Goal: Task Accomplishment & Management: Manage account settings

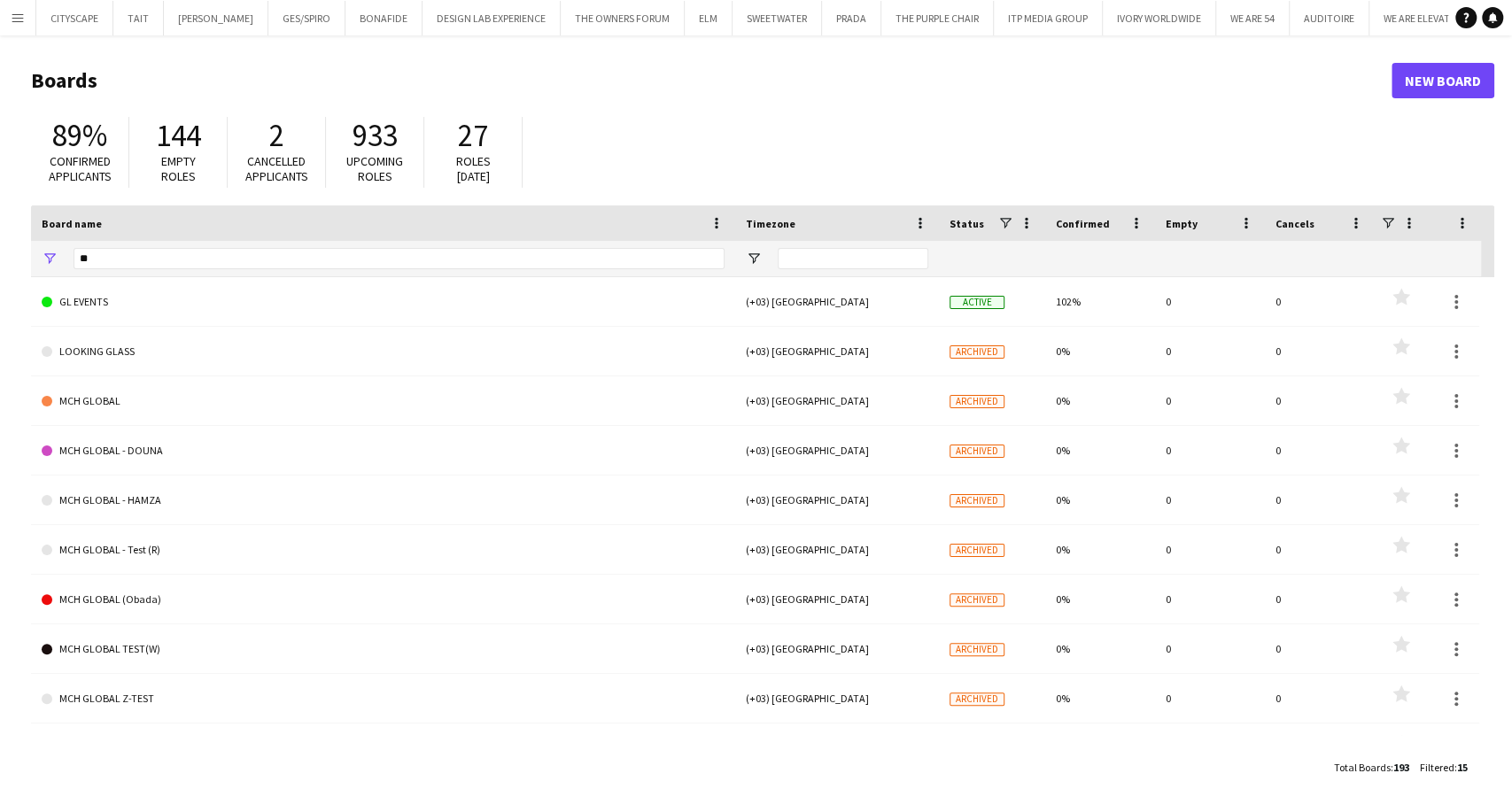
click at [28, 30] on button "Menu" at bounding box center [17, 17] width 36 height 36
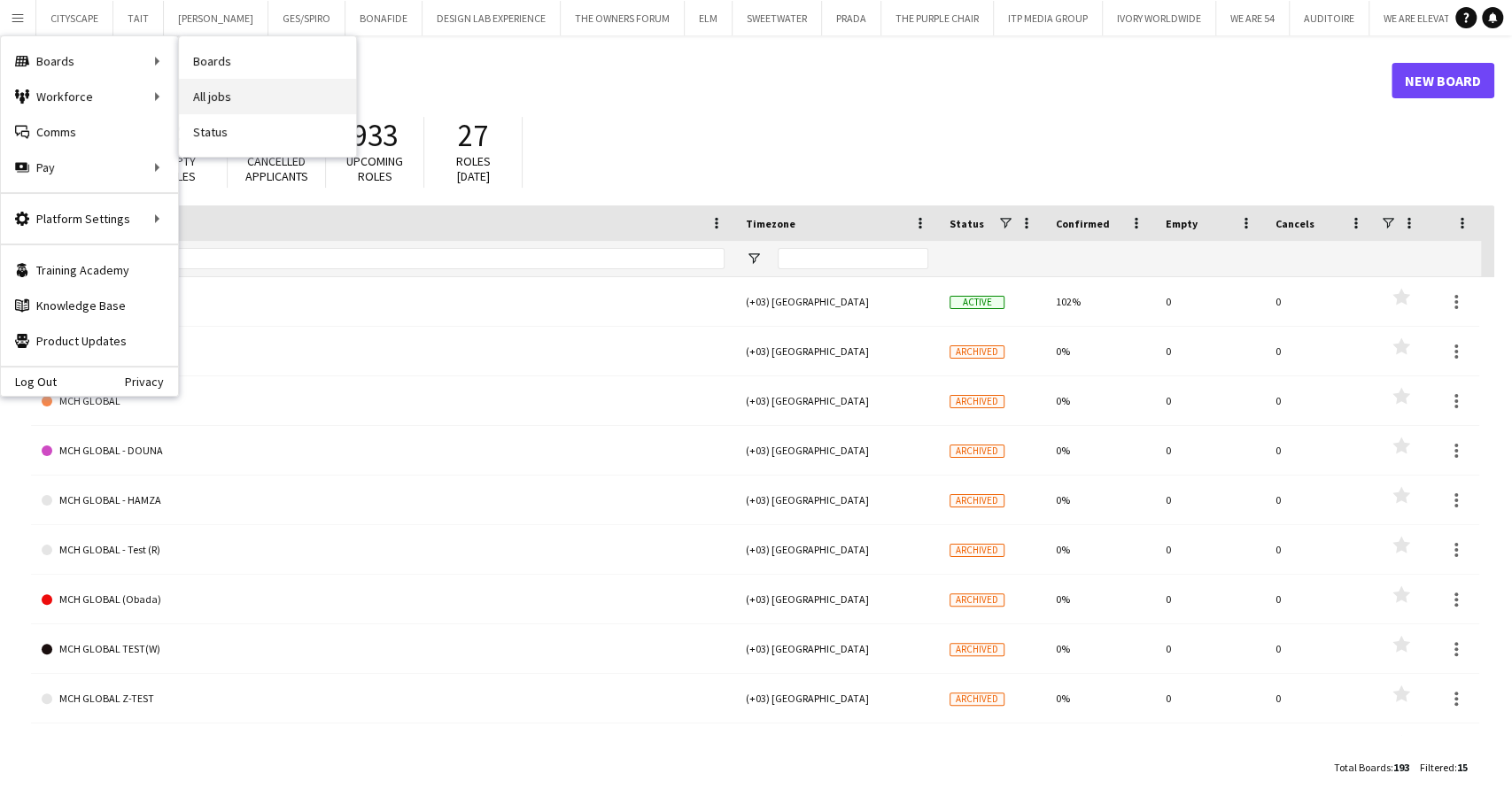
click at [237, 97] on link "All jobs" at bounding box center [267, 96] width 177 height 36
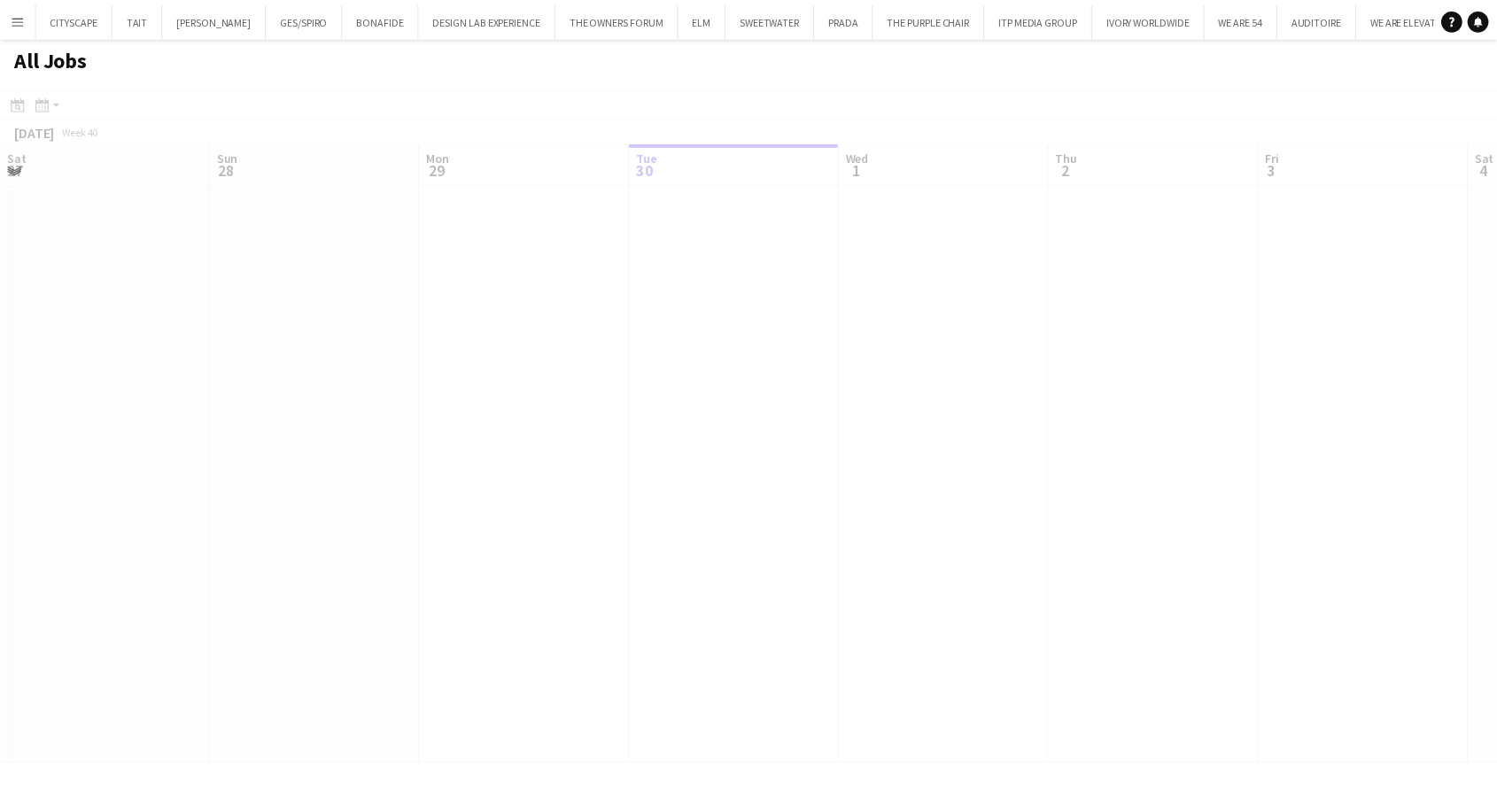
scroll to position [0, 423]
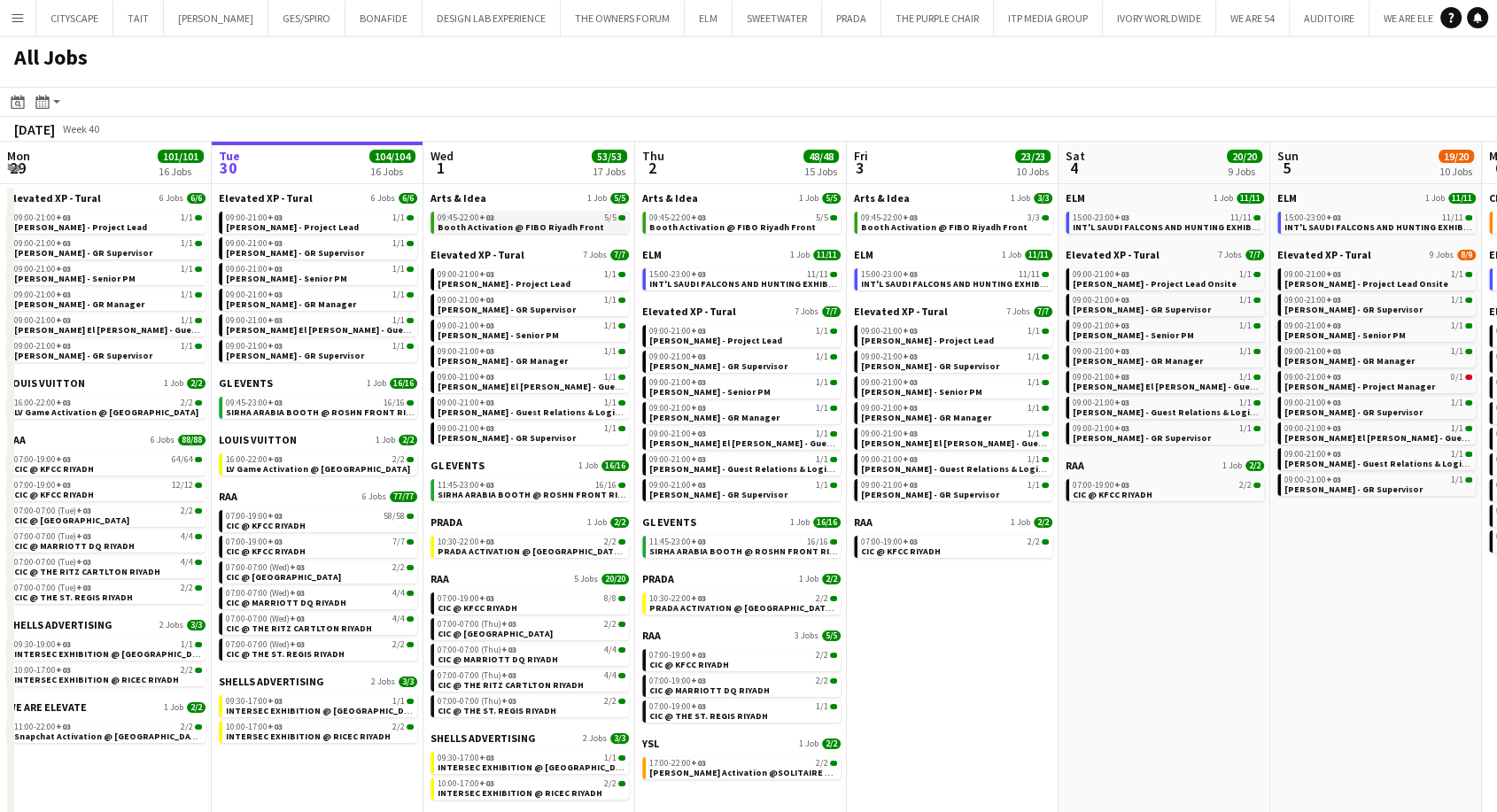
click at [500, 228] on span "Booth Activation @ FIBO Riyadh Front" at bounding box center [520, 227] width 166 height 12
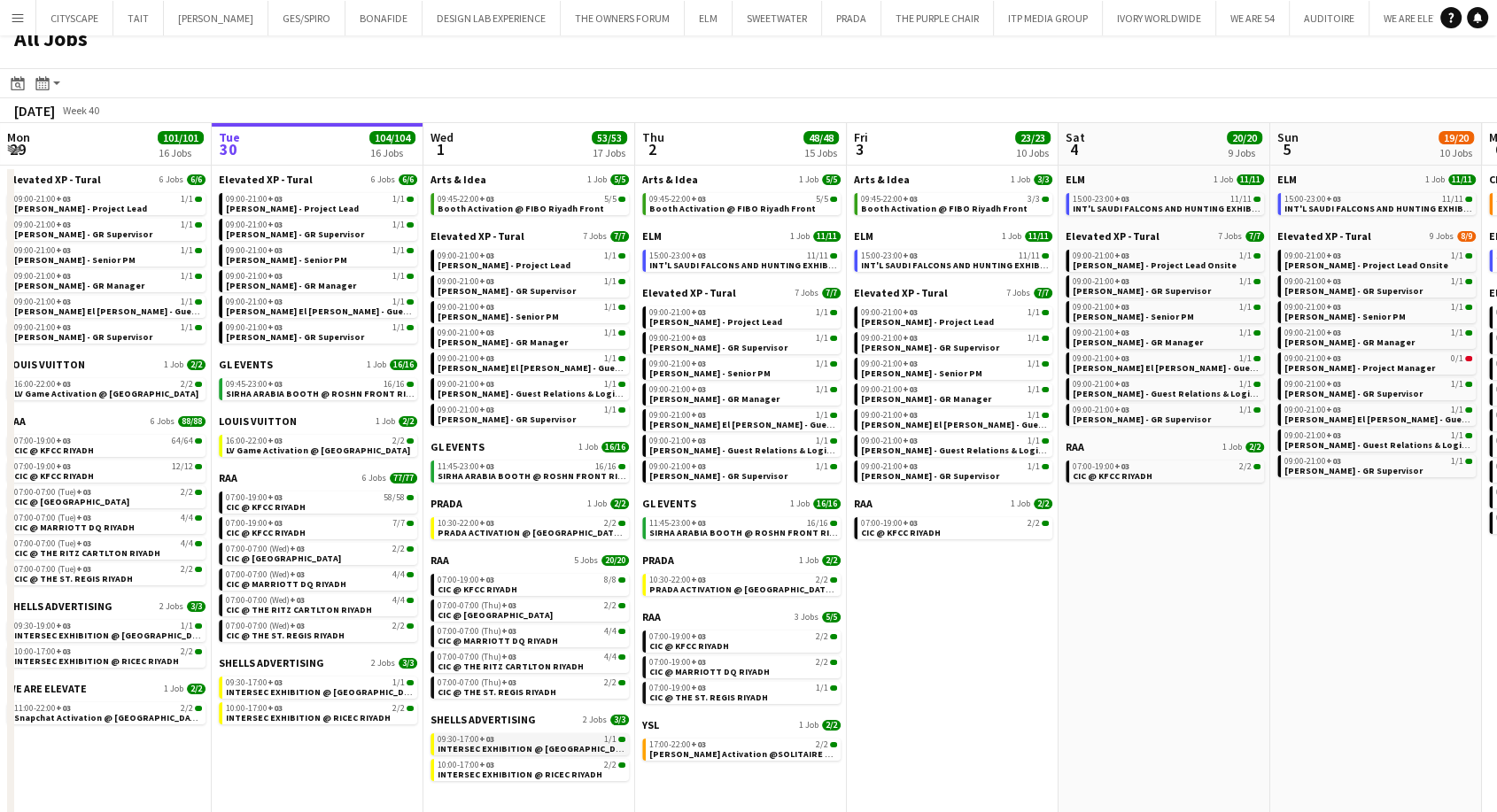
scroll to position [22, 0]
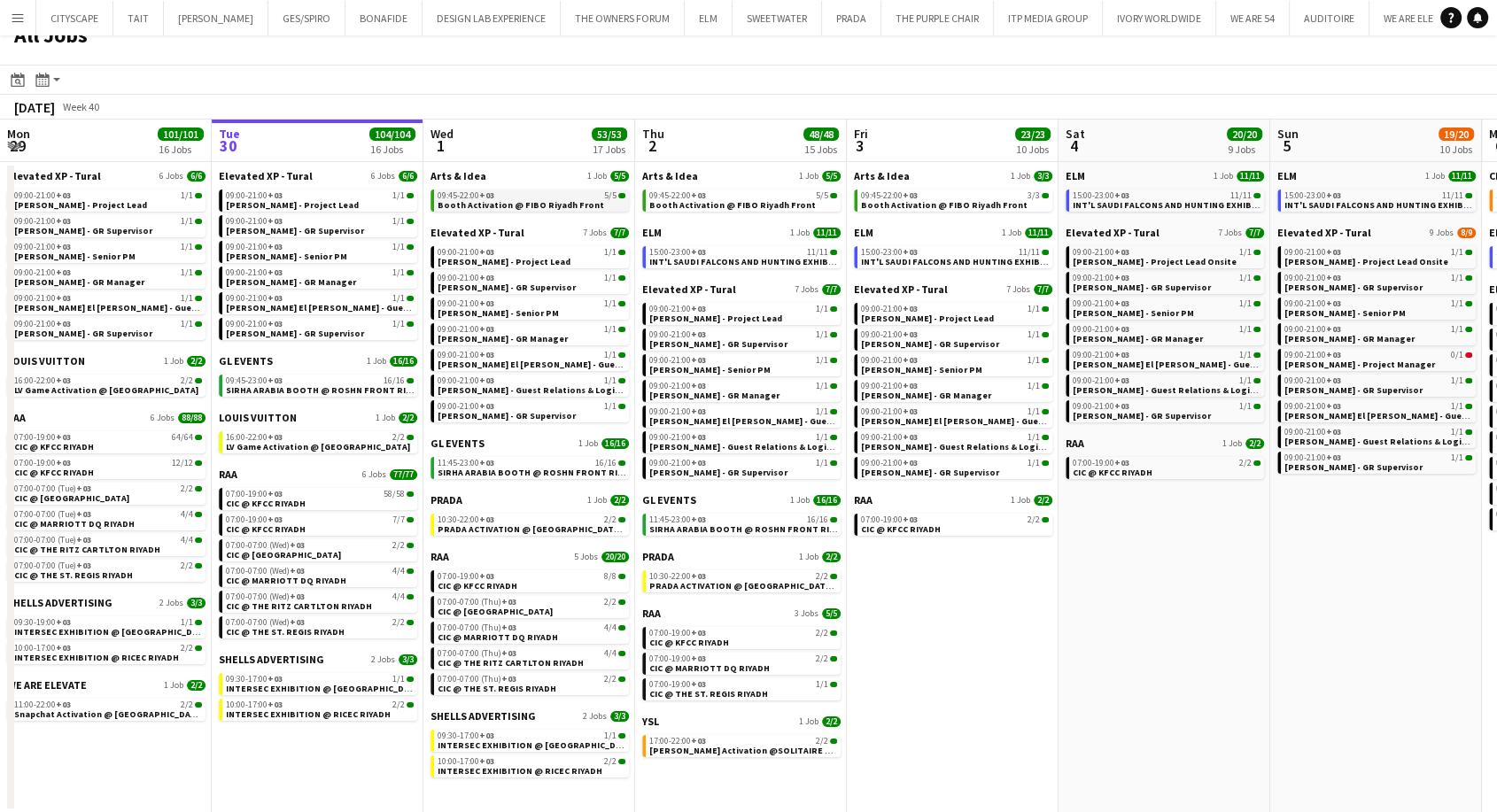
click at [475, 200] on span "Booth Activation @ FIBO Riyadh Front" at bounding box center [520, 205] width 166 height 12
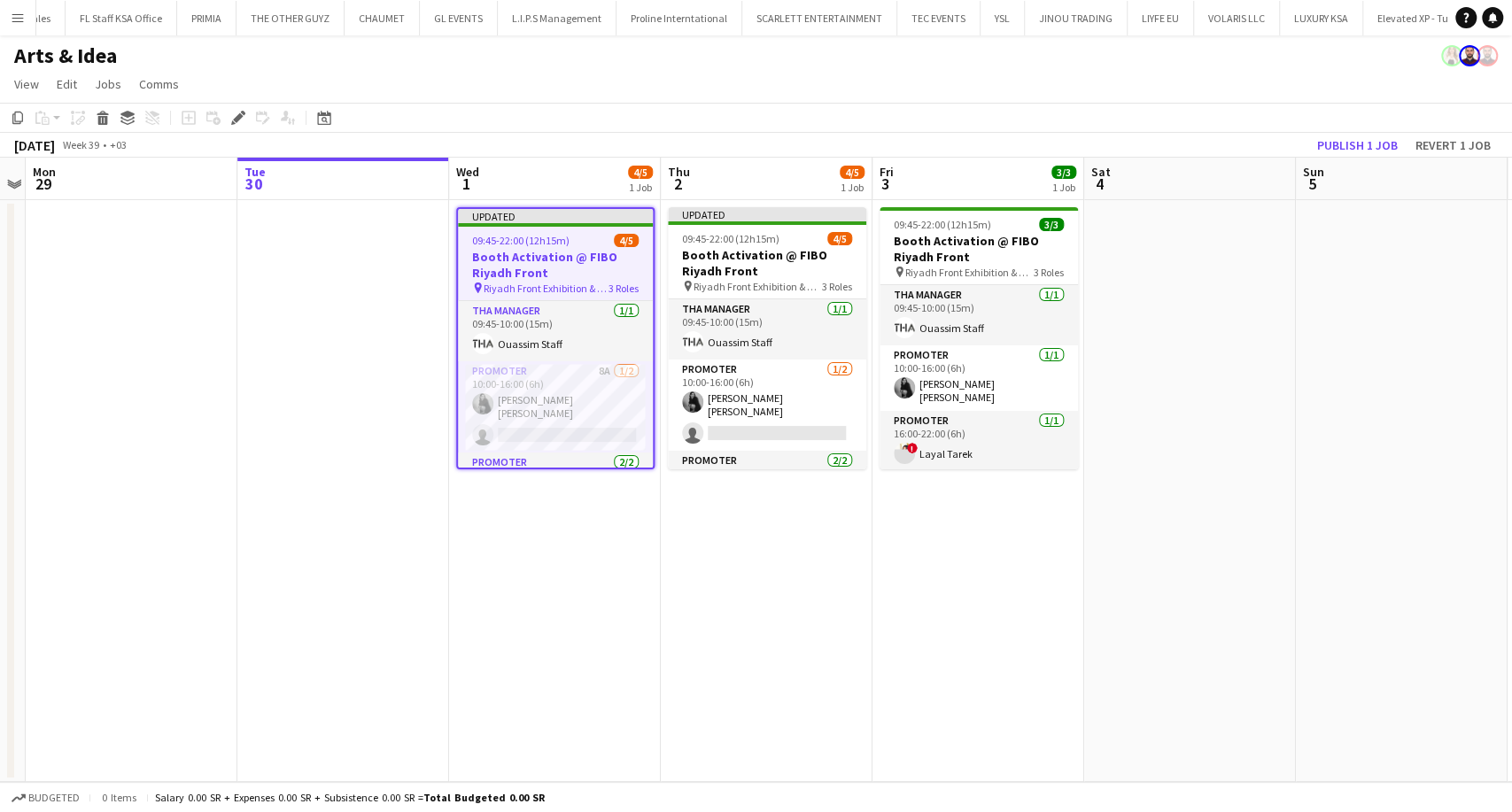
scroll to position [0, 3227]
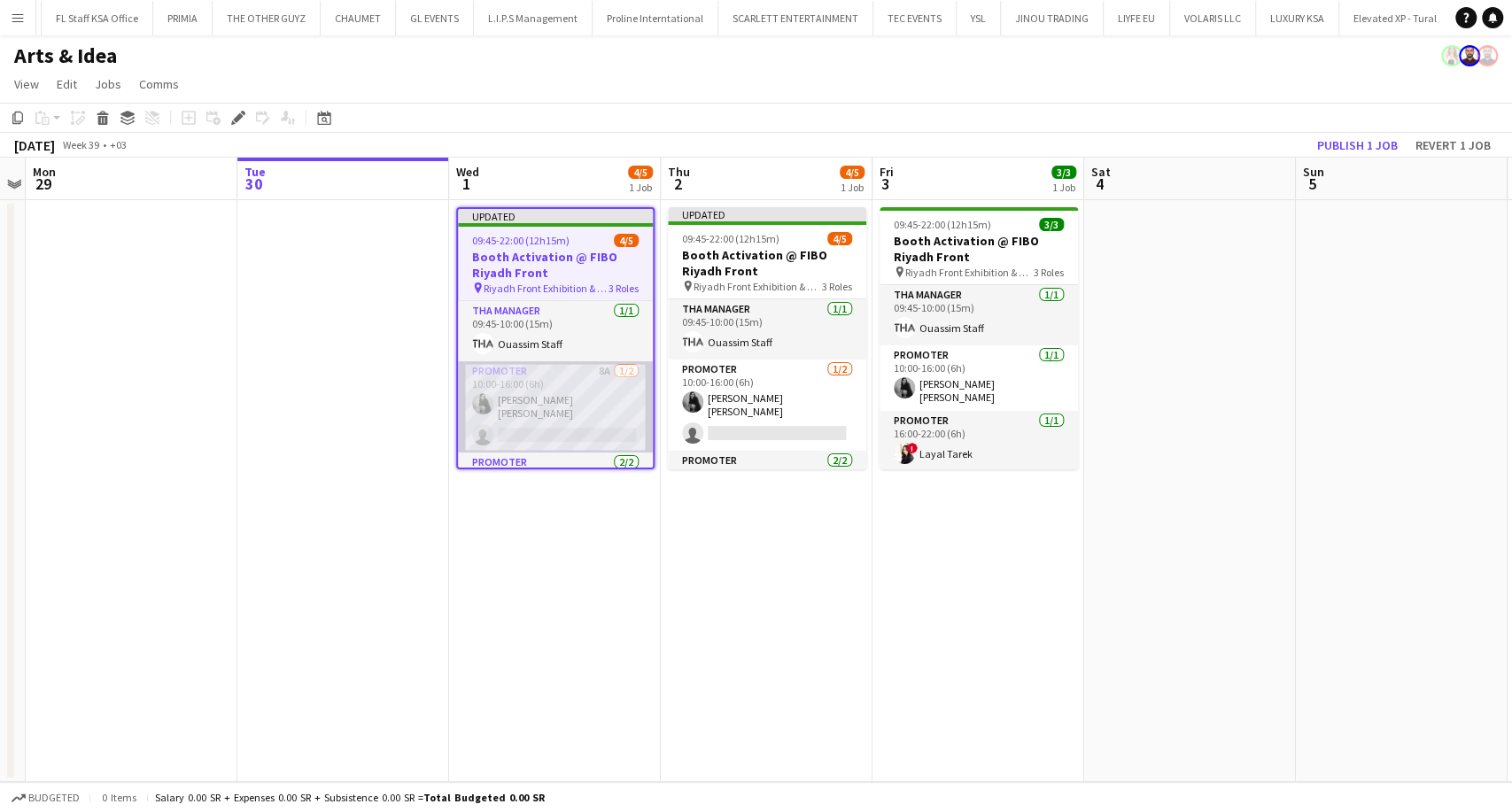
click at [549, 400] on app-card-role "Promoter 8A 1/2 10:00-16:00 (6h) Shadia Alex single-neutral-actions" at bounding box center [555, 406] width 195 height 91
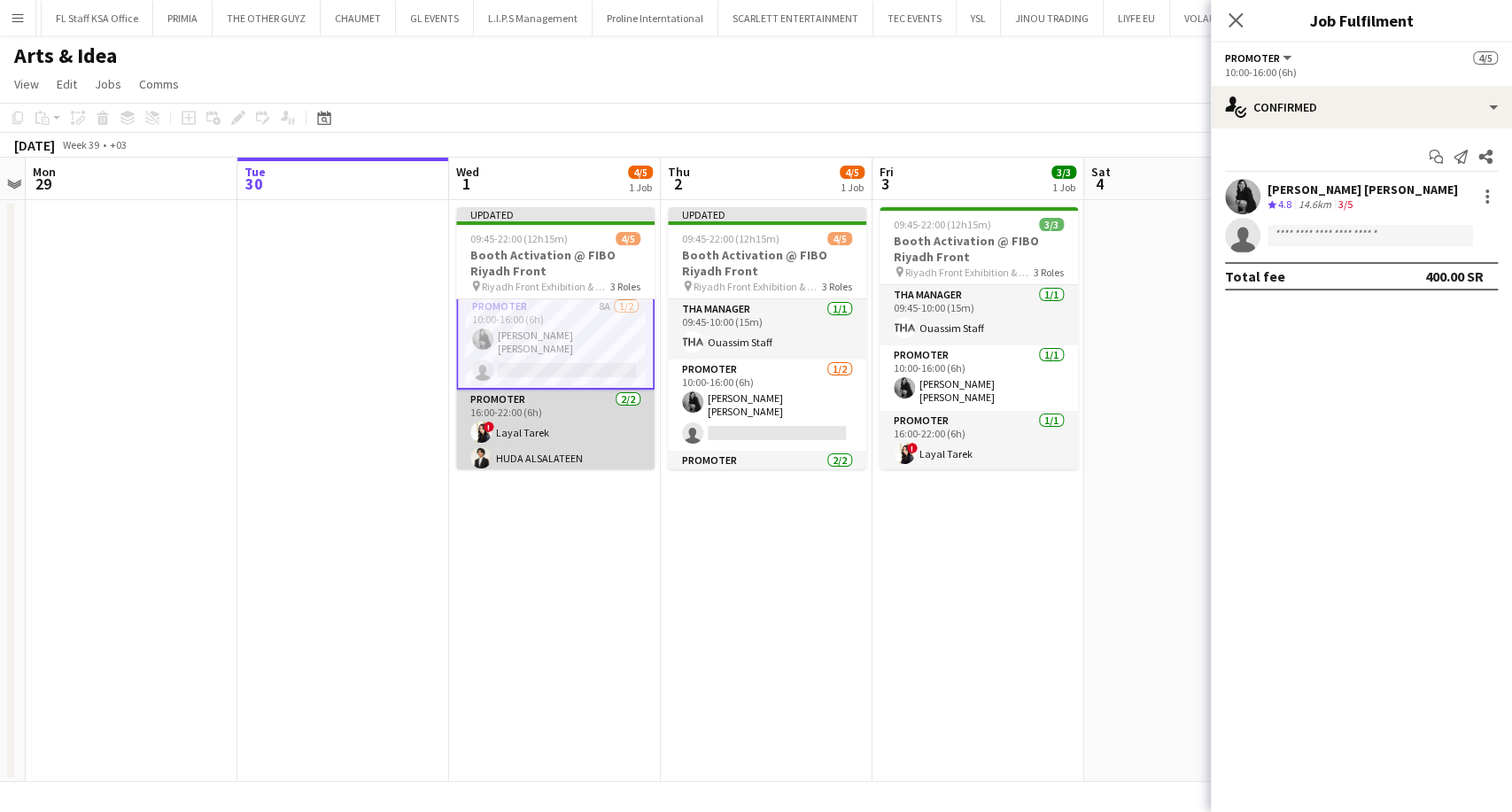
click at [535, 439] on app-card-role "Promoter 2/2 16:00-22:00 (6h) ! Layal Tarek HUDA ALSALATEEN" at bounding box center [555, 433] width 198 height 86
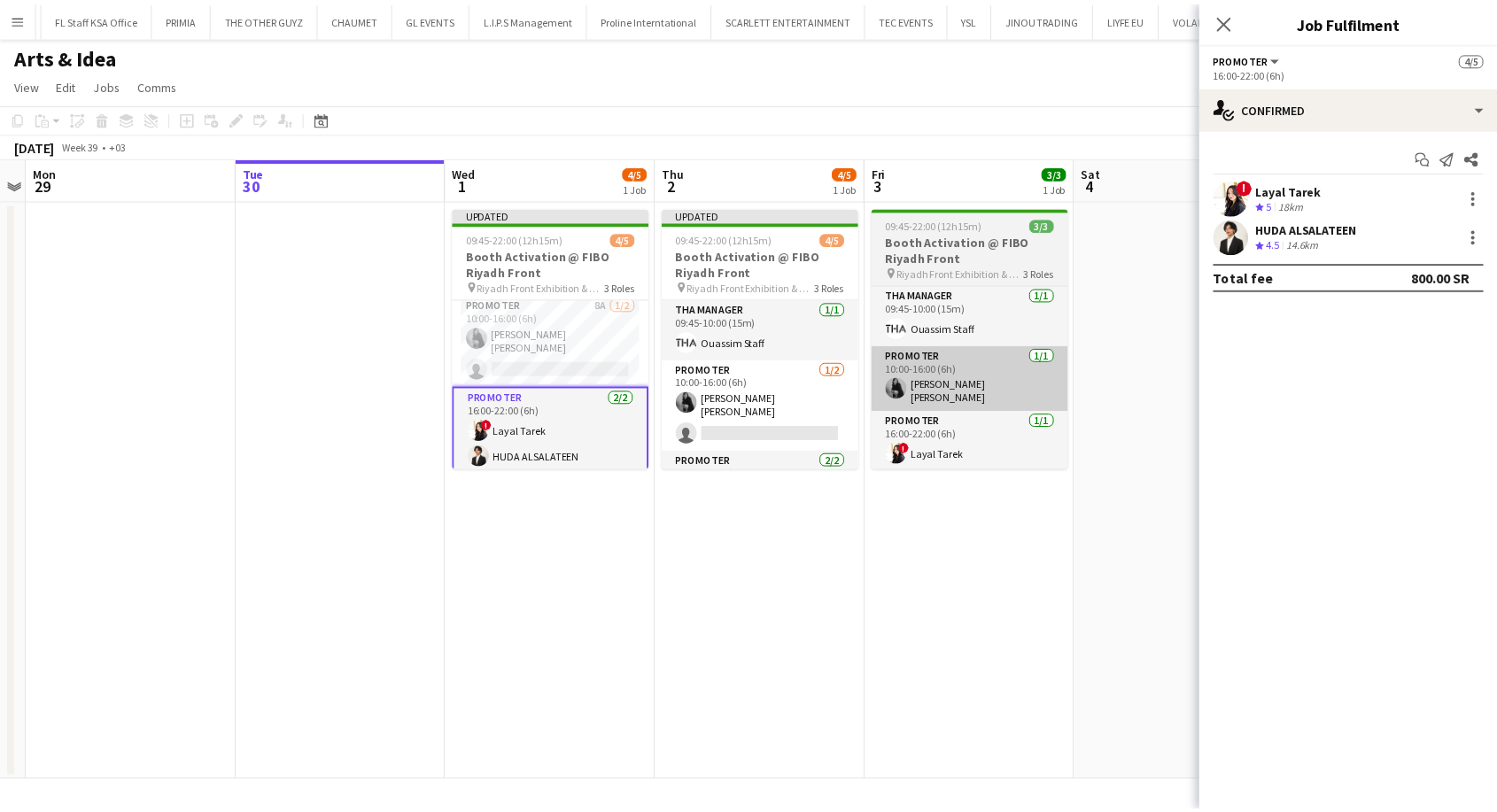
scroll to position [63, 0]
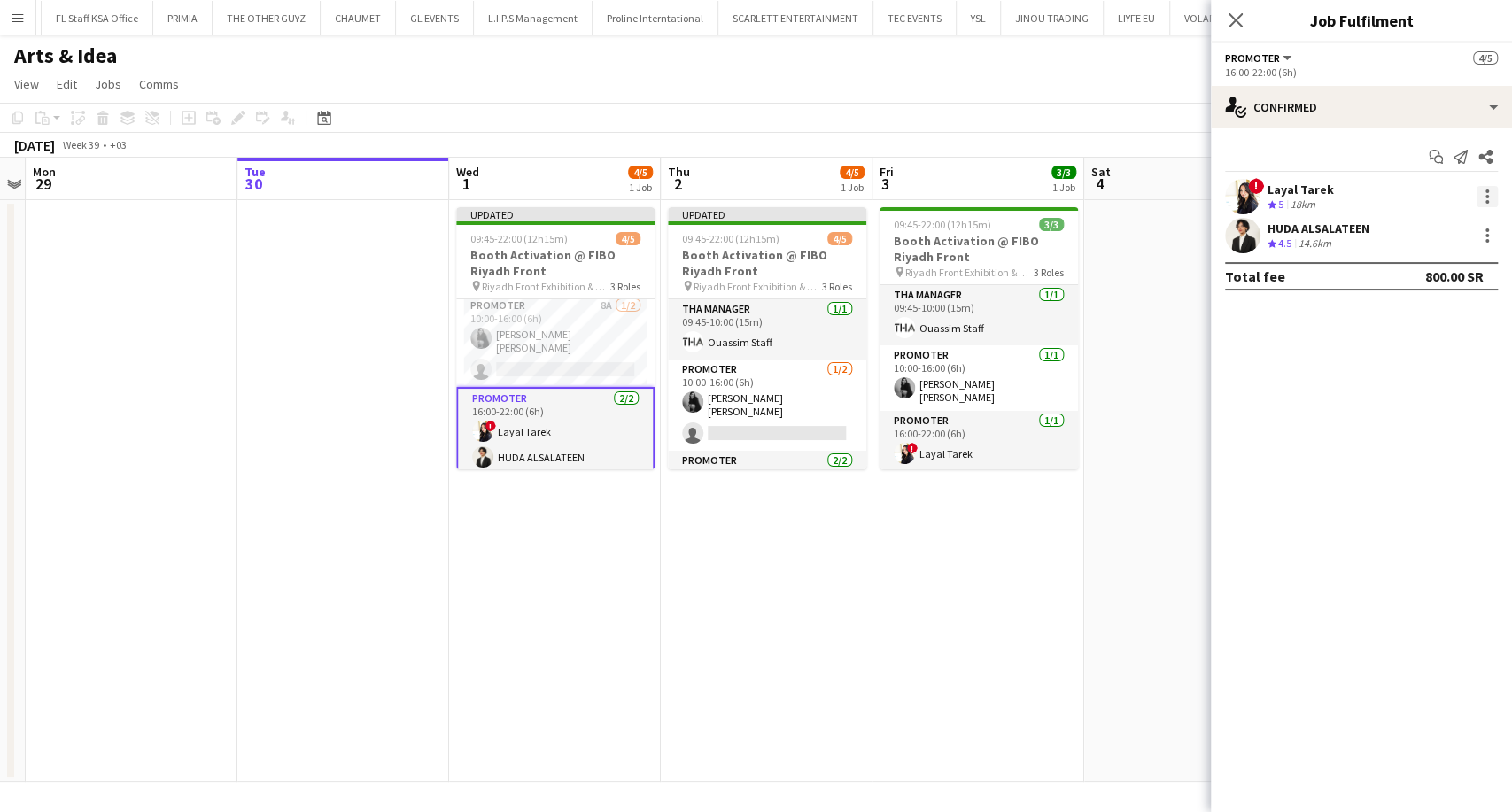
click at [1481, 194] on div at bounding box center [1486, 196] width 21 height 21
click at [1424, 284] on button "Switch crew" at bounding box center [1429, 272] width 139 height 42
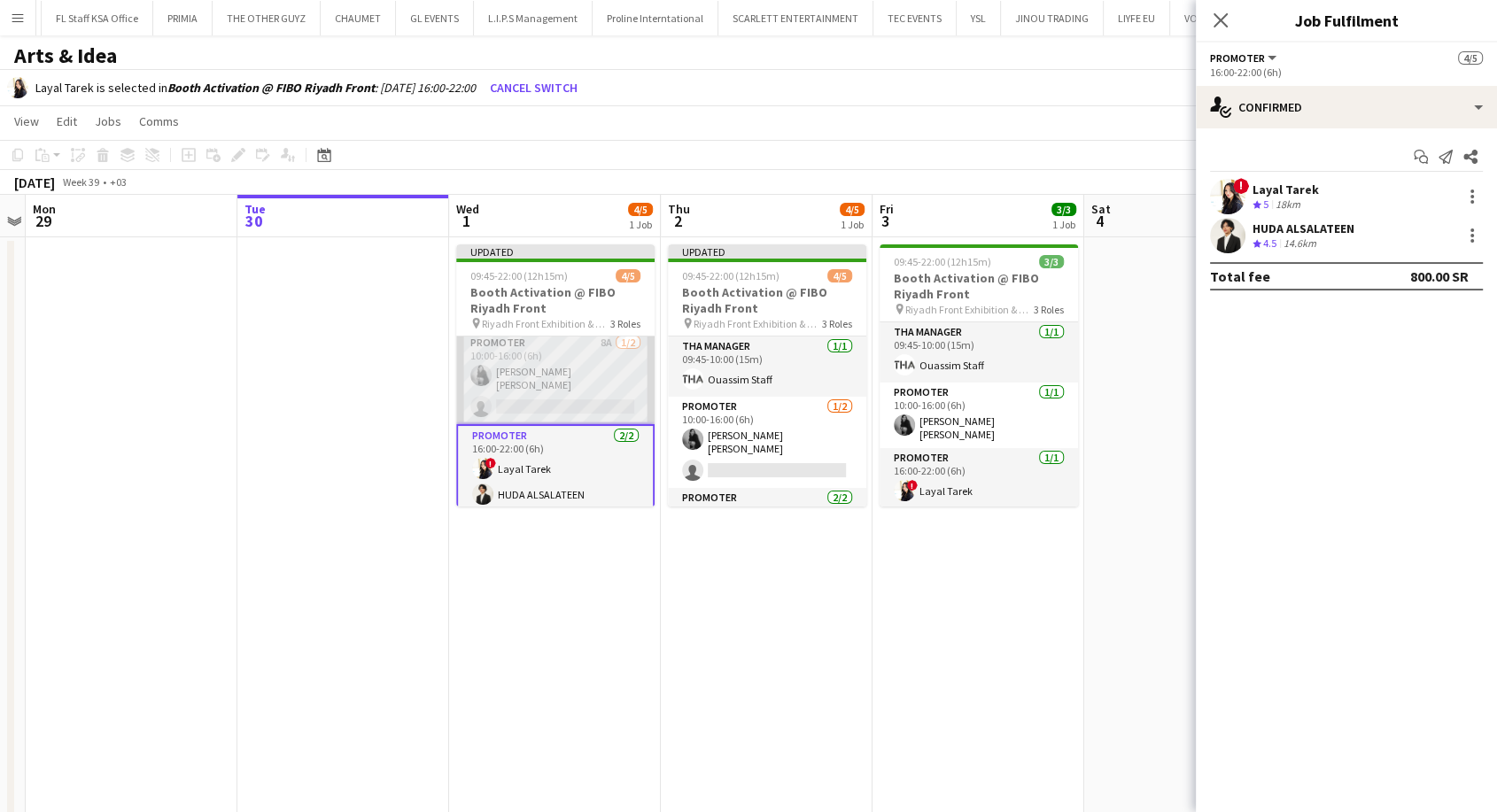
click at [554, 390] on app-card-role "Promoter 8A 1/2 10:00-16:00 (6h) Shadia Alex single-neutral-actions" at bounding box center [555, 378] width 198 height 91
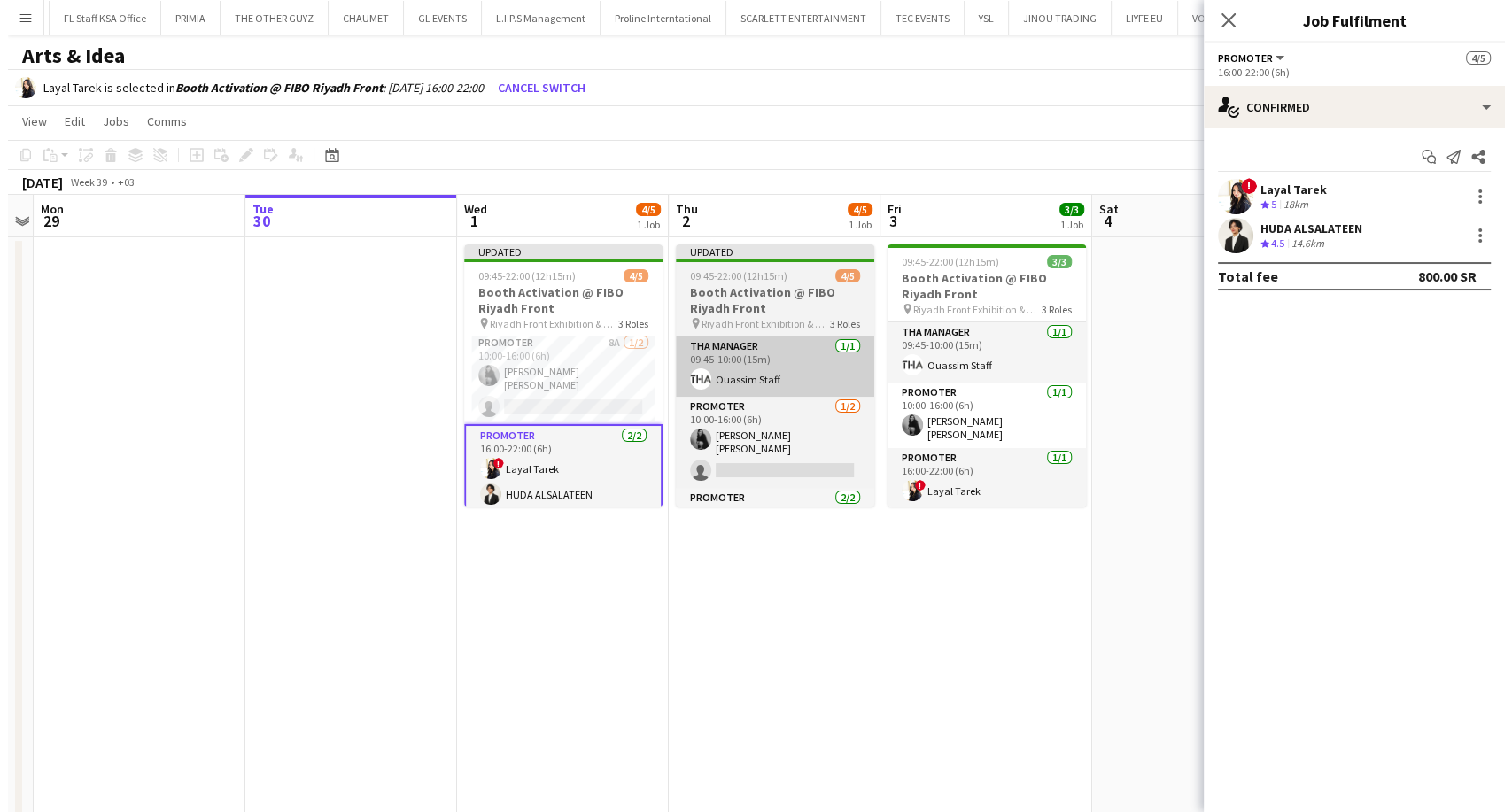
scroll to position [64, 0]
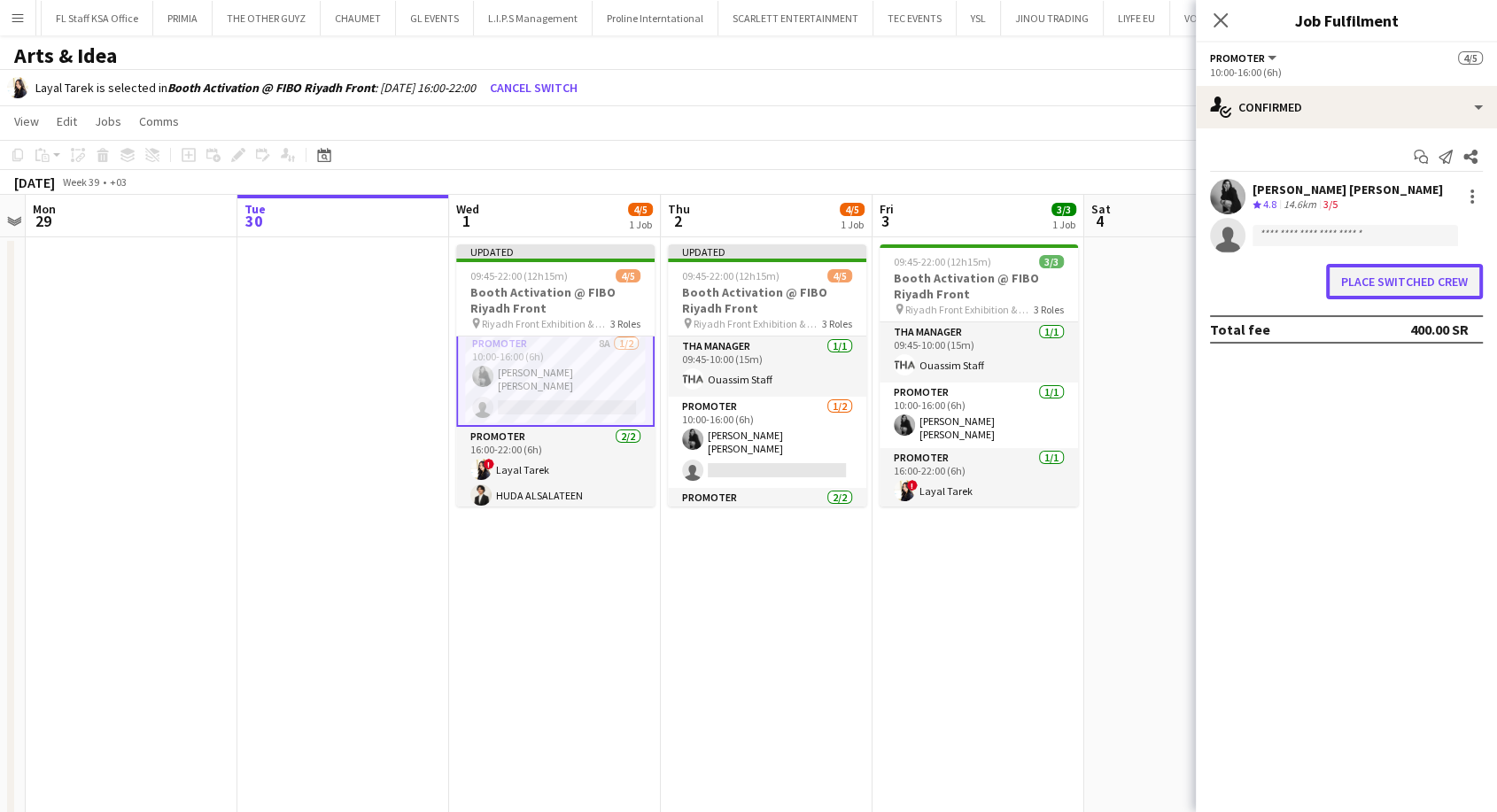
click at [1385, 278] on button "Place switched crew" at bounding box center [1404, 282] width 157 height 36
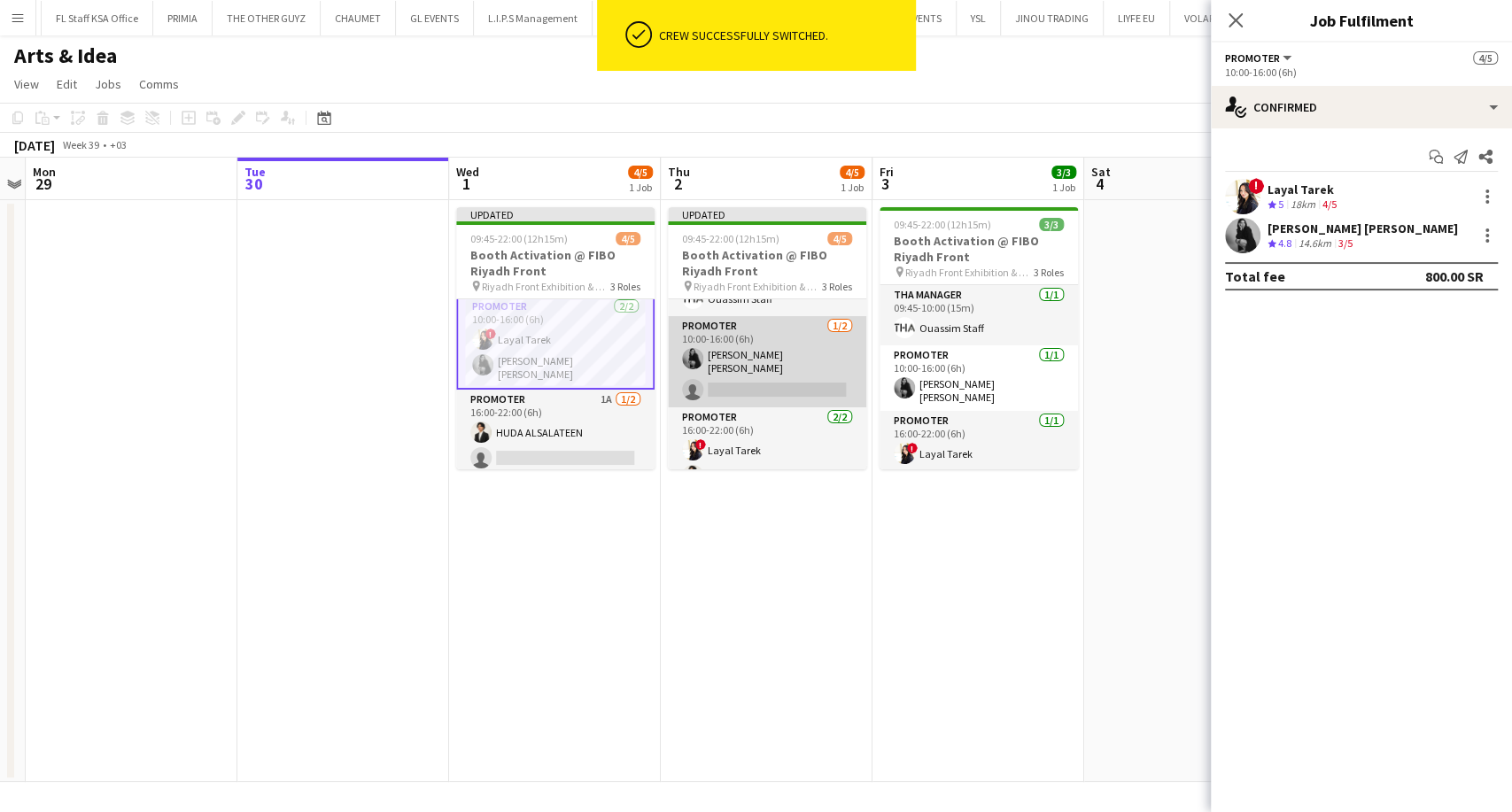
scroll to position [62, 0]
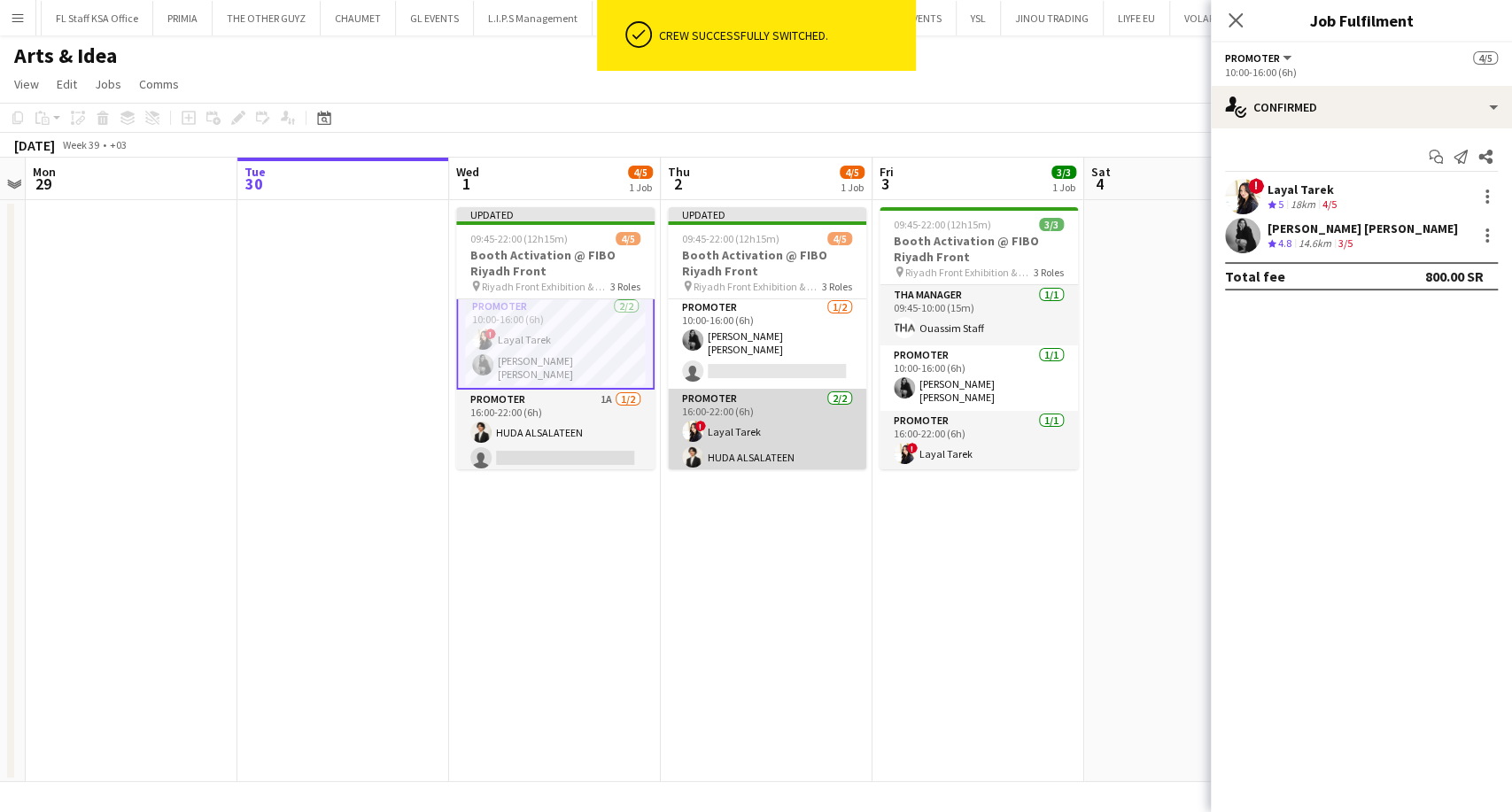
click at [782, 433] on app-card-role "Promoter 2/2 16:00-22:00 (6h) ! Layal Tarek HUDA ALSALATEEN" at bounding box center [767, 432] width 198 height 86
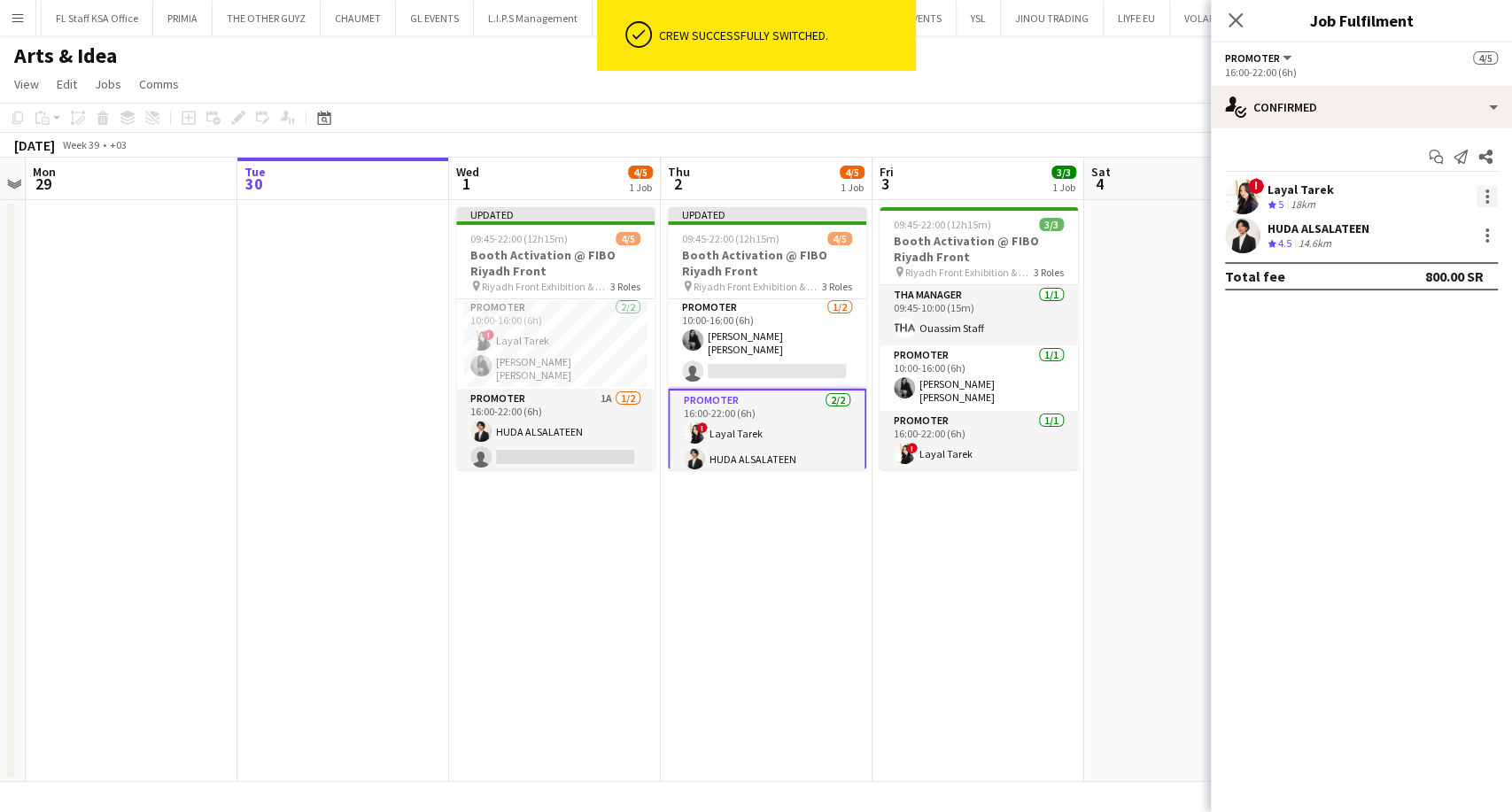
click at [1484, 204] on div at bounding box center [1486, 196] width 21 height 21
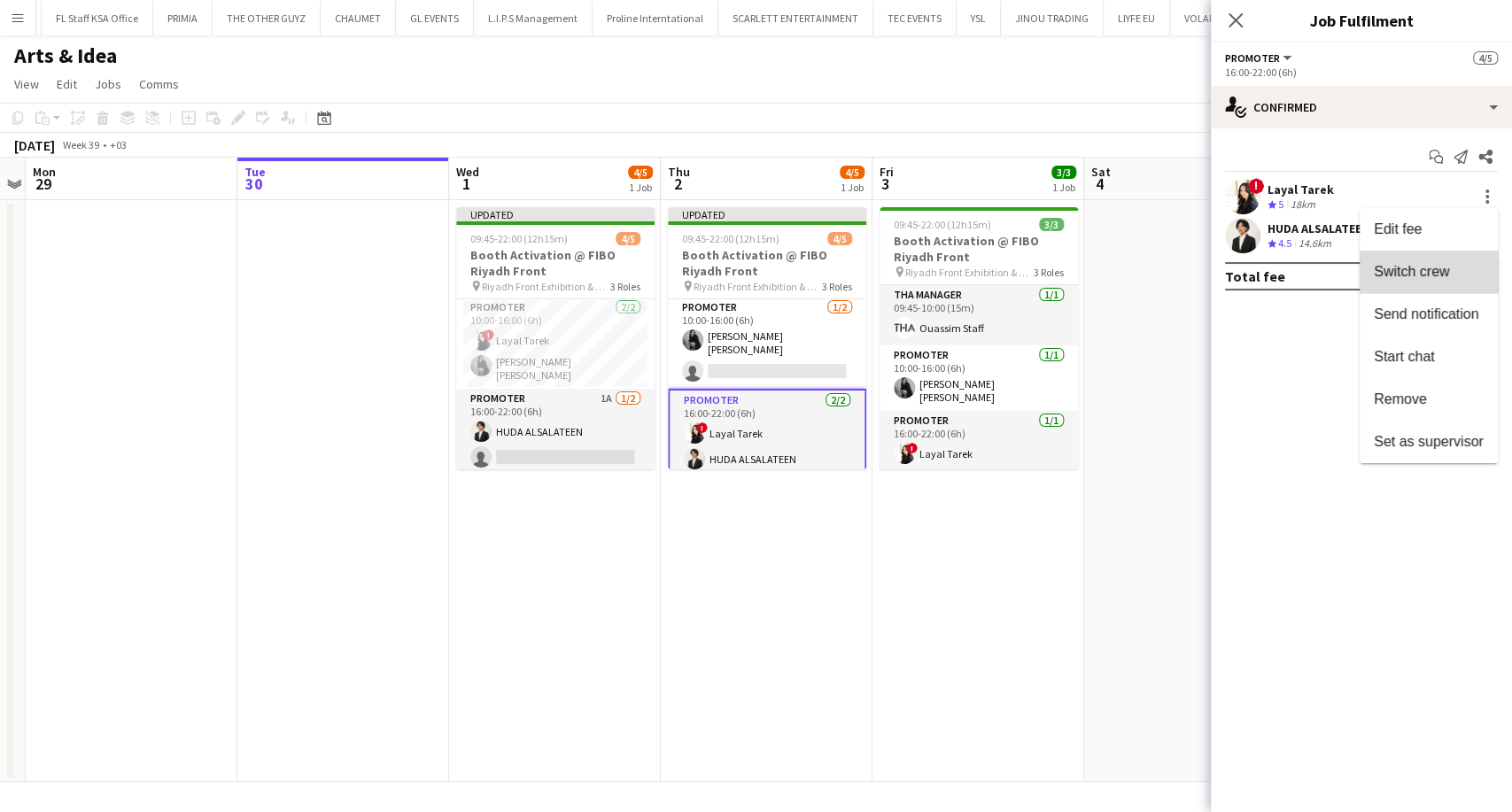
click at [1437, 278] on span "Switch crew" at bounding box center [1411, 272] width 75 height 15
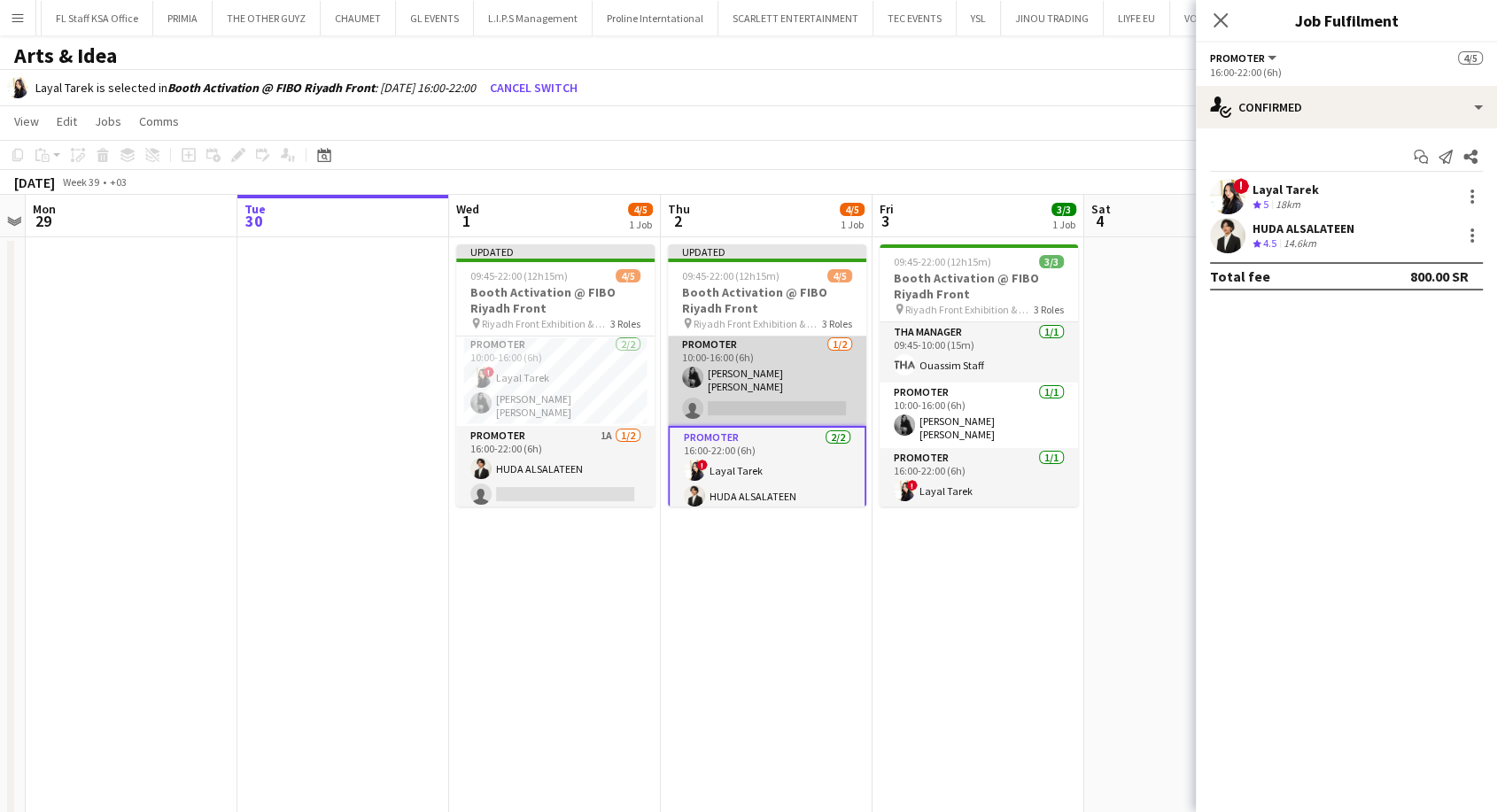
click at [810, 382] on app-card-role "Promoter 1/2 10:00-16:00 (6h) Shadia Alex single-neutral-actions" at bounding box center [767, 380] width 198 height 91
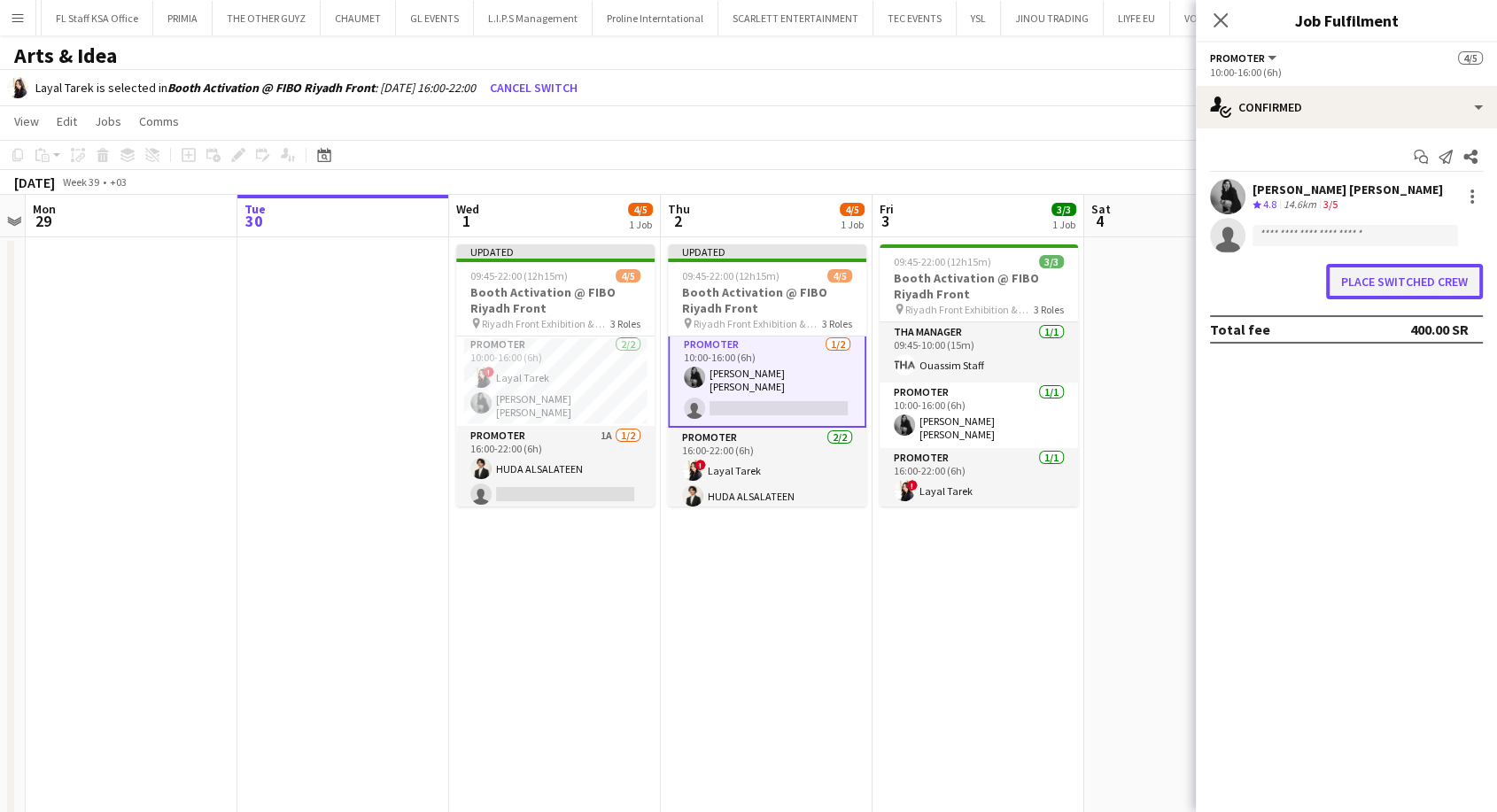
click at [1393, 289] on button "Place switched crew" at bounding box center [1404, 282] width 157 height 36
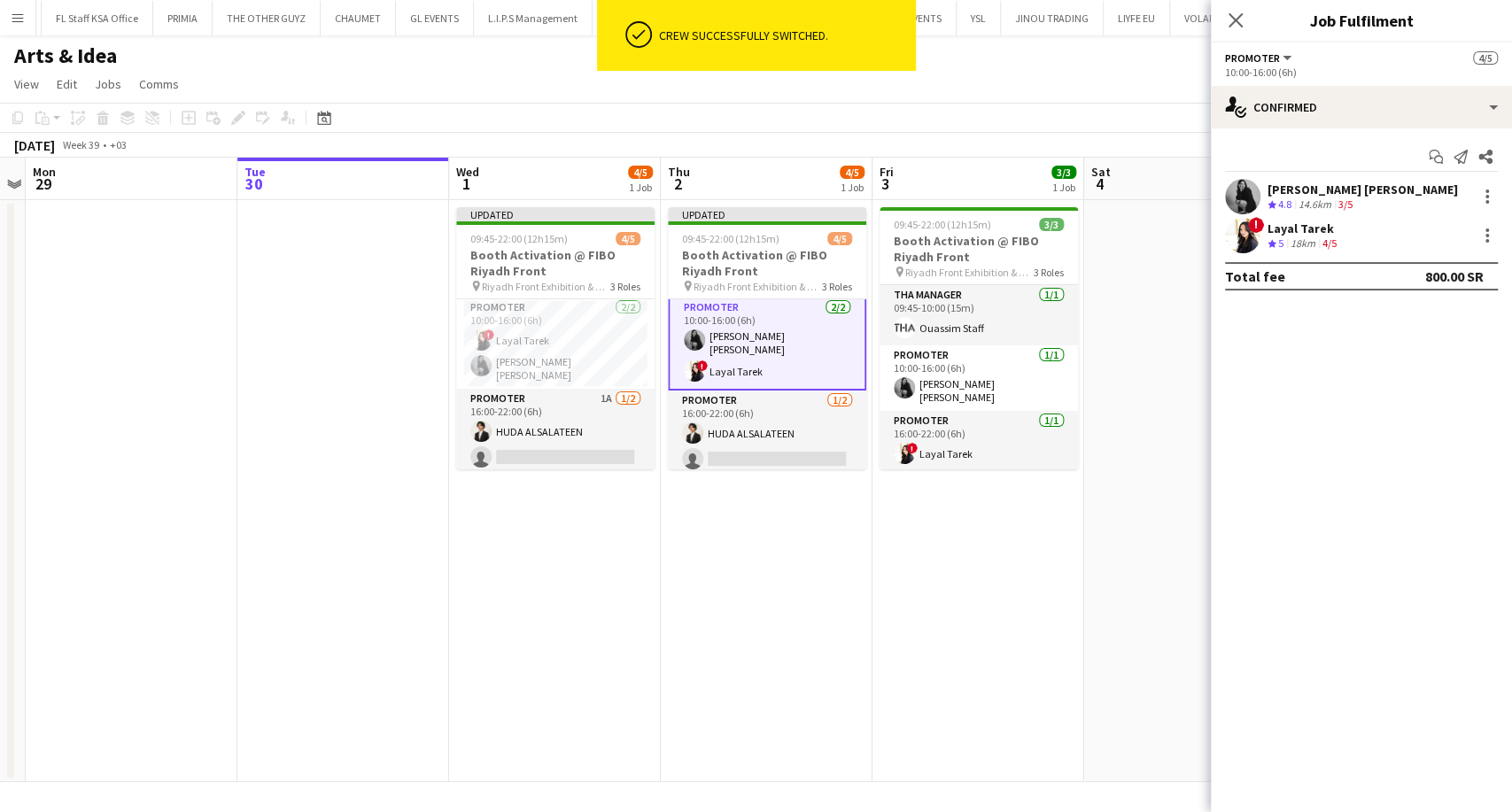
click at [1093, 549] on app-date-cell at bounding box center [1189, 491] width 212 height 582
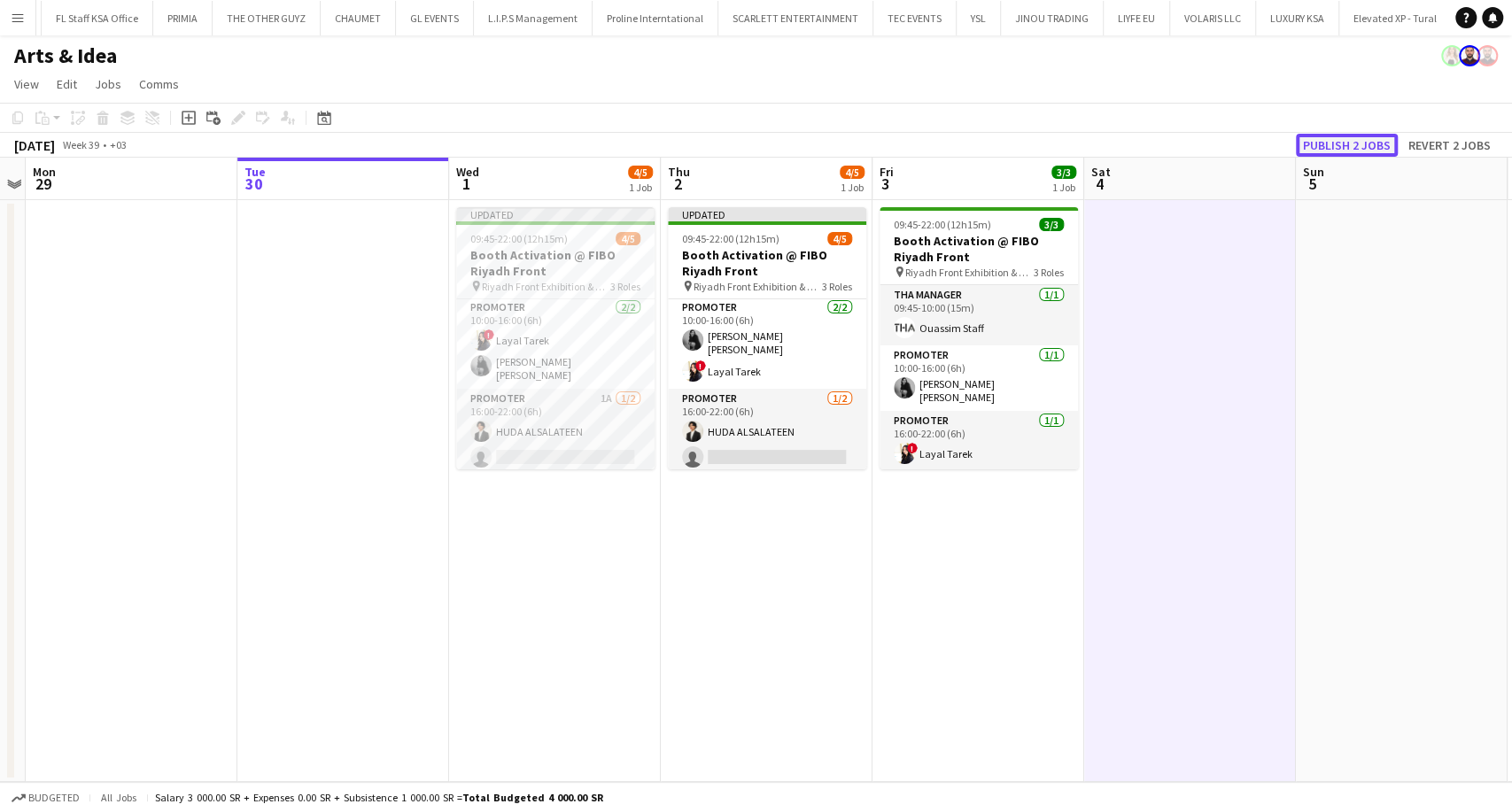
click at [1318, 154] on button "Publish 2 jobs" at bounding box center [1346, 145] width 102 height 23
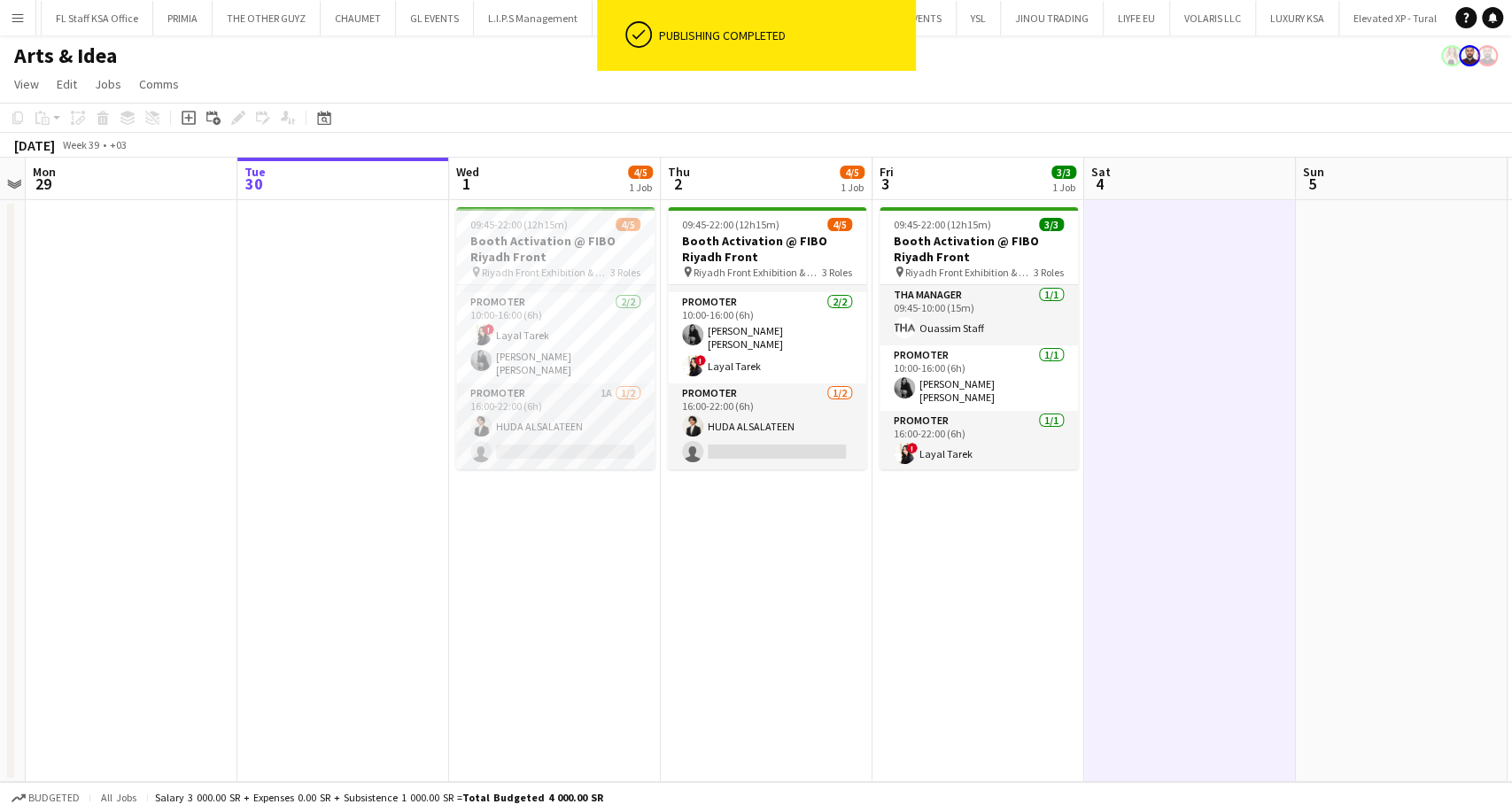
scroll to position [48, 0]
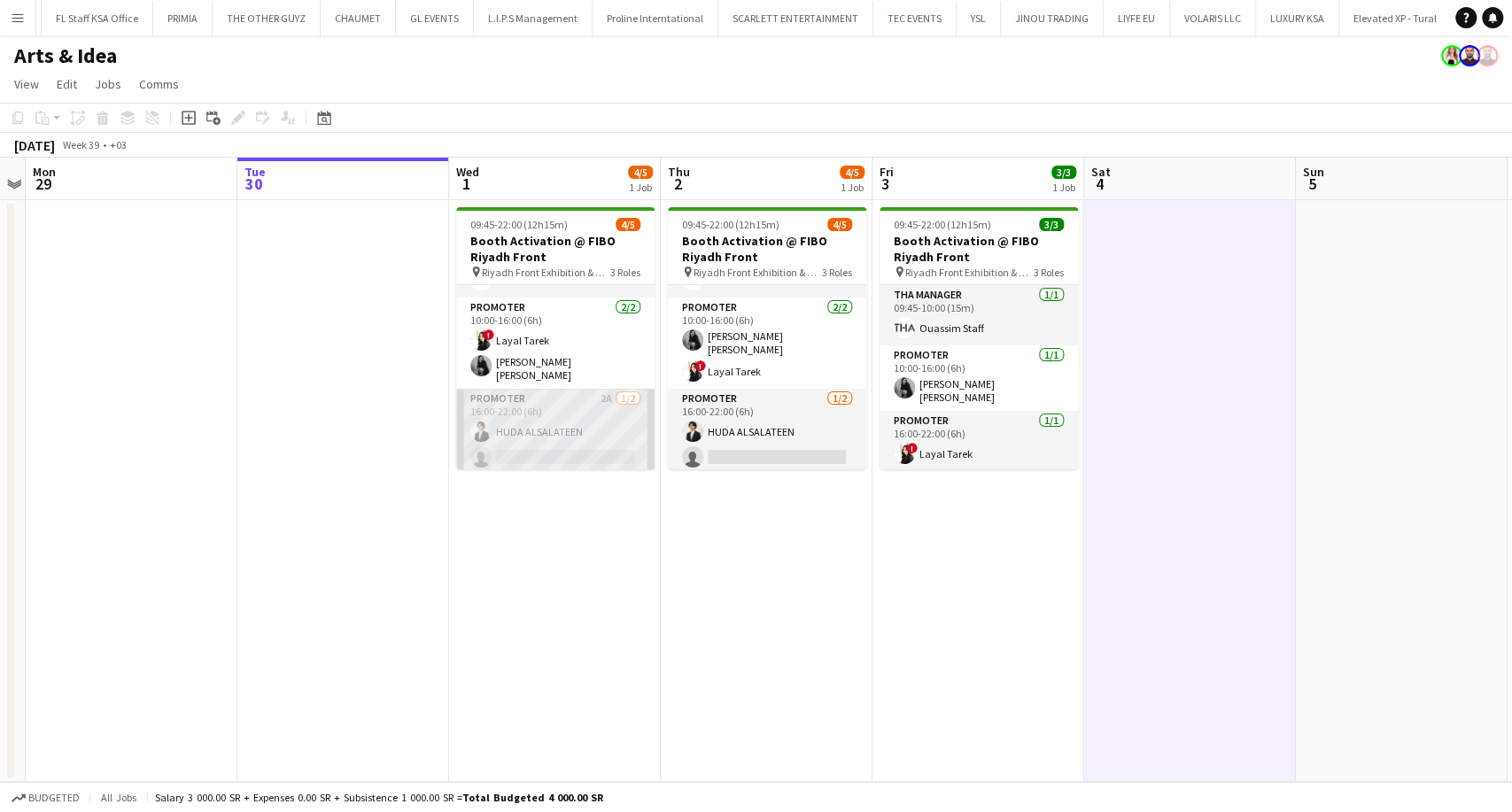
click at [537, 429] on app-card-role "Promoter 2A 1/2 16:00-22:00 (6h) HUDA ALSALATEEN single-neutral-actions" at bounding box center [555, 432] width 198 height 86
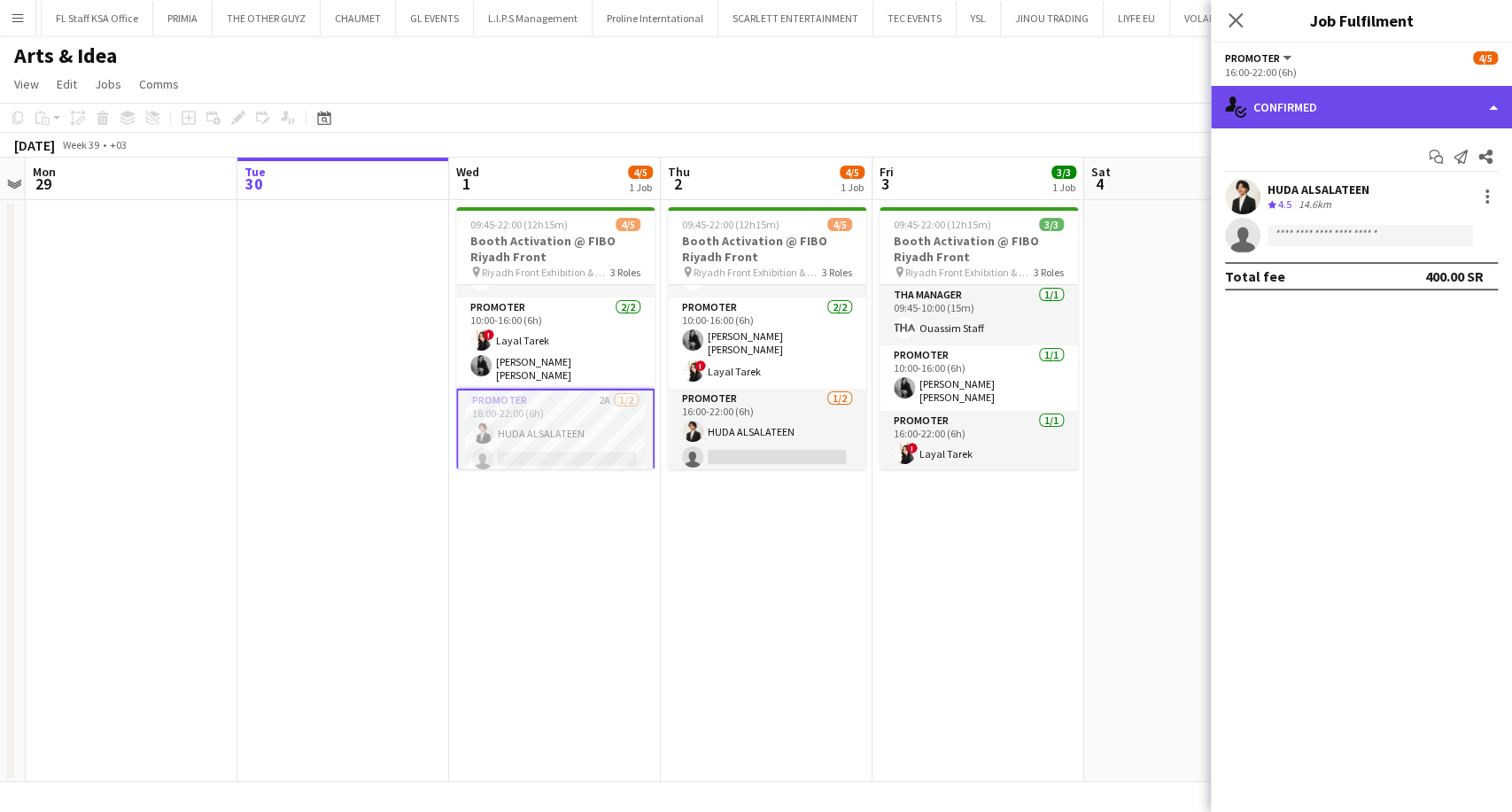
click at [1351, 115] on div "single-neutral-actions-check-2 Confirmed" at bounding box center [1361, 107] width 301 height 42
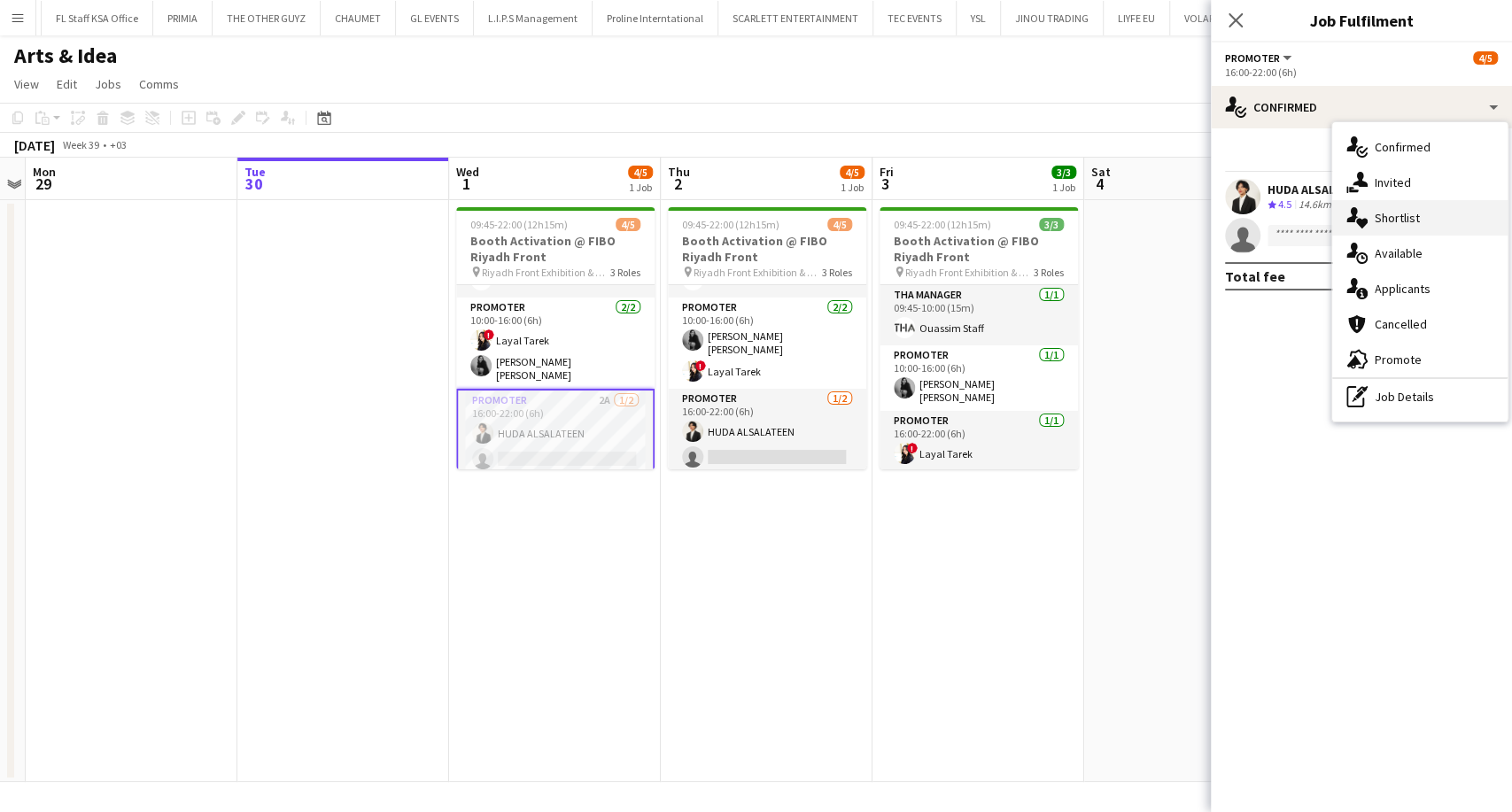
click at [1418, 219] on div "single-neutral-actions-heart Shortlist" at bounding box center [1419, 217] width 175 height 36
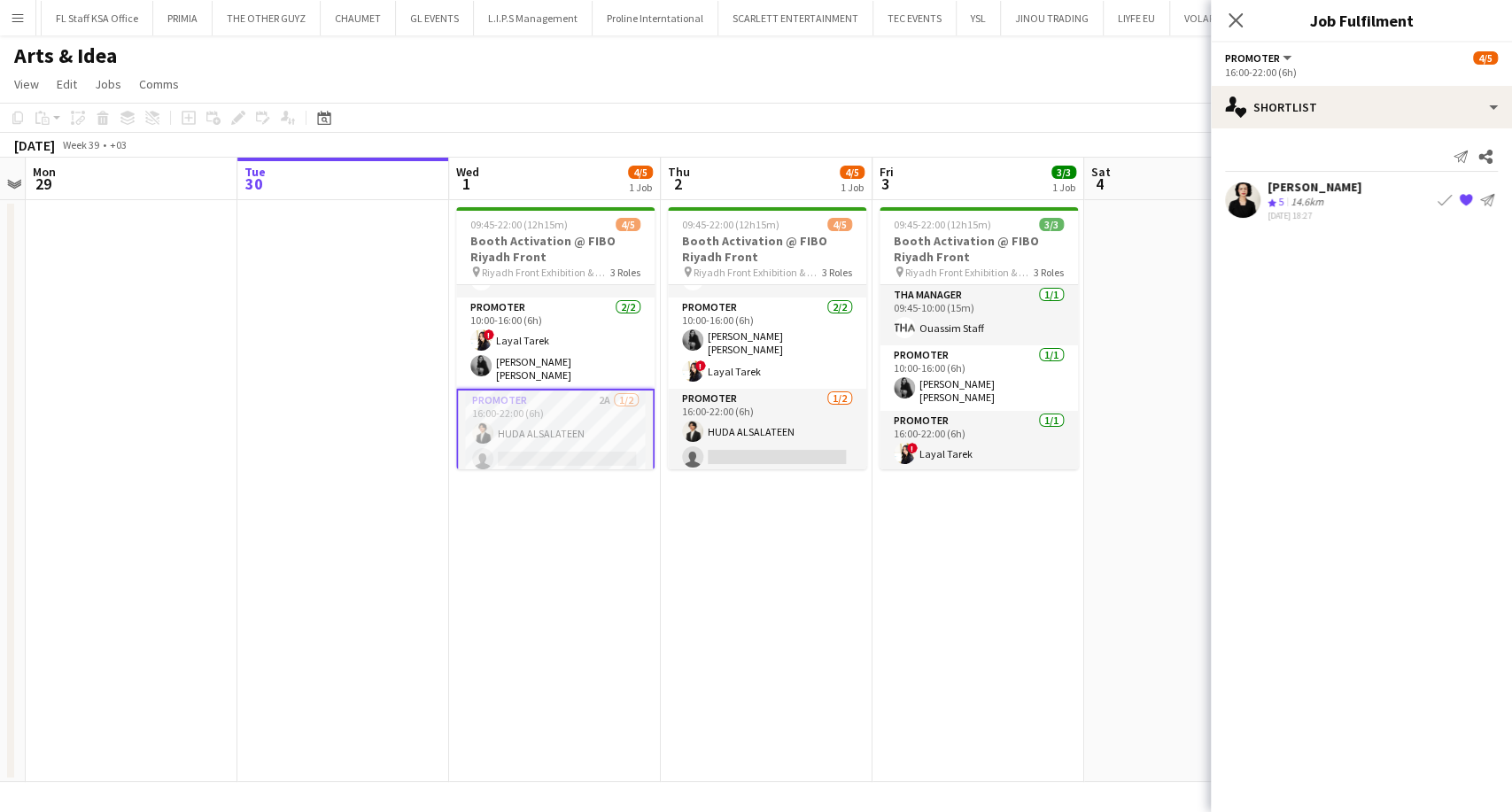
click at [1351, 207] on div "Crew rating 5 14.6km" at bounding box center [1314, 202] width 94 height 15
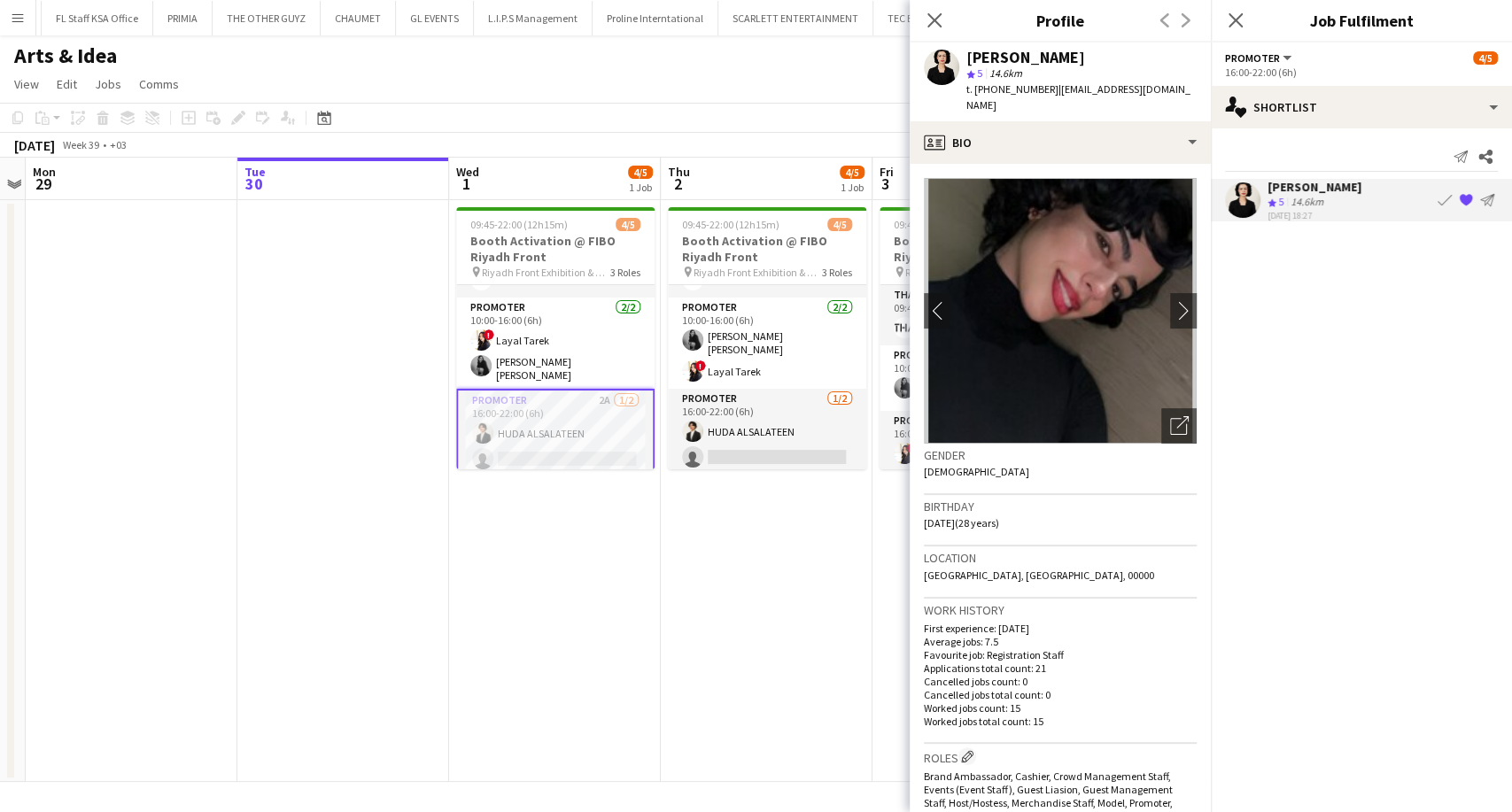
drag, startPoint x: 1106, startPoint y: 53, endPoint x: 955, endPoint y: 57, distance: 151.1
click at [955, 57] on div "Almaha Almghbeel star 5 14.6km t. +966539183107 | almhasa10@gmail.com" at bounding box center [1060, 82] width 301 height 79
copy div "Almaha Almghbeel"
drag, startPoint x: 1041, startPoint y: 87, endPoint x: 978, endPoint y: 91, distance: 63.1
click at [978, 91] on span "t. +966539183107" at bounding box center [1012, 89] width 92 height 13
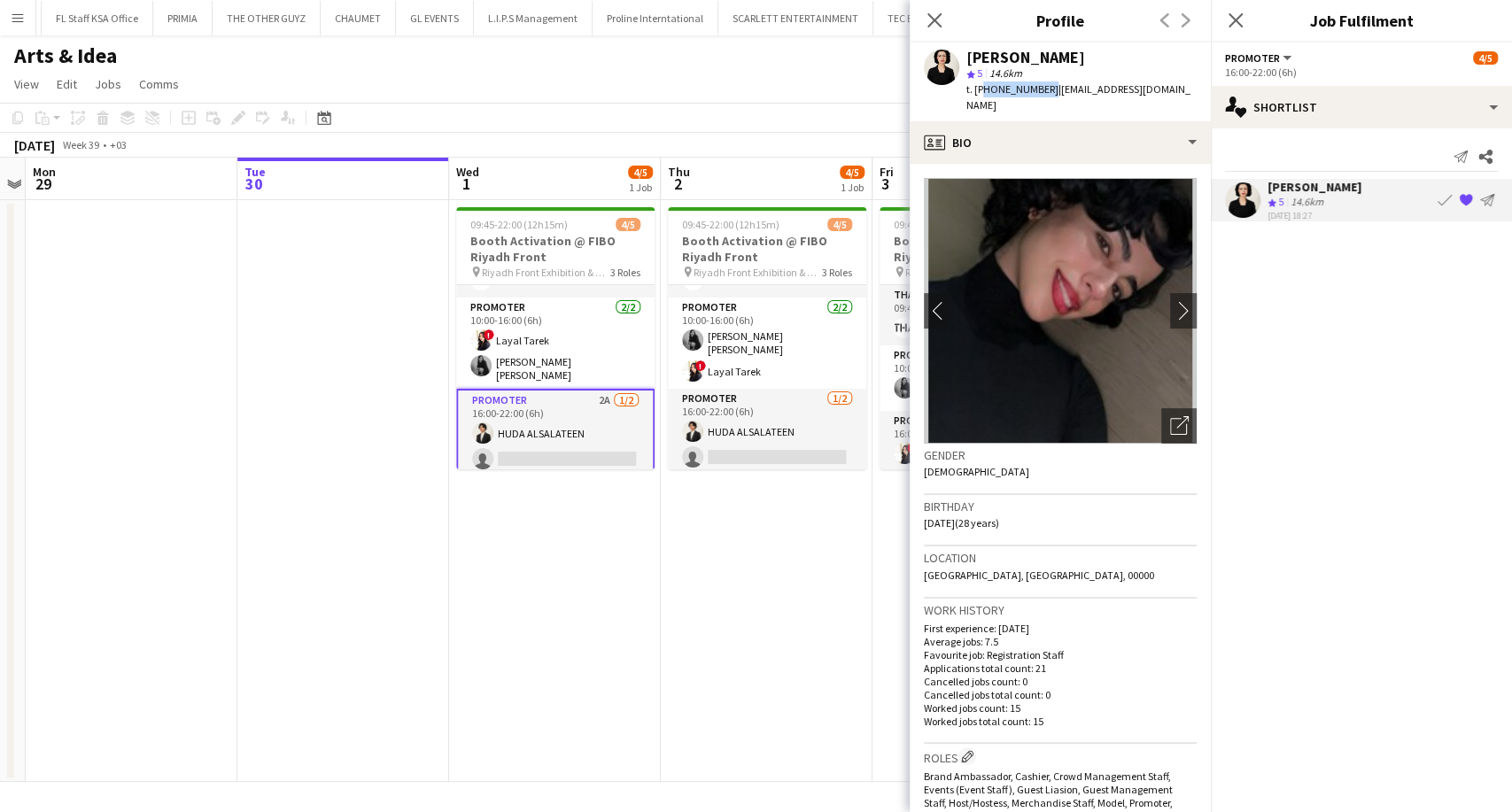
copy span "966539183107"
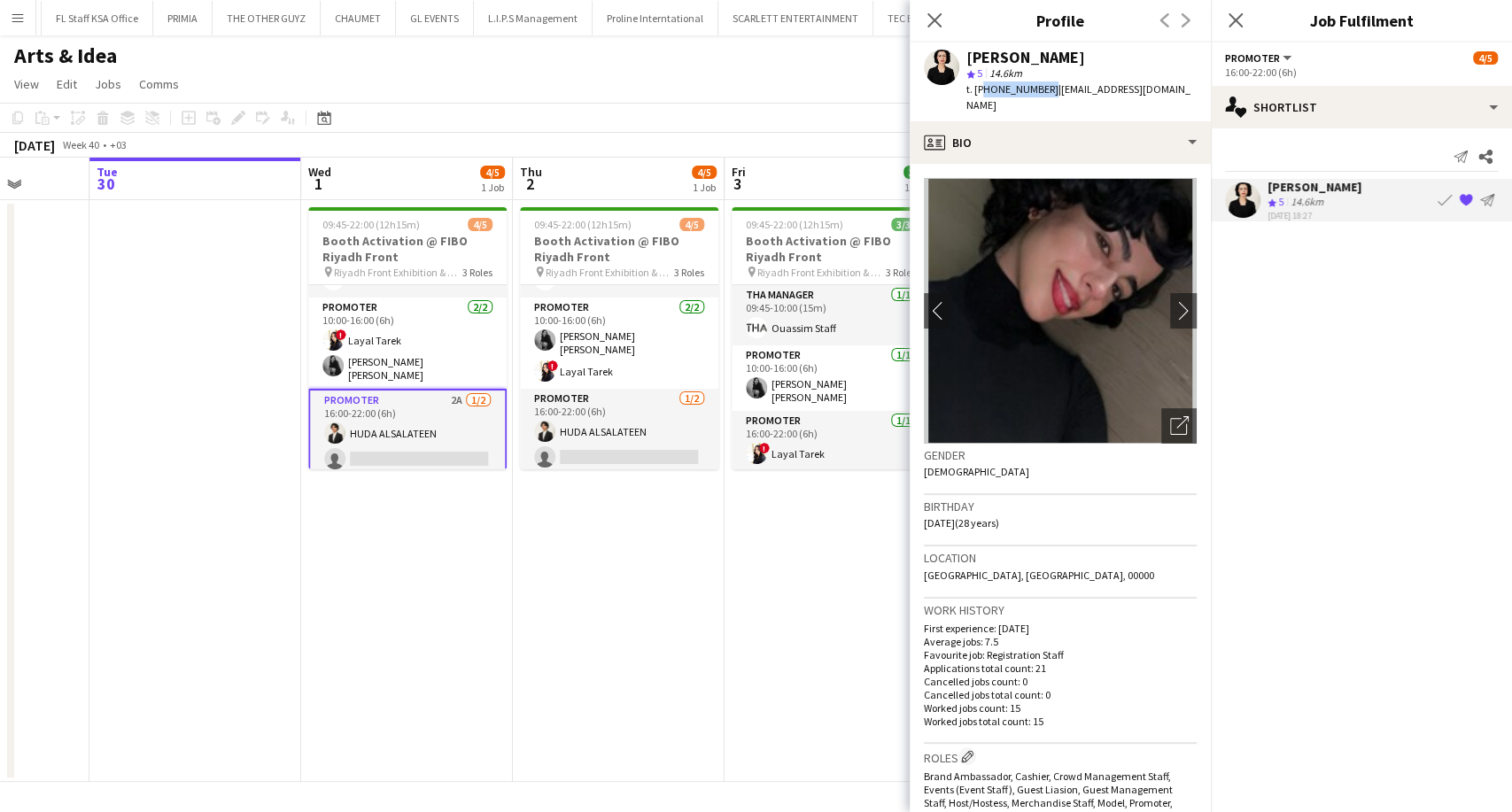
scroll to position [0, 791]
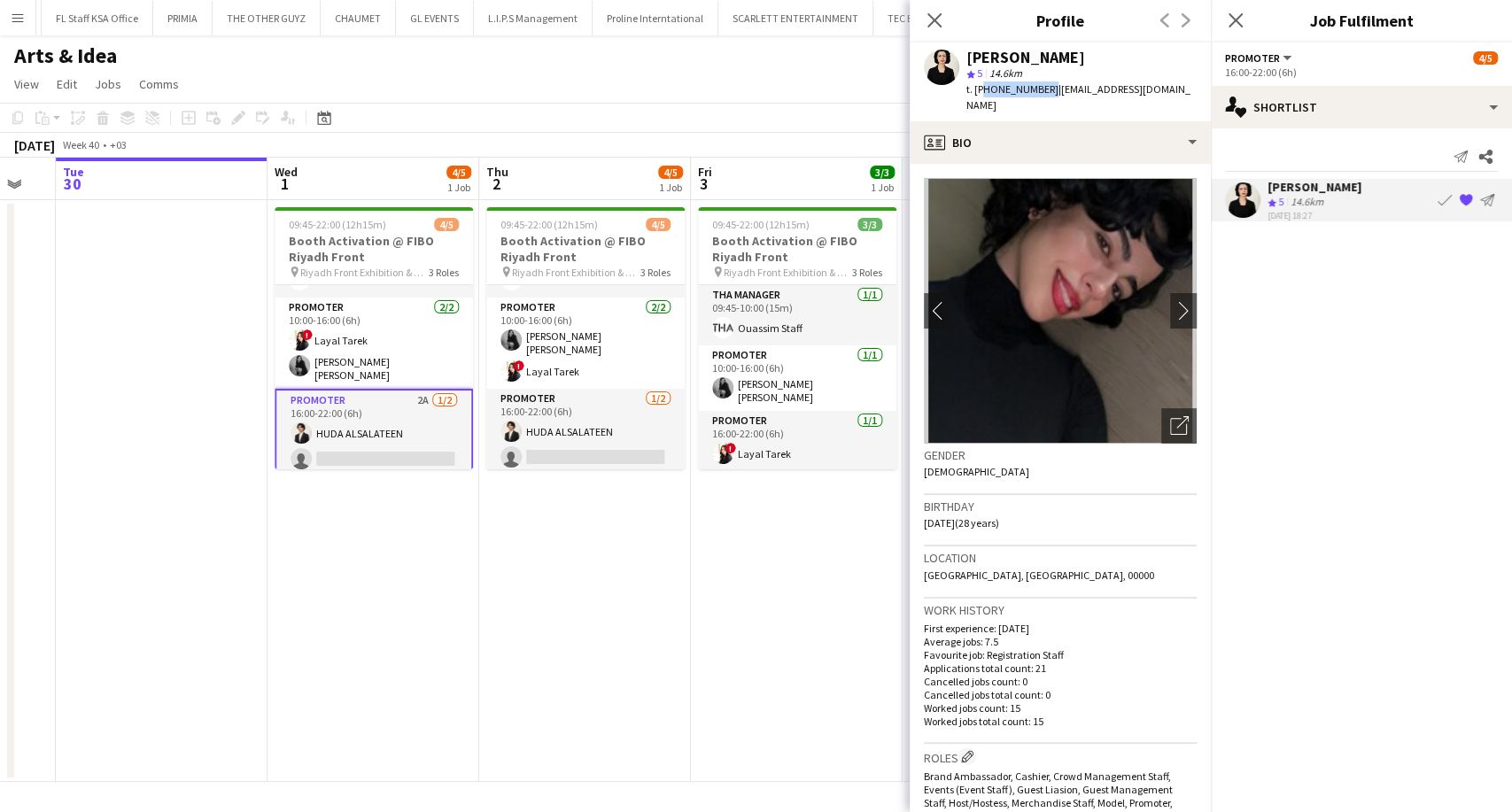
drag, startPoint x: 758, startPoint y: 544, endPoint x: 666, endPoint y: 540, distance: 92.1
click at [666, 540] on app-calendar-viewport "Fri 26 Sat 27 Sun 28 Mon 29 Tue 30 Wed 1 4/5 1 Job Thu 2 4/5 1 Job Fri 3 3/3 1 …" at bounding box center [756, 470] width 1512 height 624
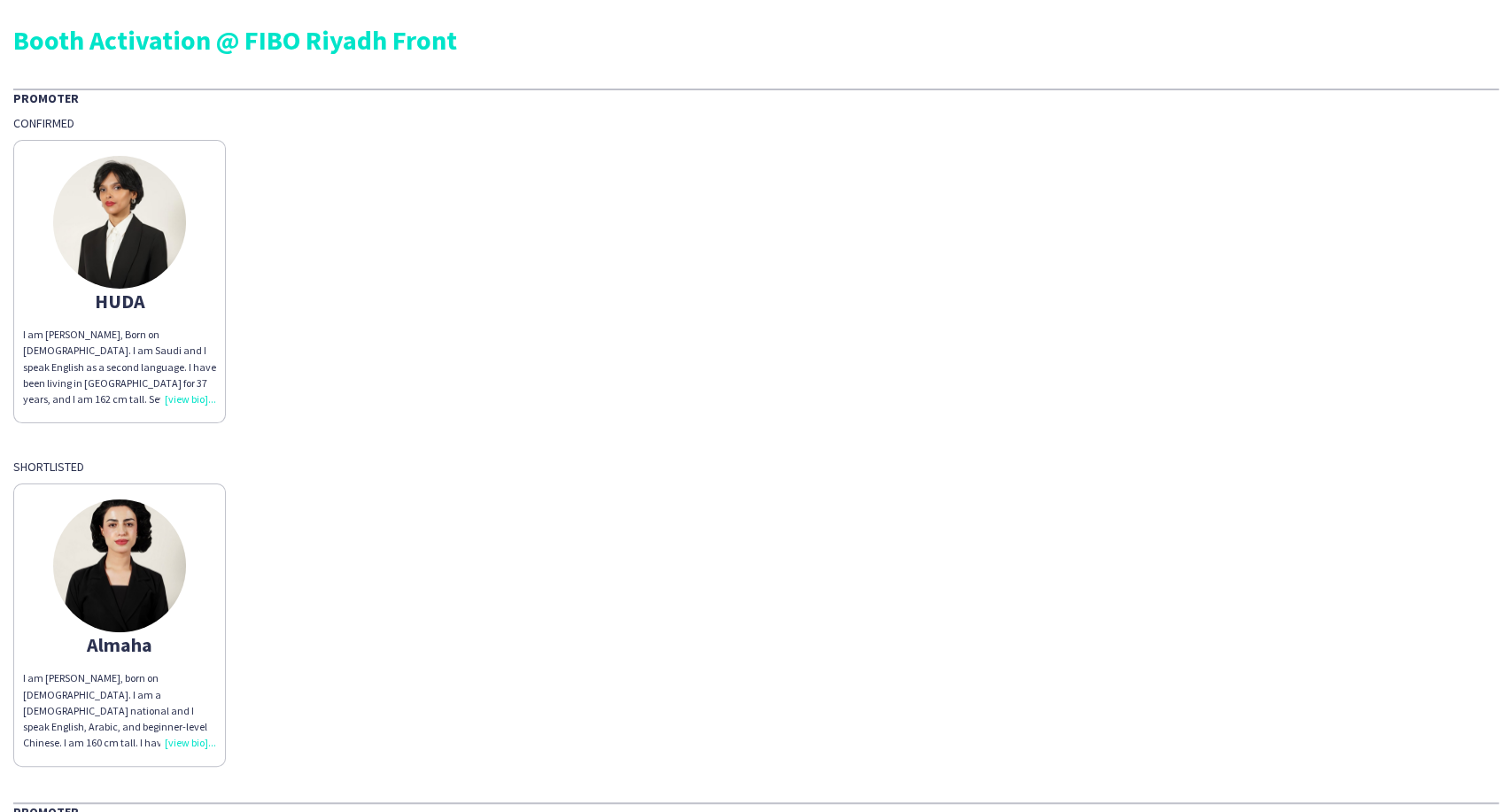
click at [185, 741] on div "I am Almaha Almghbeel, born on June 16, 1997. I am a Saudi national and I speak…" at bounding box center [119, 711] width 193 height 81
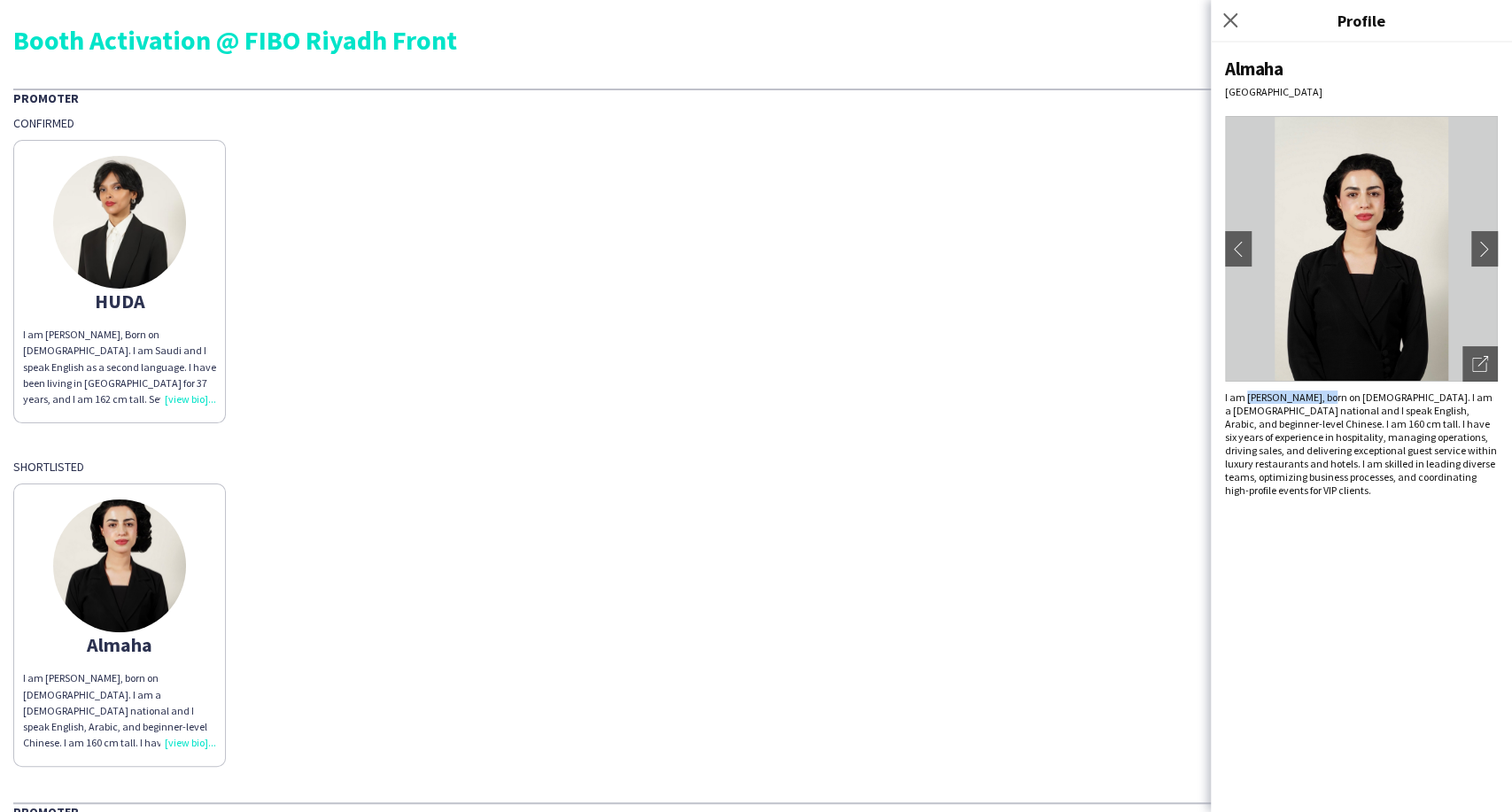
drag, startPoint x: 1331, startPoint y: 392, endPoint x: 1247, endPoint y: 392, distance: 84.0
click at [1247, 392] on div "I am Almaha Almghbeel, born on June 16, 1997. I am a Saudi national and I speak…" at bounding box center [1361, 444] width 272 height 106
copy div "Almaha Almghbeel,"
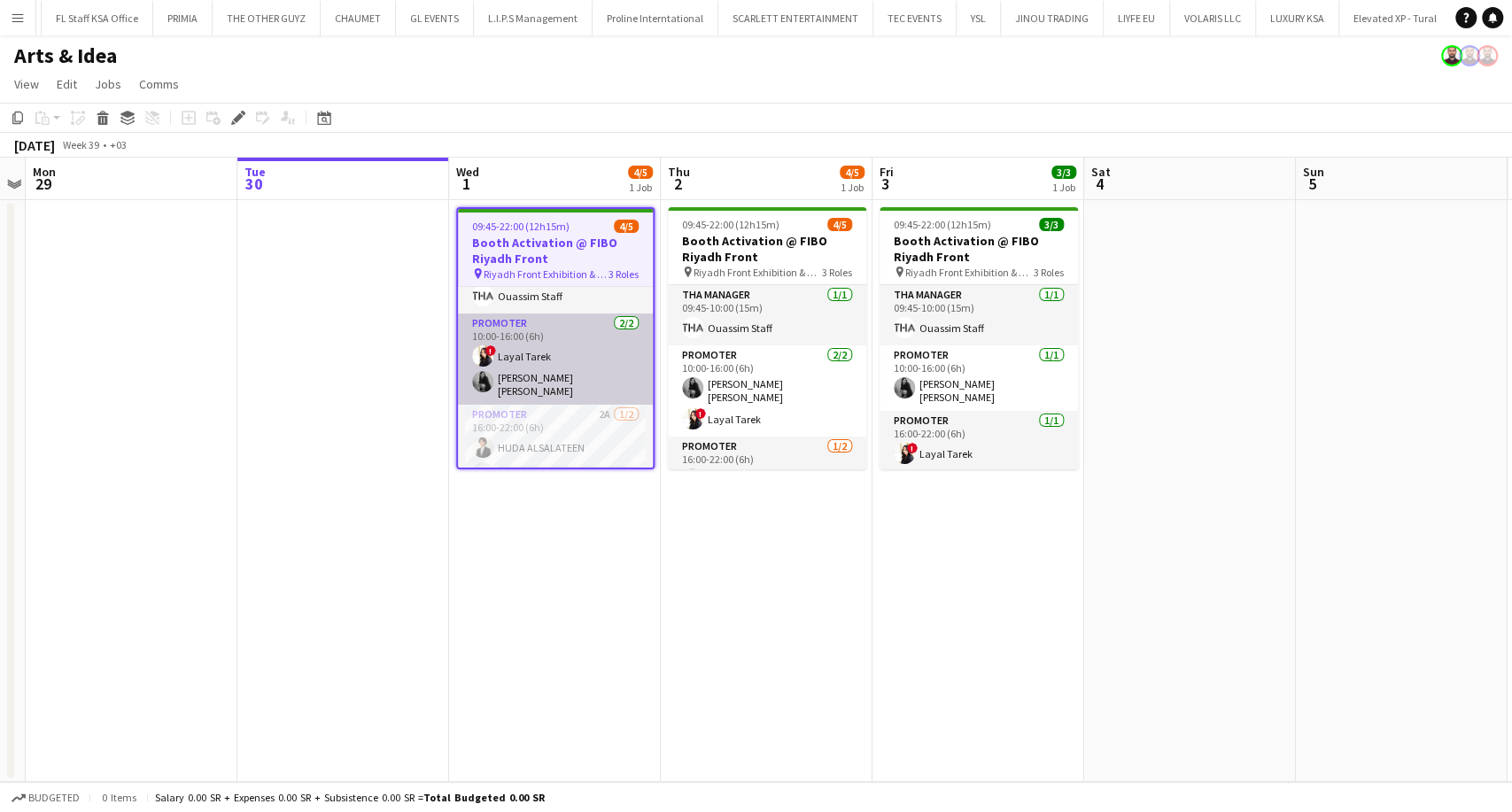
scroll to position [50, 0]
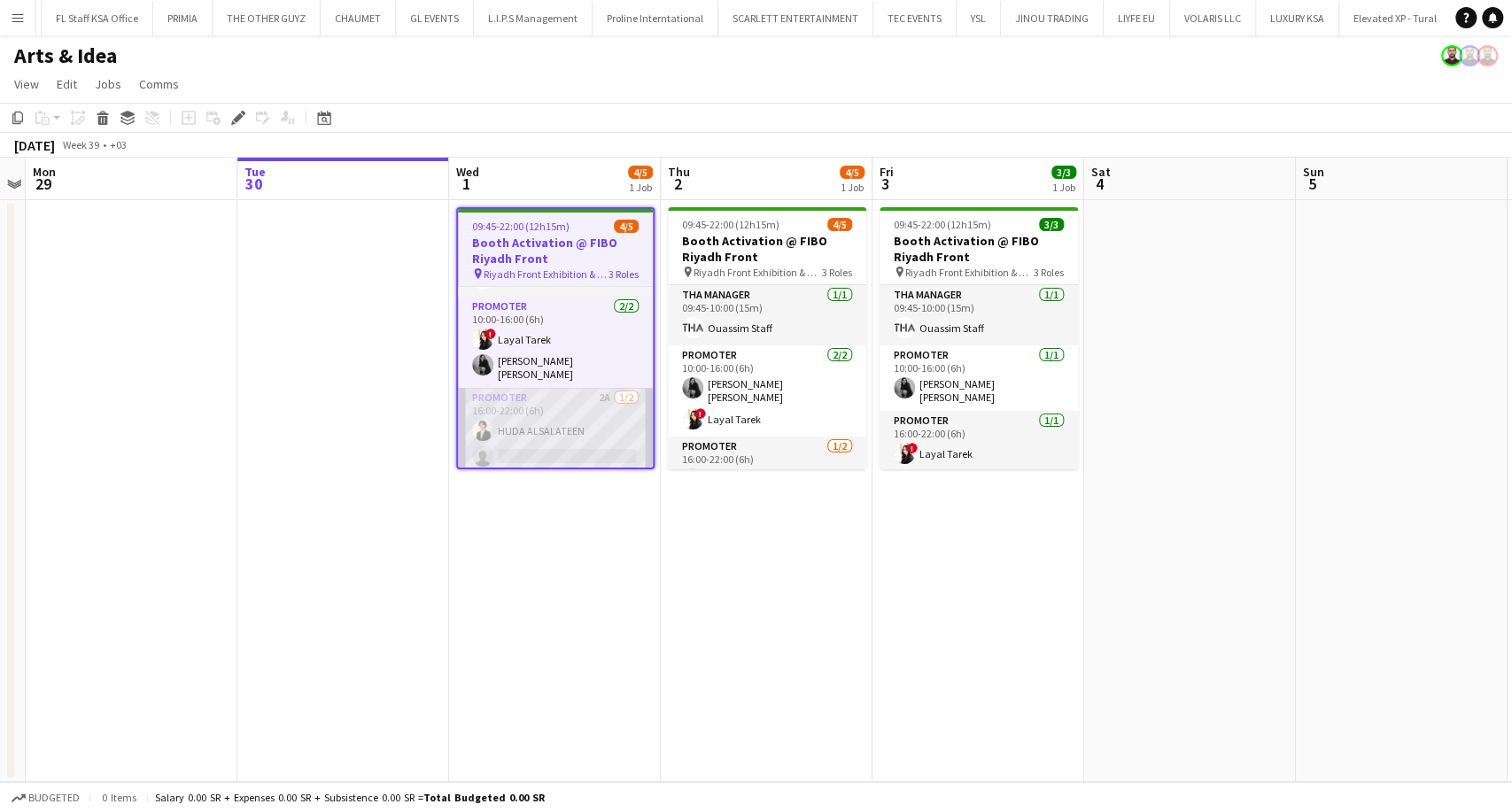
click at [550, 433] on app-card-role "Promoter 2A 1/2 16:00-22:00 (6h) HUDA ALSALATEEN single-neutral-actions" at bounding box center [555, 431] width 195 height 86
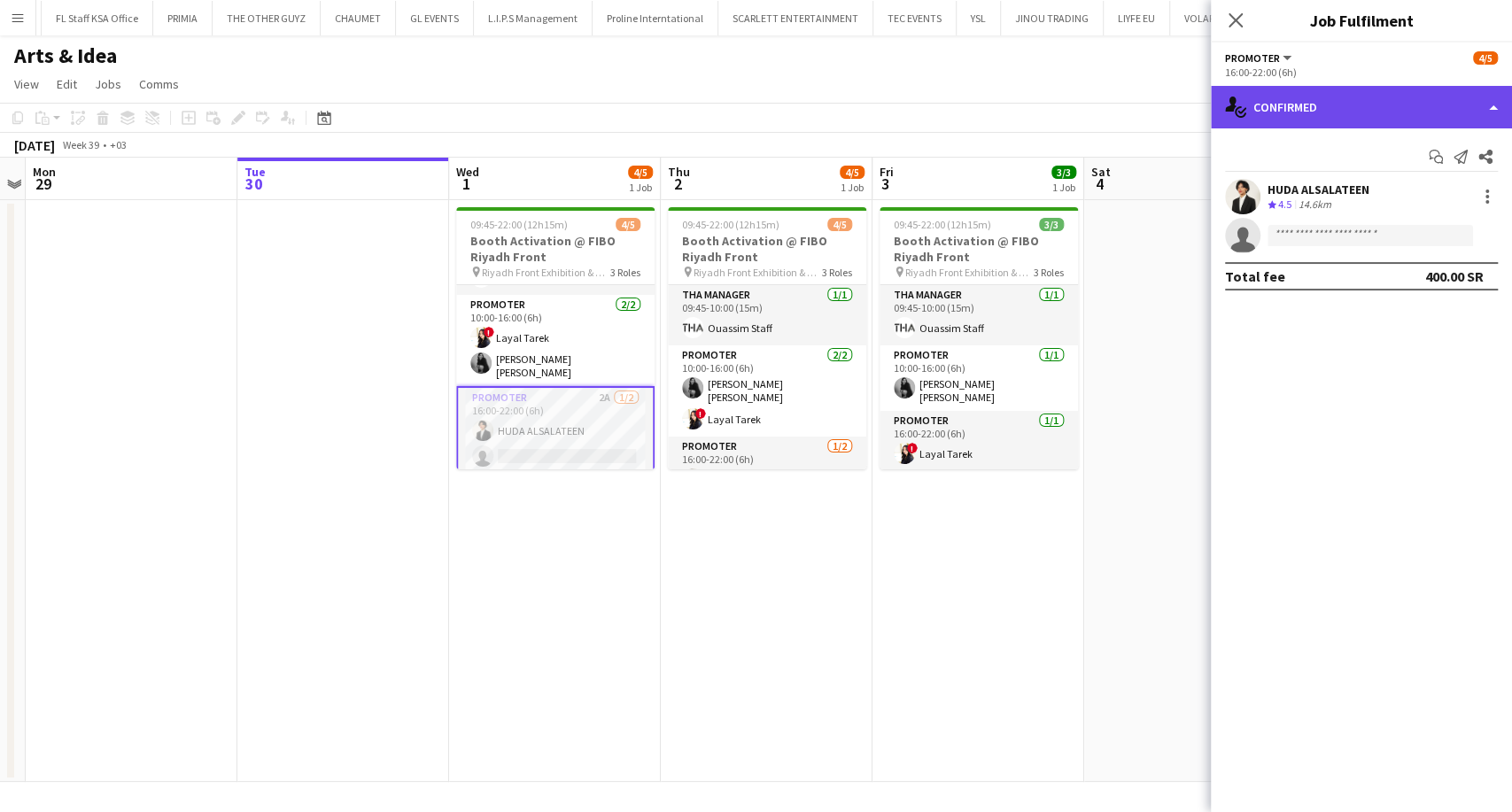
click at [1345, 115] on div "single-neutral-actions-check-2 Confirmed" at bounding box center [1361, 107] width 301 height 42
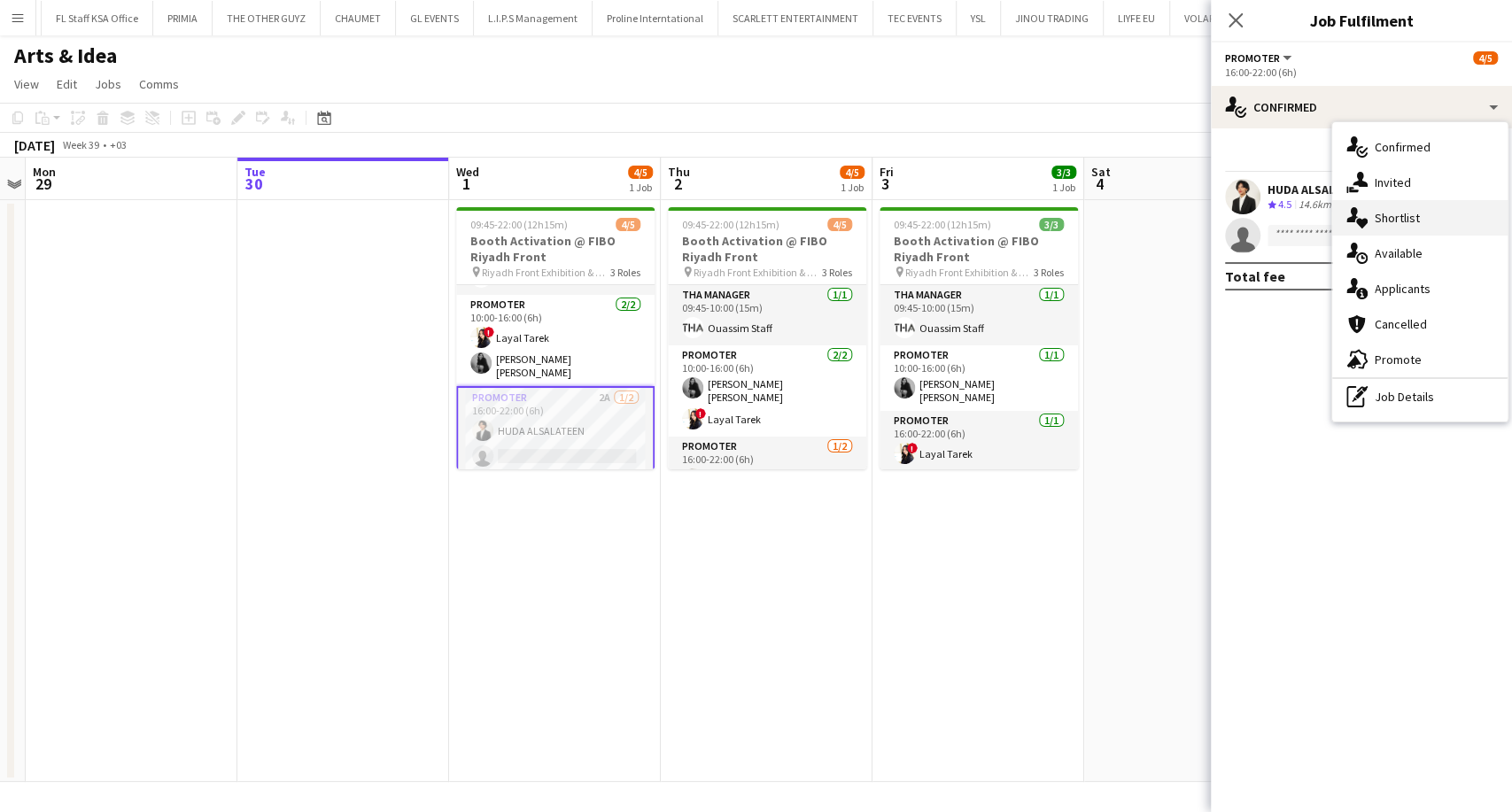
click at [1410, 219] on span "Shortlist" at bounding box center [1396, 217] width 45 height 16
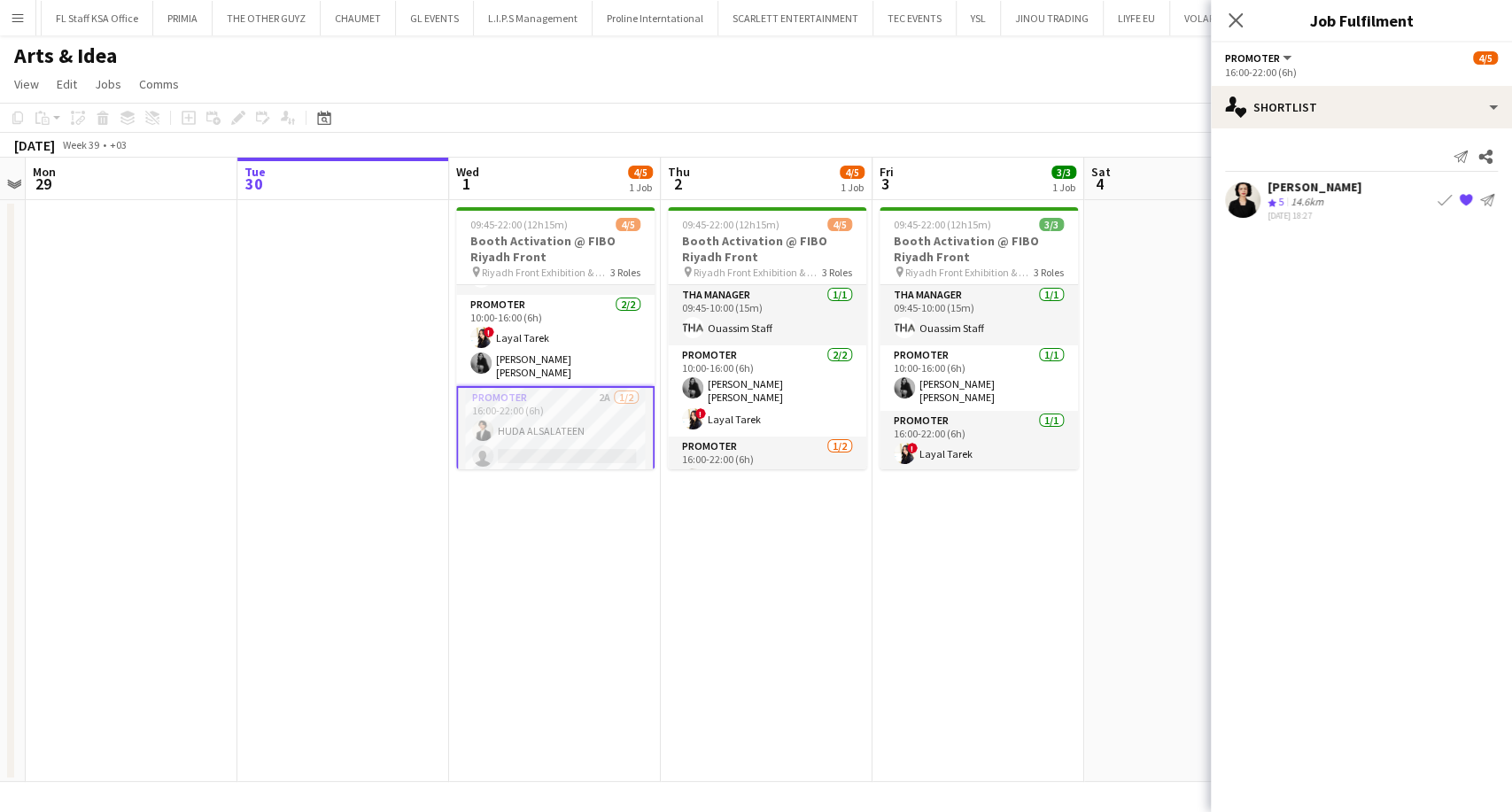
click at [1354, 196] on div "Crew rating 5 14.6km" at bounding box center [1314, 202] width 94 height 15
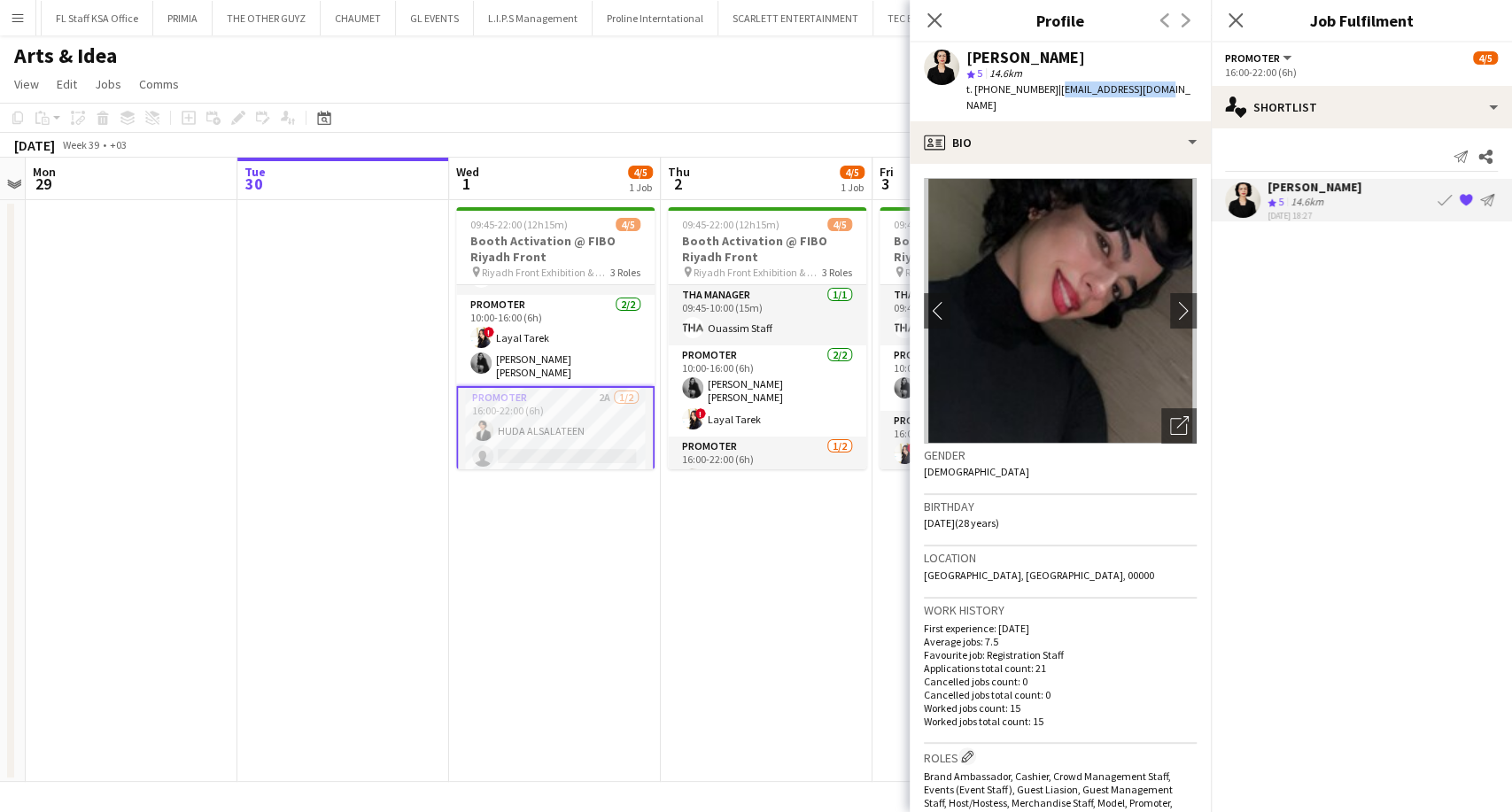
drag, startPoint x: 1158, startPoint y: 91, endPoint x: 1051, endPoint y: 87, distance: 107.1
click at [1051, 87] on app-profile-header "[PERSON_NAME] star 5 14.6km t. [PHONE_NUMBER] | [EMAIL_ADDRESS][DOMAIN_NAME]" at bounding box center [1060, 82] width 301 height 79
copy span "[EMAIL_ADDRESS][DOMAIN_NAME]"
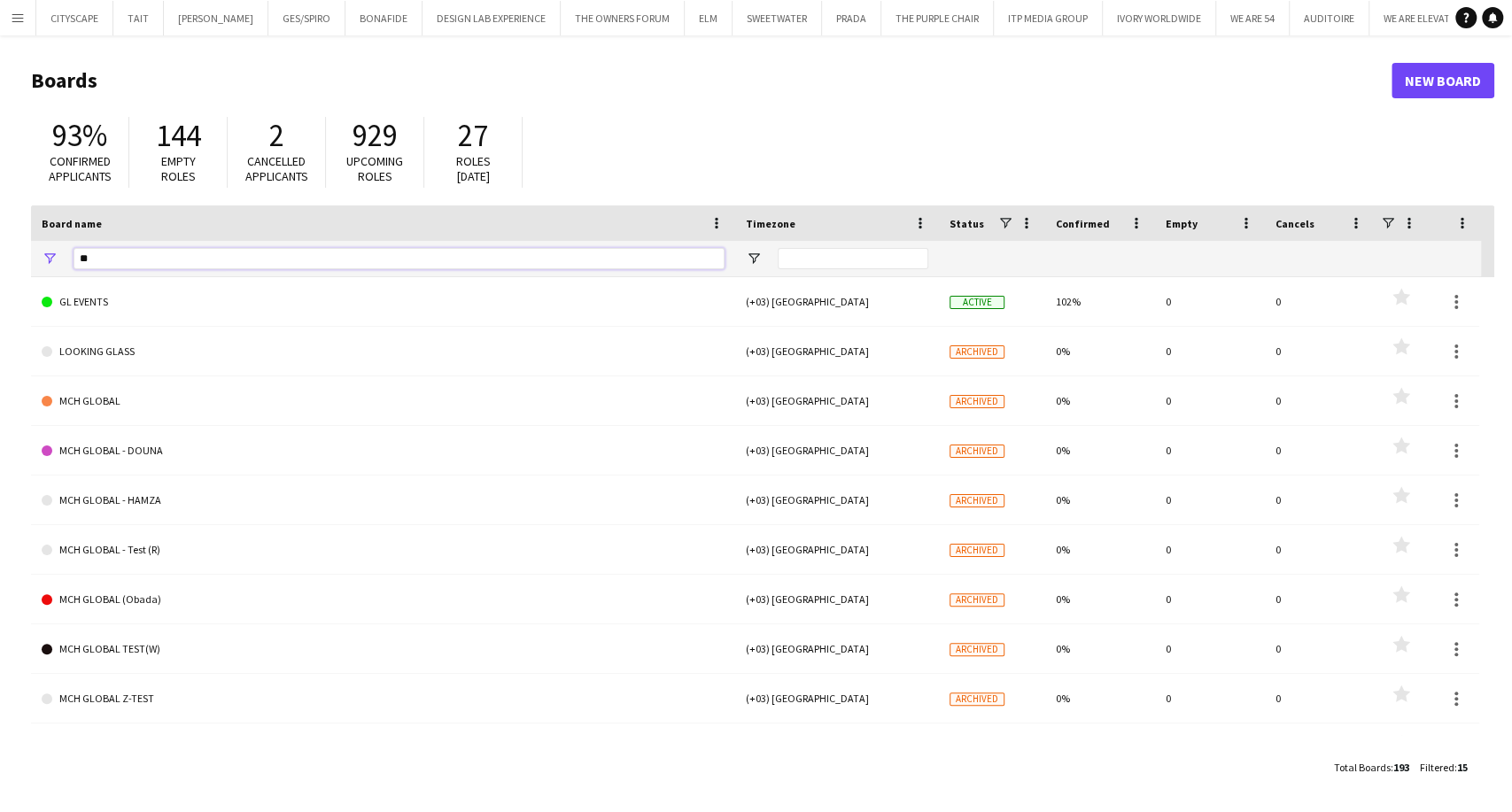
drag, startPoint x: 46, startPoint y: 271, endPoint x: 0, endPoint y: 287, distance: 48.7
click at [0, 287] on main "Boards New Board 93% Confirmed applicants 144 Empty roles 2 Cancelled applicant…" at bounding box center [756, 423] width 1512 height 775
type input "***"
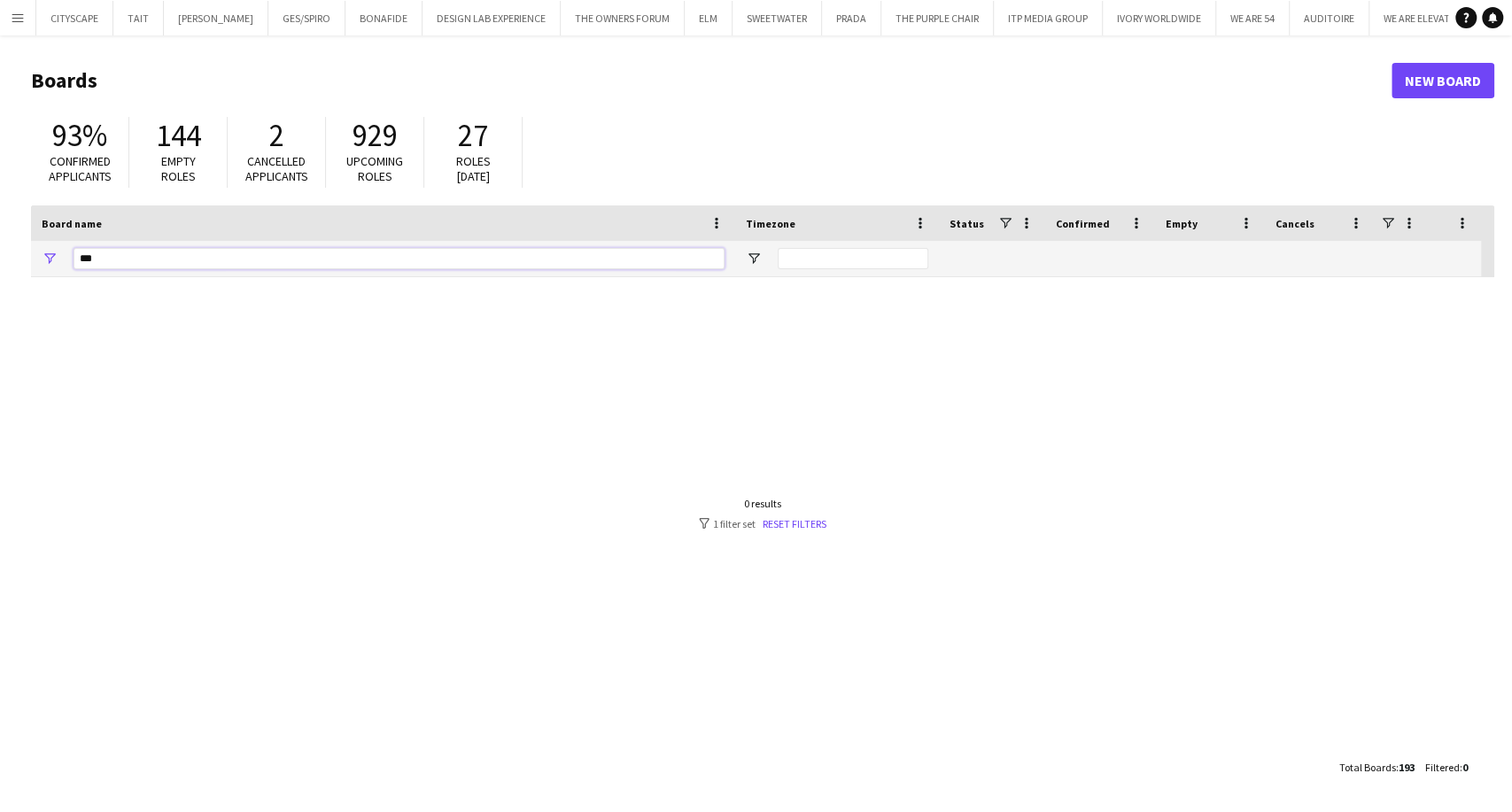
drag, startPoint x: 42, startPoint y: 273, endPoint x: 3, endPoint y: 271, distance: 39.1
click at [0, 278] on main "Boards New Board 93% Confirmed applicants 144 Empty roles 2 Cancelled applicant…" at bounding box center [756, 423] width 1512 height 775
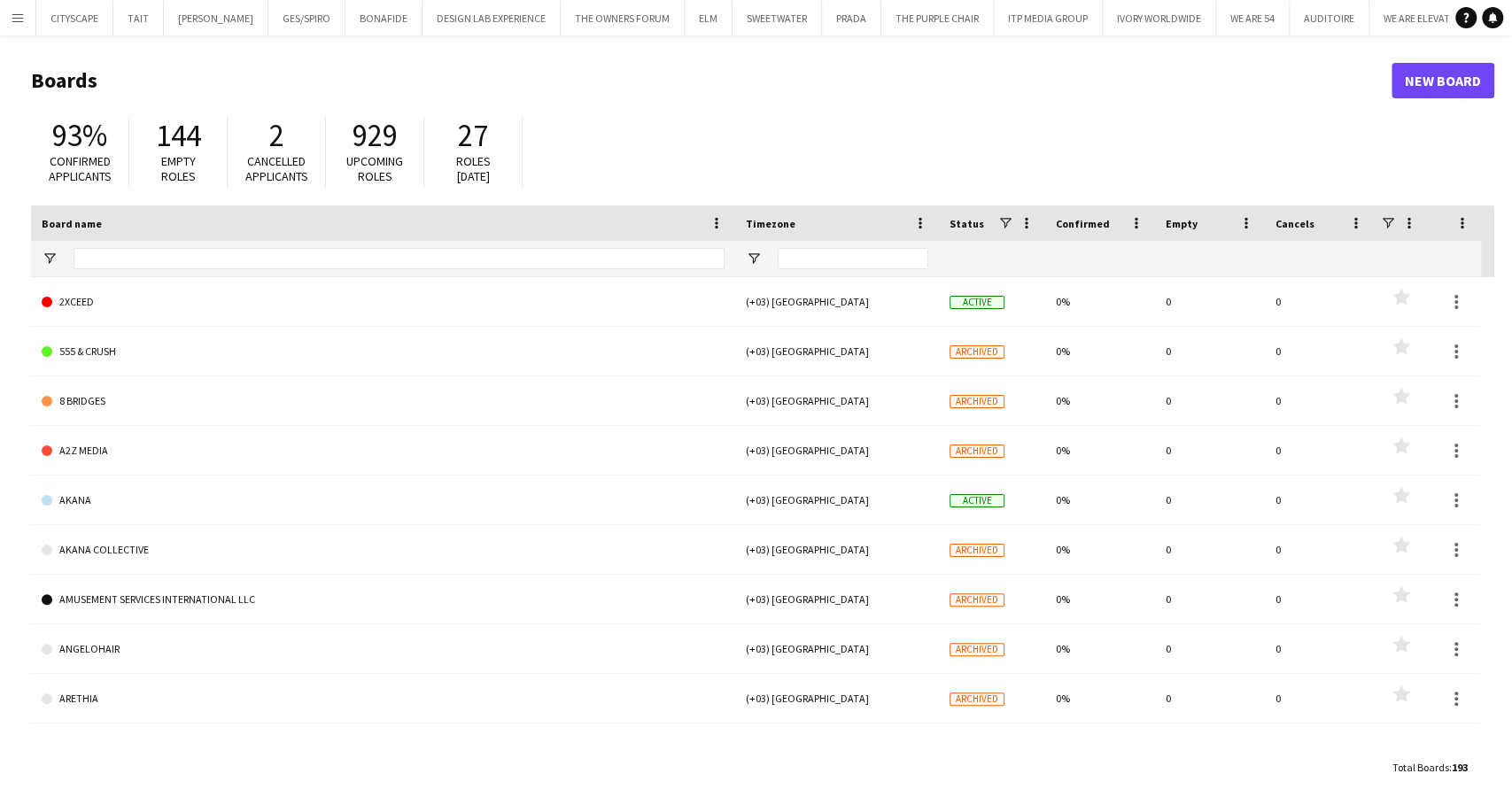
click at [13, 26] on button "Menu" at bounding box center [17, 17] width 36 height 36
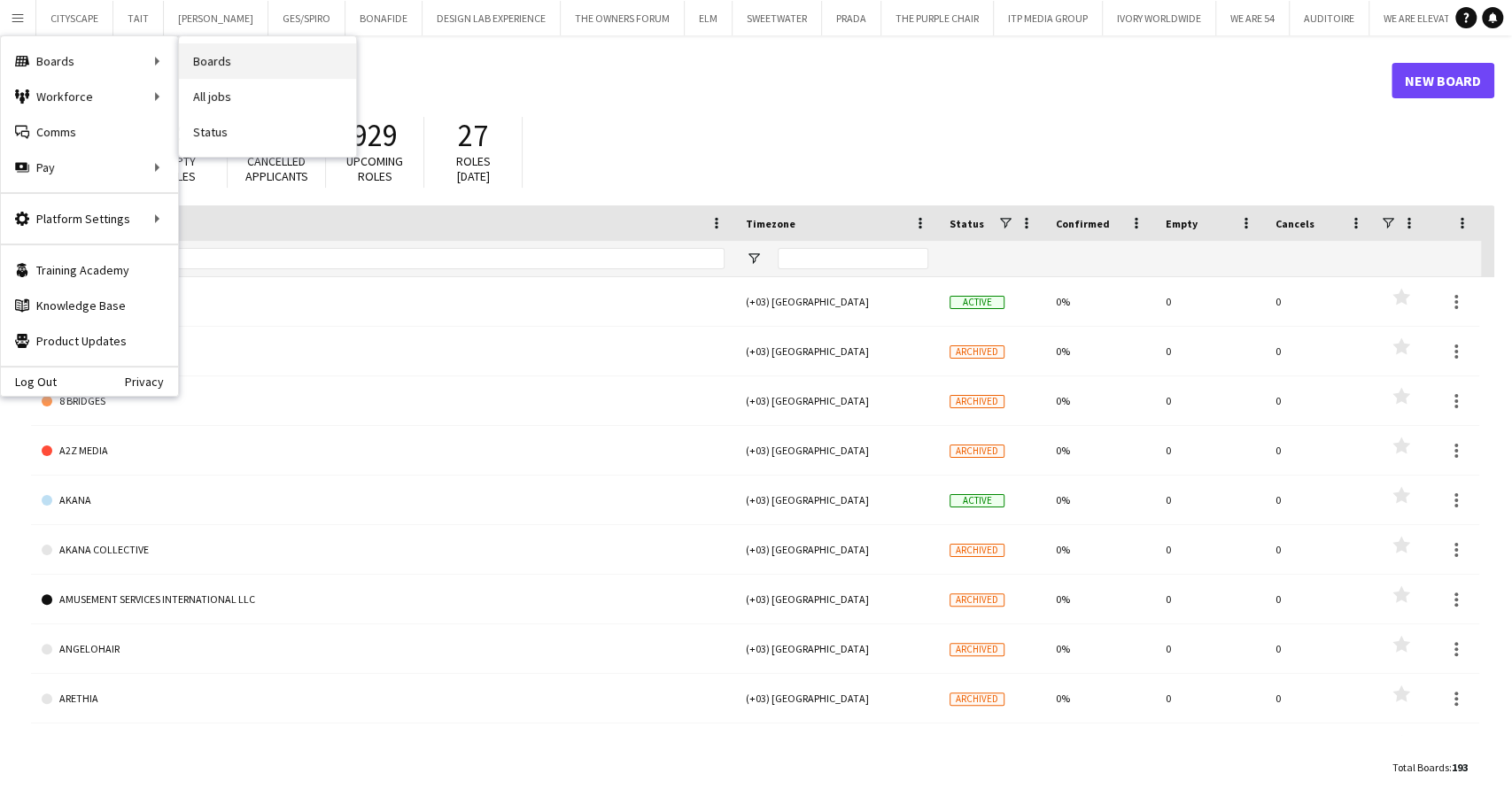
click at [227, 64] on link "Boards" at bounding box center [267, 61] width 177 height 36
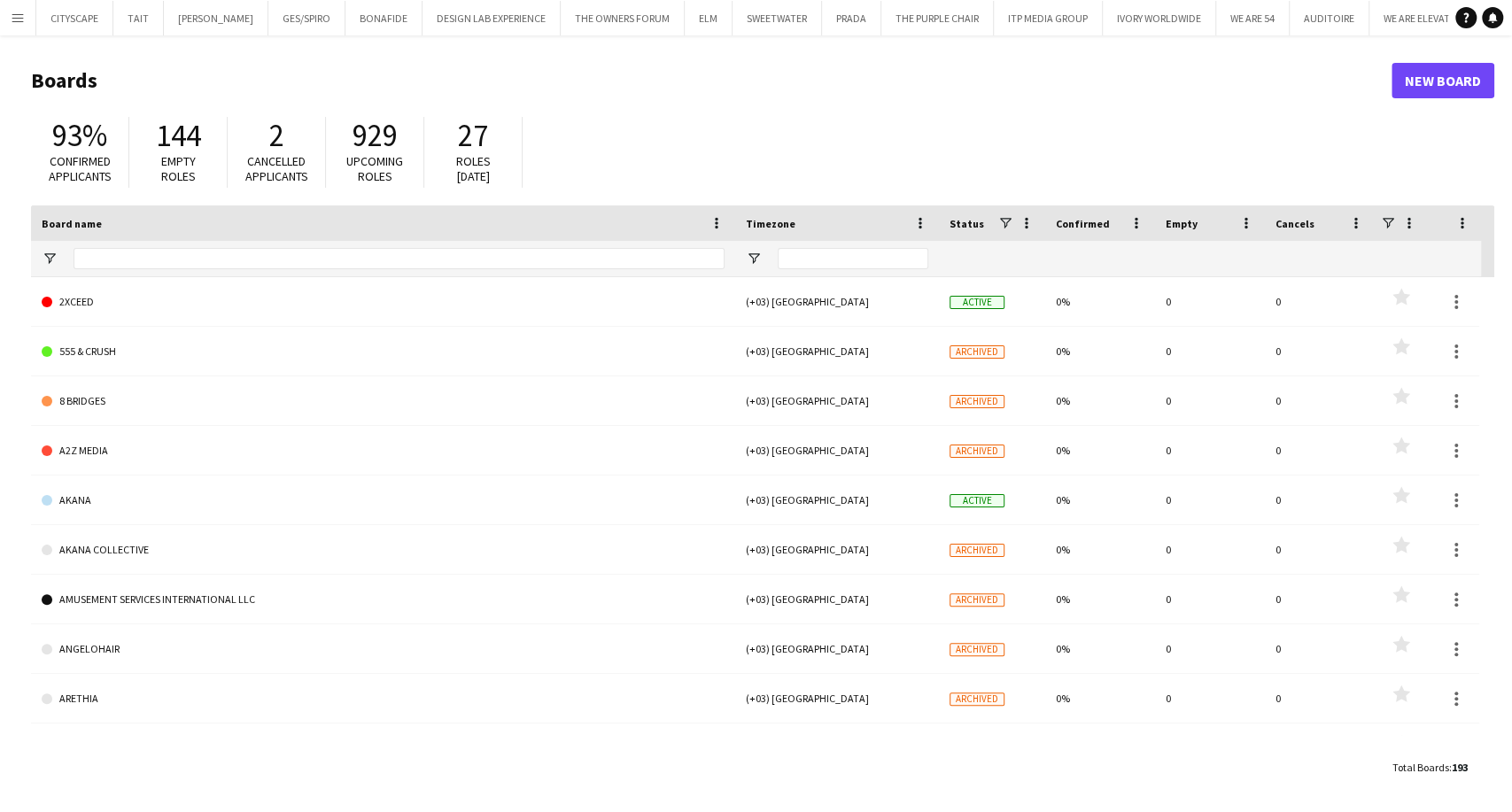
click at [13, 19] on app-icon "Menu" at bounding box center [17, 17] width 14 height 14
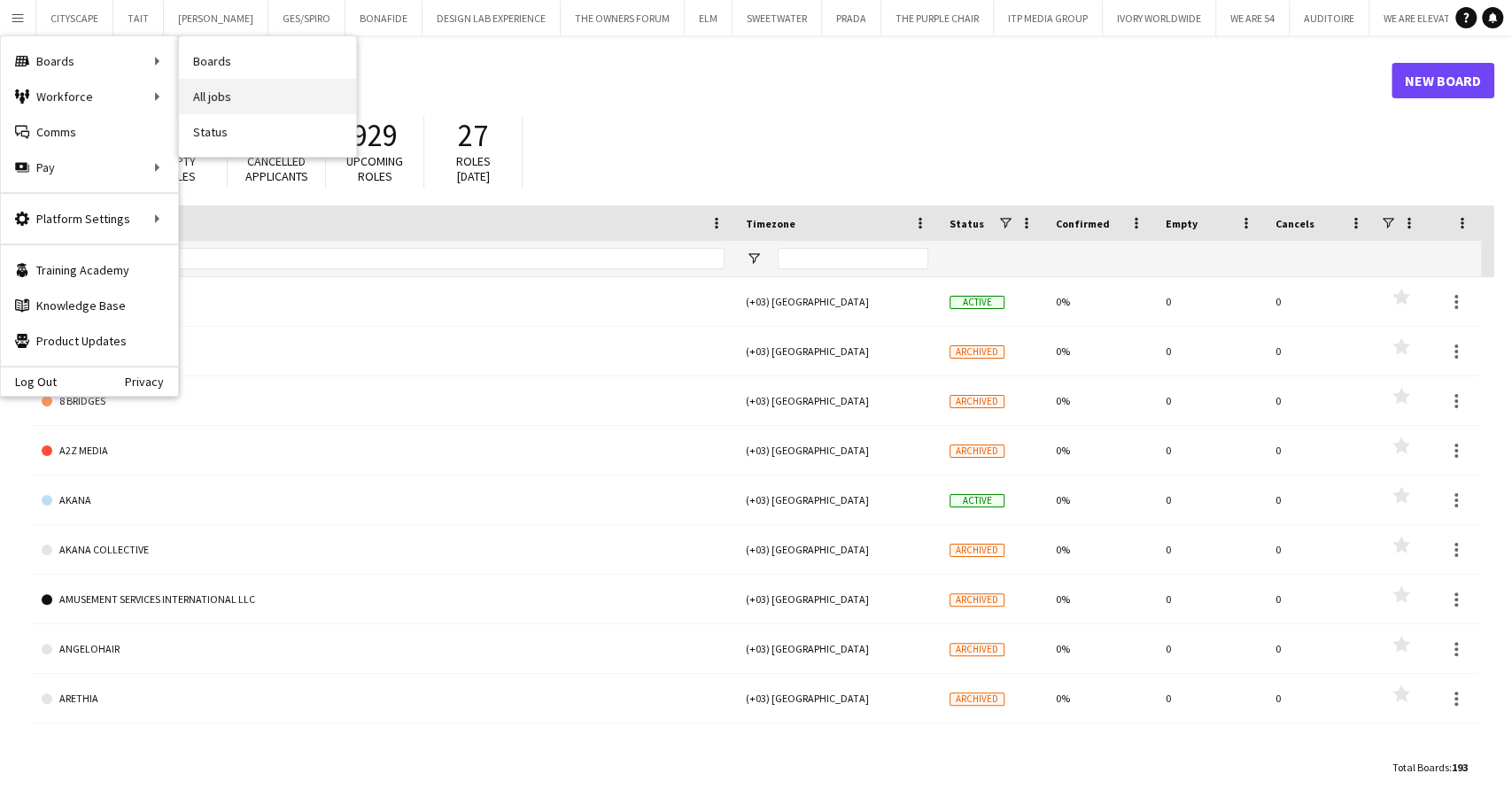
click at [234, 94] on link "All jobs" at bounding box center [267, 96] width 177 height 36
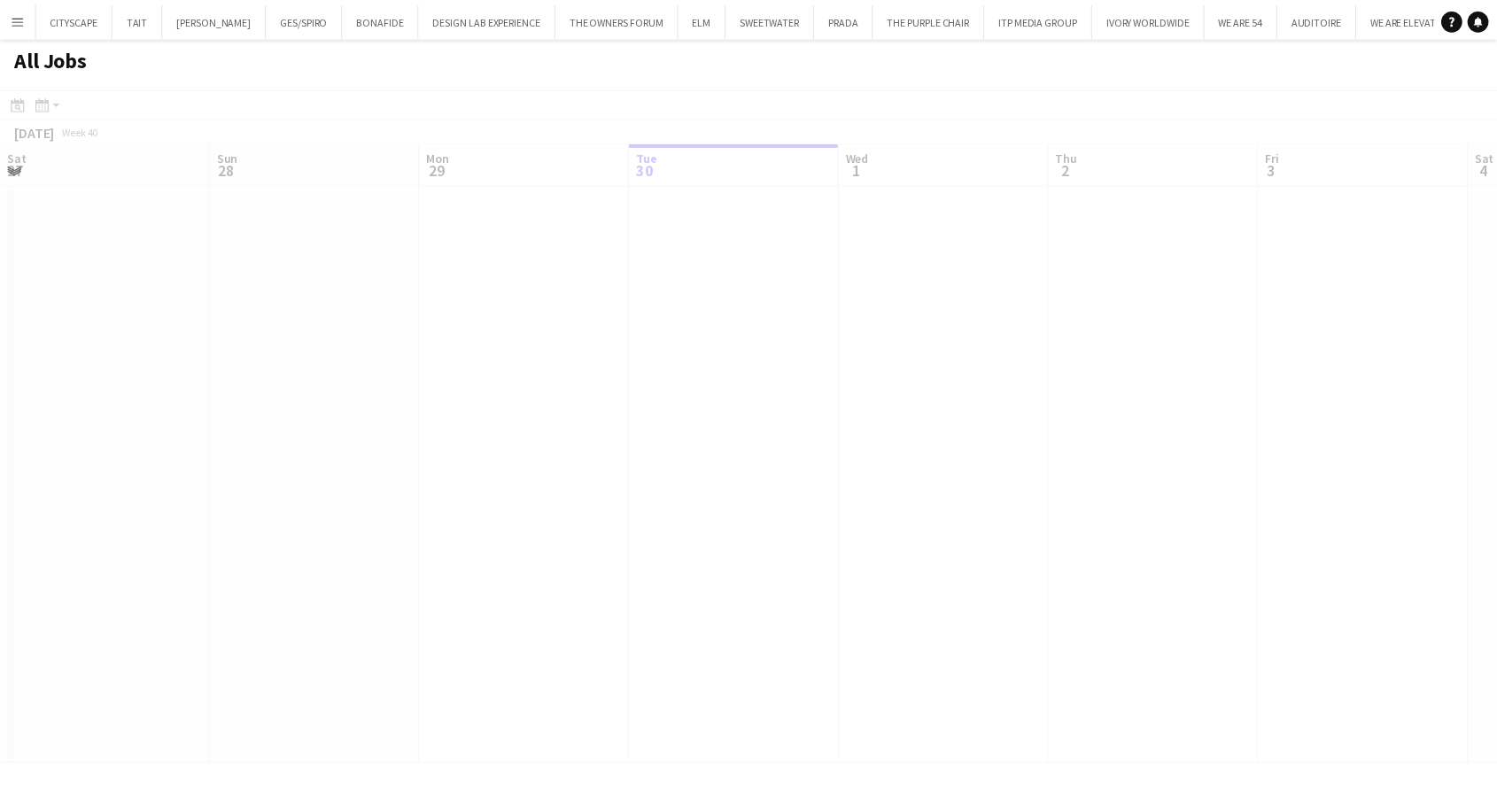
scroll to position [0, 423]
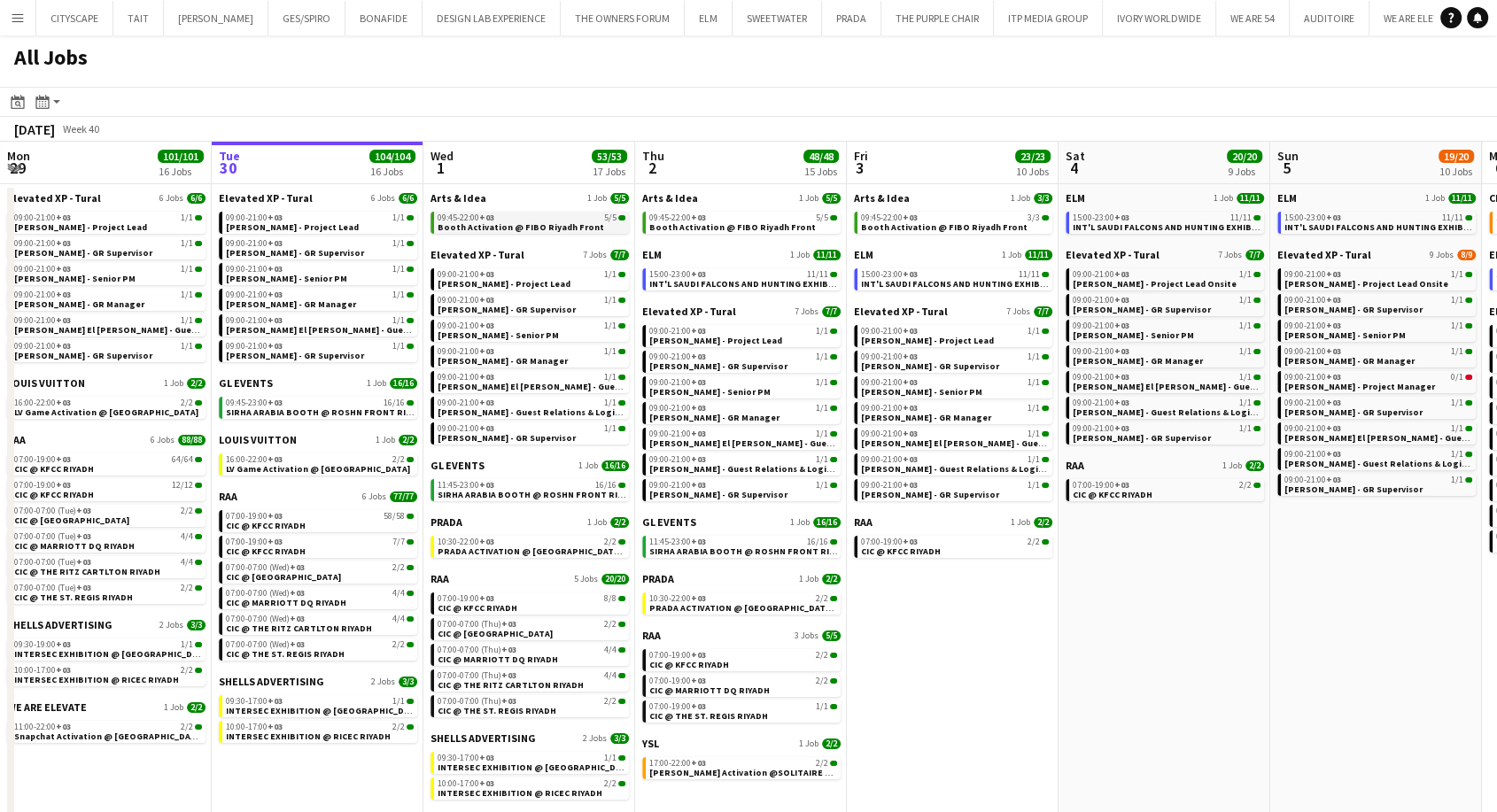
click at [548, 221] on span "Booth Activation @ FIBO Riyadh Front" at bounding box center [520, 227] width 166 height 12
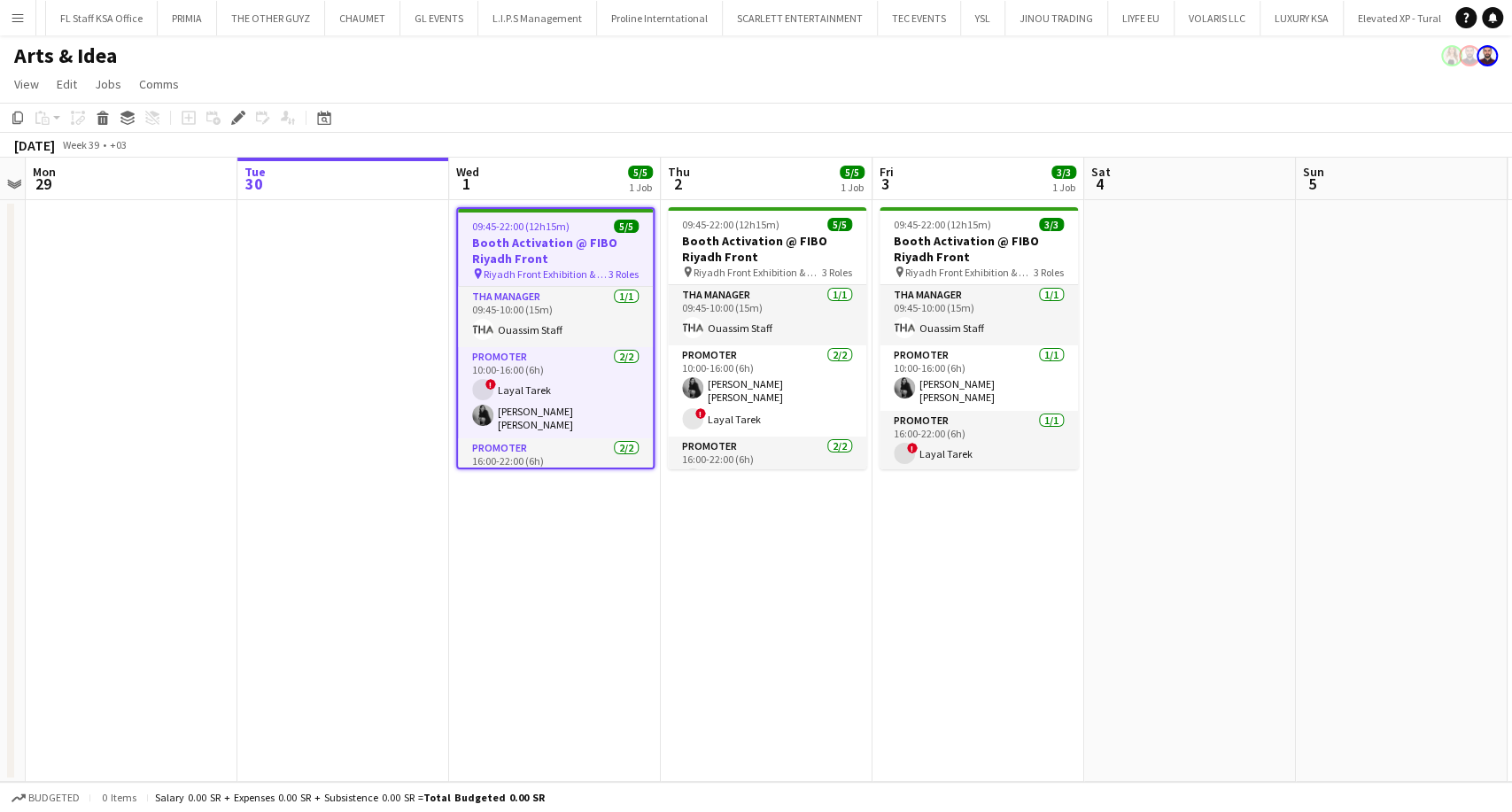
scroll to position [0, 3227]
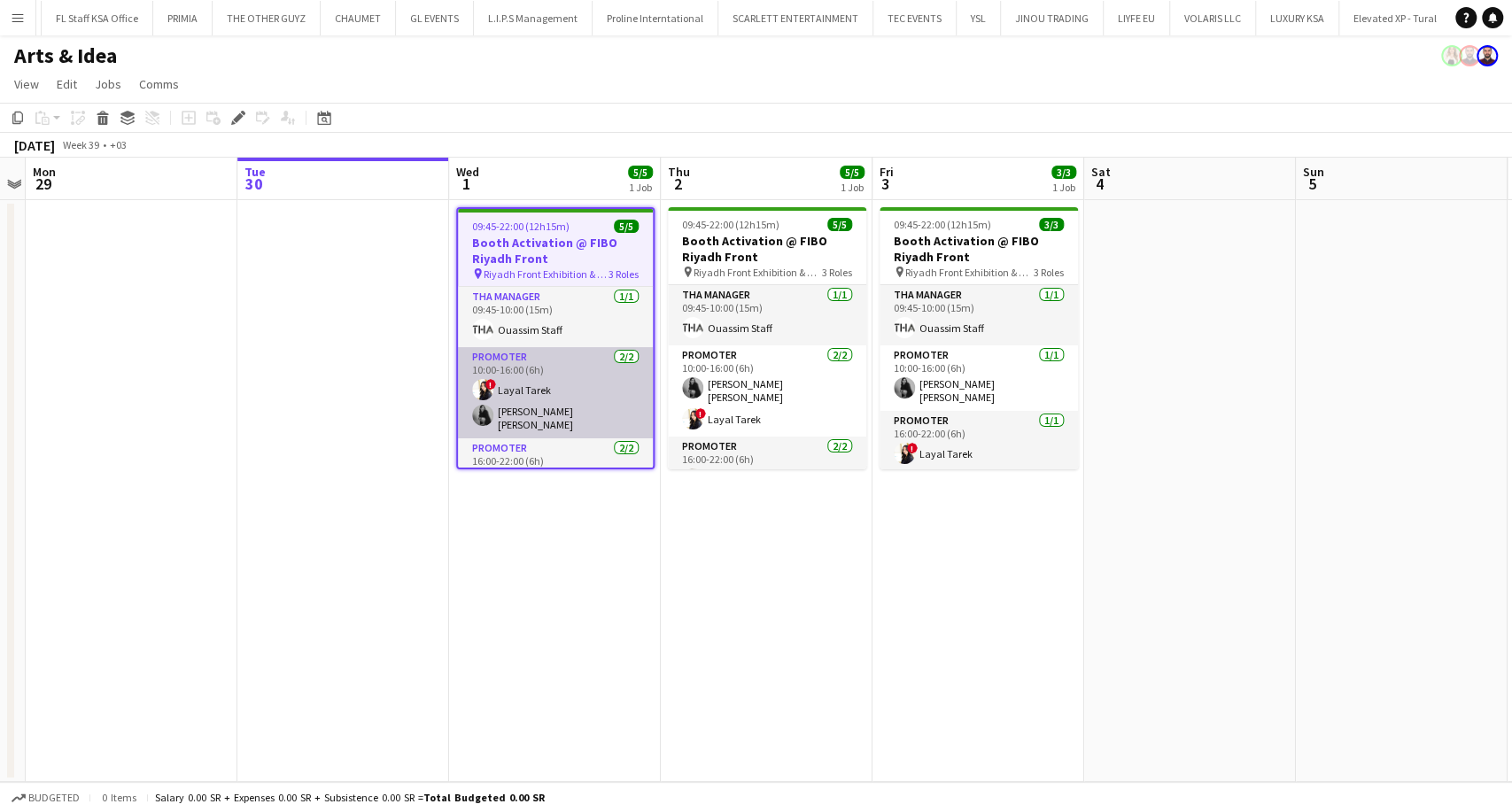
click at [539, 408] on app-card-role "Promoter [DATE] 10:00-16:00 (6h) ! [PERSON_NAME] [PERSON_NAME] [PERSON_NAME]" at bounding box center [555, 392] width 195 height 91
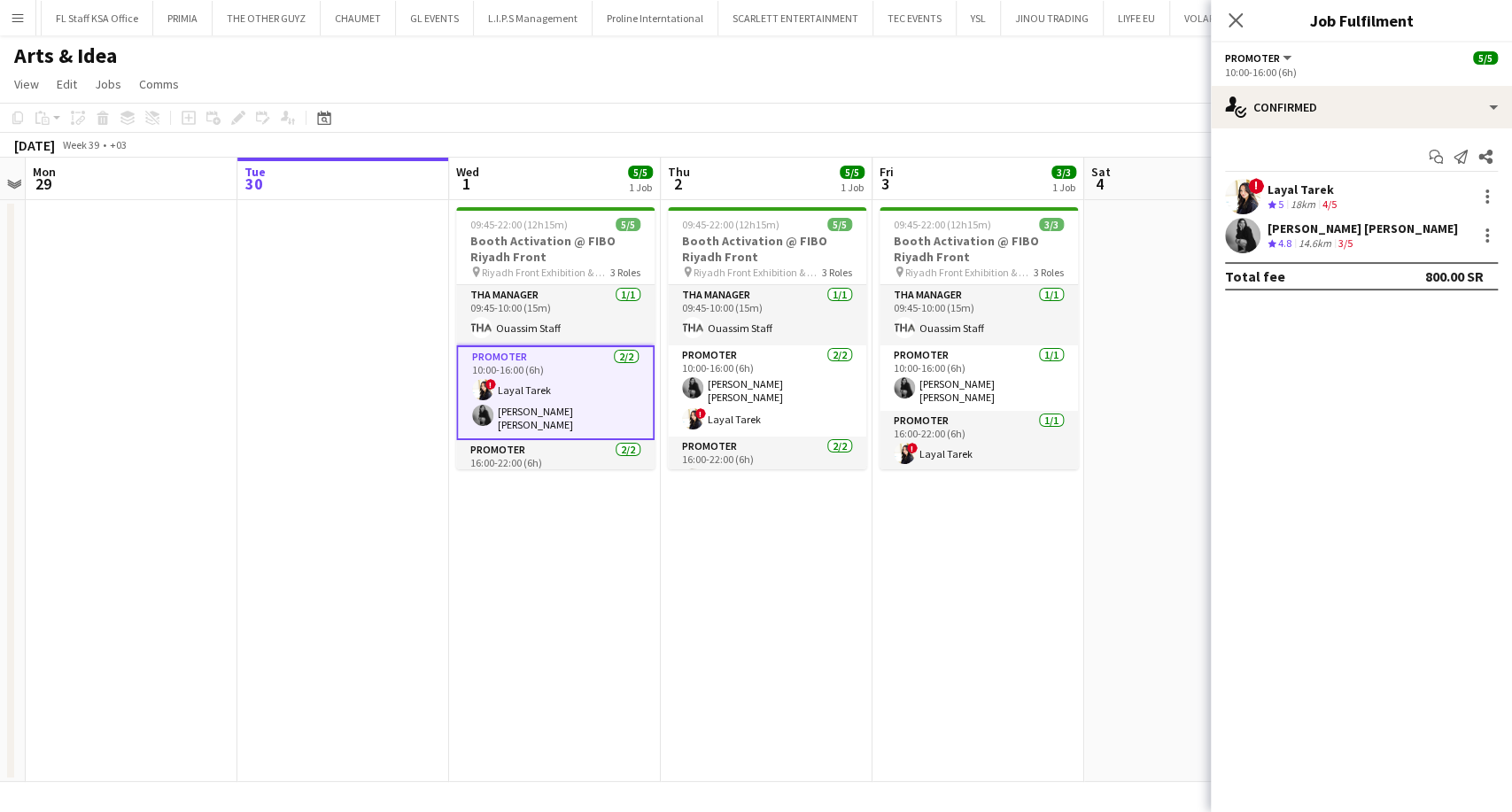
scroll to position [50, 0]
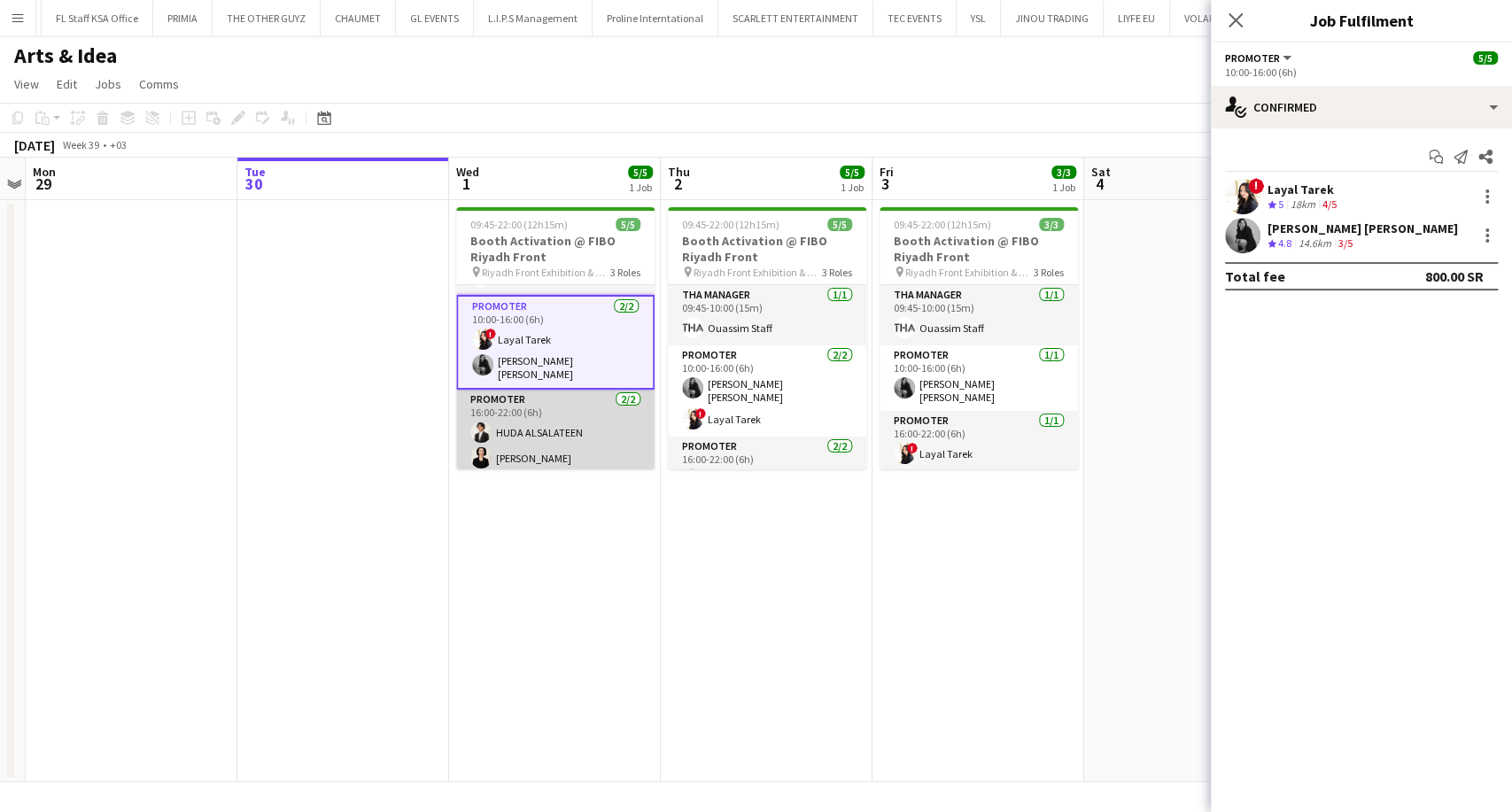
click at [540, 436] on app-card-role "Promoter [DATE] 16:00-22:00 (6h) HUDA ALSALATEEN [PERSON_NAME]" at bounding box center [555, 433] width 198 height 86
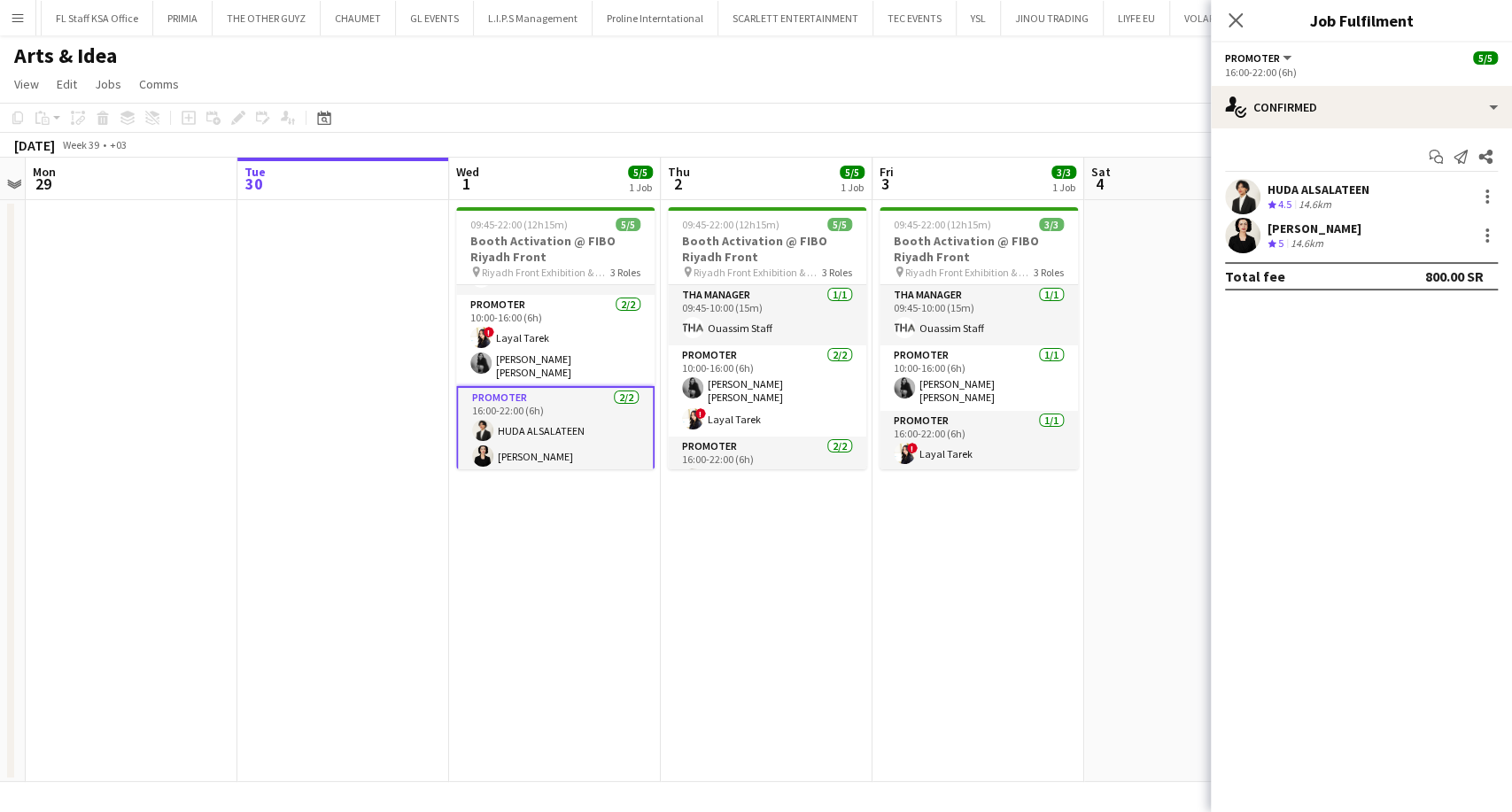
click at [1350, 241] on div "Crew rating 5 14.6km" at bounding box center [1314, 244] width 94 height 15
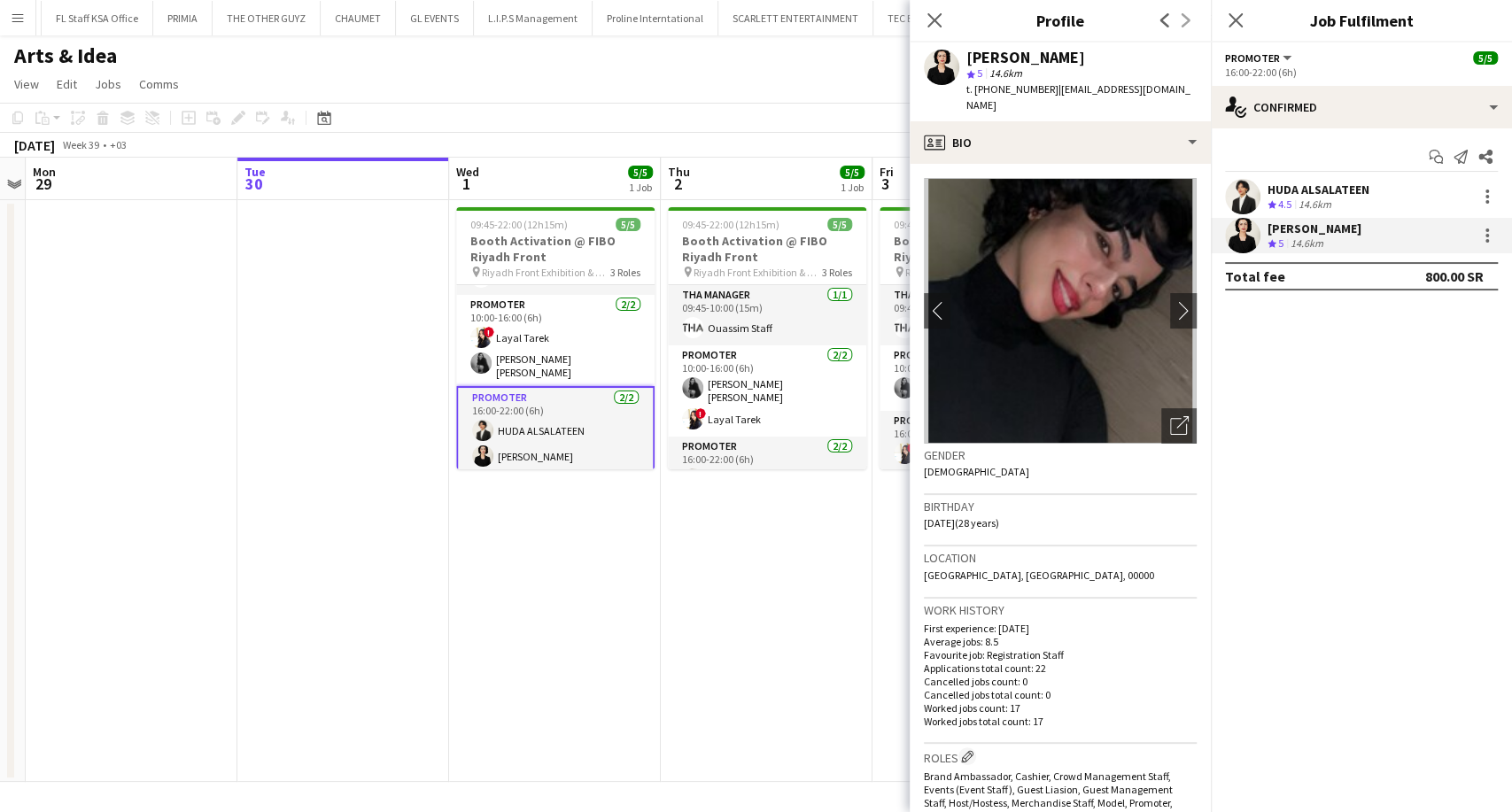
click at [1156, 86] on div "[PERSON_NAME] star 5 14.6km t. [PHONE_NUMBER] | [EMAIL_ADDRESS][DOMAIN_NAME]" at bounding box center [1060, 82] width 301 height 79
drag, startPoint x: 1043, startPoint y: 91, endPoint x: 980, endPoint y: 85, distance: 63.3
click at [980, 85] on span "t. [PHONE_NUMBER]" at bounding box center [1012, 89] width 92 height 13
copy span "966539183107"
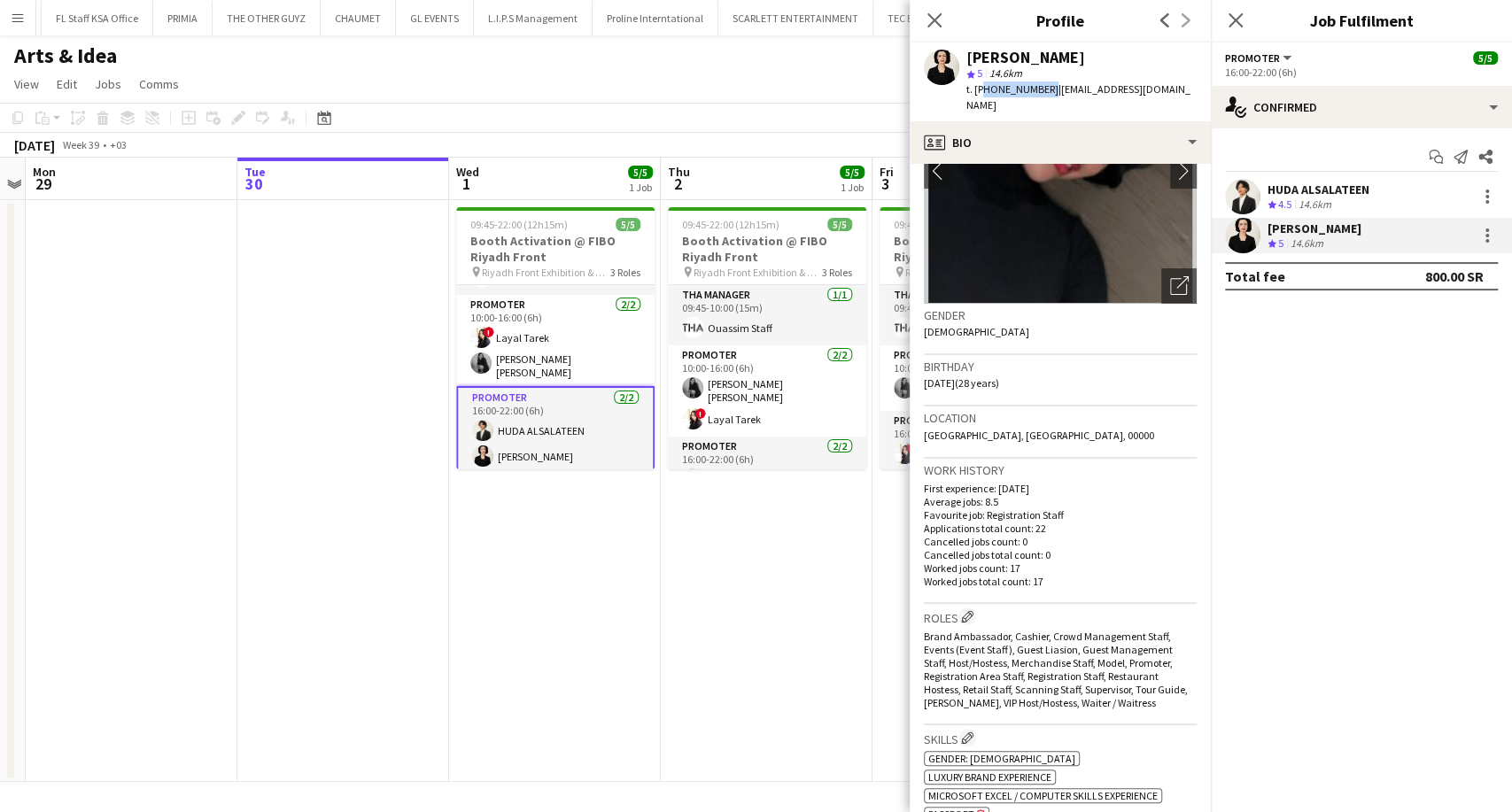
scroll to position [0, 0]
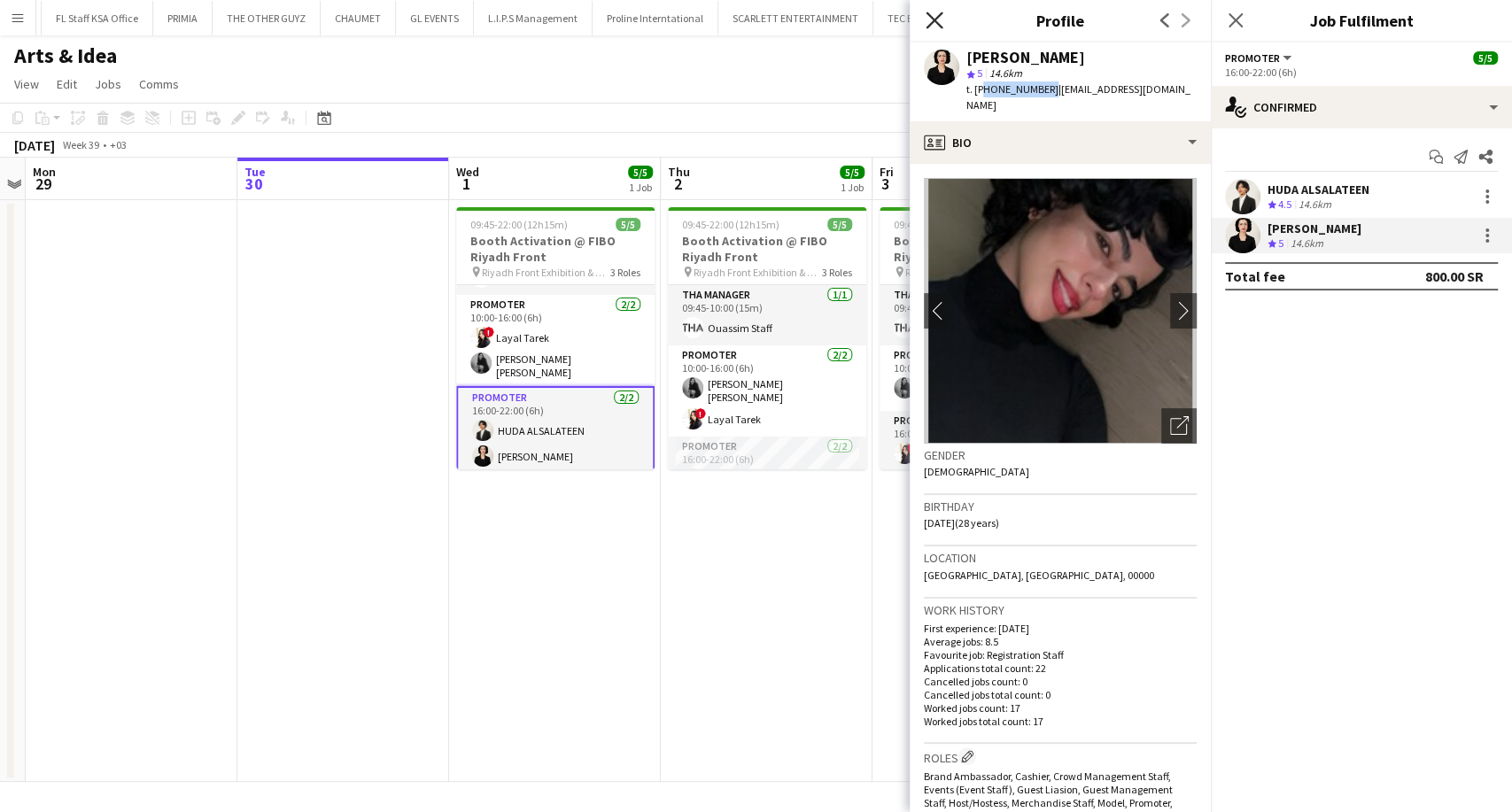
click at [937, 16] on icon at bounding box center [934, 20] width 17 height 17
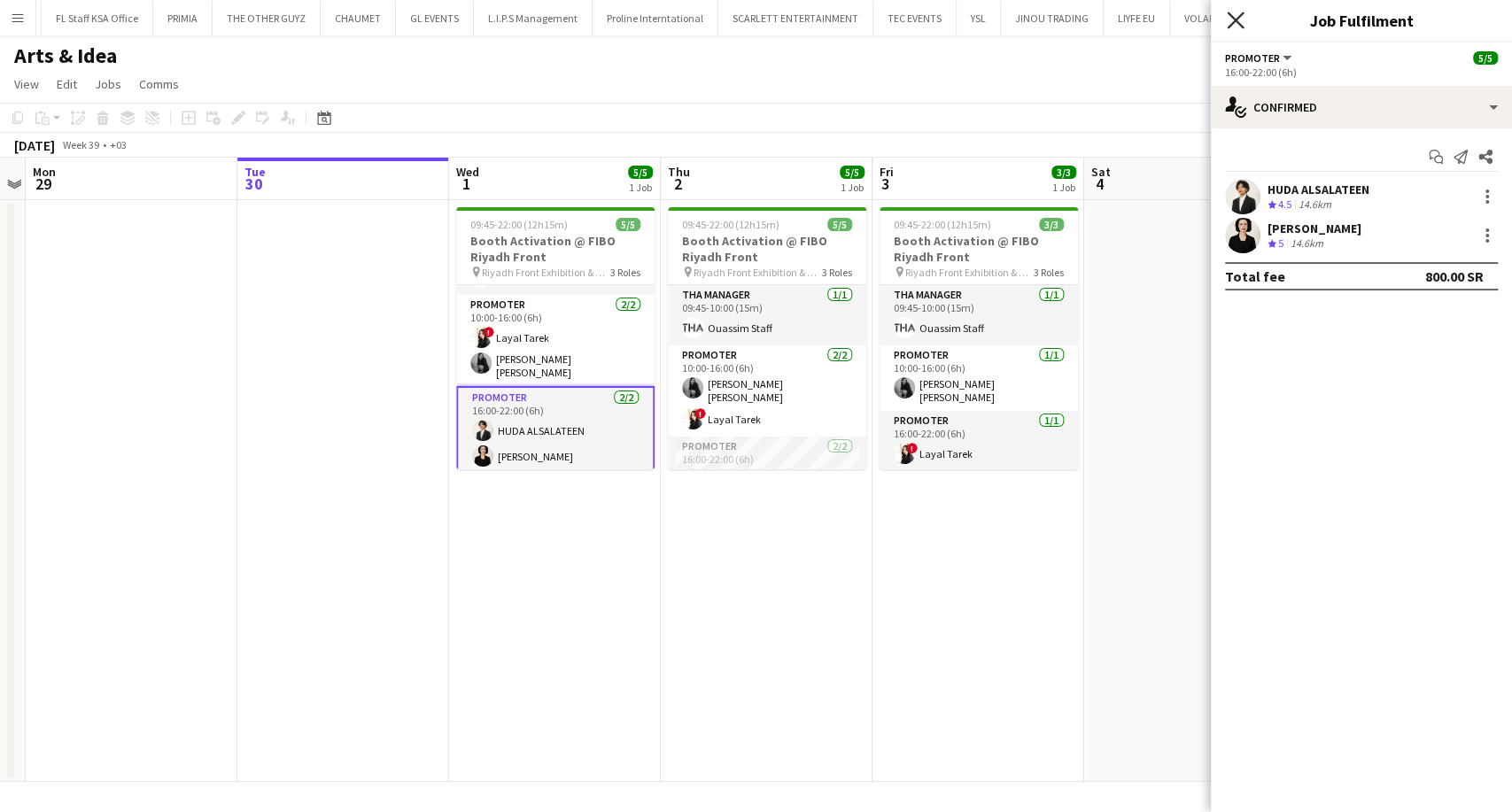
click at [1237, 19] on icon at bounding box center [1235, 20] width 17 height 17
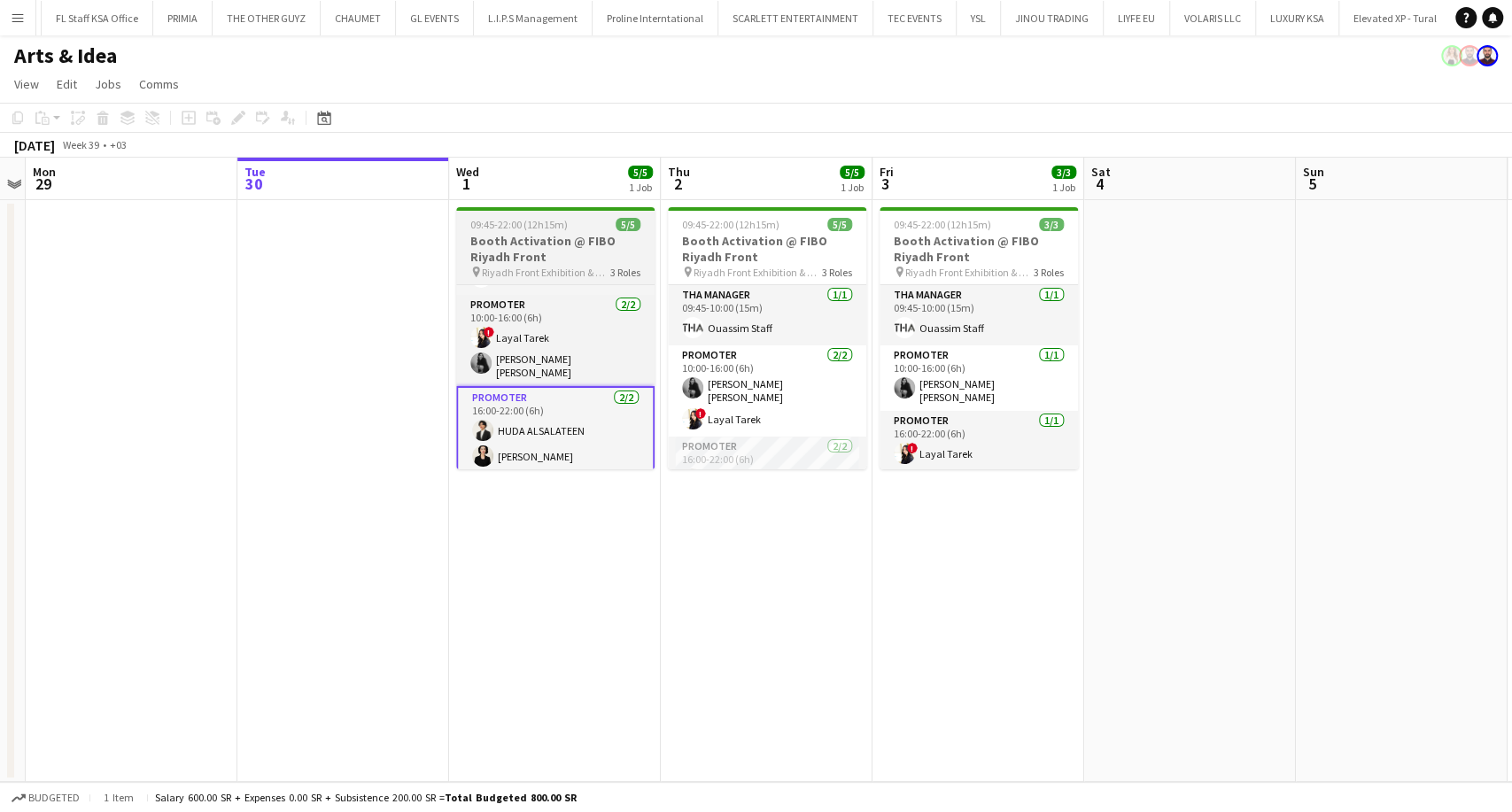
click at [567, 242] on h3 "Booth Activation @ FIBO Riyadh Front" at bounding box center [555, 249] width 198 height 32
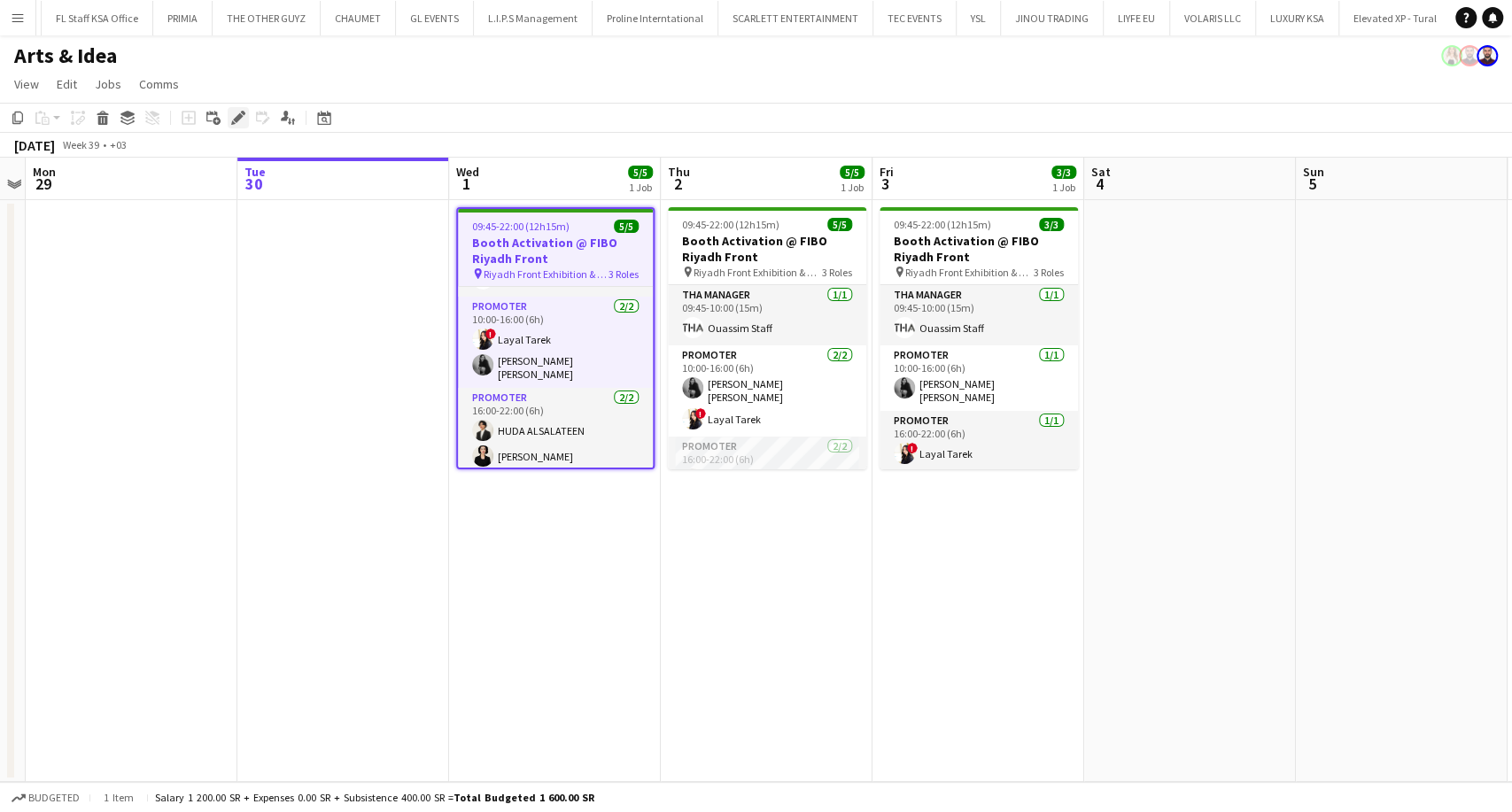
click at [239, 116] on icon at bounding box center [238, 118] width 10 height 10
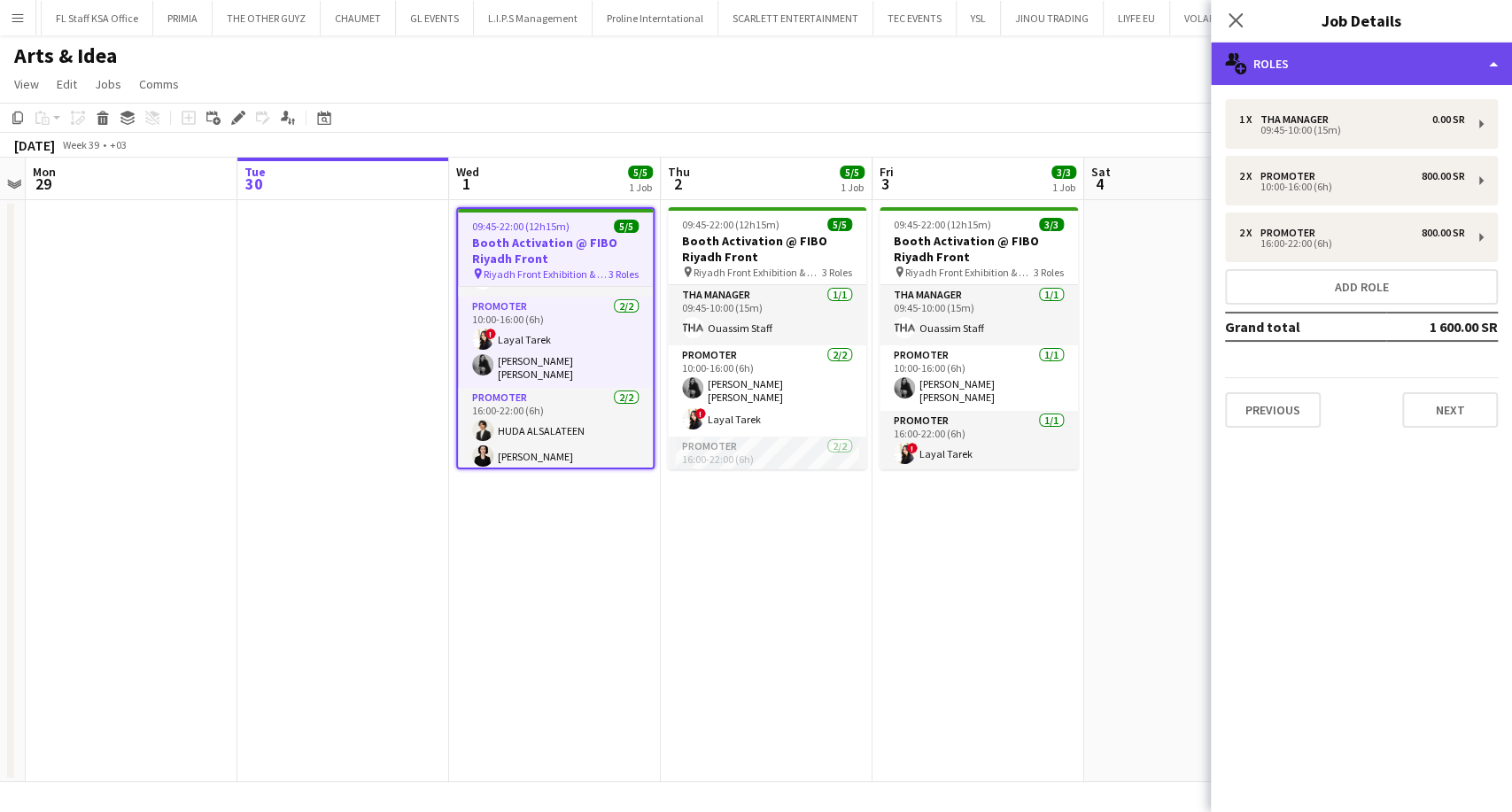
click at [1382, 79] on div "multiple-users-add Roles" at bounding box center [1361, 63] width 301 height 42
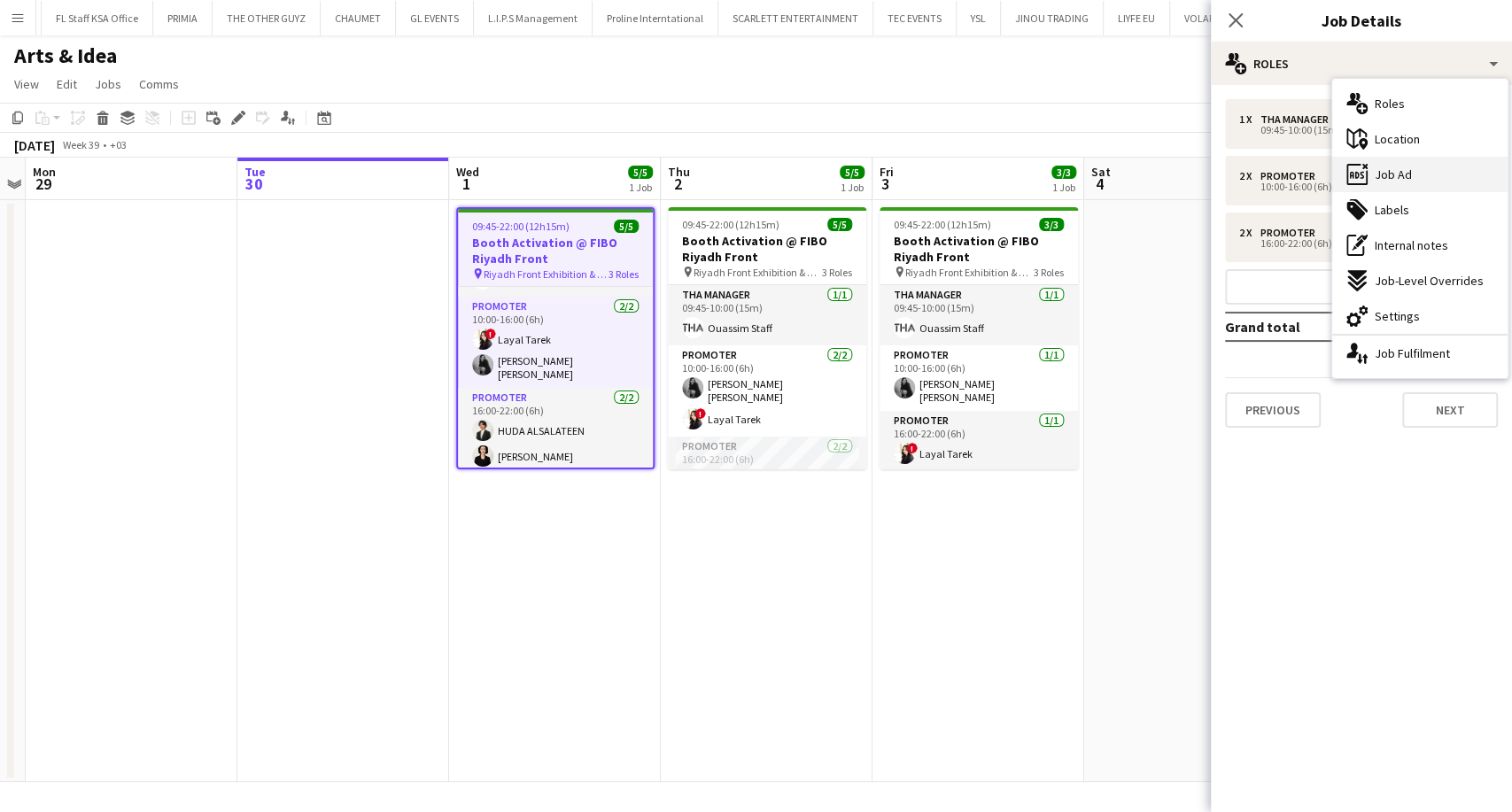
click at [1414, 185] on div "ads-window Job Ad" at bounding box center [1419, 174] width 175 height 36
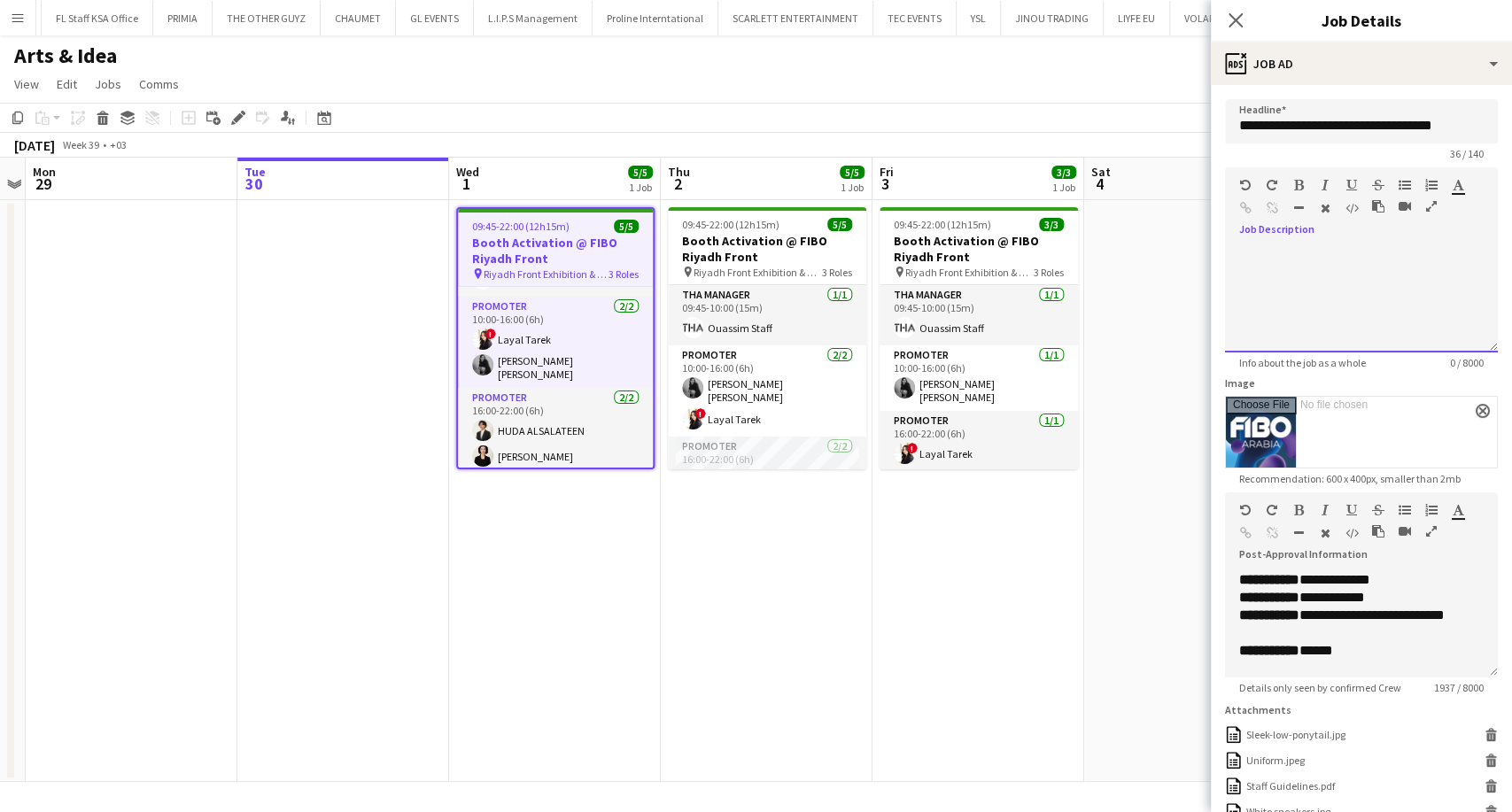
drag, startPoint x: 1479, startPoint y: 350, endPoint x: 1478, endPoint y: 330, distance: 20.0
click at [1478, 330] on div at bounding box center [1361, 299] width 272 height 106
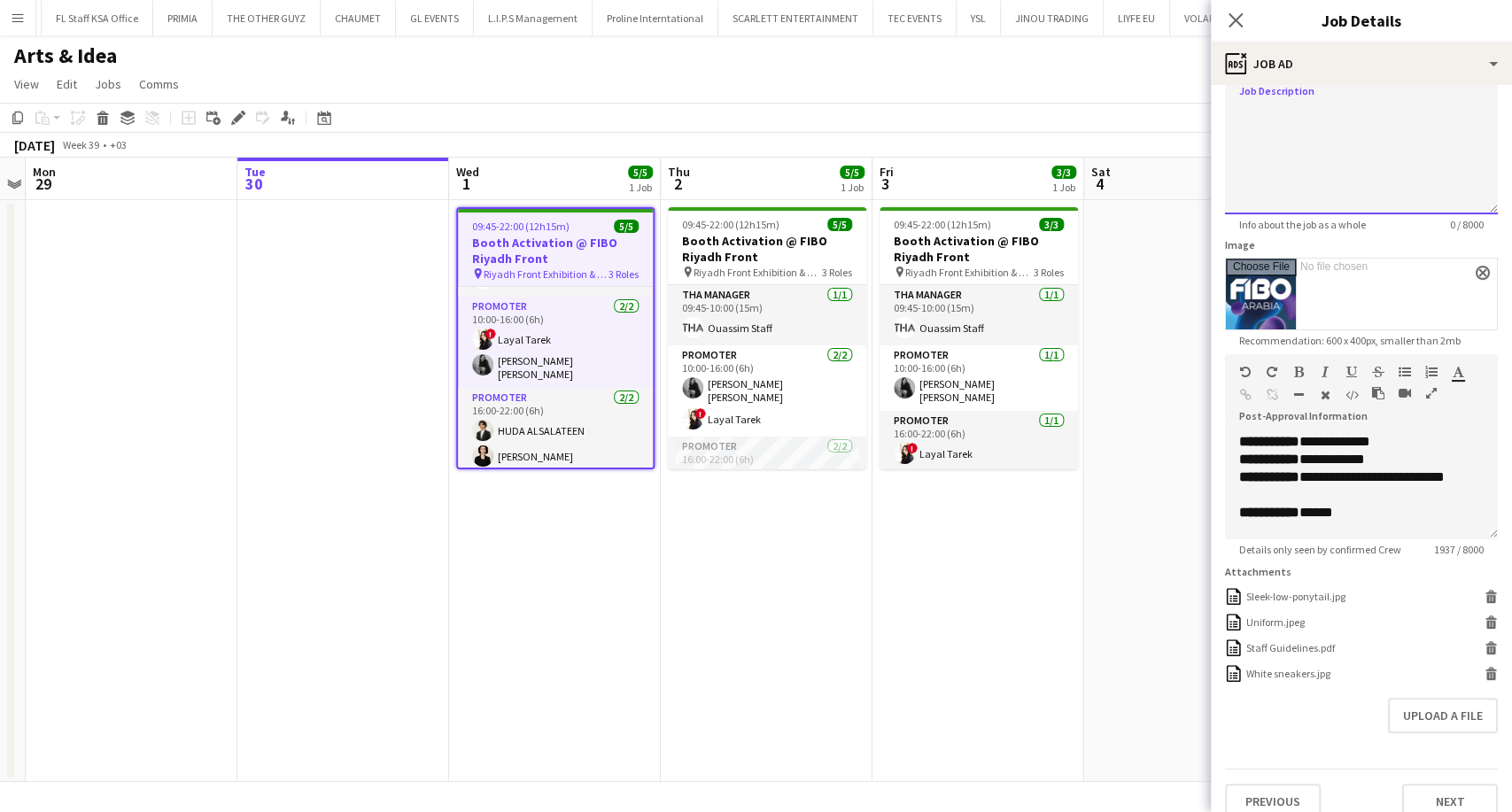
scroll to position [140, 0]
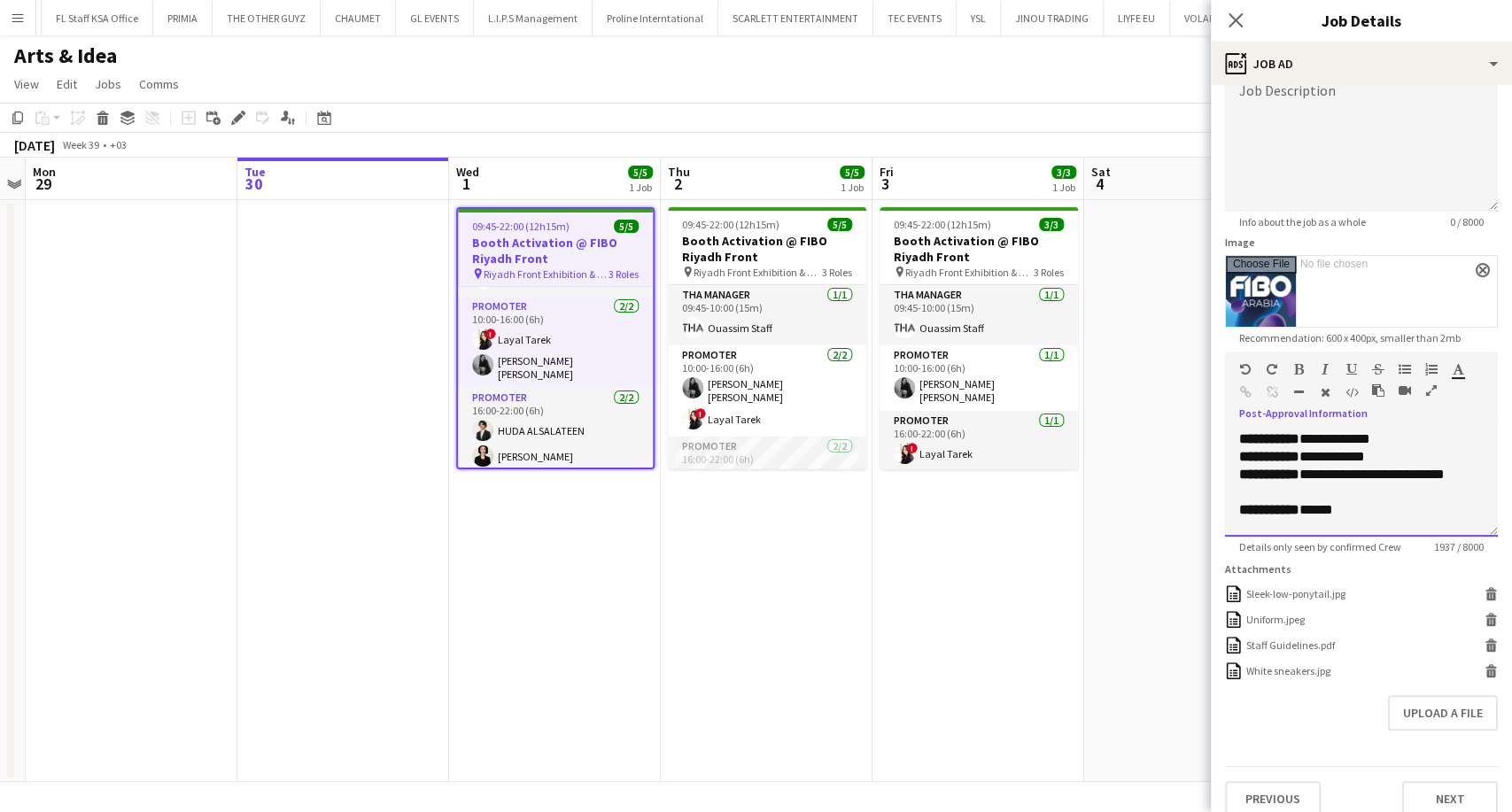
click at [1465, 533] on div "**********" at bounding box center [1361, 484] width 272 height 106
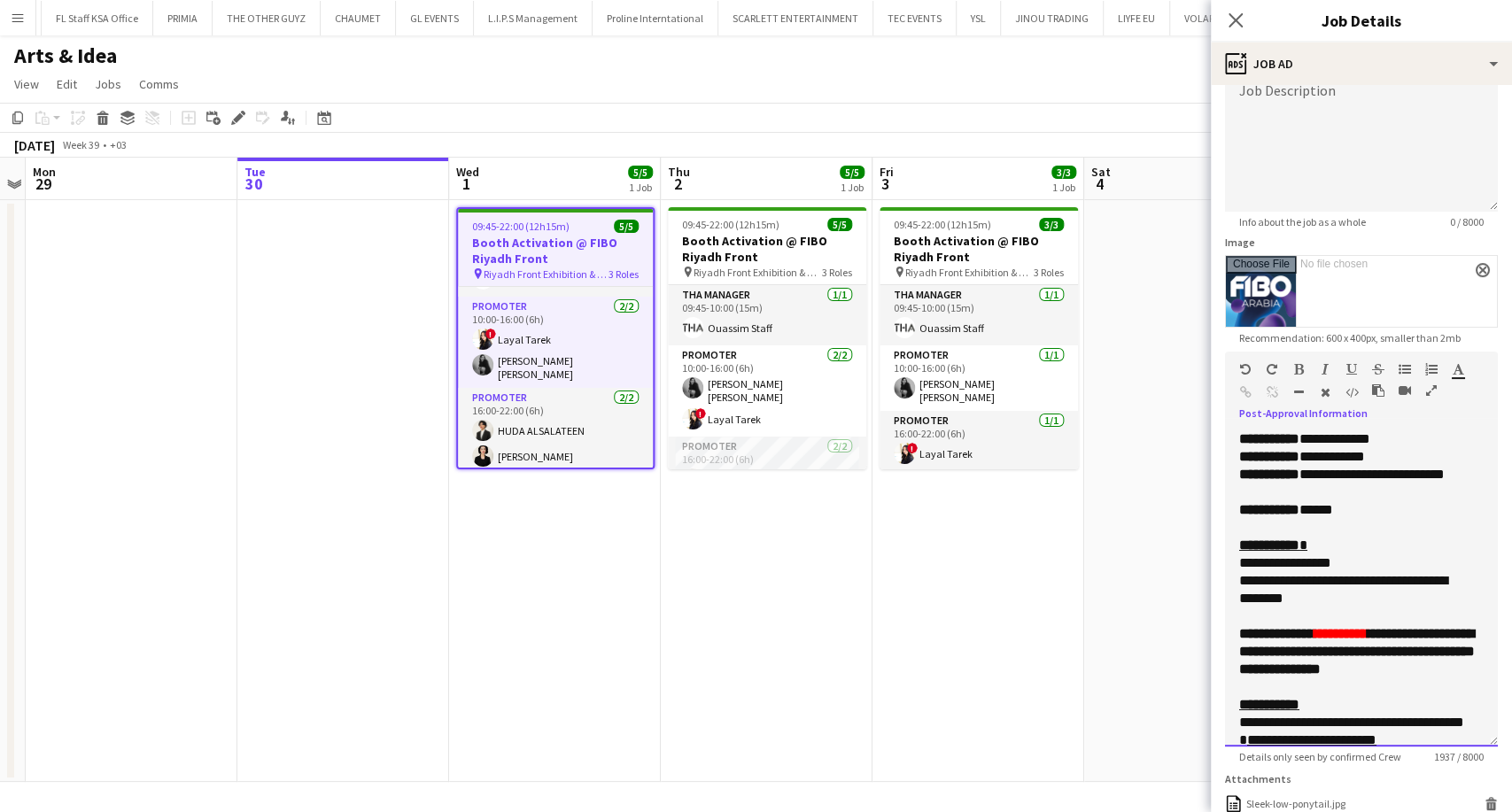
drag, startPoint x: 1478, startPoint y: 533, endPoint x: 1453, endPoint y: 766, distance: 234.3
click at [1453, 747] on div "**********" at bounding box center [1361, 588] width 272 height 317
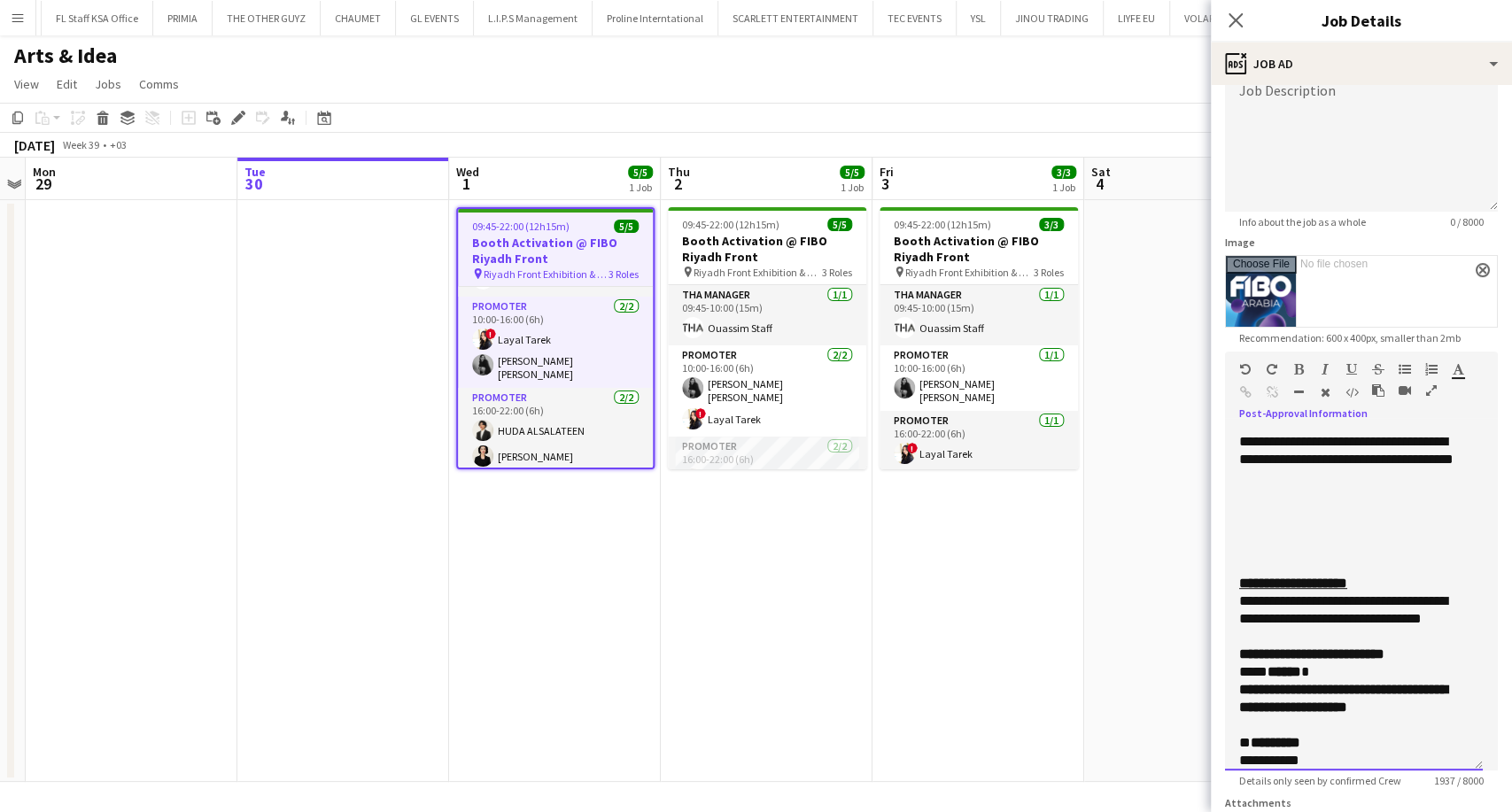
scroll to position [786, 0]
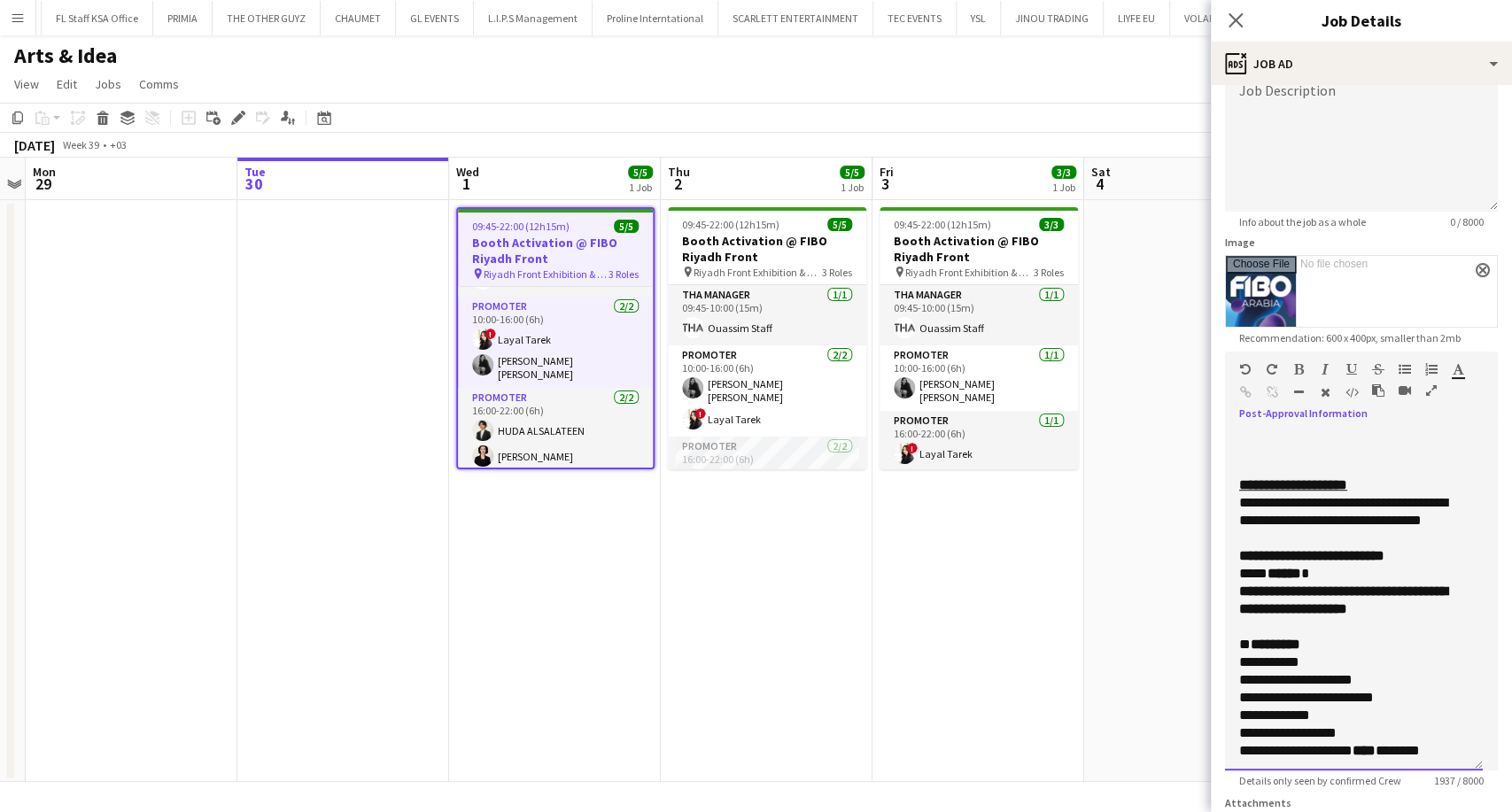
click at [1316, 476] on p at bounding box center [1353, 467] width 229 height 17
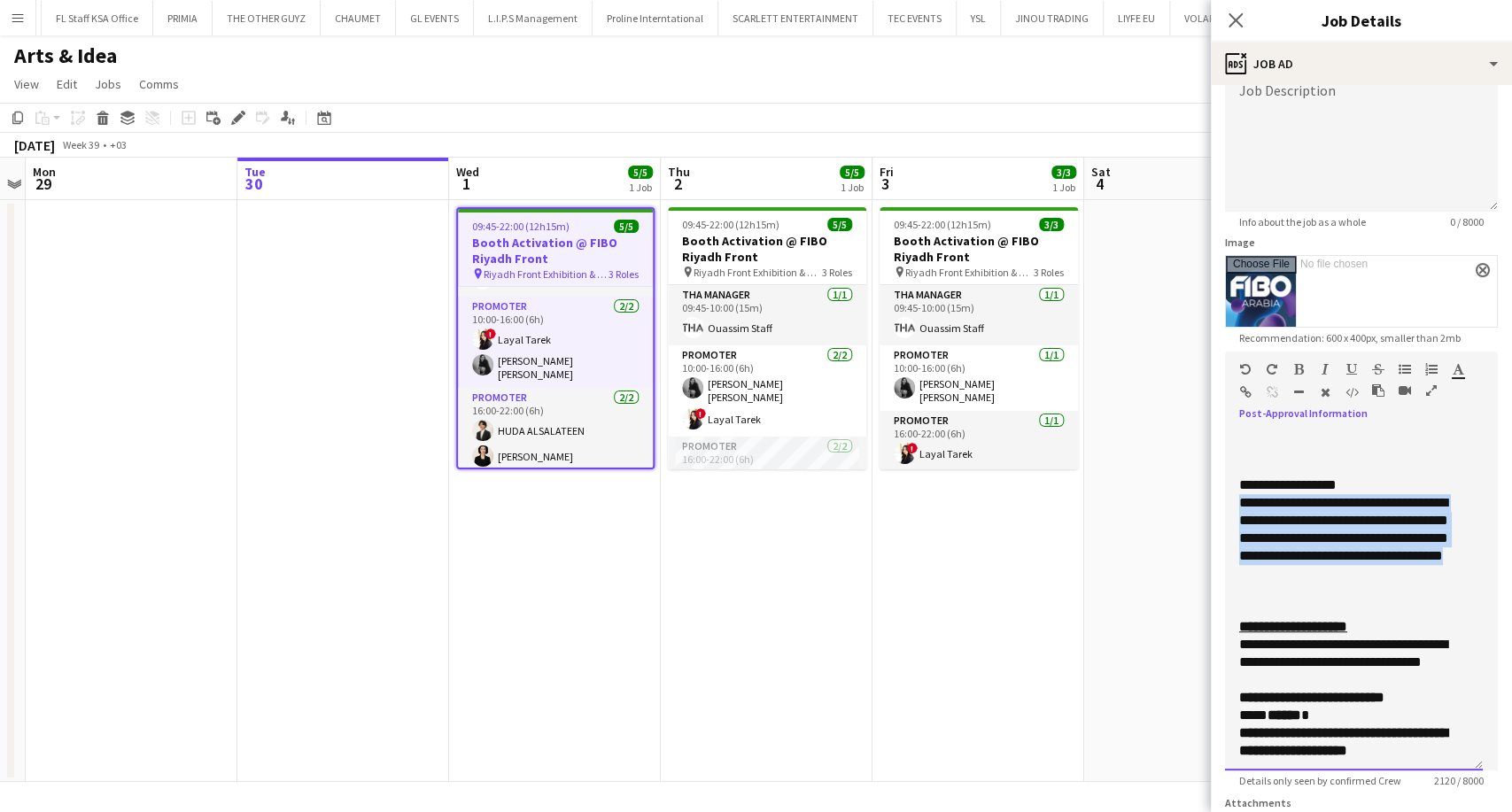
drag, startPoint x: 1374, startPoint y: 631, endPoint x: 1235, endPoint y: 541, distance: 165.6
click at [1235, 541] on div "**********" at bounding box center [1353, 600] width 258 height 340
copy p "**********"
click at [1252, 394] on div at bounding box center [1278, 395] width 80 height 21
click at [1249, 394] on icon "button" at bounding box center [1245, 393] width 12 height 13
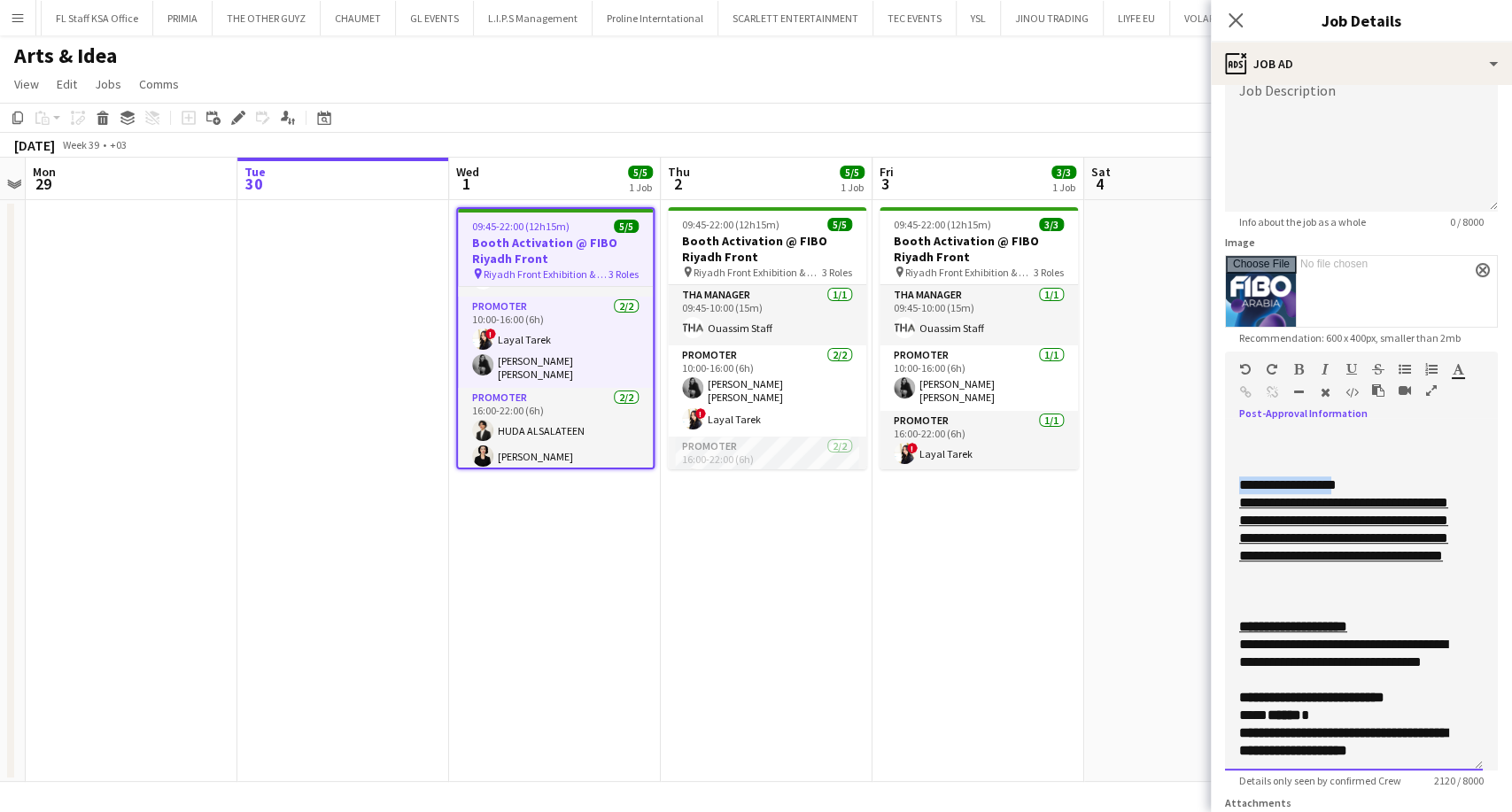
drag, startPoint x: 1353, startPoint y: 517, endPoint x: 1235, endPoint y: 521, distance: 118.1
click at [1235, 521] on div "**********" at bounding box center [1353, 600] width 258 height 340
click at [1296, 368] on icon "button" at bounding box center [1298, 370] width 10 height 13
click at [1338, 459] on p "**********" at bounding box center [1346, 273] width 215 height 372
click at [1030, 653] on app-date-cell "09:45-22:00 (12h15m) 3/3 Booth Activation @ FIBO Riyadh Front pin Riyadh Front …" at bounding box center [978, 491] width 212 height 582
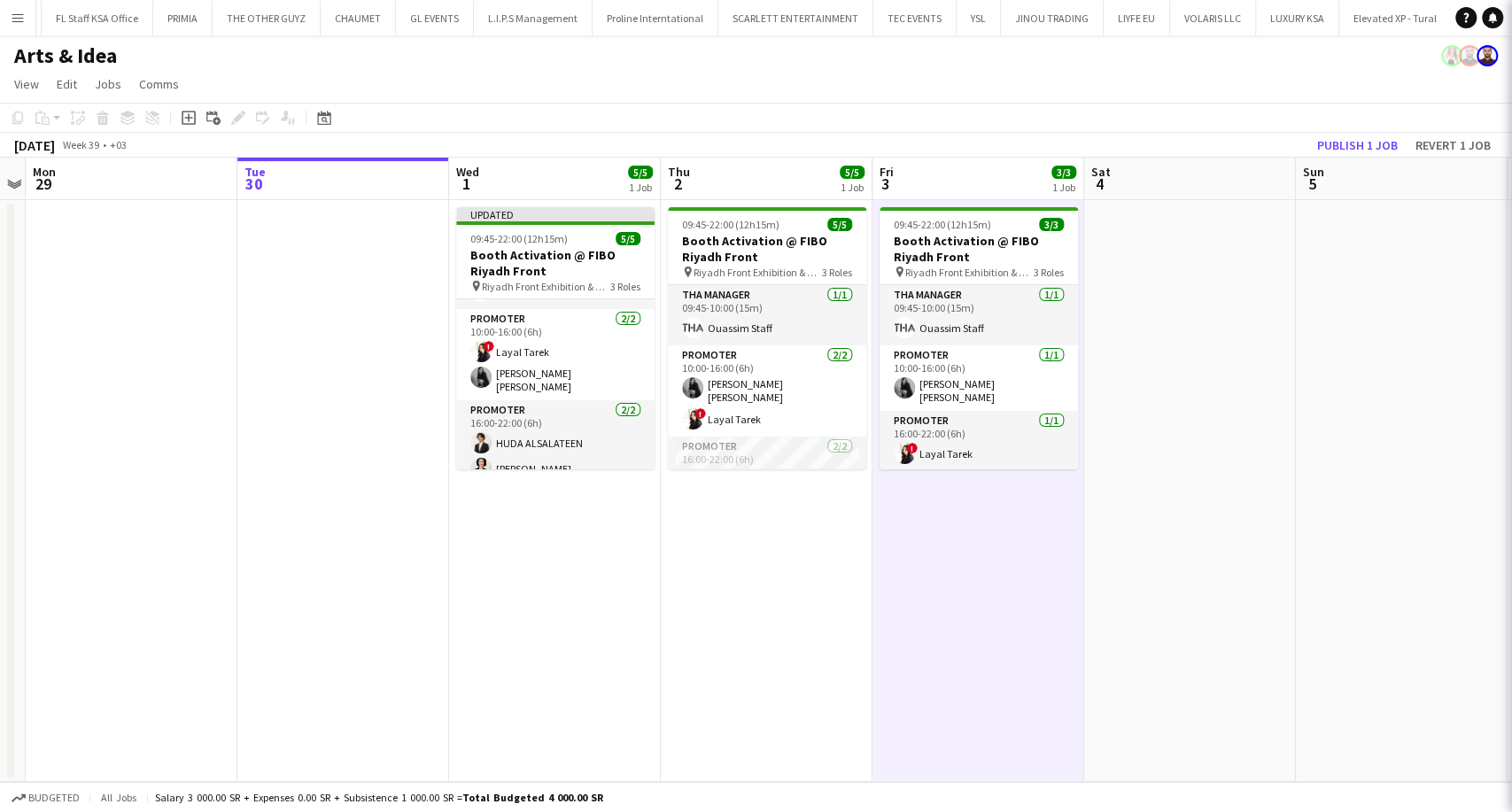
scroll to position [50, 0]
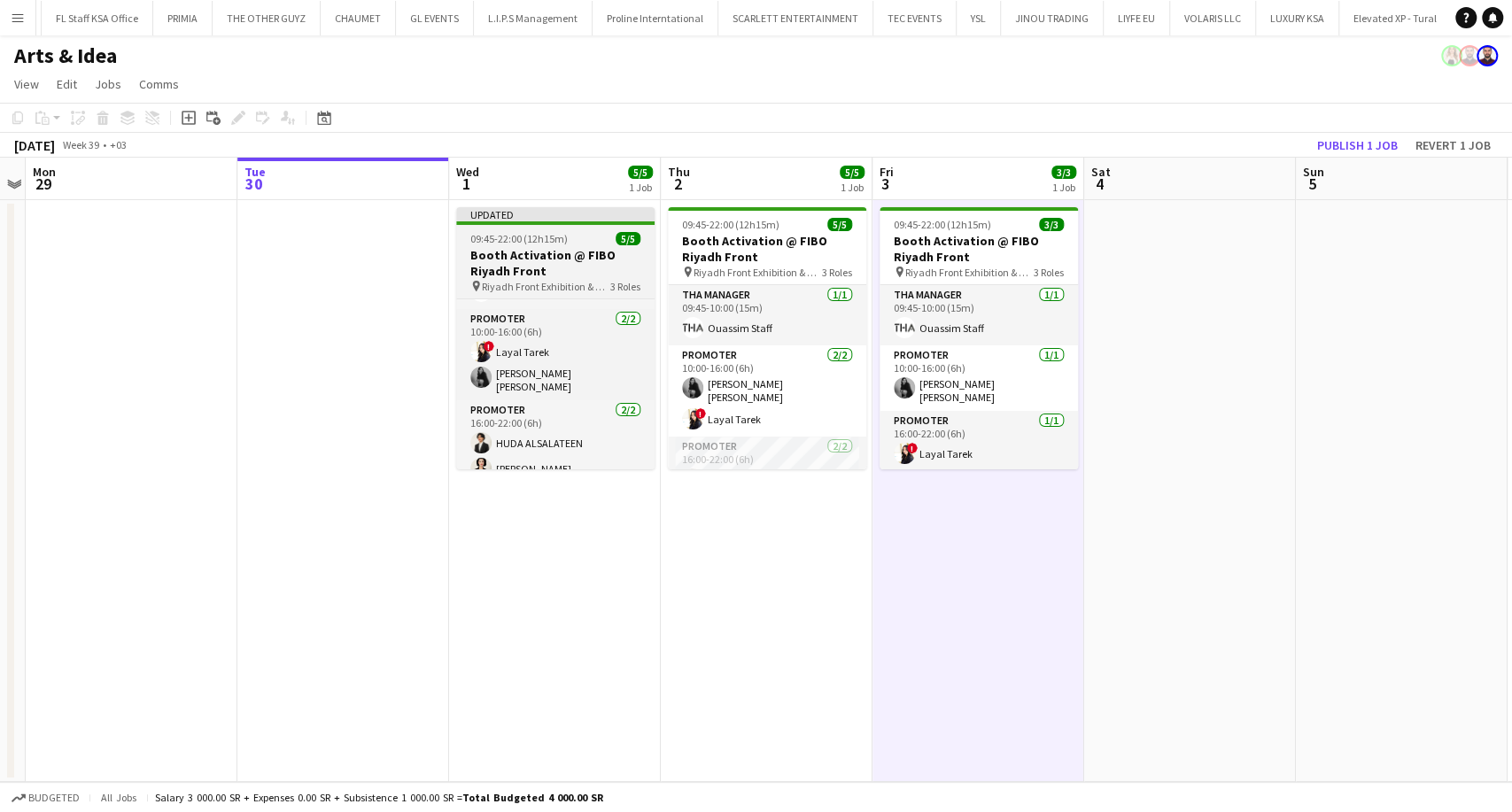
click at [539, 234] on span "09:45-22:00 (12h15m)" at bounding box center [519, 239] width 97 height 13
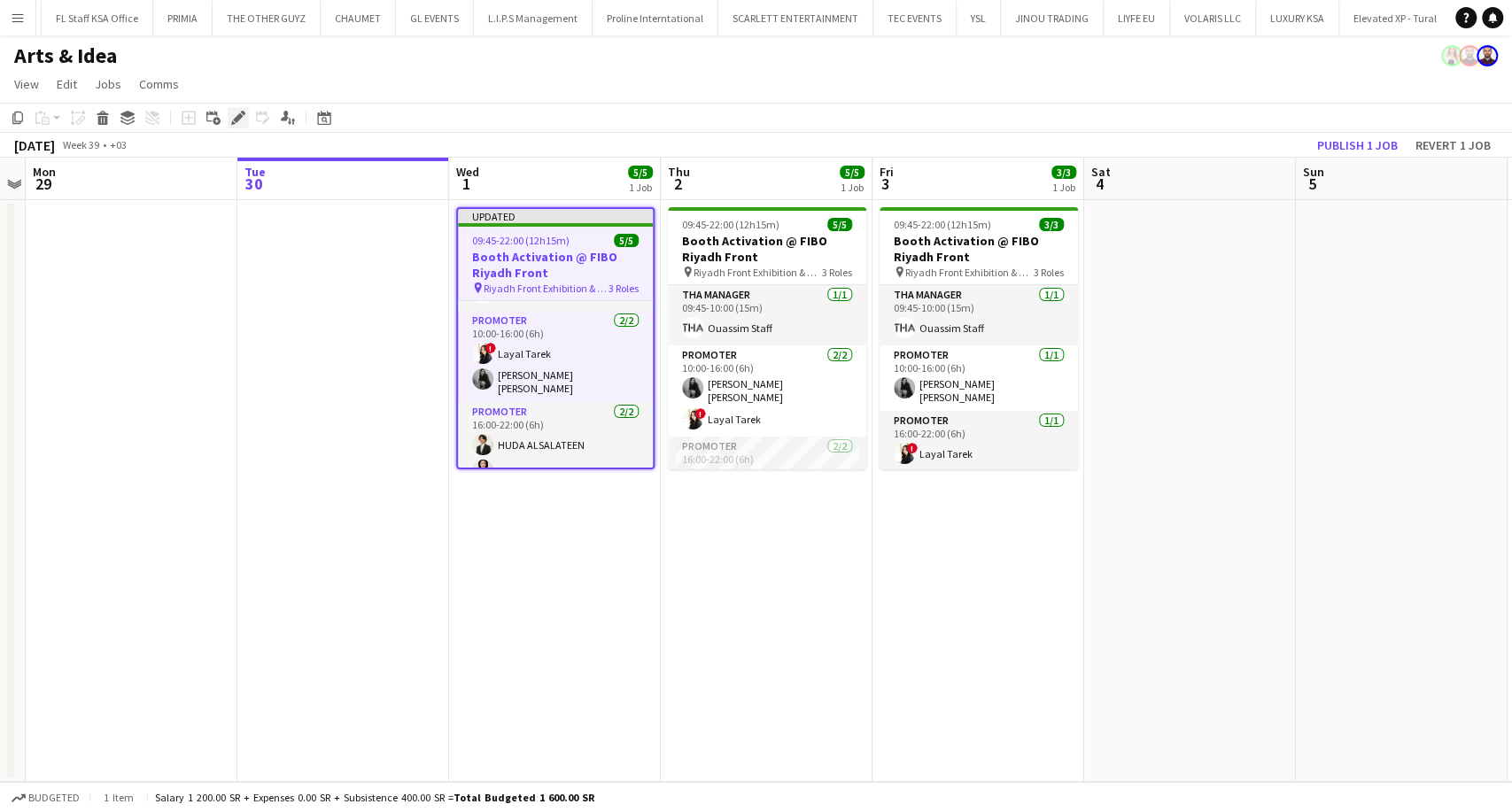
click at [241, 113] on icon at bounding box center [243, 113] width 5 height 5
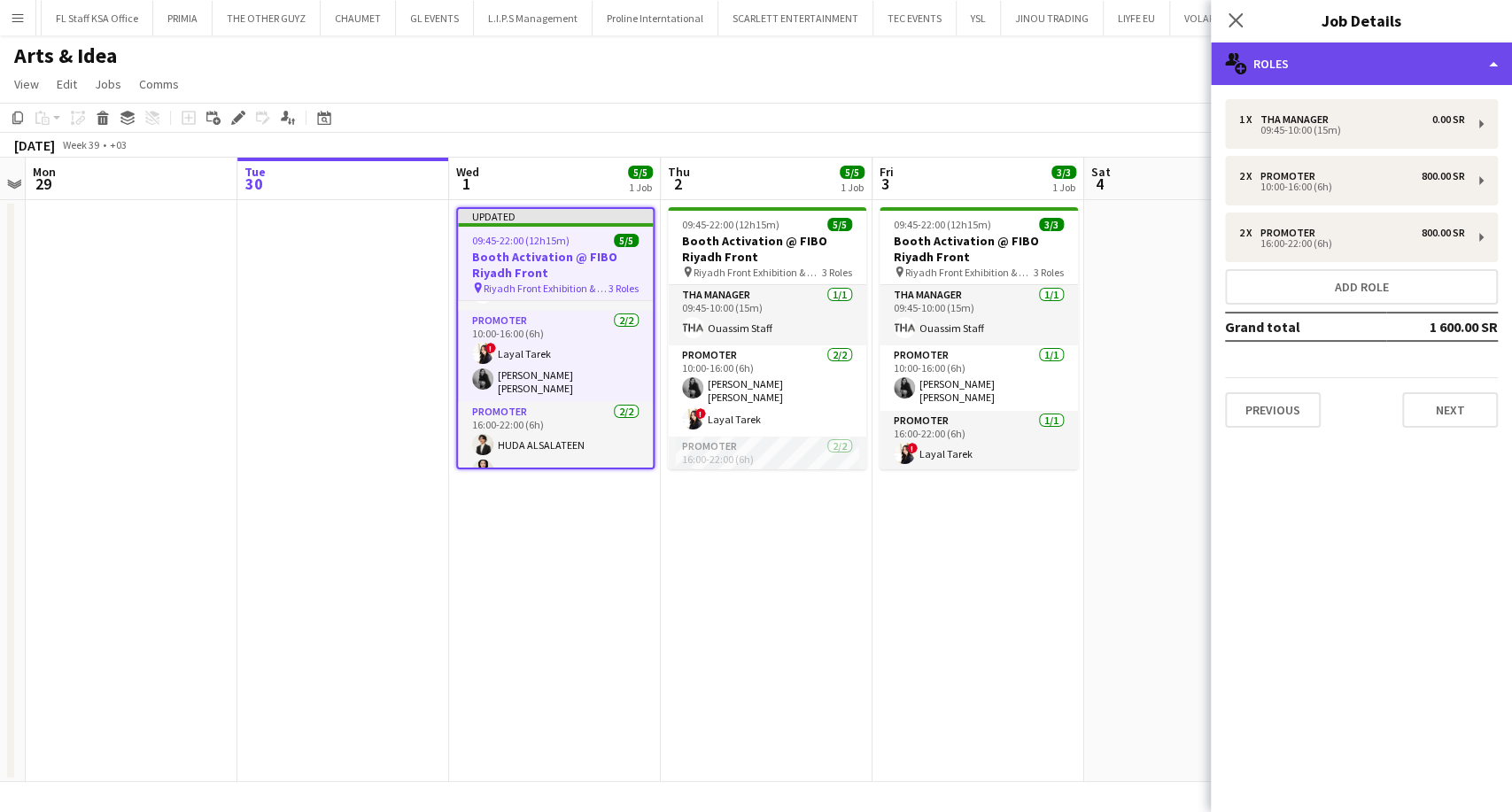
click at [1345, 78] on div "multiple-users-add Roles" at bounding box center [1361, 63] width 301 height 42
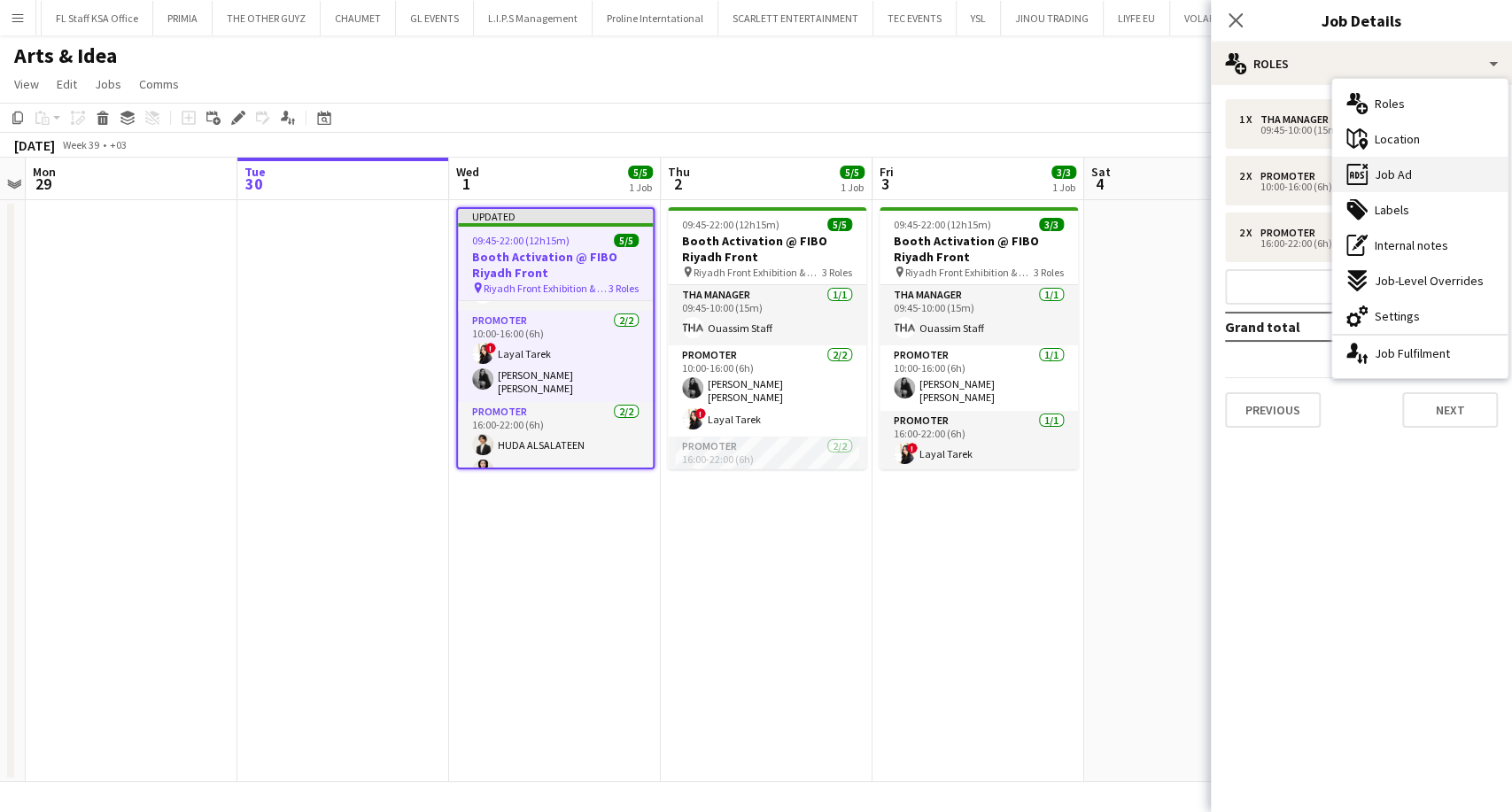
click at [1381, 173] on span "Job Ad" at bounding box center [1393, 173] width 38 height 16
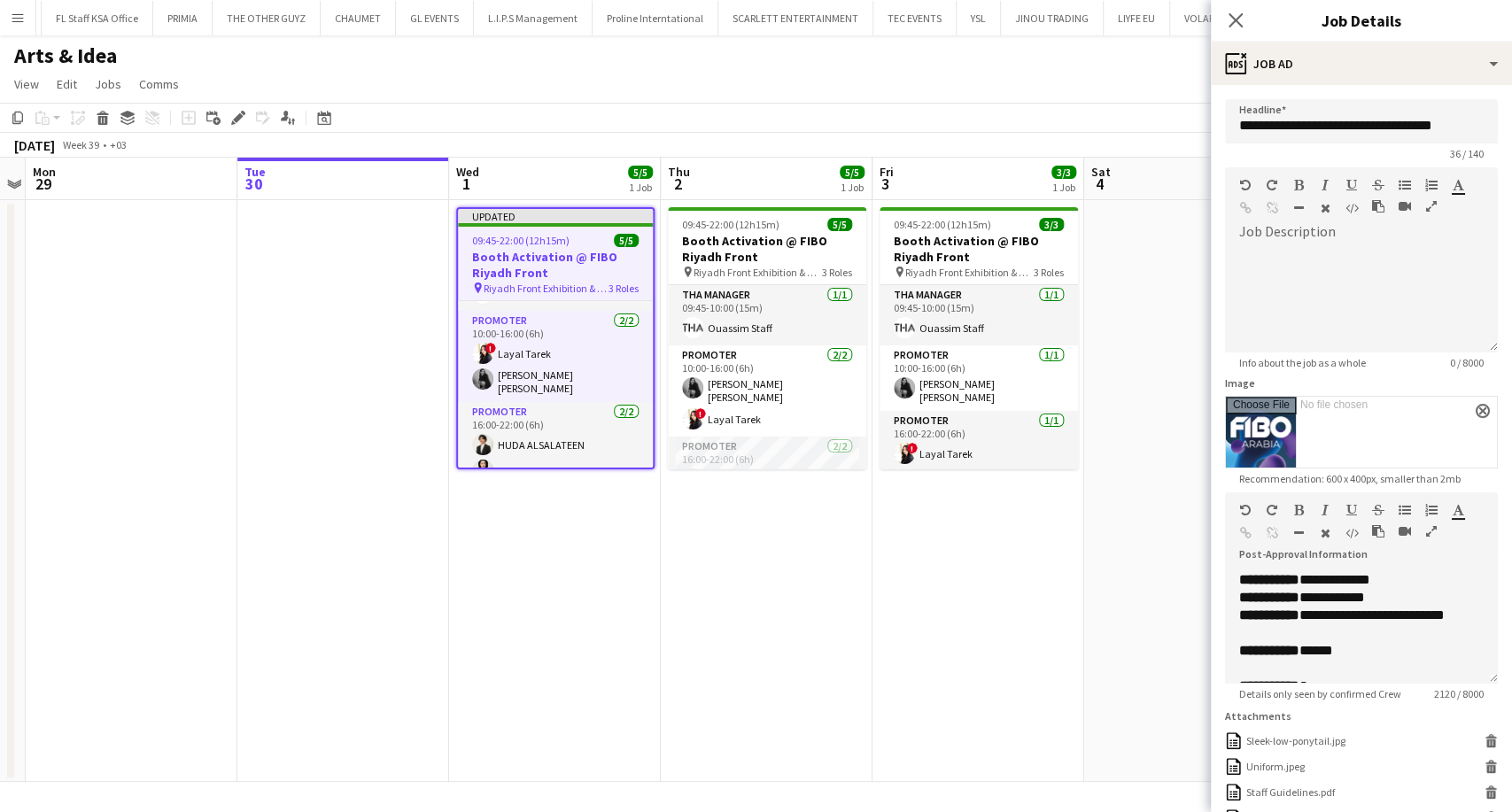
drag, startPoint x: 1479, startPoint y: 674, endPoint x: 1468, endPoint y: 784, distance: 110.5
click at [1473, 684] on div "**********" at bounding box center [1361, 628] width 272 height 113
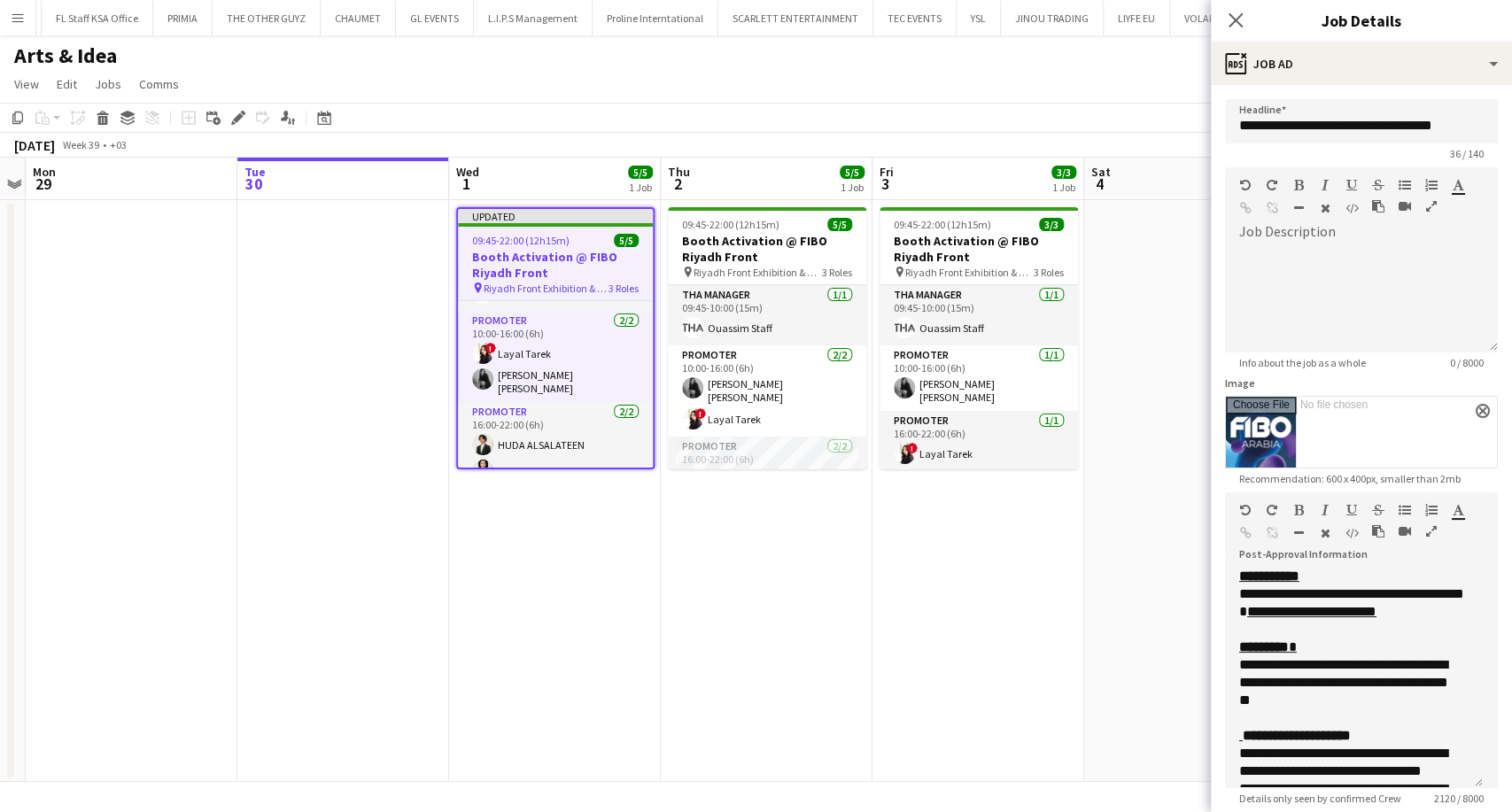
scroll to position [295, 0]
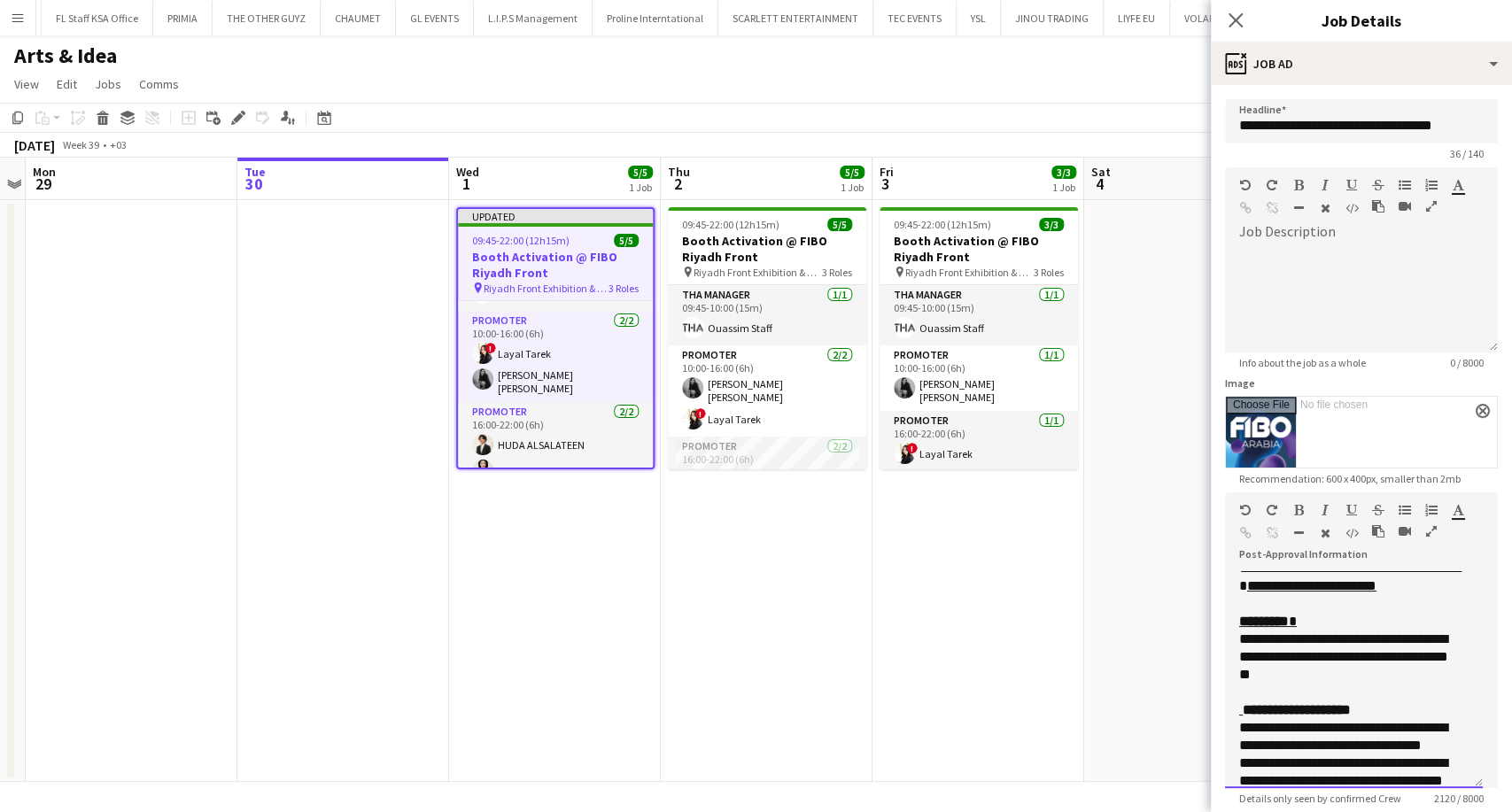
click at [1402, 595] on p "**********" at bounding box center [1353, 585] width 229 height 17
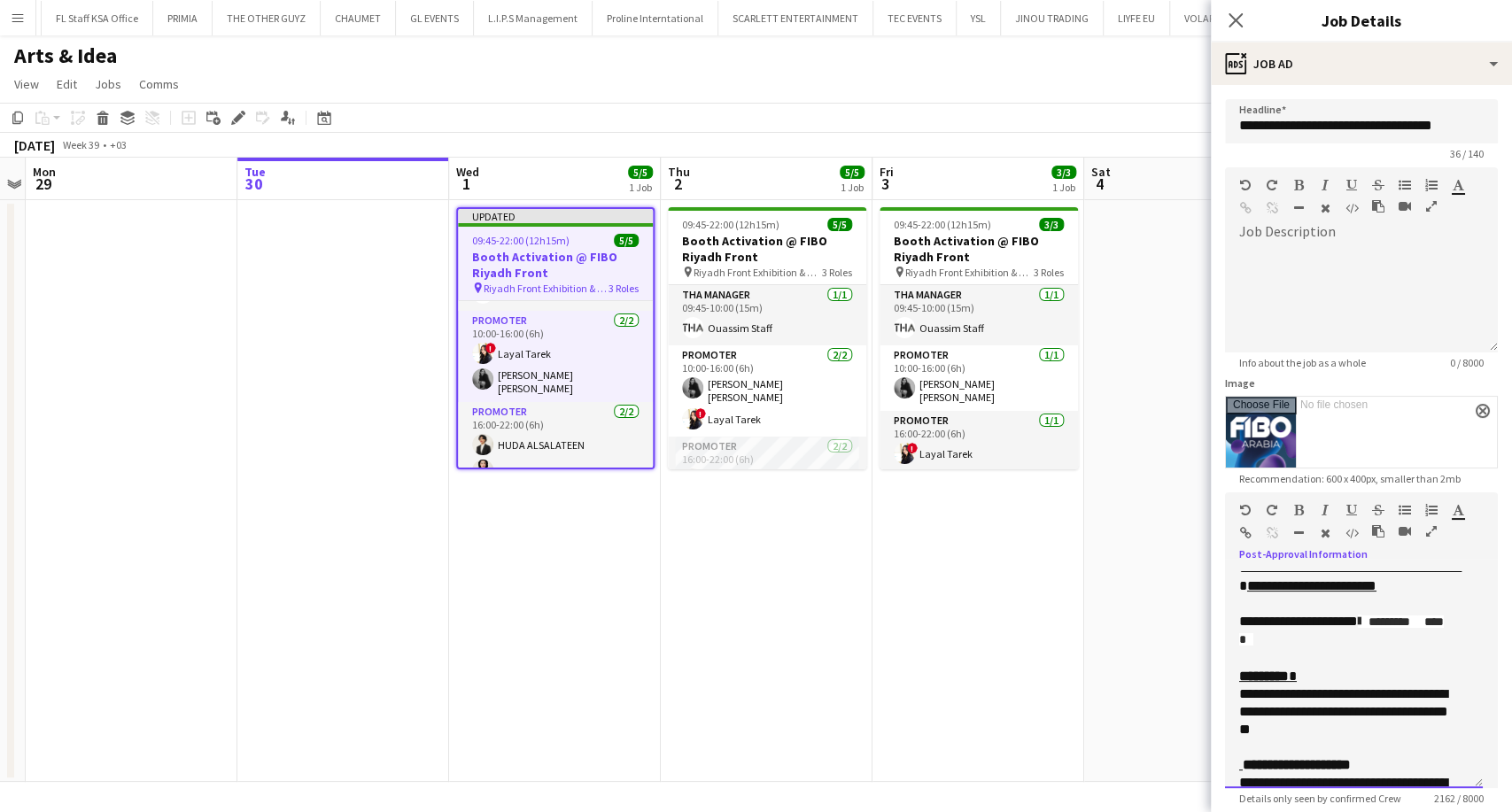
drag, startPoint x: 1364, startPoint y: 674, endPoint x: 1206, endPoint y: 681, distance: 158.2
click at [1205, 681] on body "Menu Boards Boards Boards All jobs Status Workforce Workforce My Workforce Recr…" at bounding box center [756, 406] width 1512 height 812
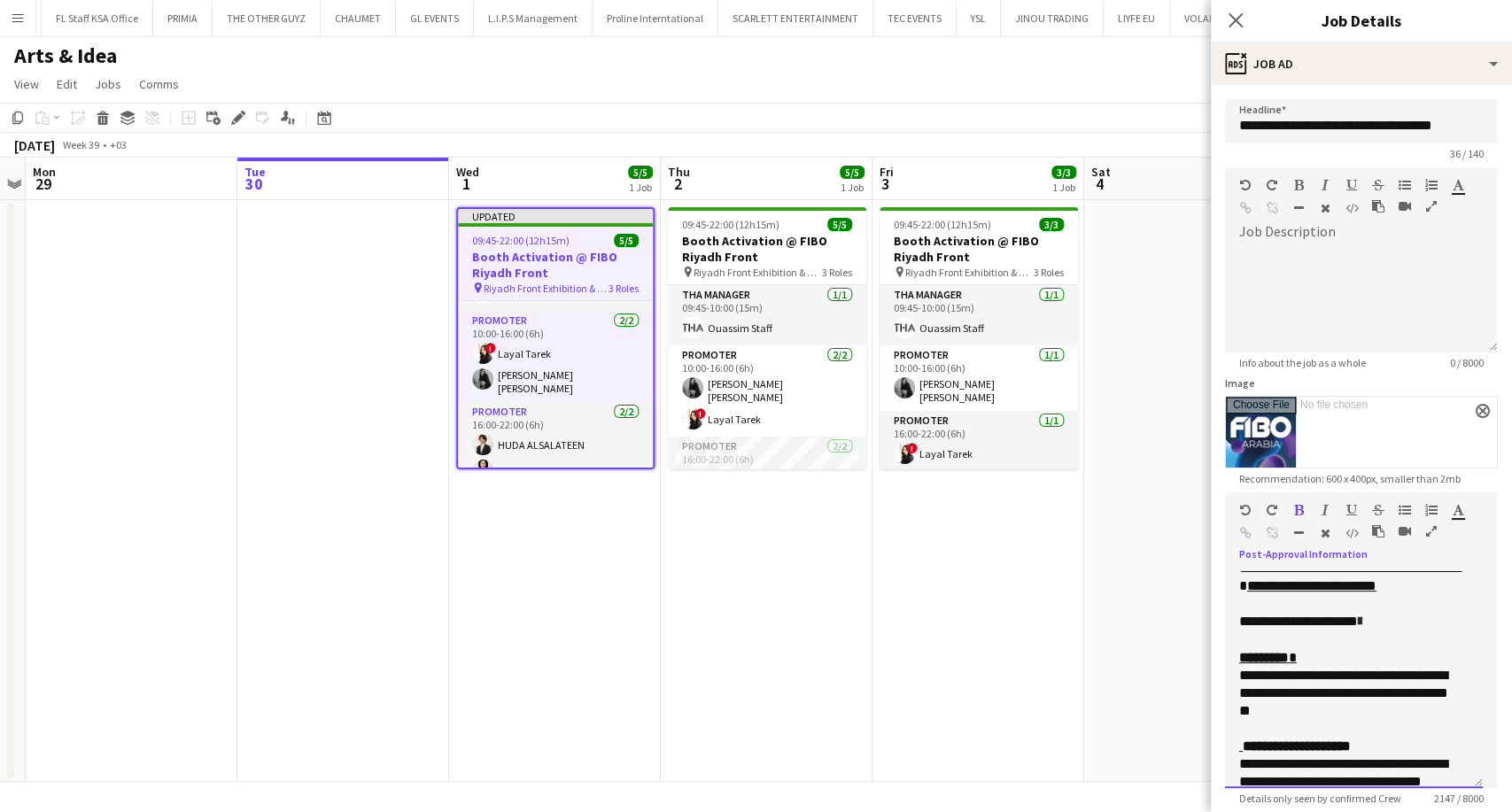
click at [1384, 631] on p "**********" at bounding box center [1346, 622] width 215 height 18
click at [1361, 628] on span at bounding box center [1360, 621] width 4 height 14
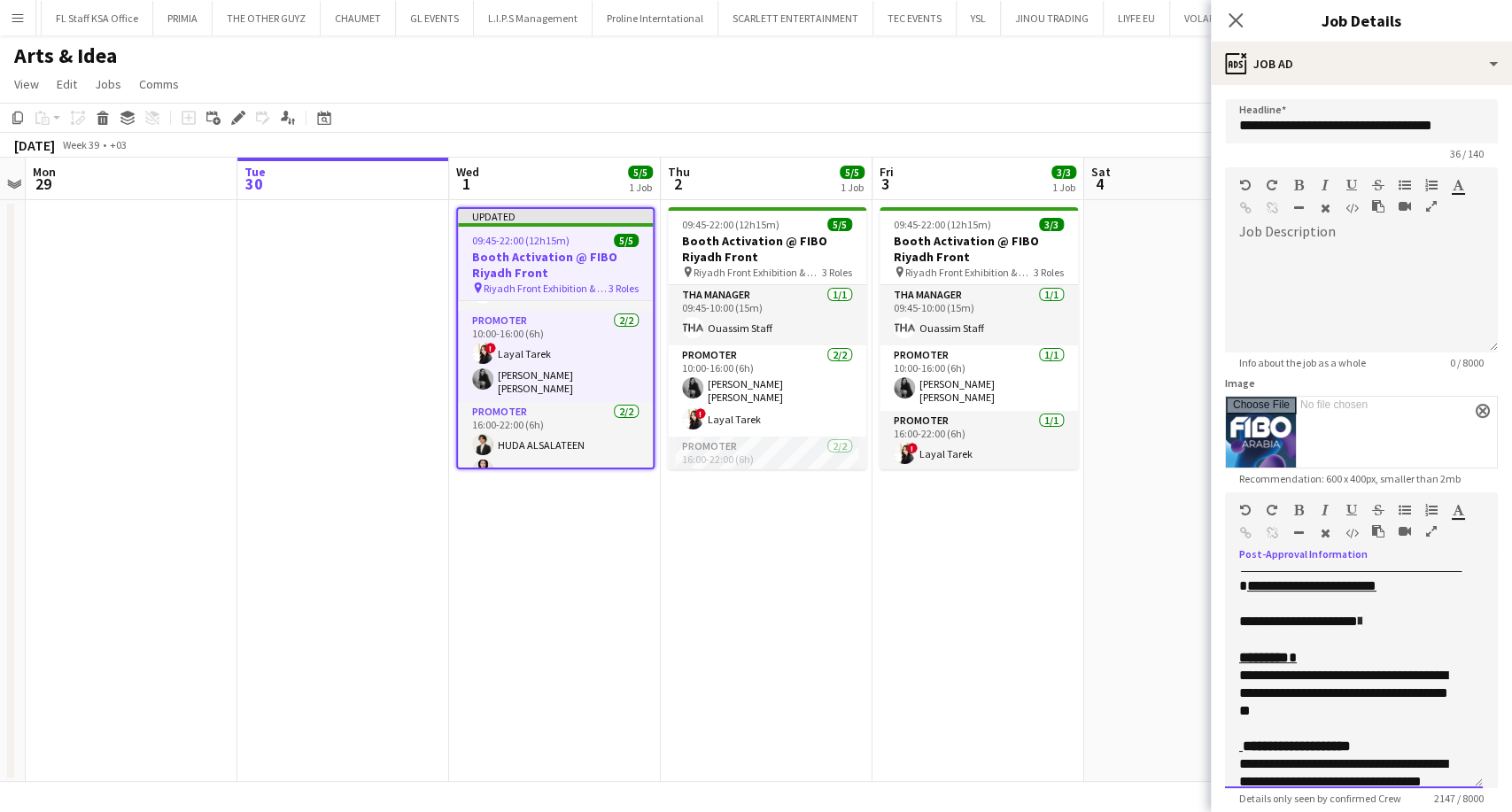
drag, startPoint x: 1377, startPoint y: 657, endPoint x: 1239, endPoint y: 651, distance: 138.1
click at [1239, 631] on p "**********" at bounding box center [1346, 622] width 215 height 18
click at [1348, 631] on p "**********" at bounding box center [1346, 622] width 215 height 18
drag, startPoint x: 1357, startPoint y: 654, endPoint x: 1368, endPoint y: 654, distance: 11.0
click at [1358, 631] on p "**********" at bounding box center [1346, 622] width 215 height 18
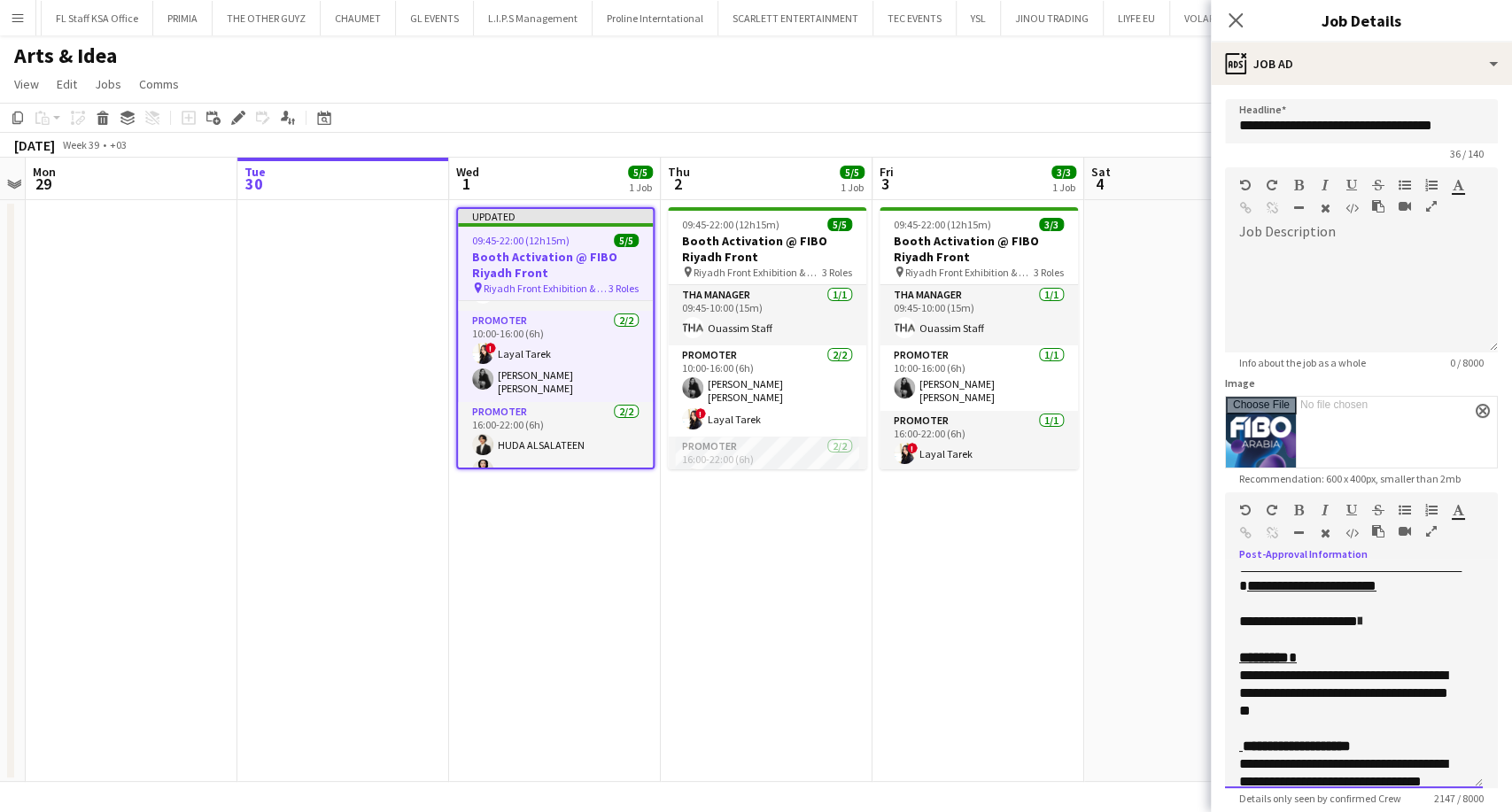
click at [1378, 631] on p "**********" at bounding box center [1346, 622] width 215 height 18
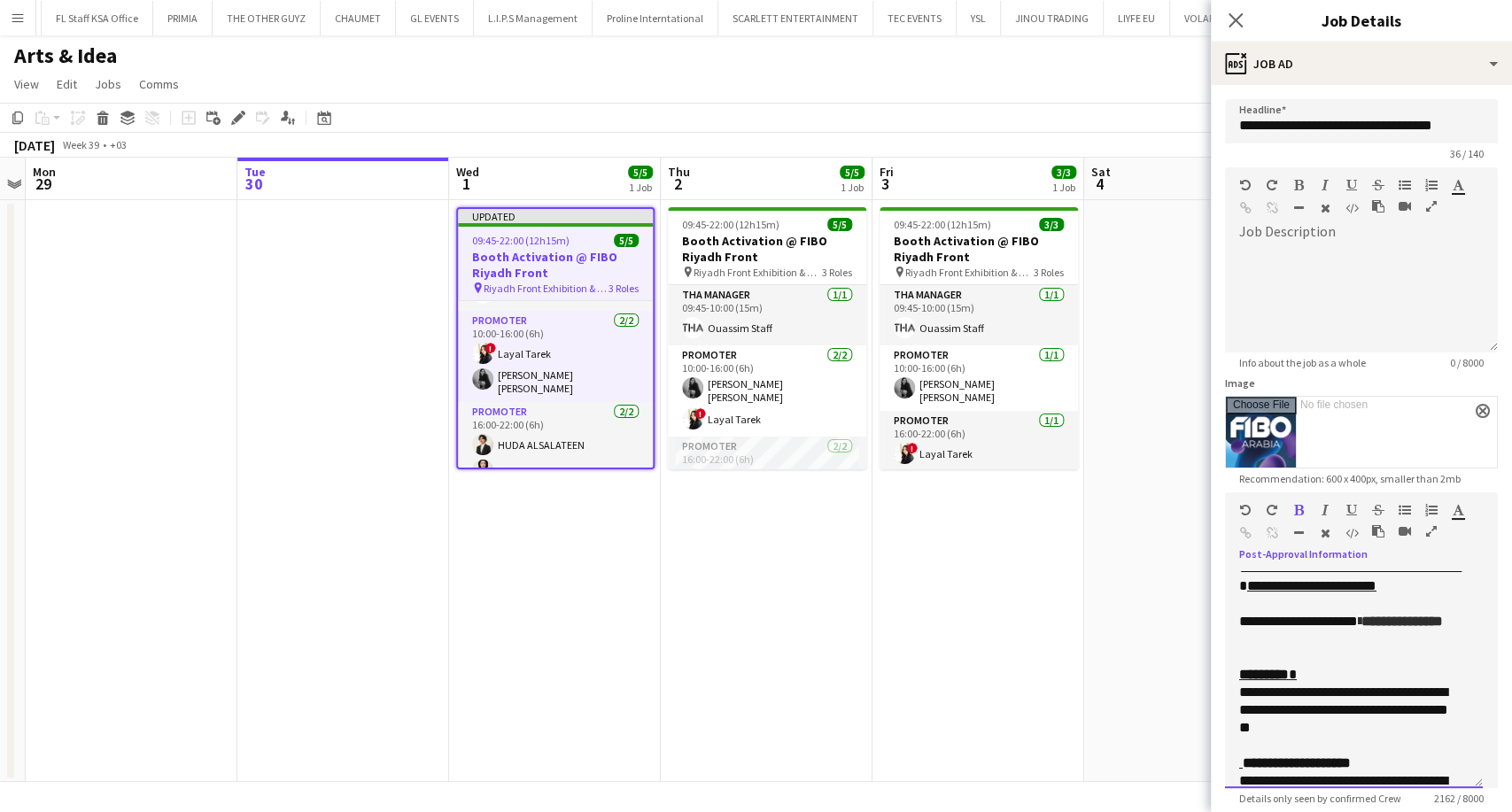
click at [1361, 628] on span at bounding box center [1360, 621] width 4 height 14
click at [1358, 649] on p "**********" at bounding box center [1346, 630] width 215 height 36
drag, startPoint x: 1352, startPoint y: 677, endPoint x: 1244, endPoint y: 647, distance: 112.1
click at [1244, 647] on div "**********" at bounding box center [1353, 604] width 229 height 124
copy div "**********"
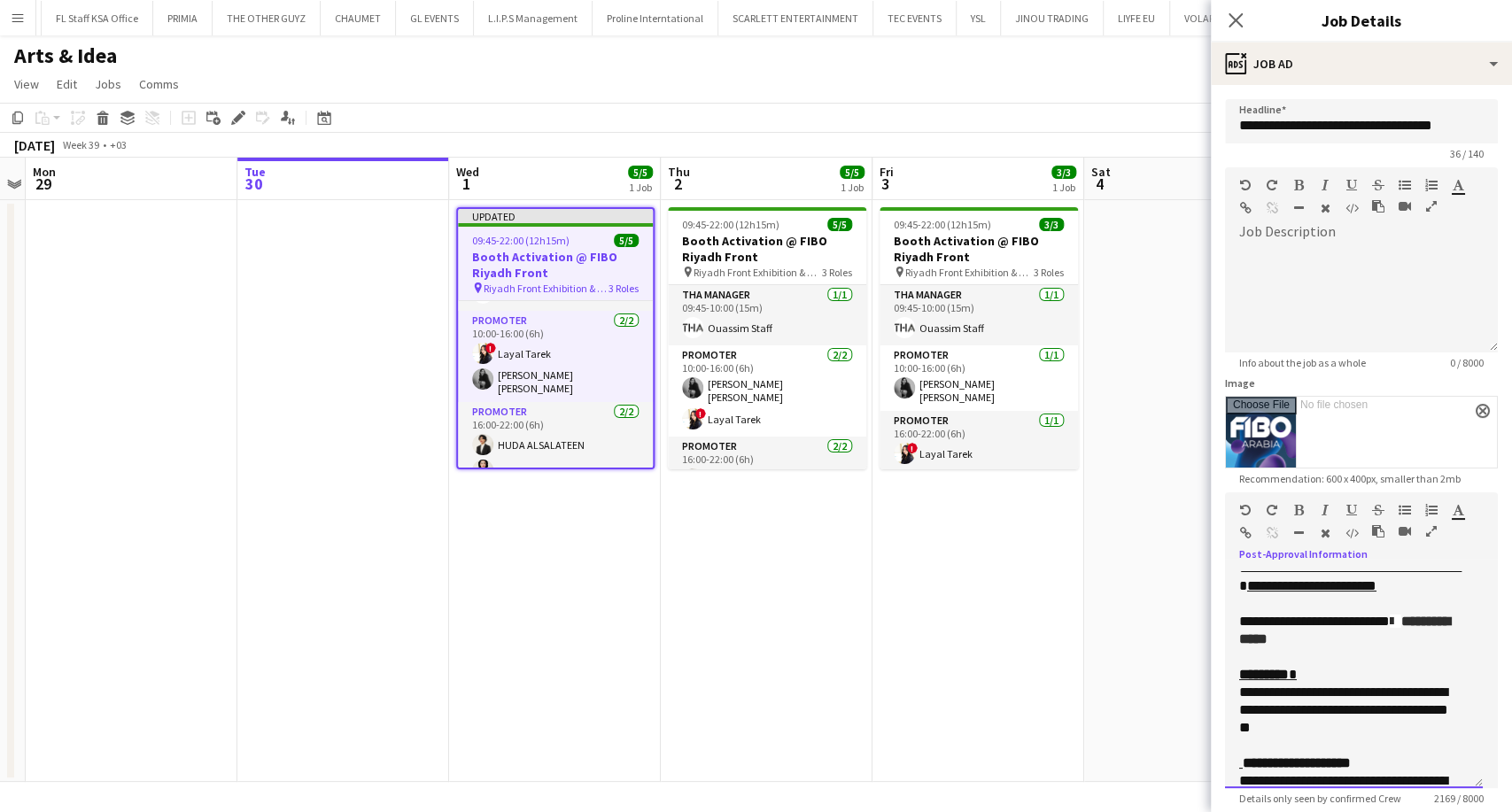
copy div "**********"
click at [1146, 94] on app-page-menu "View Day view expanded Day view collapsed Month view Date picker Jump to today …" at bounding box center [756, 85] width 1512 height 34
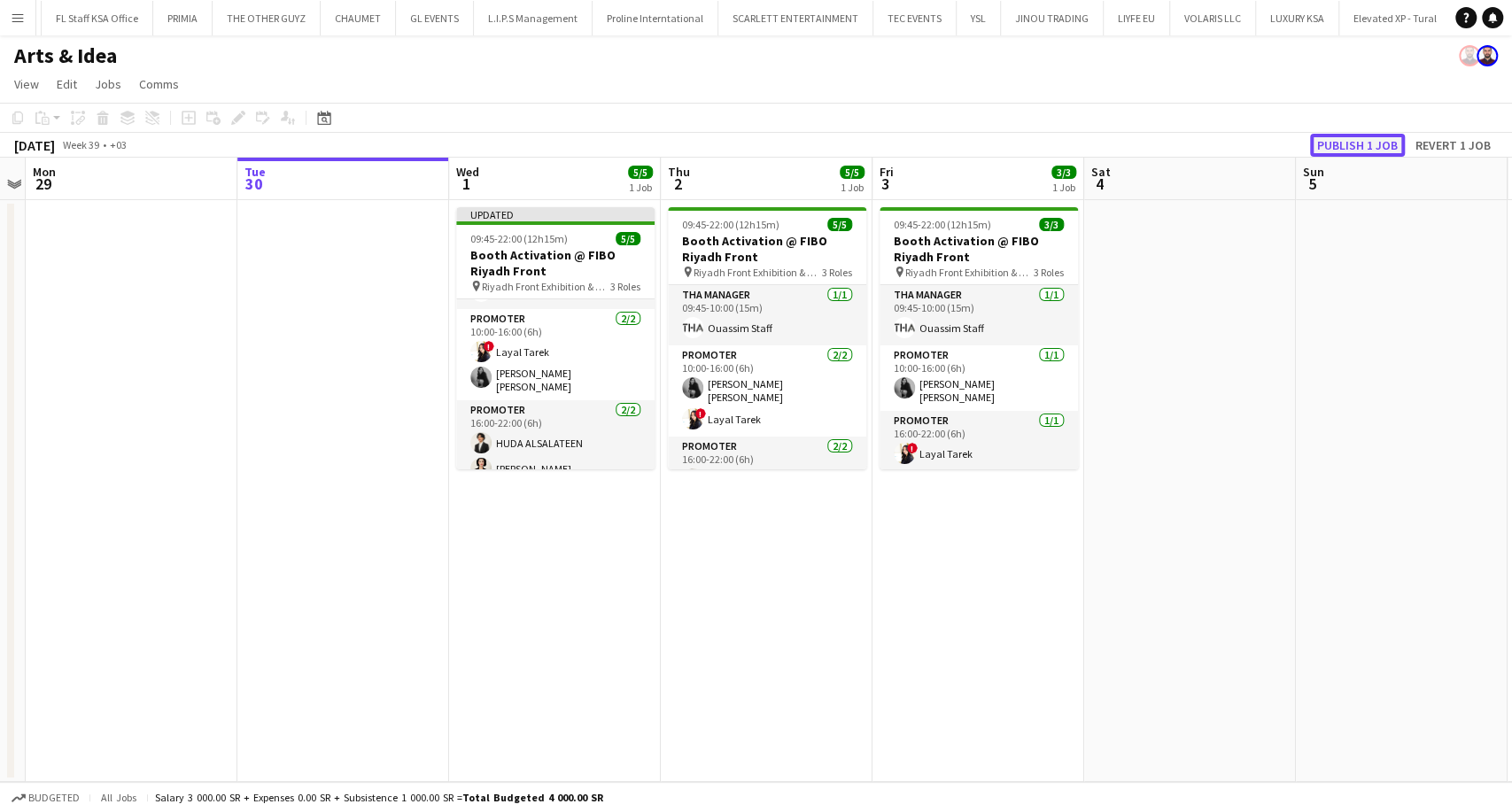
click at [1361, 149] on button "Publish 1 job" at bounding box center [1357, 145] width 94 height 23
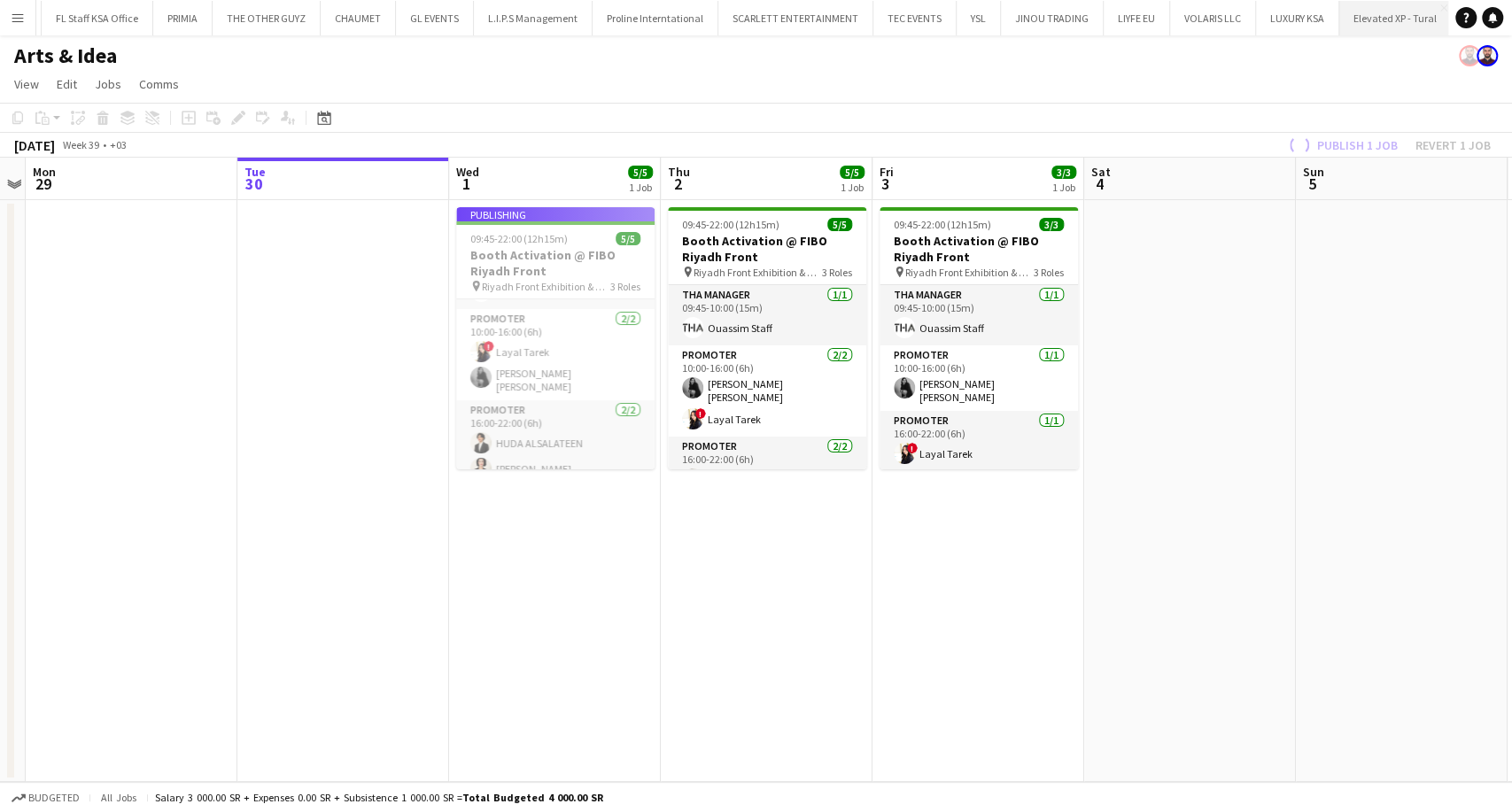
scroll to position [48, 0]
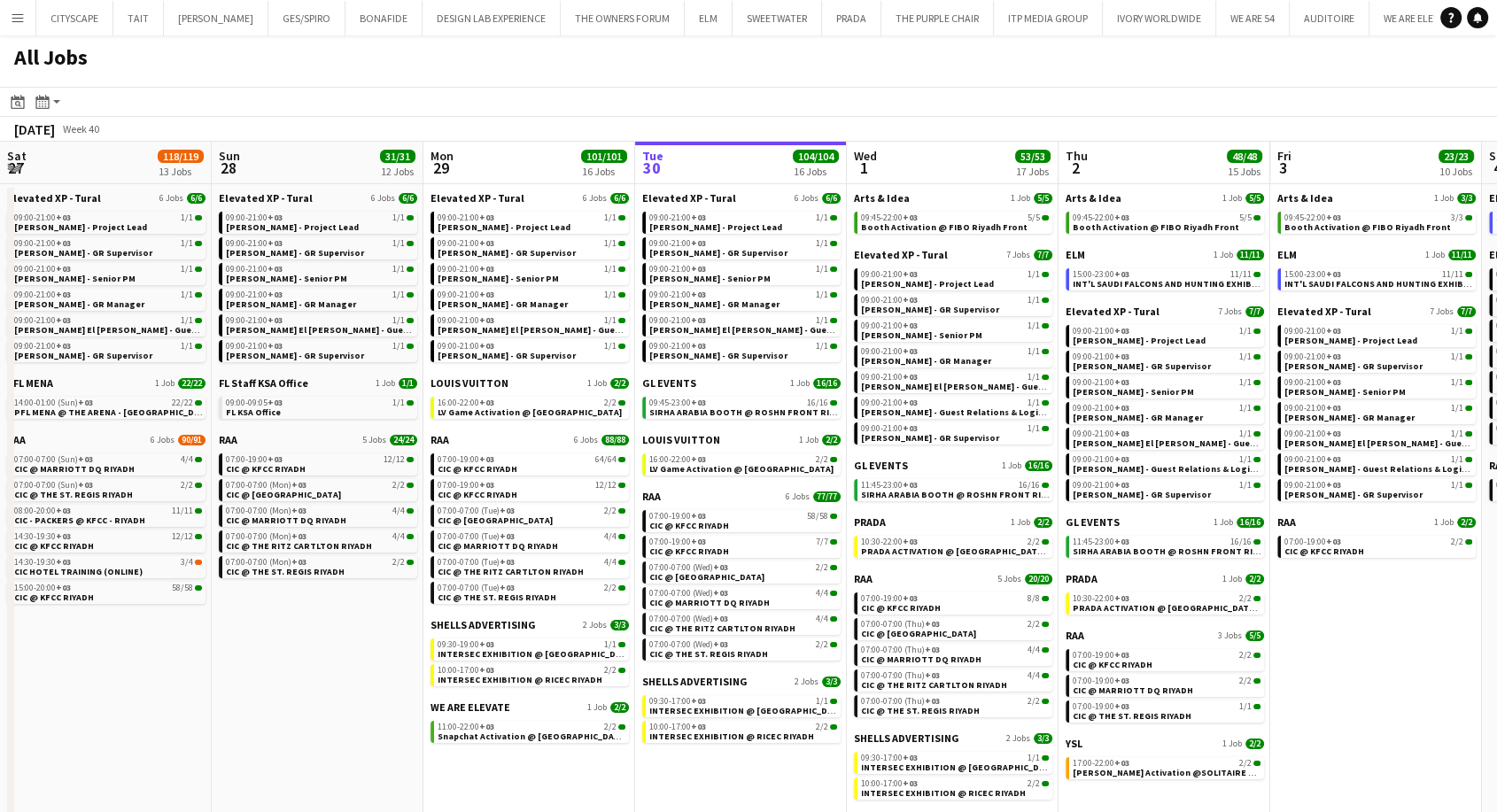
scroll to position [0, 423]
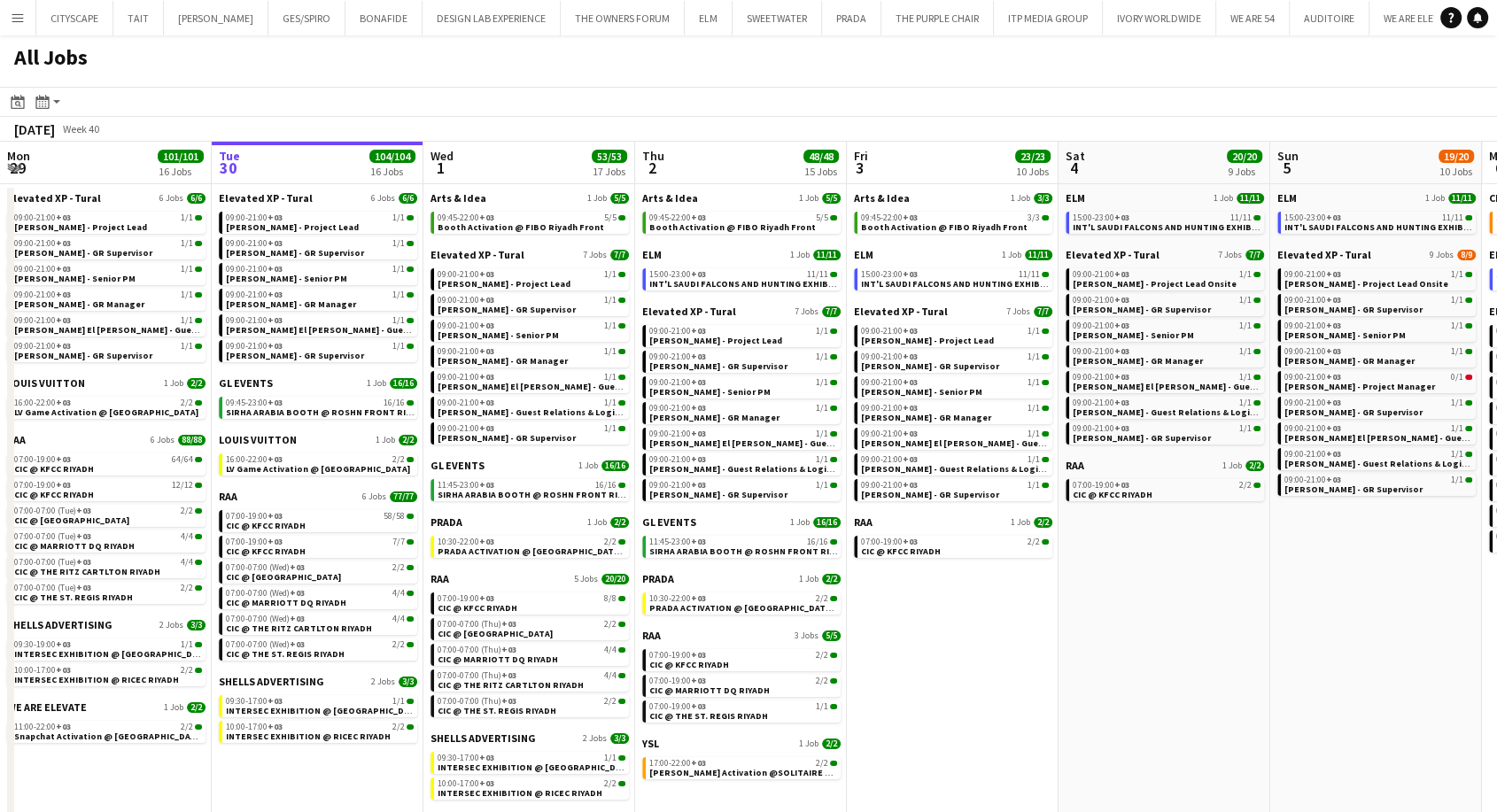
click at [528, 235] on div "Arts & Idea 1 Job 5/5 09:45-22:00 +03 5/5 Booth Activation @ FIBO Riyadh Front" at bounding box center [530, 219] width 198 height 57
click at [528, 232] on app-brief-job-card "09:45-22:00 +03 5/5 Booth Activation @ FIBO Riyadh Front" at bounding box center [530, 223] width 198 height 22
click at [528, 223] on span "Booth Activation @ FIBO Riyadh Front" at bounding box center [520, 227] width 166 height 12
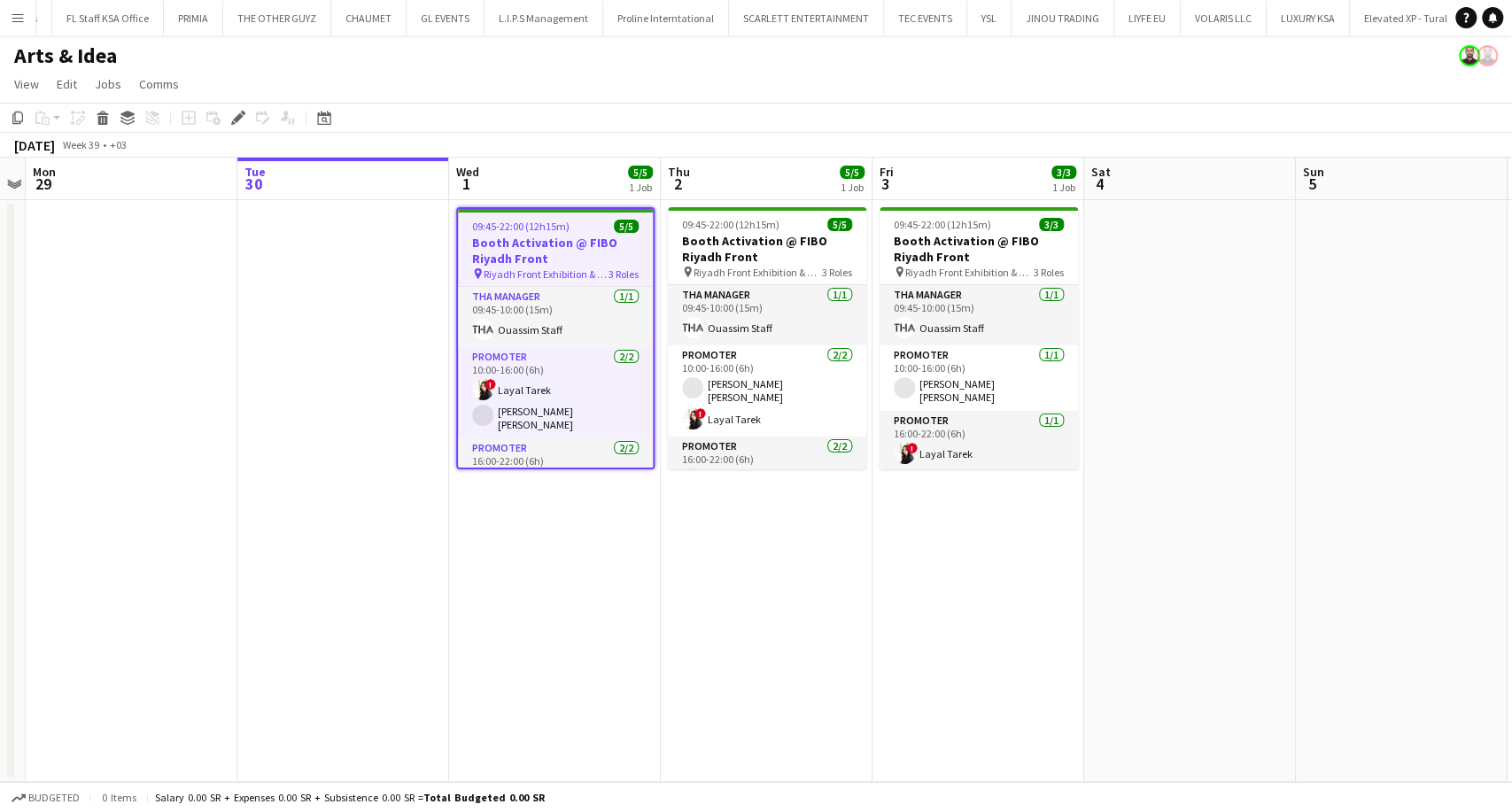
scroll to position [0, 3227]
click at [16, 18] on app-icon "Menu" at bounding box center [17, 17] width 14 height 14
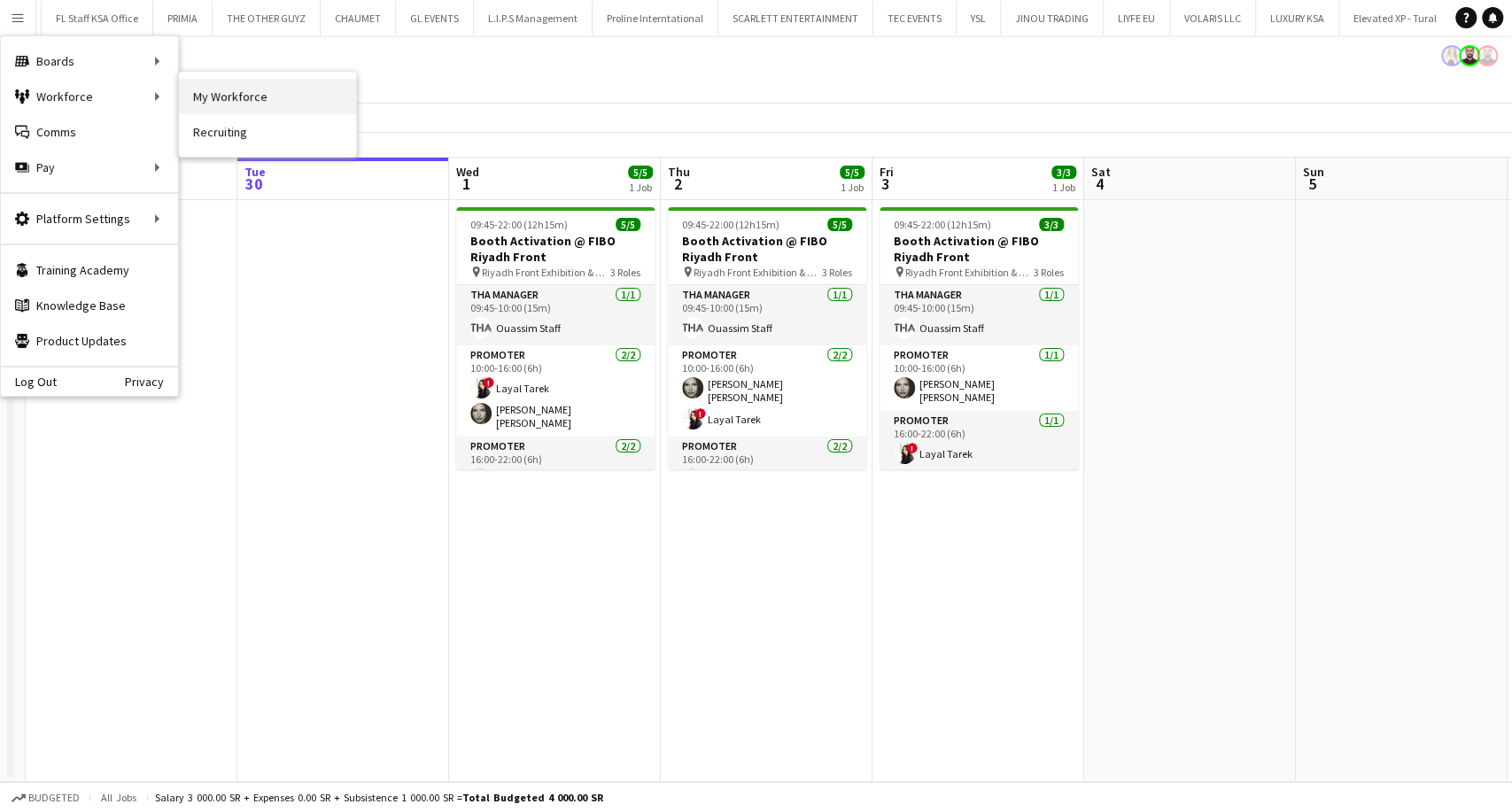
click at [239, 88] on link "My Workforce" at bounding box center [267, 96] width 177 height 36
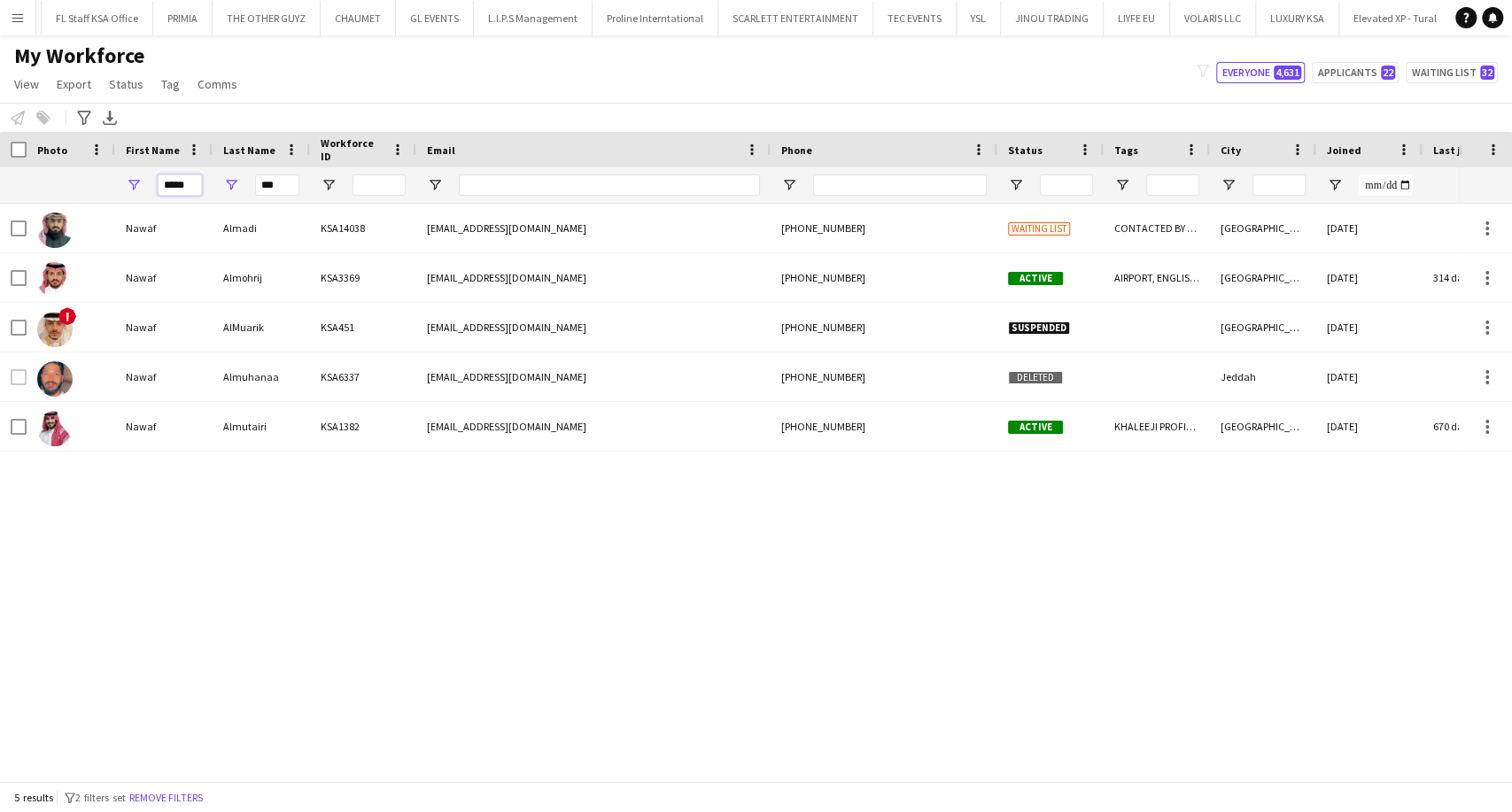
drag, startPoint x: 191, startPoint y: 179, endPoint x: 98, endPoint y: 184, distance: 93.1
click at [98, 184] on div "***** ***" at bounding box center [925, 184] width 1850 height 36
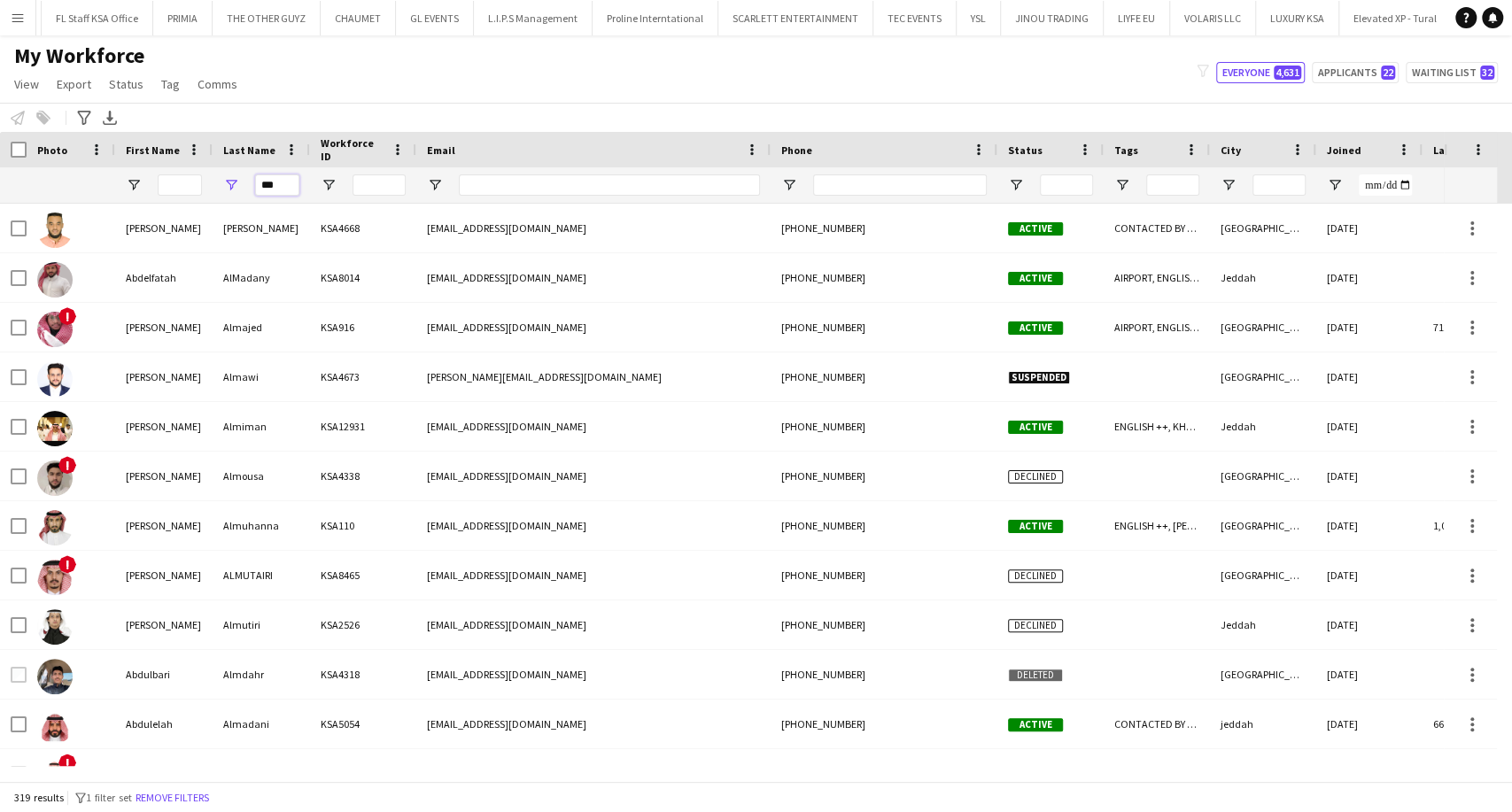
drag, startPoint x: 284, startPoint y: 186, endPoint x: 212, endPoint y: 182, distance: 72.1
click at [215, 182] on div "***" at bounding box center [261, 184] width 97 height 36
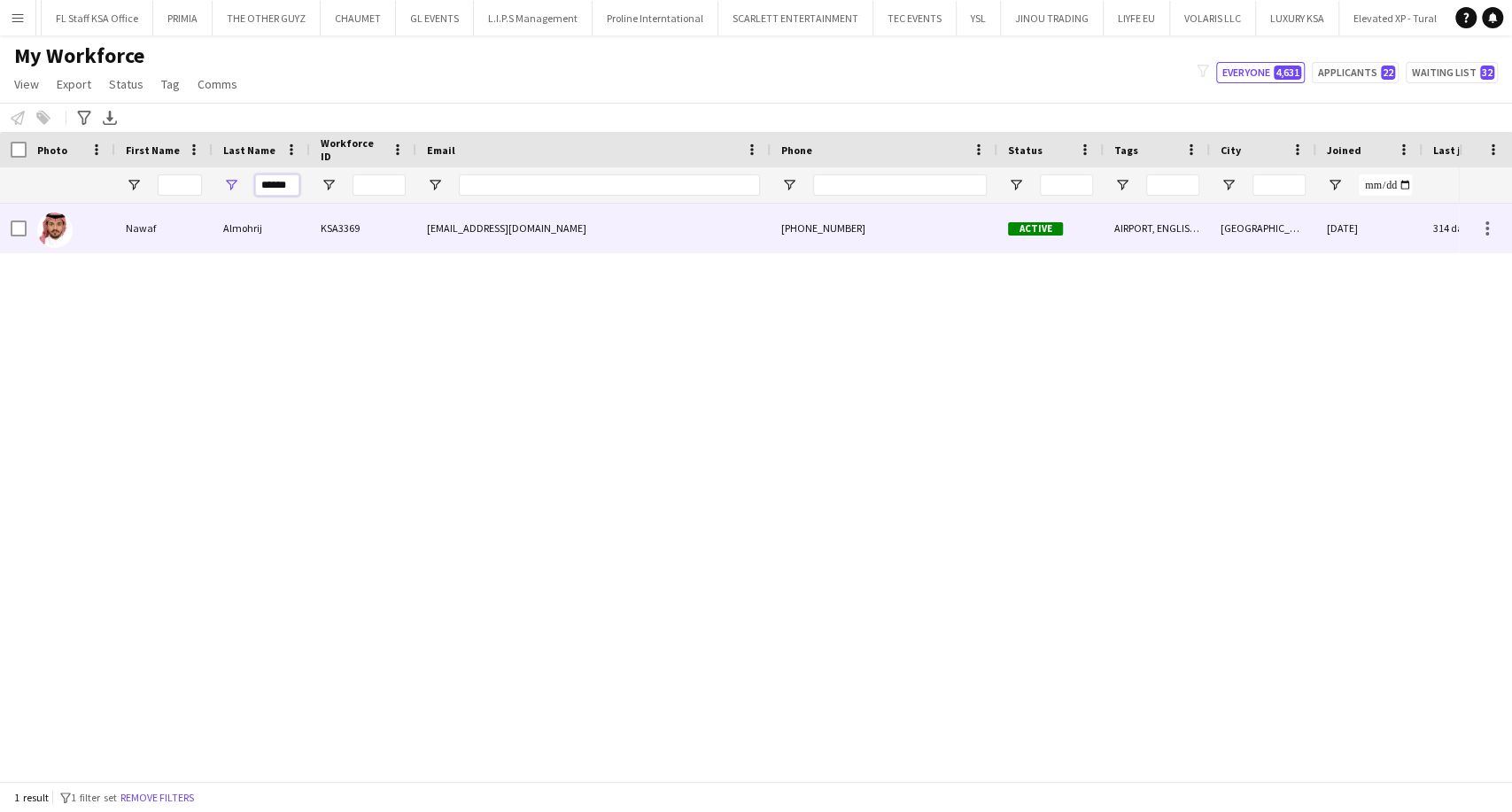
type input "******"
click at [260, 215] on div "Almohrij" at bounding box center [261, 228] width 97 height 49
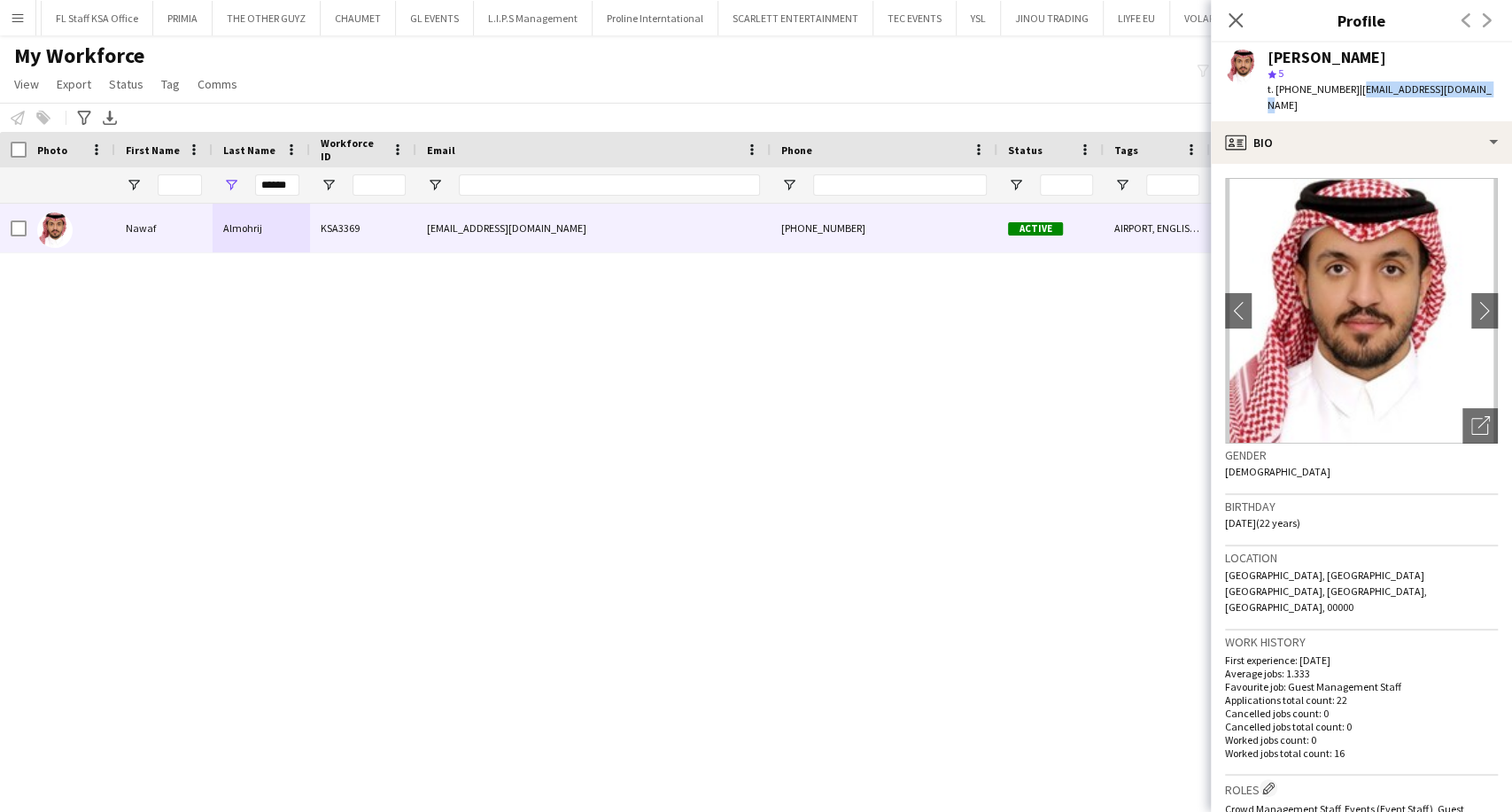
drag, startPoint x: 1485, startPoint y: 87, endPoint x: 1353, endPoint y: 81, distance: 132.1
click at [1353, 81] on app-profile-header "Nawaf Almohrij star 5 t. +966566332909 | nawafalmohrij@gmail.com" at bounding box center [1361, 82] width 301 height 79
copy span "nawafalmohrij@gmail.com"
drag, startPoint x: 1382, startPoint y: 59, endPoint x: 1266, endPoint y: 55, distance: 116.1
click at [1266, 55] on div "Nawaf Almohrij star 5 t. +966566332909 | nawafalmohrij@gmail.com" at bounding box center [1361, 82] width 301 height 79
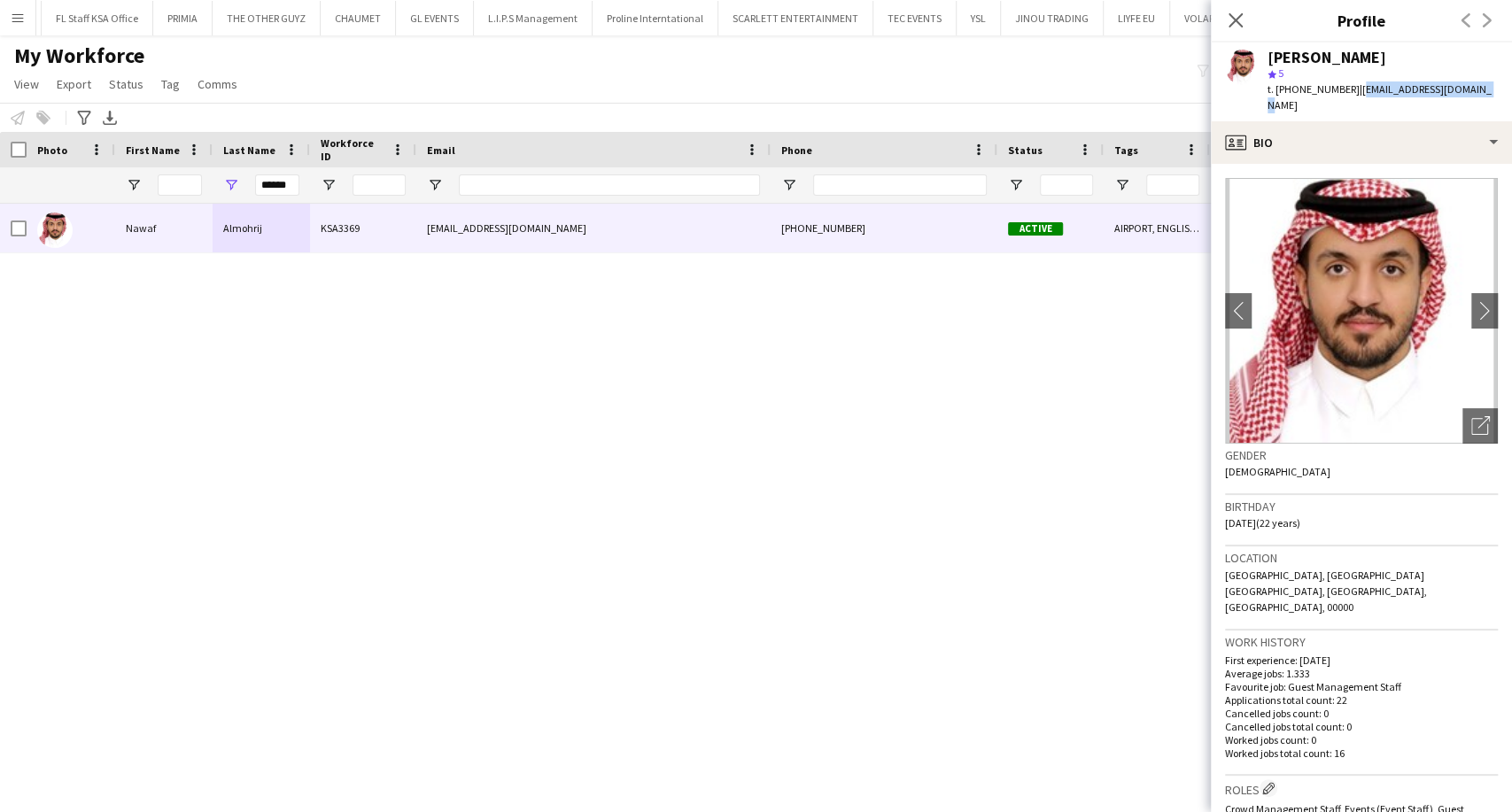
copy div "Nawaf Almohrij"
drag, startPoint x: 1346, startPoint y: 90, endPoint x: 1277, endPoint y: 87, distance: 69.1
click at [1277, 87] on div "t. +966566332909 | nawafalmohrij@gmail.com" at bounding box center [1382, 97] width 230 height 32
copy span "+966566332909"
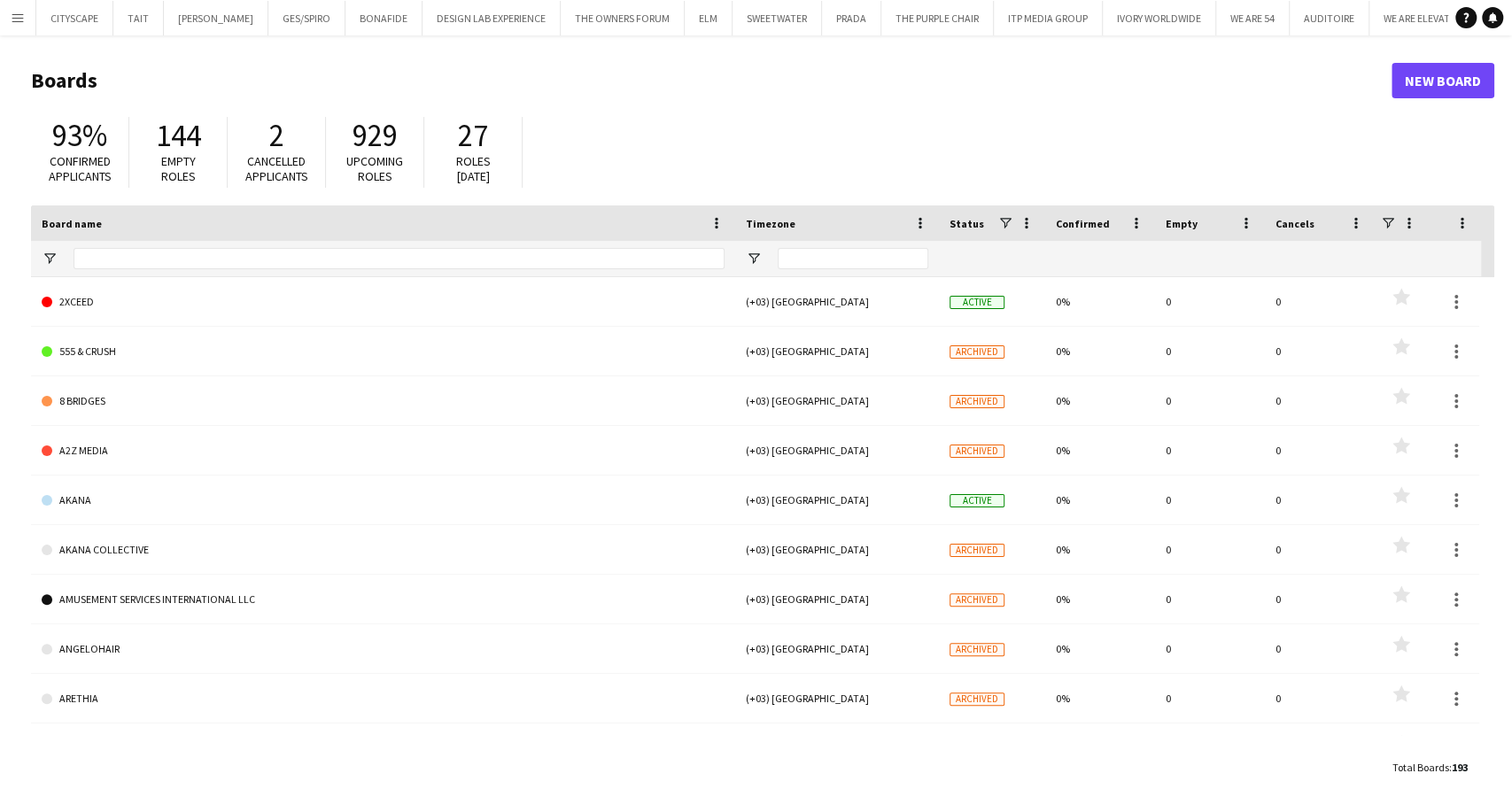
click at [5, 13] on button "Menu" at bounding box center [17, 17] width 36 height 36
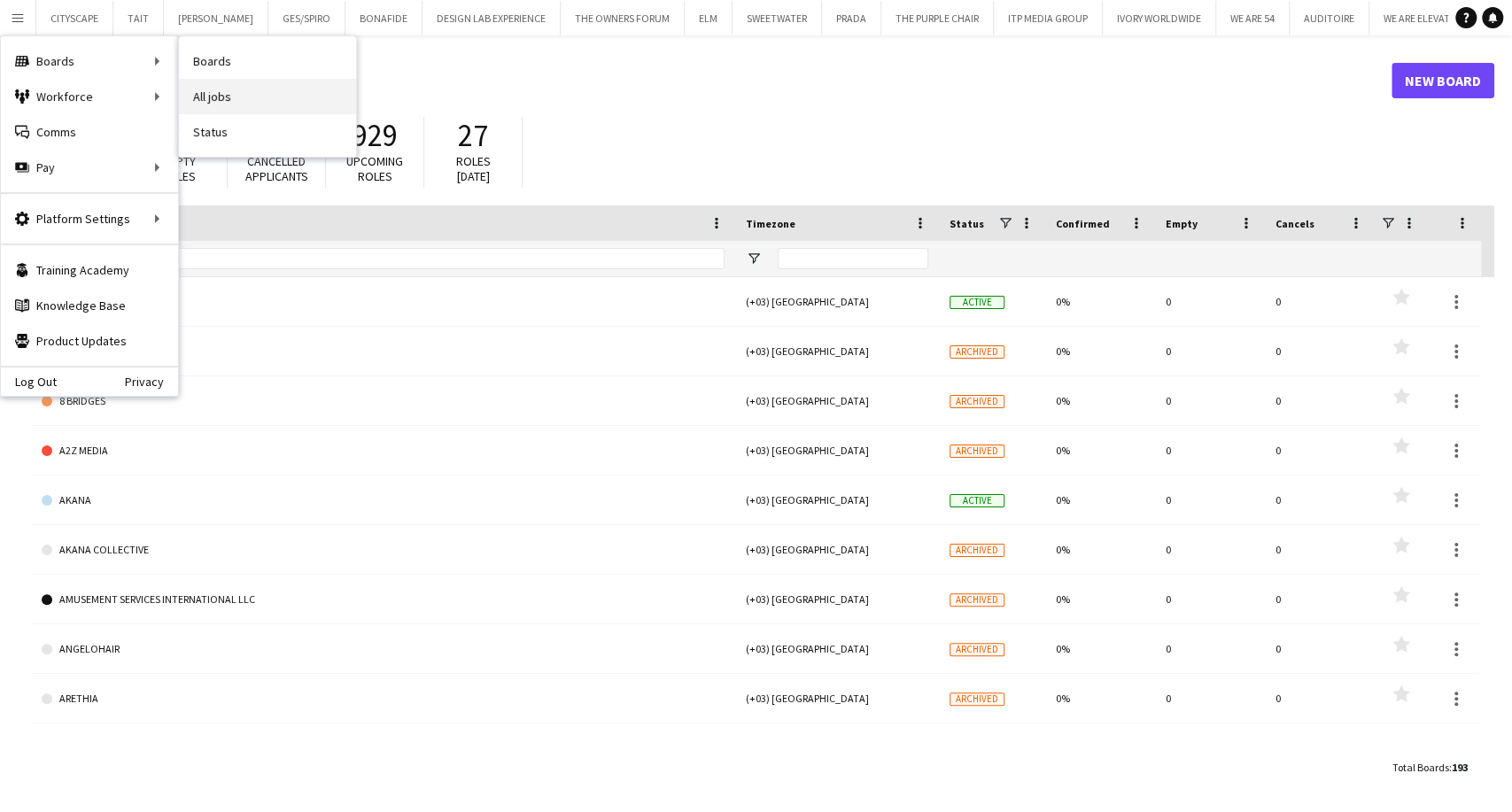
click at [238, 96] on link "All jobs" at bounding box center [267, 96] width 177 height 36
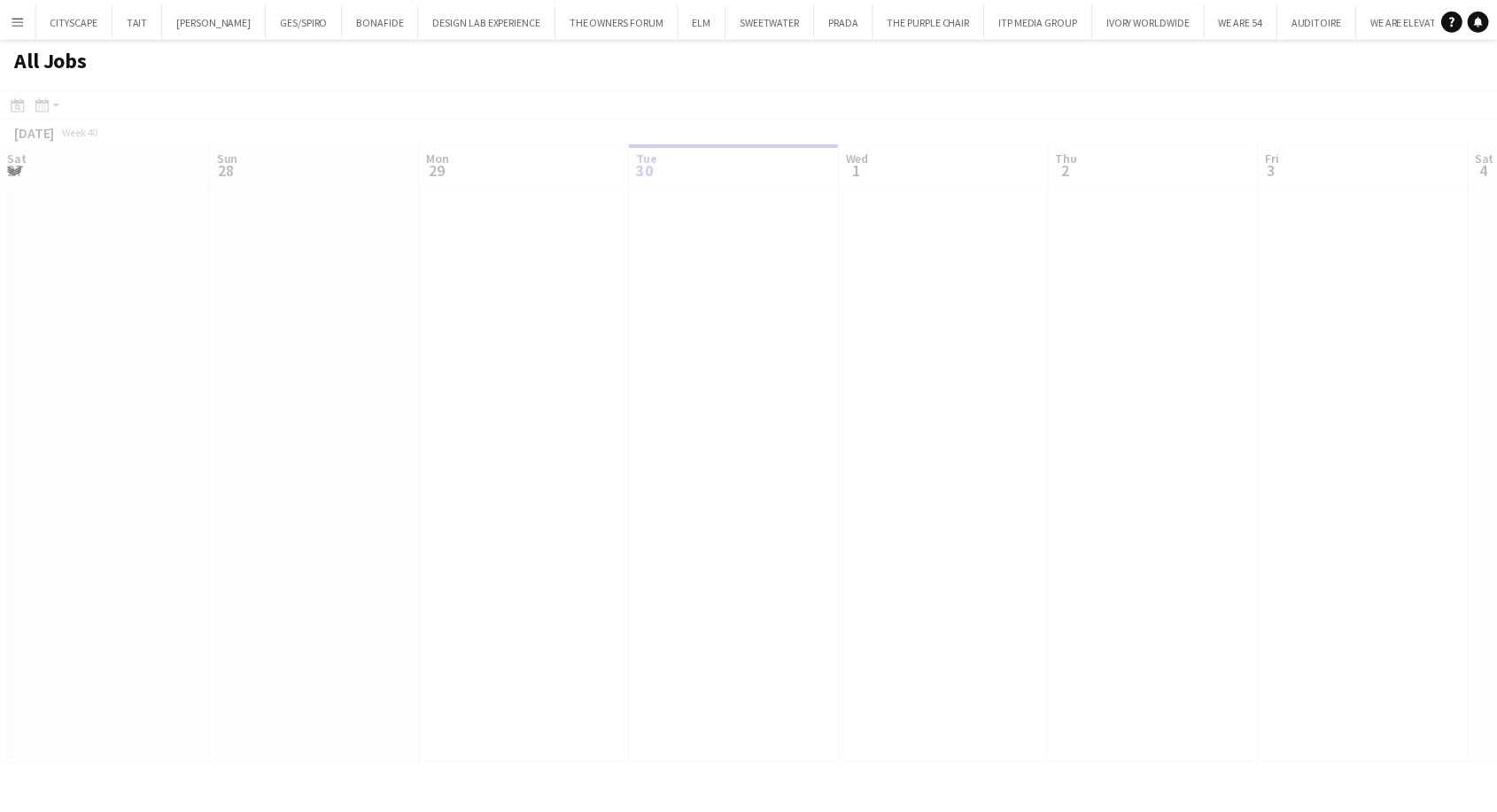
scroll to position [0, 423]
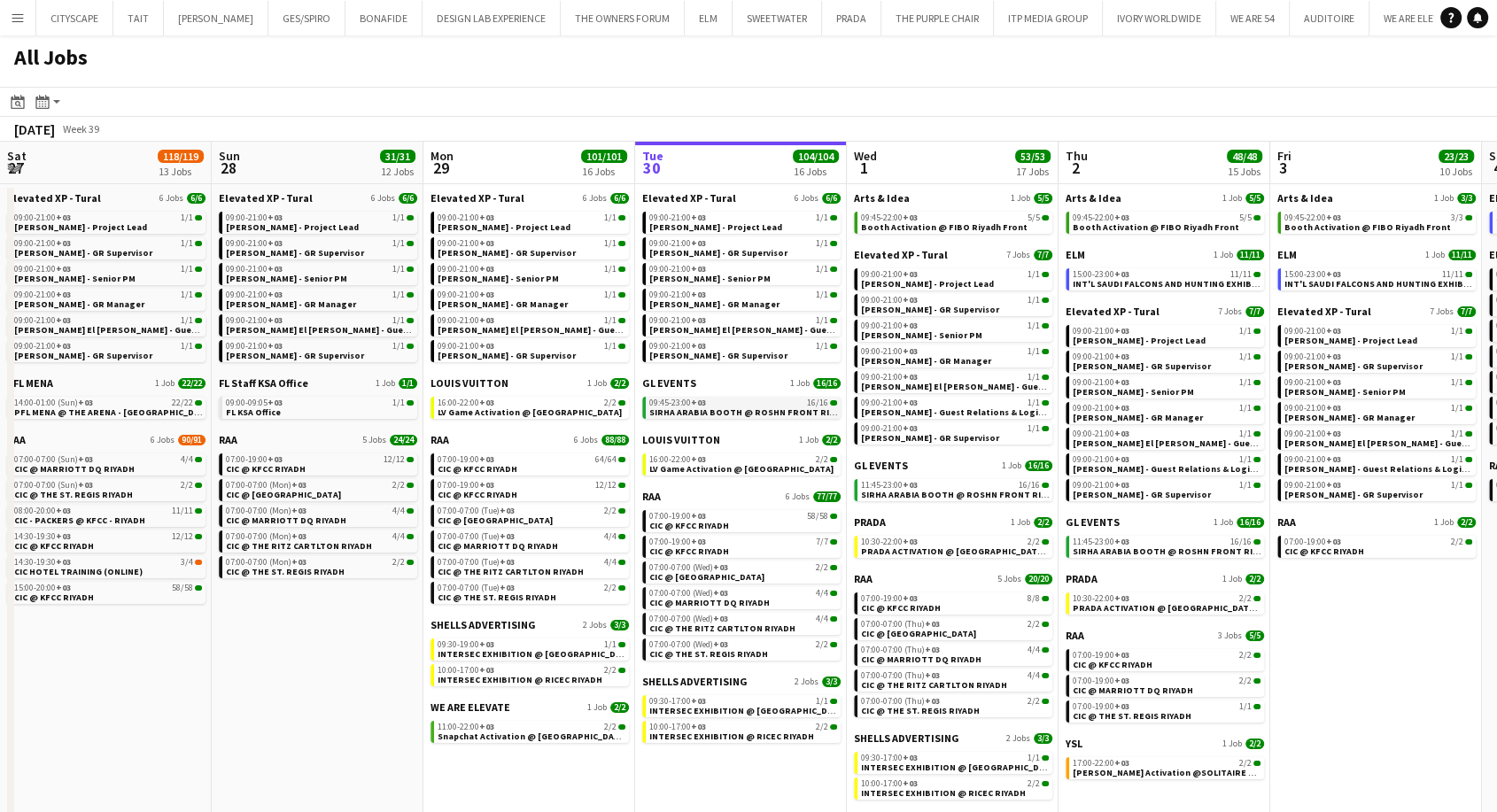
drag, startPoint x: 397, startPoint y: 376, endPoint x: 996, endPoint y: 405, distance: 599.7
click at [1138, 394] on app-calendar-viewport "Thu 25 6/6 6 Jobs Fri 26 17/17 8 Jobs Sat 27 118/119 13 Jobs Sun 28 31/31 12 Jo…" at bounding box center [748, 488] width 1497 height 694
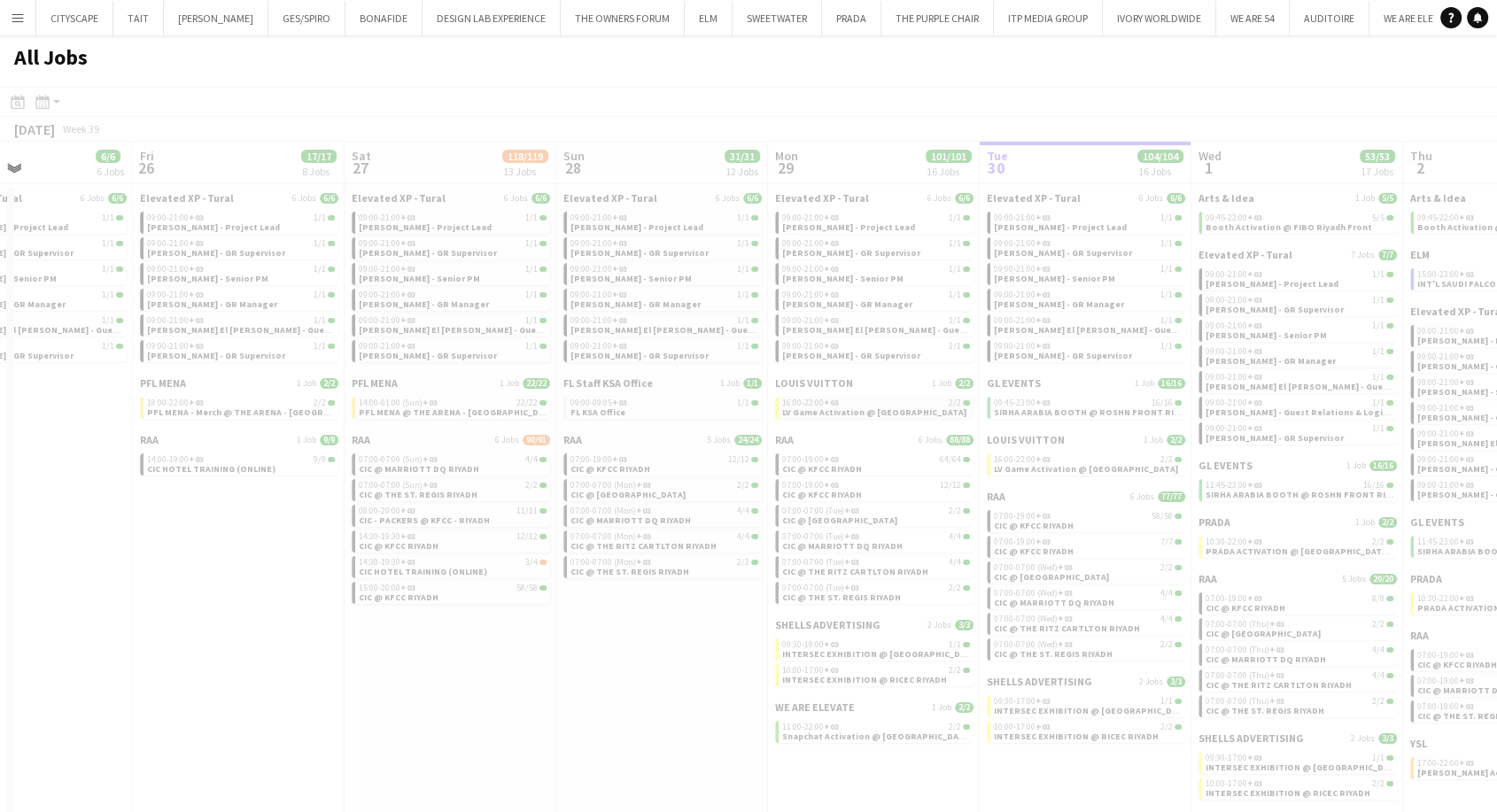
drag, startPoint x: 377, startPoint y: 391, endPoint x: 920, endPoint y: 413, distance: 543.4
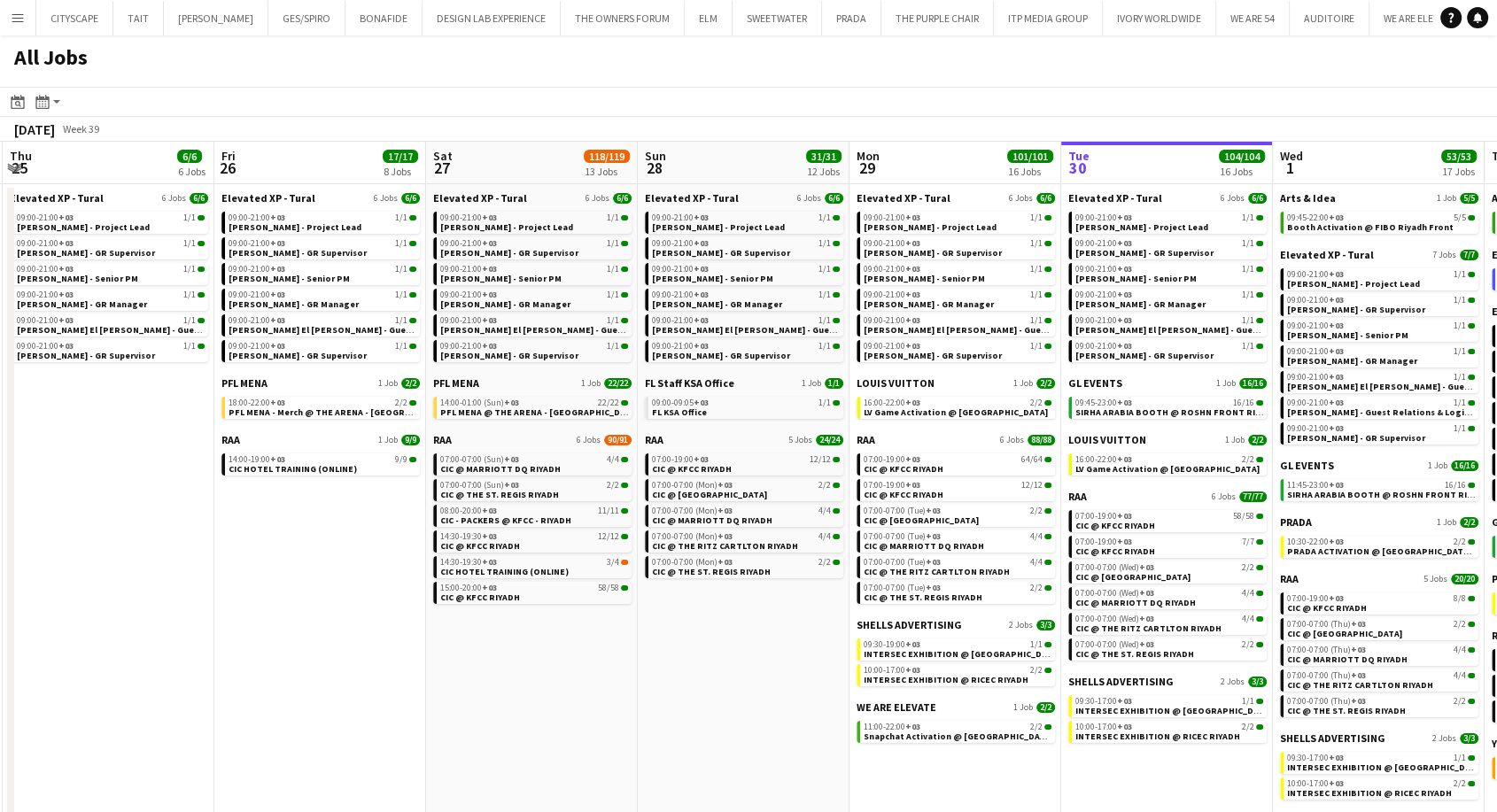
drag, startPoint x: 275, startPoint y: 383, endPoint x: 774, endPoint y: 393, distance: 499.1
click at [782, 393] on app-calendar-viewport "Tue 23 36/36 6 Jobs Wed 24 10/10 7 Jobs Thu 25 6/6 6 Jobs Fri 26 17/17 8 Jobs S…" at bounding box center [748, 488] width 1497 height 694
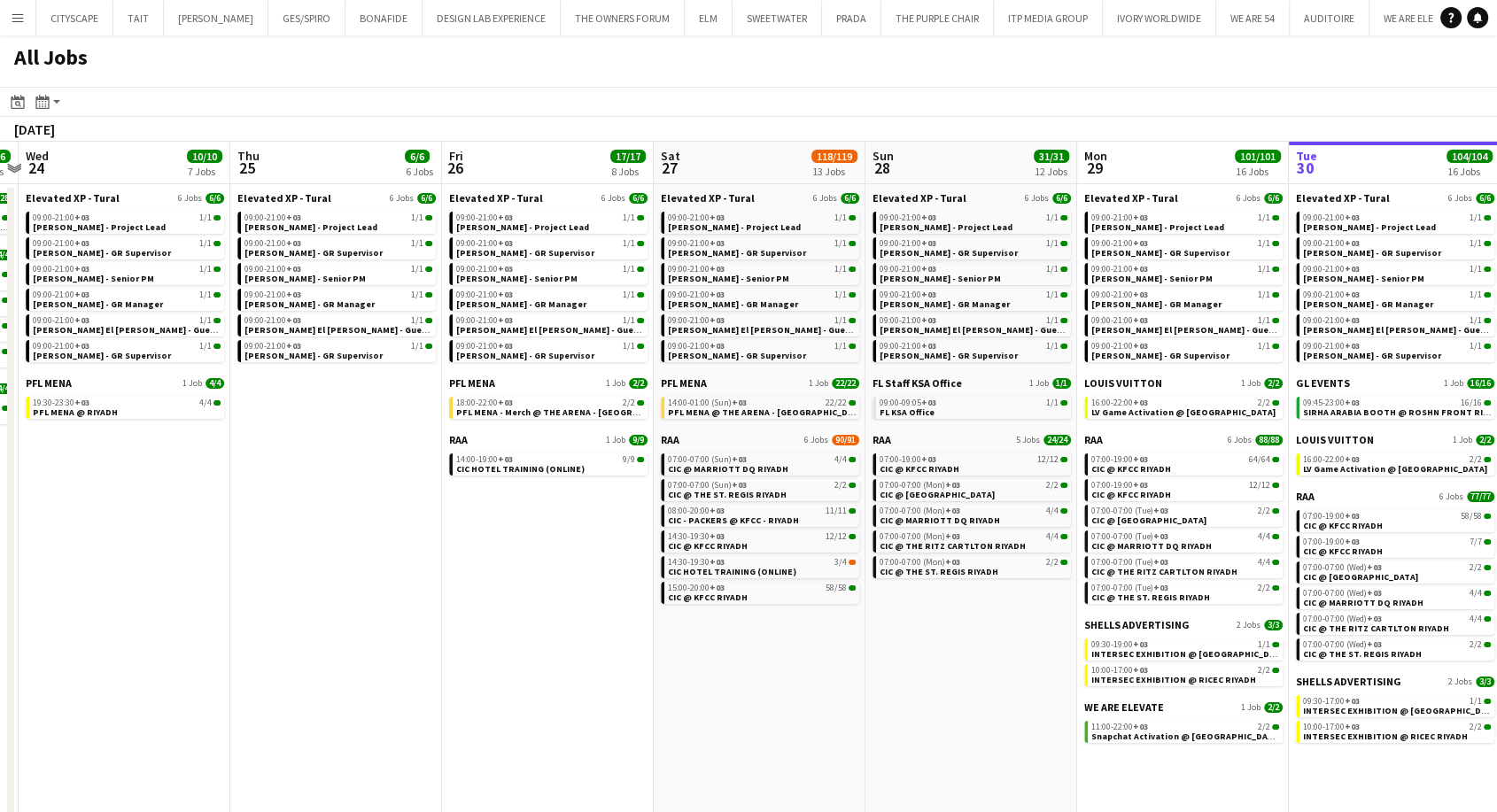
click at [821, 405] on app-all-jobs "All Jobs Date picker SEP 2025 SEP 2025 Monday M Tuesday T Wednesday W Thursday …" at bounding box center [748, 436] width 1497 height 800
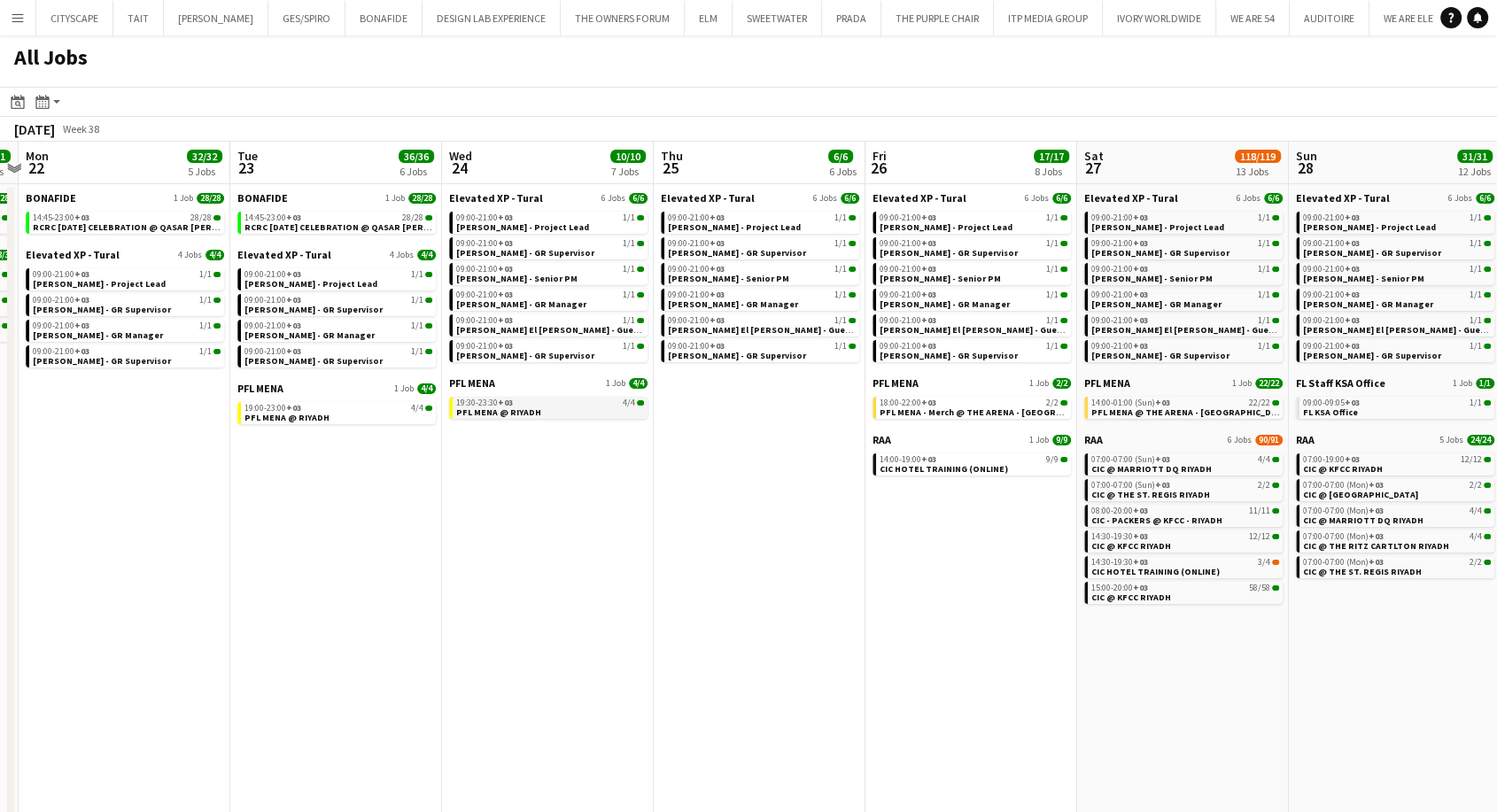
drag, startPoint x: 282, startPoint y: 392, endPoint x: 524, endPoint y: 396, distance: 242.0
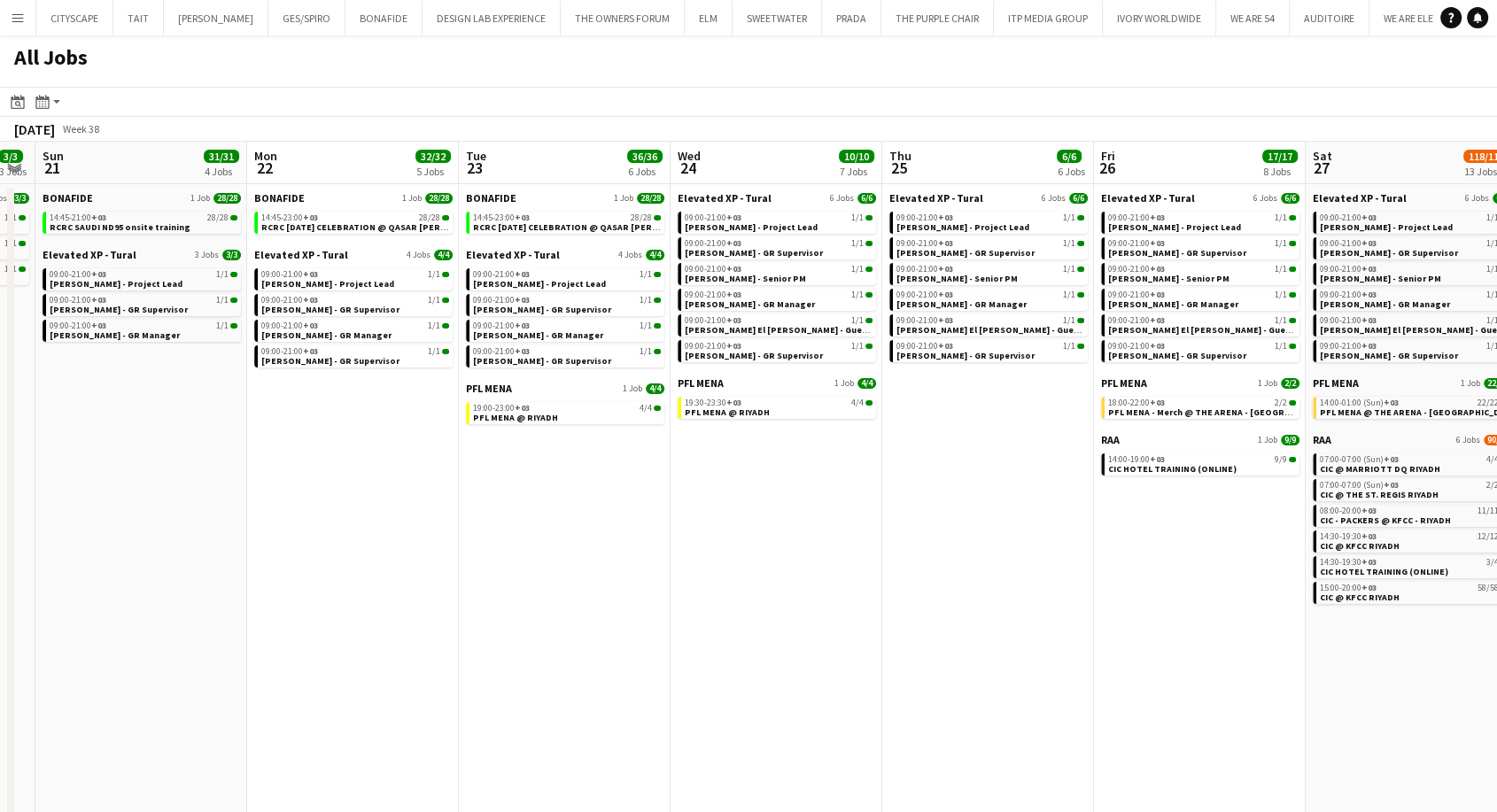
drag, startPoint x: 291, startPoint y: 375, endPoint x: 999, endPoint y: 380, distance: 708.0
click at [999, 380] on app-calendar-viewport "Fri 19 3/3 3 Jobs Sat 20 3/3 3 Jobs Sun 21 31/31 4 Jobs Mon 22 32/32 5 Jobs Tue…" at bounding box center [748, 488] width 1497 height 694
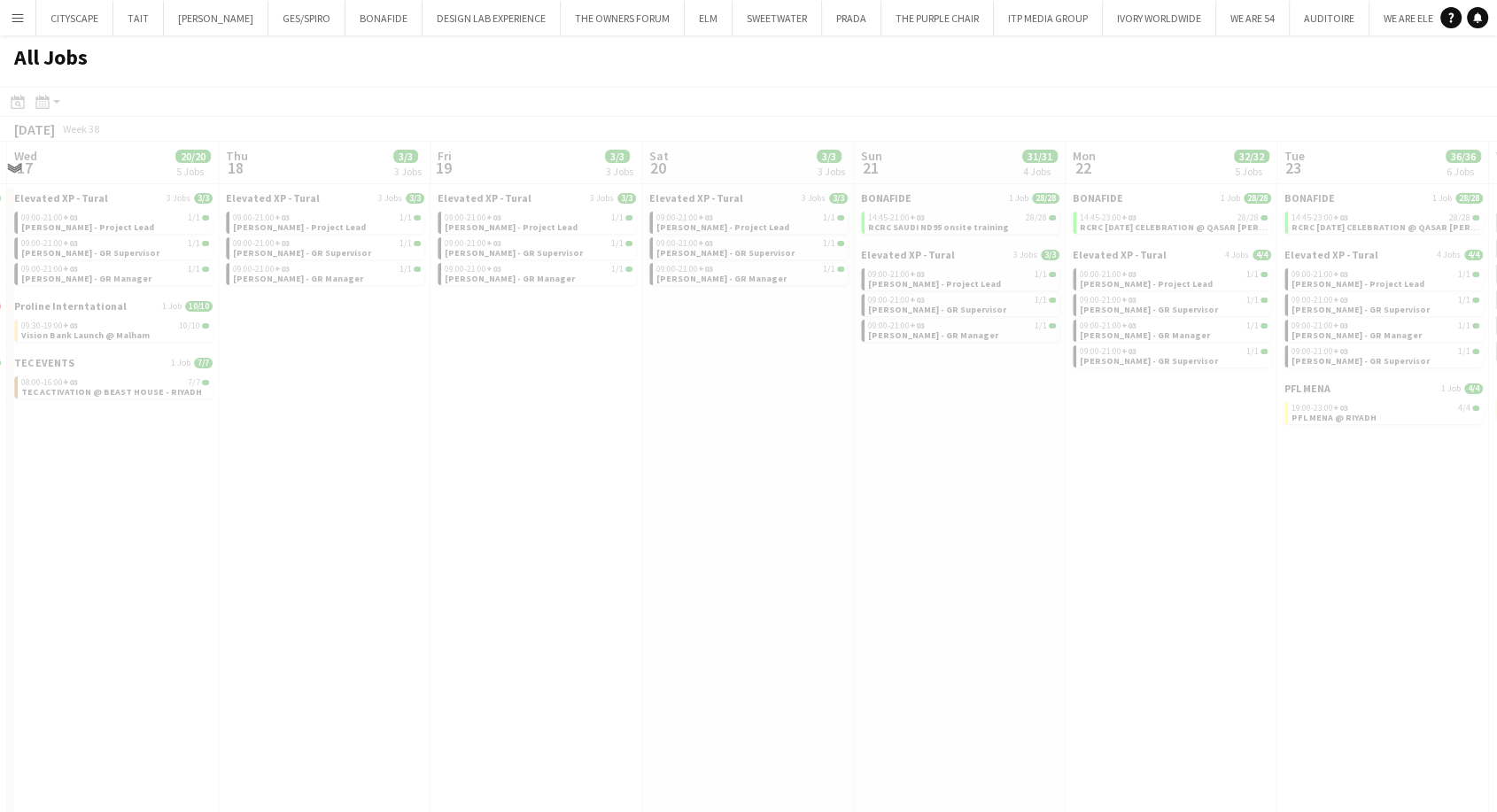
drag, startPoint x: 497, startPoint y: 383, endPoint x: 790, endPoint y: 397, distance: 293.3
click at [954, 399] on app-all-jobs "All Jobs Date picker SEP 2025 SEP 2025 Monday M Tuesday T Wednesday W Thursday …" at bounding box center [748, 436] width 1497 height 800
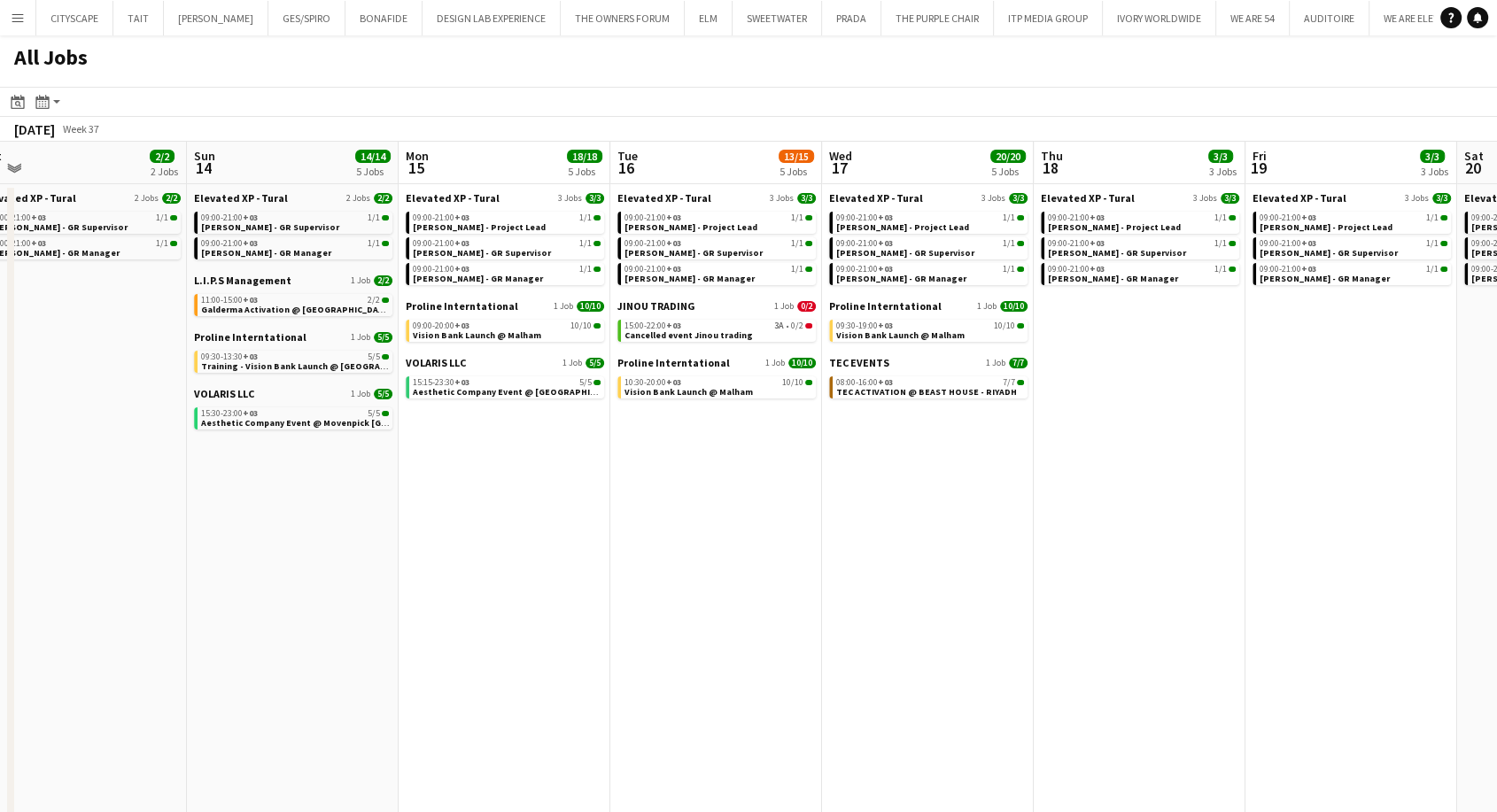
drag, startPoint x: 213, startPoint y: 406, endPoint x: 1028, endPoint y: 406, distance: 815.0
click at [1028, 406] on app-calendar-viewport "Thu 11 6/6 4 Jobs Fri 12 2/2 2 Jobs Sat 13 2/2 2 Jobs Sun 14 14/14 5 Jobs Mon 1…" at bounding box center [748, 488] width 1497 height 694
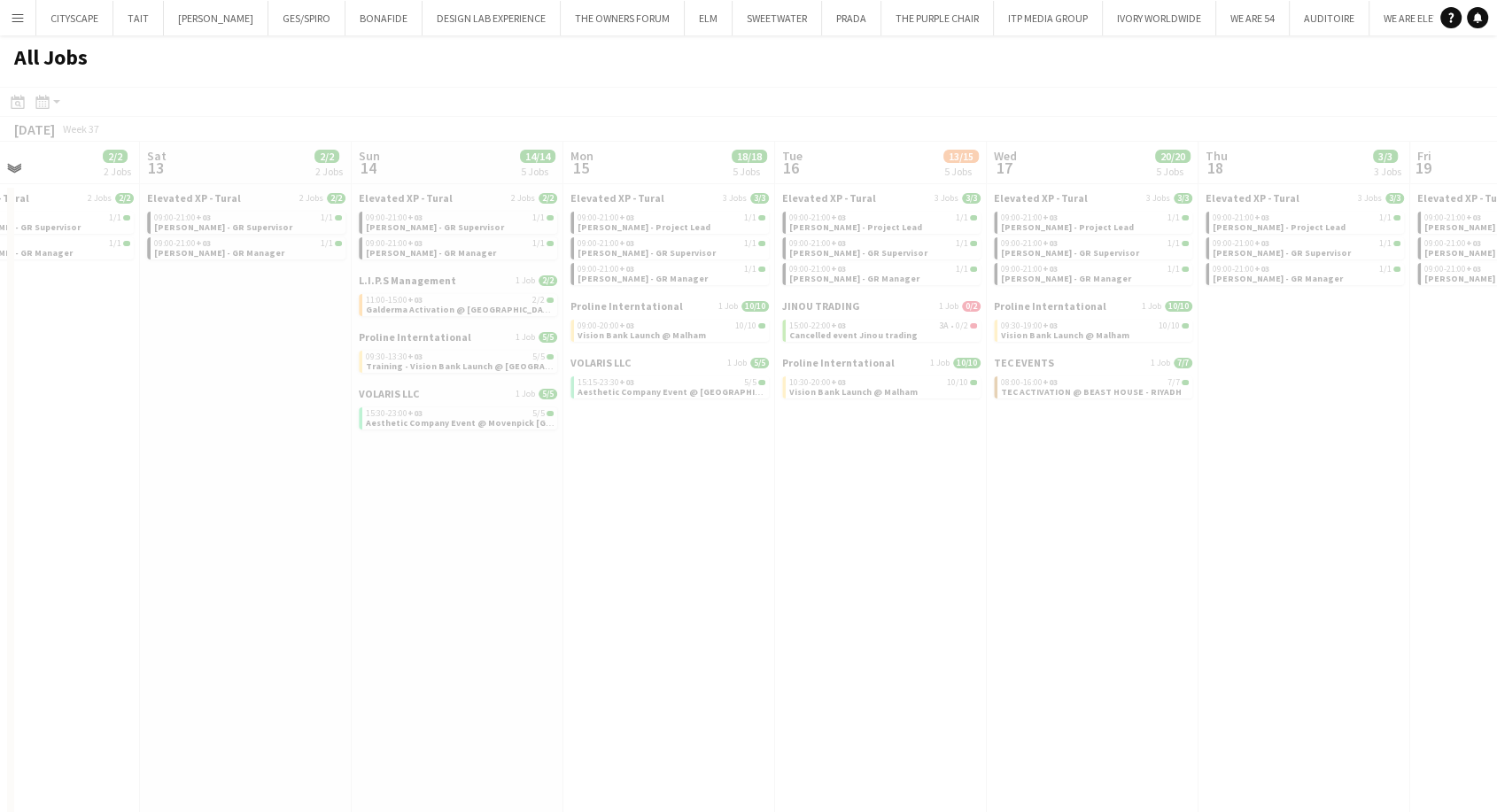
drag, startPoint x: 172, startPoint y: 438, endPoint x: 1111, endPoint y: 437, distance: 939.0
click at [1111, 437] on app-calendar-viewport "Wed 10 Thu 11 6/6 4 Jobs Fri 12 2/2 2 Jobs Sat 13 2/2 2 Jobs Sun 14 14/14 5 Job…" at bounding box center [748, 488] width 1497 height 694
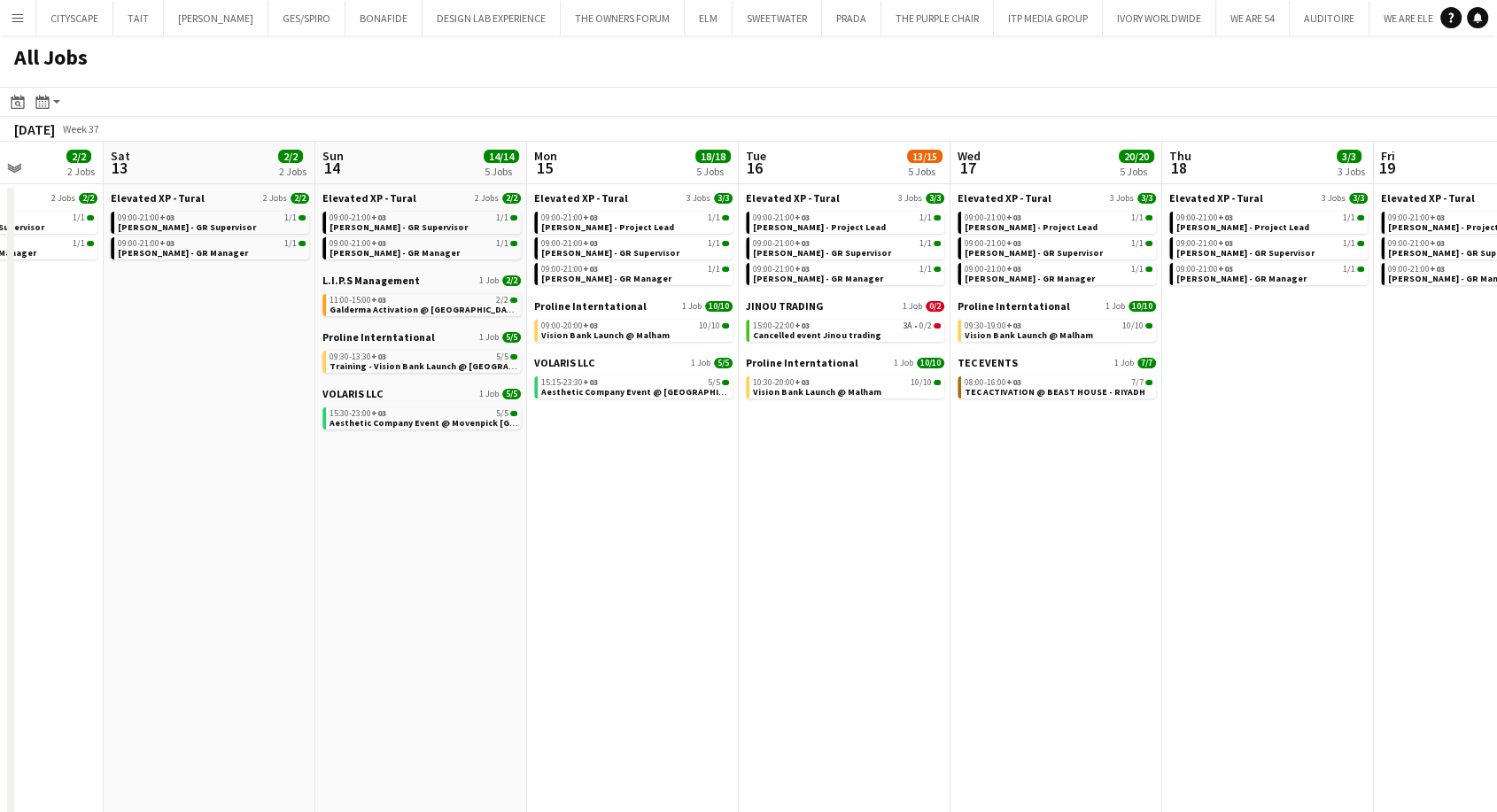
scroll to position [0, 508]
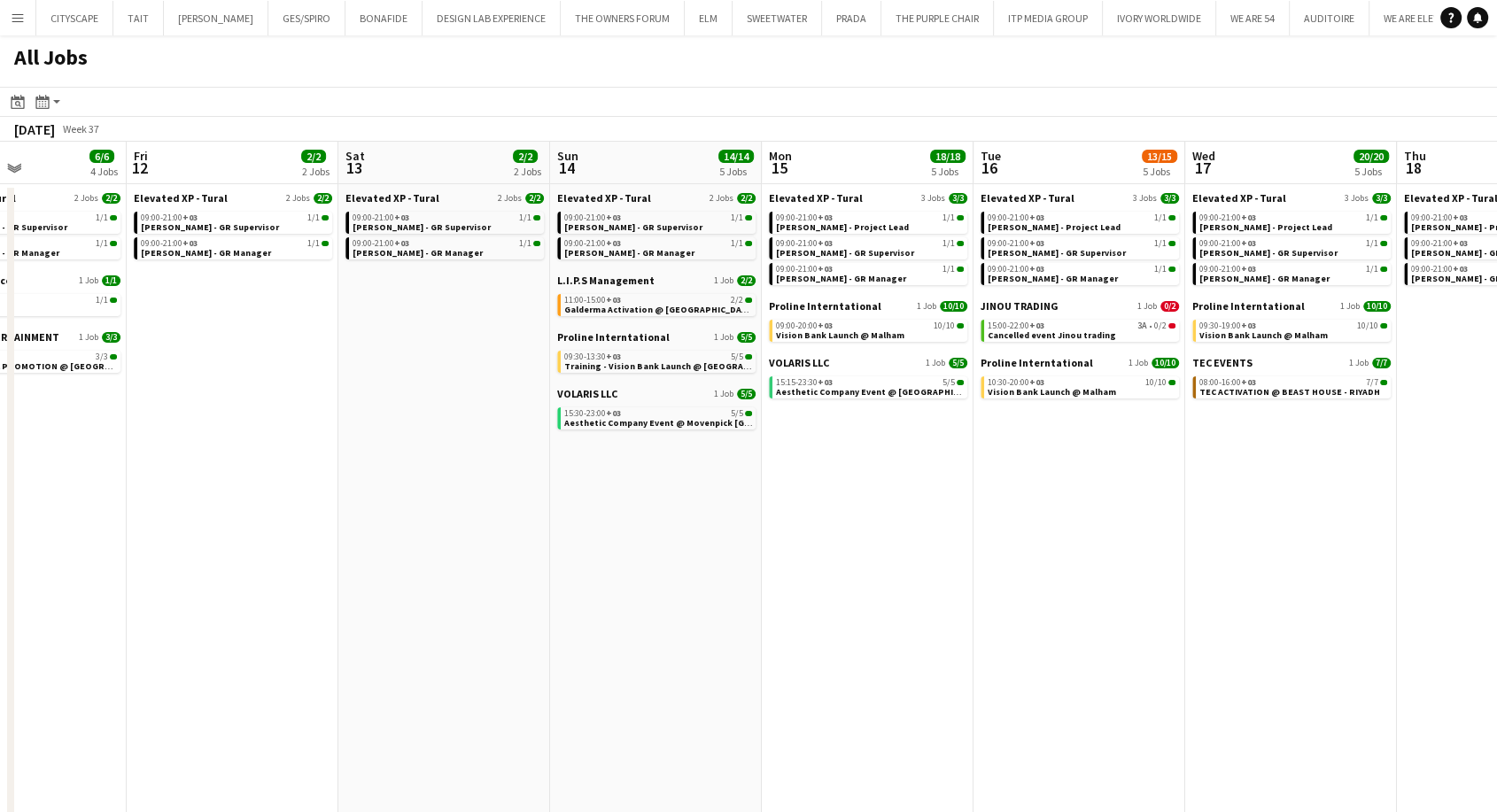
drag, startPoint x: 299, startPoint y: 440, endPoint x: 497, endPoint y: 442, distance: 198.0
click at [497, 442] on app-calendar-viewport "Tue 9 2/2 2 Jobs Wed 10 12/12 3 Jobs Thu 11 6/6 4 Jobs Fri 12 2/2 2 Jobs Sat 13…" at bounding box center [748, 488] width 1497 height 694
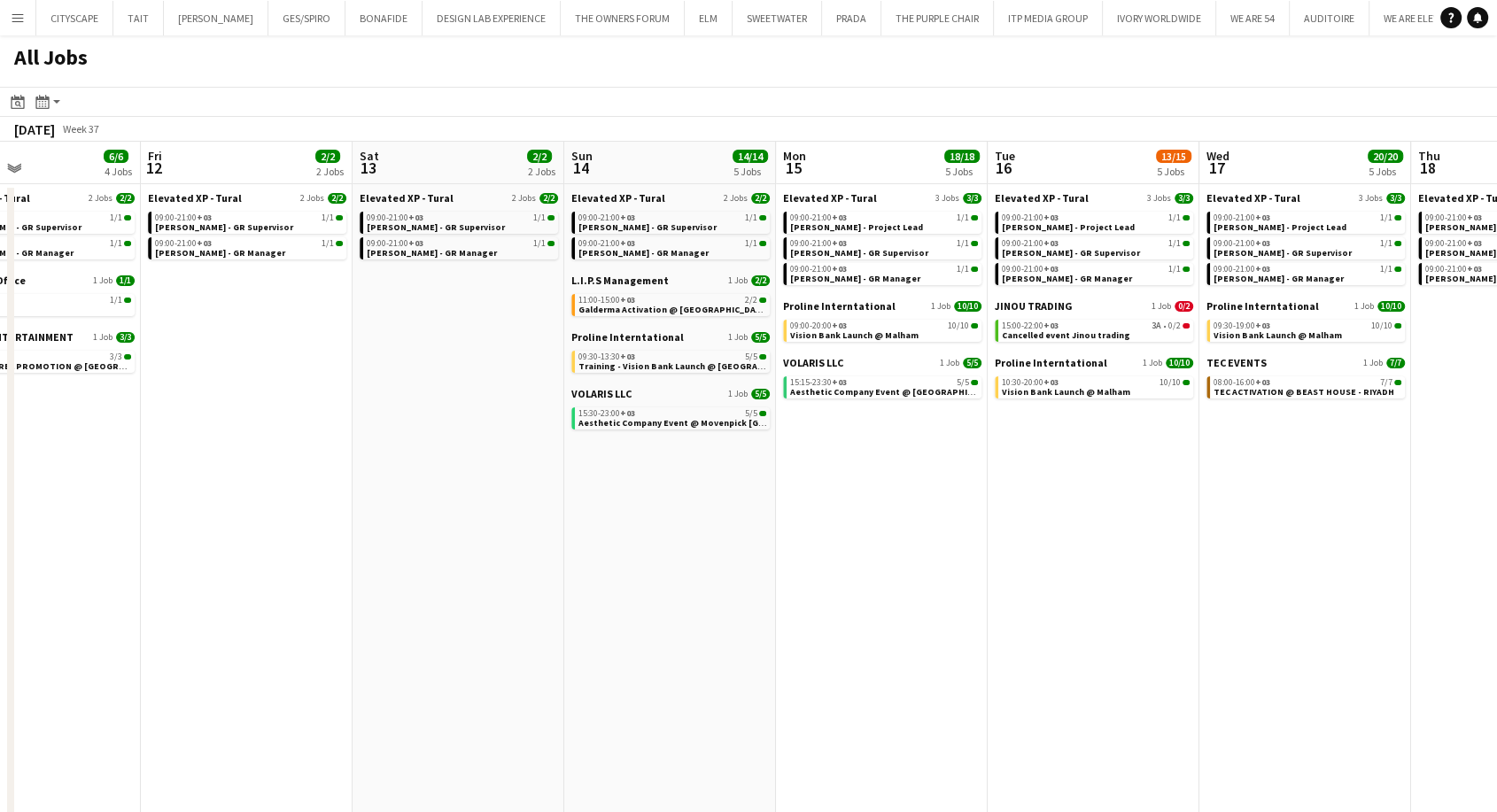
scroll to position [0, 493]
drag, startPoint x: 495, startPoint y: 442, endPoint x: 510, endPoint y: 451, distance: 17.5
click at [510, 451] on app-calendar-viewport "Tue 9 2/2 2 Jobs Wed 10 12/12 3 Jobs Thu 11 6/6 4 Jobs Fri 12 2/2 2 Jobs Sat 13…" at bounding box center [748, 488] width 1497 height 694
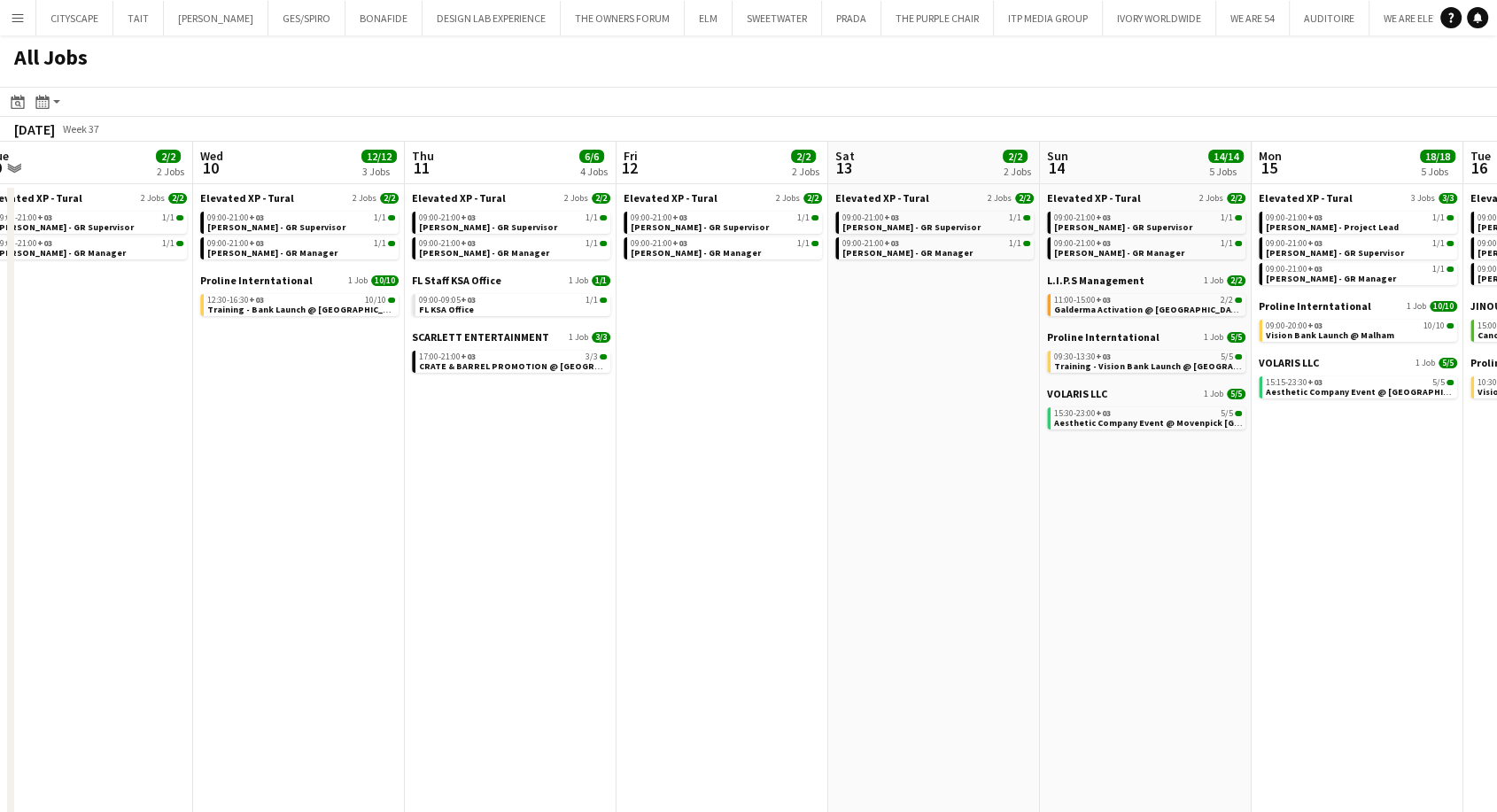
drag, startPoint x: 244, startPoint y: 463, endPoint x: 719, endPoint y: 471, distance: 475.1
click at [719, 471] on app-calendar-viewport "Sun 7 2/2 2 Jobs Mon 8 5/5 3 Jobs Tue 9 2/2 2 Jobs Wed 10 12/12 3 Jobs Thu 11 6…" at bounding box center [748, 488] width 1497 height 694
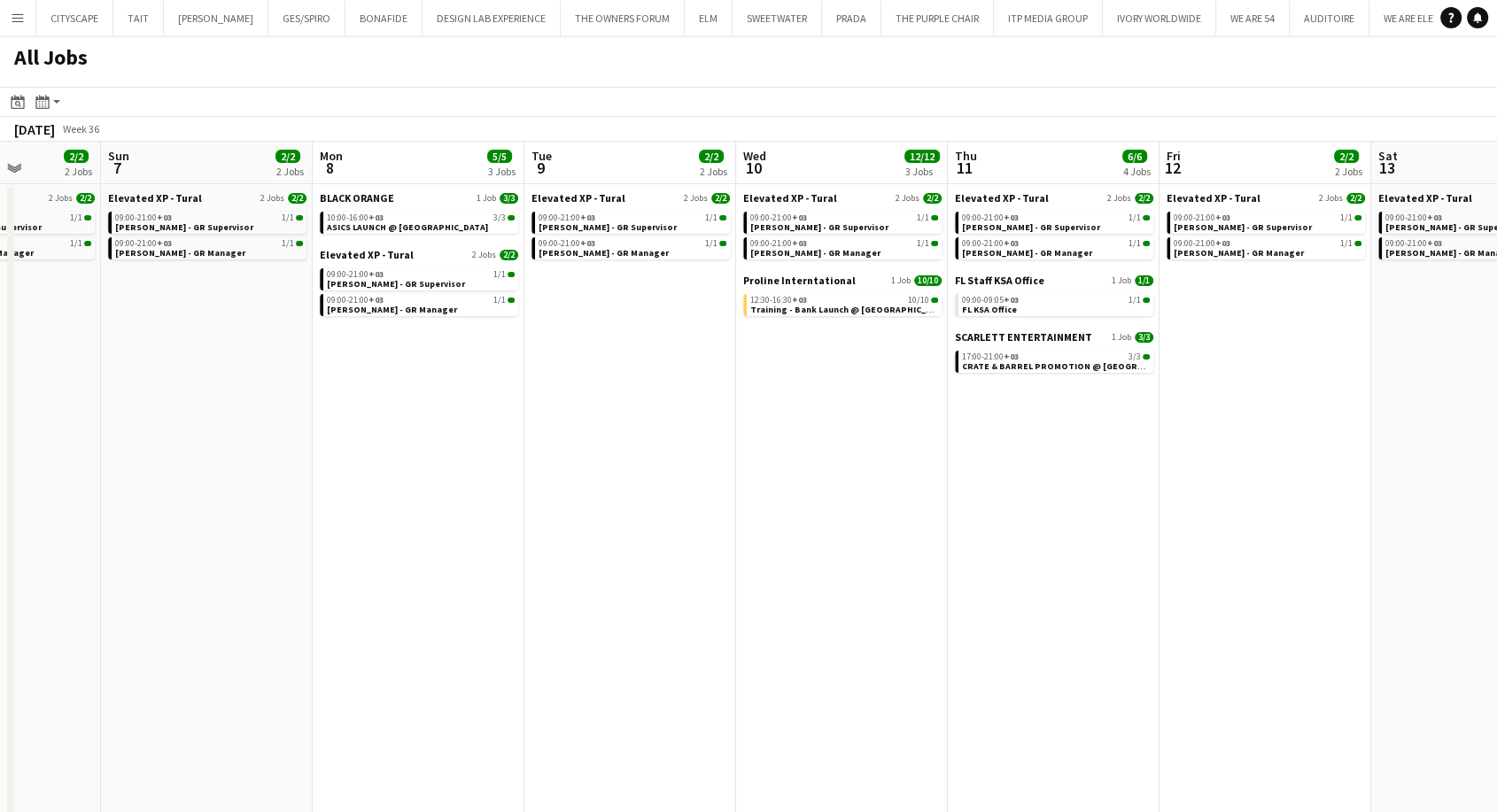
drag, startPoint x: 259, startPoint y: 475, endPoint x: 1013, endPoint y: 495, distance: 754.3
click at [1013, 495] on app-calendar-viewport "Thu 4 2/2 2 Jobs Fri 5 2/2 2 Jobs Sat 6 2/2 2 Jobs Sun 7 2/2 2 Jobs Mon 8 5/5 3…" at bounding box center [748, 488] width 1497 height 694
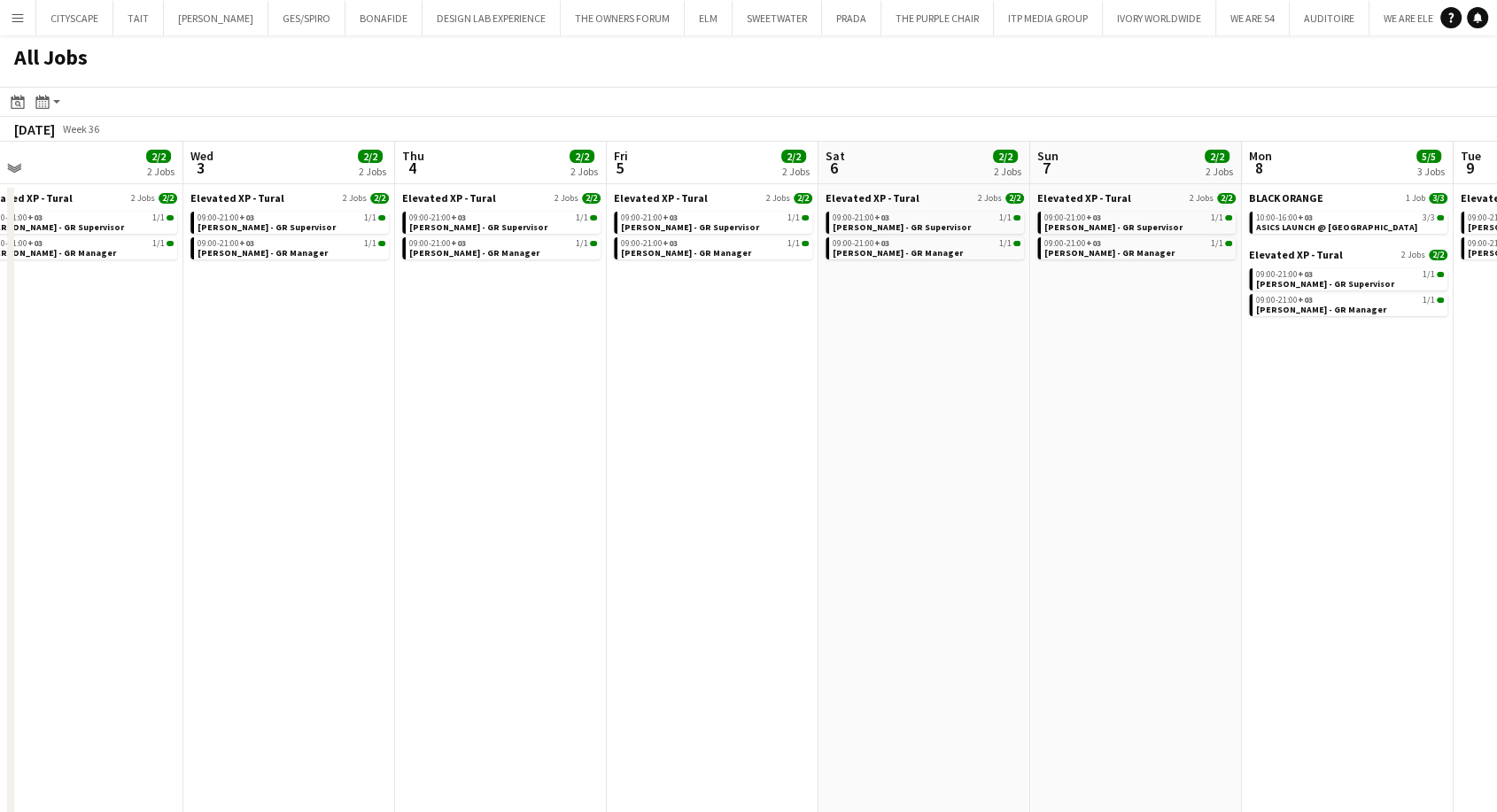
drag, startPoint x: 417, startPoint y: 489, endPoint x: 1134, endPoint y: 516, distance: 717.5
click at [1134, 516] on app-calendar-viewport "Sun 31 Mon 1 2/2 2 Jobs Tue 2 2/2 2 Jobs Wed 3 2/2 2 Jobs Thu 4 2/2 2 Jobs Fri …" at bounding box center [748, 488] width 1497 height 694
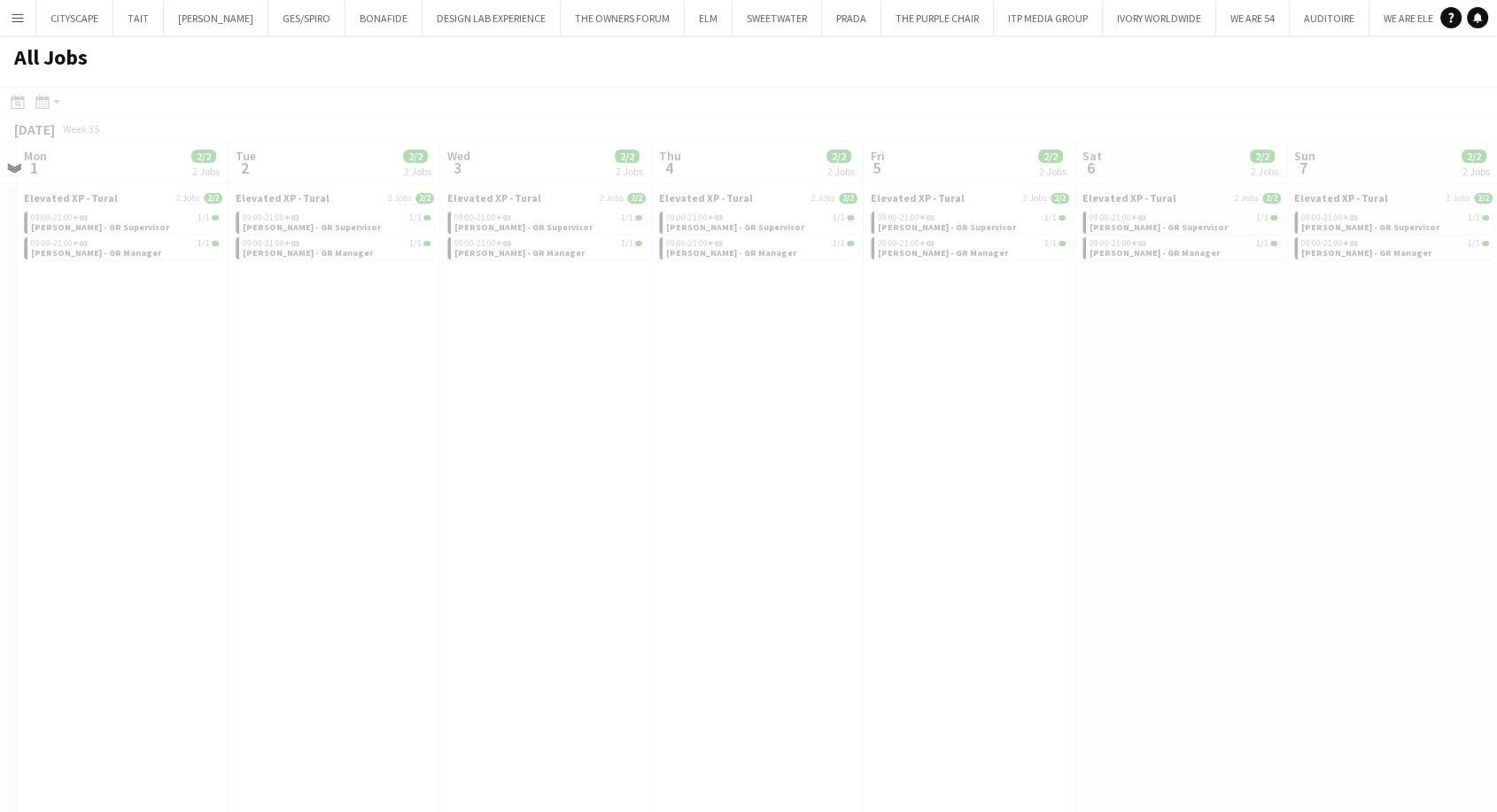
drag, startPoint x: 428, startPoint y: 473, endPoint x: 1316, endPoint y: 510, distance: 888.8
click at [1316, 510] on app-calendar-viewport "Fri 29 Sat 30 Sun 31 Mon 1 2/2 2 Jobs Tue 2 2/2 2 Jobs Wed 3 2/2 2 Jobs Thu 4 2…" at bounding box center [748, 488] width 1497 height 694
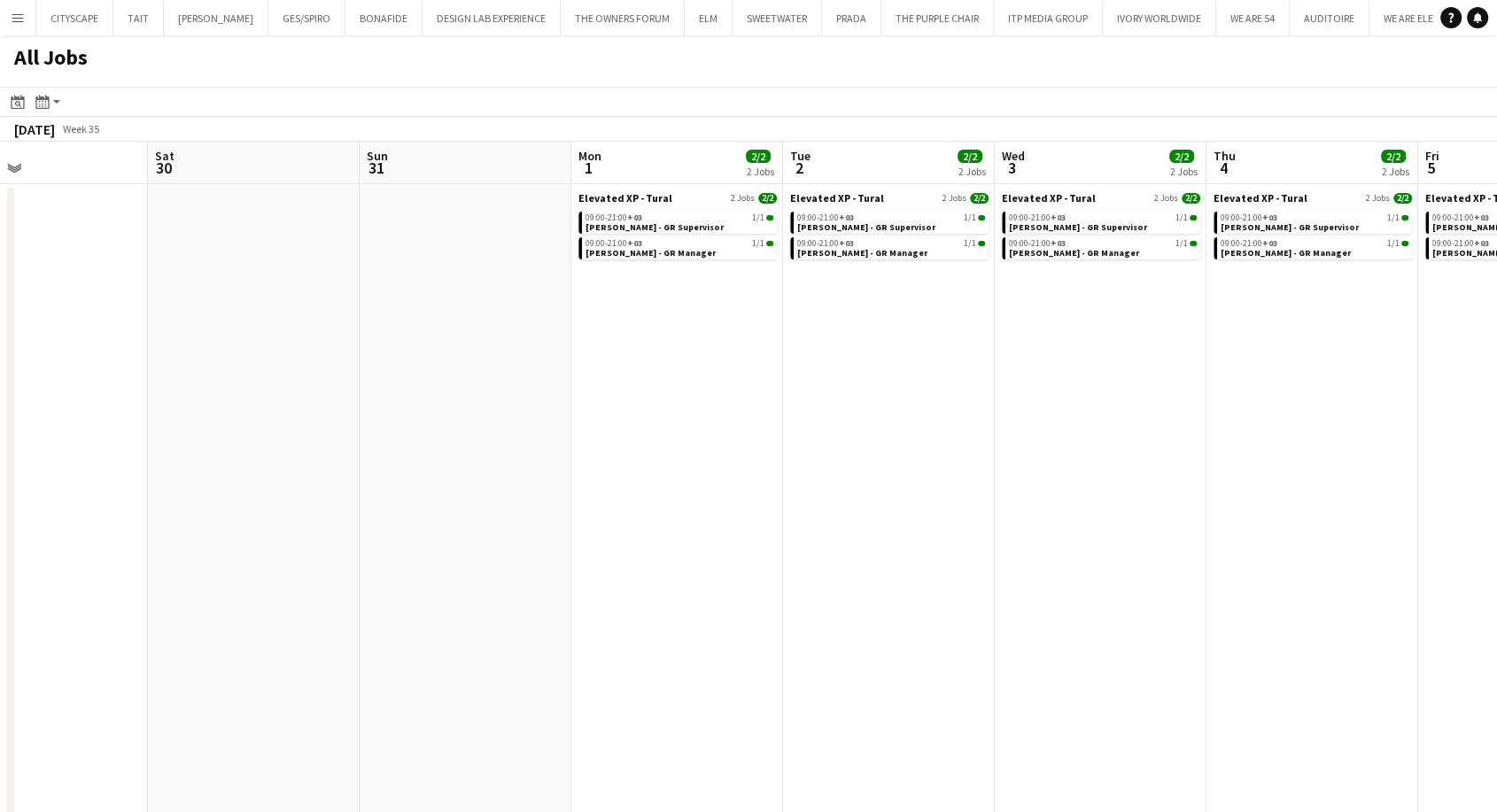
scroll to position [0, 600]
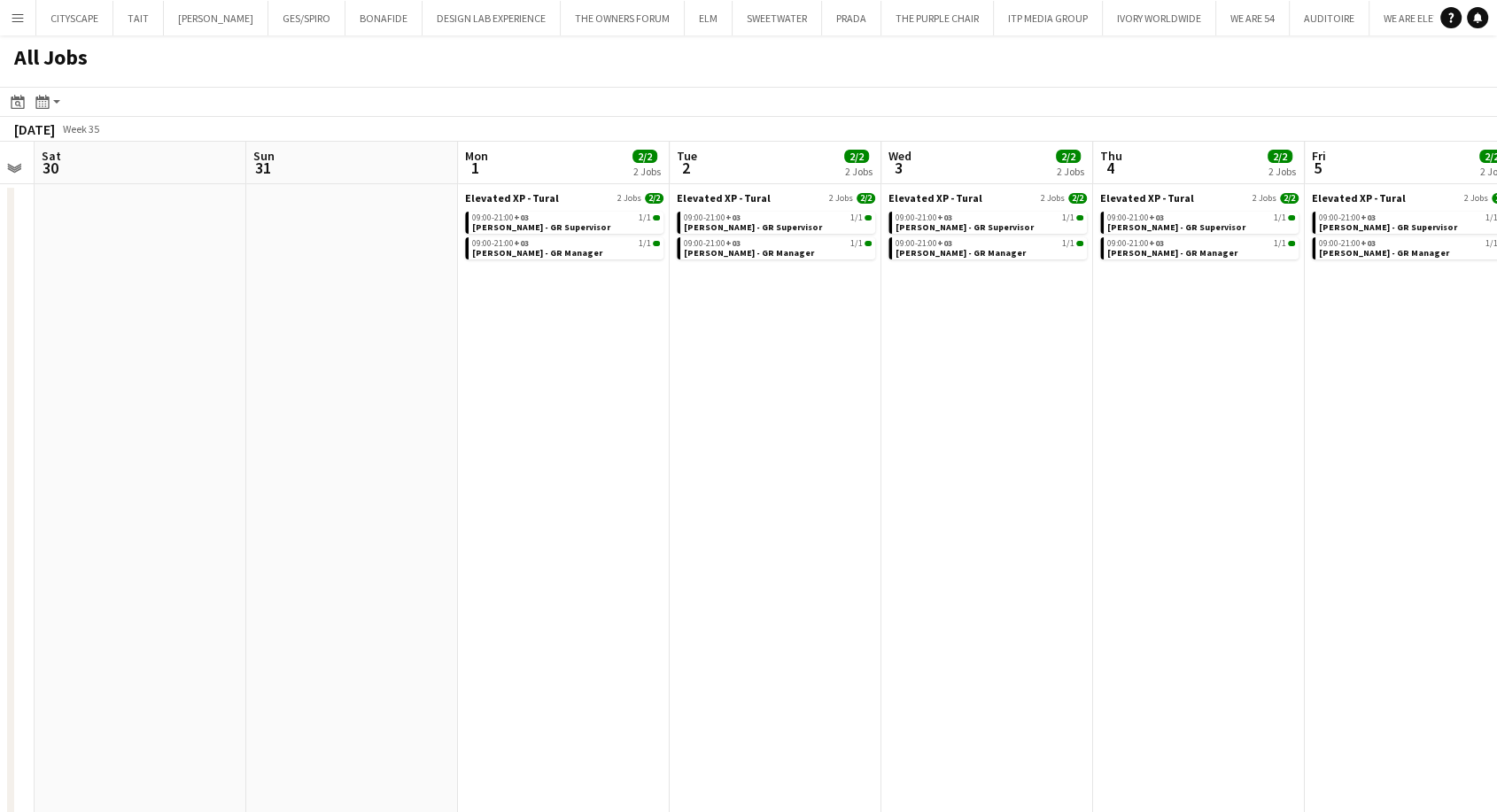
drag, startPoint x: 829, startPoint y: 491, endPoint x: 640, endPoint y: 484, distance: 189.1
click at [640, 484] on app-calendar-viewport "Wed 27 Thu 28 Fri 29 Sat 30 Sun 31 Mon 1 2/2 2 Jobs Tue 2 2/2 2 Jobs Wed 3 2/2 …" at bounding box center [748, 488] width 1497 height 694
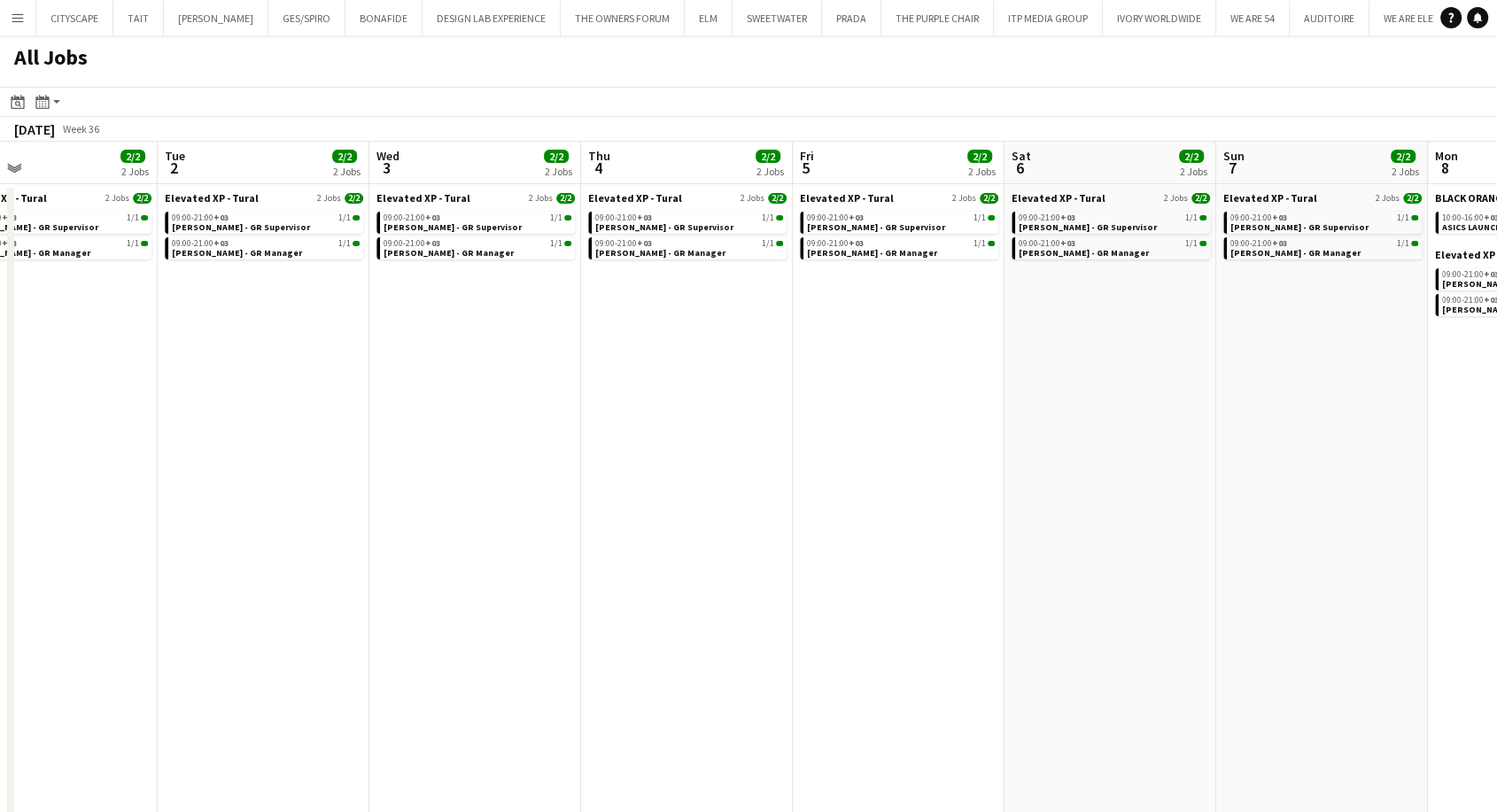
drag, startPoint x: 847, startPoint y: 483, endPoint x: 382, endPoint y: 450, distance: 466.2
click at [382, 450] on app-calendar-viewport "Fri 29 Sat 30 Sun 31 Mon 1 2/2 2 Jobs Tue 2 2/2 2 Jobs Wed 3 2/2 2 Jobs Thu 4 2…" at bounding box center [748, 488] width 1497 height 694
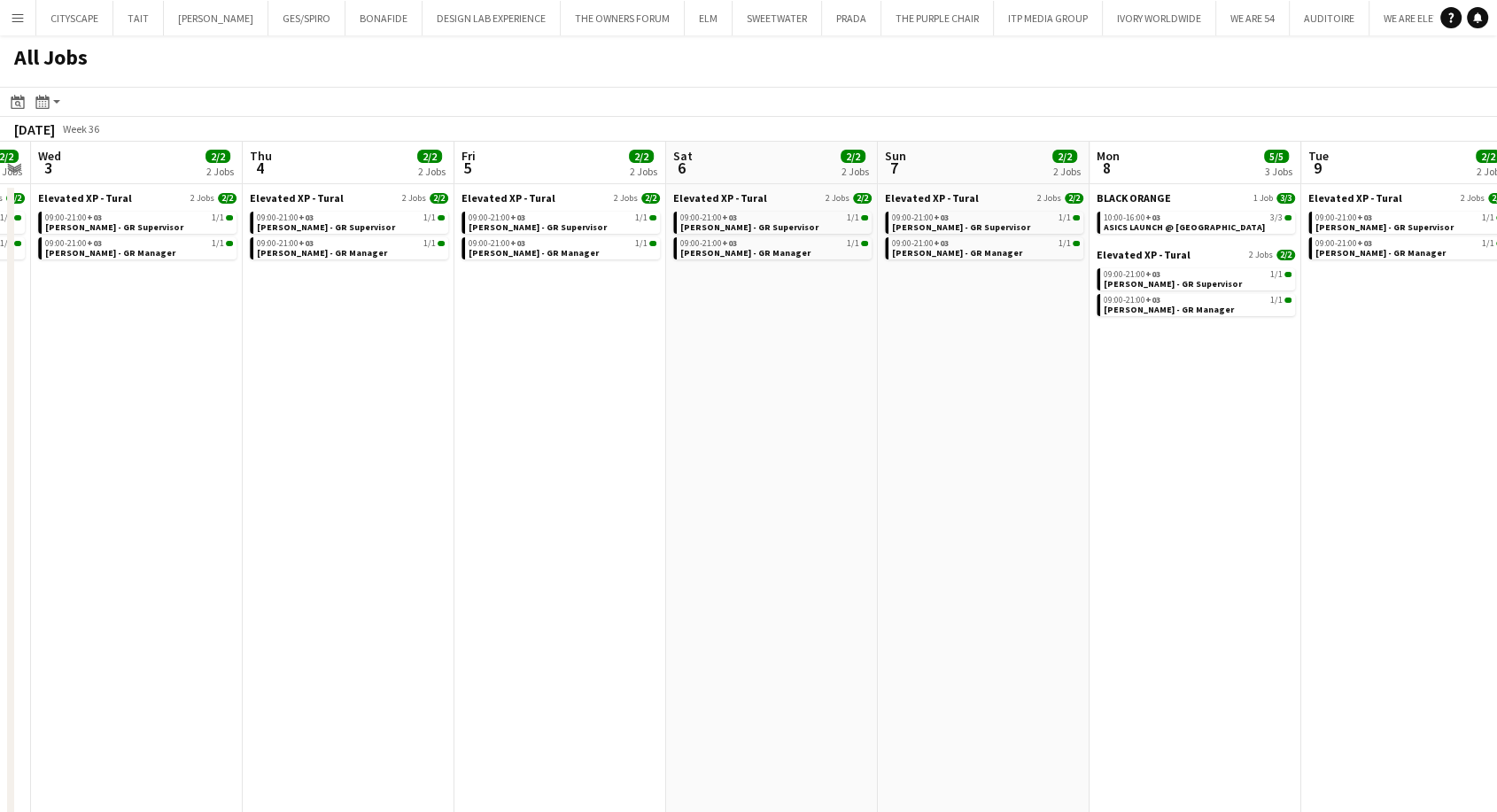
scroll to position [0, 631]
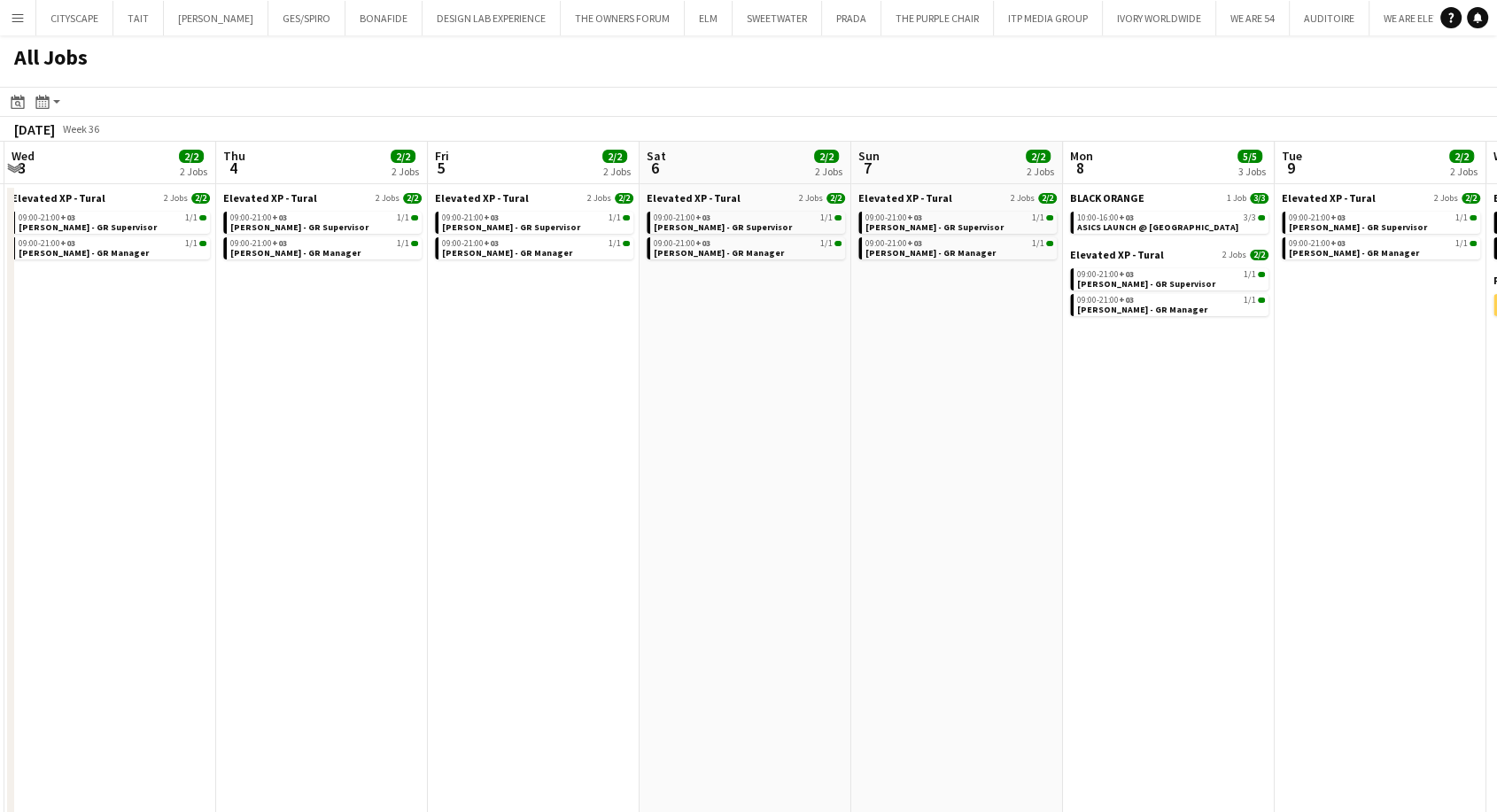
drag, startPoint x: 795, startPoint y: 479, endPoint x: 430, endPoint y: 423, distance: 369.3
click at [430, 423] on app-calendar-viewport "Sun 31 Mon 1 2/2 2 Jobs Tue 2 2/2 2 Jobs Wed 3 2/2 2 Jobs Thu 4 2/2 2 Jobs Fri …" at bounding box center [748, 488] width 1497 height 694
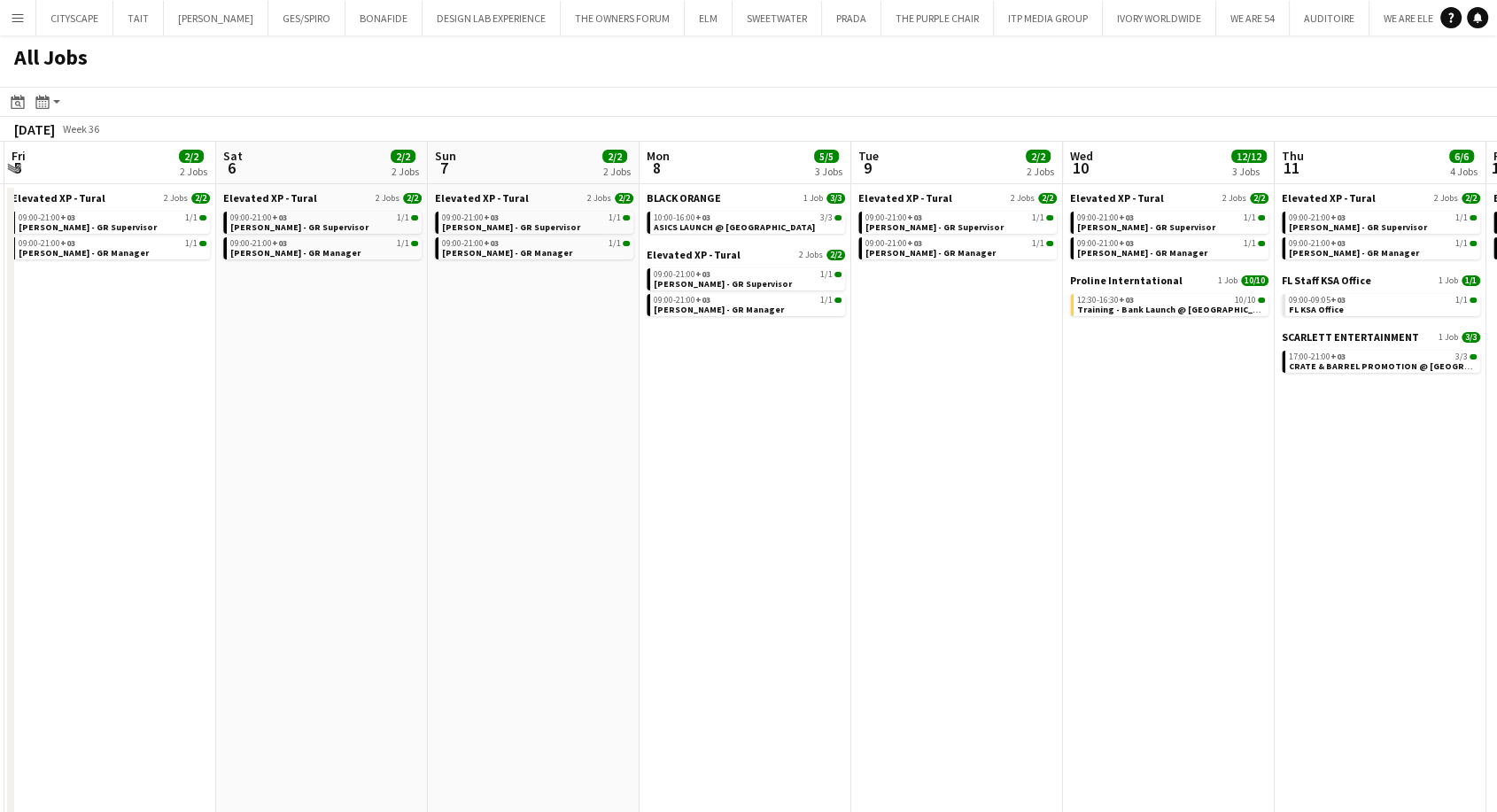
scroll to position [0, 836]
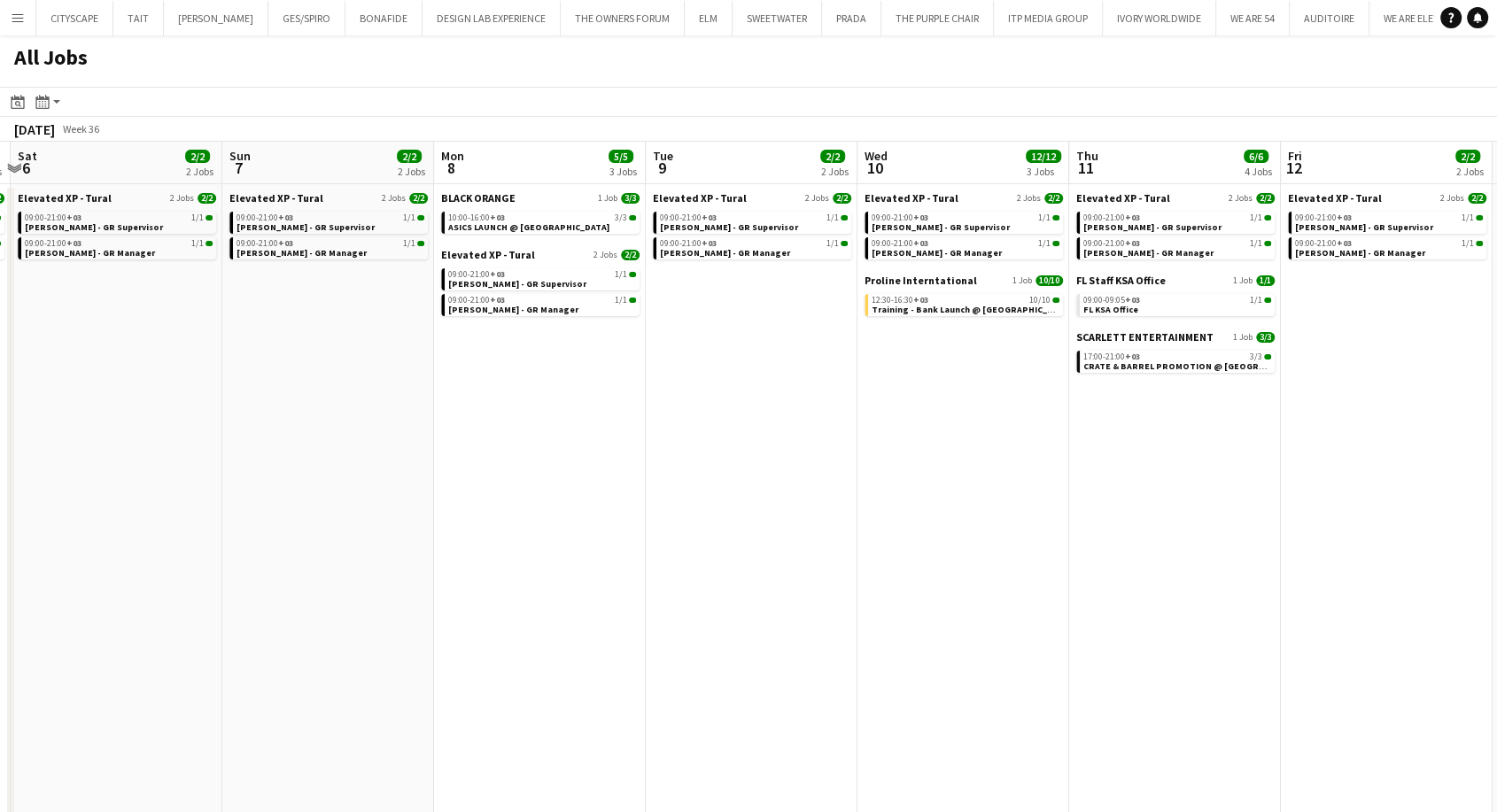
drag, startPoint x: 987, startPoint y: 463, endPoint x: 359, endPoint y: 450, distance: 628.1
click at [359, 450] on app-calendar-viewport "Tue 2 2/2 2 Jobs Wed 3 2/2 2 Jobs Thu 4 2/2 2 Jobs Fri 5 2/2 2 Jobs Sat 6 2/2 2…" at bounding box center [748, 488] width 1497 height 694
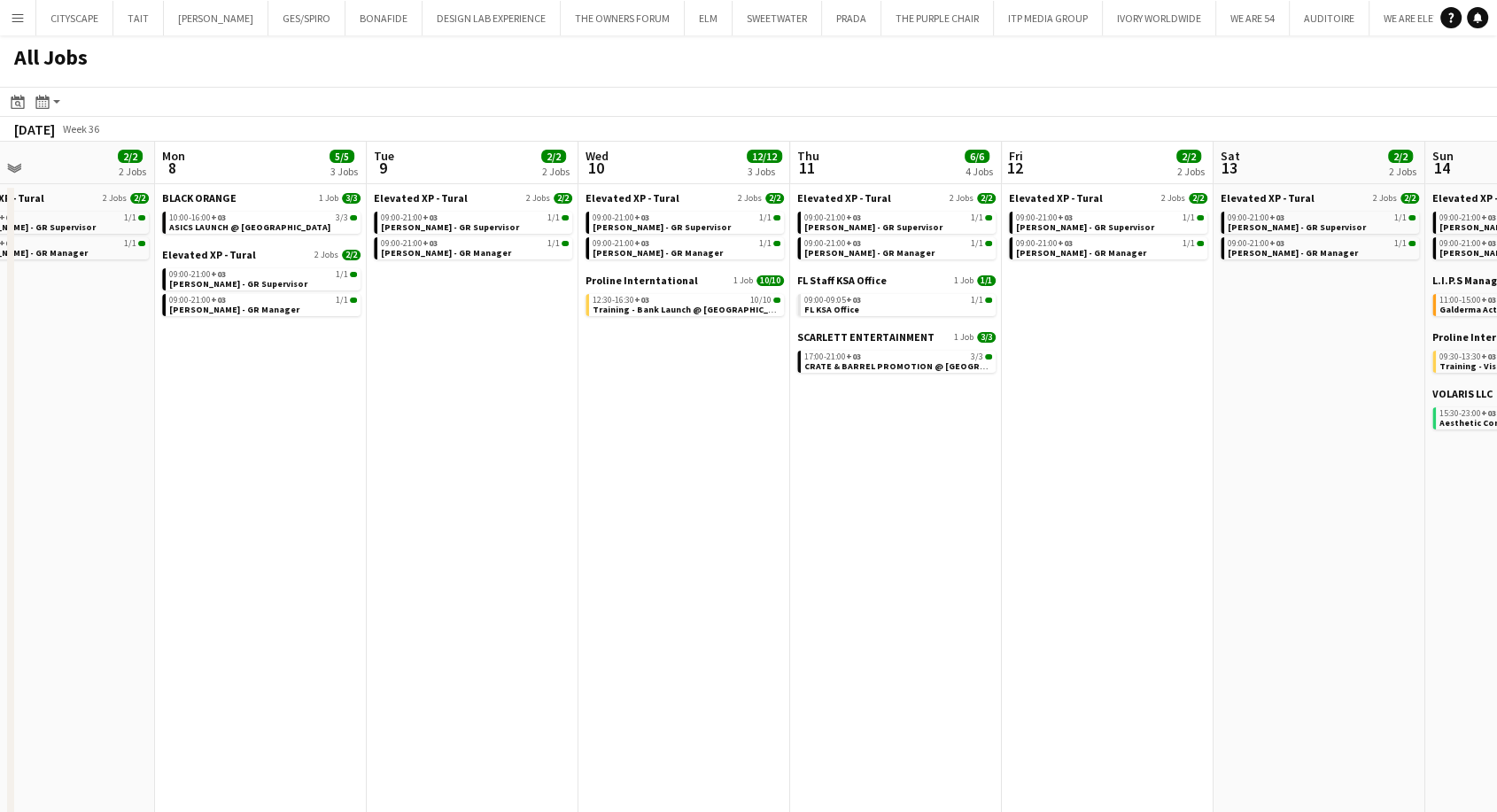
scroll to position [0, 785]
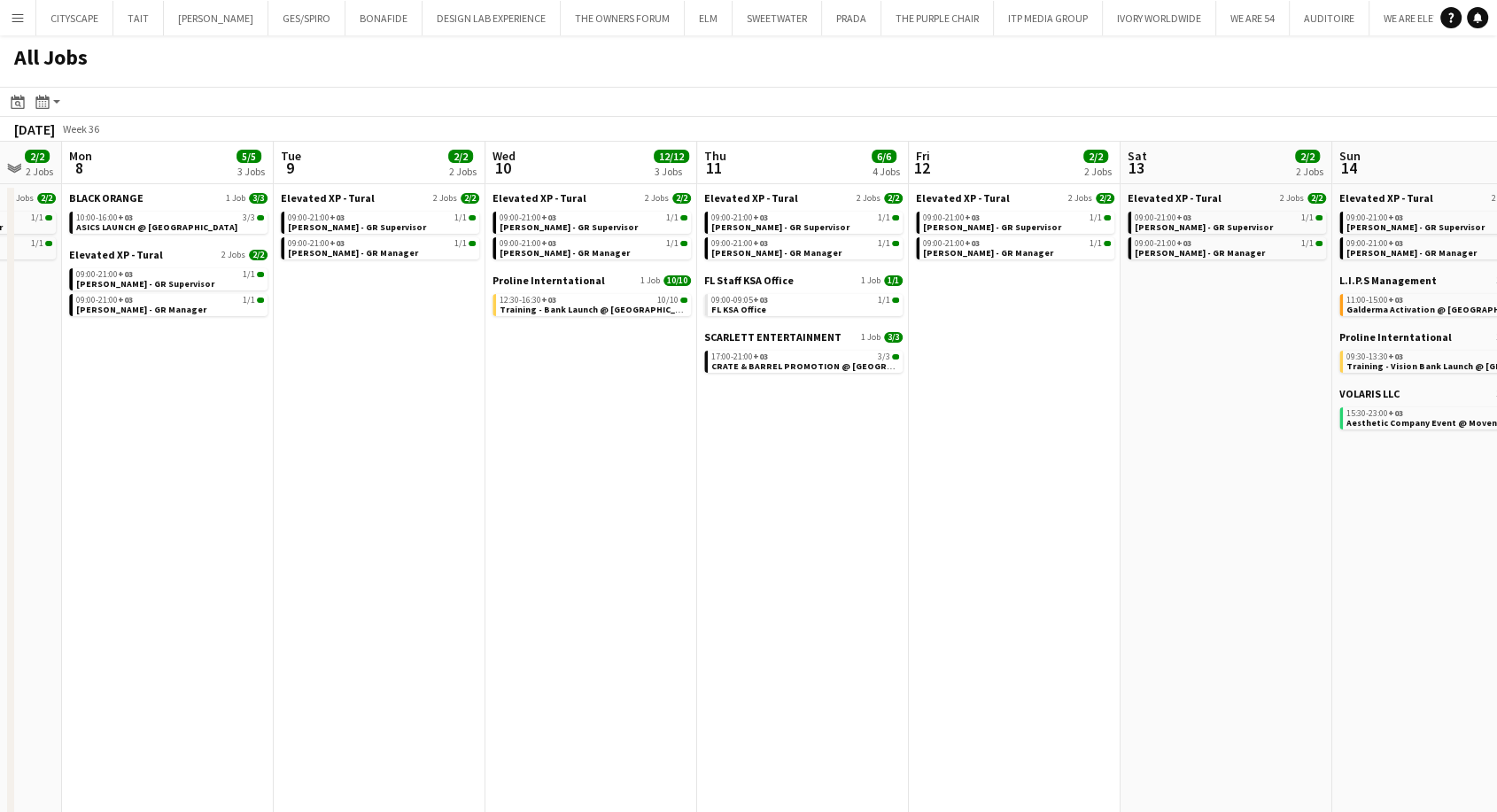
drag, startPoint x: 807, startPoint y: 476, endPoint x: 435, endPoint y: 477, distance: 372.0
click at [435, 477] on app-calendar-viewport "Thu 4 2/2 2 Jobs Fri 5 2/2 2 Jobs Sat 6 2/2 2 Jobs Sun 7 2/2 2 Jobs Mon 8 5/5 3…" at bounding box center [748, 488] width 1497 height 694
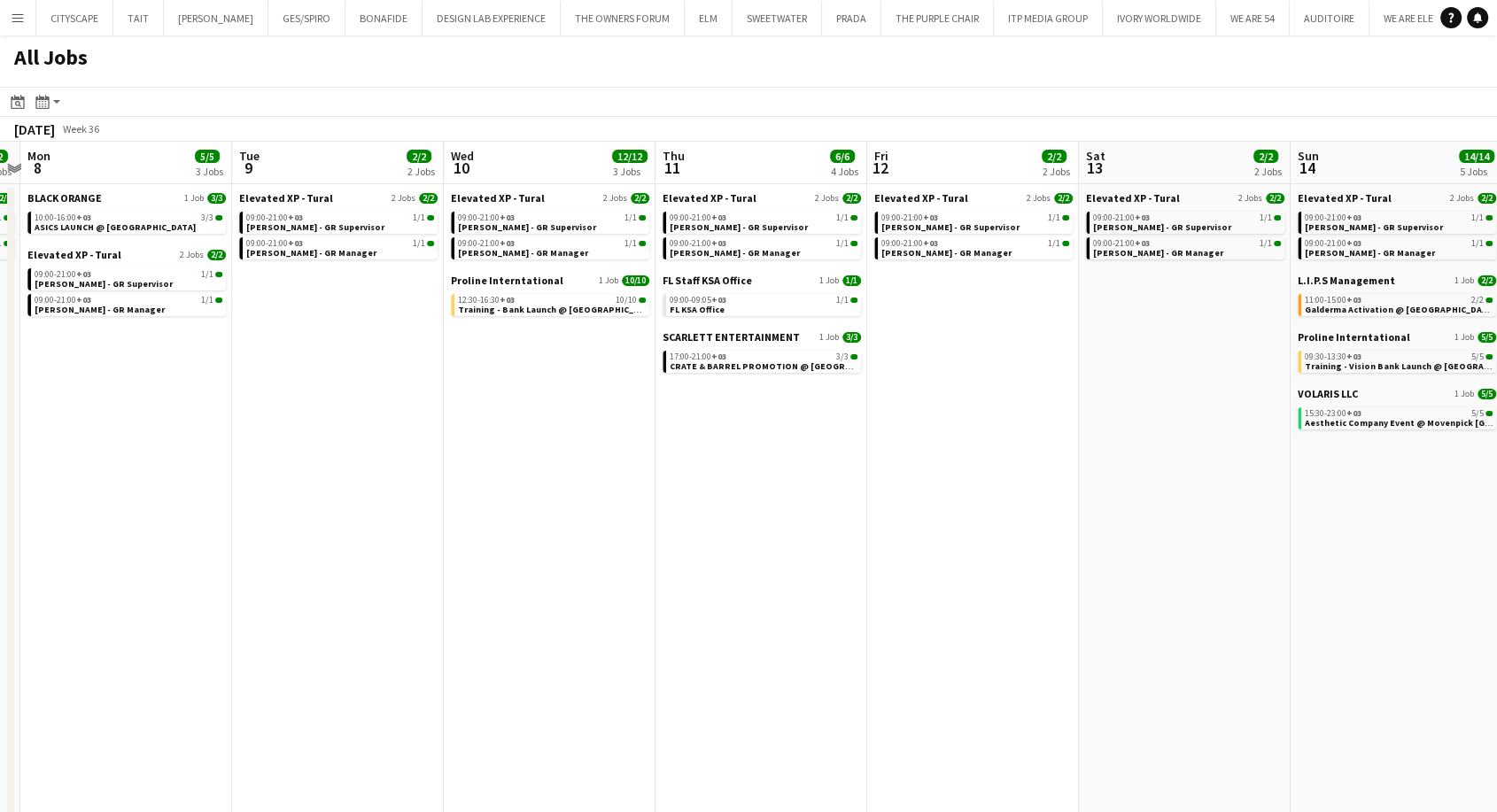
scroll to position [0, 836]
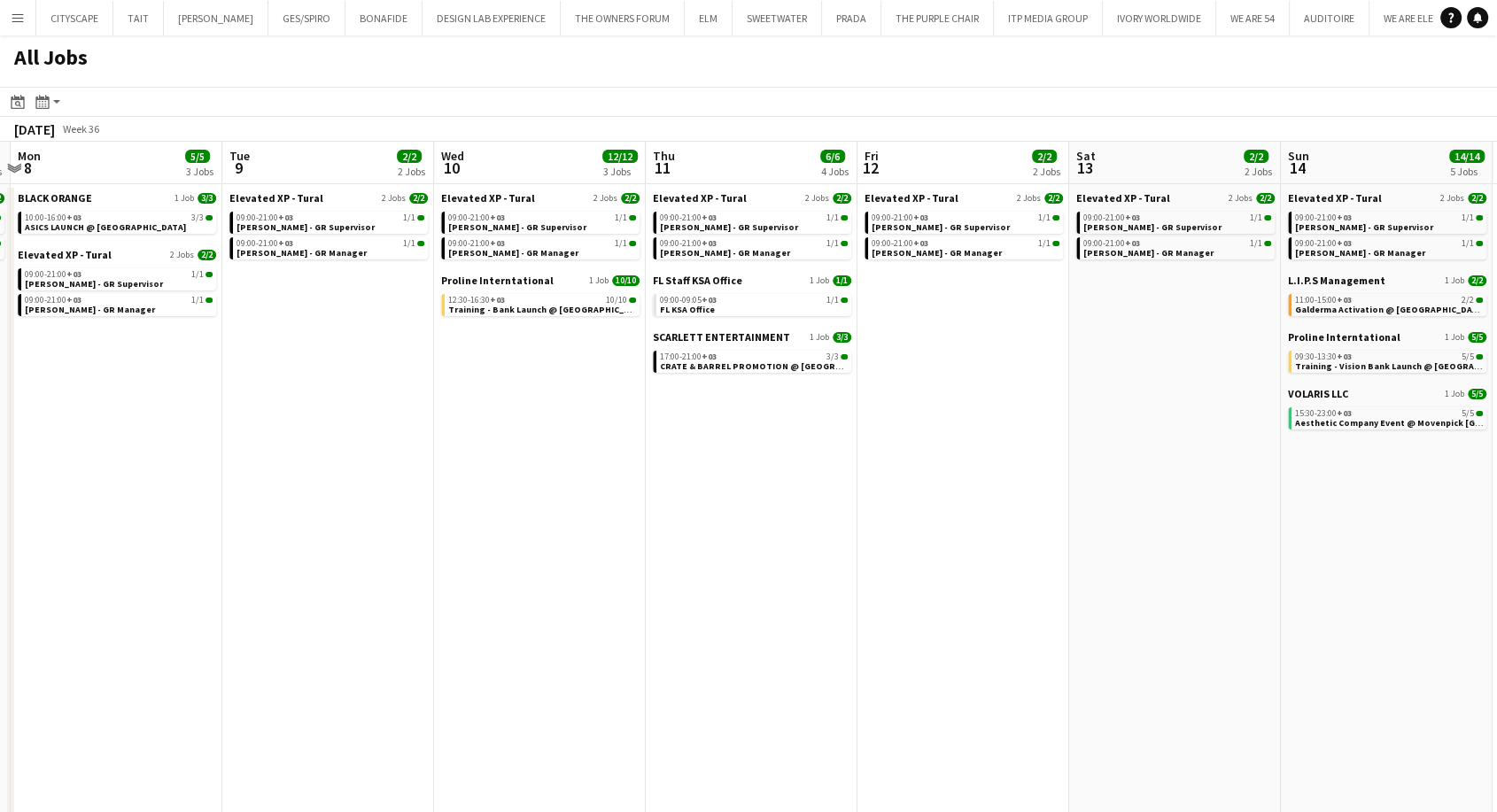
drag, startPoint x: 853, startPoint y: 512, endPoint x: 815, endPoint y: 510, distance: 38.1
click at [815, 510] on app-calendar-viewport "Thu 4 2/2 2 Jobs Fri 5 2/2 2 Jobs Sat 6 2/2 2 Jobs Sun 7 2/2 2 Jobs Mon 8 5/5 3…" at bounding box center [748, 488] width 1497 height 694
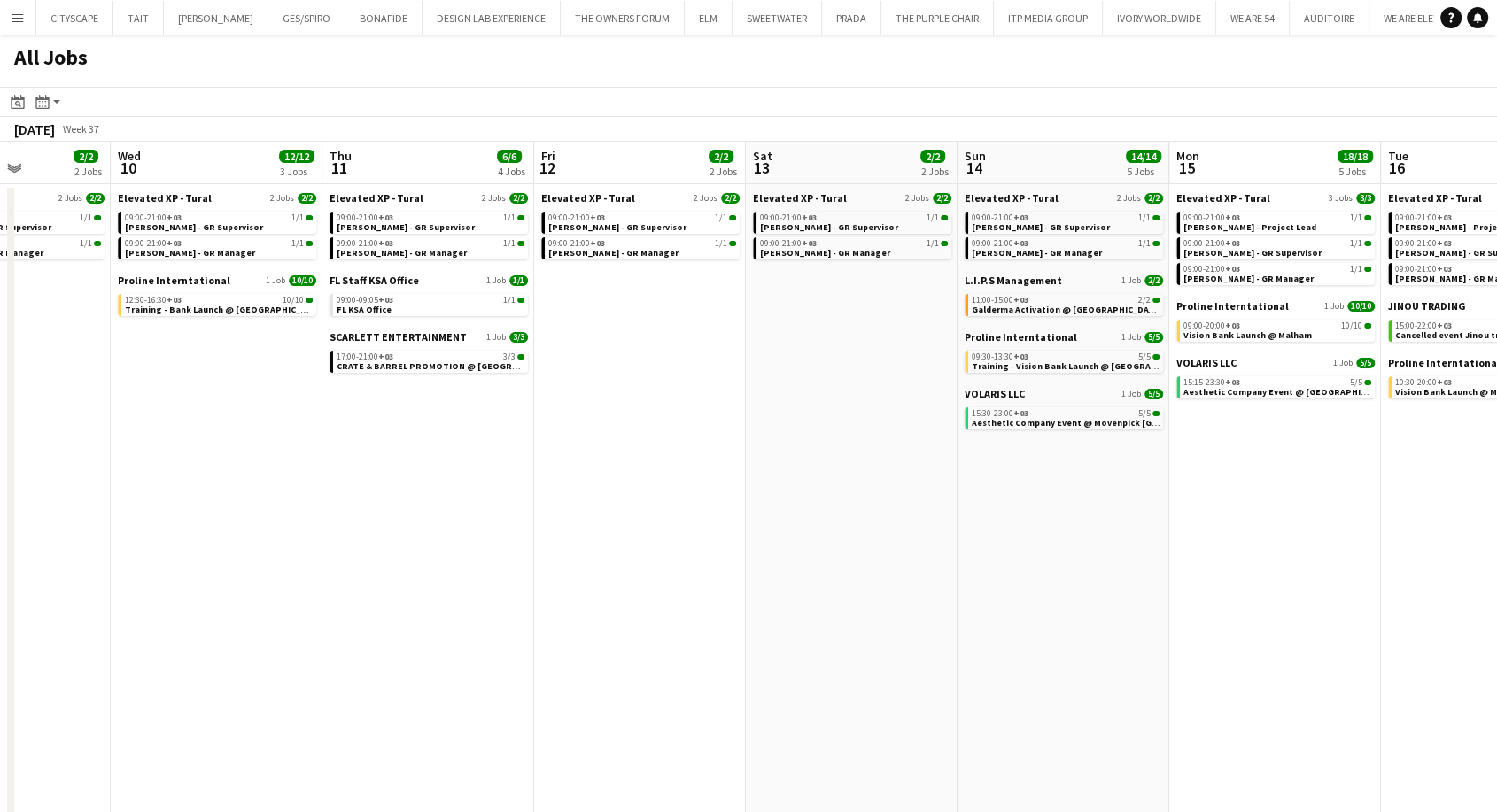
scroll to position [0, 737]
drag, startPoint x: 1049, startPoint y: 517, endPoint x: 725, endPoint y: 533, distance: 324.4
click at [725, 533] on app-calendar-viewport "Sat 6 2/2 2 Jobs Sun 7 2/2 2 Jobs Mon 8 5/5 3 Jobs Tue 9 2/2 2 Jobs Wed 10 12/1…" at bounding box center [748, 488] width 1497 height 694
click at [226, 306] on span "Training - Bank Launch @ Malham" at bounding box center [224, 309] width 200 height 12
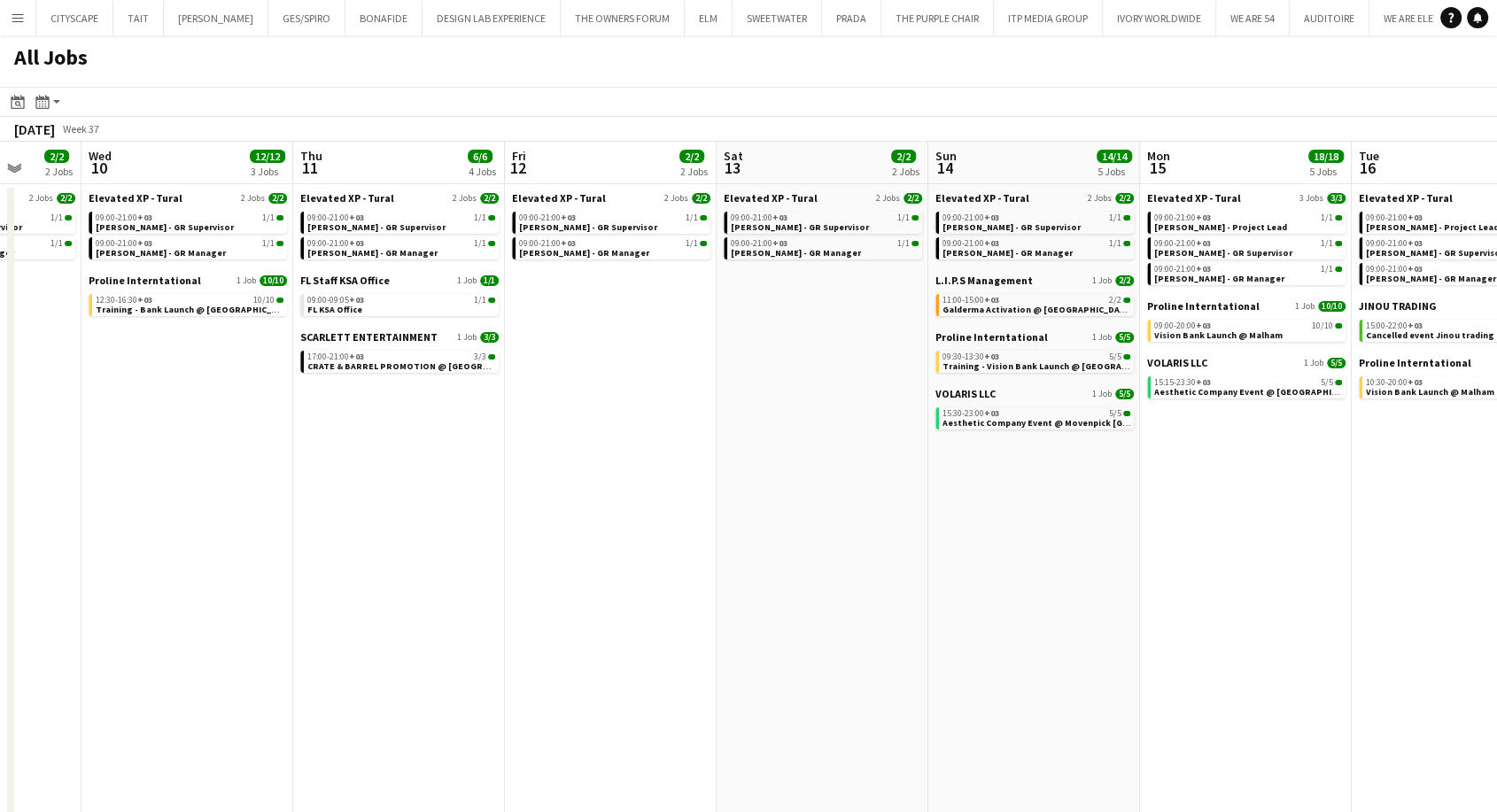
drag, startPoint x: 937, startPoint y: 400, endPoint x: 486, endPoint y: 427, distance: 451.8
click at [486, 427] on app-calendar-viewport "Sat 6 2/2 2 Jobs Sun 7 2/2 2 Jobs Mon 8 5/5 3 Jobs Tue 9 2/2 2 Jobs Wed 10 12/1…" at bounding box center [748, 488] width 1497 height 694
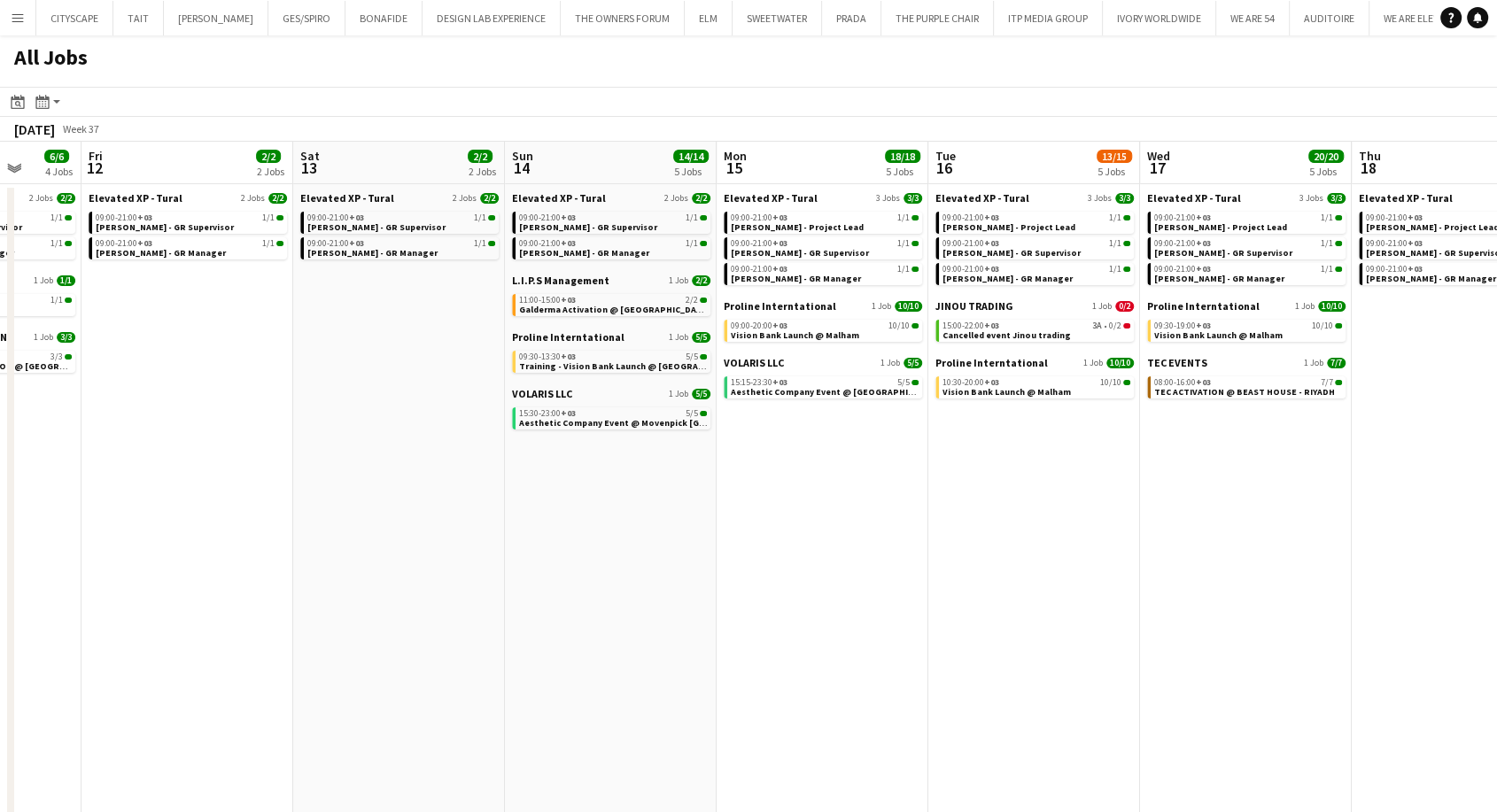
scroll to position [0, 770]
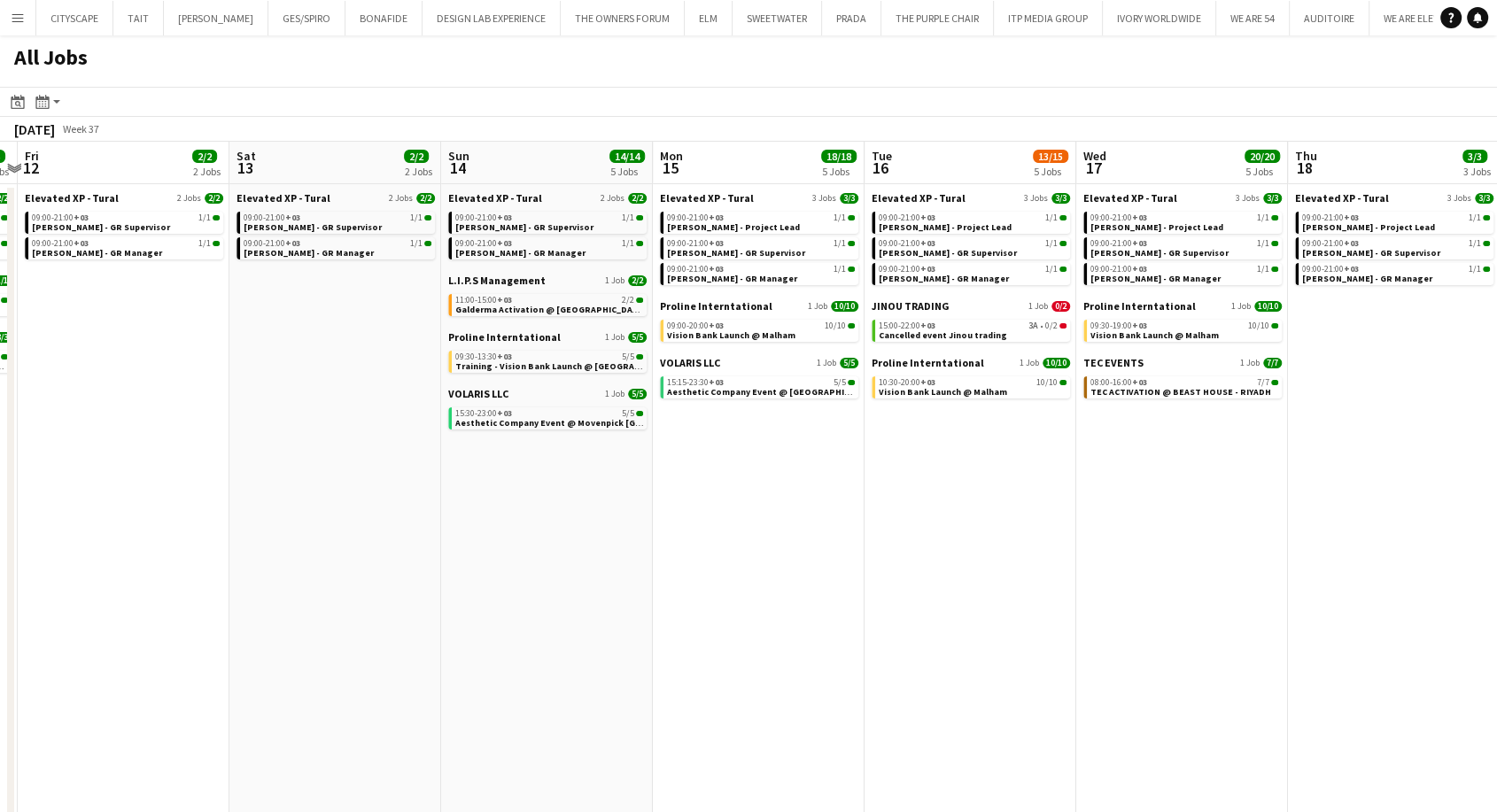
drag, startPoint x: 698, startPoint y: 521, endPoint x: 634, endPoint y: 526, distance: 64.2
click at [634, 526] on app-calendar-viewport "Mon 8 5/5 3 Jobs Tue 9 2/2 2 Jobs Wed 10 12/12 3 Jobs Thu 11 6/6 4 Jobs Fri 12 …" at bounding box center [748, 488] width 1497 height 694
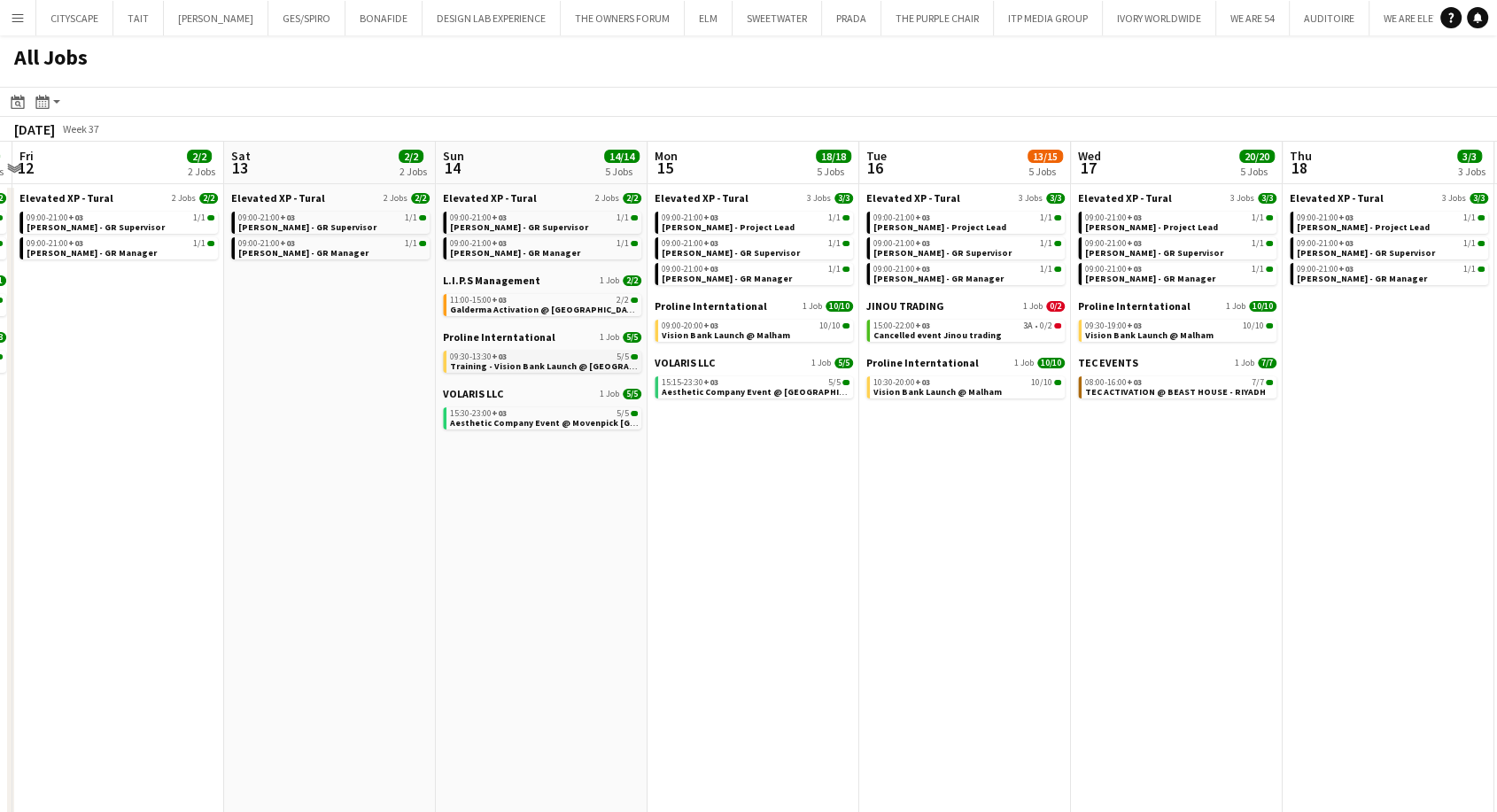
click at [521, 363] on span "Training - Vision Bank Launch @ Malham" at bounding box center [564, 366] width 229 height 12
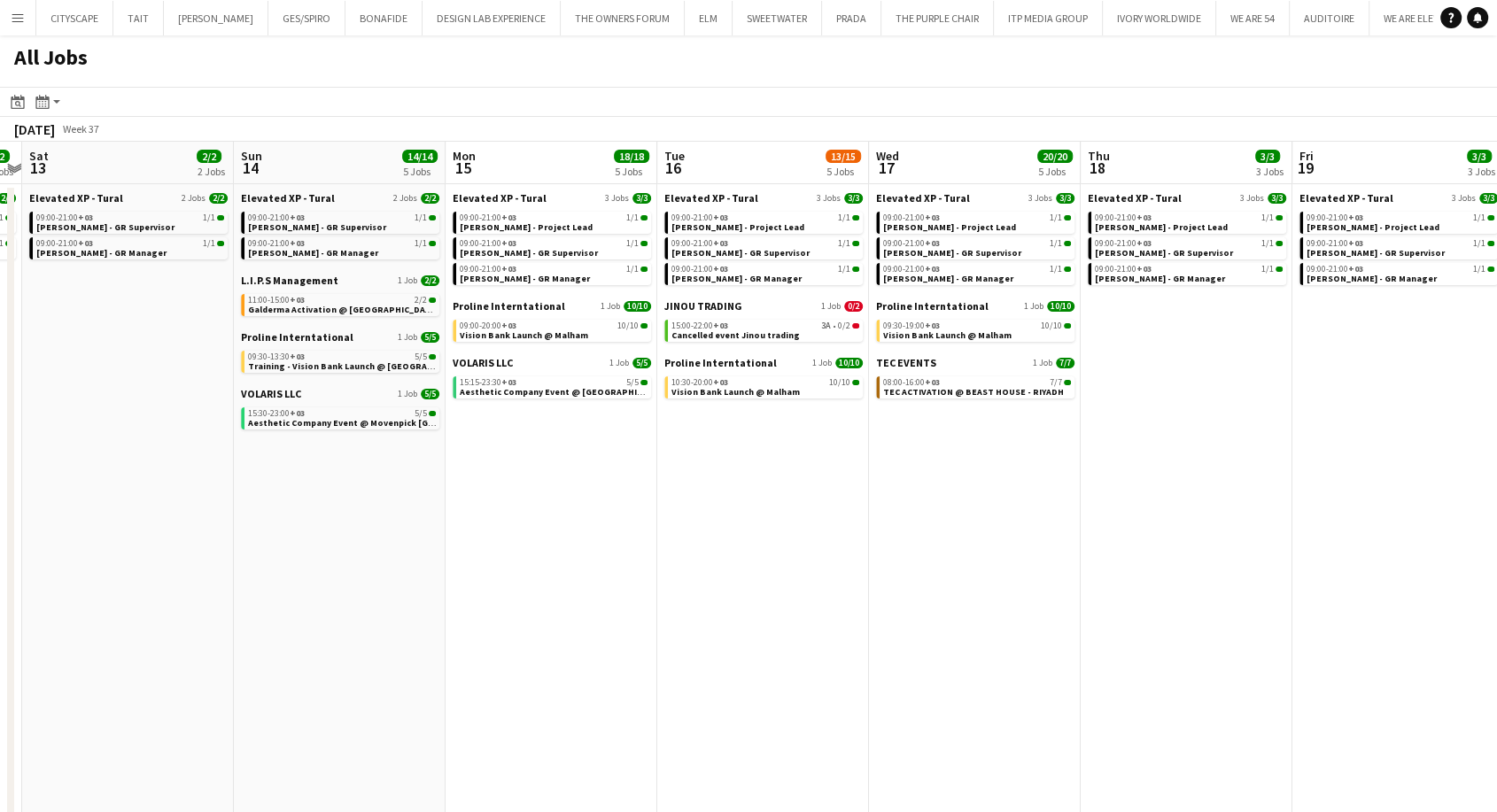
scroll to position [0, 620]
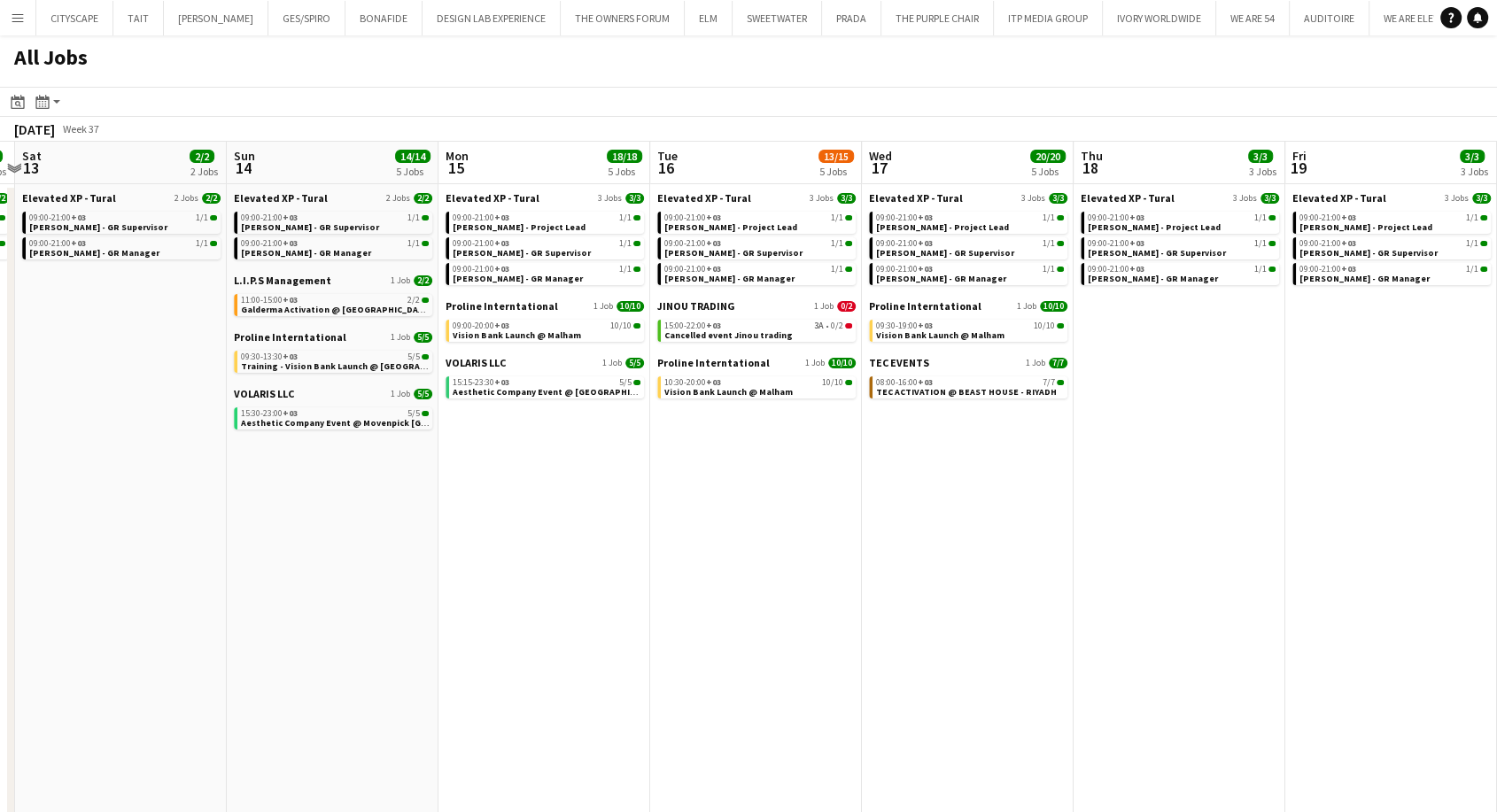
drag, startPoint x: 910, startPoint y: 456, endPoint x: 701, endPoint y: 457, distance: 209.0
click at [701, 457] on app-calendar-viewport "Wed 10 12/12 3 Jobs Thu 11 6/6 4 Jobs Fri 12 2/2 2 Jobs Sat 13 2/2 2 Jobs Sun 1…" at bounding box center [748, 488] width 1497 height 694
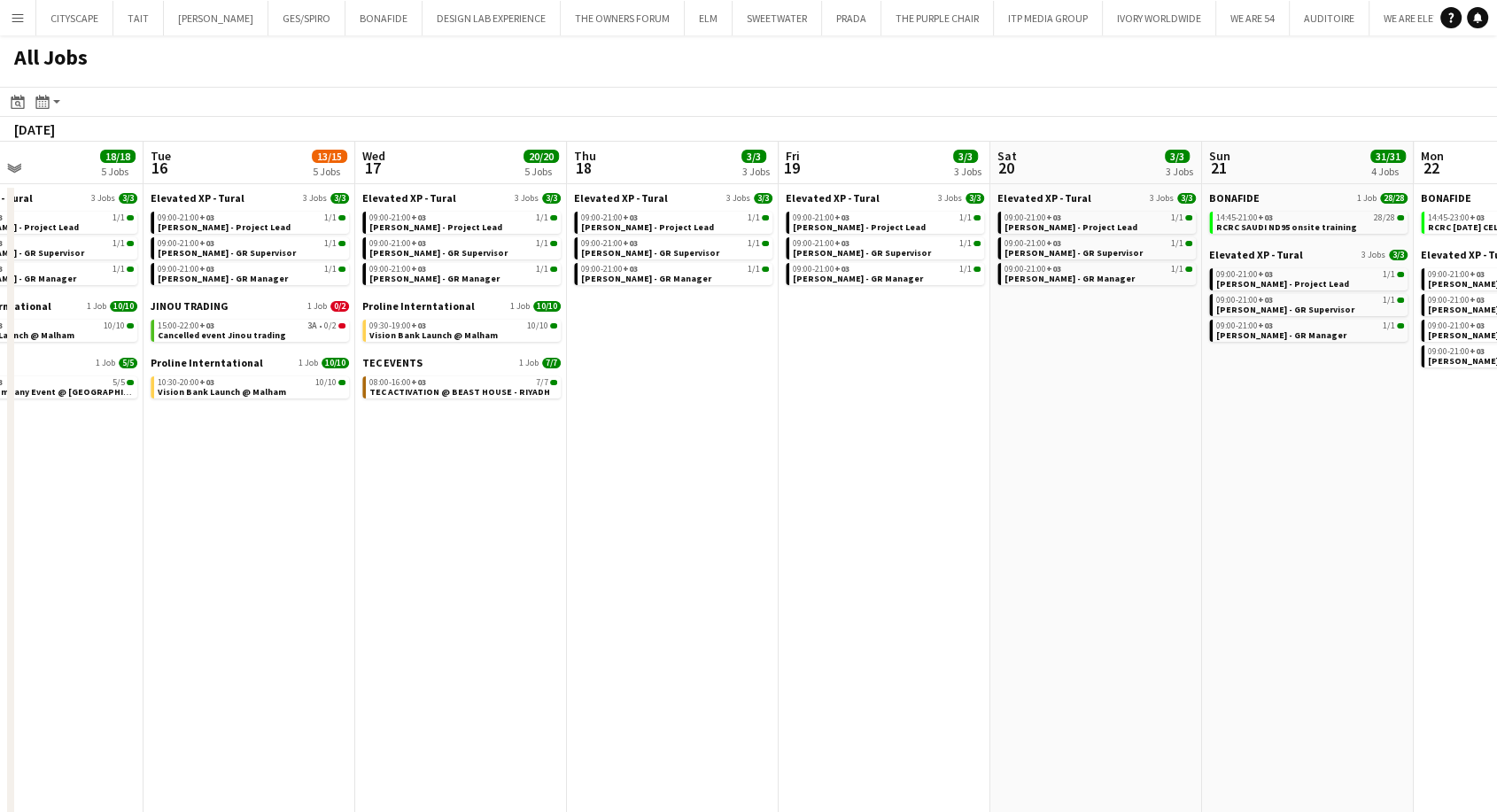
drag, startPoint x: 1088, startPoint y: 474, endPoint x: 581, endPoint y: 471, distance: 507.0
click at [581, 471] on app-calendar-viewport "Fri 12 2/2 2 Jobs Sat 13 2/2 2 Jobs Sun 14 14/14 5 Jobs Mon 15 18/18 5 Jobs Tue…" at bounding box center [748, 488] width 1497 height 694
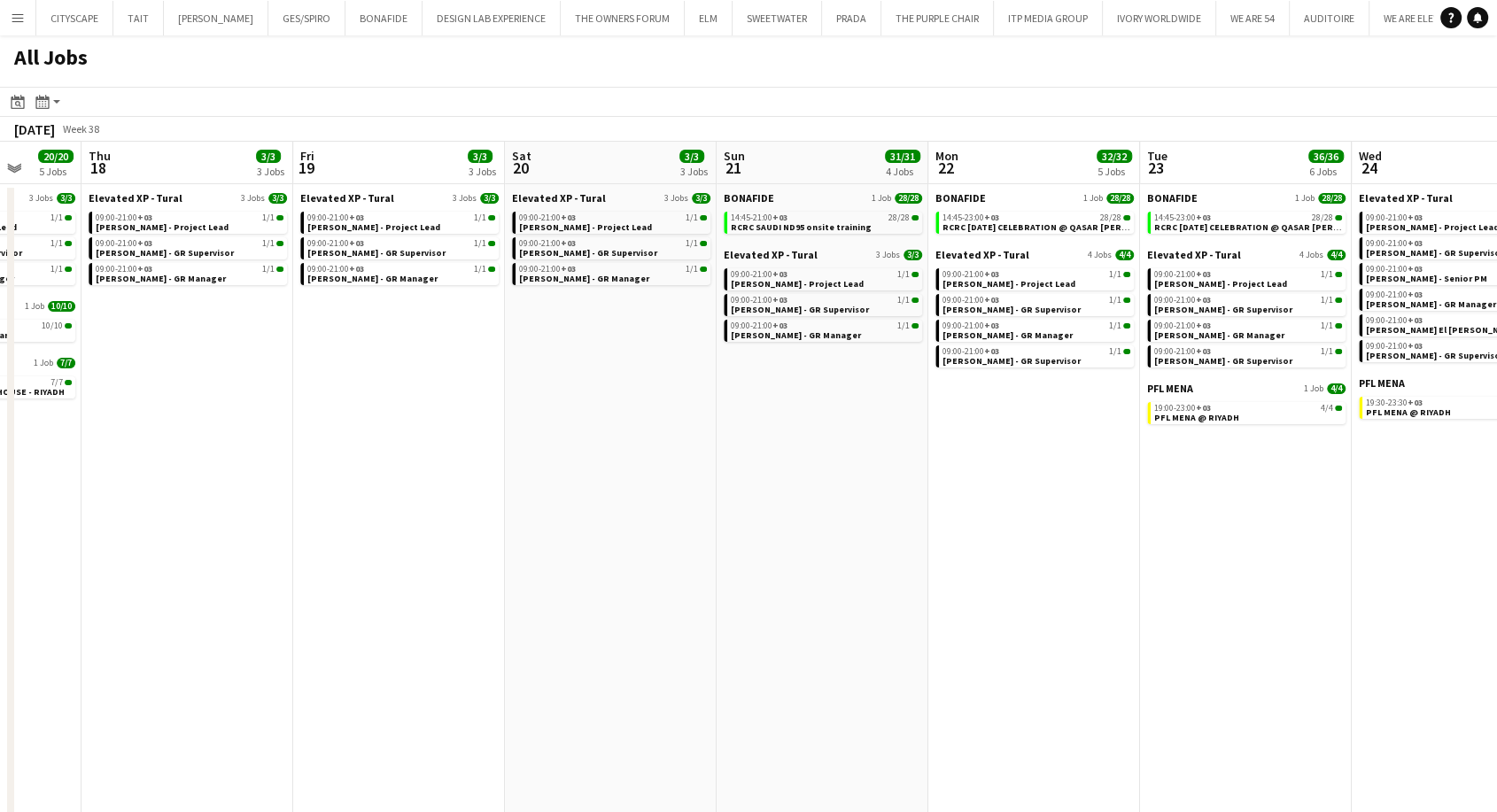
drag, startPoint x: 1128, startPoint y: 414, endPoint x: 642, endPoint y: 373, distance: 487.7
click at [642, 373] on app-calendar-viewport "Sun 14 14/14 5 Jobs Mon 15 18/18 5 Jobs Tue 16 13/15 5 Jobs Wed 17 20/20 5 Jobs…" at bounding box center [748, 488] width 1497 height 694
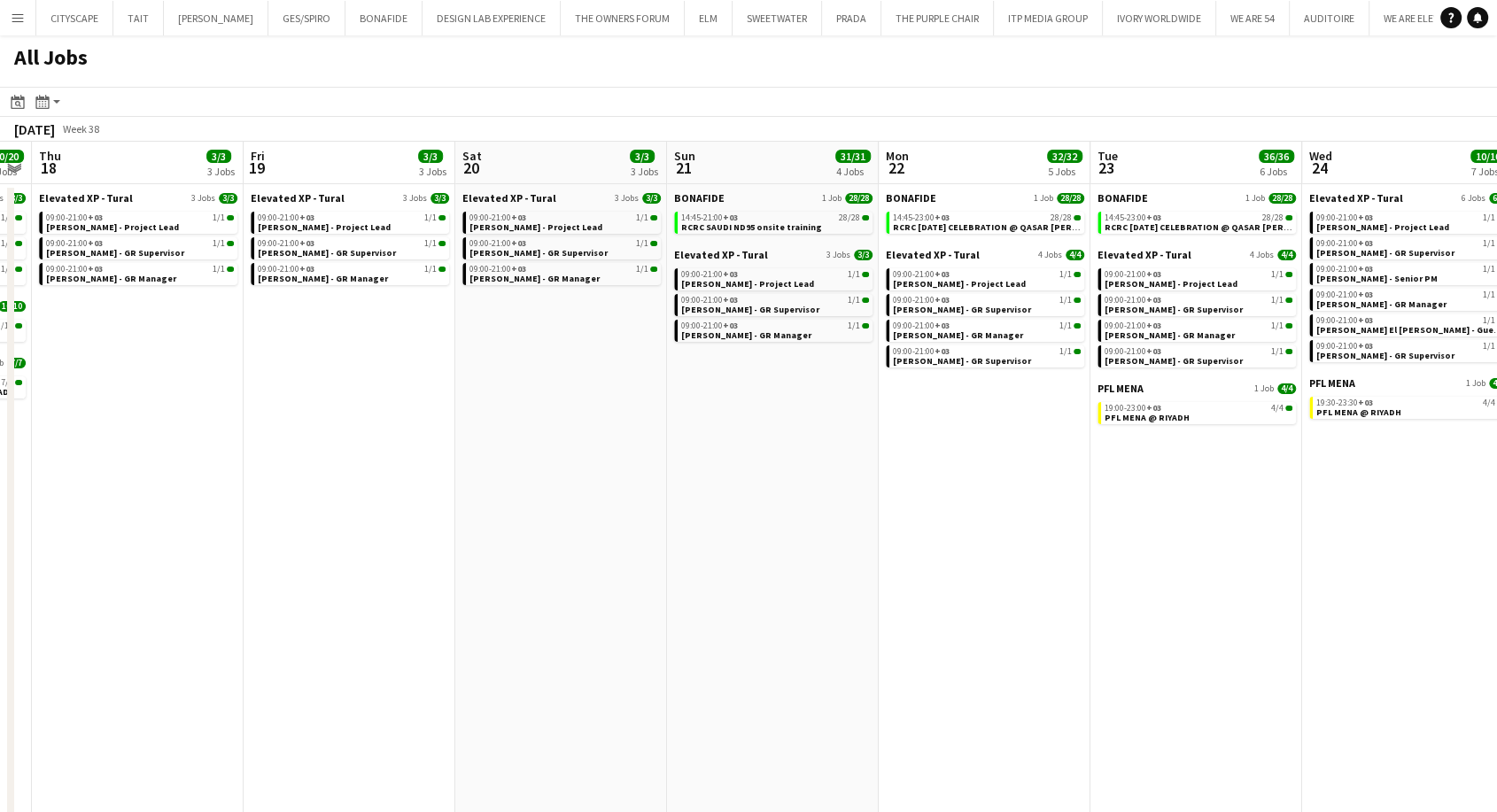
scroll to position [0, 849]
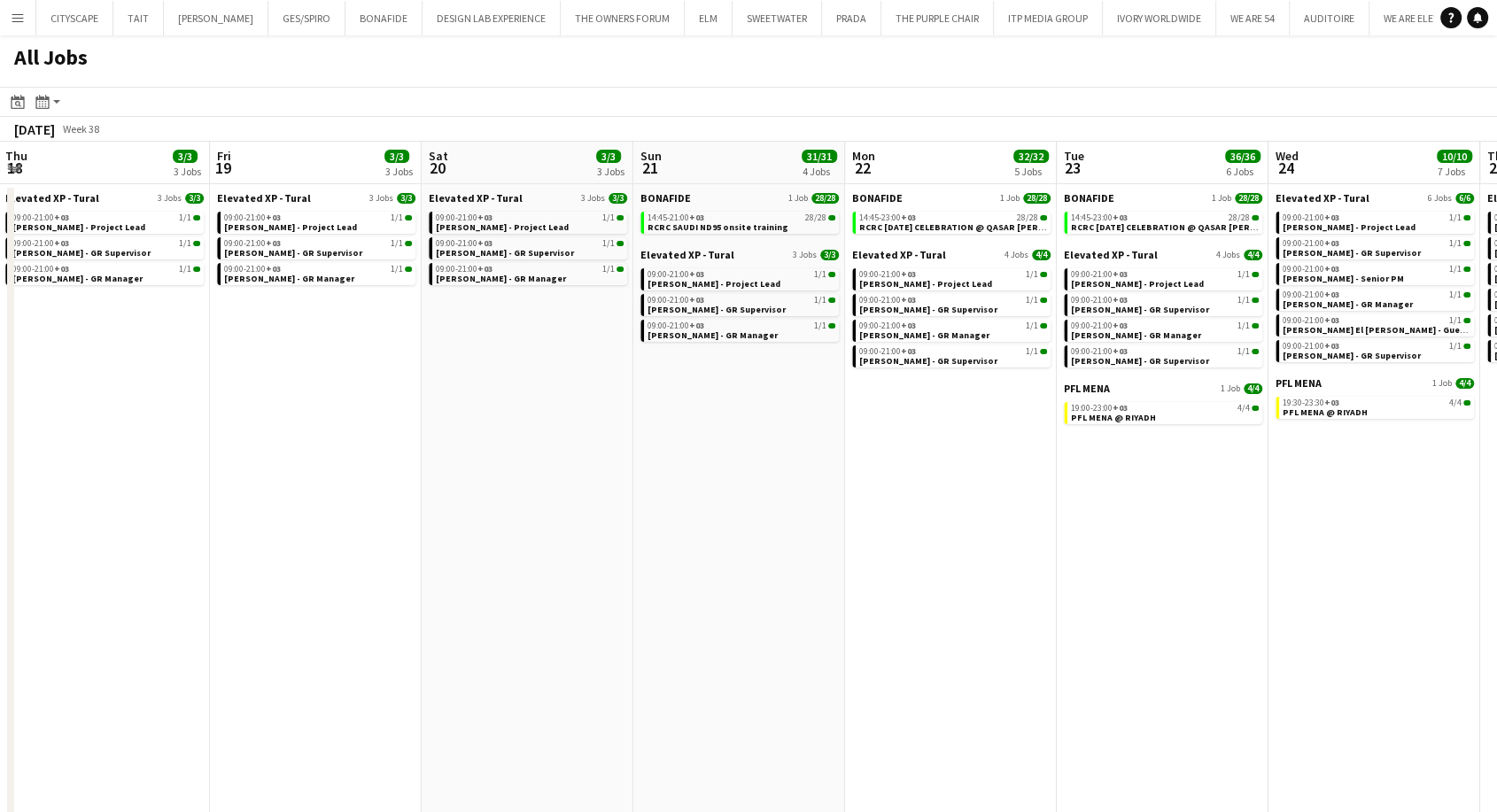
drag, startPoint x: 893, startPoint y: 392, endPoint x: 811, endPoint y: 380, distance: 82.9
click at [811, 380] on app-calendar-viewport "Sun 14 14/14 5 Jobs Mon 15 18/18 5 Jobs Tue 16 13/15 5 Jobs Wed 17 20/20 5 Jobs…" at bounding box center [748, 488] width 1497 height 694
click at [720, 222] on span "RCRC SAUDI ND95 onsite training" at bounding box center [718, 227] width 140 height 12
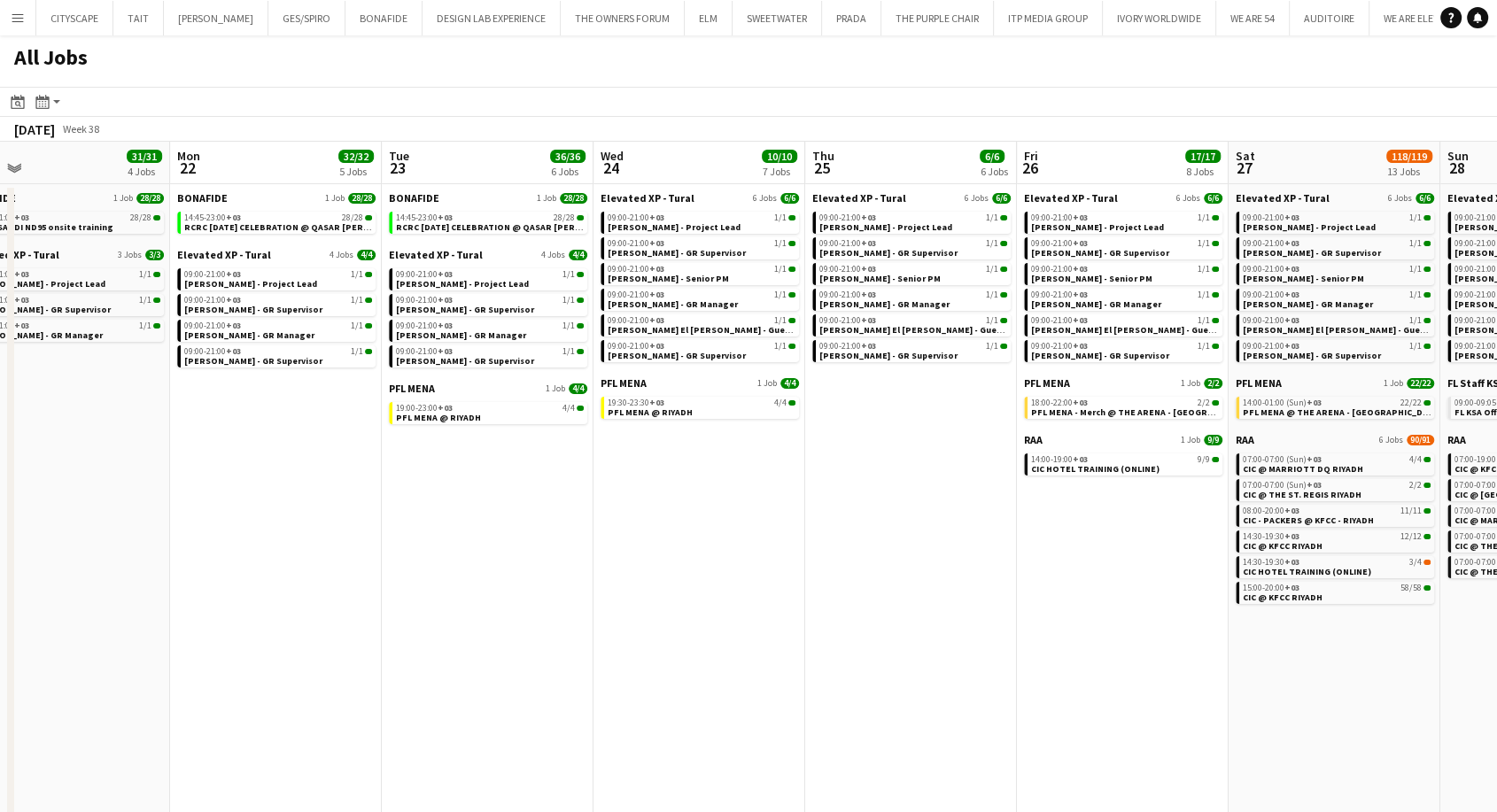
drag, startPoint x: 1139, startPoint y: 472, endPoint x: 461, endPoint y: 483, distance: 678.1
click at [461, 483] on app-calendar-viewport "Thu 18 3/3 3 Jobs Fri 19 3/3 3 Jobs Sat 20 3/3 3 Jobs Sun 21 31/31 4 Jobs Mon 2…" at bounding box center [748, 488] width 1497 height 694
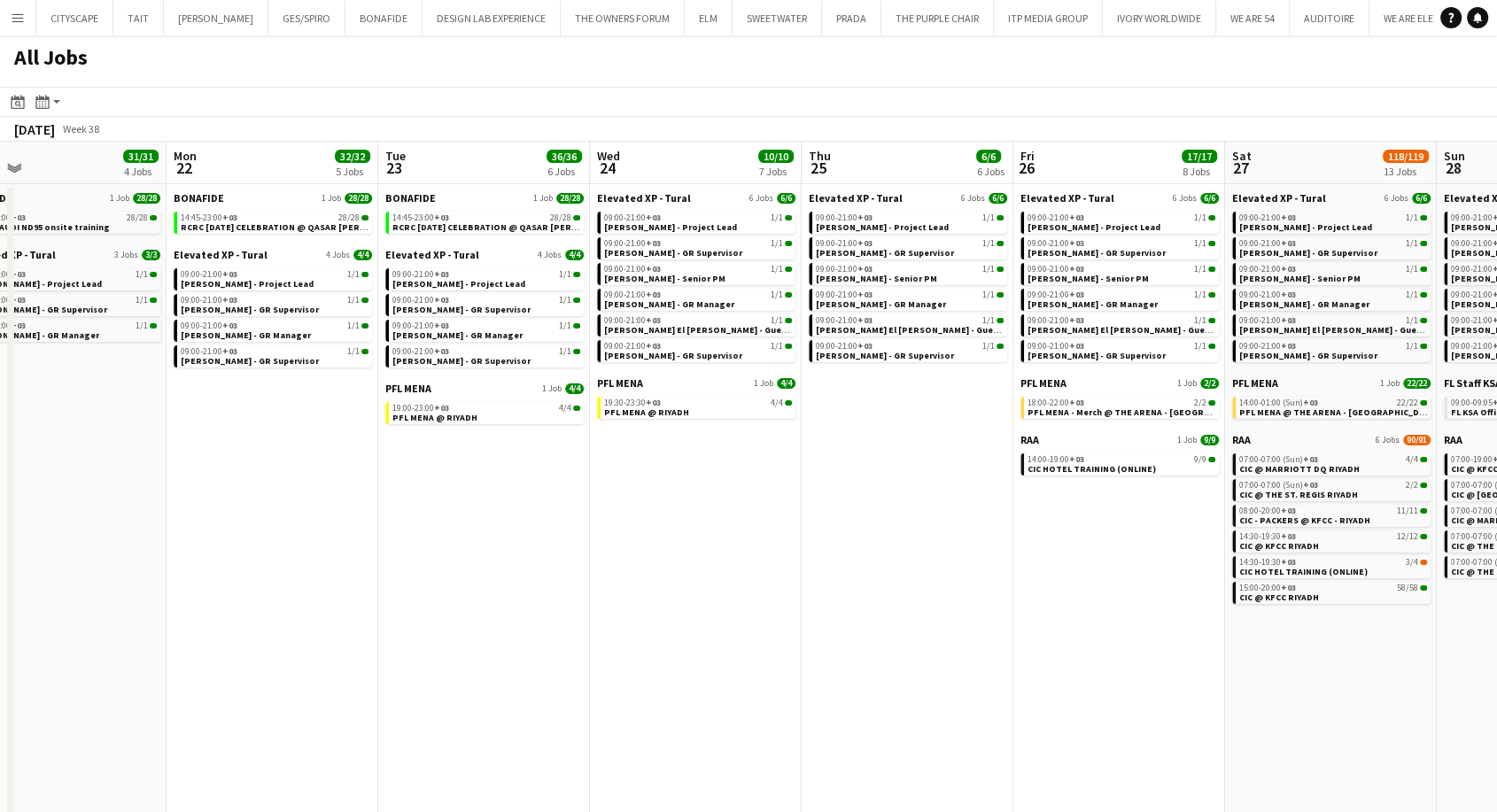
click at [473, 424] on div "PFL MENA 1 Job 4/4 19:00-23:00 +03 4/4 PFL MENA @ RIYADH" at bounding box center [485, 405] width 198 height 46
click at [469, 410] on div "19:00-23:00 +03 4/4" at bounding box center [486, 408] width 188 height 9
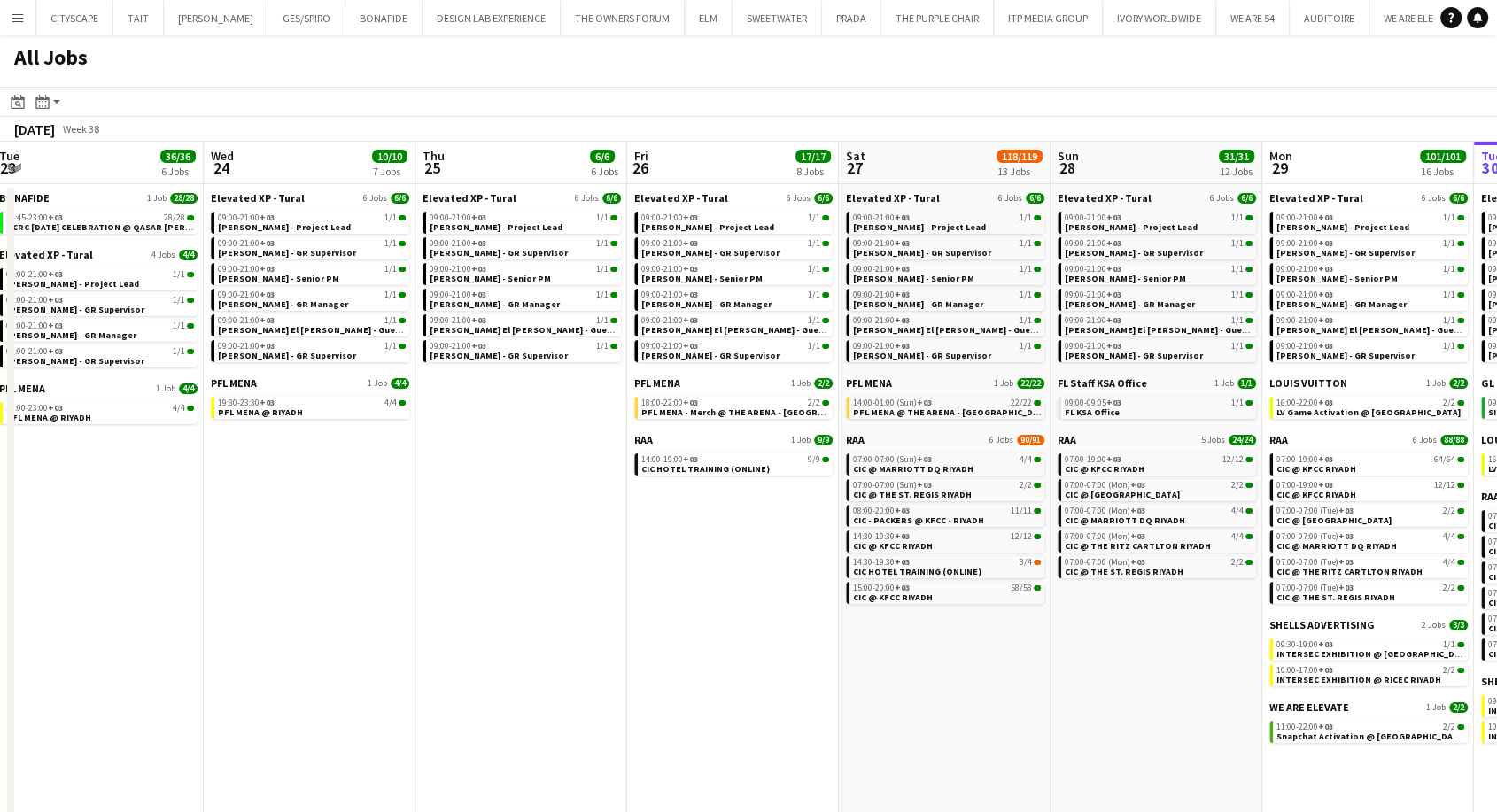
scroll to position [0, 661]
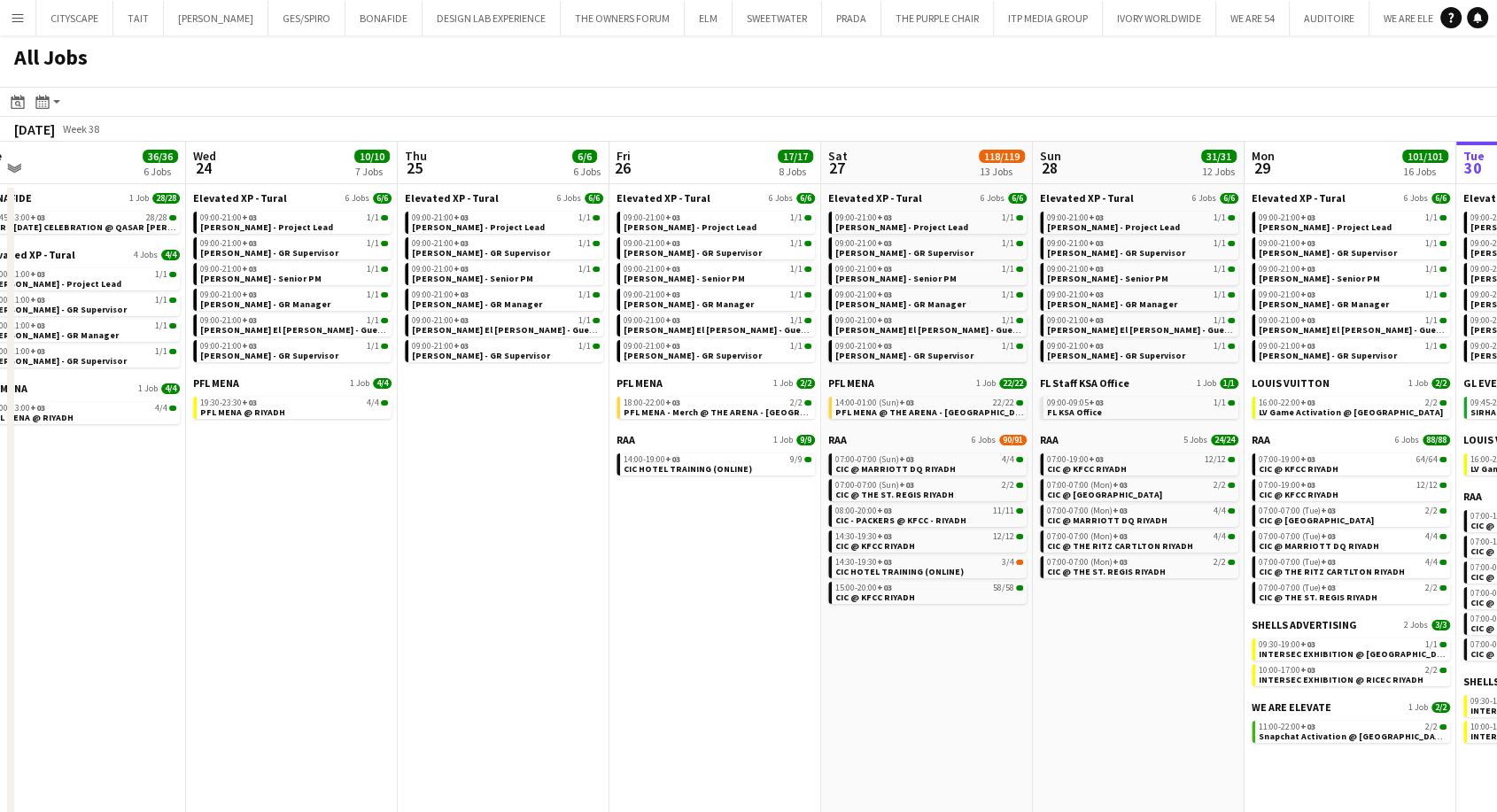
drag, startPoint x: 1118, startPoint y: 573, endPoint x: 713, endPoint y: 576, distance: 405.0
click at [713, 576] on app-calendar-viewport "Sat 20 3/3 3 Jobs Sun 21 31/31 4 Jobs Mon 22 32/32 5 Jobs Tue 23 36/36 6 Jobs W…" at bounding box center [748, 488] width 1497 height 694
click at [710, 471] on span "CIC HOTEL TRAINING (ONLINE)" at bounding box center [687, 469] width 128 height 12
click at [743, 460] on div "14:00-19:00 +03 9/9" at bounding box center [717, 460] width 188 height 9
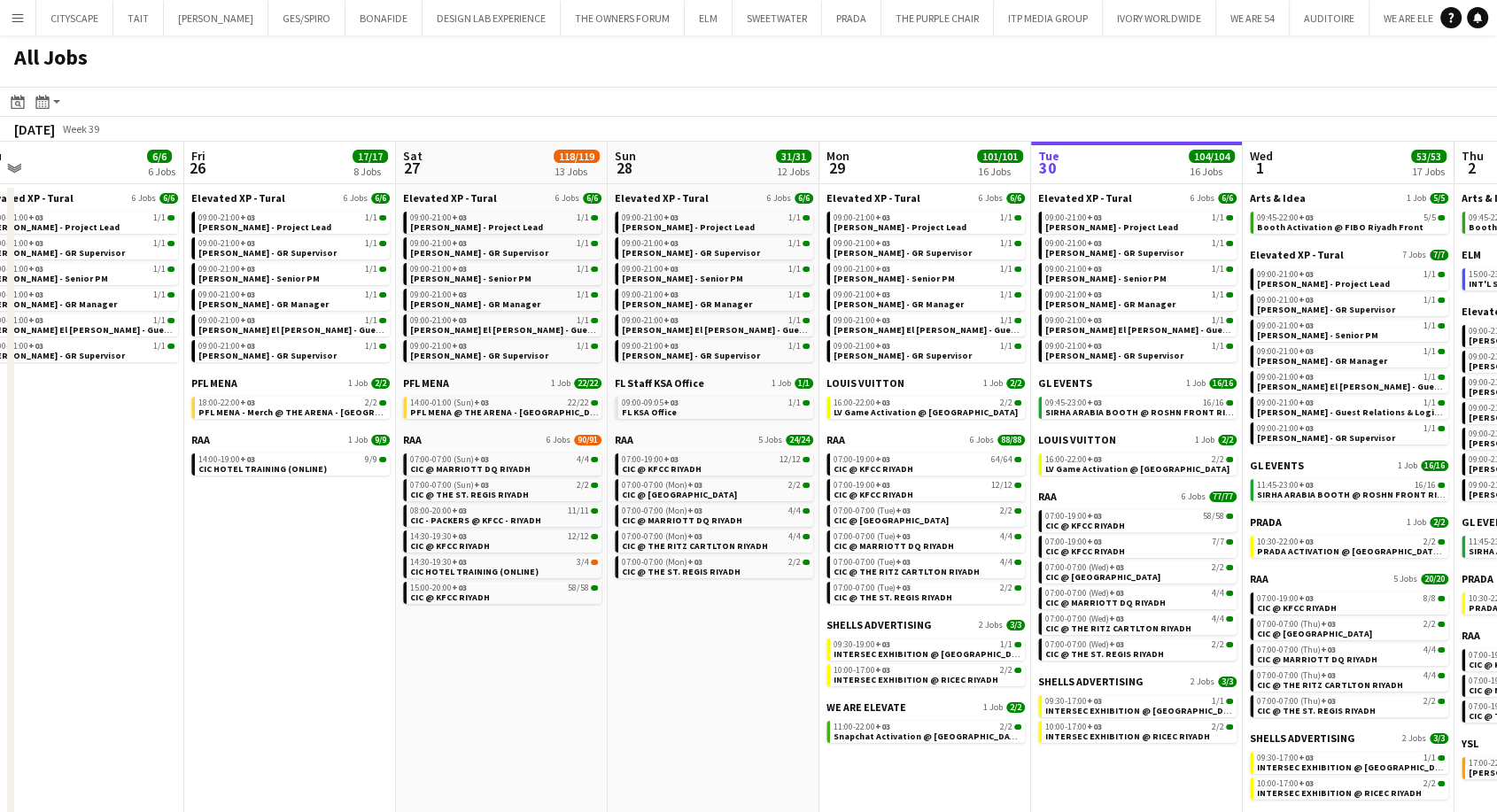
scroll to position [0, 687]
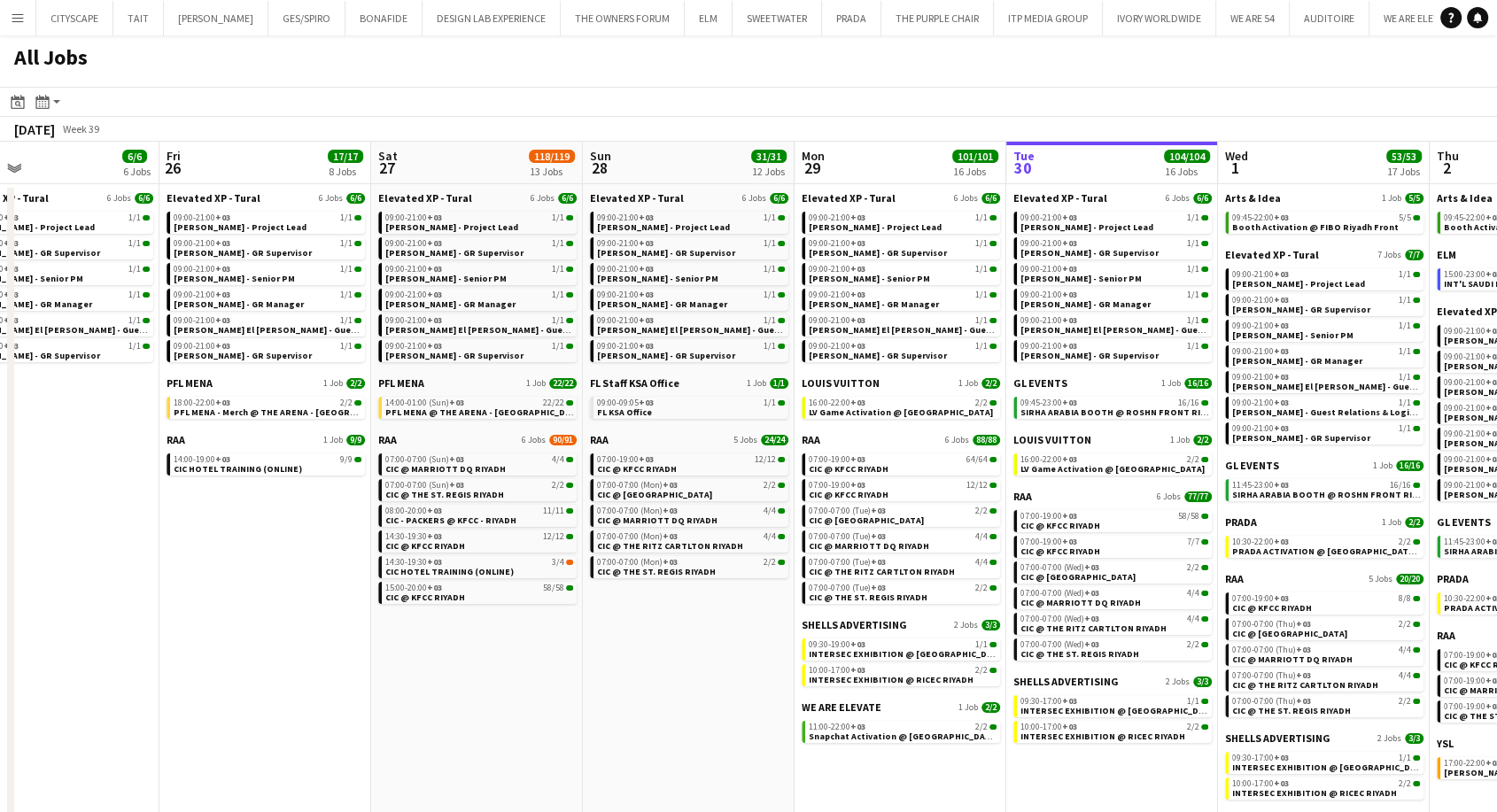
drag, startPoint x: 1041, startPoint y: 639, endPoint x: 613, endPoint y: 626, distance: 428.2
click at [613, 626] on app-calendar-viewport "Mon 22 32/32 5 Jobs Tue 23 36/36 6 Jobs Wed 24 10/10 7 Jobs Thu 25 6/6 6 Jobs F…" at bounding box center [748, 488] width 1497 height 694
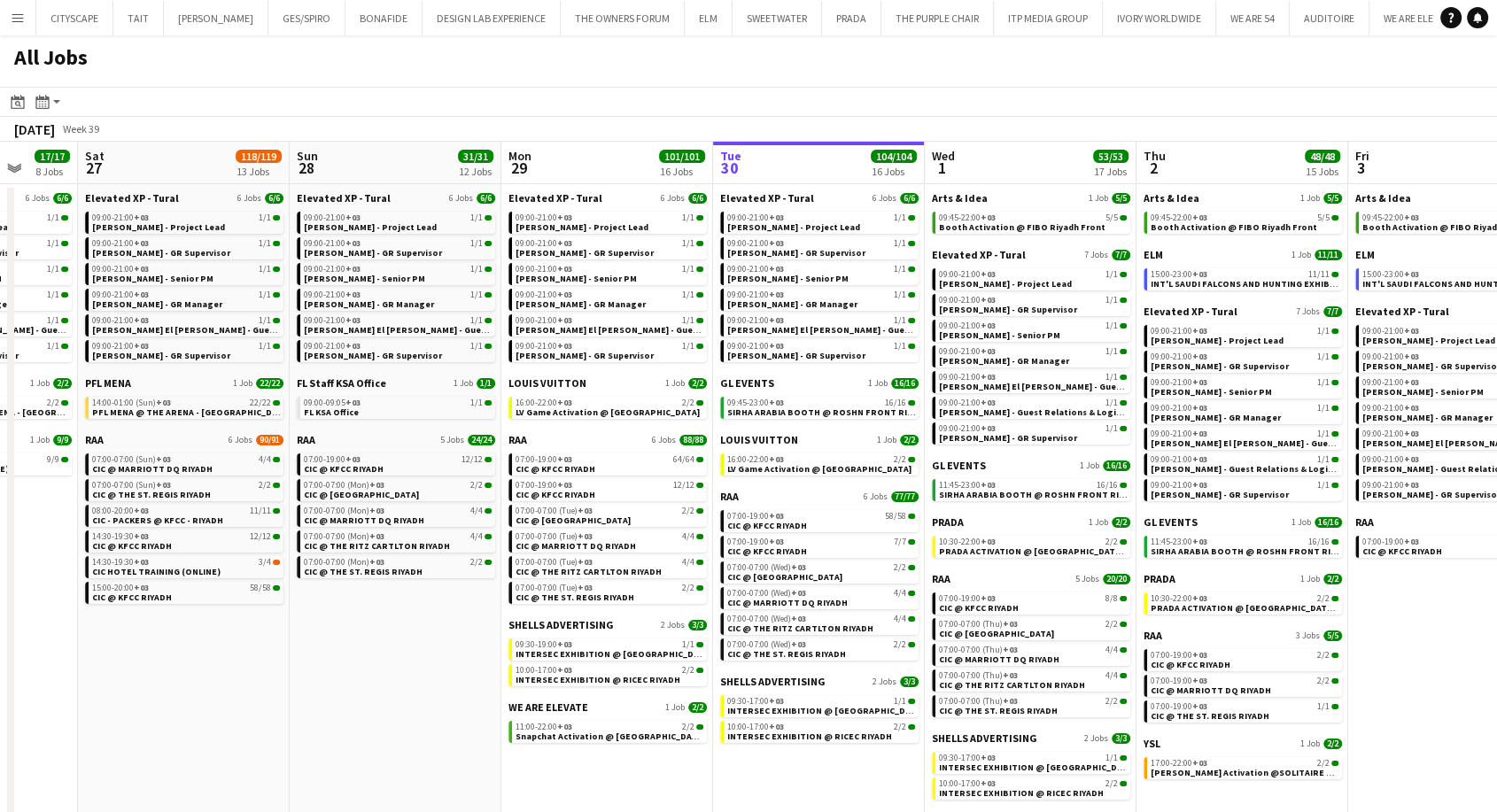
scroll to position [0, 569]
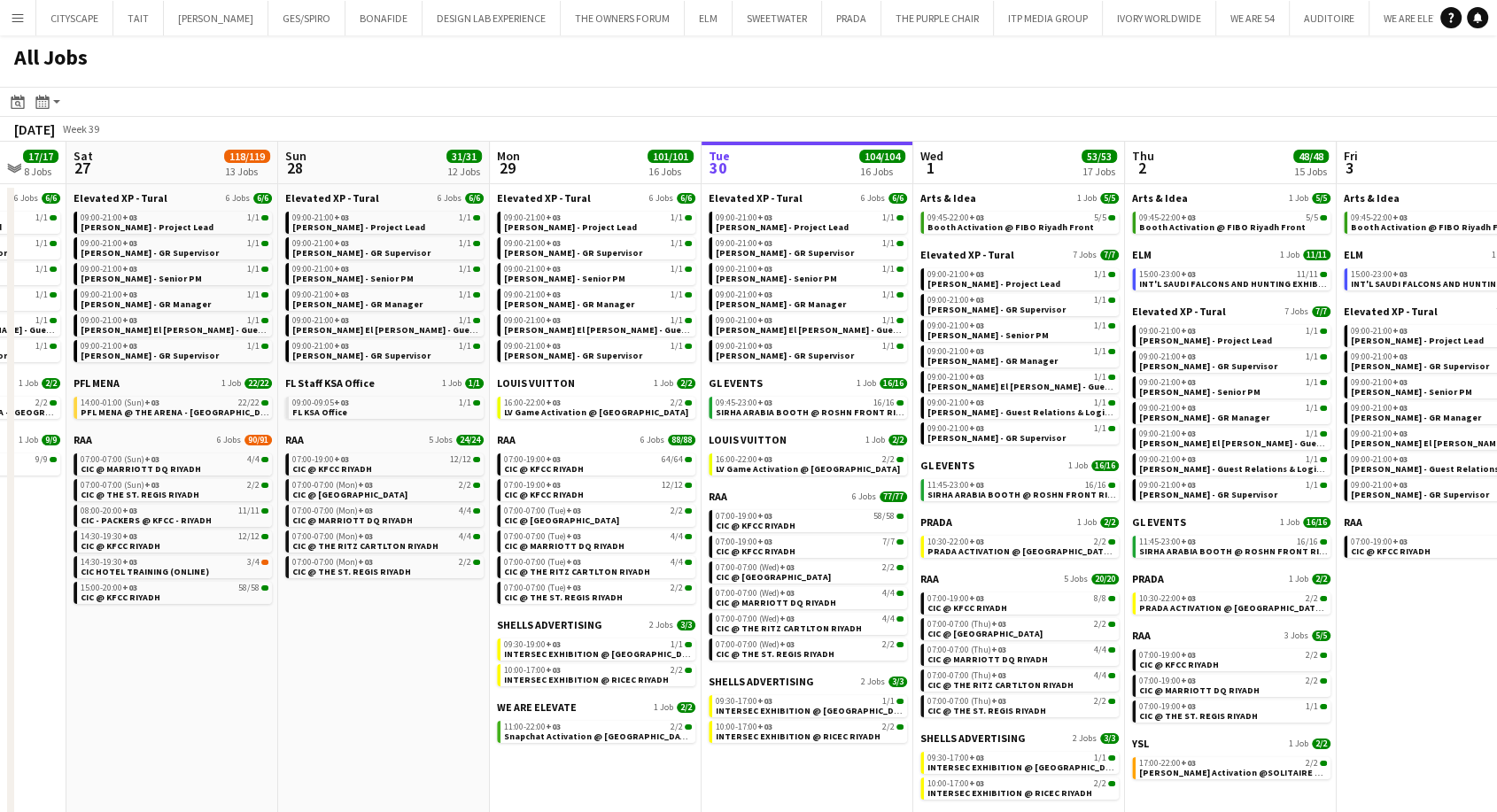
drag, startPoint x: 712, startPoint y: 674, endPoint x: 412, endPoint y: 641, distance: 301.8
click at [412, 641] on app-calendar-viewport "Wed 24 10/10 7 Jobs Thu 25 6/6 6 Jobs Fri 26 17/17 8 Jobs Sat 27 118/119 13 Job…" at bounding box center [748, 488] width 1497 height 694
click at [567, 723] on div "11:00-22:00 +03 2/2" at bounding box center [598, 728] width 188 height 9
click at [408, 494] on span "CIC @ FOUR SEASONS HOTEL RIYADH" at bounding box center [350, 495] width 115 height 12
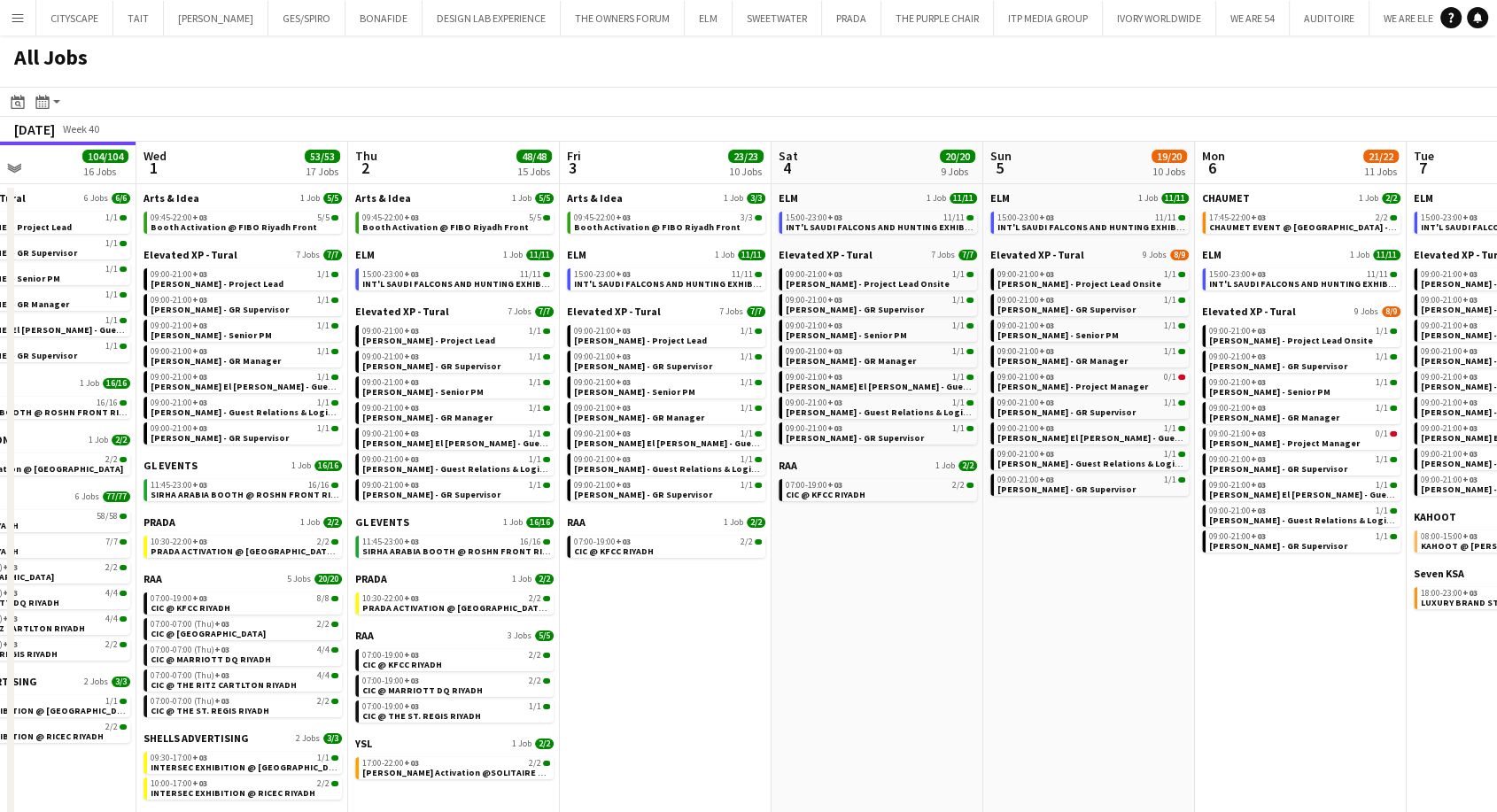
scroll to position [0, 555]
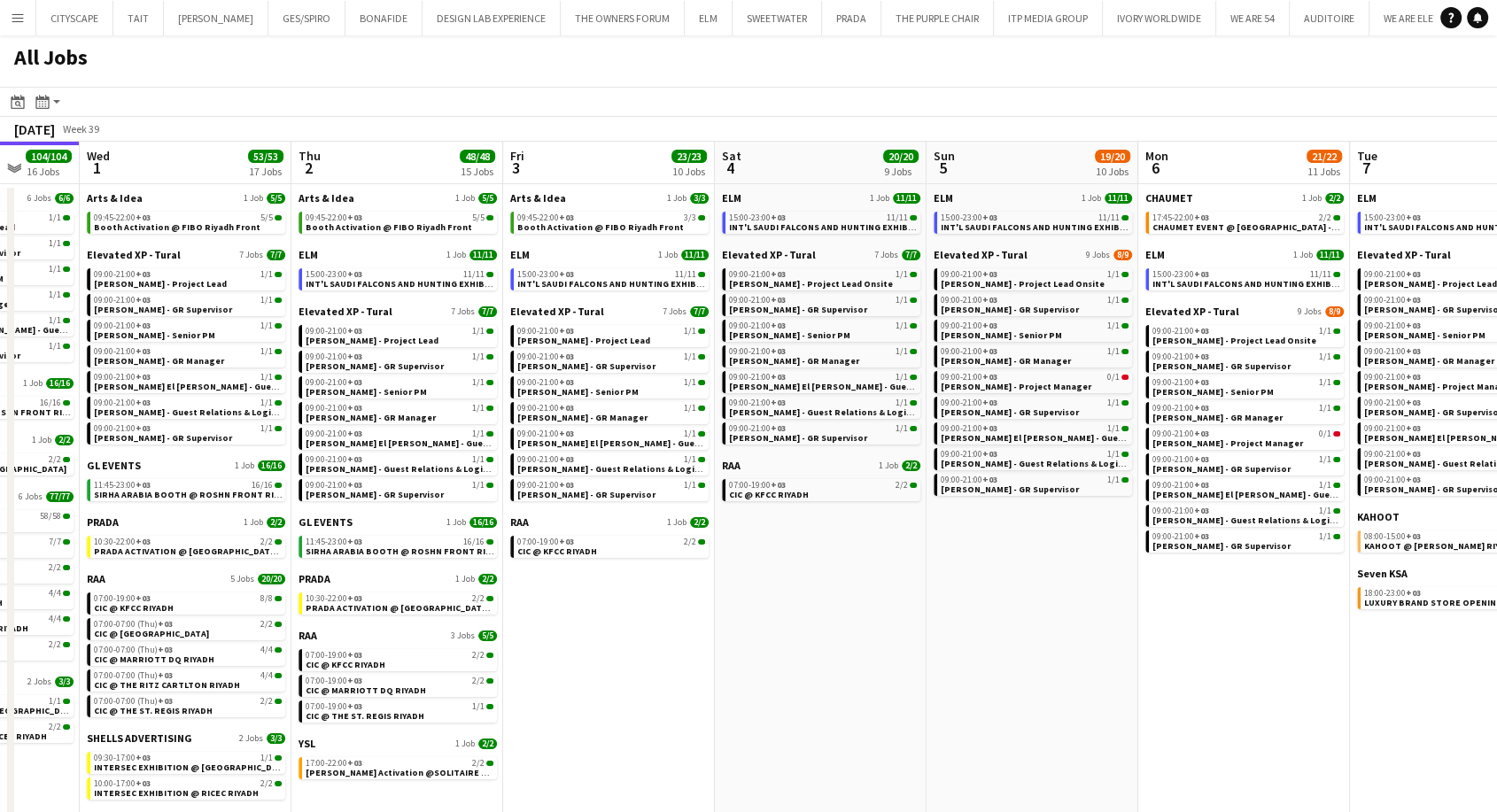
drag, startPoint x: 1245, startPoint y: 504, endPoint x: 411, endPoint y: 517, distance: 834.1
click at [411, 517] on app-calendar-viewport "Sun 28 31/31 12 Jobs Mon 29 101/101 16 Jobs Tue 30 104/104 16 Jobs Wed 1 53/53 …" at bounding box center [748, 488] width 1497 height 694
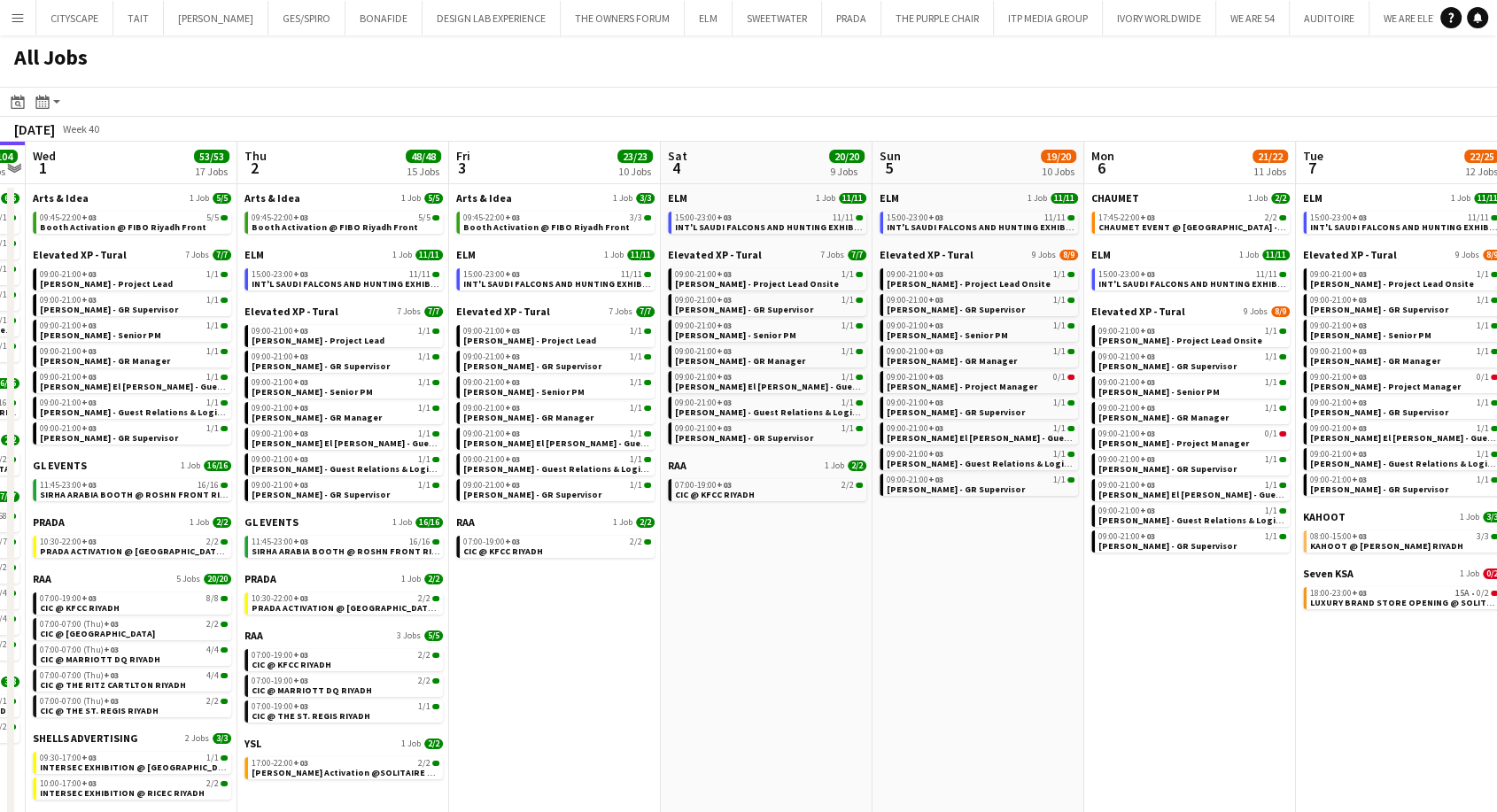
drag, startPoint x: 1156, startPoint y: 681, endPoint x: 1100, endPoint y: 677, distance: 56.1
click at [1100, 677] on app-calendar-viewport "Sun 28 31/31 12 Jobs Mon 29 101/101 16 Jobs Tue 30 104/104 16 Jobs Wed 1 53/53 …" at bounding box center [748, 488] width 1497 height 694
click at [740, 496] on span "CIC @ KFCC RIYADH" at bounding box center [714, 495] width 80 height 12
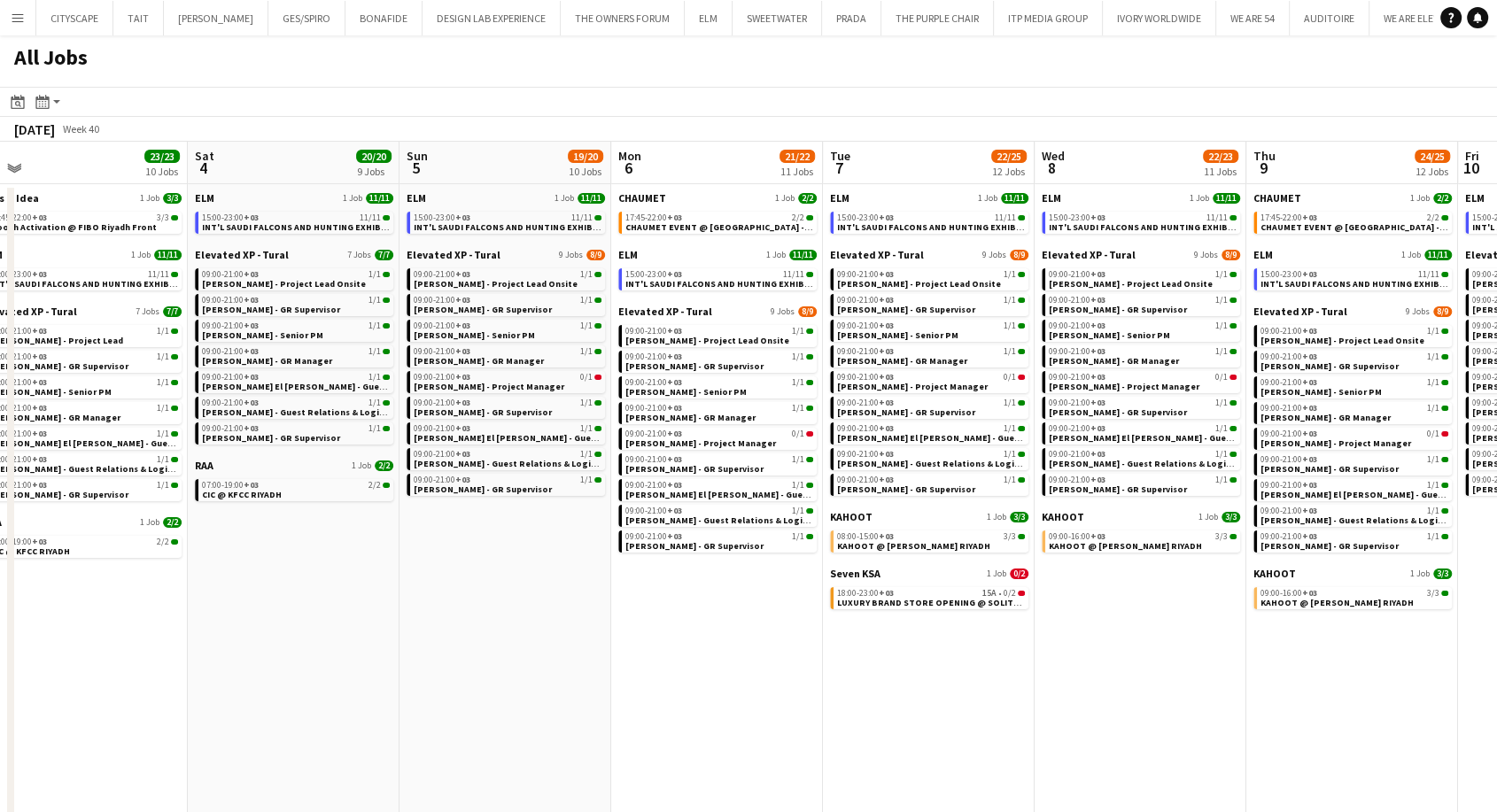
scroll to position [0, 659]
drag, startPoint x: 1219, startPoint y: 699, endPoint x: 759, endPoint y: 706, distance: 460.1
click at [759, 706] on app-calendar-viewport "Tue 30 104/104 16 Jobs Wed 1 53/53 17 Jobs Thu 2 48/48 15 Jobs Fri 3 23/23 10 J…" at bounding box center [748, 488] width 1497 height 694
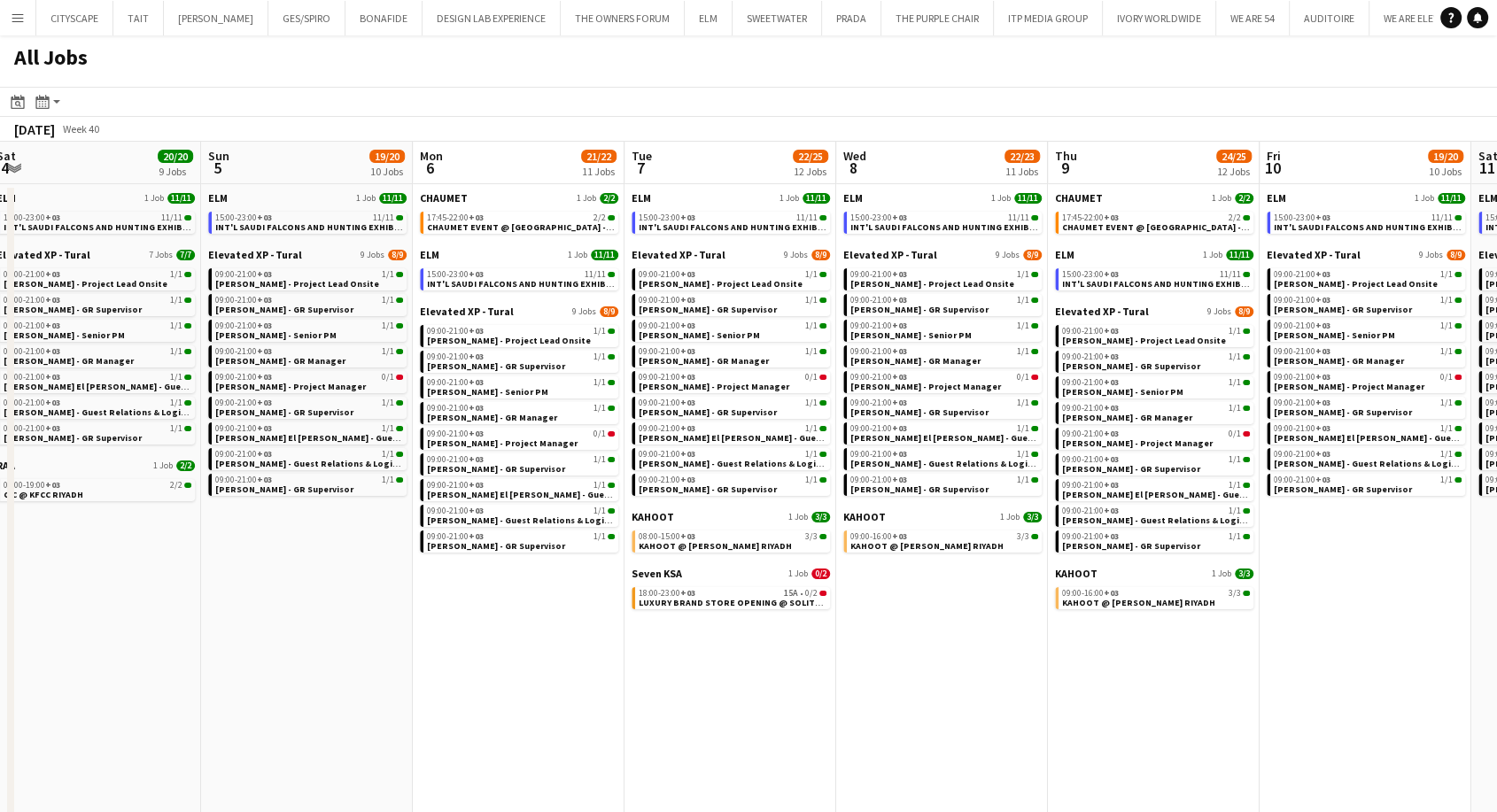
scroll to position [0, 478]
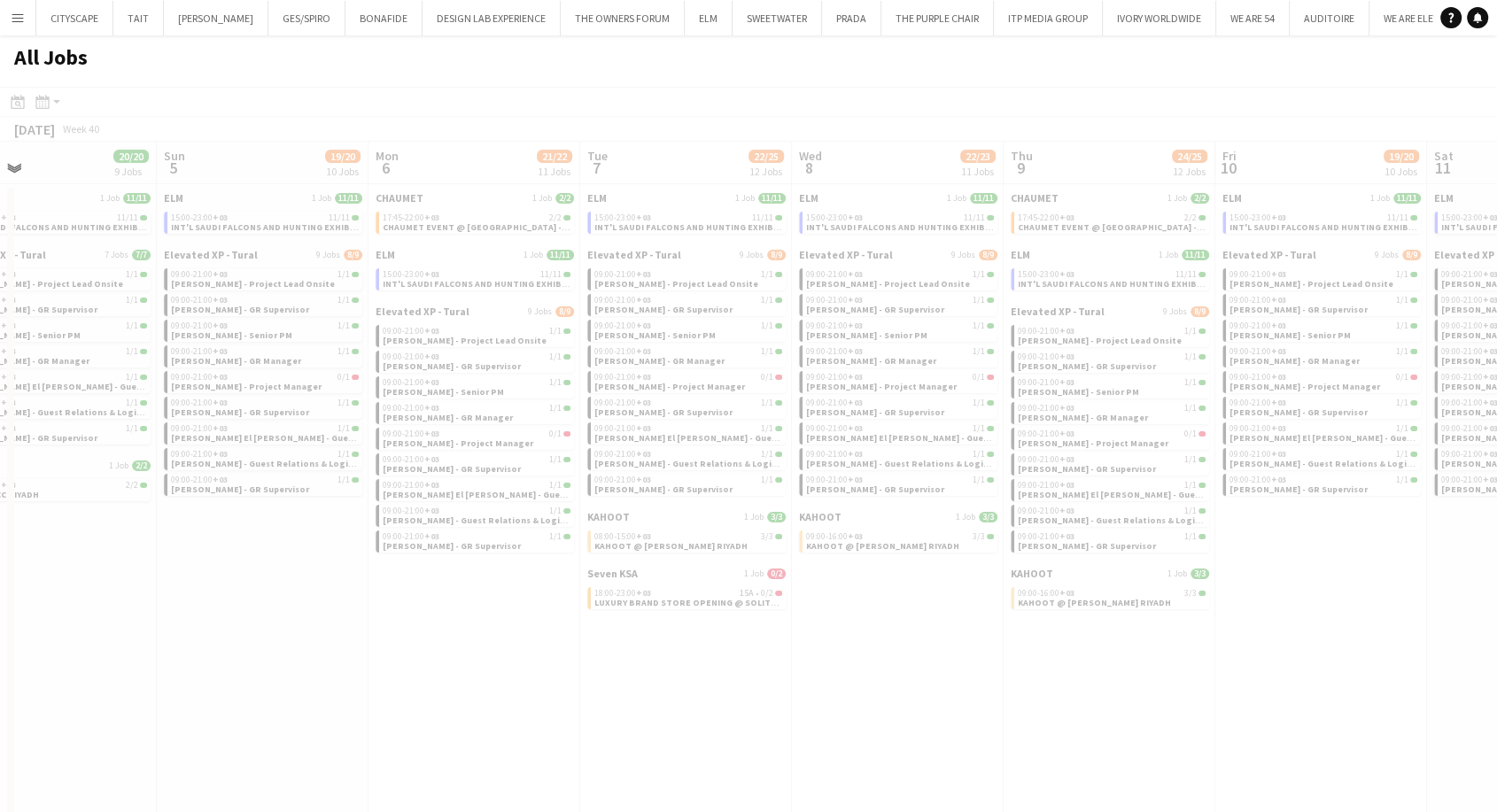
drag, startPoint x: 1179, startPoint y: 733, endPoint x: 935, endPoint y: 724, distance: 244.2
click at [880, 721] on app-all-jobs "All Jobs Date picker SEP 2025 SEP 2025 Monday M Tuesday T Wednesday W Thursday …" at bounding box center [748, 436] width 1497 height 800
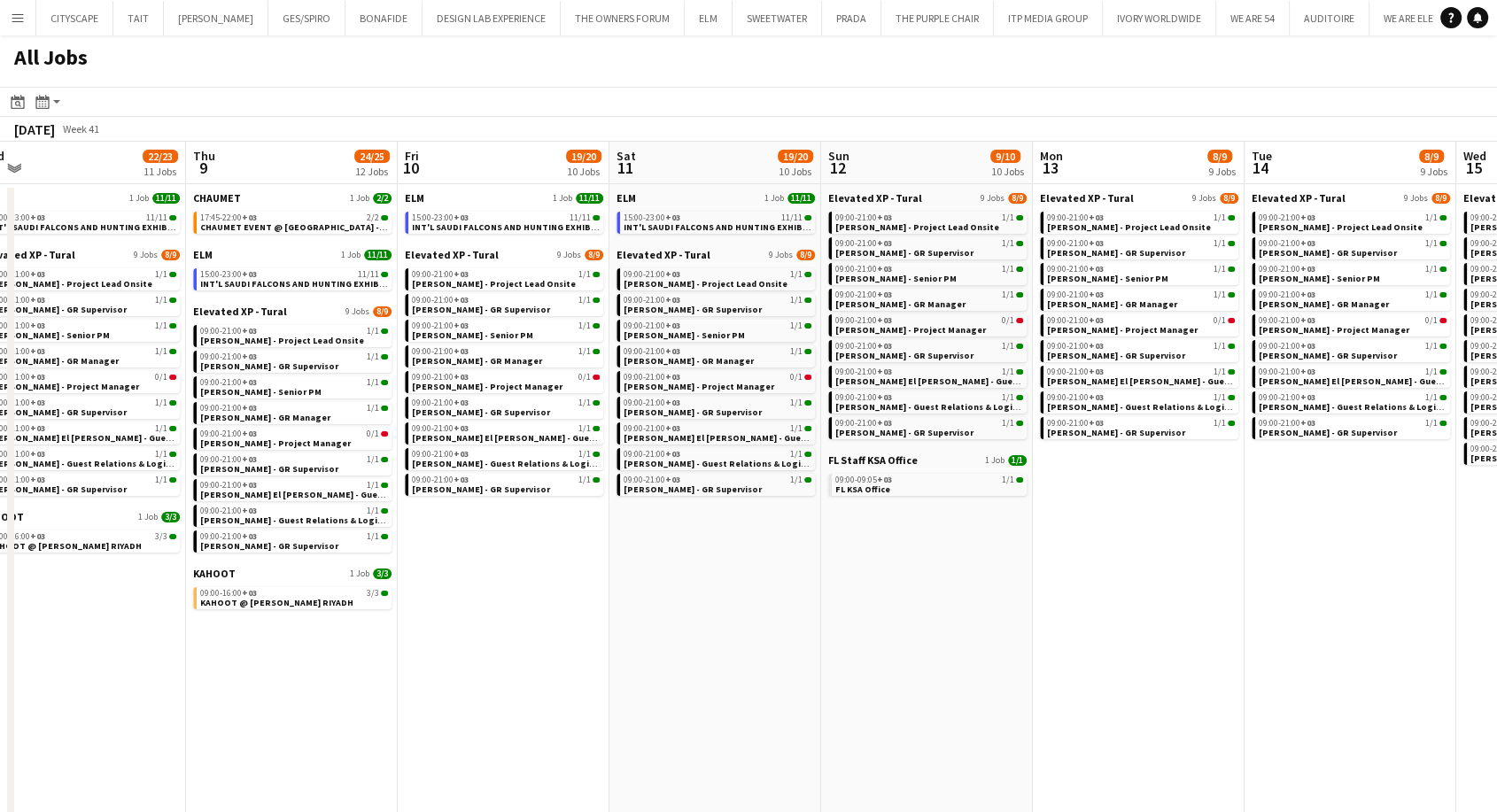
scroll to position [0, 470]
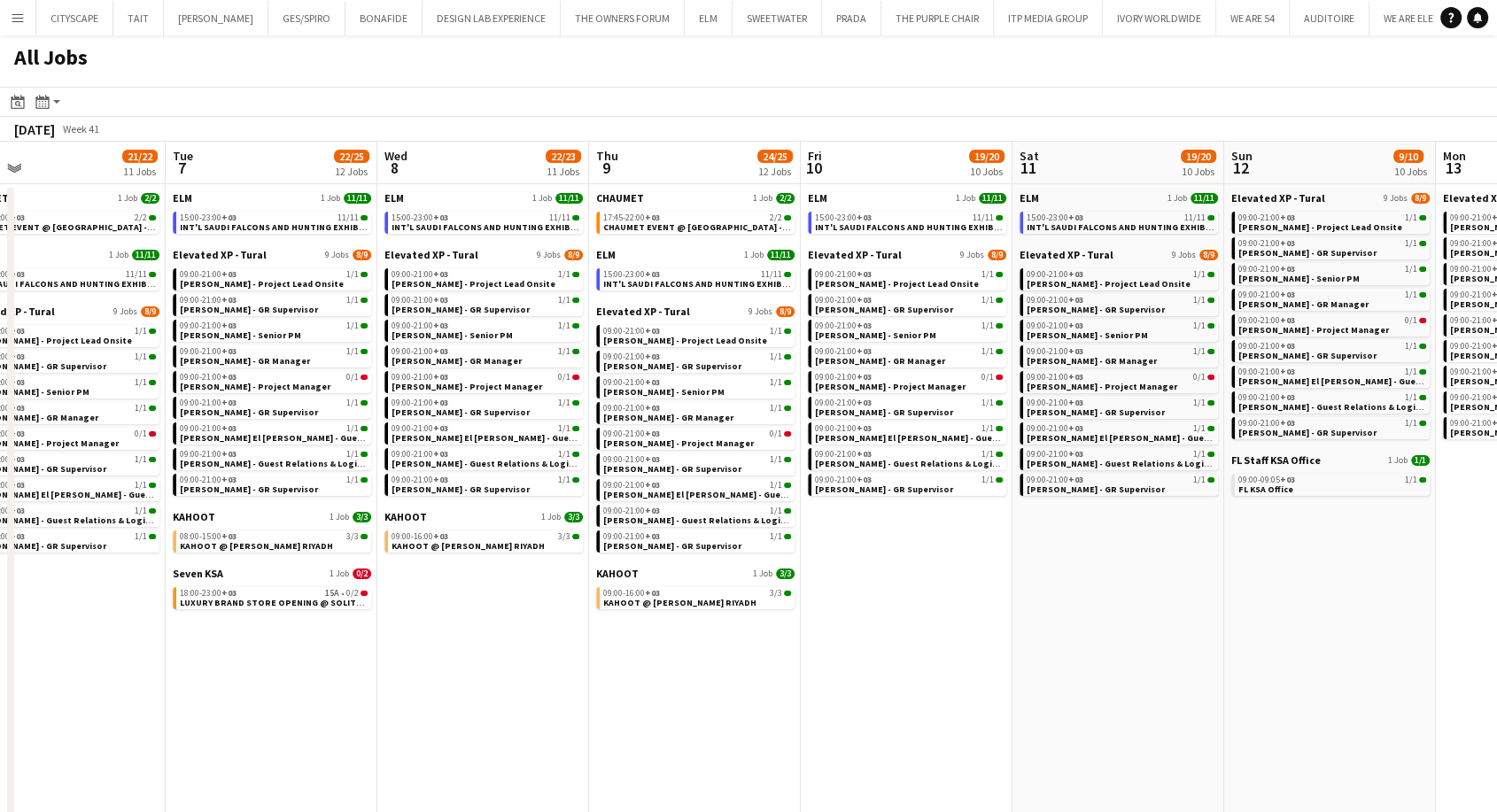
drag, startPoint x: 1190, startPoint y: 702, endPoint x: 776, endPoint y: 689, distance: 414.2
click at [776, 689] on app-calendar-viewport "Sat 4 20/20 9 Jobs Sun 5 19/20 10 Jobs Mon 6 21/22 11 Jobs Tue 7 22/25 12 Jobs …" at bounding box center [748, 488] width 1497 height 694
click at [740, 223] on span "CHAUMET EVENT @ SOLITAIRE MALL - RIYADH" at bounding box center [738, 227] width 270 height 12
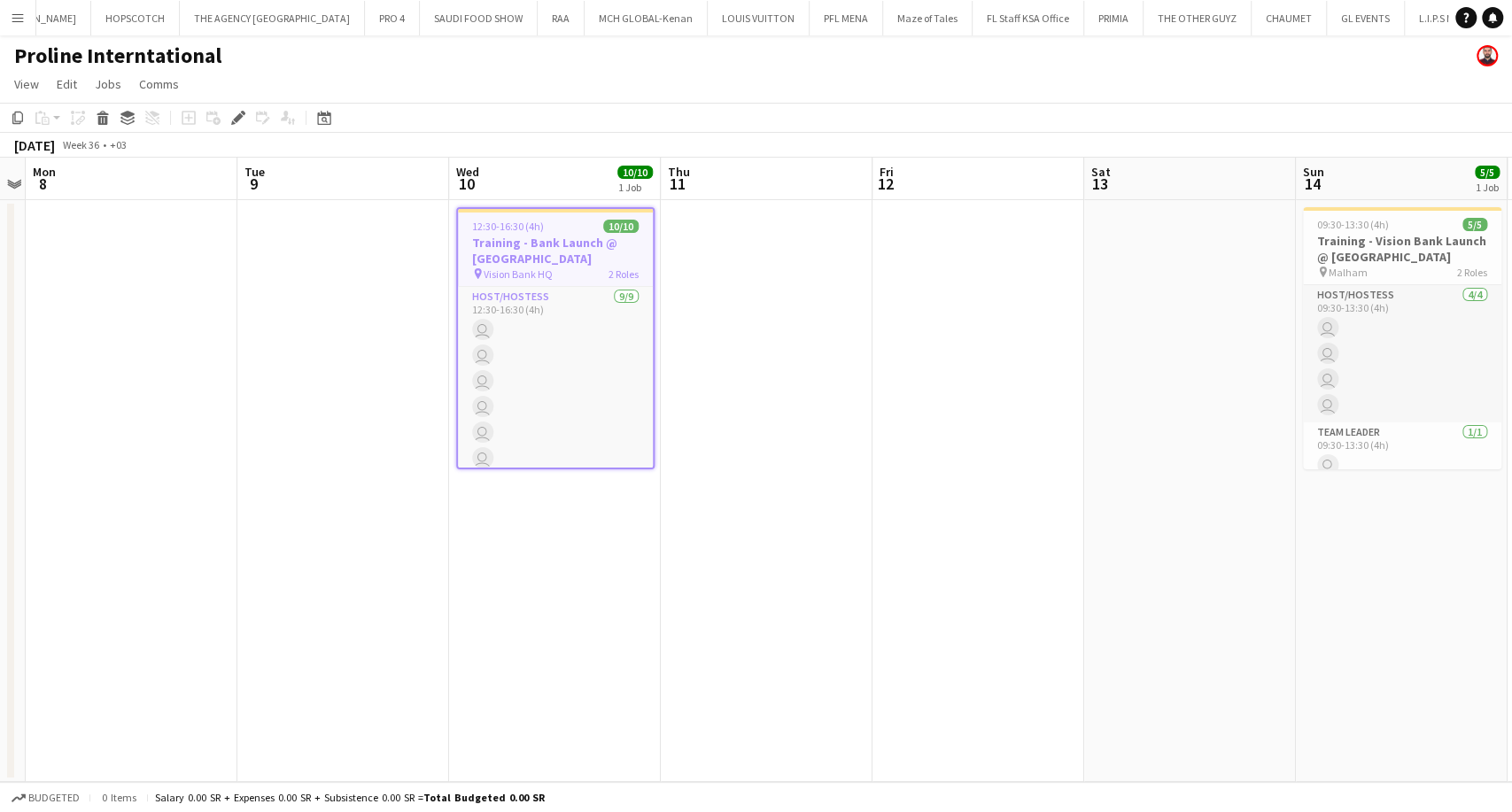
scroll to position [0, 2299]
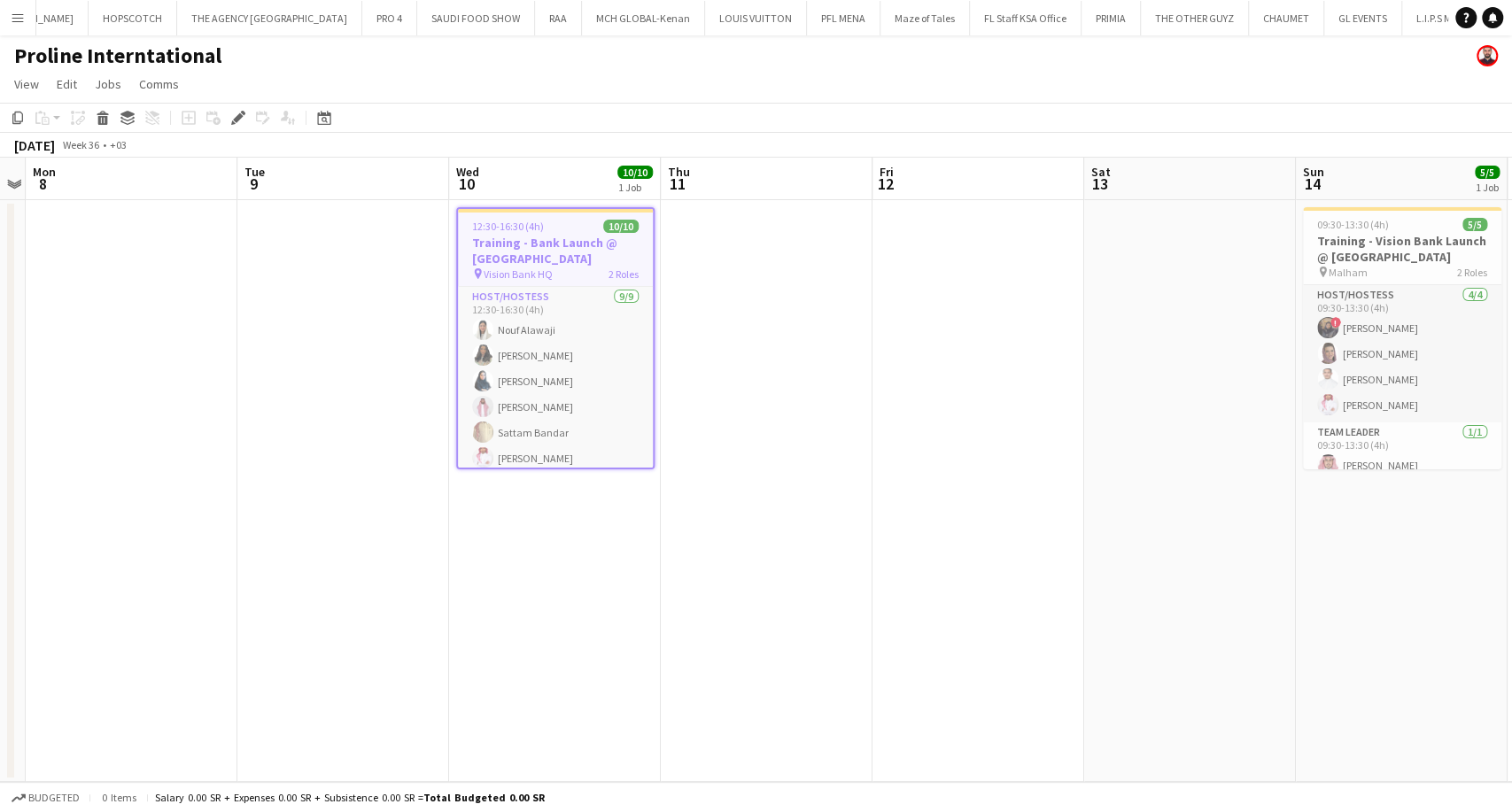
click at [549, 254] on h3 "Training - Bank Launch @ [GEOGRAPHIC_DATA]" at bounding box center [555, 250] width 195 height 32
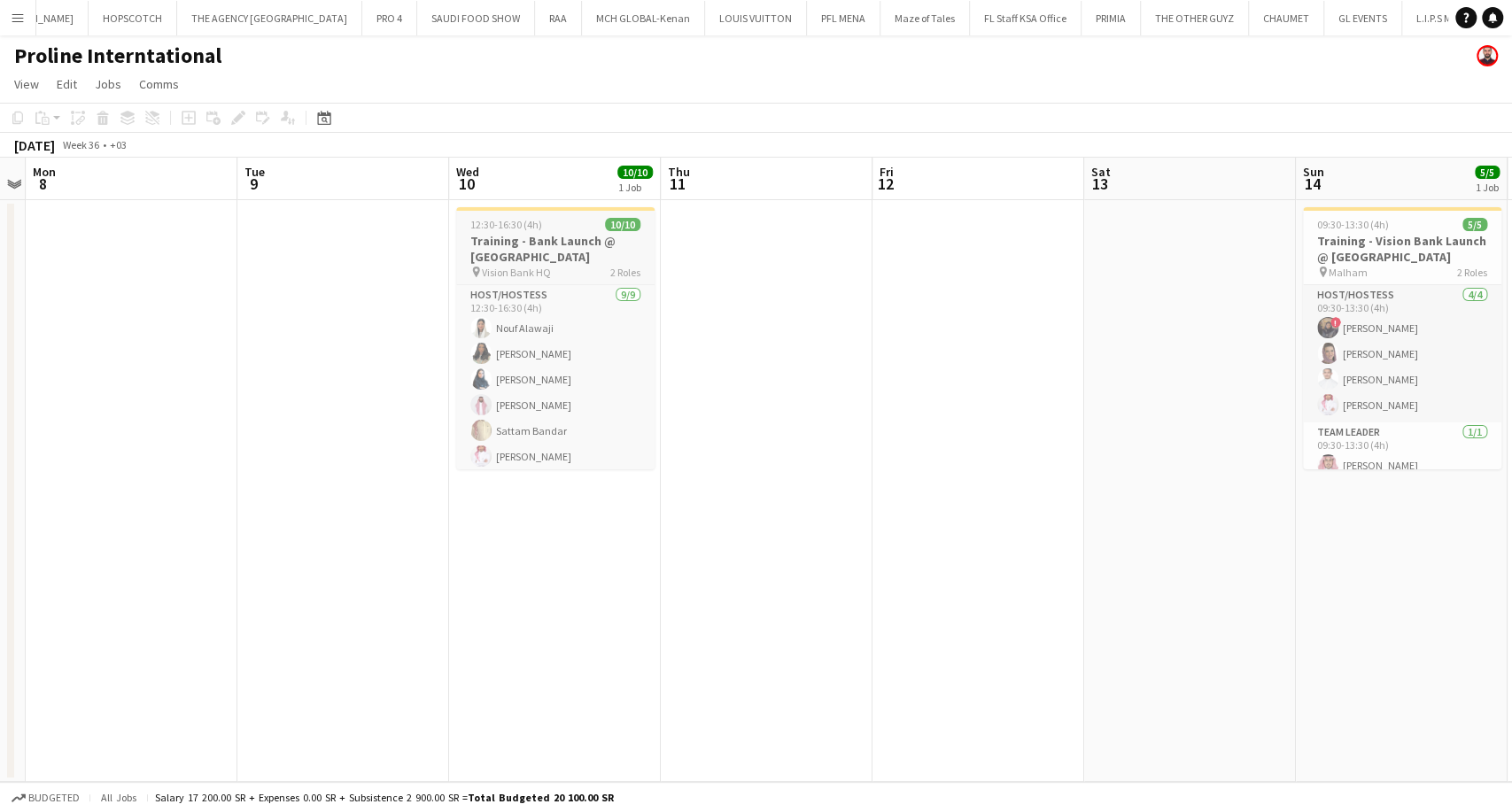
click at [549, 254] on h3 "Training - Bank Launch @ [GEOGRAPHIC_DATA]" at bounding box center [555, 249] width 198 height 32
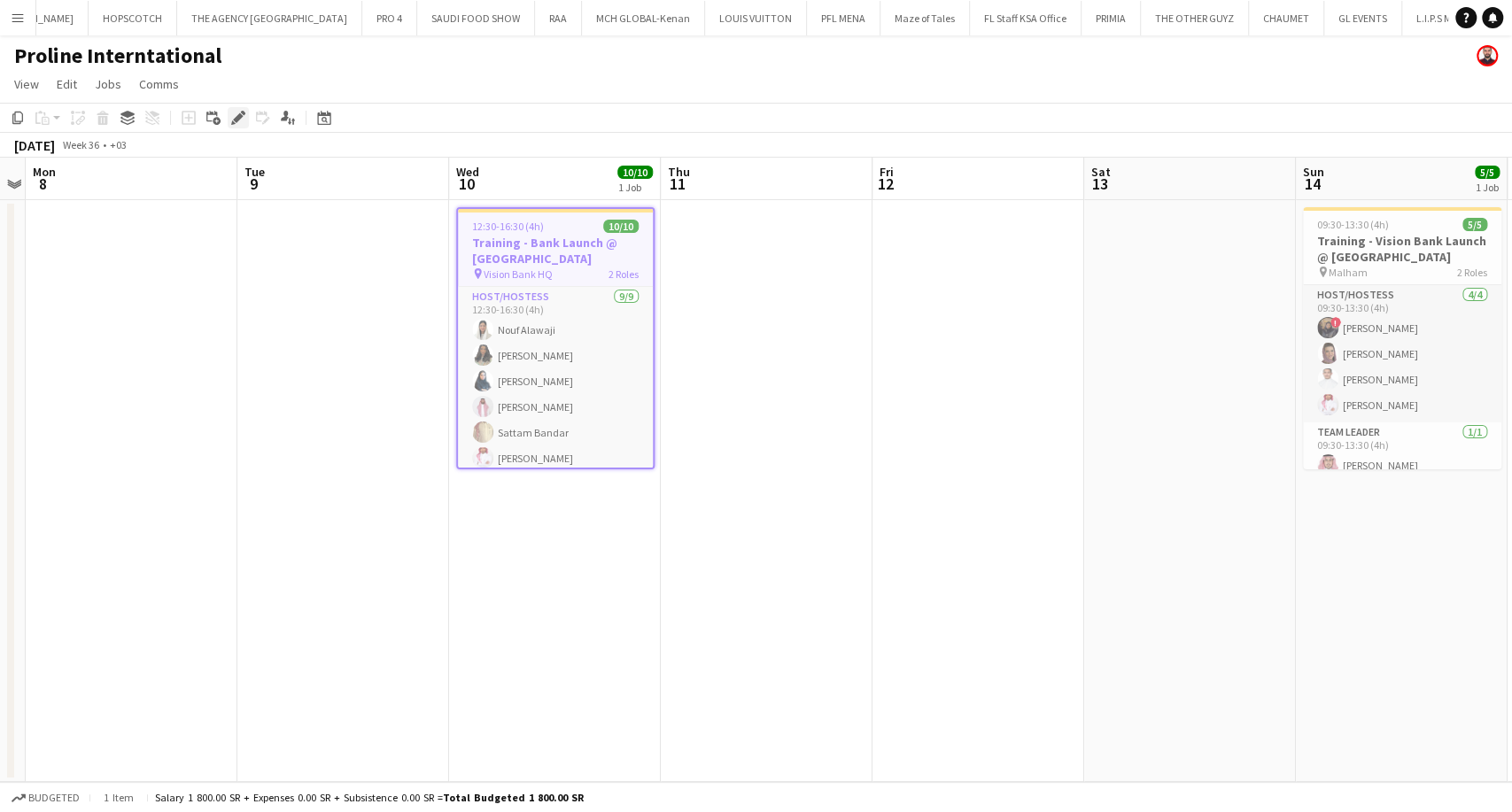
click at [234, 119] on icon at bounding box center [238, 118] width 10 height 10
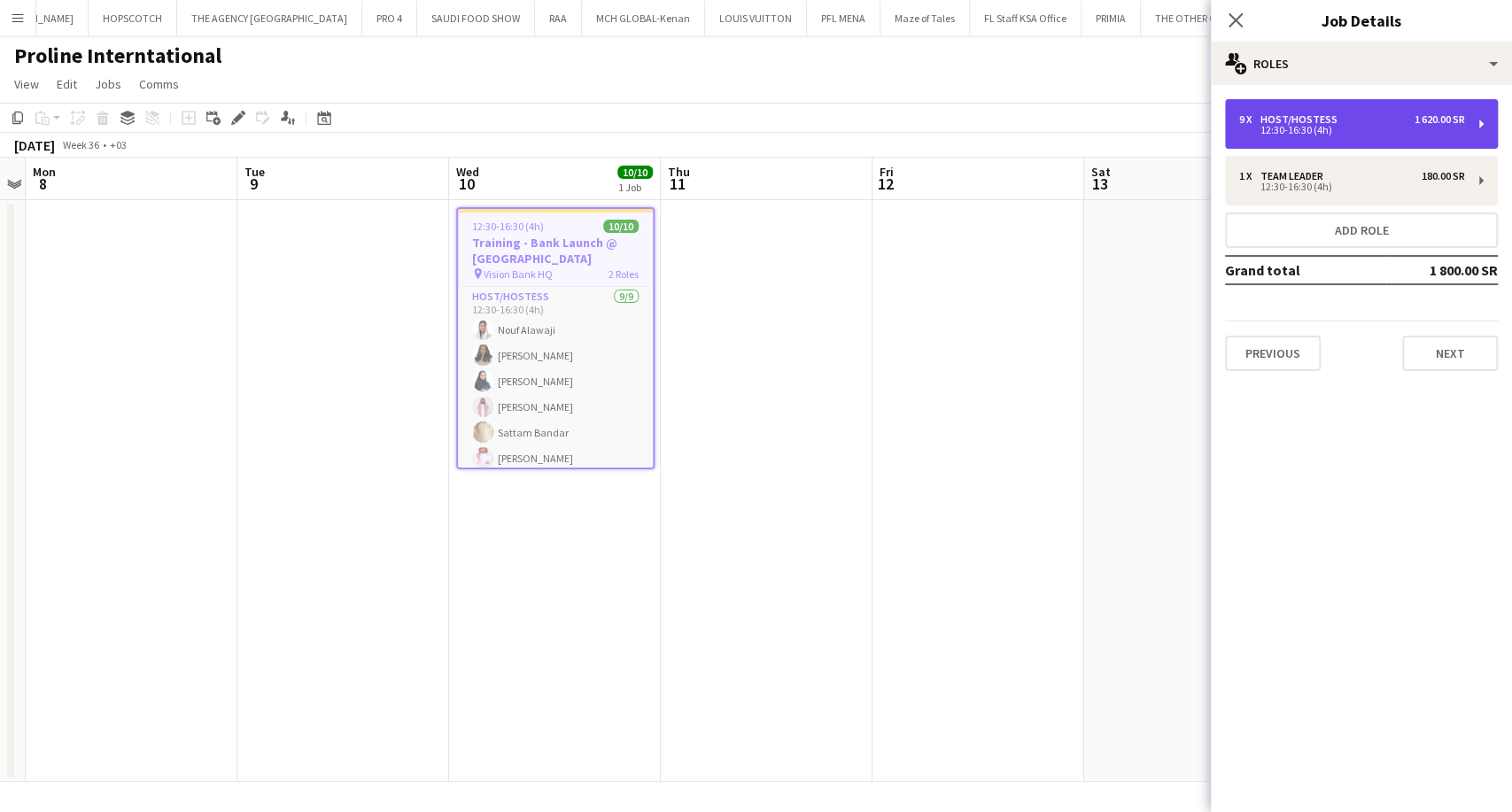
click at [1289, 139] on div "9 x Host/Hostess 1 620.00 SR 12:30-16:30 (4h)" at bounding box center [1361, 124] width 272 height 50
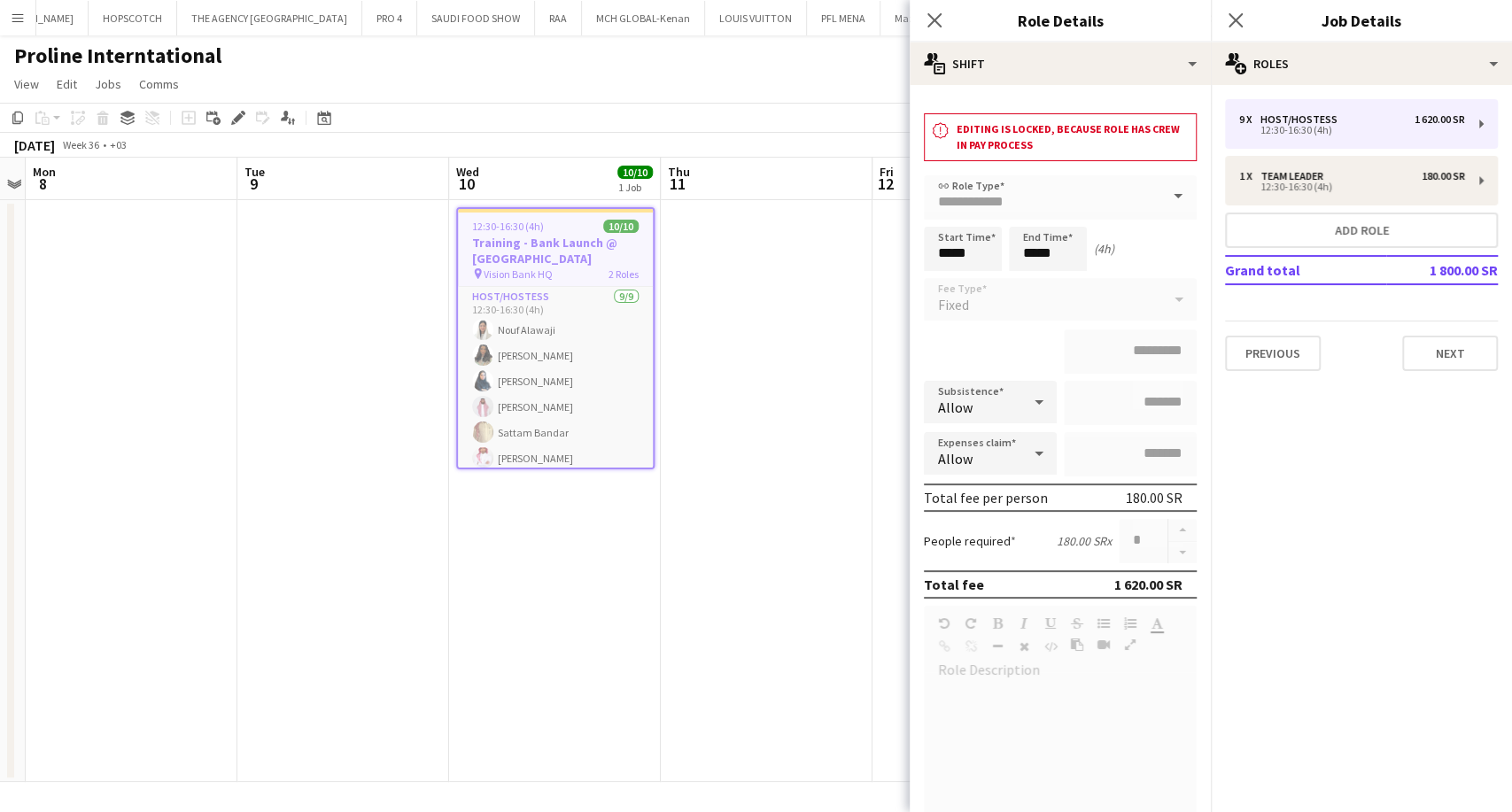
click at [603, 567] on app-date-cell "12:30-16:30 (4h) 10/10 Training - Bank Launch @ [GEOGRAPHIC_DATA] pin Vision Ba…" at bounding box center [554, 491] width 212 height 582
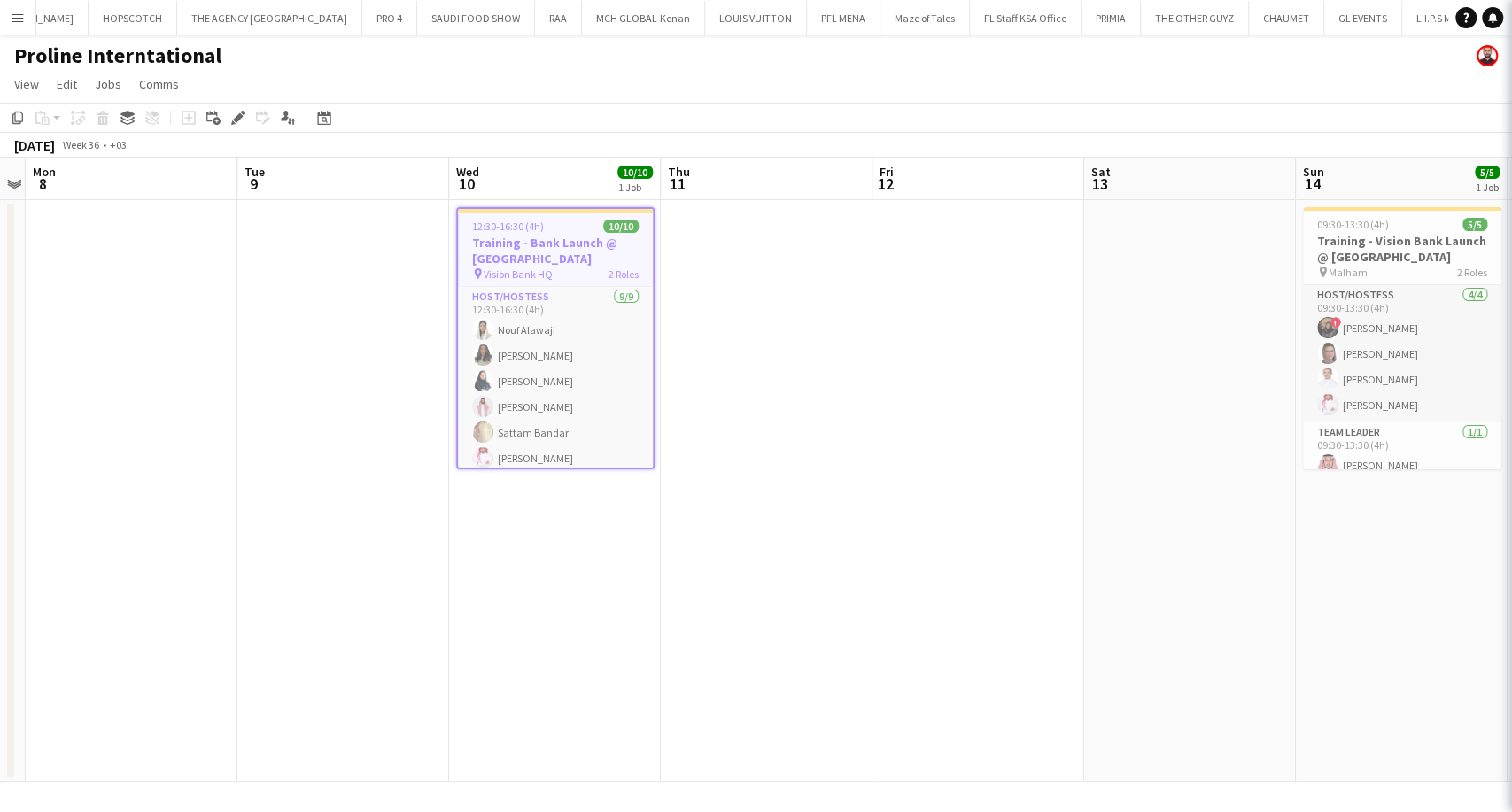
scroll to position [0, 607]
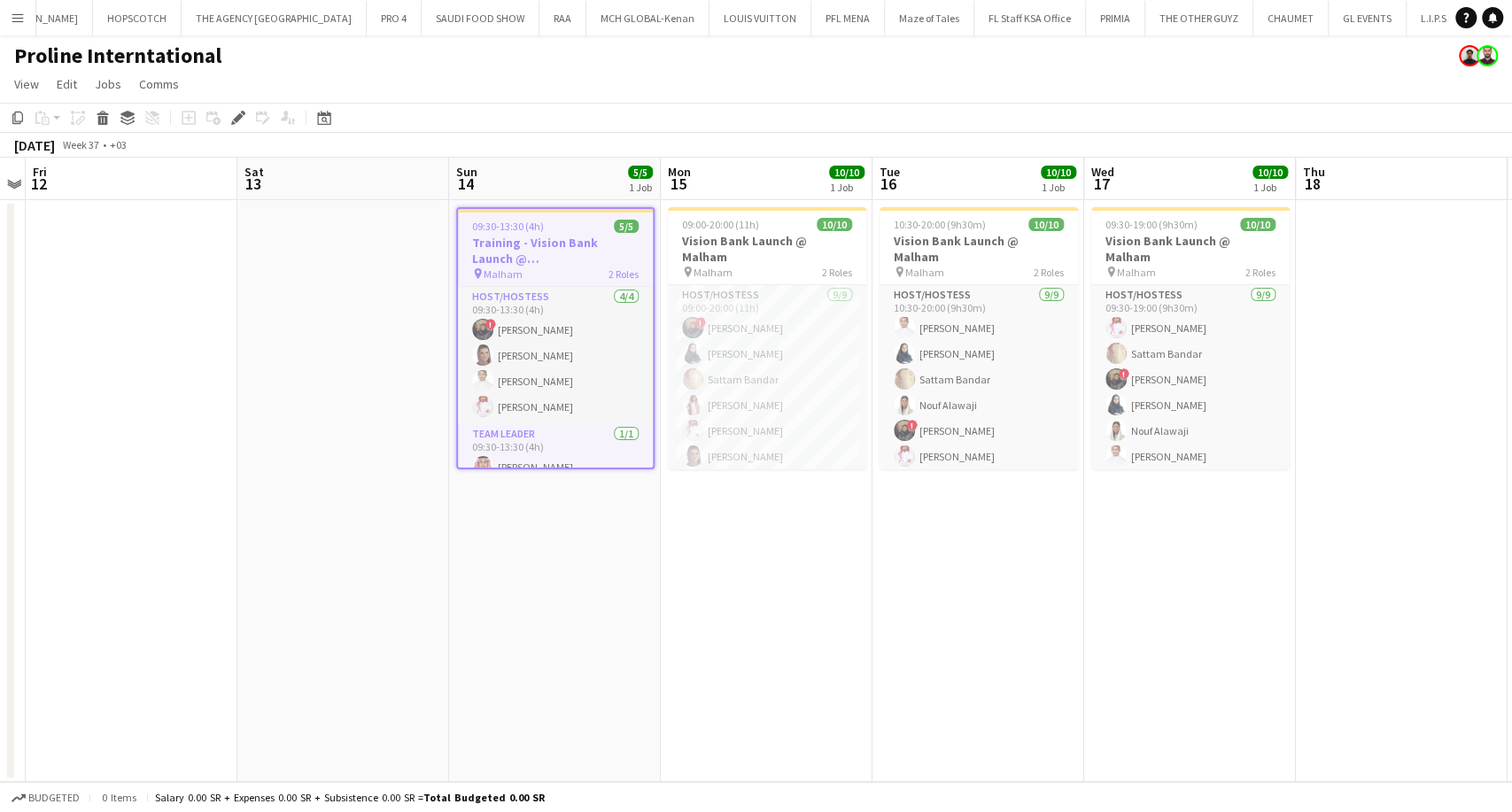
scroll to position [0, 2299]
click at [547, 247] on h3 "Training - Vision Bank Launch @ [GEOGRAPHIC_DATA]" at bounding box center [555, 250] width 195 height 32
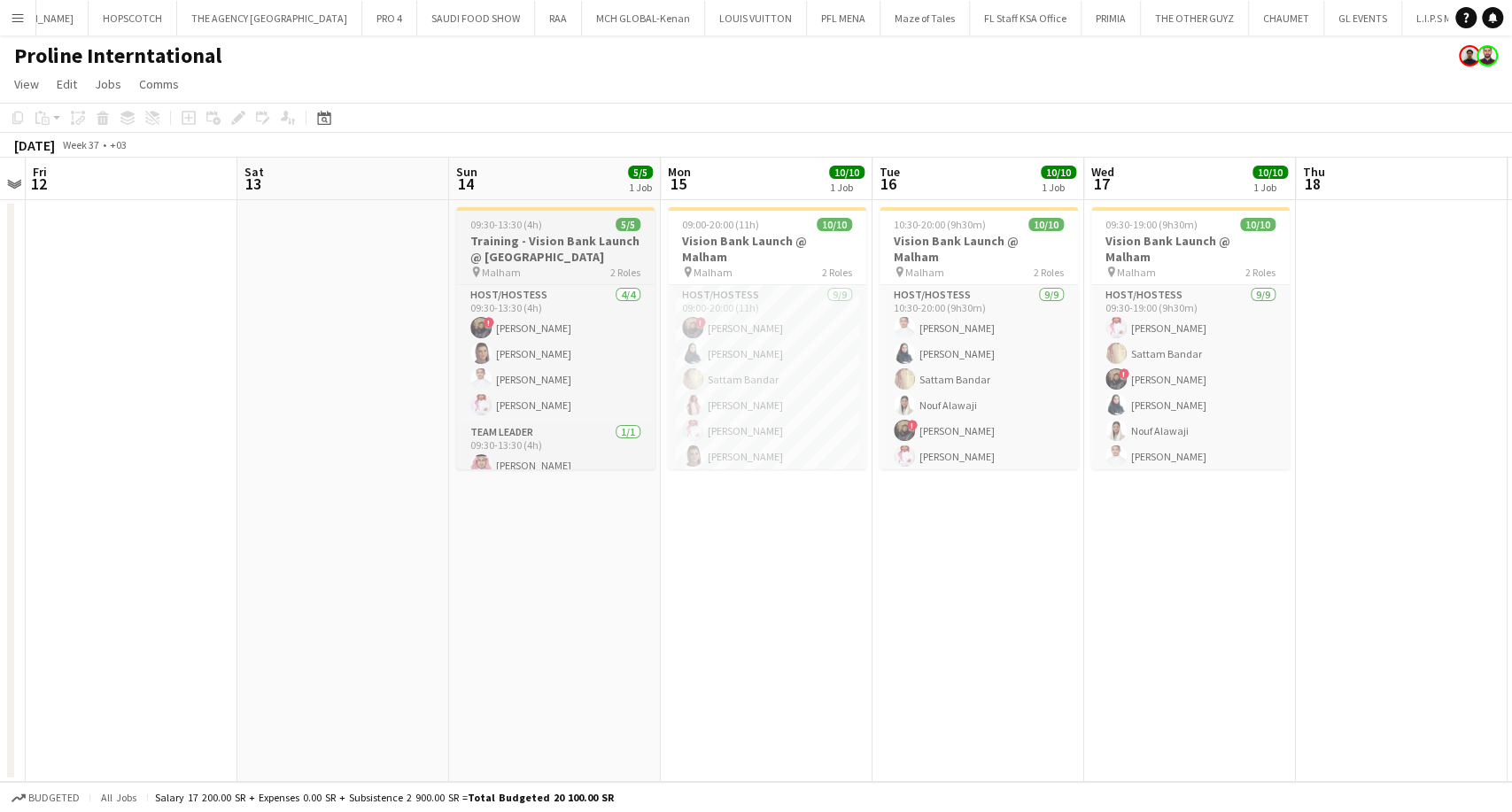
click at [547, 247] on h3 "Training - Vision Bank Launch @ [GEOGRAPHIC_DATA]" at bounding box center [555, 249] width 198 height 32
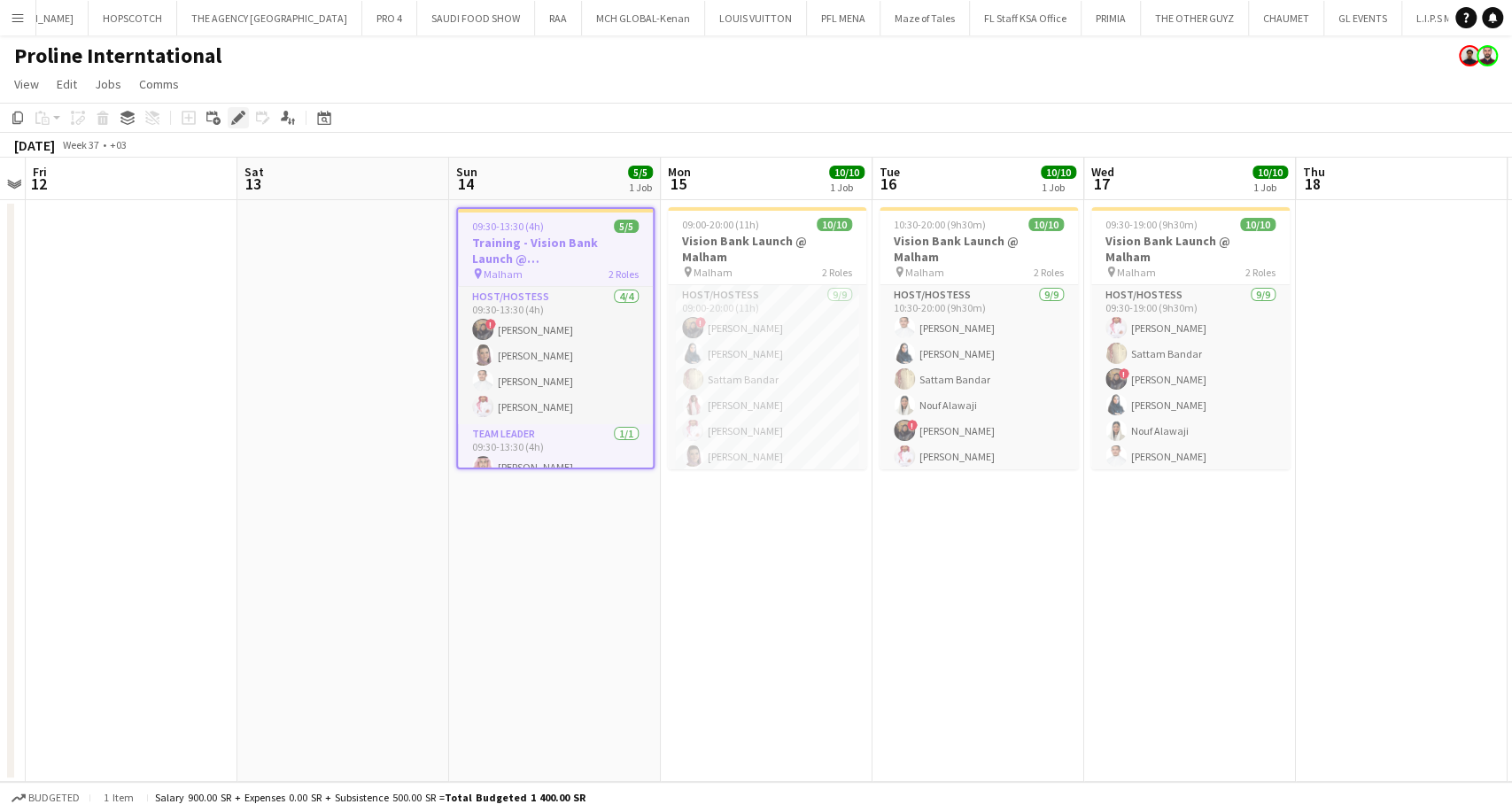
click at [241, 122] on icon "Edit" at bounding box center [238, 117] width 14 height 14
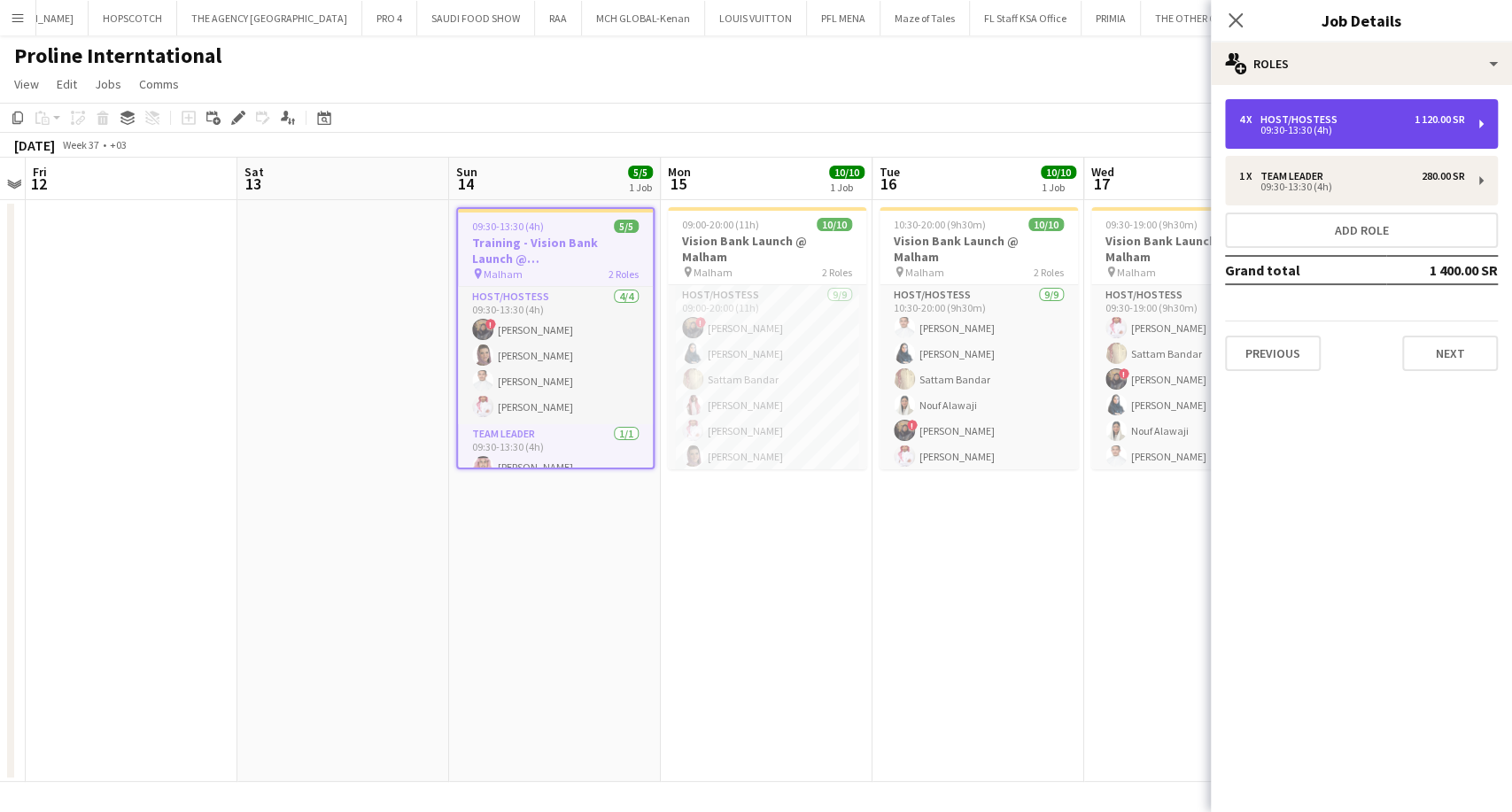
click at [1304, 131] on div "09:30-13:30 (4h)" at bounding box center [1351, 130] width 226 height 9
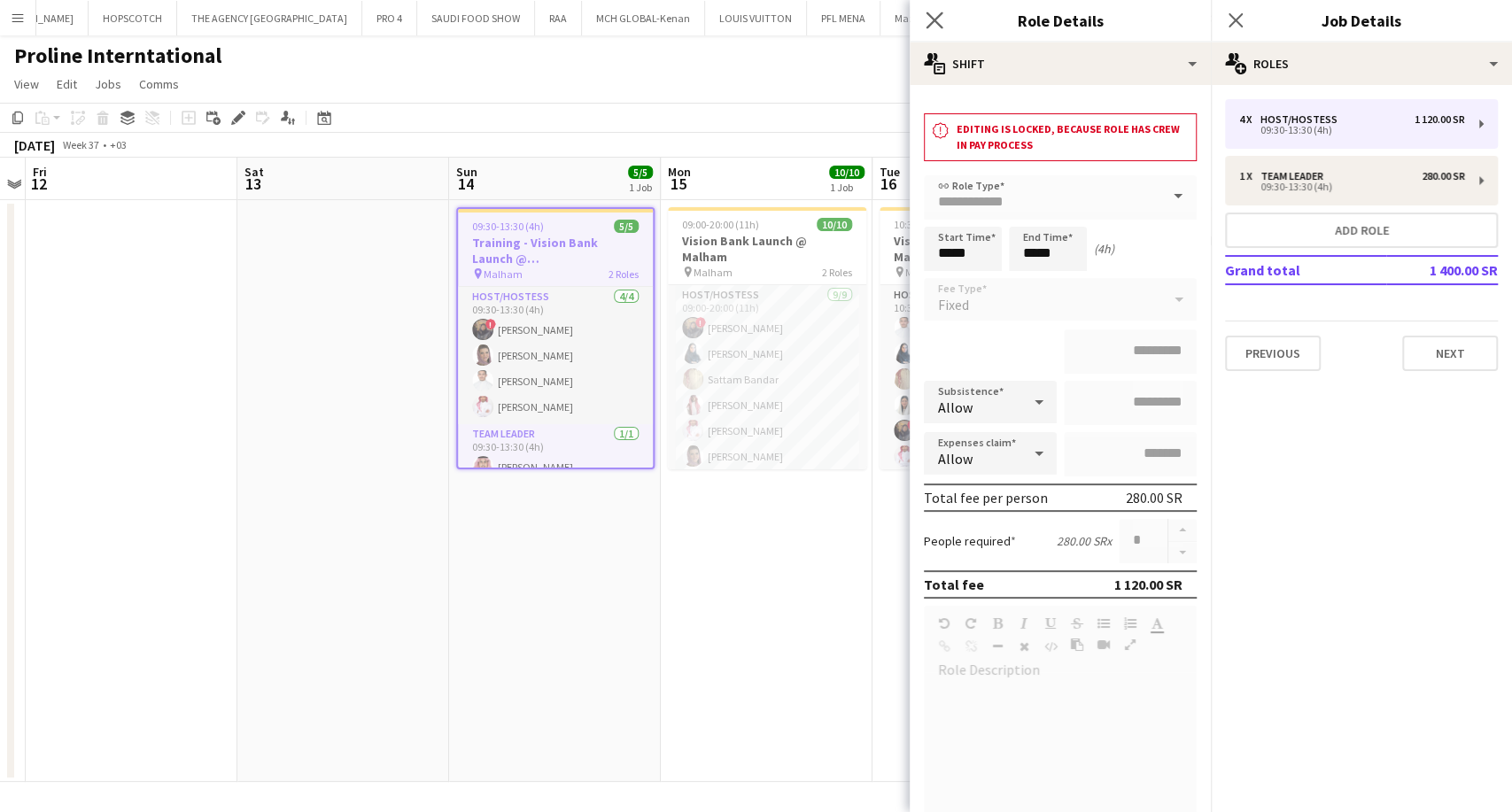
click at [944, 13] on app-icon "Close pop-in" at bounding box center [935, 21] width 26 height 26
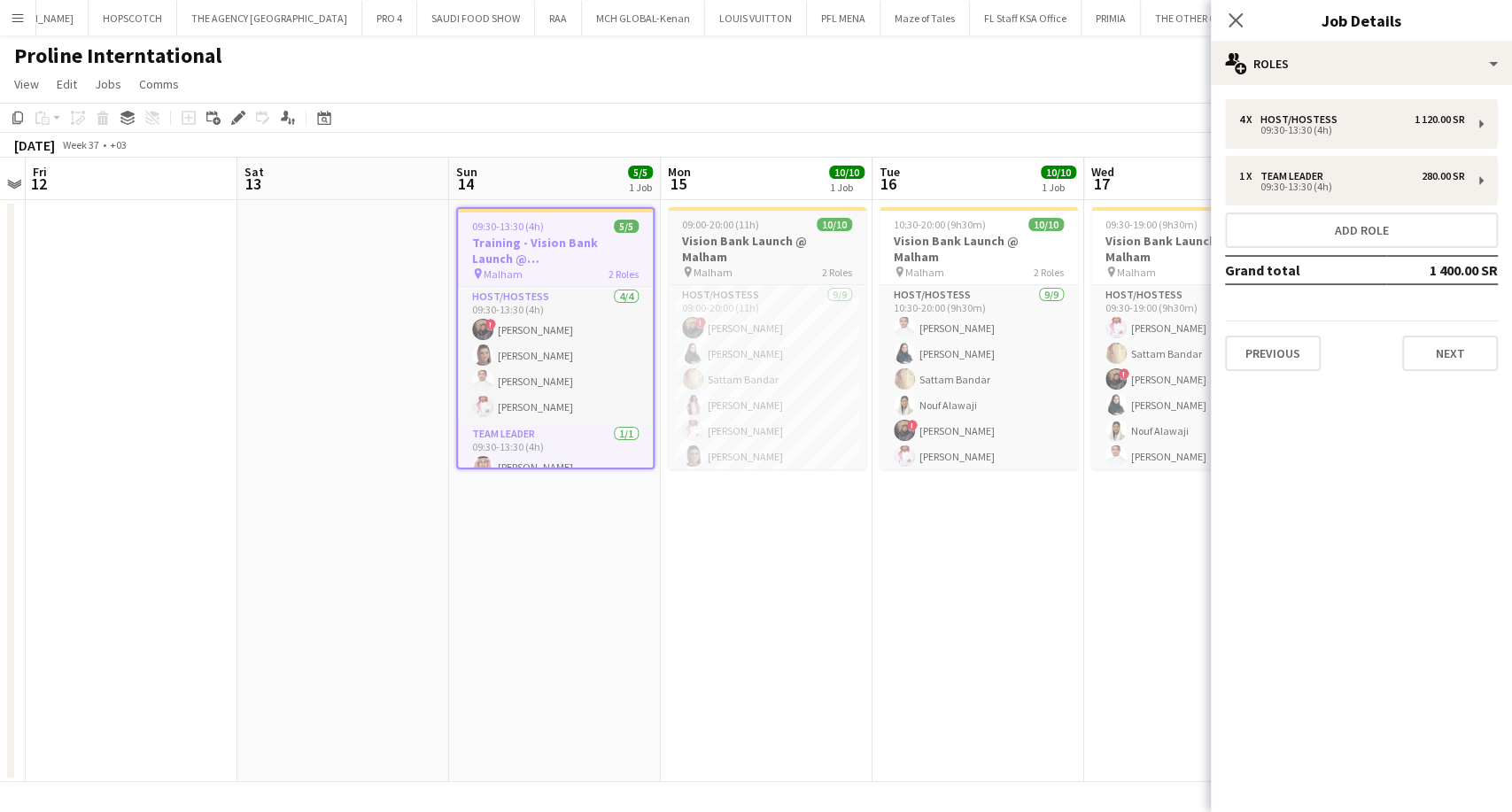
click at [765, 213] on app-job-card "09:00-20:00 (11h) 10/10 Vision Bank Launch @ Malham pin Malham 2 Roles Host/Hos…" at bounding box center [767, 339] width 198 height 262
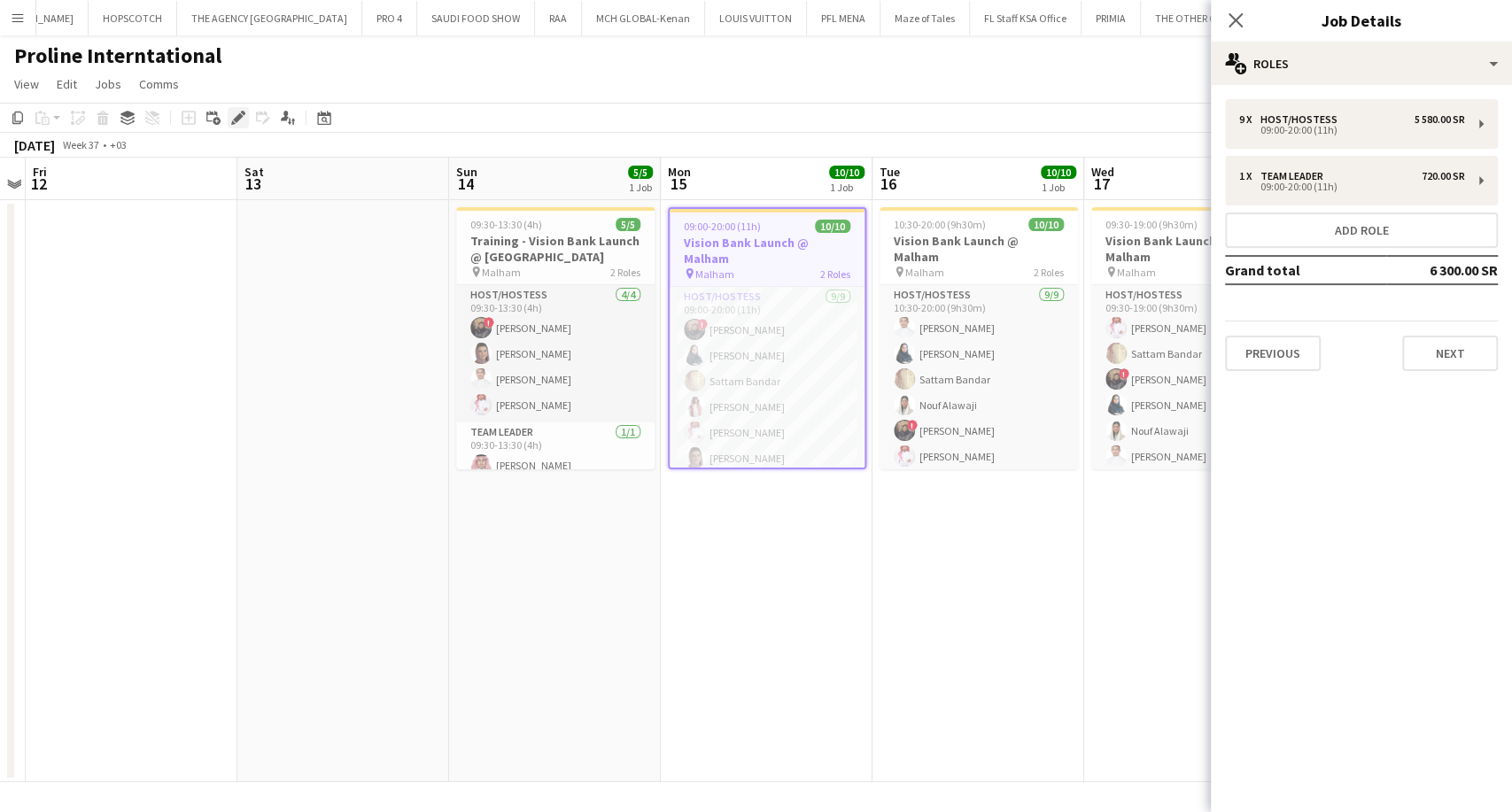
click at [241, 121] on icon "Edit" at bounding box center [238, 117] width 14 height 14
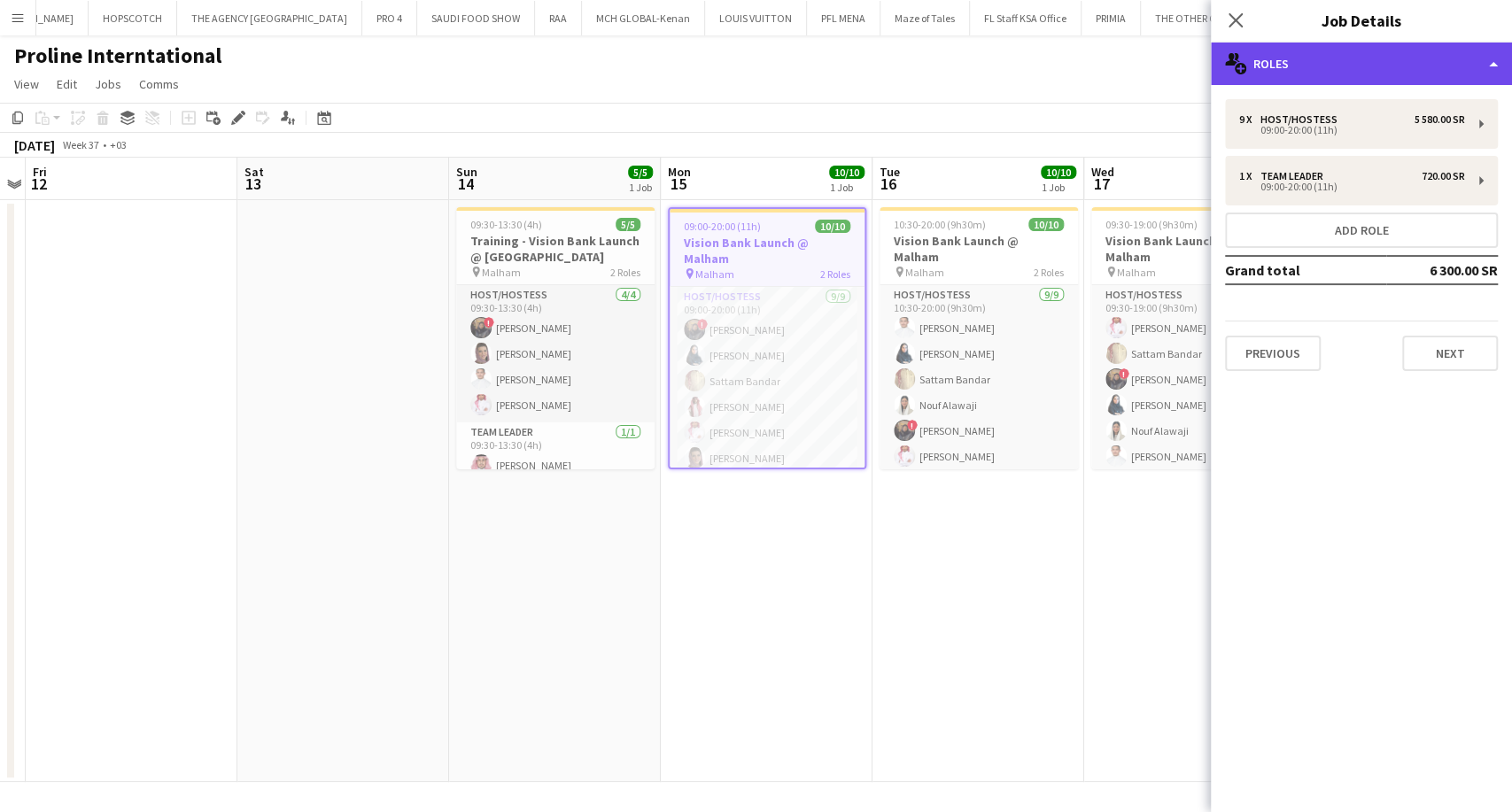
click at [1298, 60] on div "multiple-users-add Roles" at bounding box center [1361, 63] width 301 height 42
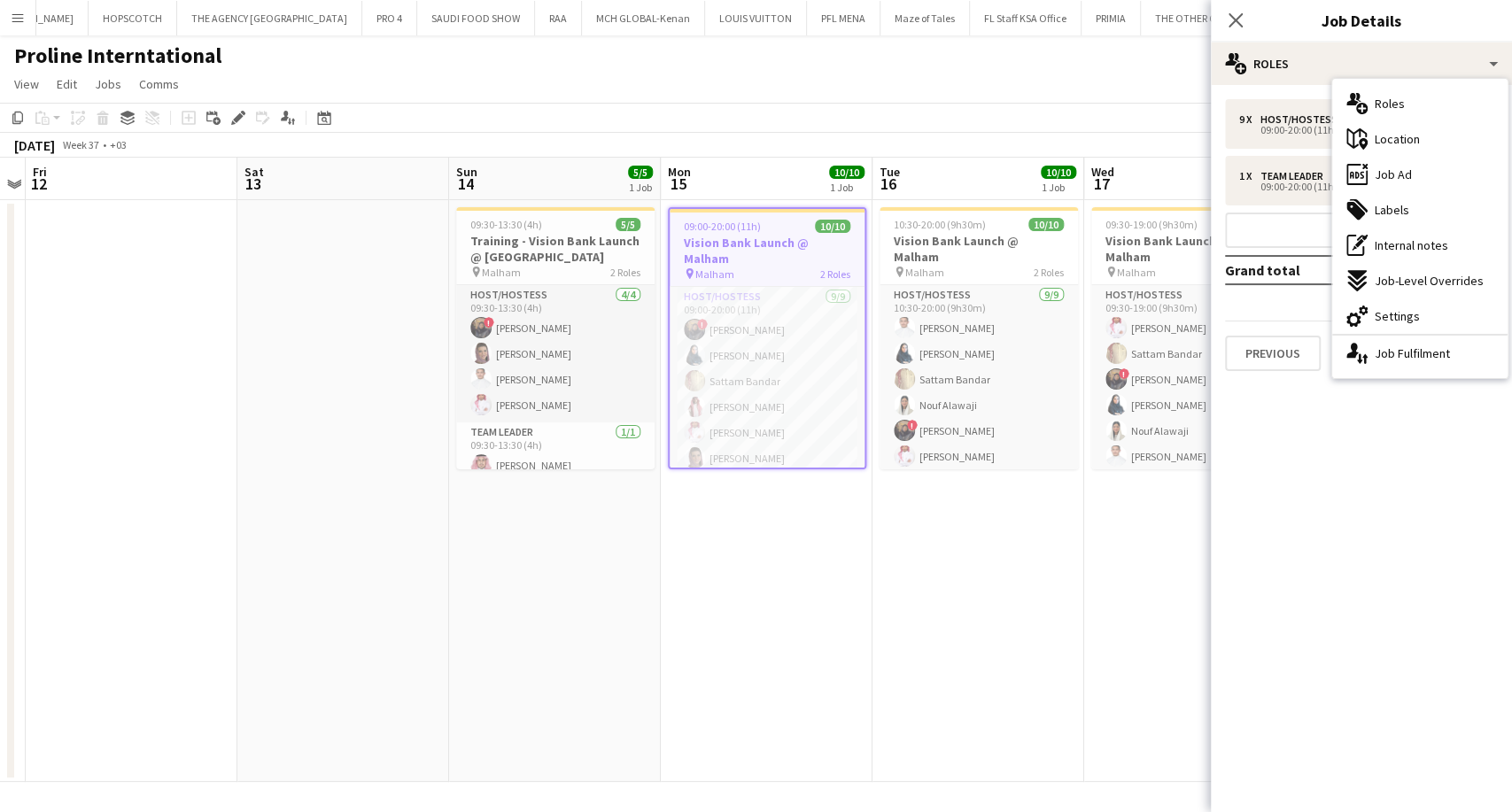
click at [787, 267] on div "pin Malham 2 Roles" at bounding box center [767, 273] width 195 height 14
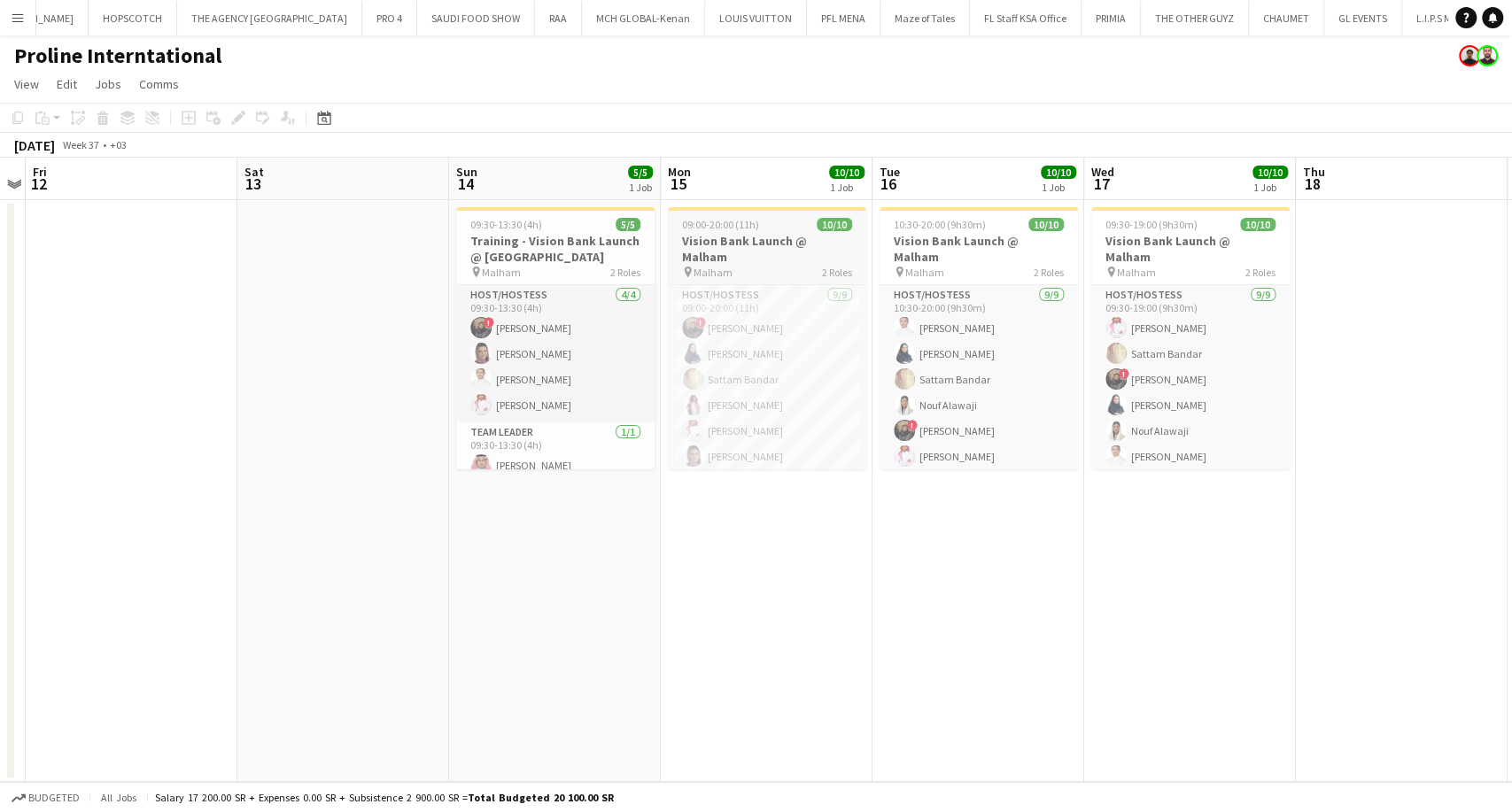
click at [761, 265] on div "pin Malham 2 Roles" at bounding box center [767, 272] width 198 height 14
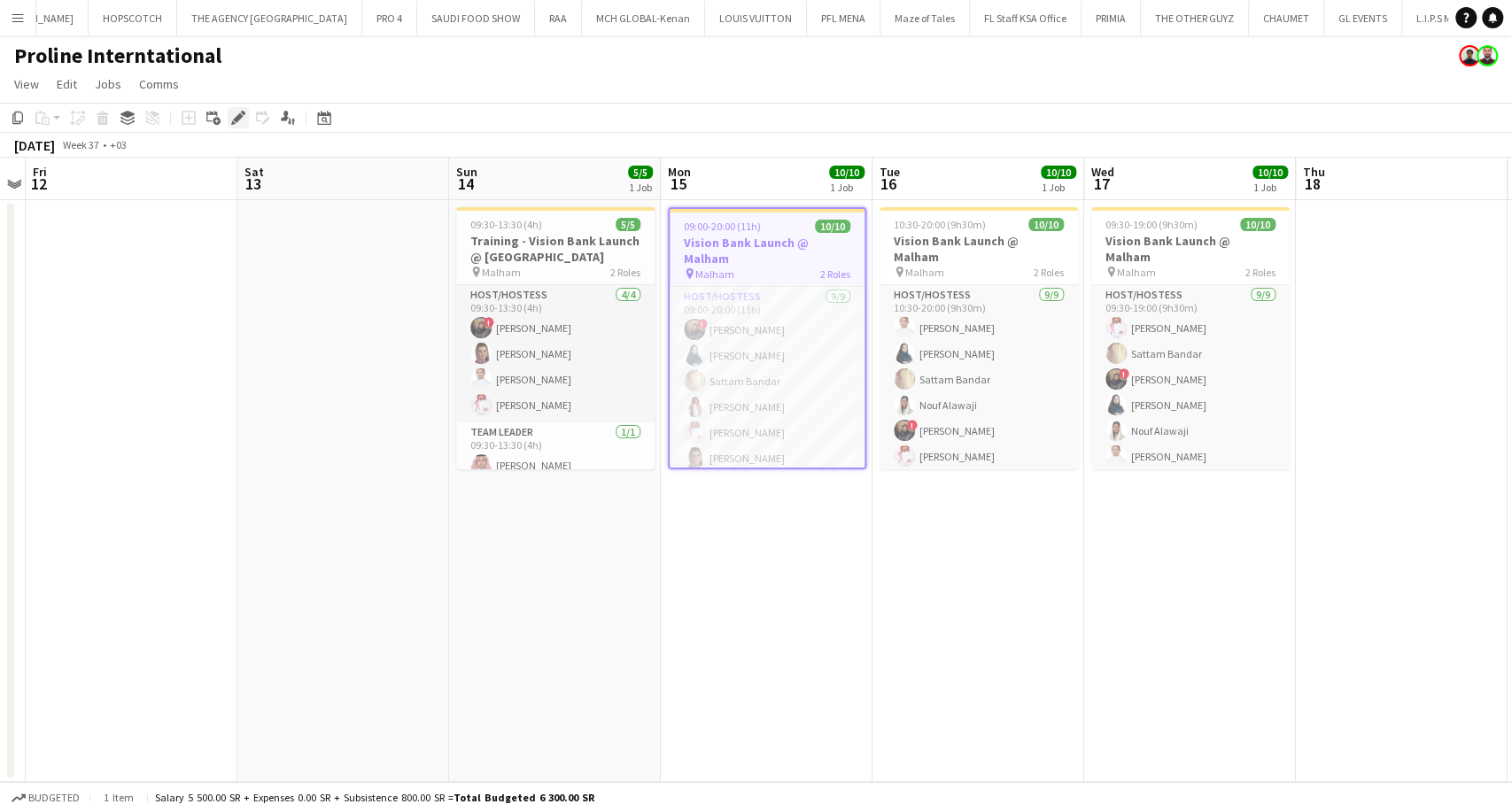
click at [246, 112] on div "Edit" at bounding box center [238, 117] width 21 height 21
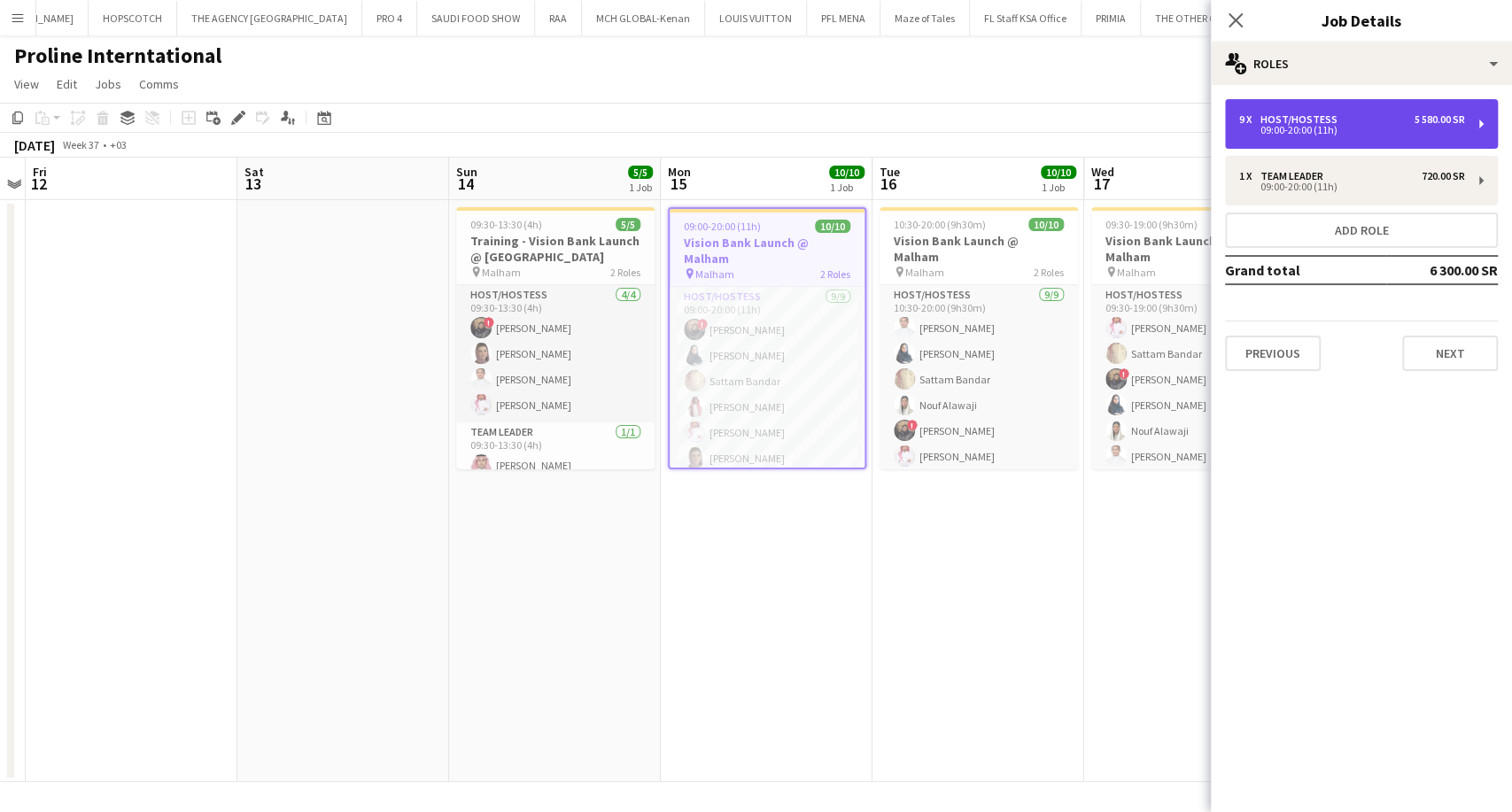
click at [1303, 116] on div "Host/Hostess" at bounding box center [1302, 120] width 84 height 13
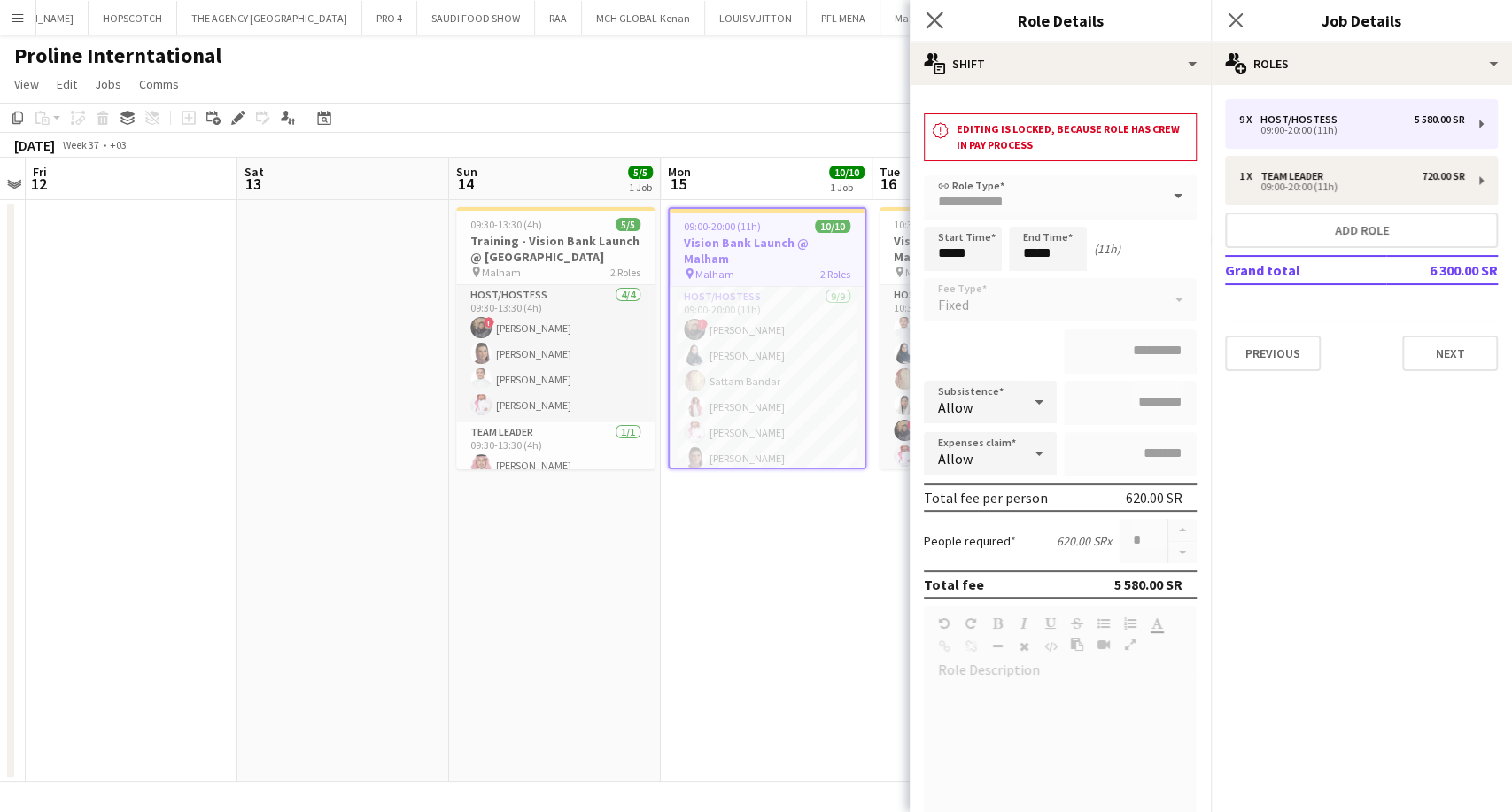
click at [944, 28] on app-icon "Close pop-in" at bounding box center [935, 21] width 26 height 26
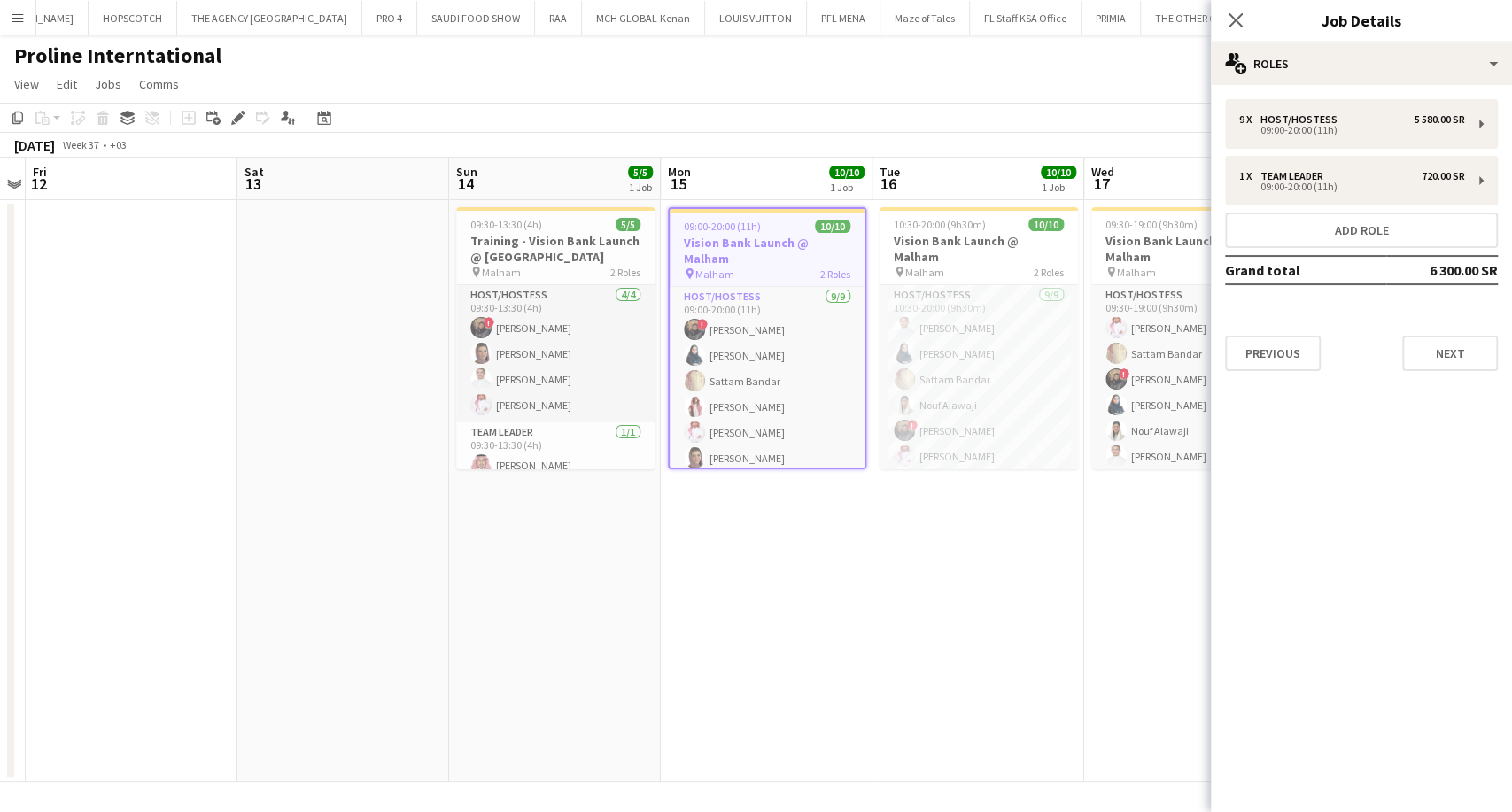
click at [1111, 168] on span "Wed" at bounding box center [1102, 172] width 23 height 16
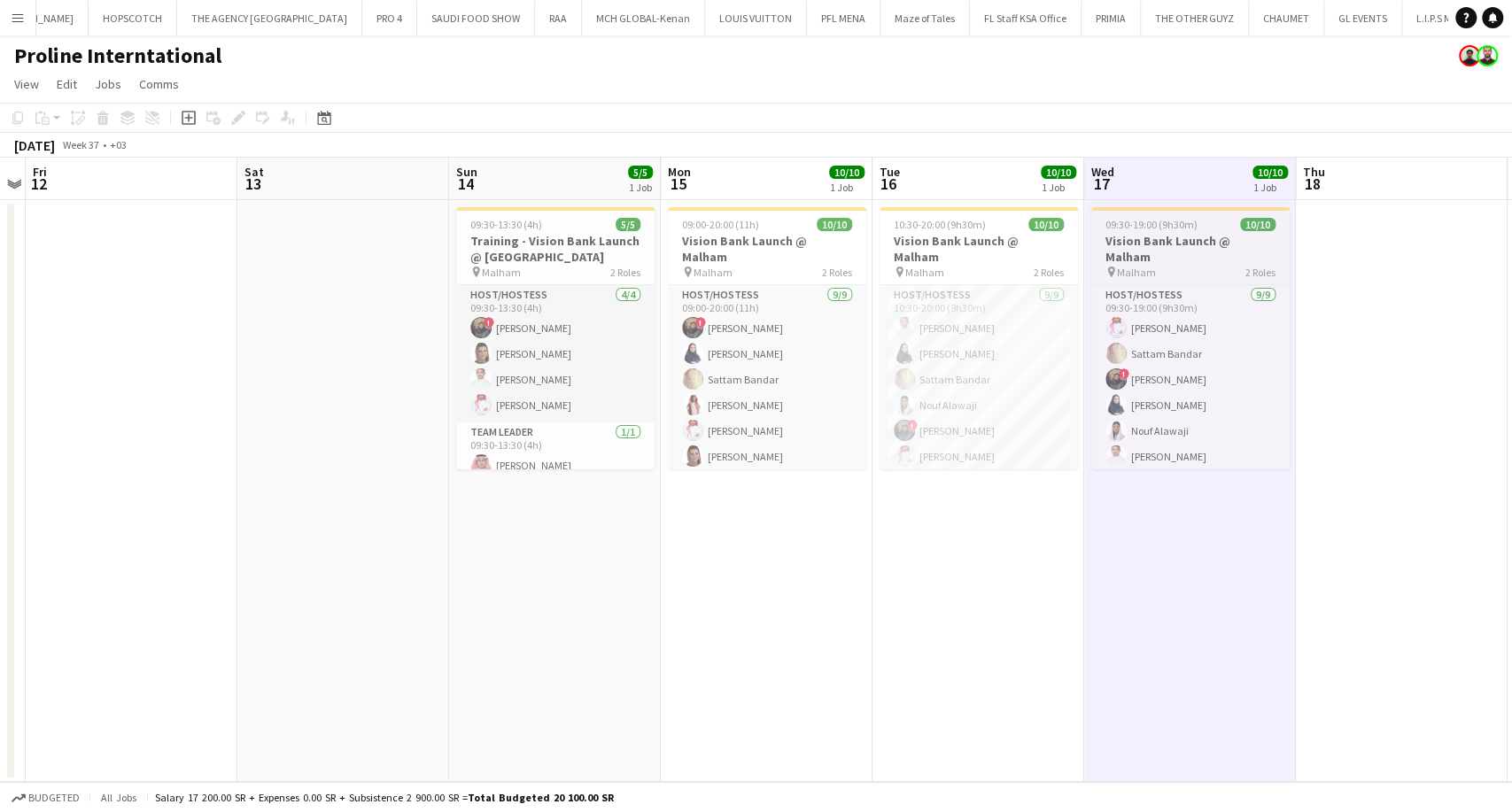
click at [1202, 217] on div "09:30-19:00 (9h30m) 10/10" at bounding box center [1190, 224] width 198 height 13
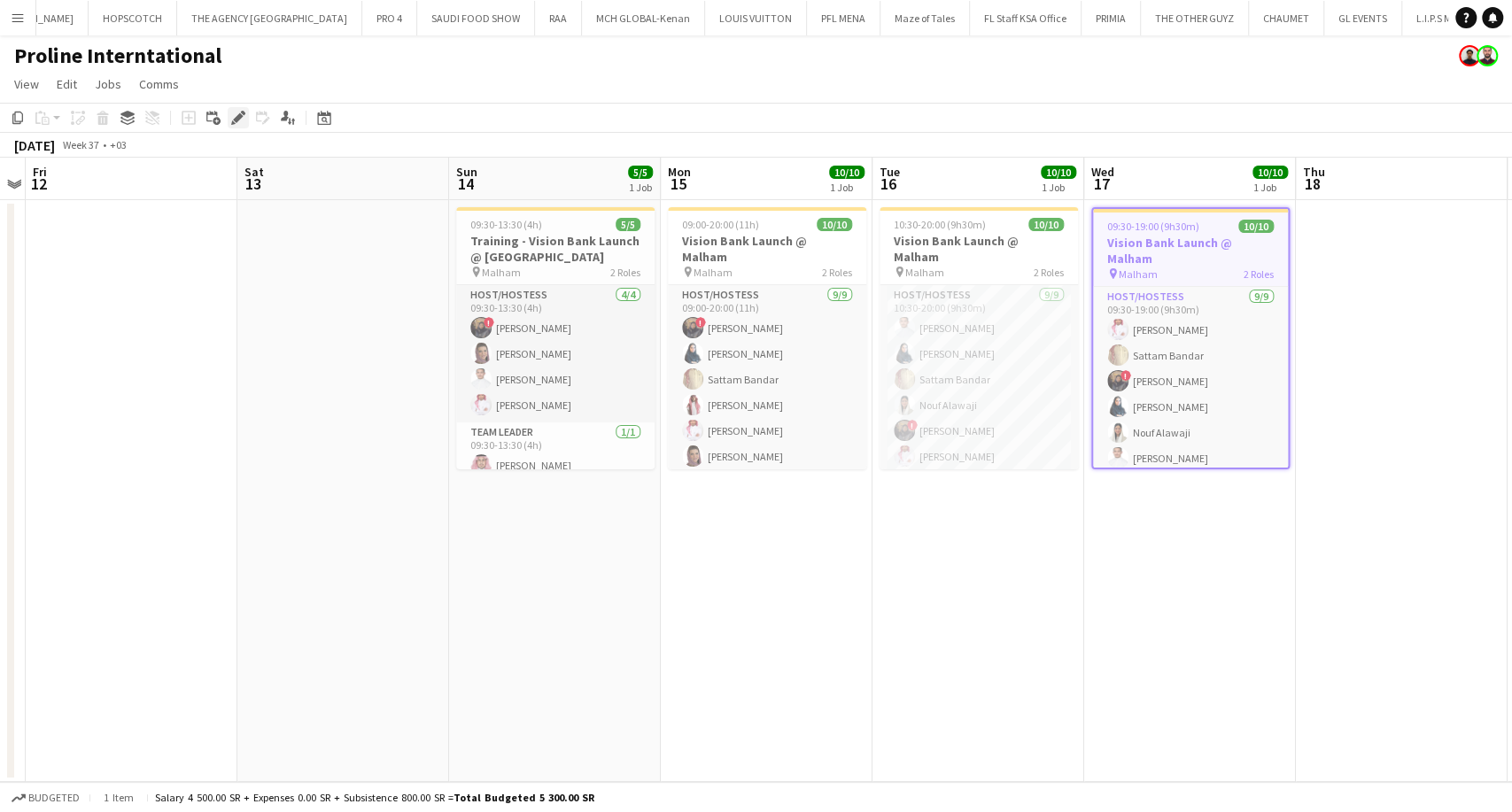
click at [236, 120] on icon at bounding box center [238, 118] width 10 height 10
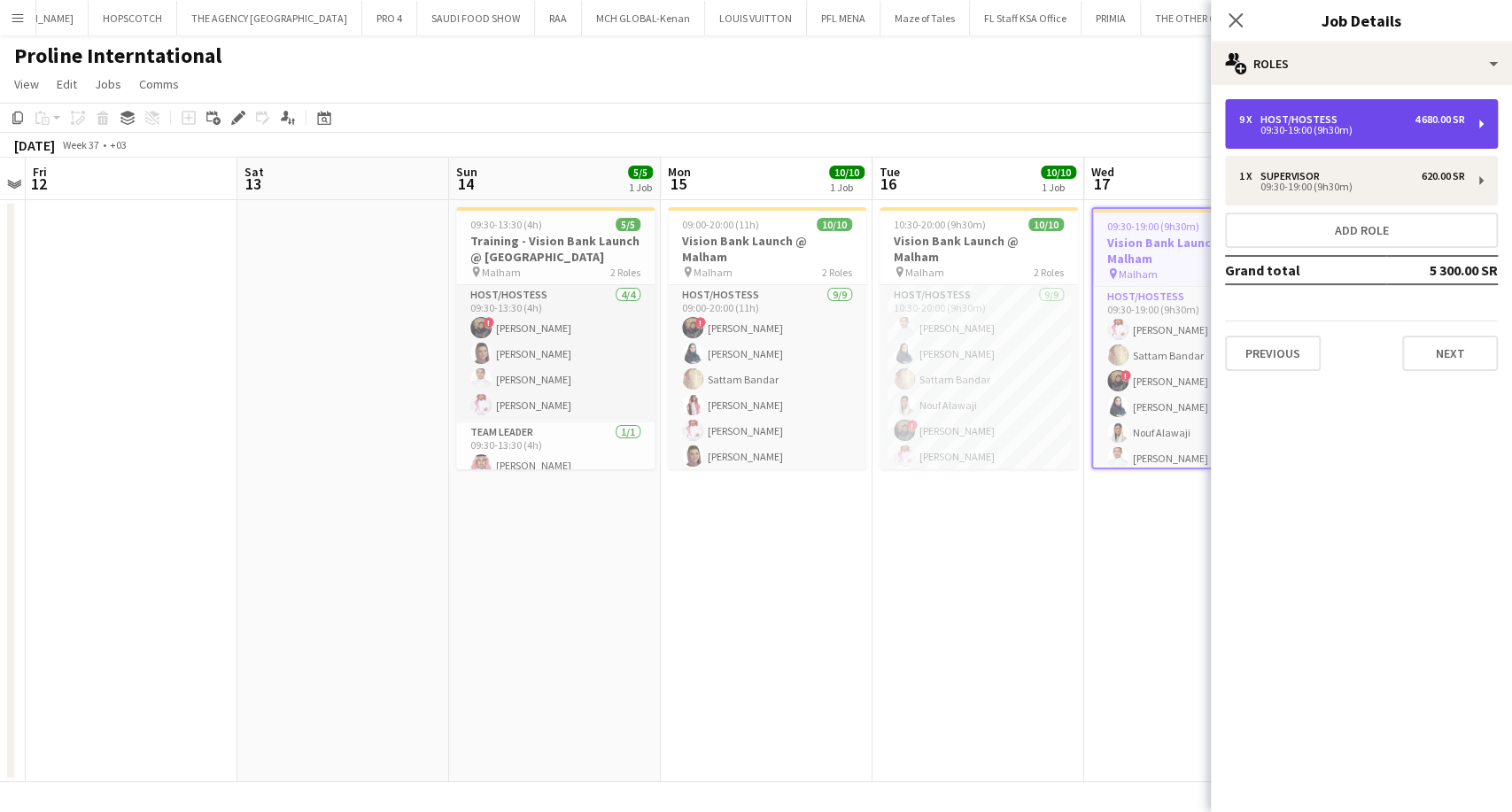
click at [1263, 126] on div "09:30-19:00 (9h30m)" at bounding box center [1351, 130] width 226 height 9
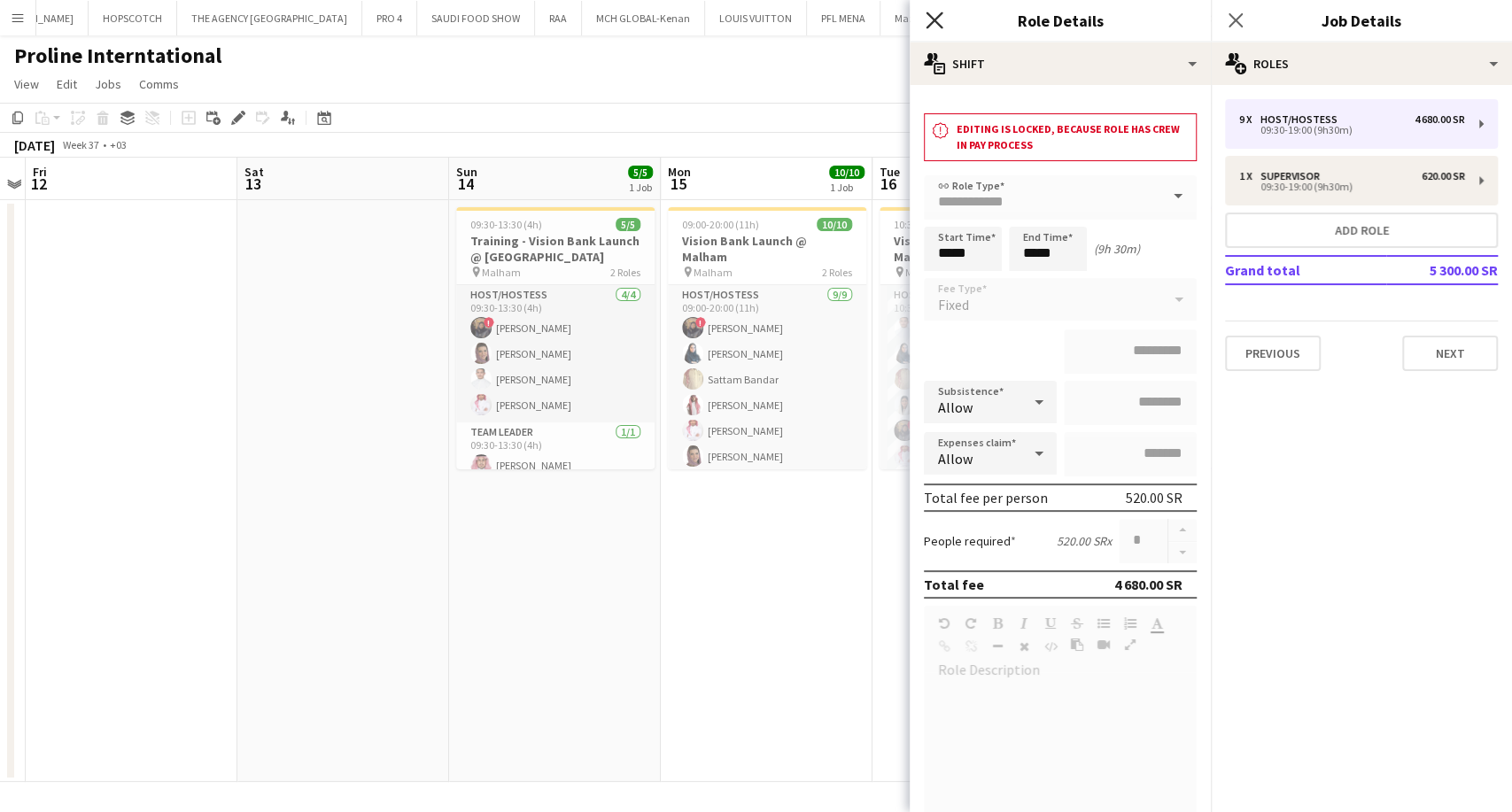
click at [933, 21] on icon at bounding box center [934, 20] width 17 height 17
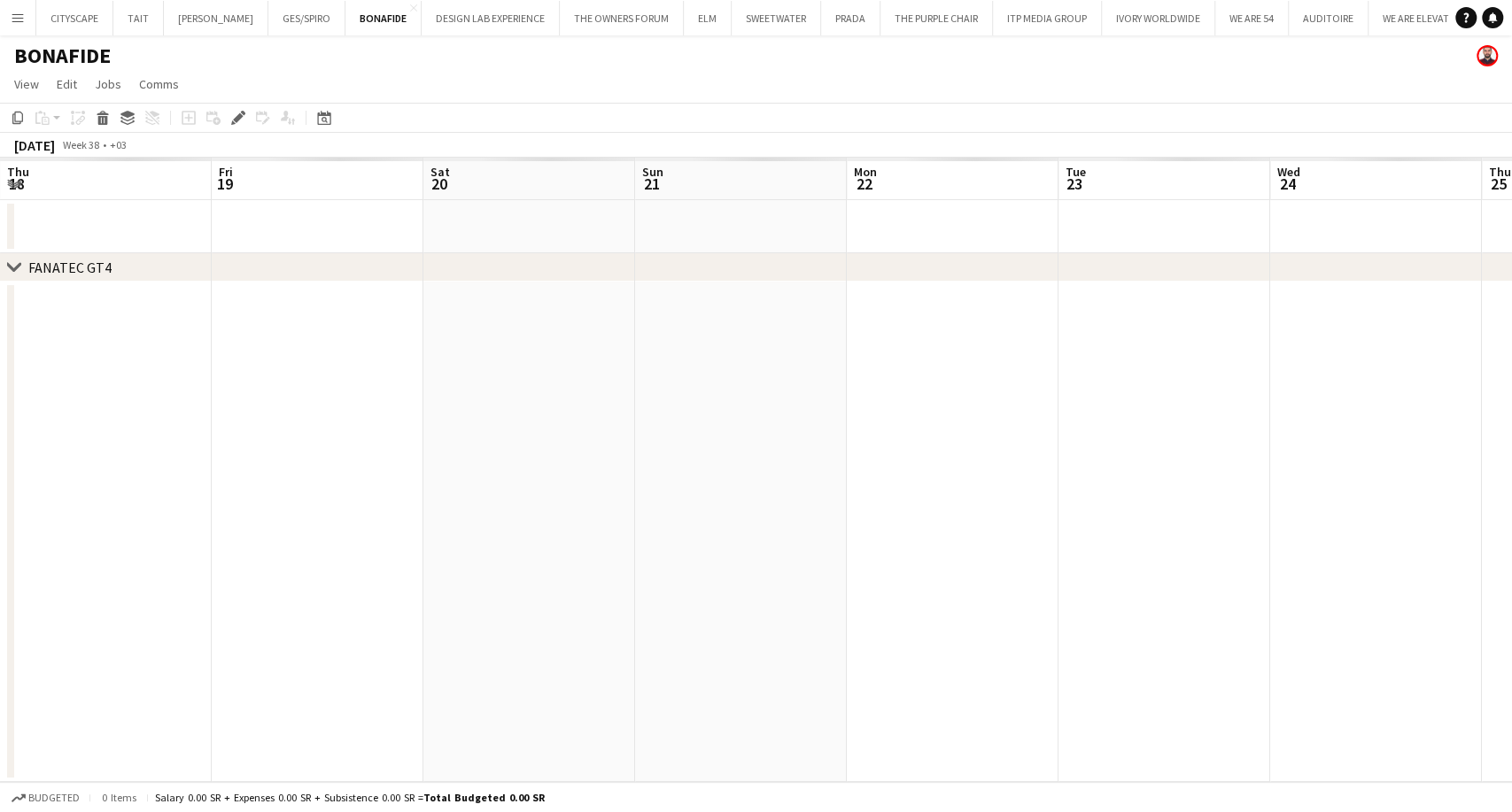
scroll to position [0, 609]
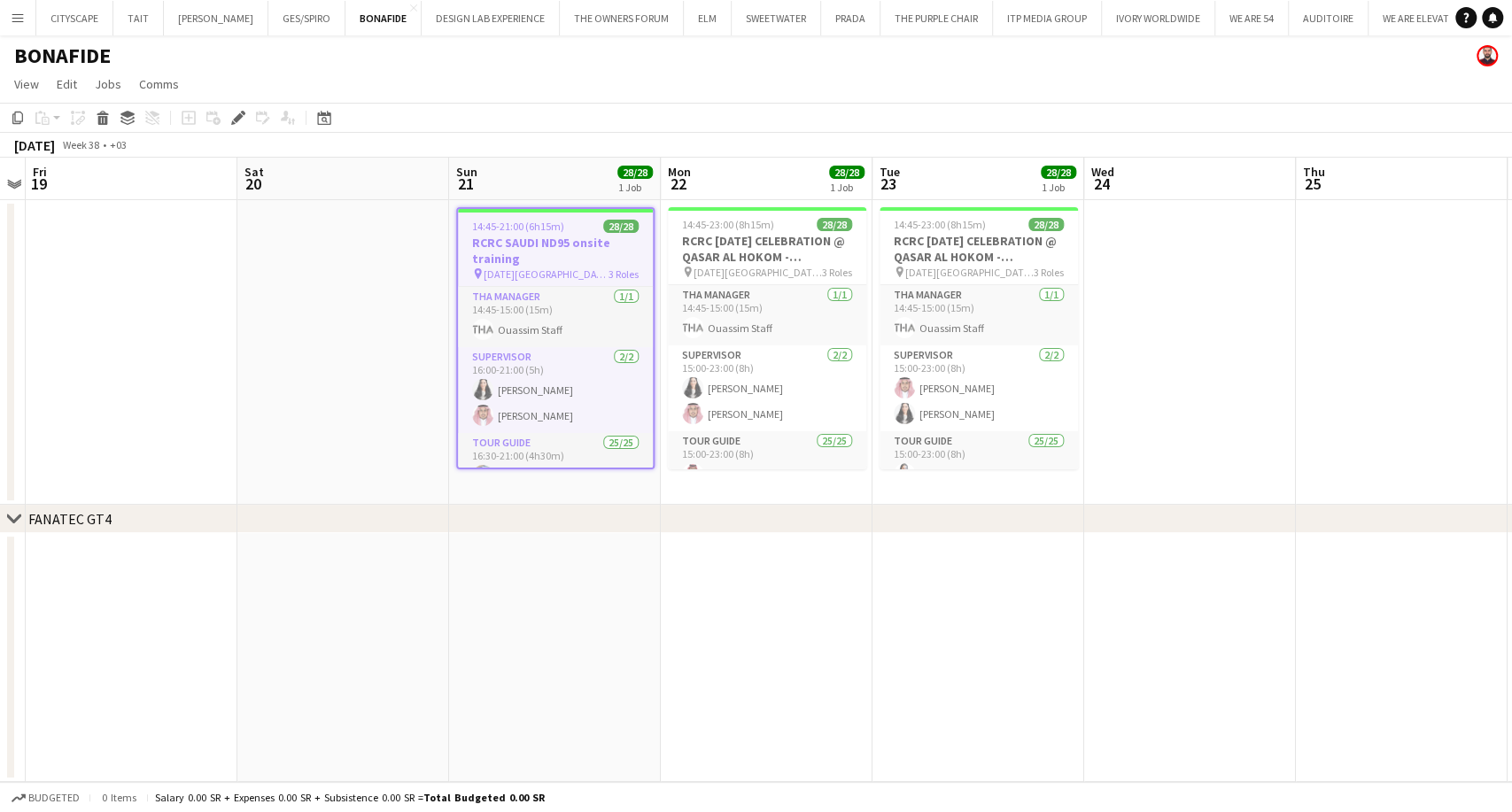
click at [552, 244] on h3 "RCRC SAUDI ND95 onsite training" at bounding box center [555, 250] width 195 height 32
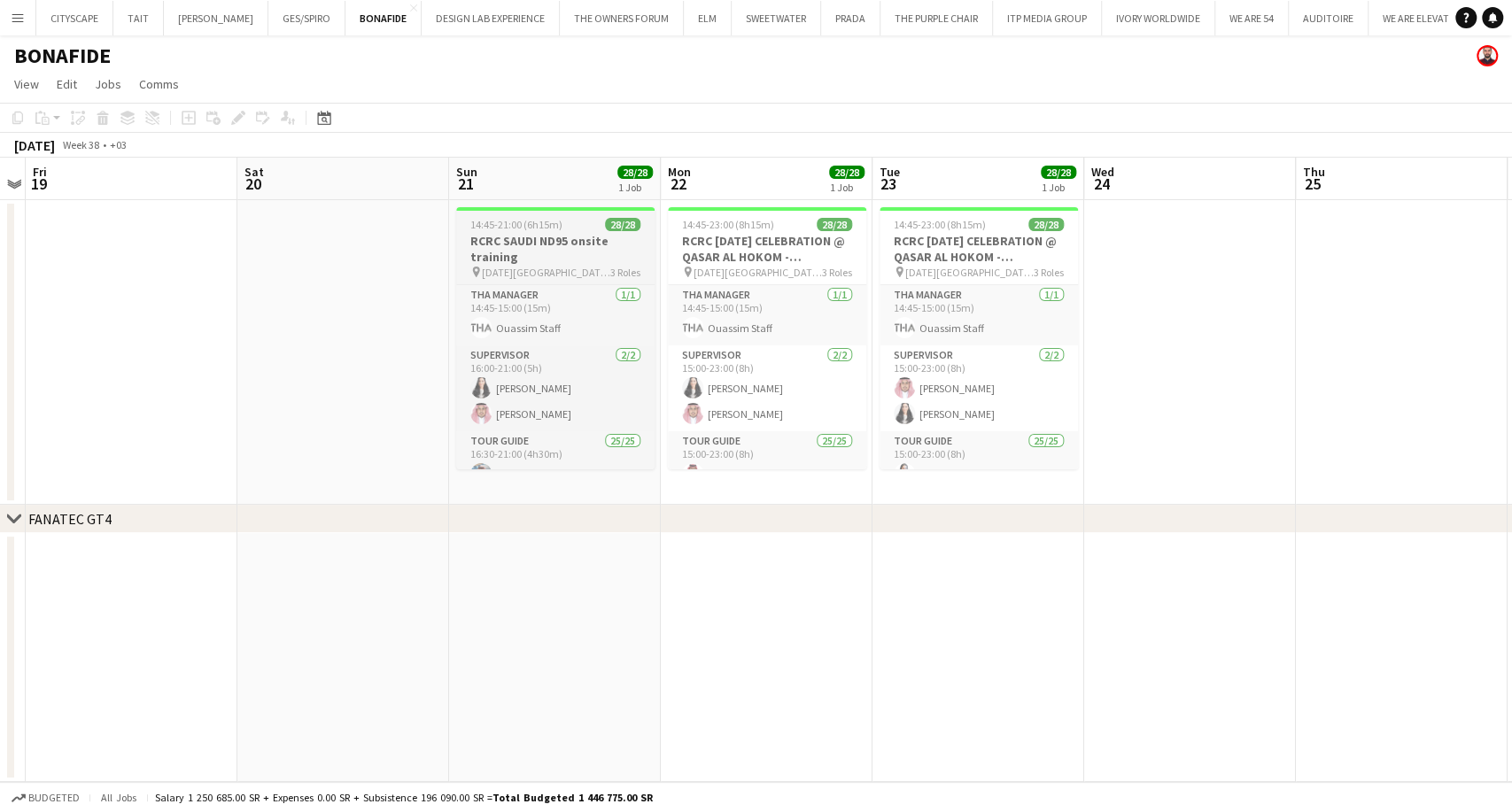
click at [544, 246] on h3 "RCRC SAUDI ND95 onsite training" at bounding box center [555, 249] width 198 height 32
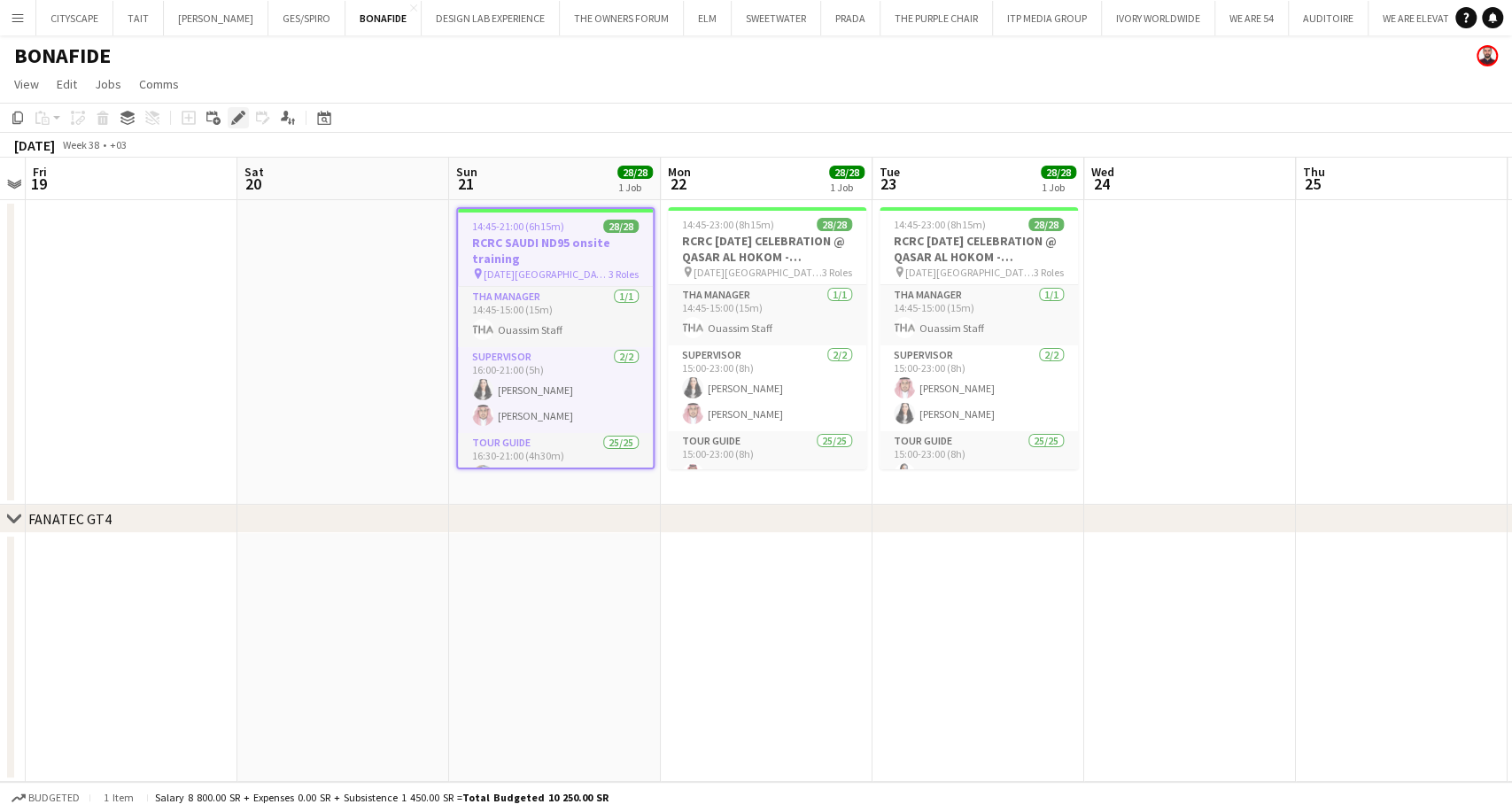
click at [235, 122] on icon at bounding box center [238, 118] width 10 height 10
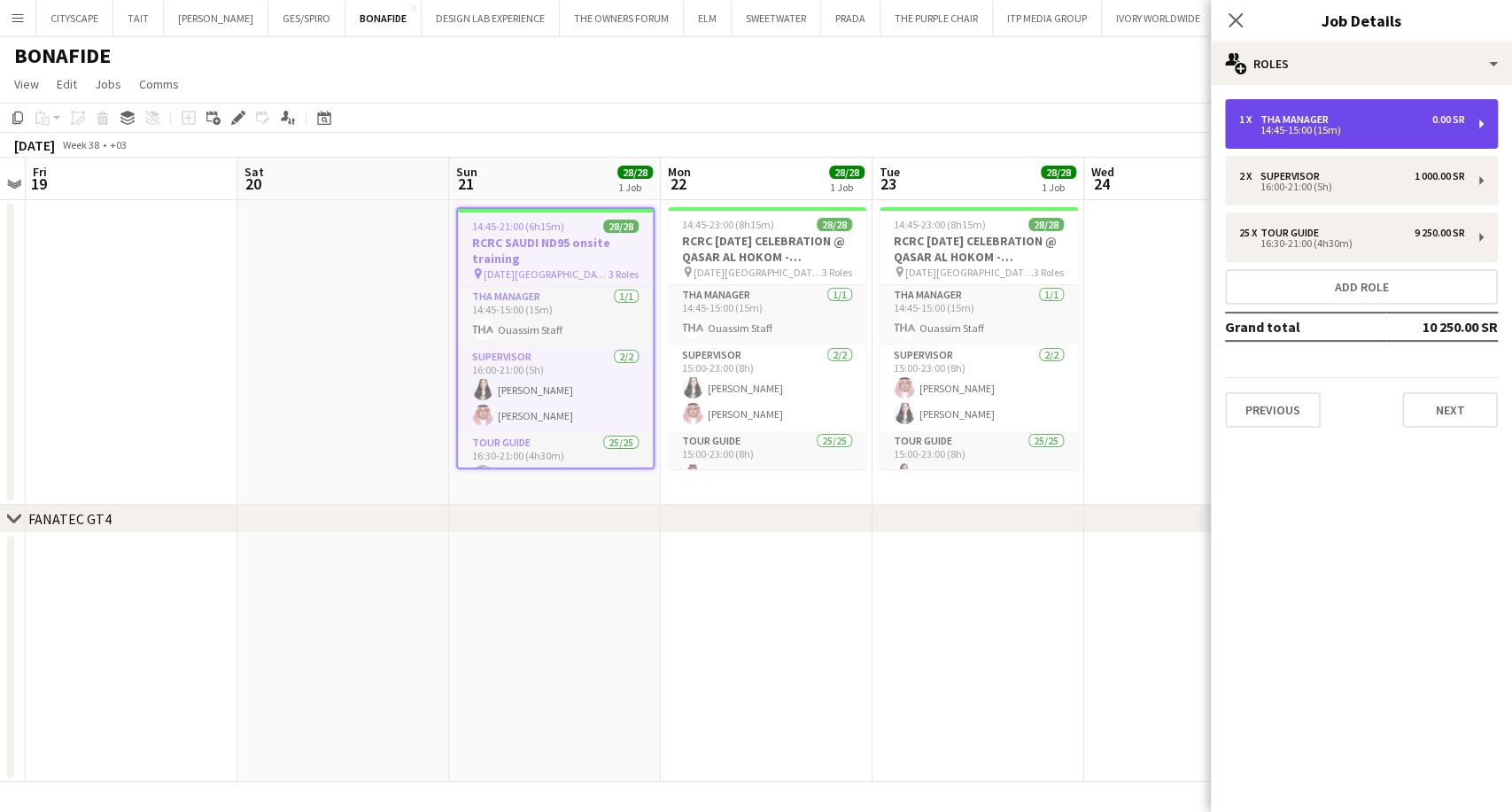
click at [1331, 129] on div "14:45-15:00 (15m)" at bounding box center [1351, 130] width 226 height 9
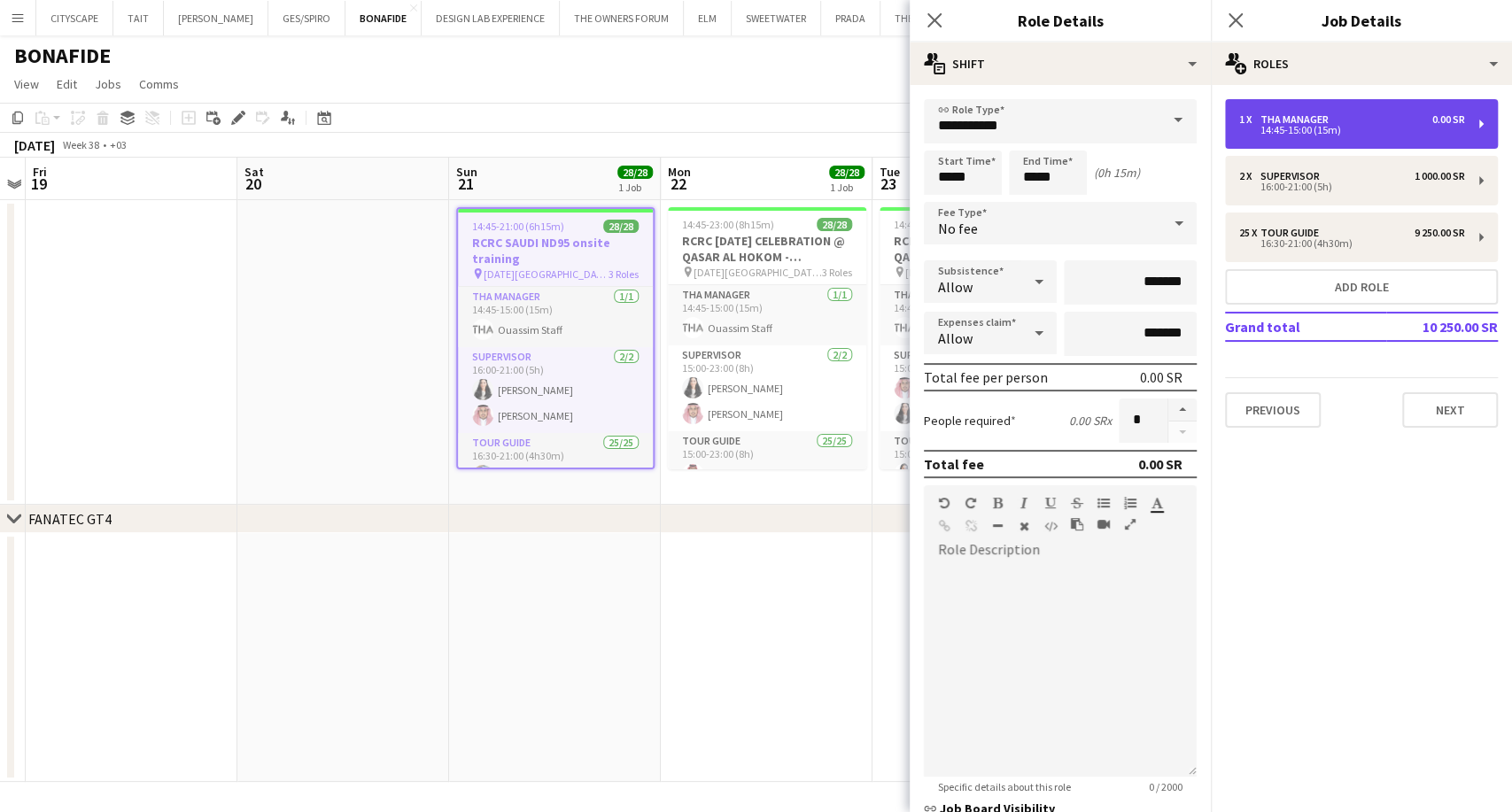
click at [1331, 129] on div "14:45-15:00 (15m)" at bounding box center [1351, 130] width 226 height 9
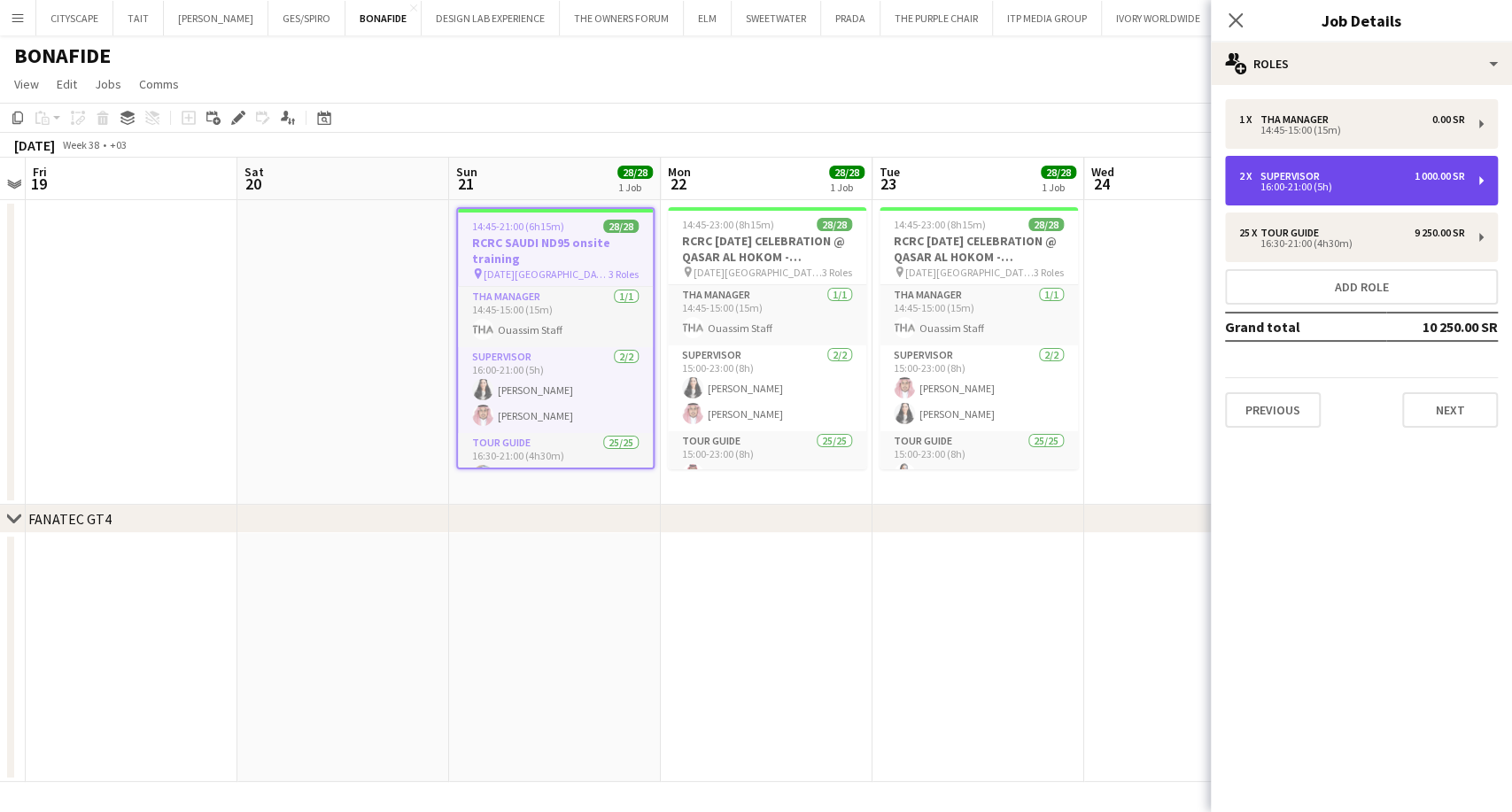
click at [1311, 190] on div "16:00-21:00 (5h)" at bounding box center [1351, 187] width 226 height 9
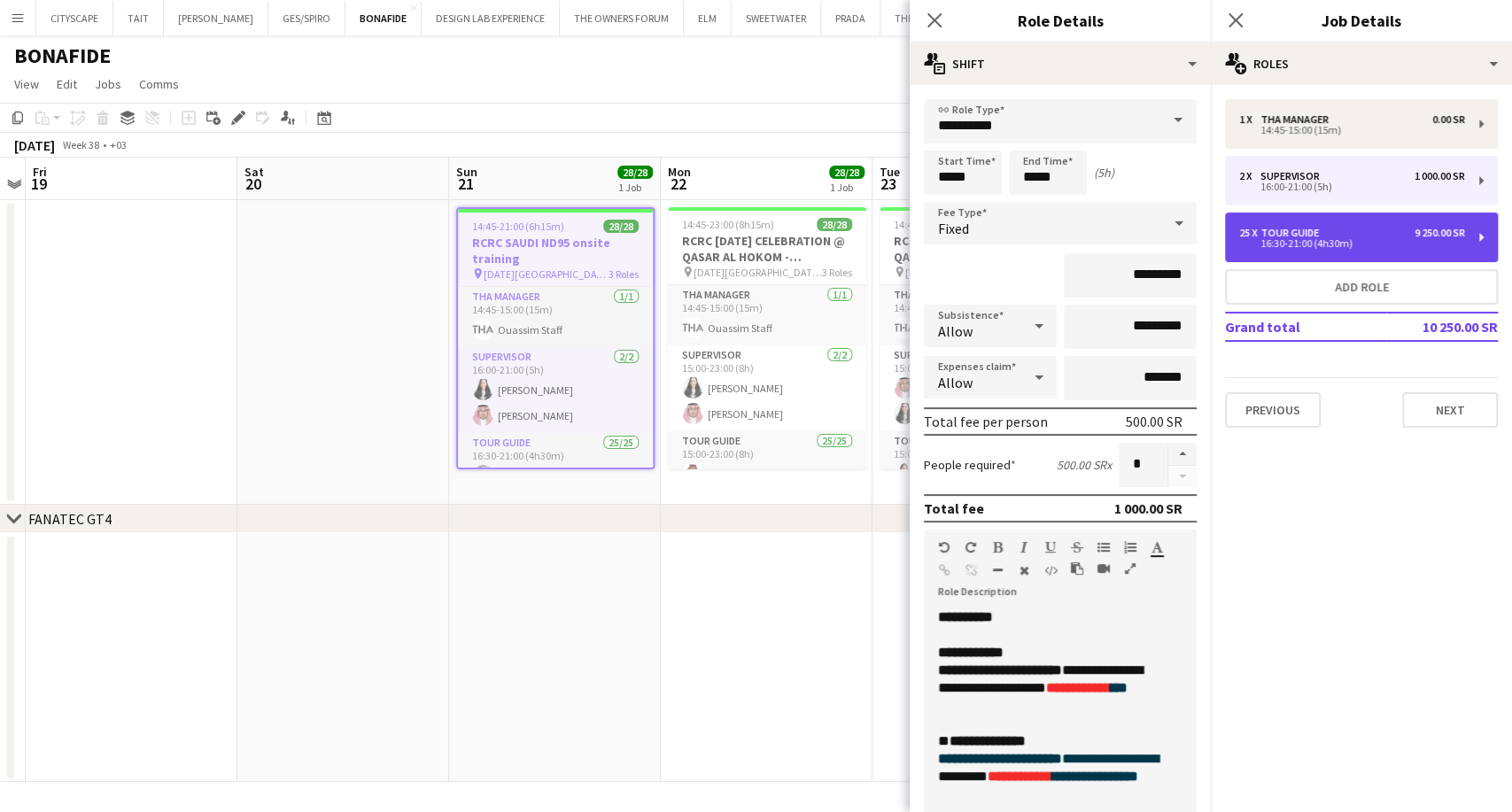
click at [1317, 247] on div "16:30-21:00 (4h30m)" at bounding box center [1351, 244] width 226 height 9
type input "**********"
type input "*****"
type input "*********"
type input "********"
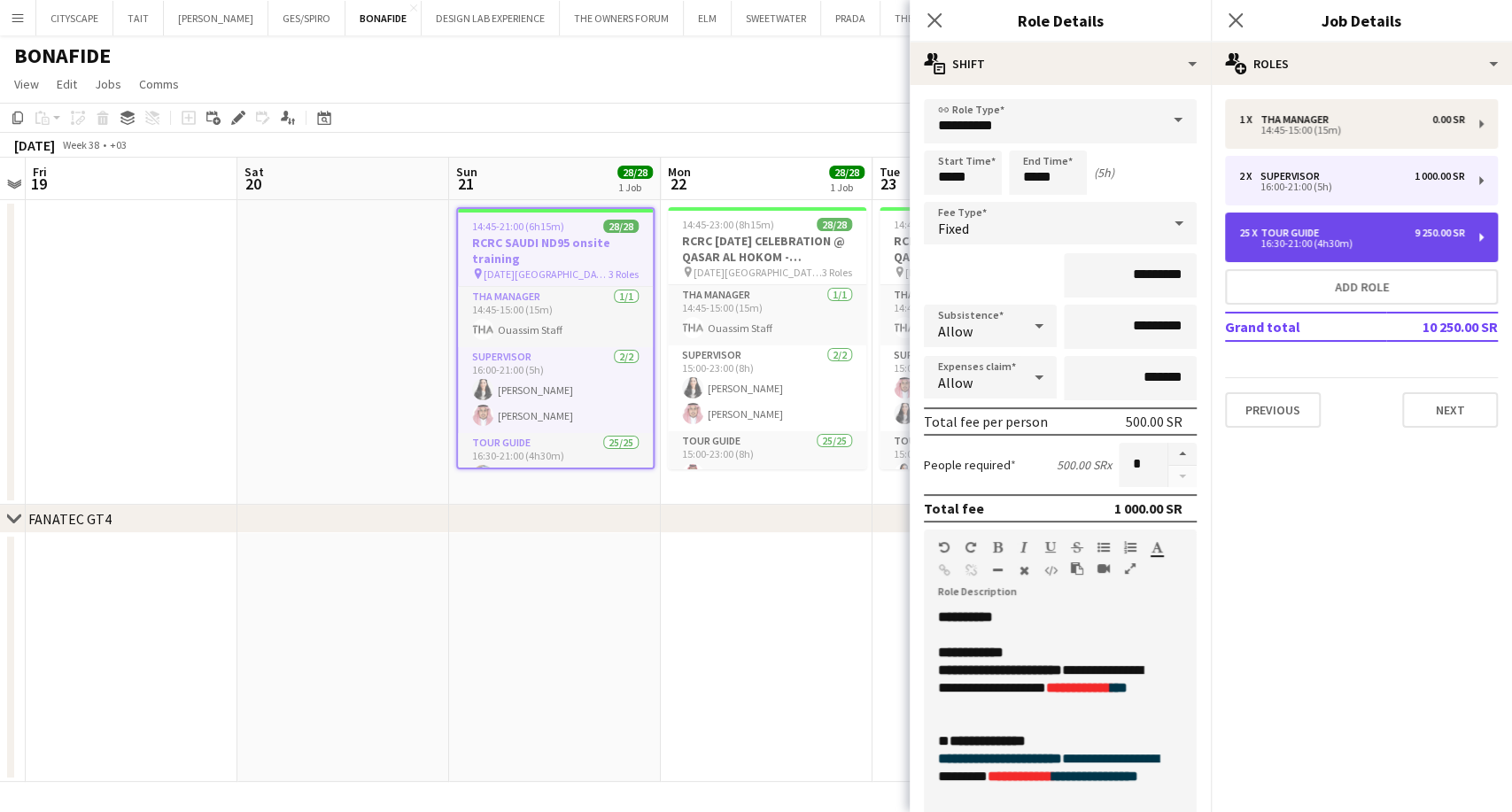
type input "**"
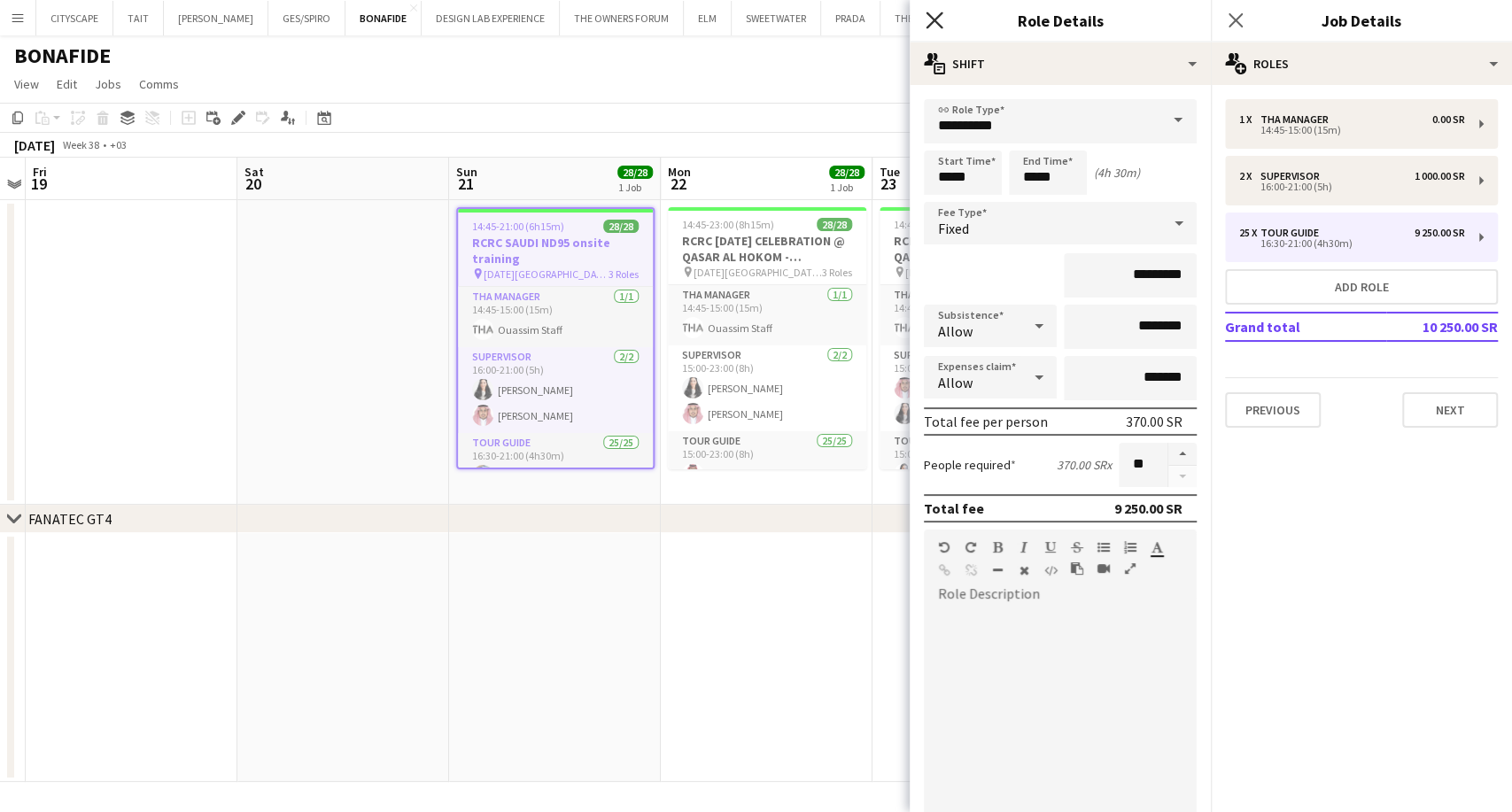
click at [939, 16] on icon at bounding box center [934, 20] width 17 height 17
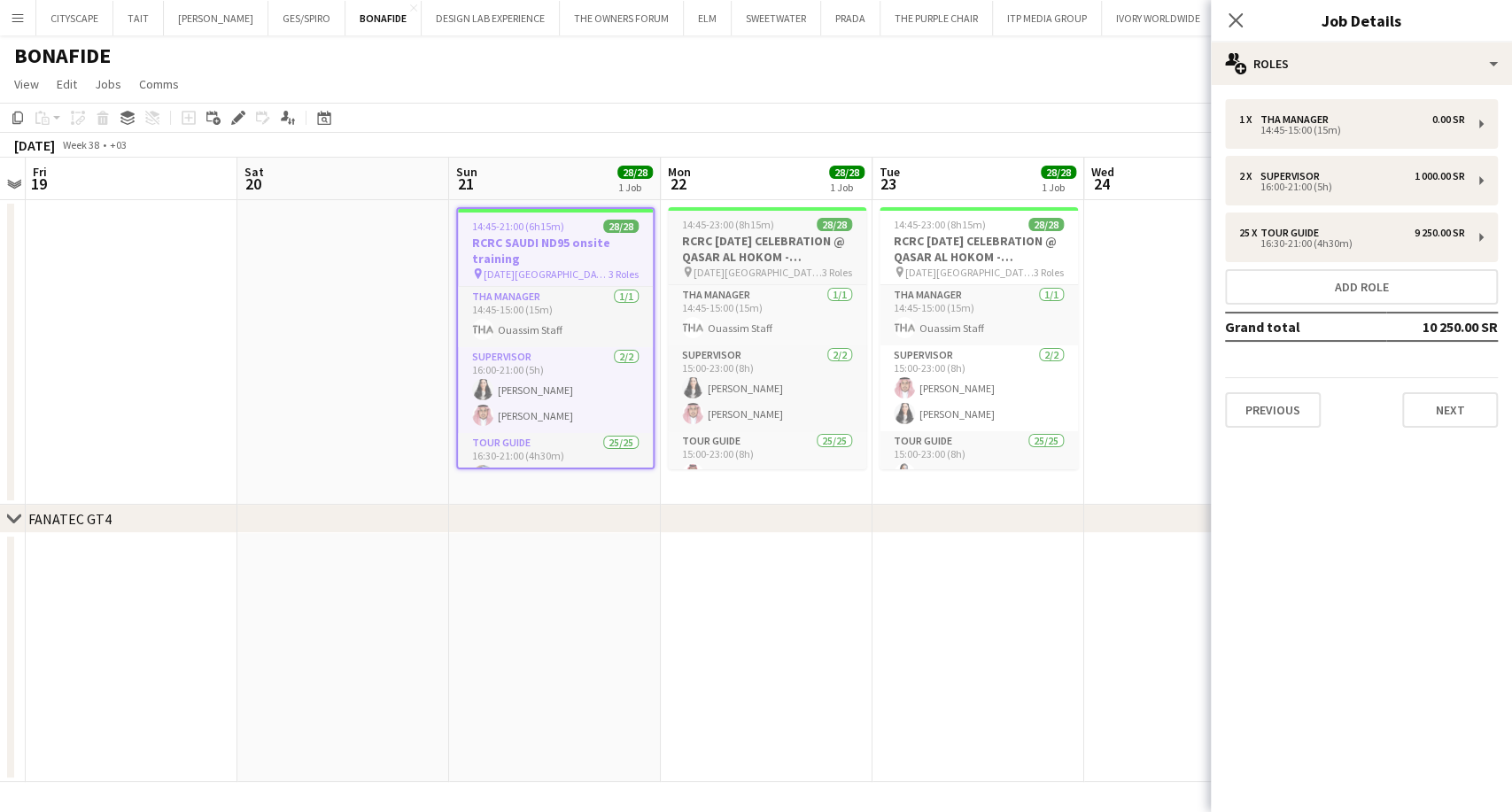
click at [776, 244] on h3 "RCRC NATIONAL DAY CELEBRATION @ QASAR AL HOKOM - RIYADH" at bounding box center [767, 249] width 198 height 32
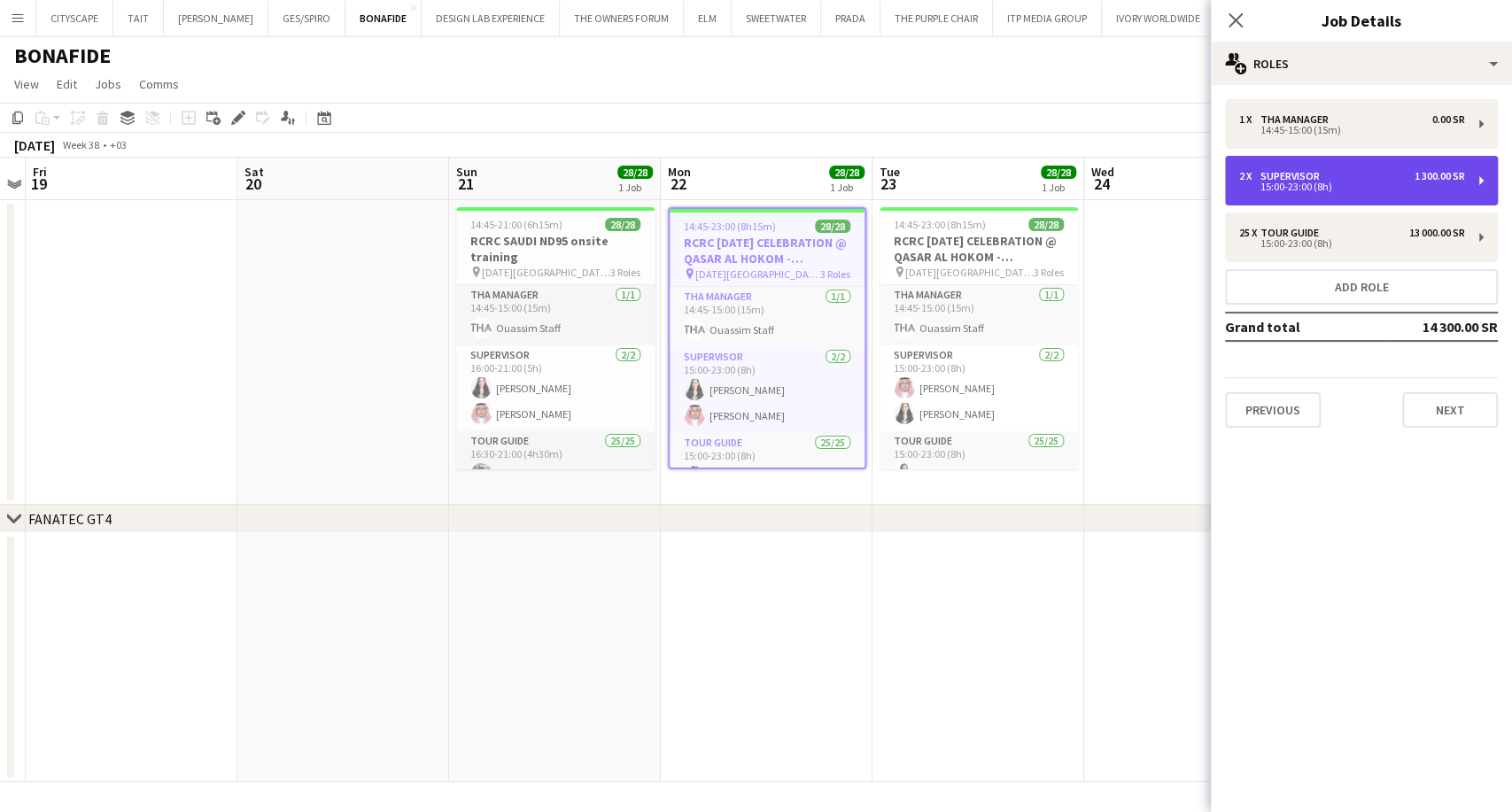
click at [1352, 190] on div "15:00-23:00 (8h)" at bounding box center [1351, 187] width 226 height 9
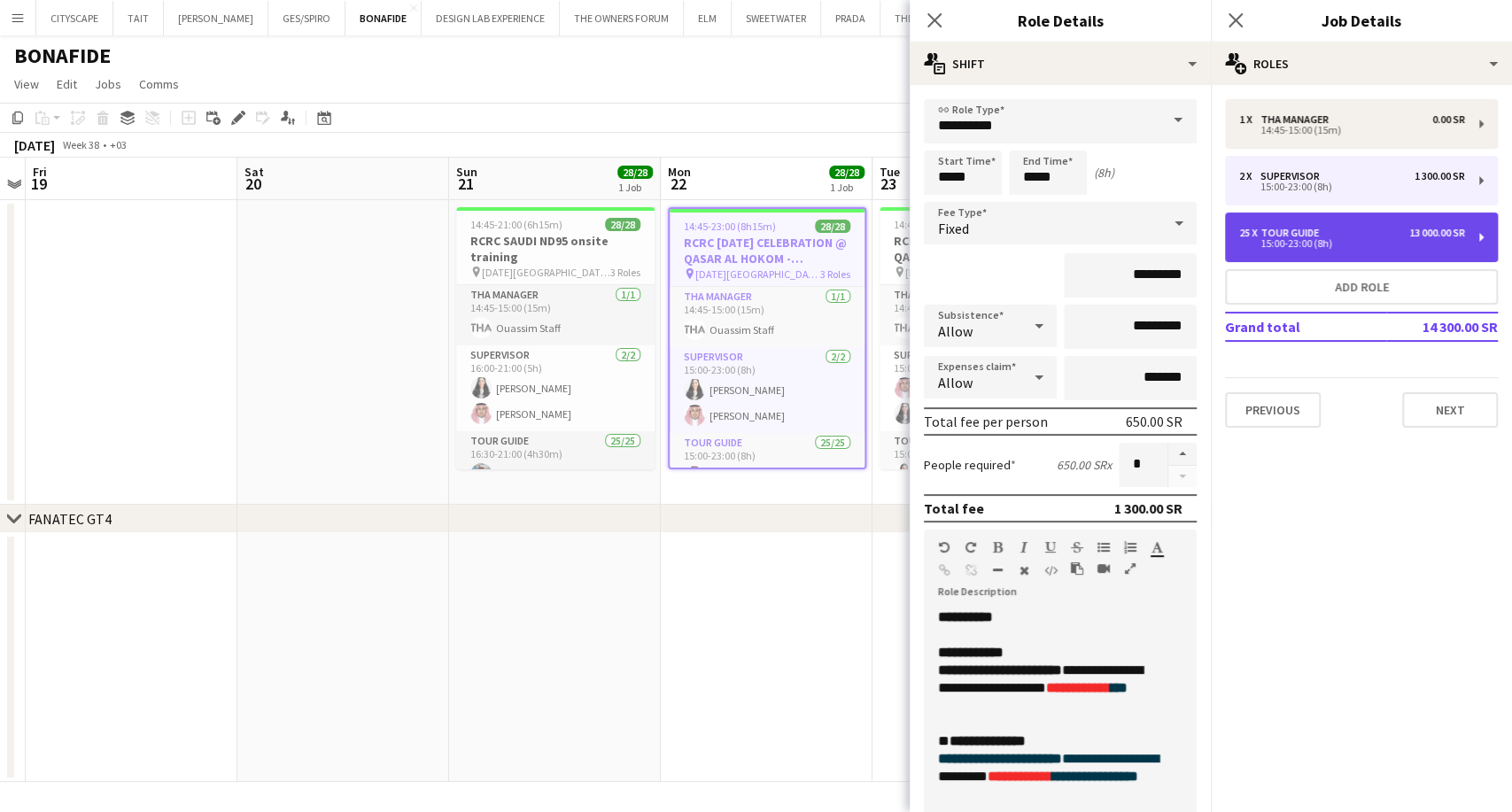
click at [1351, 234] on div "25 x Tour Guide 13 000.00 SR" at bounding box center [1351, 233] width 226 height 13
type input "**********"
type input "*********"
type input "**"
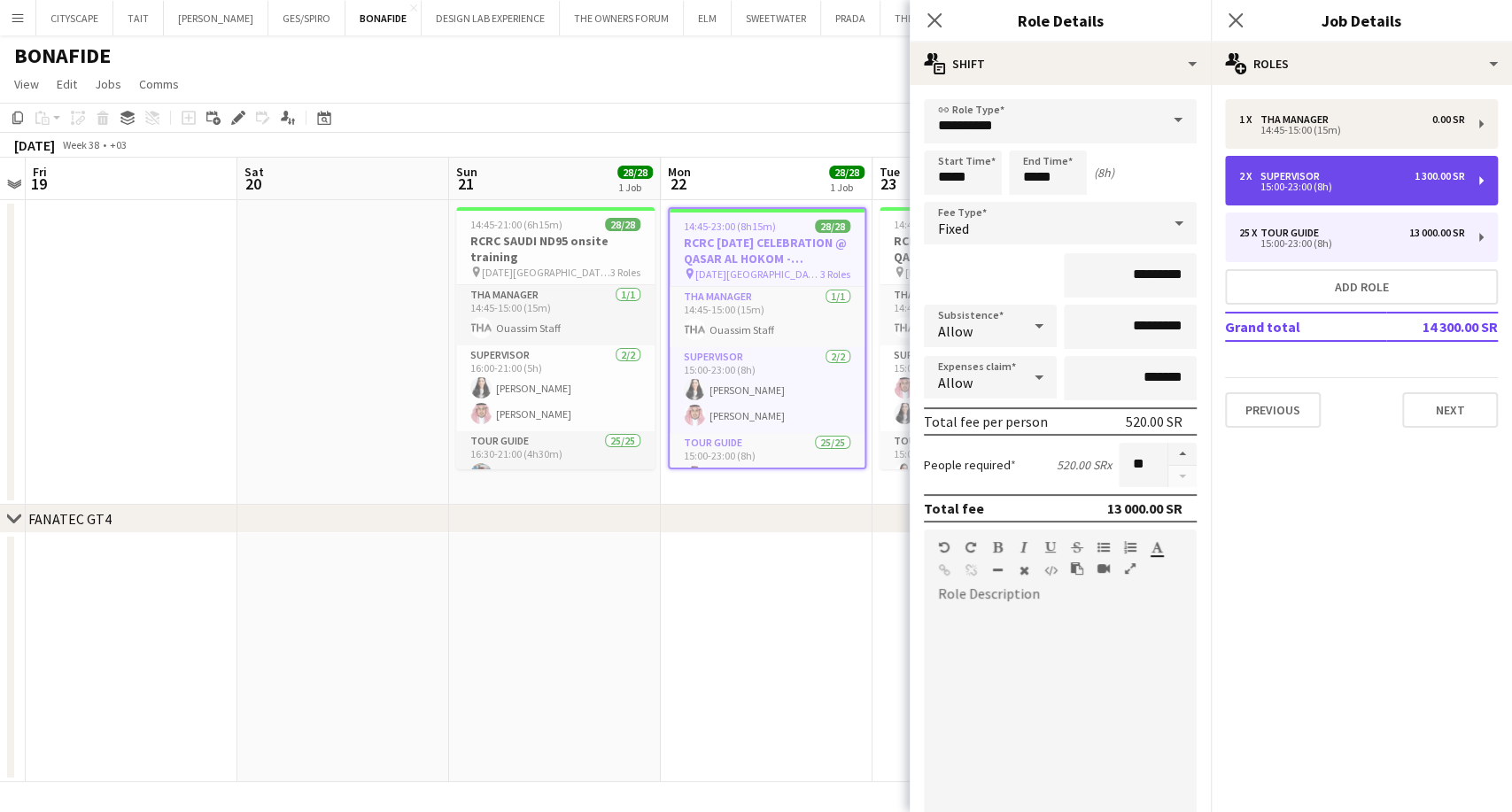
click at [1346, 184] on div "15:00-23:00 (8h)" at bounding box center [1351, 187] width 226 height 9
type input "**********"
type input "*********"
type input "*"
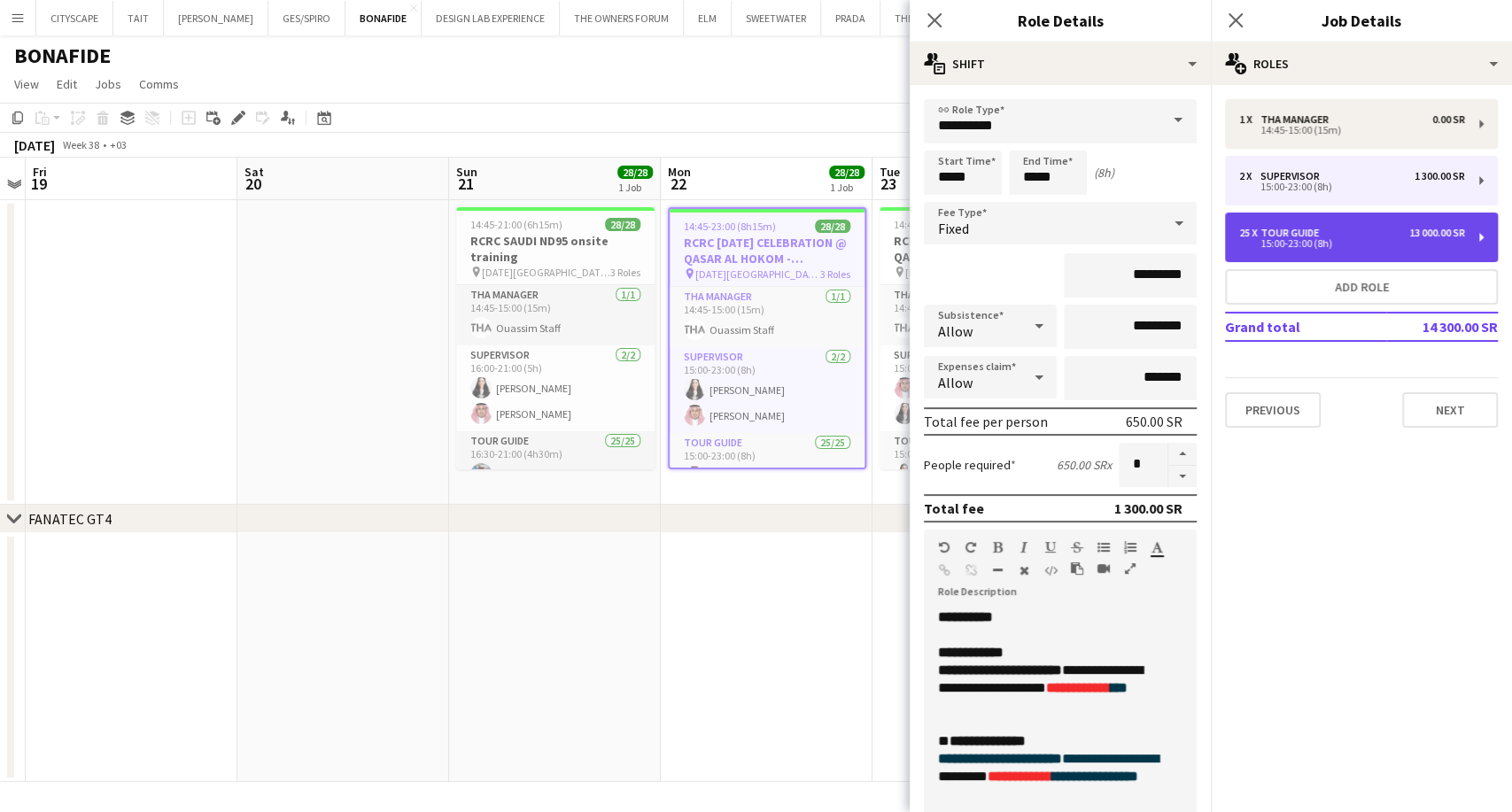
click at [1345, 215] on div "25 x Tour Guide 13 000.00 SR 15:00-23:00 (8h)" at bounding box center [1361, 238] width 272 height 50
type input "**********"
type input "*********"
type input "**"
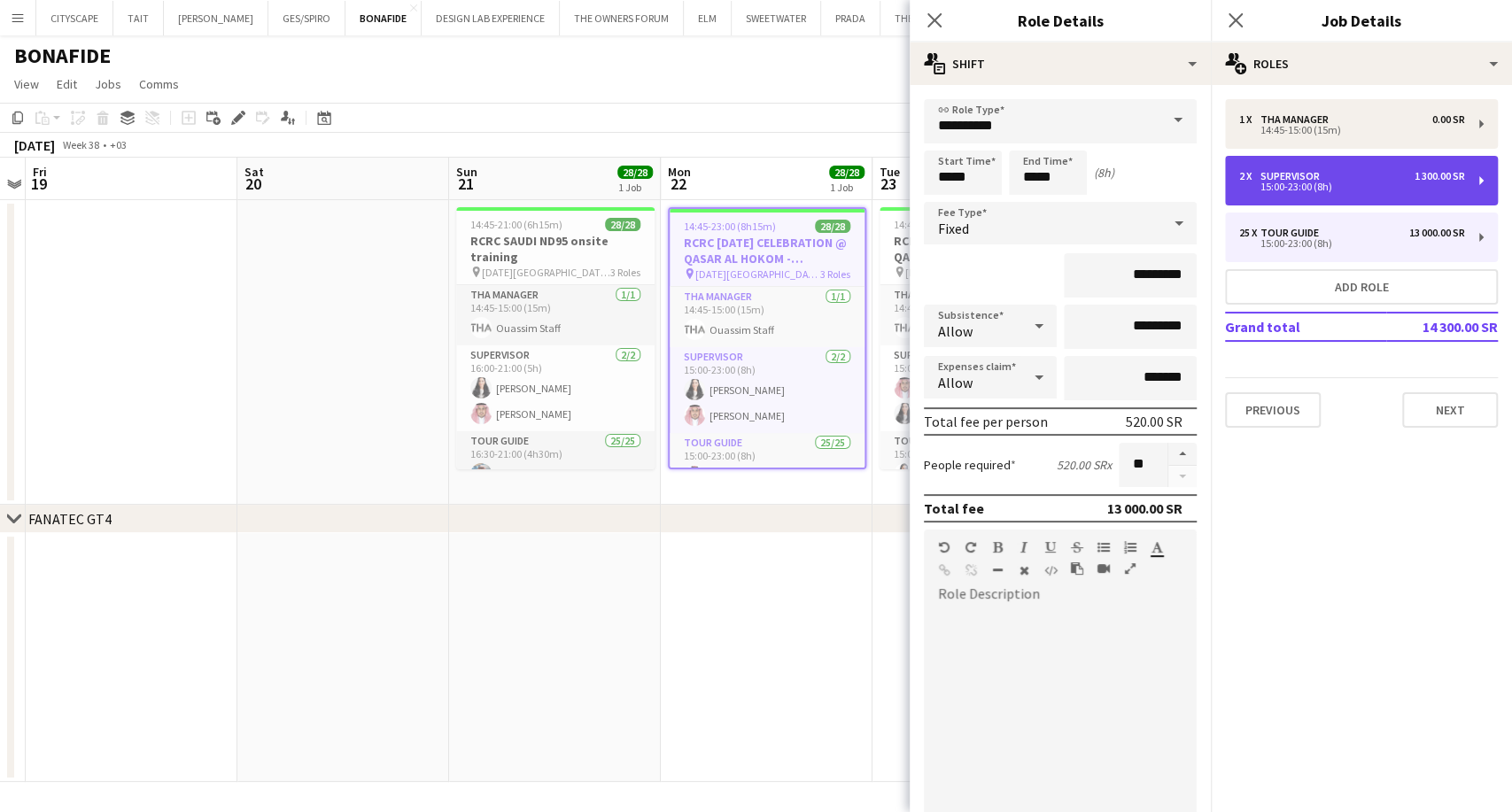
click at [1349, 173] on div "2 x Supervisor 1 300.00 SR" at bounding box center [1351, 176] width 226 height 13
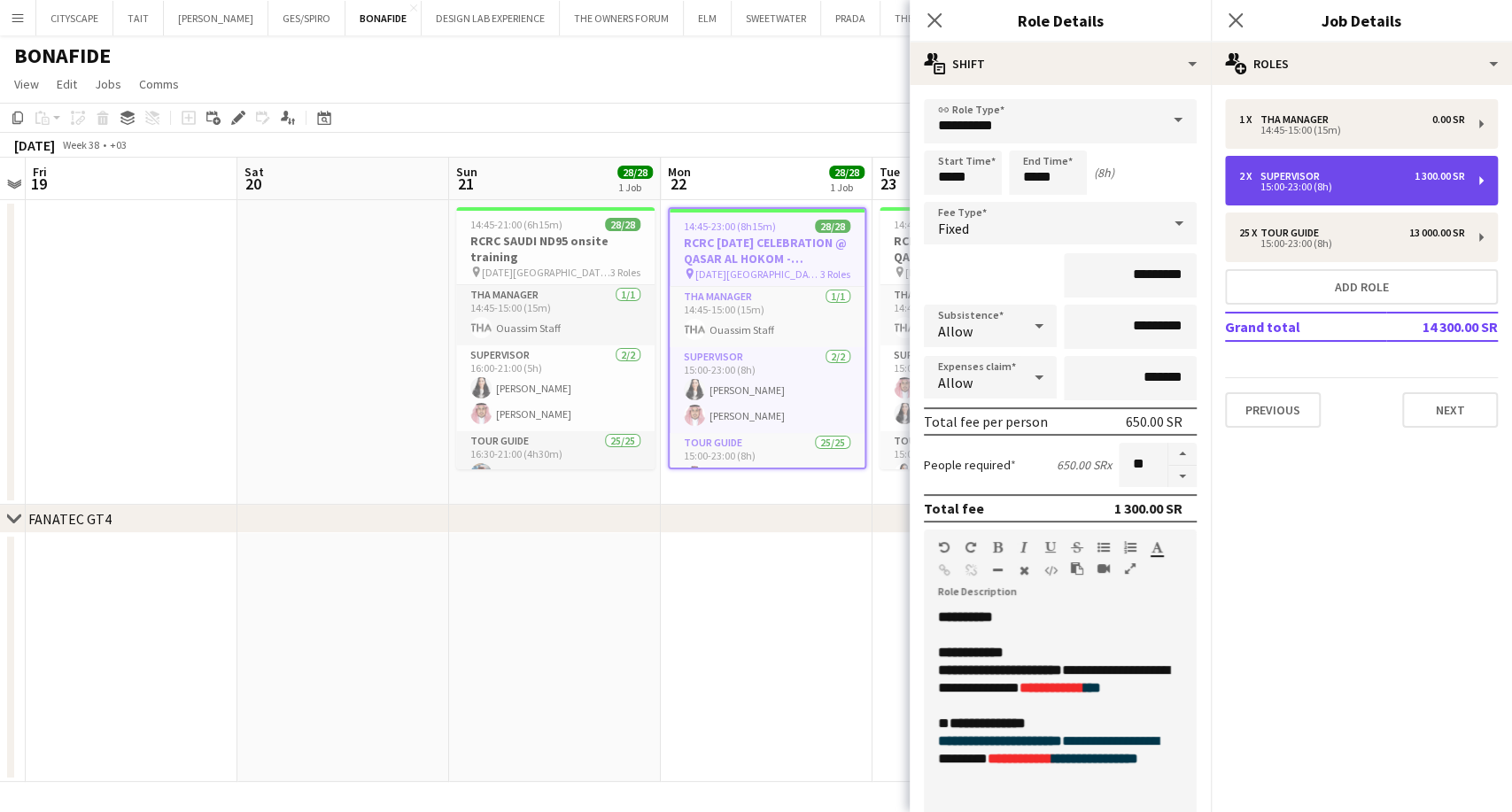
type input "**********"
type input "*********"
type input "*"
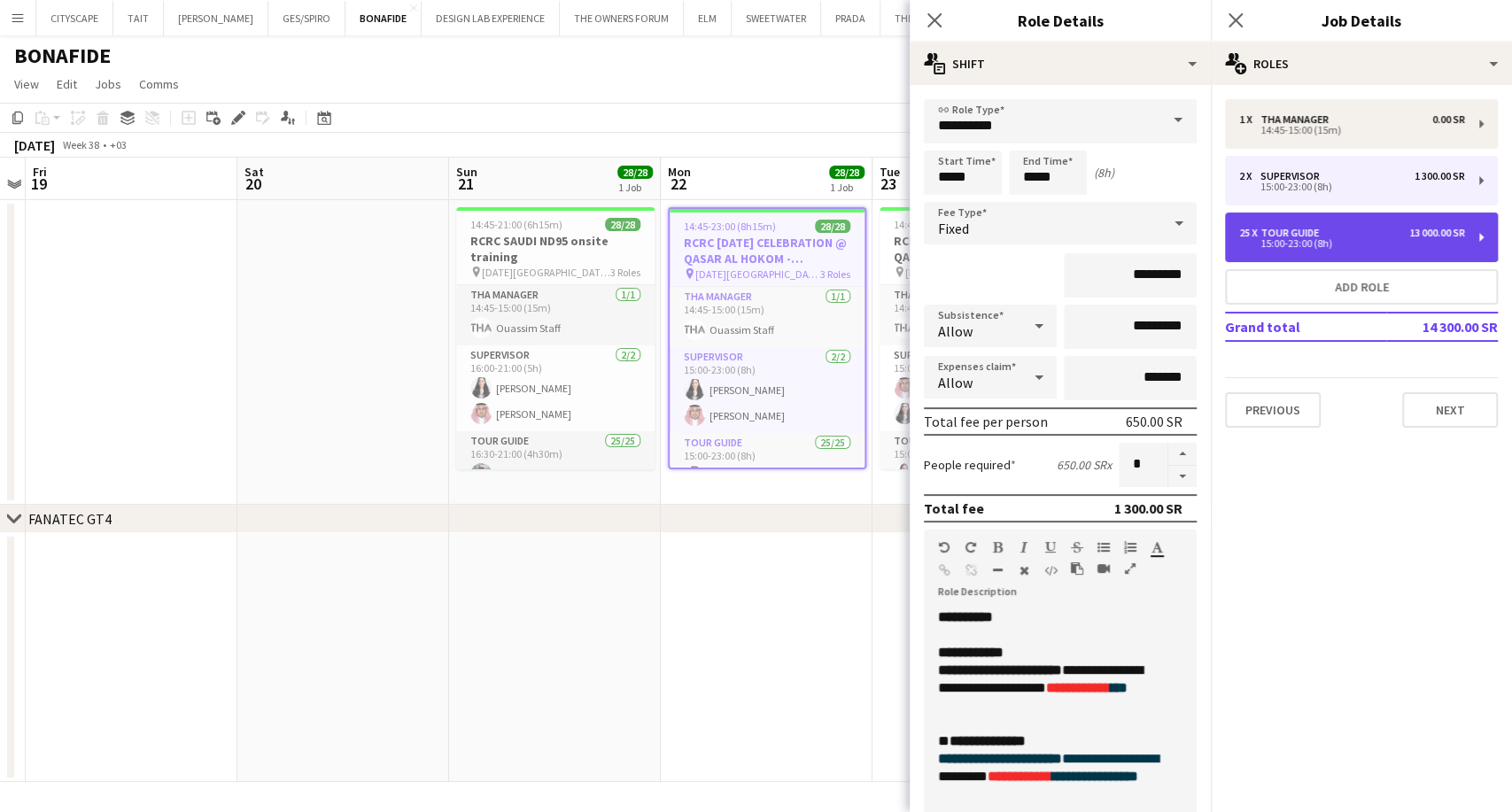
click at [1337, 217] on div "25 x Tour Guide 13 000.00 SR 15:00-23:00 (8h)" at bounding box center [1361, 238] width 272 height 50
type input "**********"
type input "*********"
type input "**"
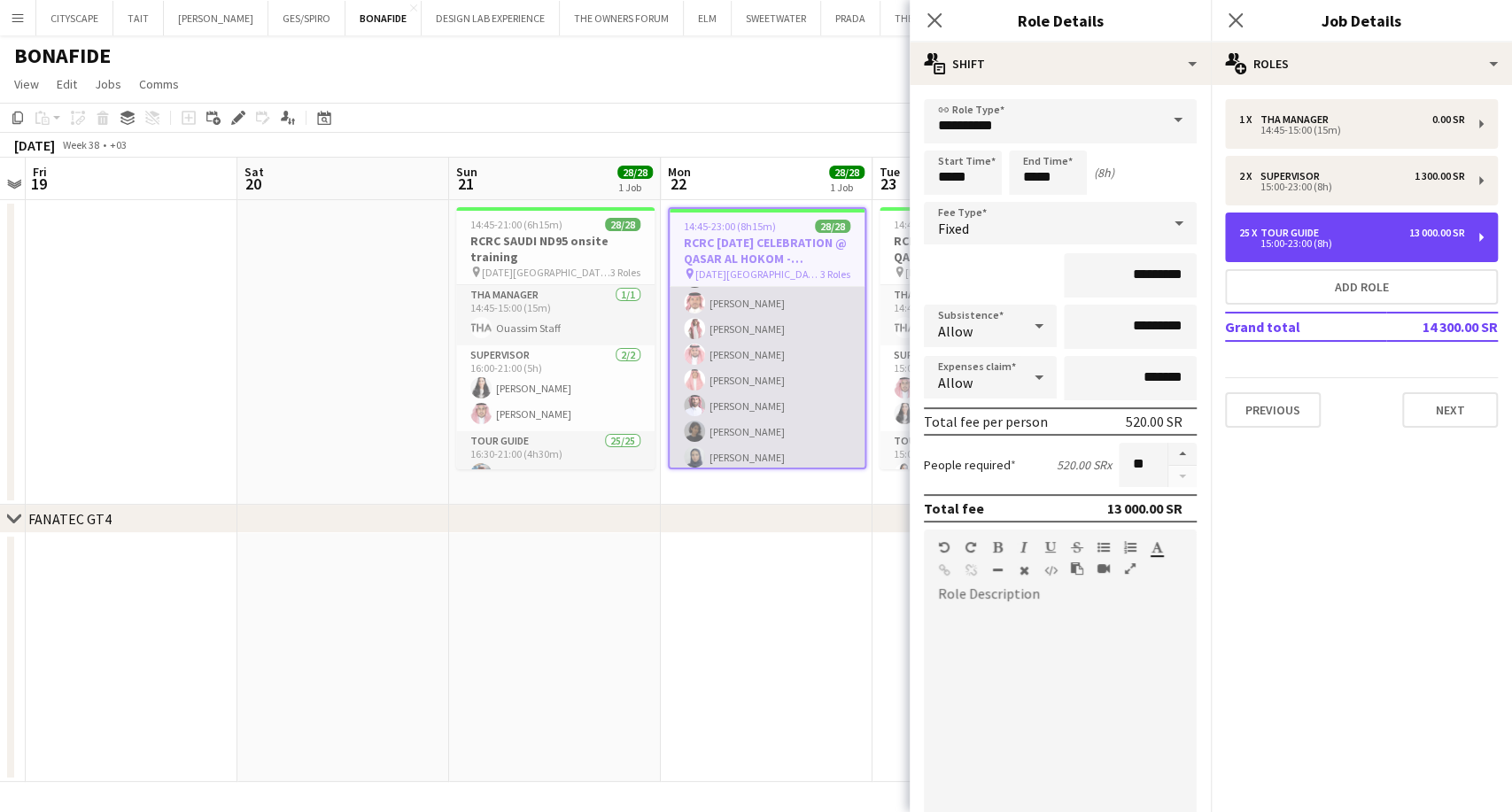
scroll to position [641, 0]
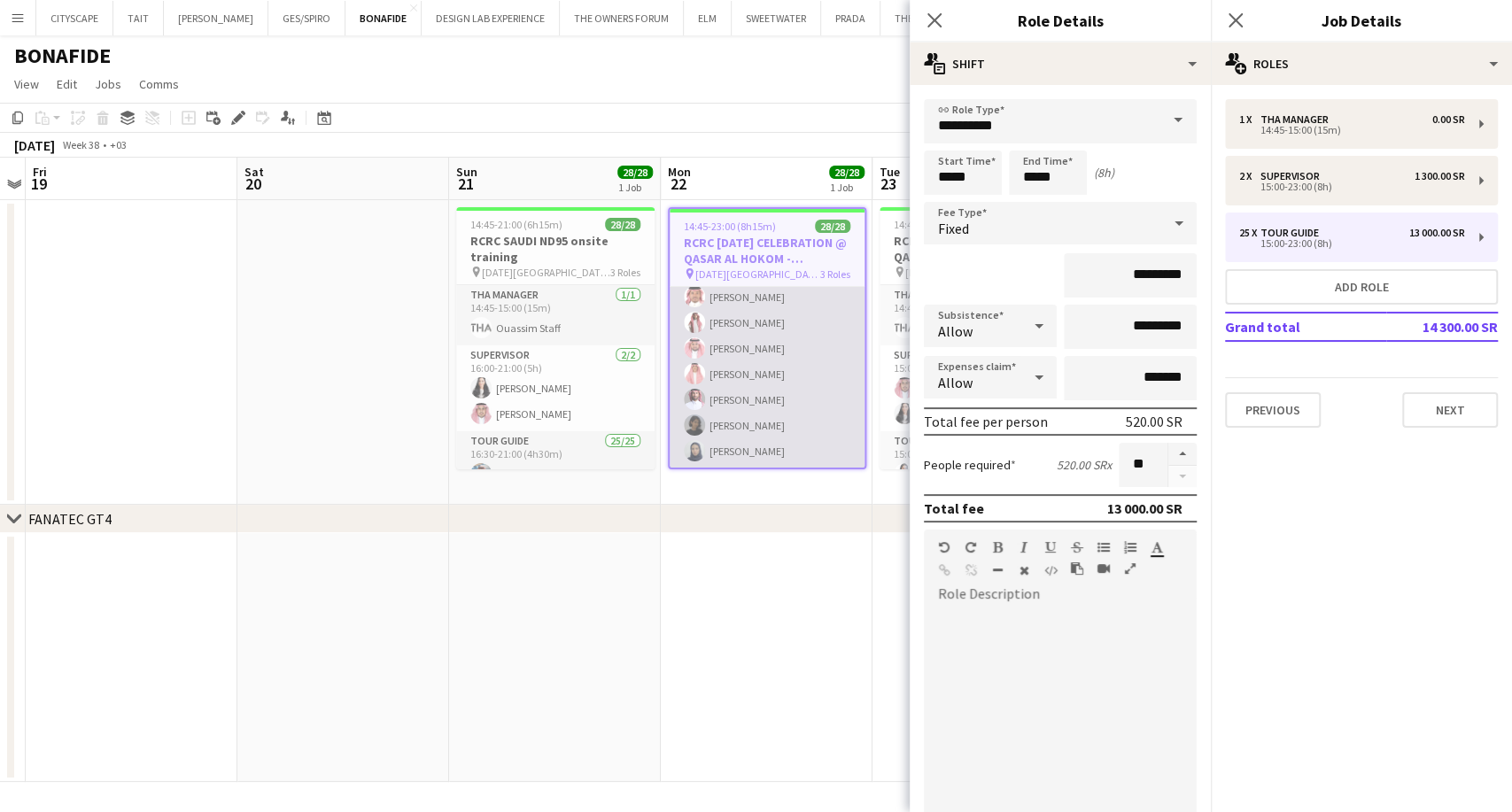
click at [781, 366] on app-card-role "Tour Guide 25/25 15:00-23:00 (8h) Khalid Alajmi Rina Alamoudi Turki Alattas Ahm…" at bounding box center [767, 129] width 195 height 676
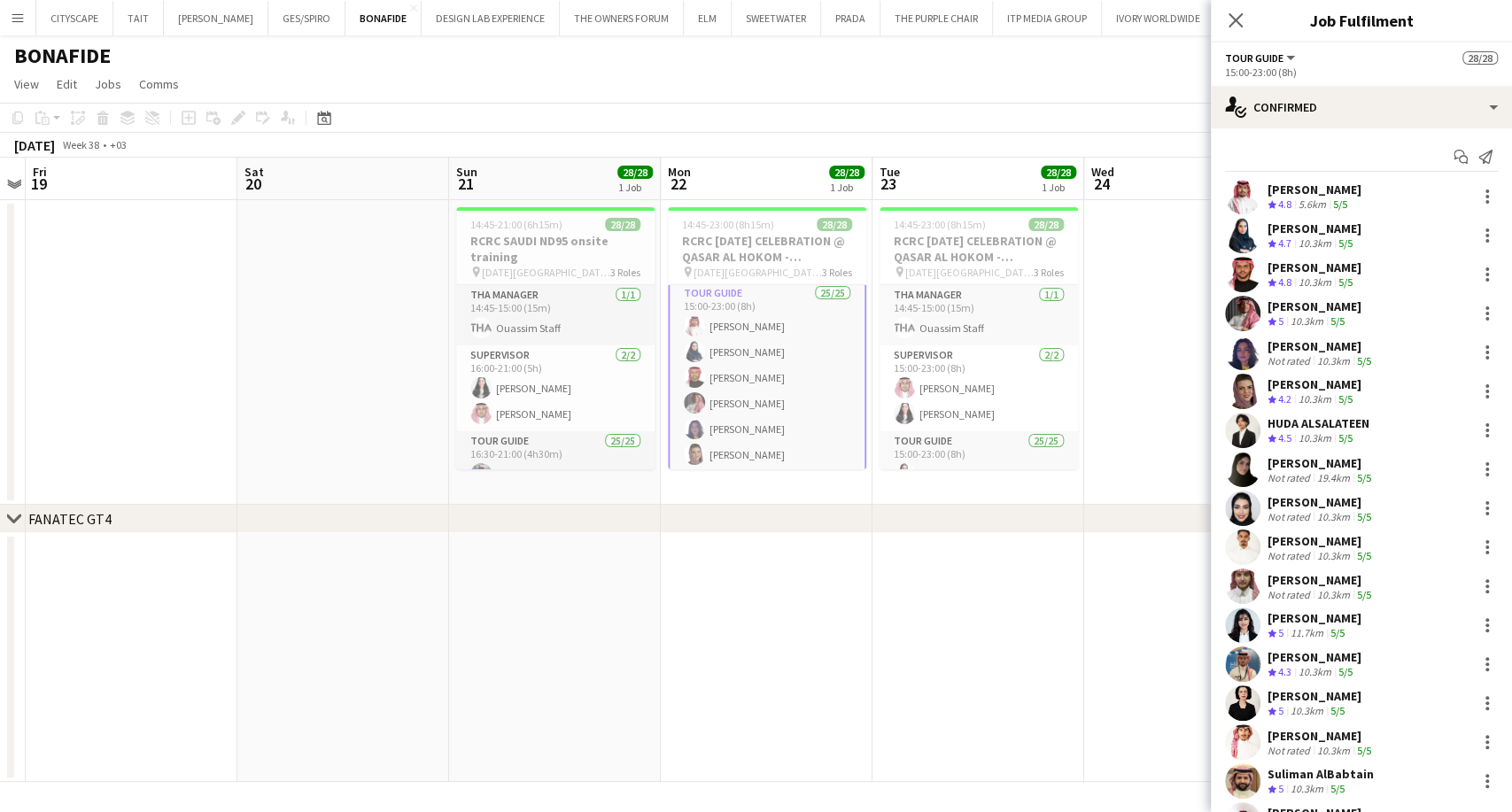
scroll to position [50, 0]
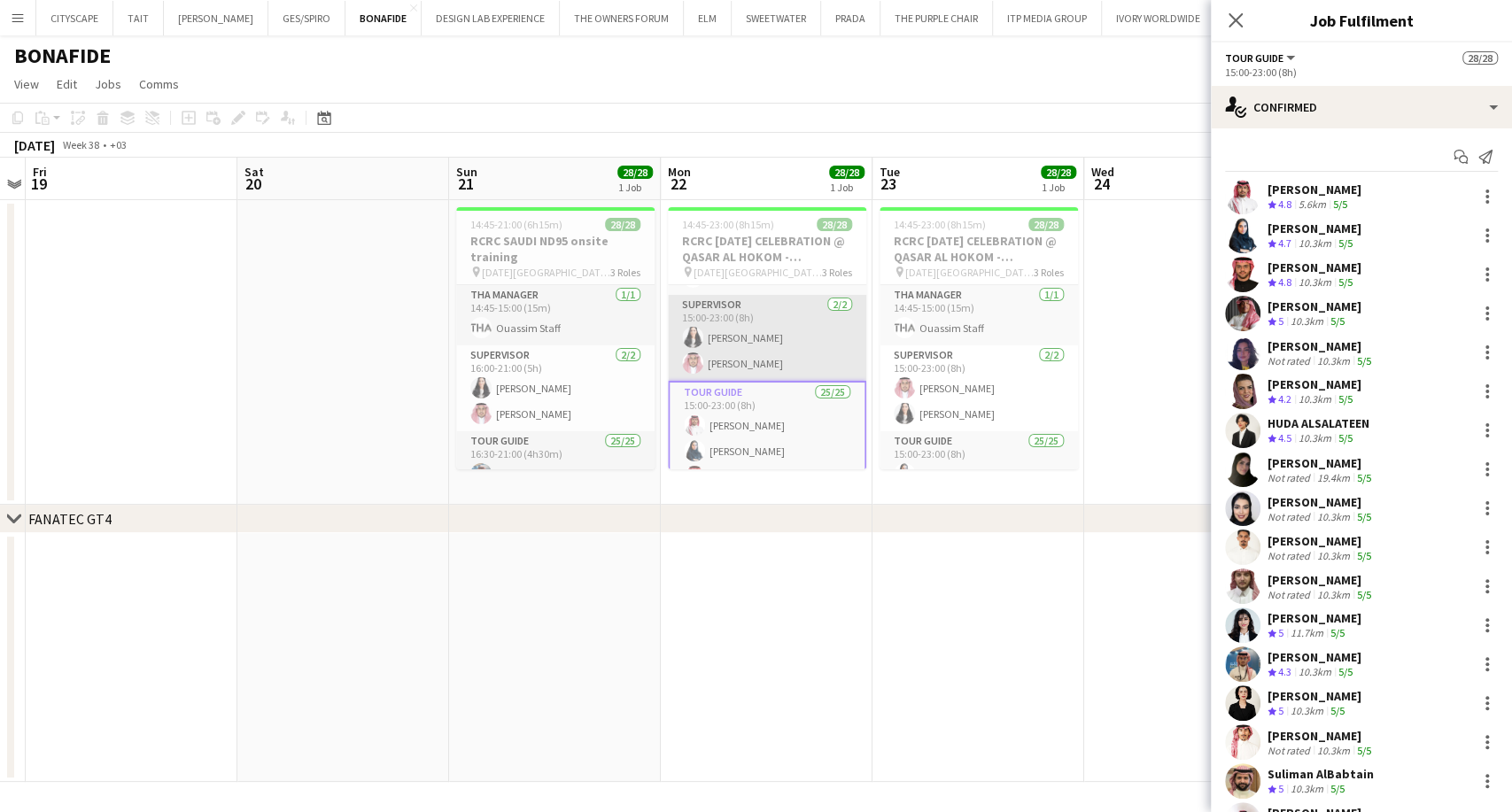
click at [747, 356] on app-card-role "Supervisor 2/2 15:00-23:00 (8h) Manar Alharbi Ibrahim Alaqeel" at bounding box center [767, 338] width 198 height 86
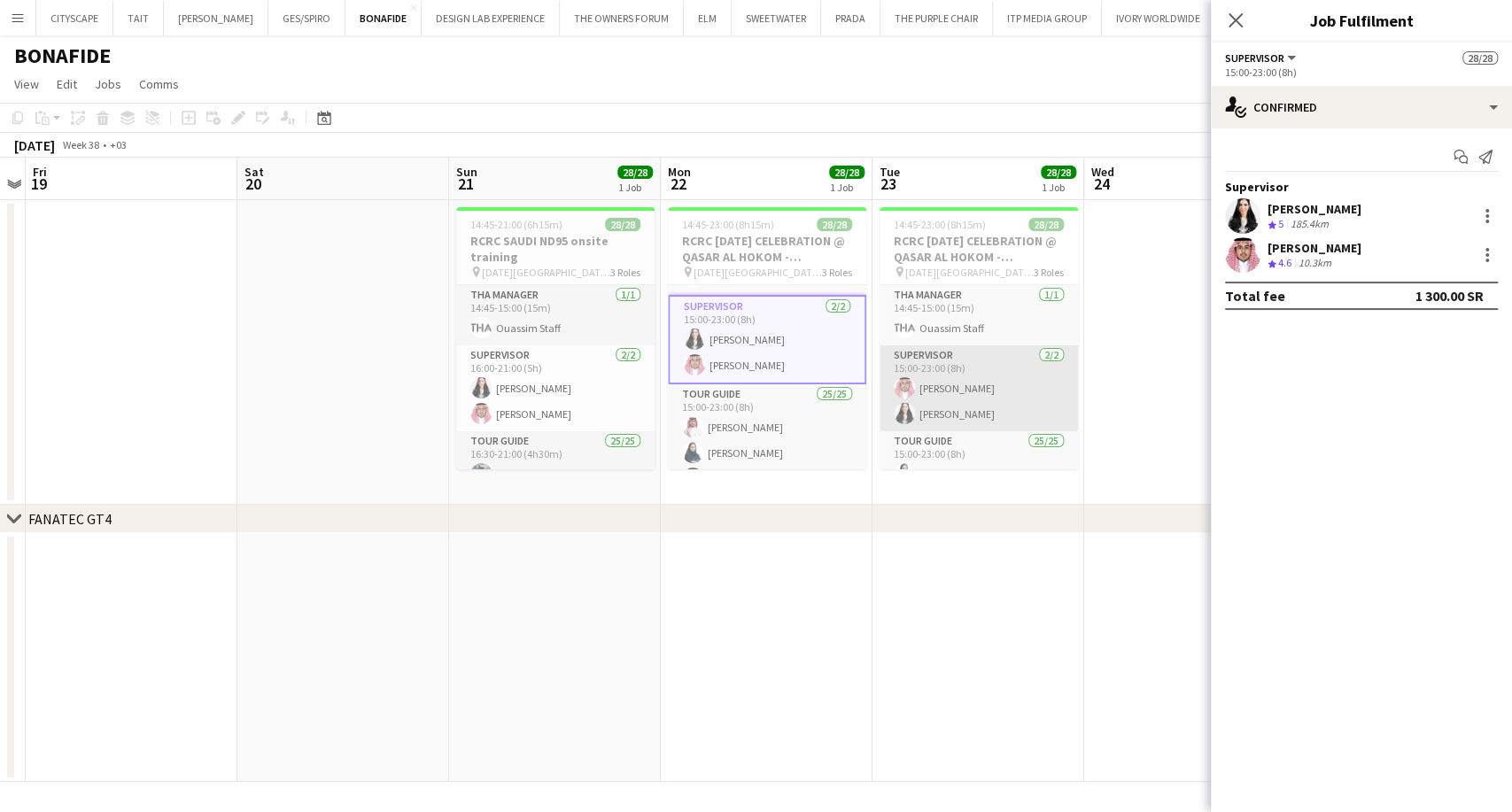
click at [935, 385] on app-card-role "Supervisor 2/2 15:00-23:00 (8h) Ibrahim Alaqeel Manar Alharbi" at bounding box center [978, 388] width 198 height 86
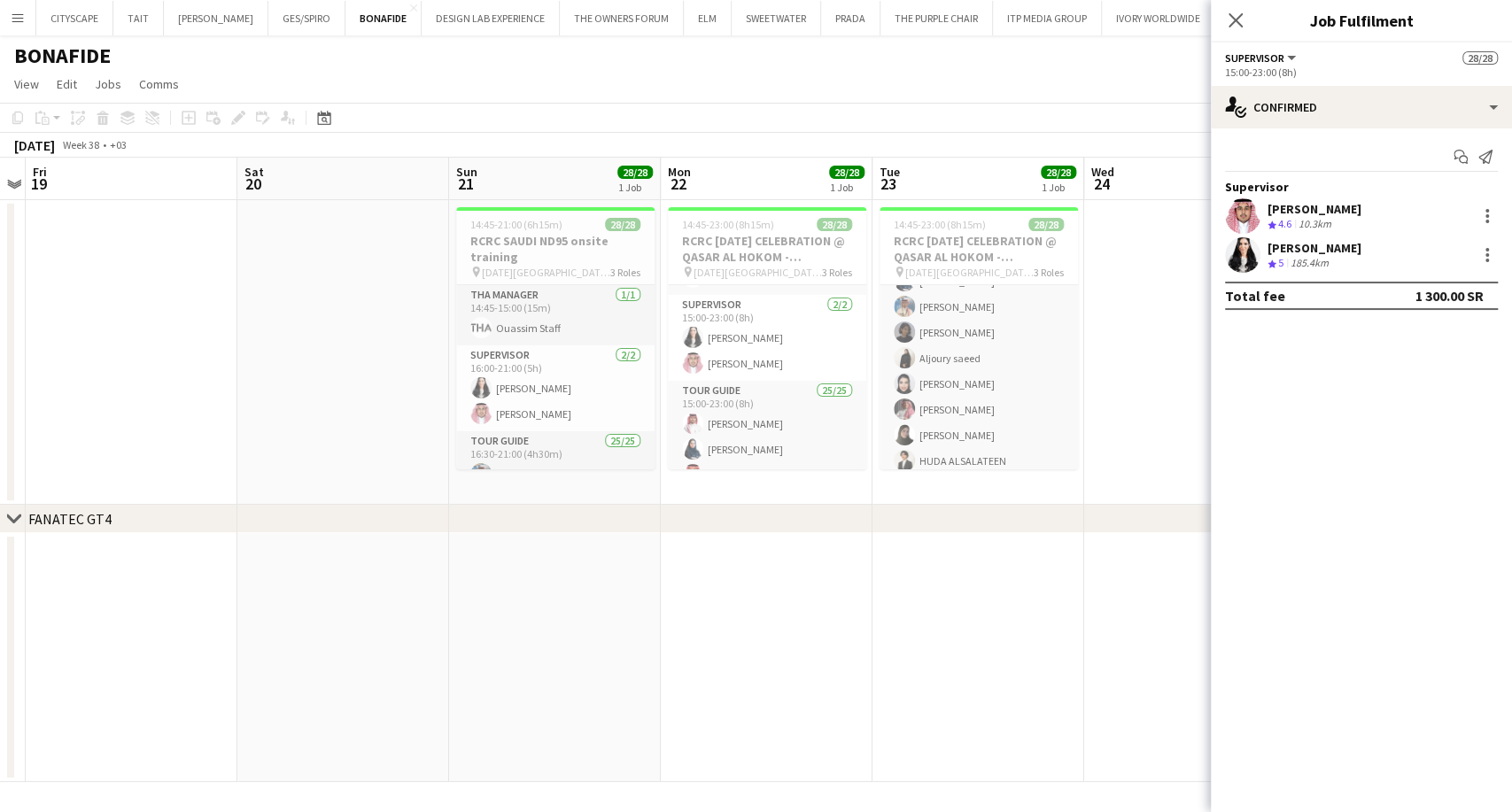
click at [962, 392] on app-card-role "Tour Guide 25/25 15:00-23:00 (8h) Rina Alamoudi Abdulaziz Aljubayri Fay Alshaib…" at bounding box center [978, 576] width 198 height 676
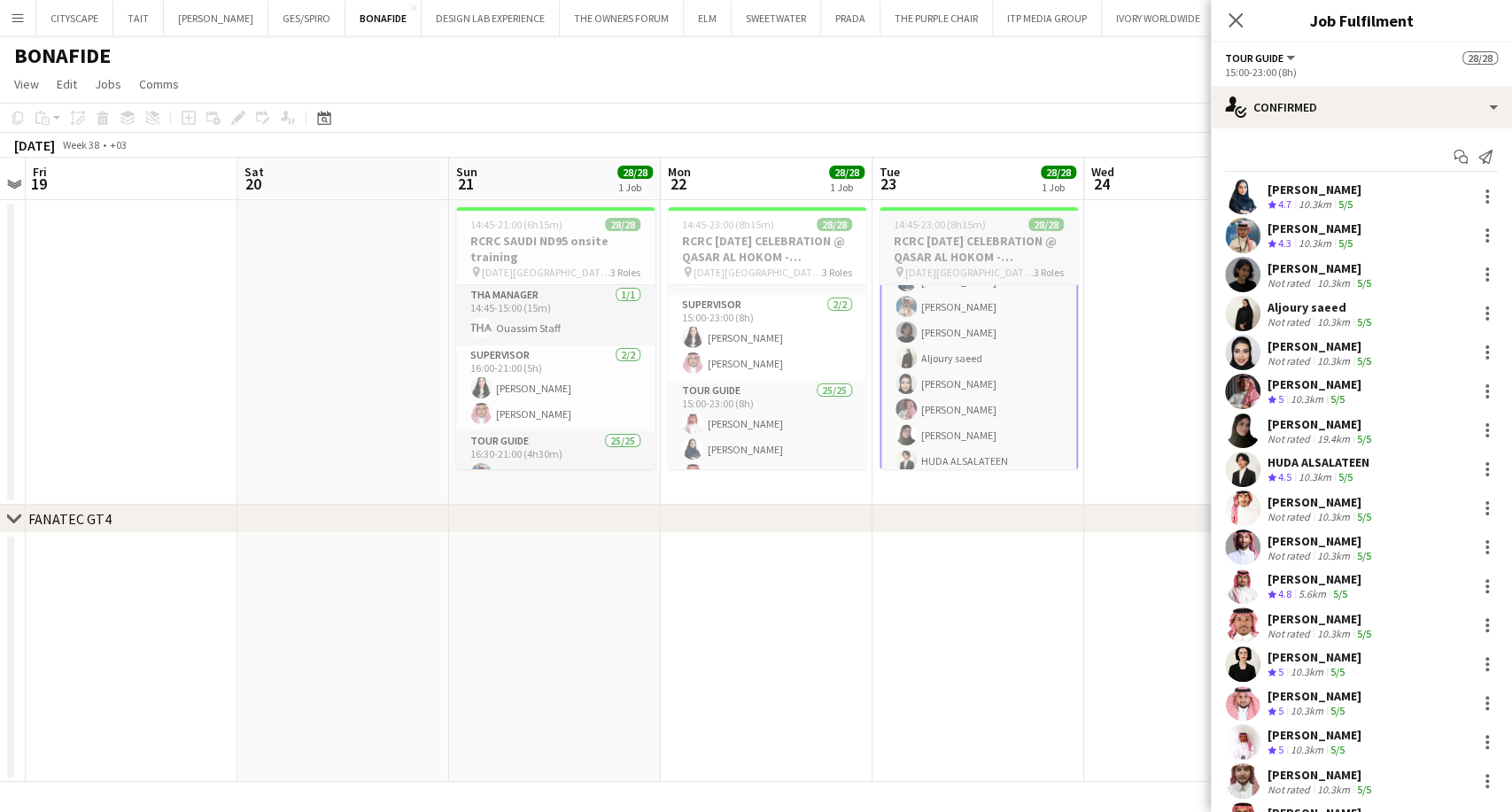
click at [959, 250] on h3 "RCRC NATIONAL DAY CELEBRATION @ QASAR AL HOKOM - RIYADH" at bounding box center [978, 249] width 198 height 32
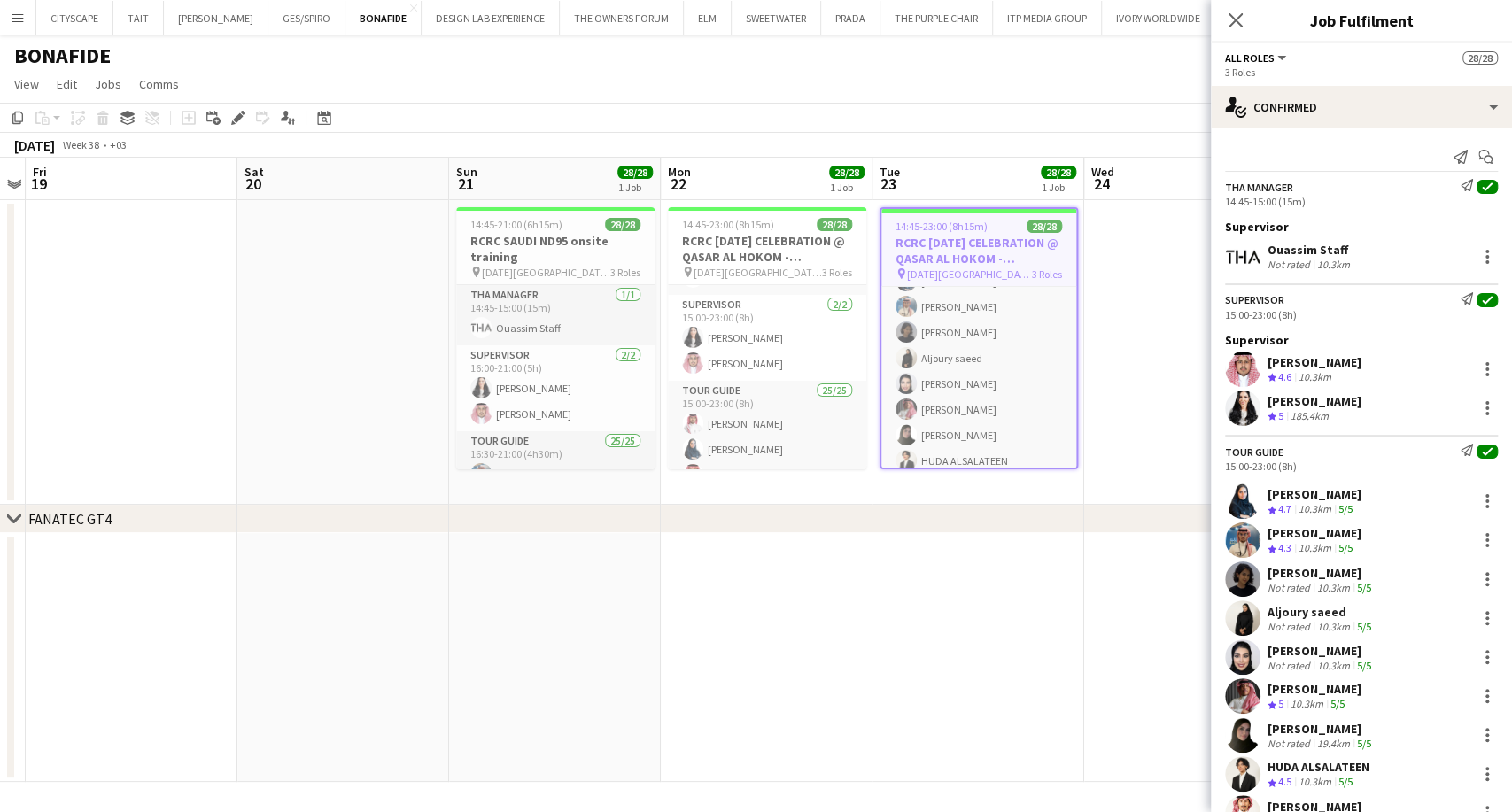
scroll to position [193, 0]
click at [239, 117] on icon at bounding box center [238, 118] width 10 height 10
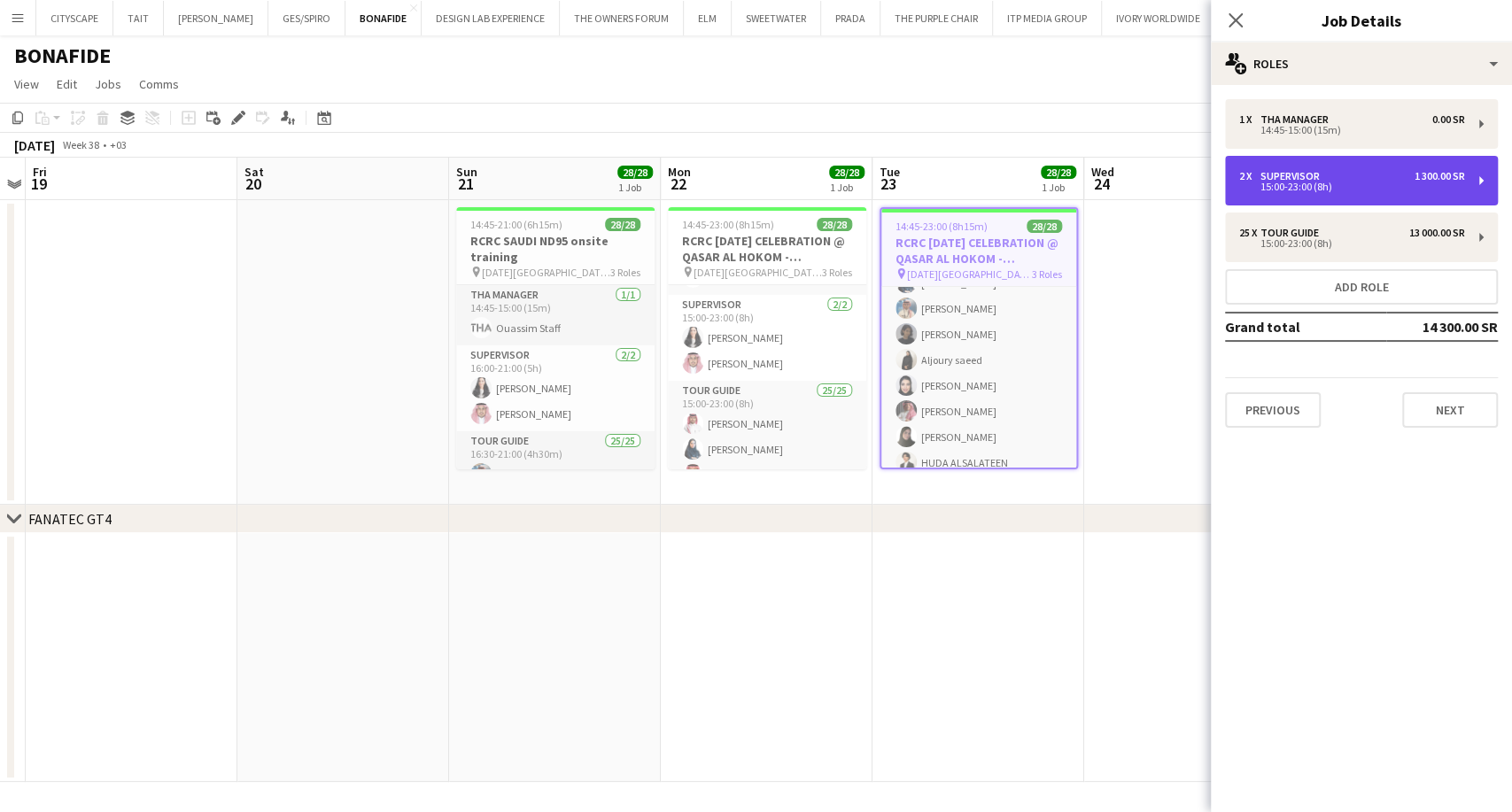
click at [1330, 190] on div "15:00-23:00 (8h)" at bounding box center [1351, 187] width 226 height 9
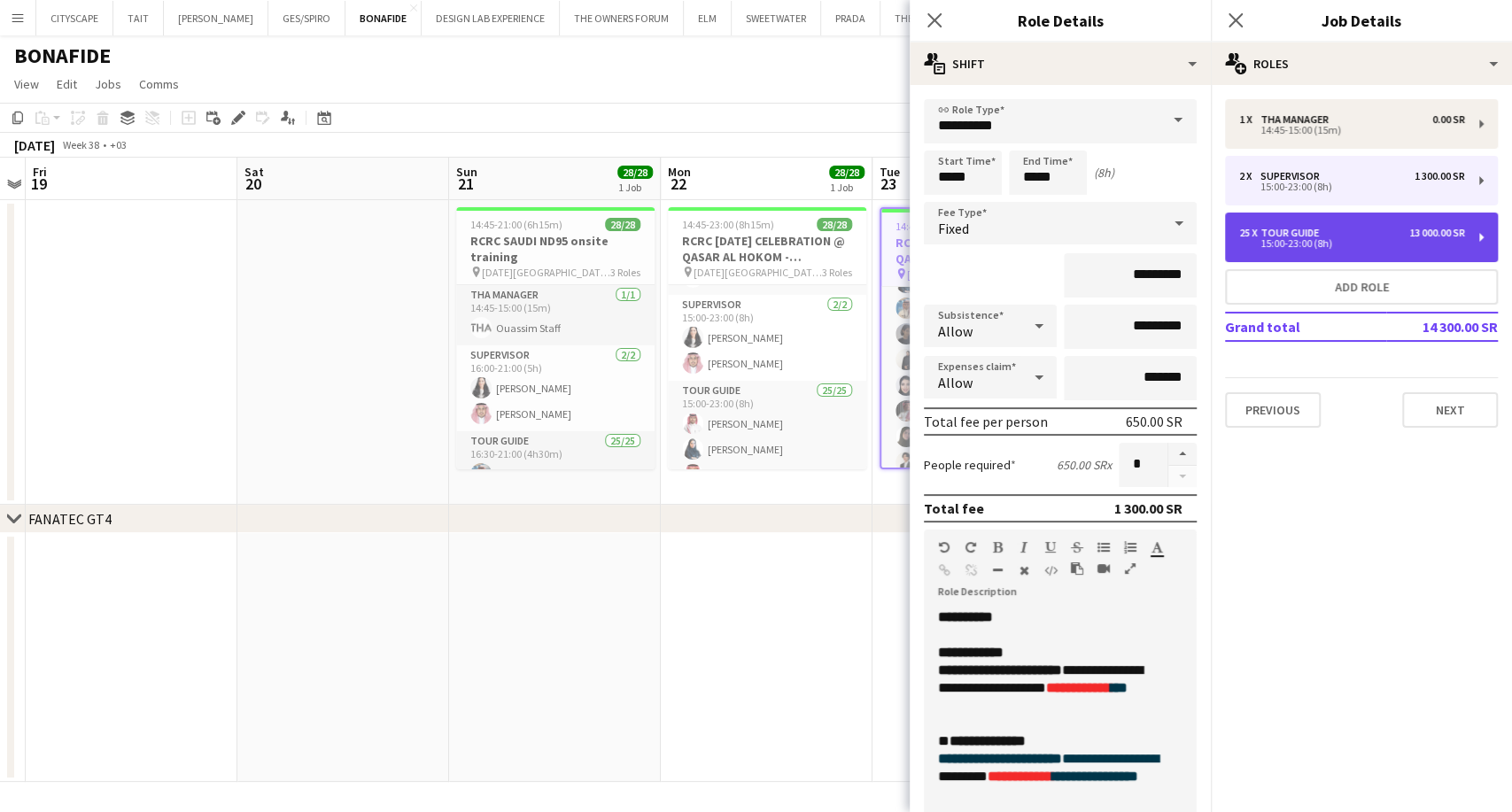
click at [1339, 236] on div "25 x Tour Guide 13 000.00 SR" at bounding box center [1351, 233] width 226 height 13
type input "**********"
type input "*********"
type input "**"
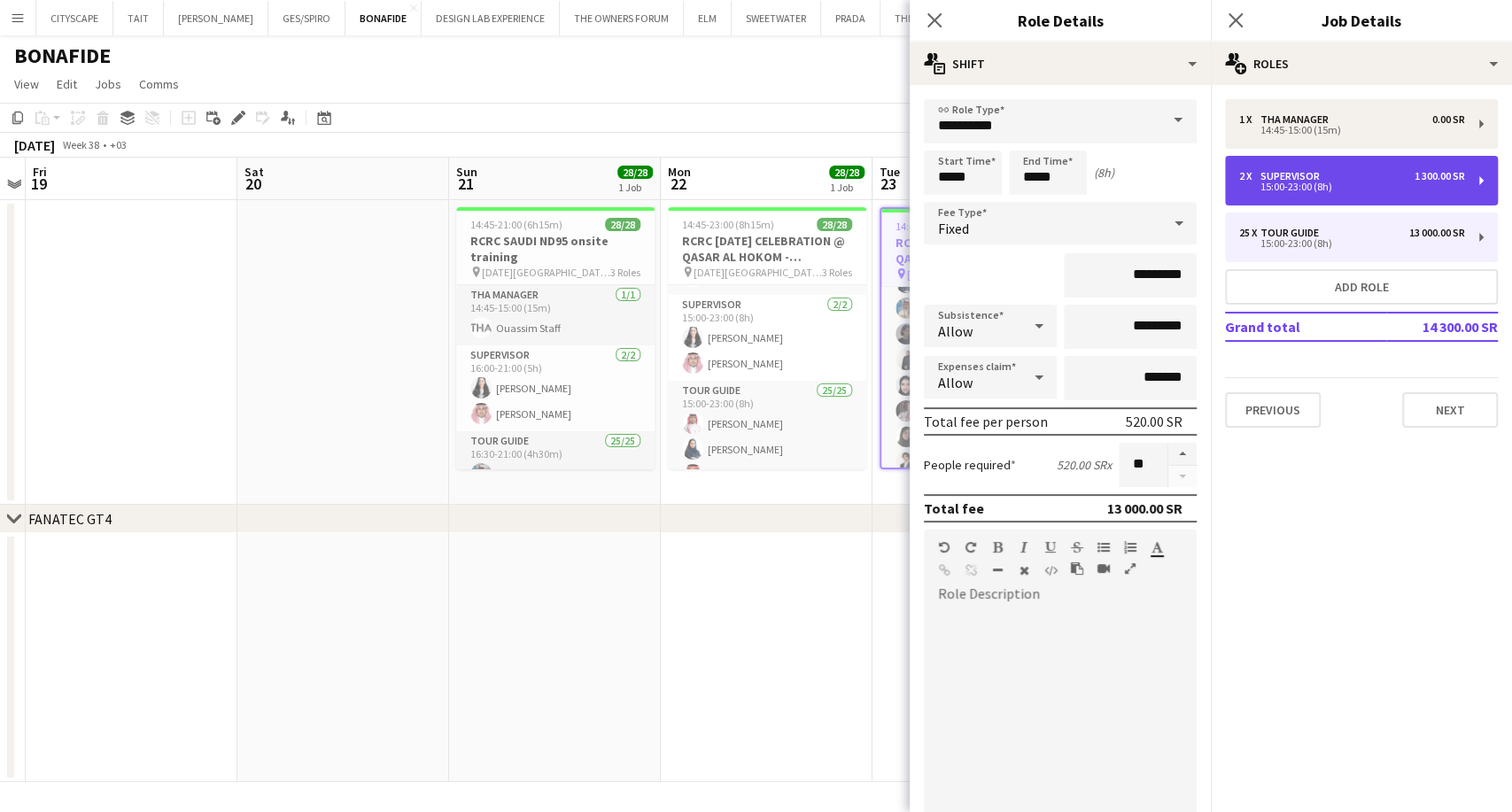
click at [1344, 201] on div "2 x Supervisor 1 300.00 SR 15:00-23:00 (8h)" at bounding box center [1361, 181] width 272 height 50
type input "**********"
type input "*********"
type input "*"
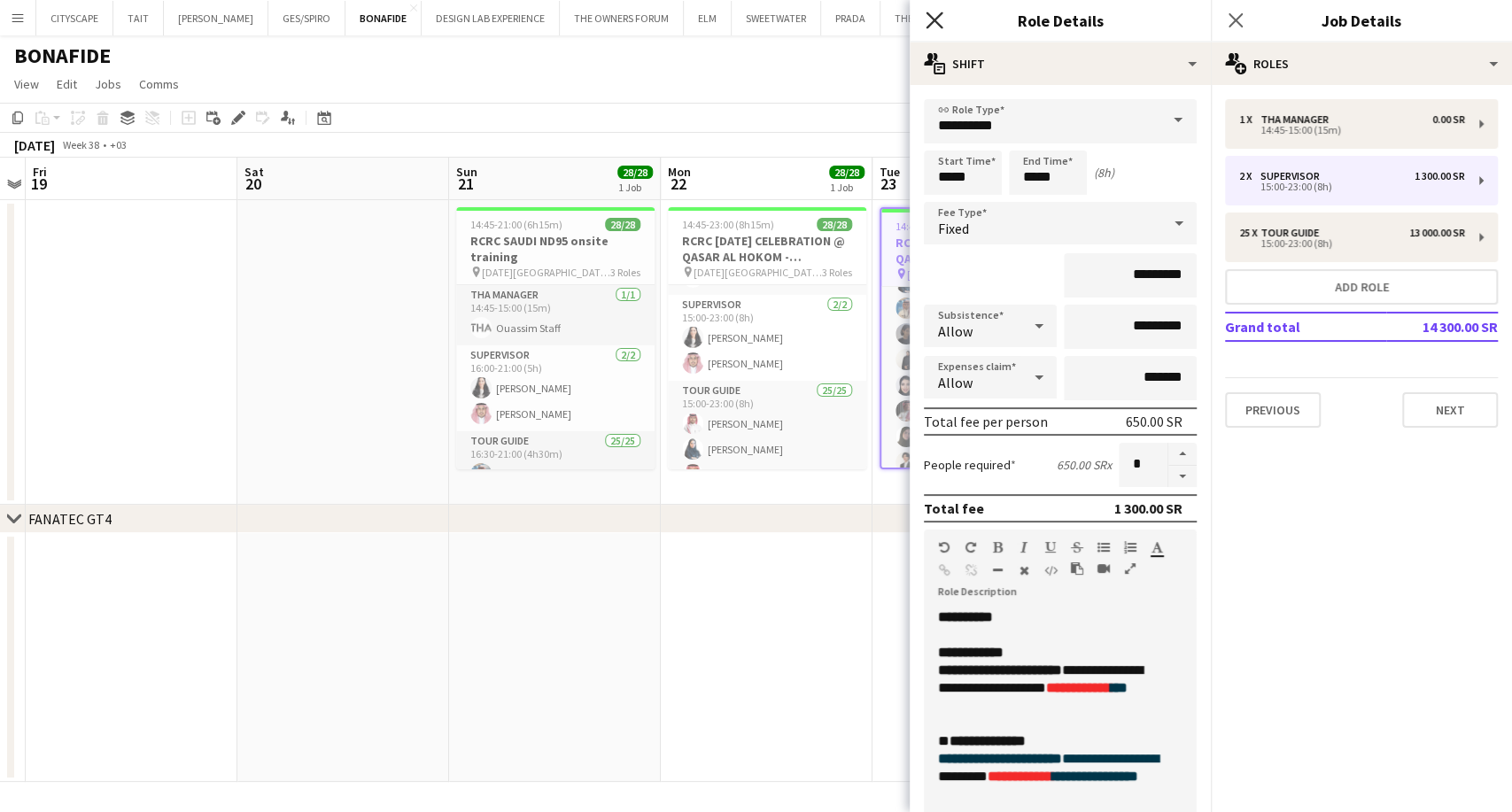
click at [928, 18] on icon "Close pop-in" at bounding box center [934, 20] width 17 height 17
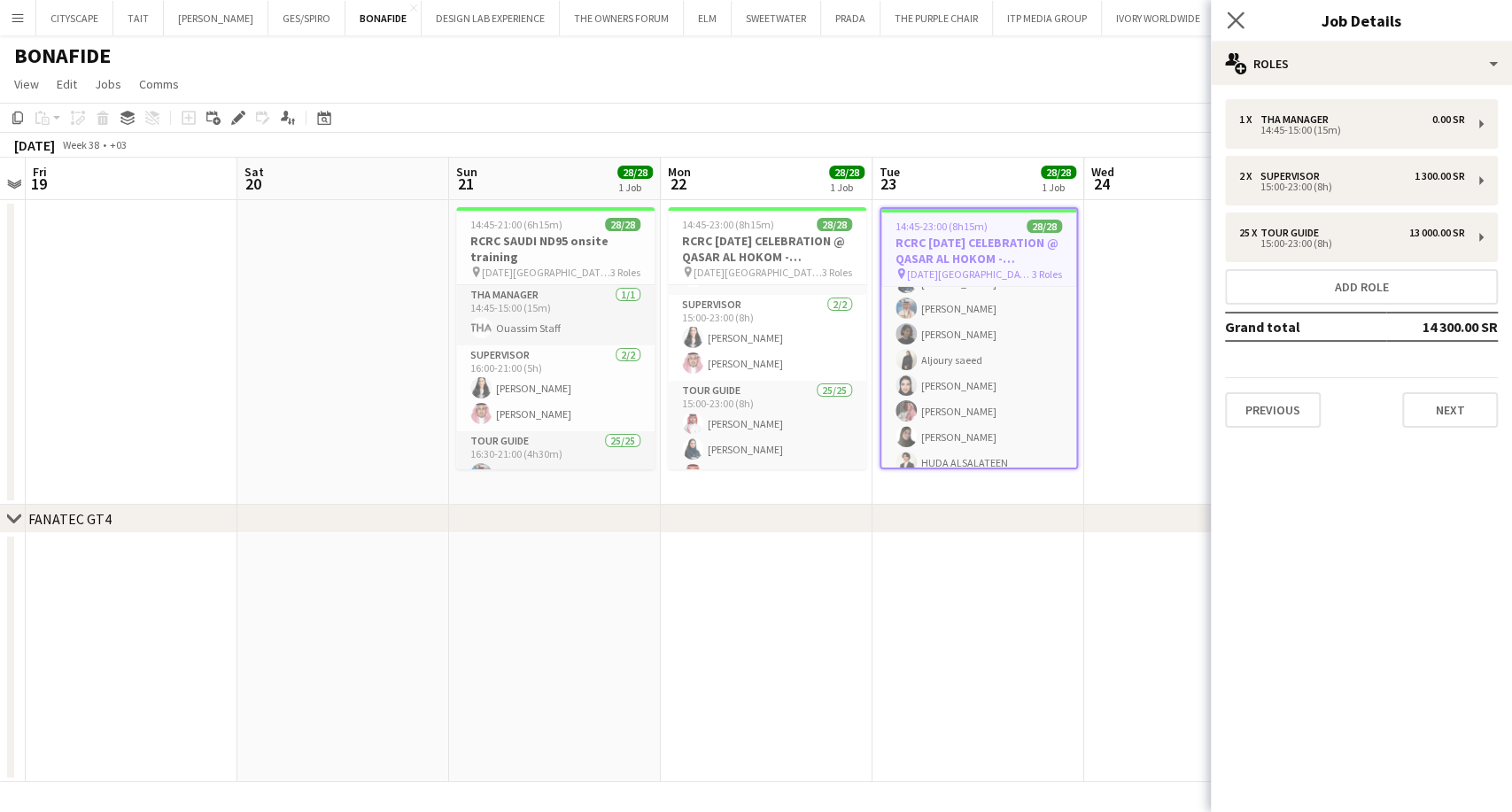
click at [1245, 18] on app-icon "Close pop-in" at bounding box center [1236, 21] width 26 height 26
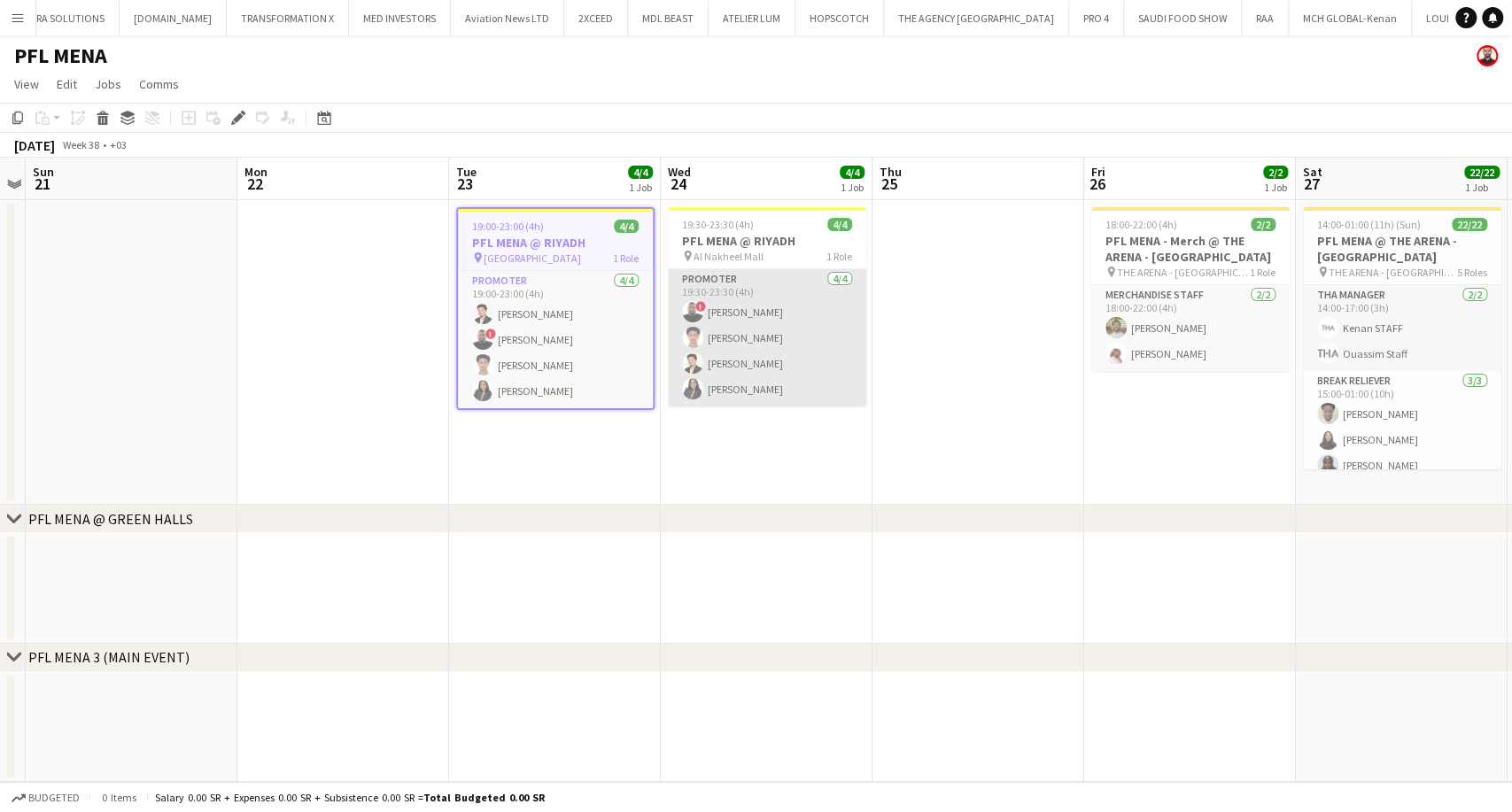
scroll to position [0, 1540]
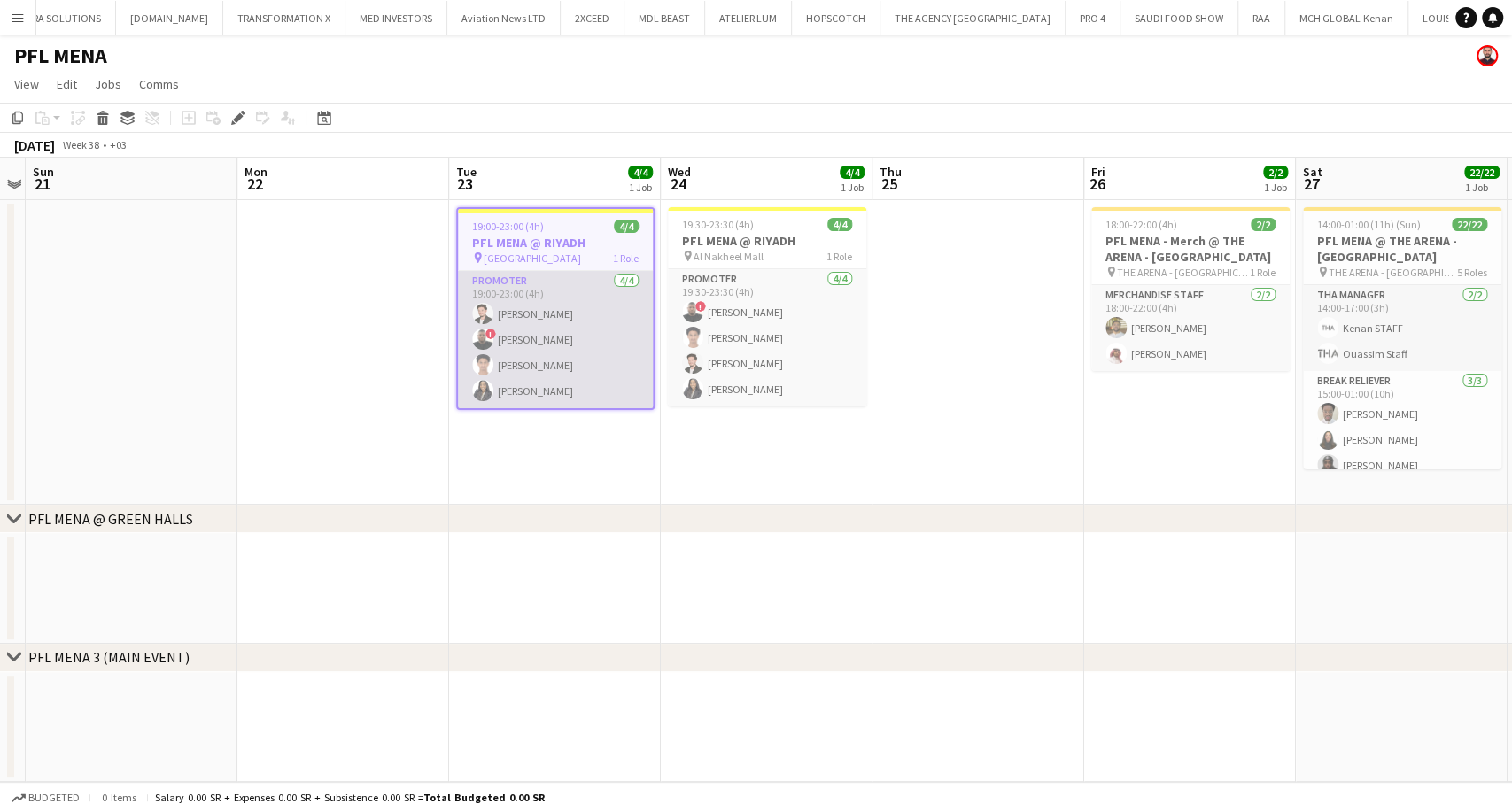
click at [561, 335] on app-card-role "Promoter [DATE] 19:00-23:00 (4h) [PERSON_NAME] ! [PERSON_NAME] [PERSON_NAME] [P…" at bounding box center [555, 339] width 195 height 138
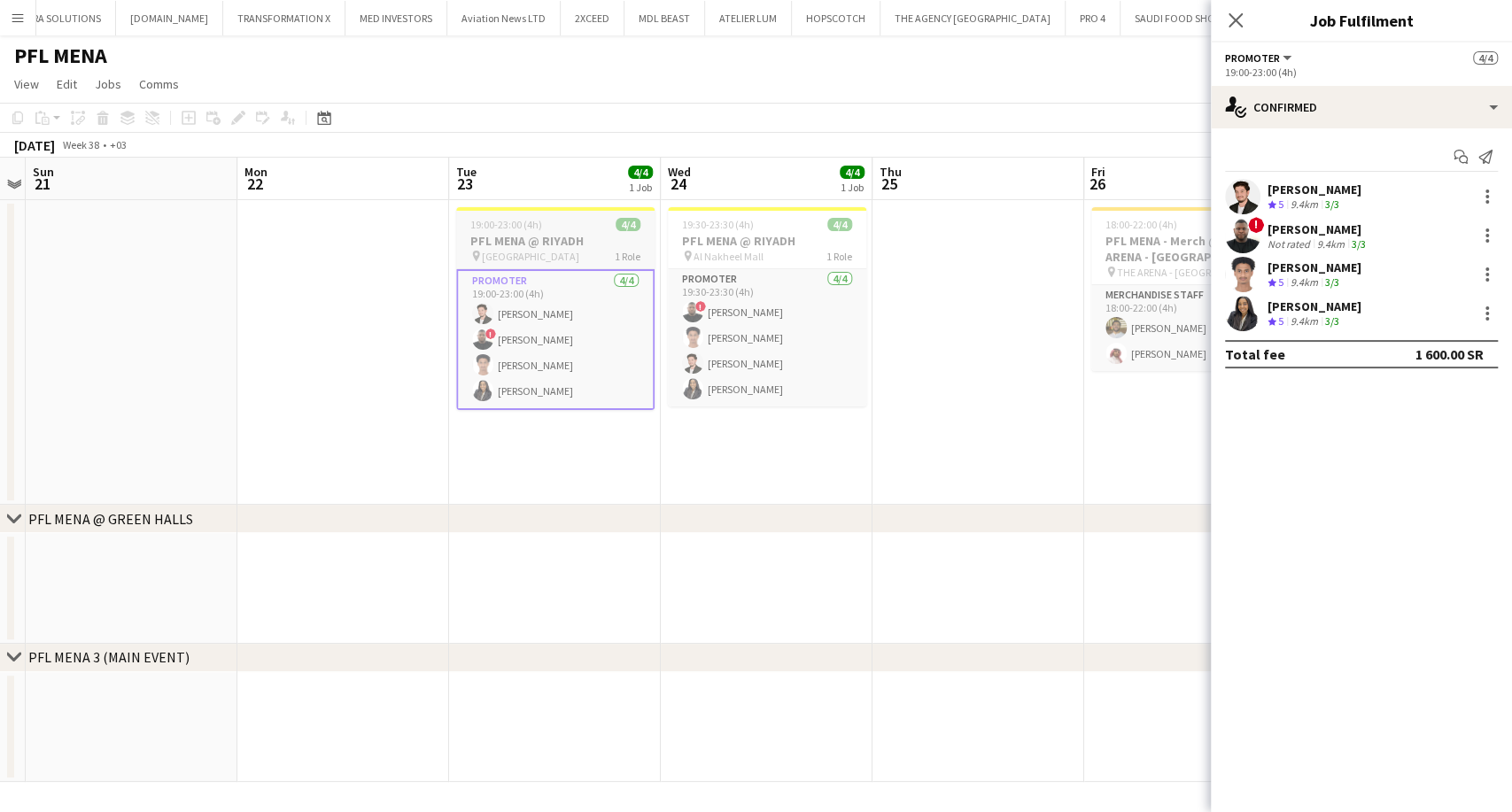
click at [539, 238] on h3 "PFL MENA @ RIYADH" at bounding box center [555, 240] width 198 height 16
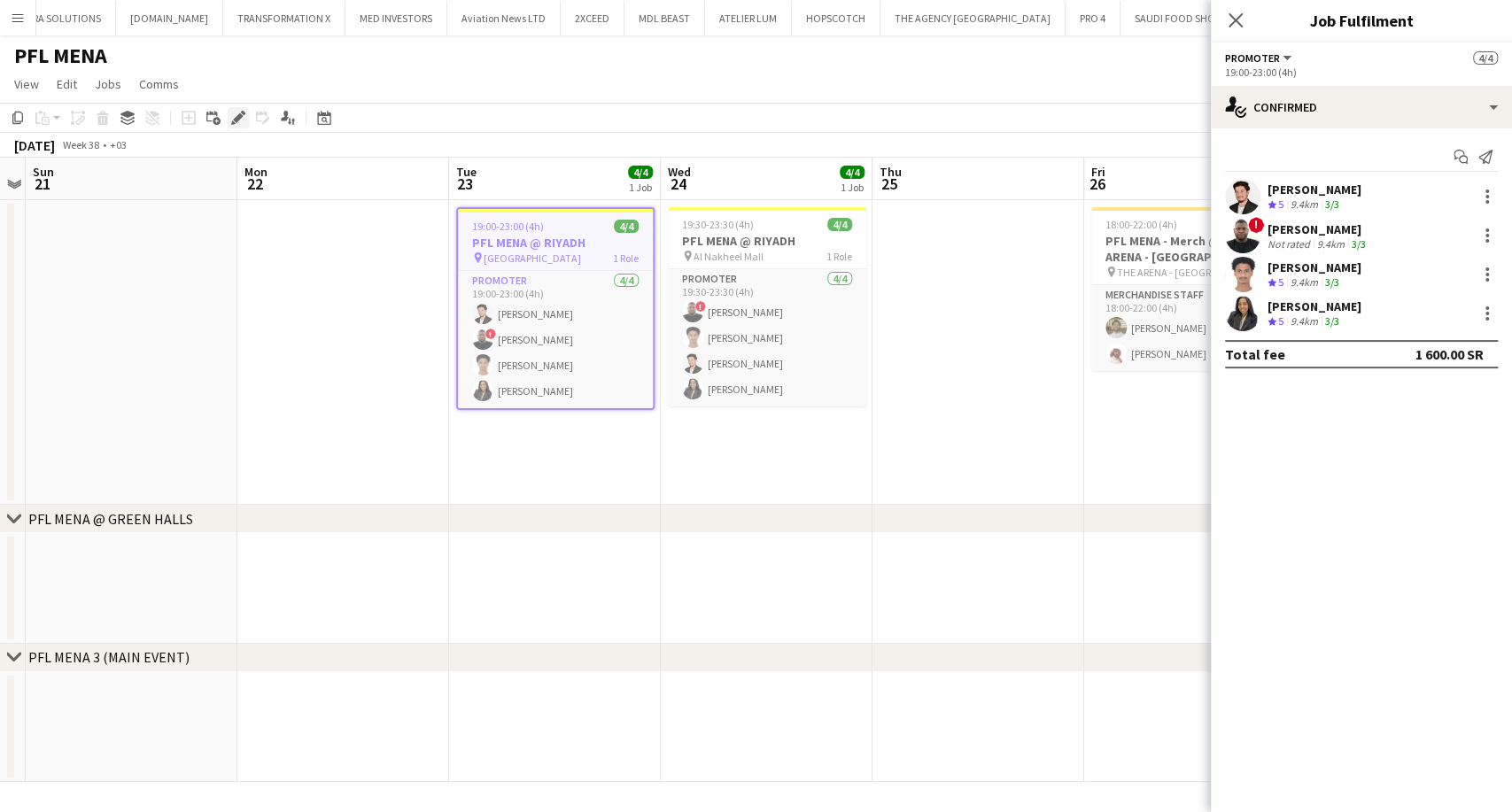
click at [243, 125] on div "Edit" at bounding box center [238, 117] width 21 height 21
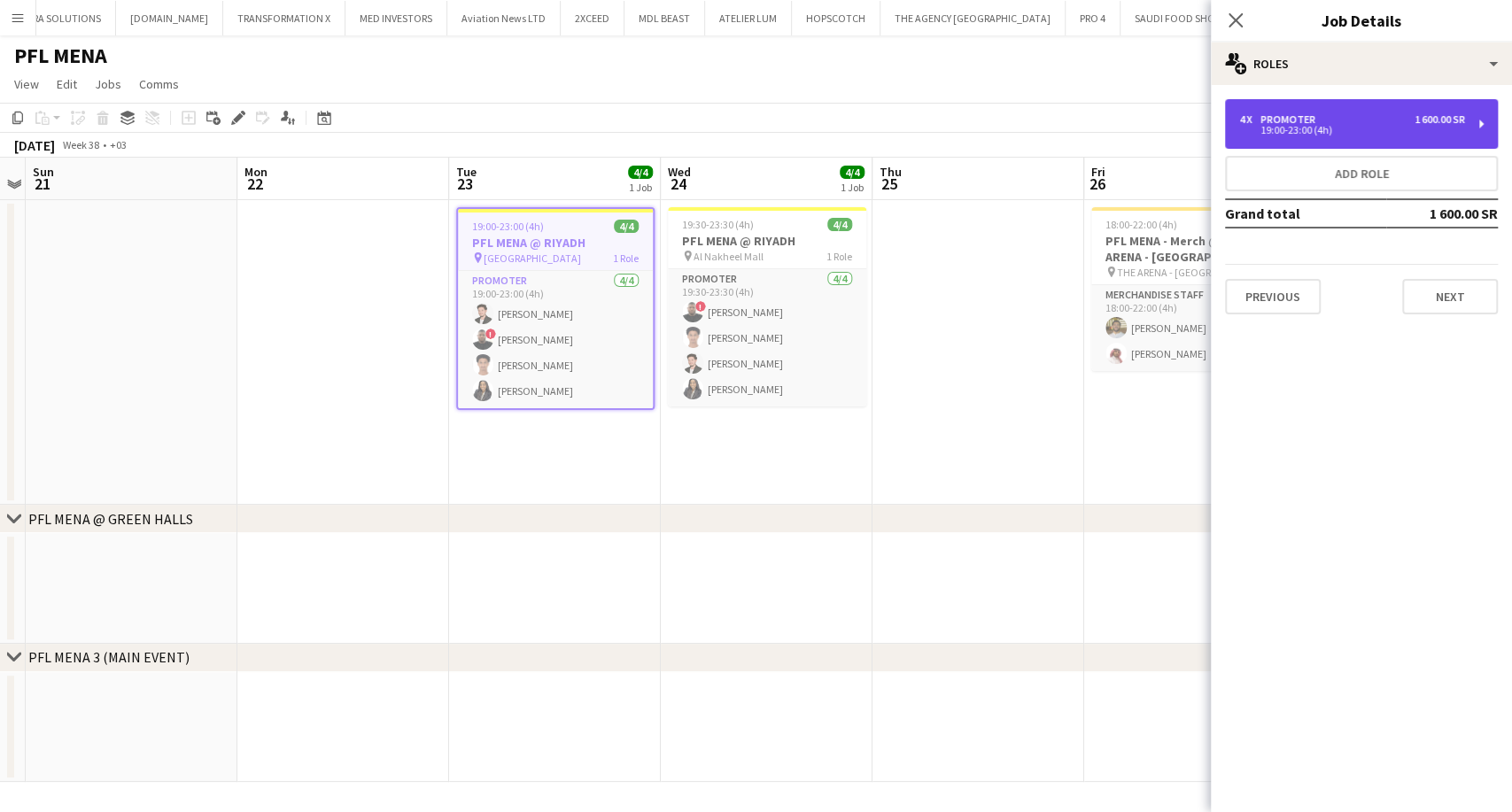
click at [1332, 117] on div "4 x Promoter 1 600.00 SR" at bounding box center [1351, 120] width 226 height 13
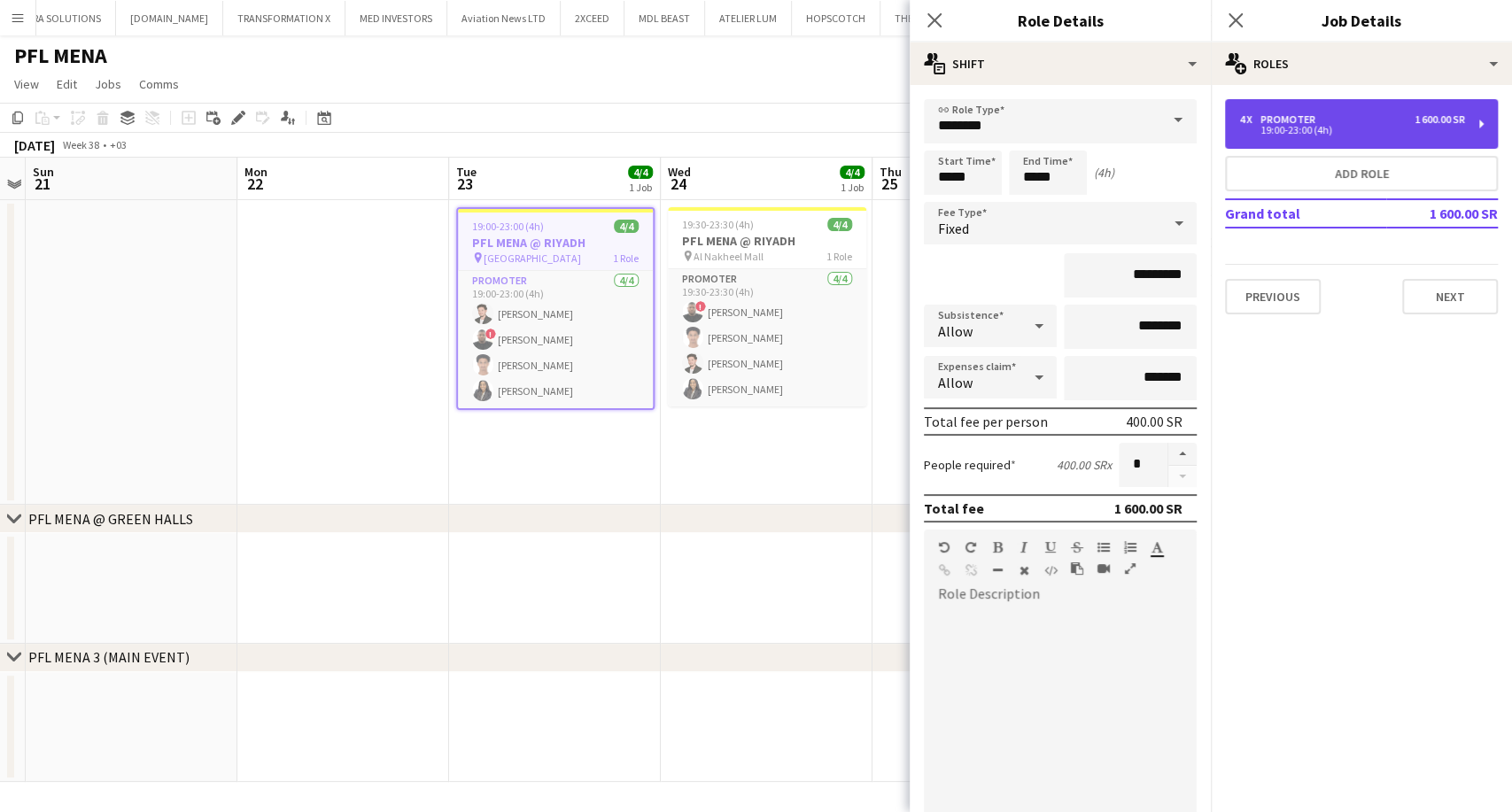
click at [1332, 117] on div "4 x Promoter 1 600.00 SR" at bounding box center [1351, 120] width 226 height 13
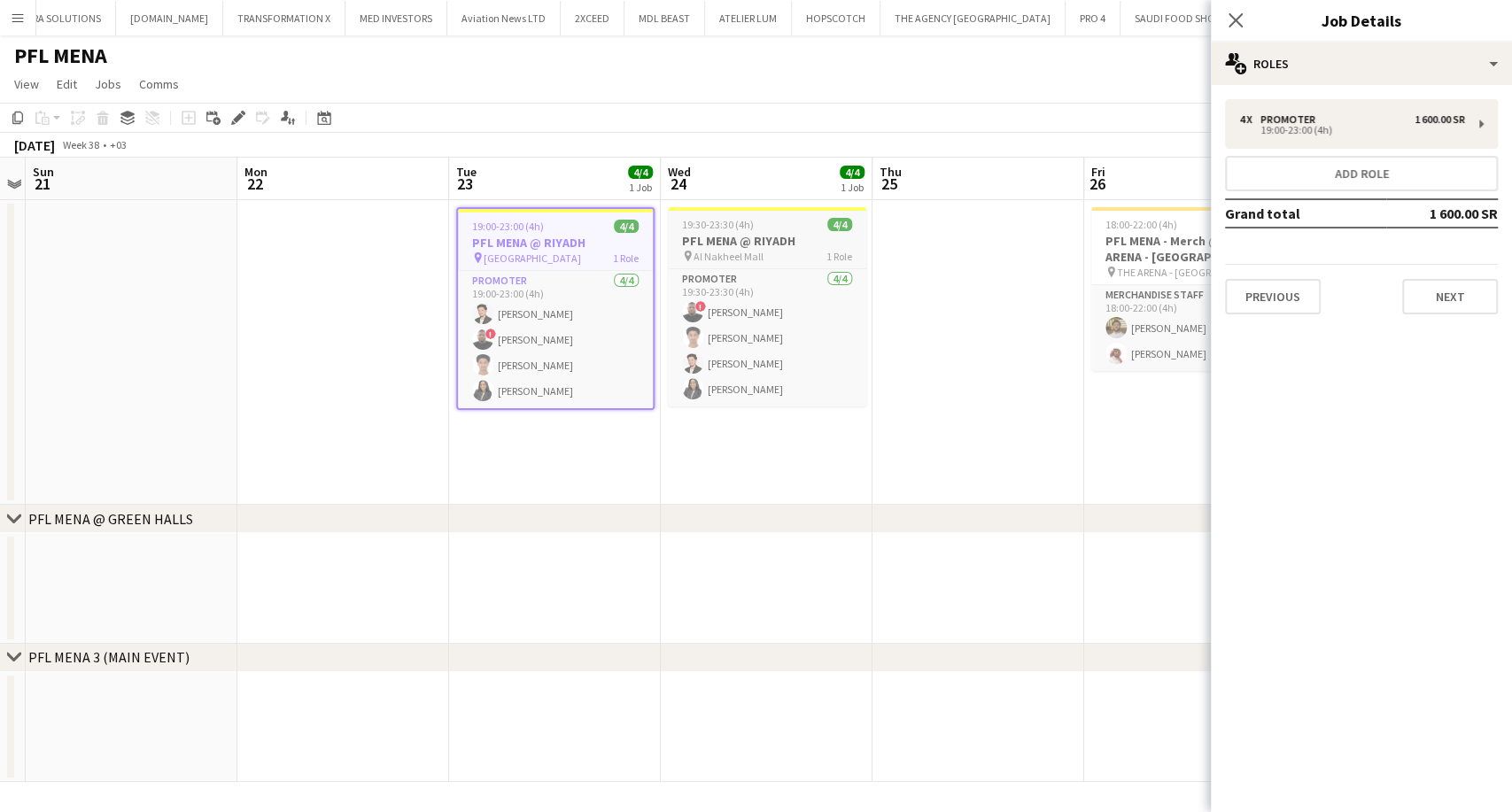
click at [820, 245] on h3 "PFL MENA @ RIYADH" at bounding box center [767, 240] width 198 height 16
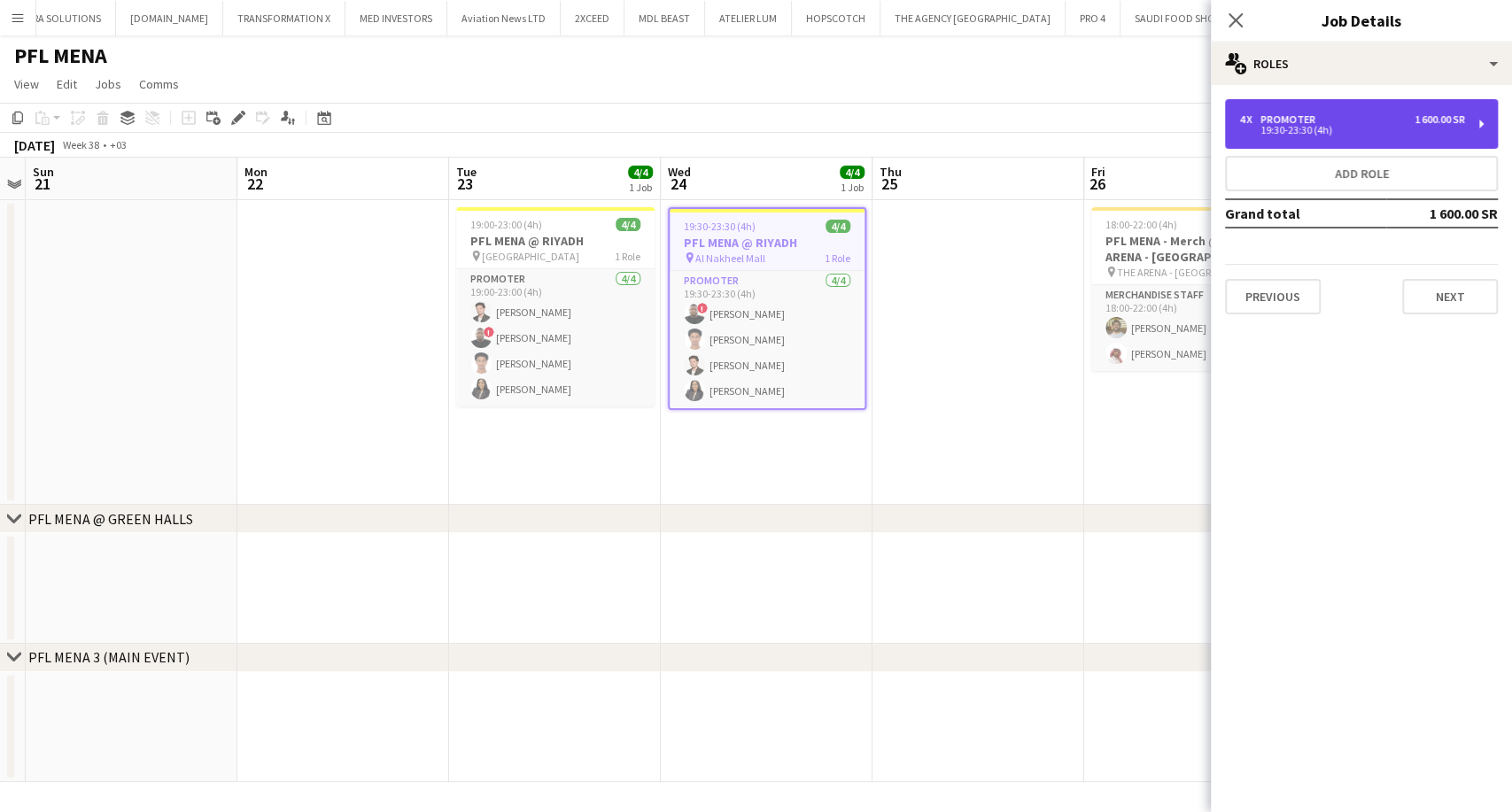
click at [1349, 139] on div "4 x Promoter 1 600.00 SR 19:30-23:30 (4h)" at bounding box center [1361, 124] width 272 height 50
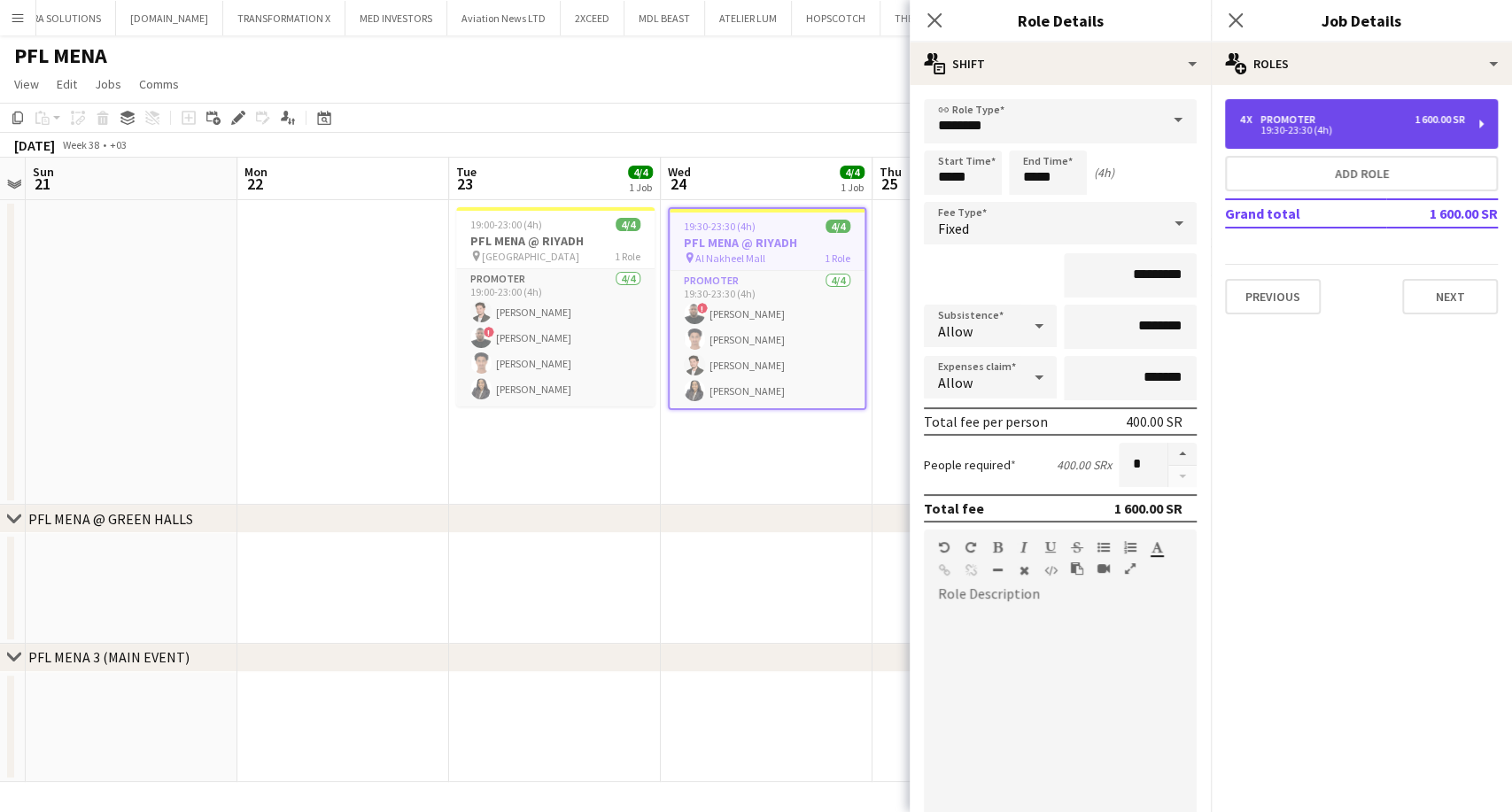
click at [1349, 139] on div "4 x Promoter 1 600.00 SR 19:30-23:30 (4h)" at bounding box center [1361, 124] width 272 height 50
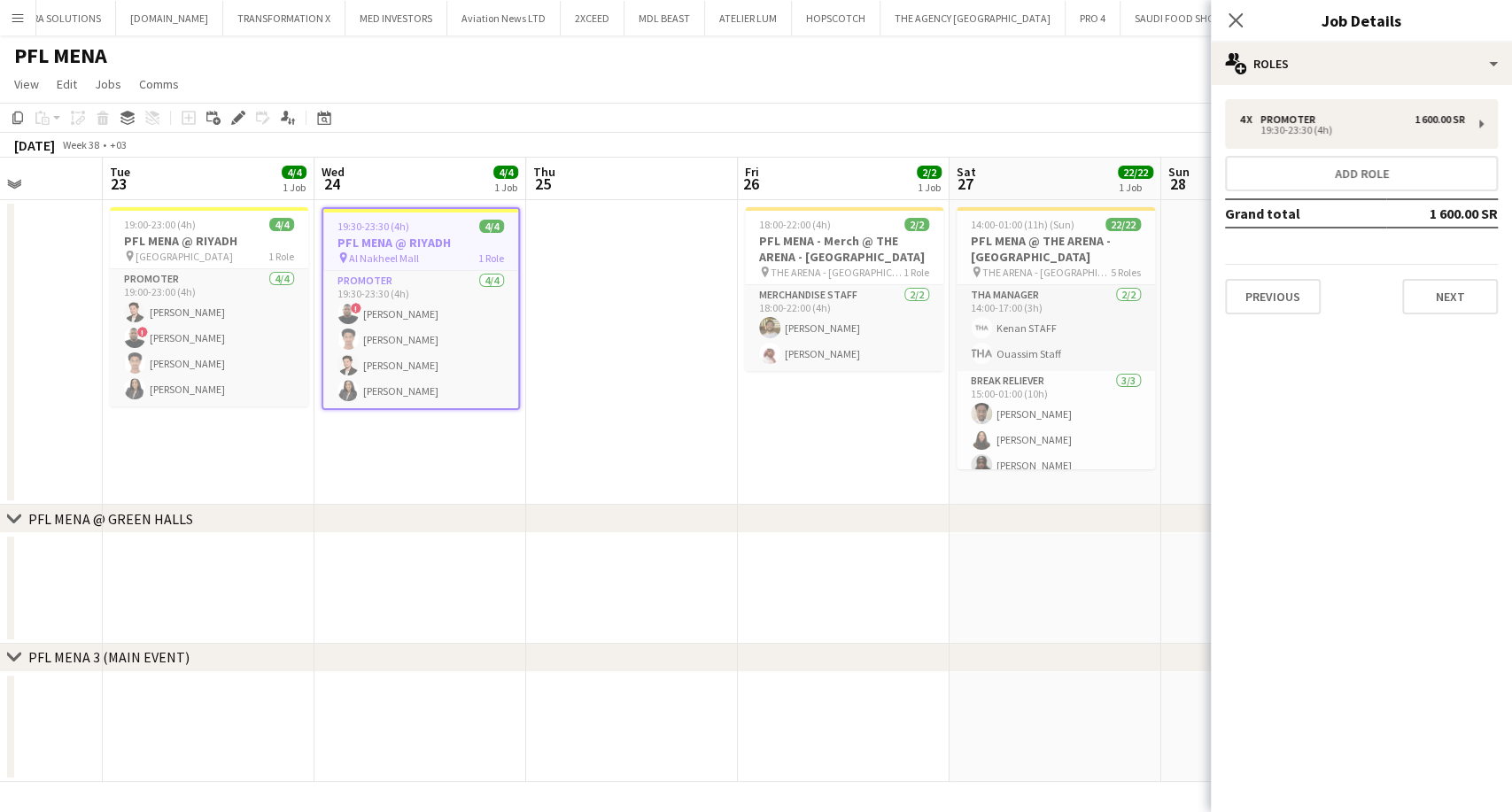
drag, startPoint x: 1013, startPoint y: 342, endPoint x: 705, endPoint y: 324, distance: 308.5
click at [660, 337] on app-calendar-viewport "Sat 20 Sun 21 Mon 22 Tue 23 4/4 1 Job Wed 24 4/4 1 Job Thu 25 Fri 26 2/2 1 Job …" at bounding box center [756, 470] width 1512 height 624
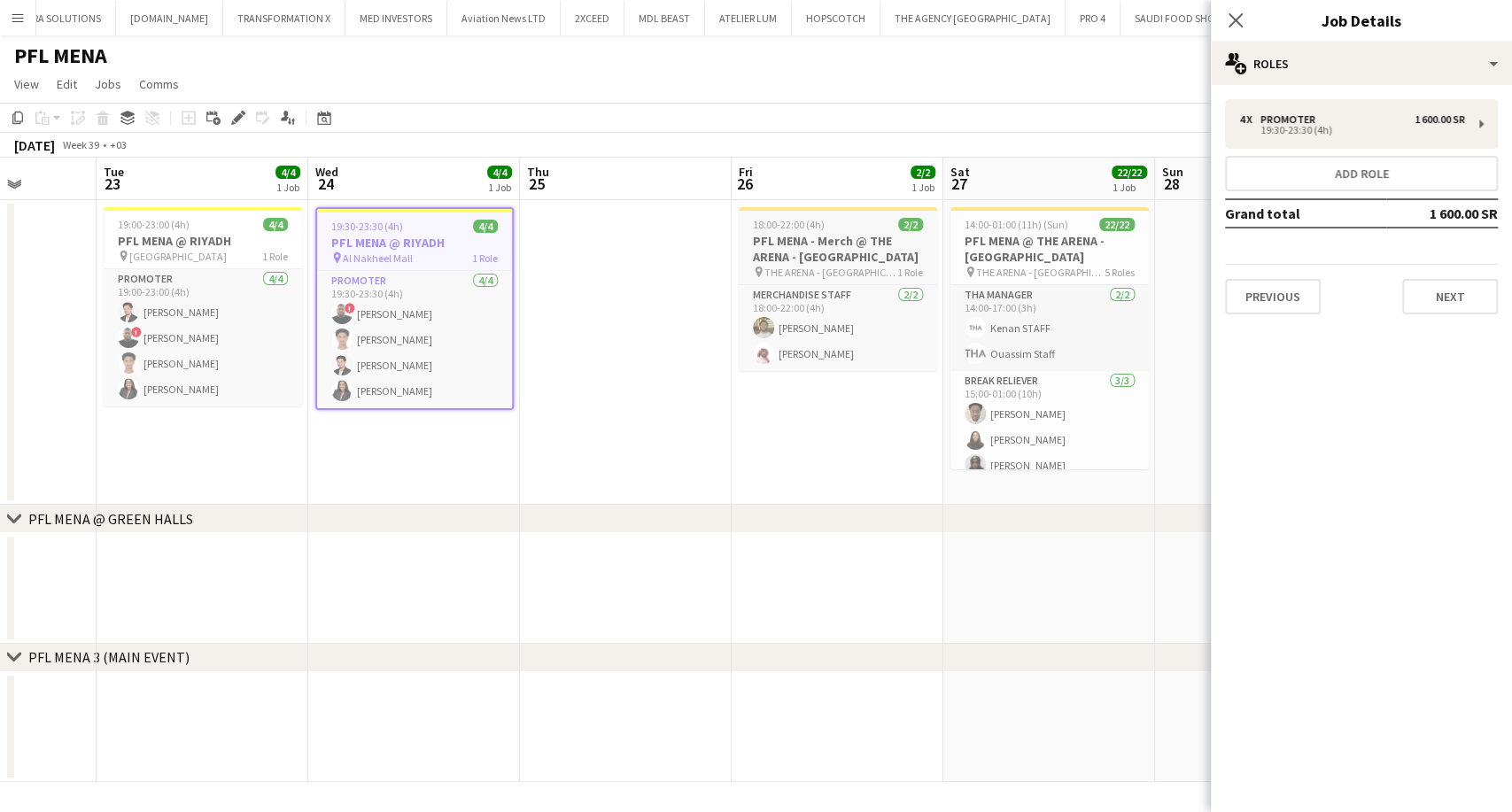
click at [826, 261] on h3 "PFL MENA - Merch @ THE ARENA - [GEOGRAPHIC_DATA]" at bounding box center [838, 249] width 198 height 32
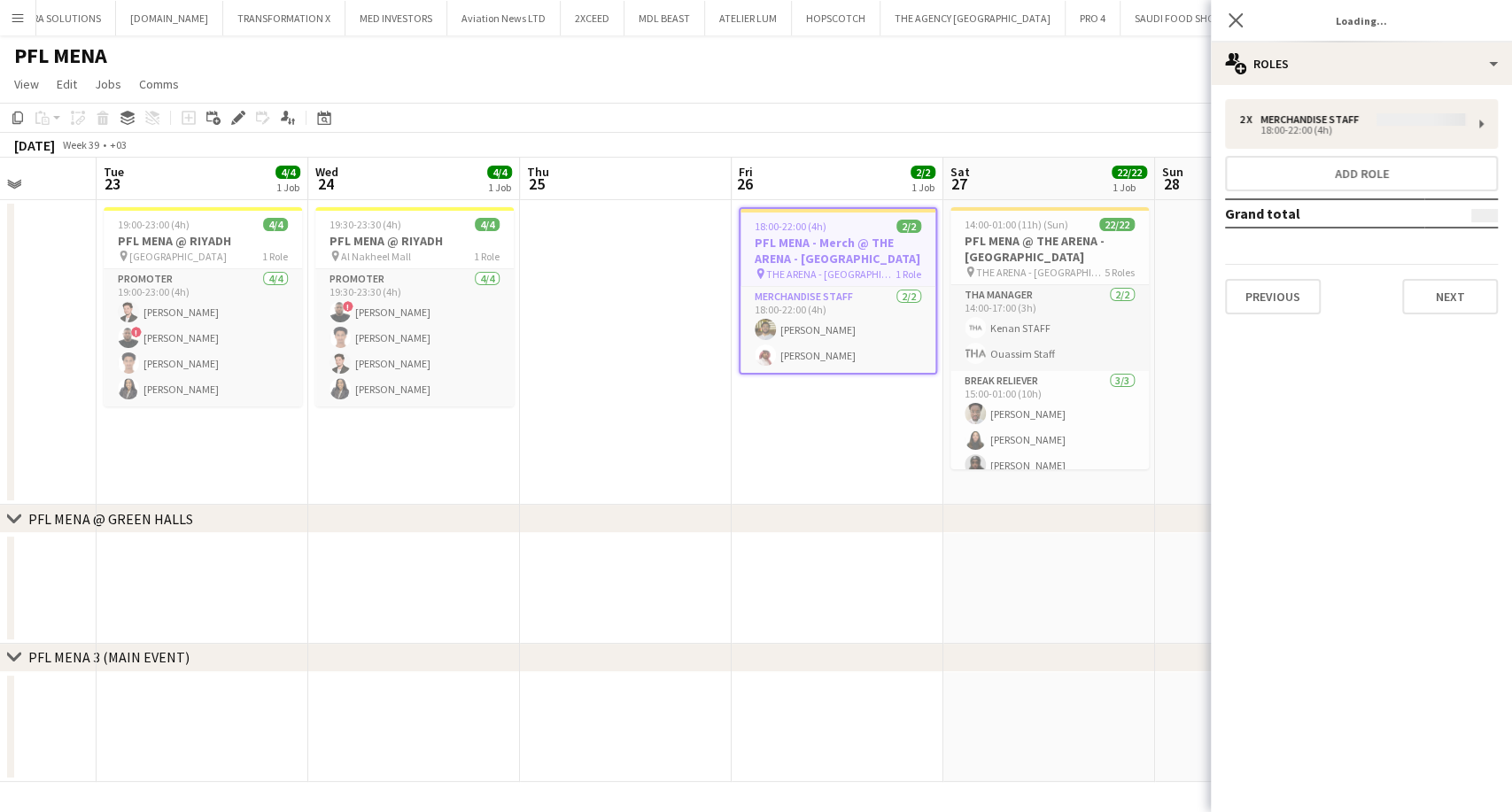
click at [1341, 127] on div "2 x Merchandise Staff 18:00-22:00 (4h) Add role Grand total Previous Next" at bounding box center [1361, 206] width 301 height 216
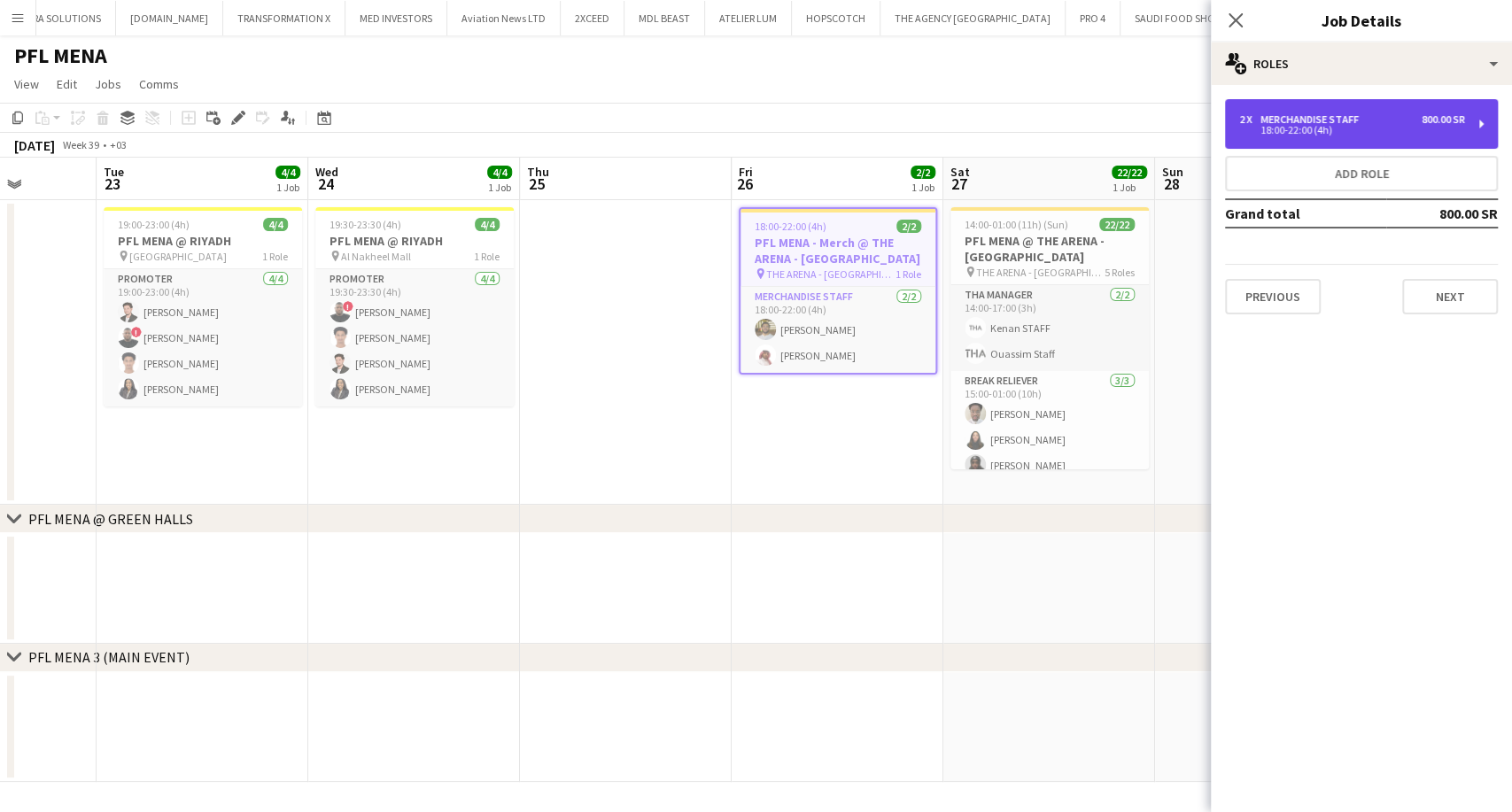
click at [1306, 128] on div "18:00-22:00 (4h)" at bounding box center [1351, 130] width 226 height 9
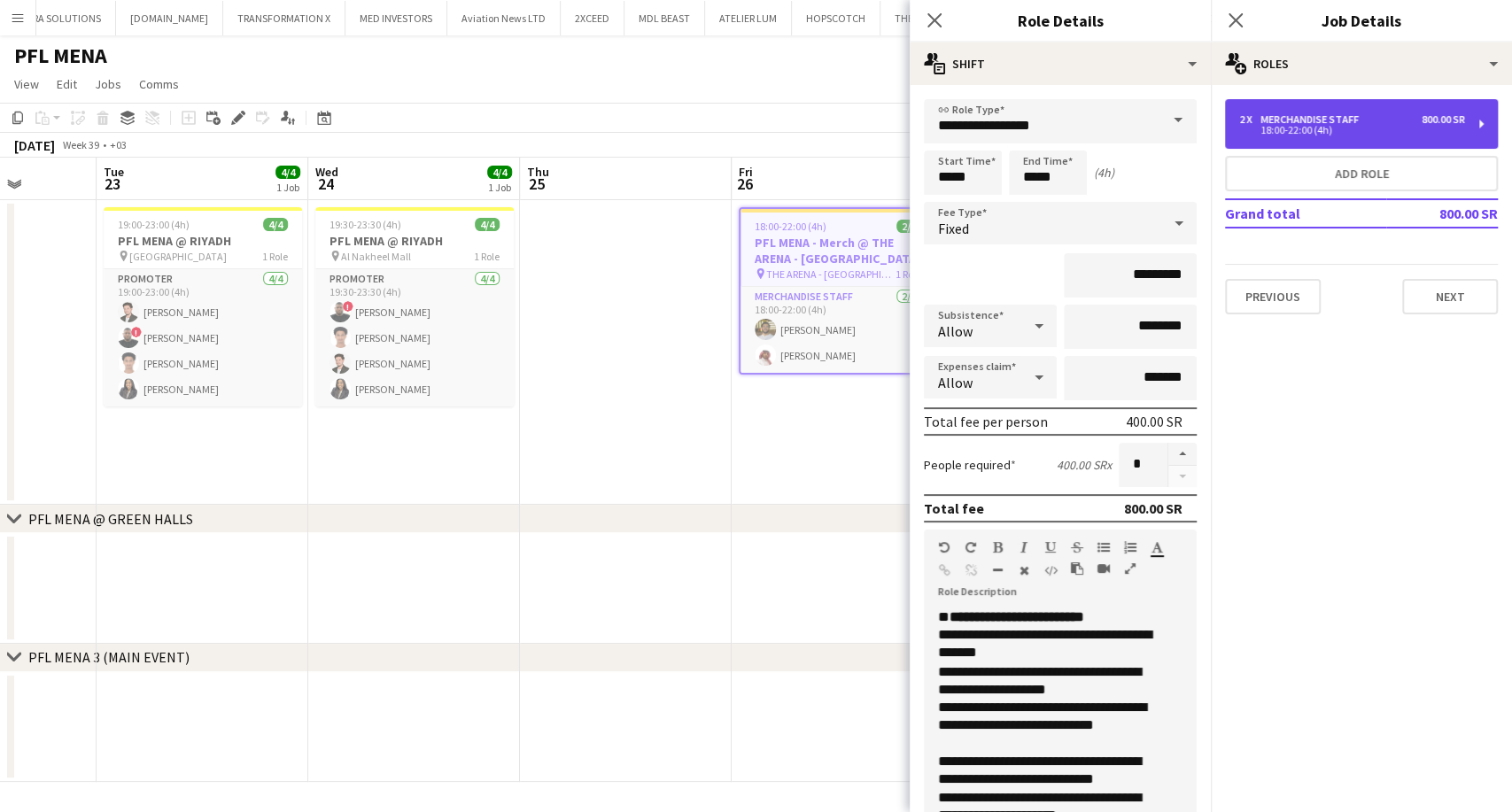
click at [1306, 128] on div "18:00-22:00 (4h)" at bounding box center [1351, 130] width 226 height 9
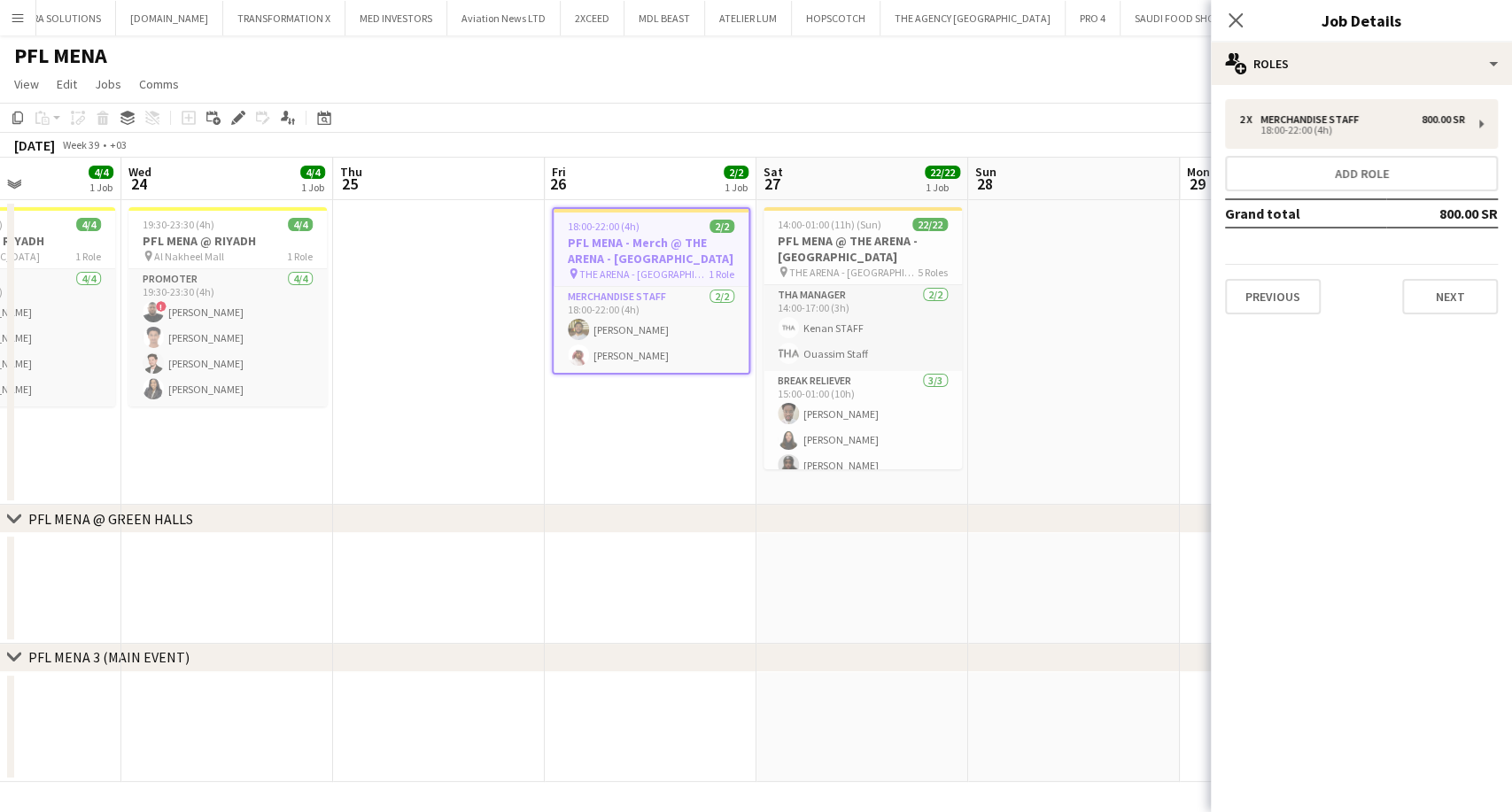
drag, startPoint x: 1002, startPoint y: 450, endPoint x: 815, endPoint y: 440, distance: 187.3
click at [815, 440] on app-calendar-viewport "Sat 20 Sun 21 Mon 22 Tue 23 4/4 1 Job Wed 24 4/4 1 Job Thu 25 Fri 26 2/2 1 Job …" at bounding box center [756, 470] width 1512 height 624
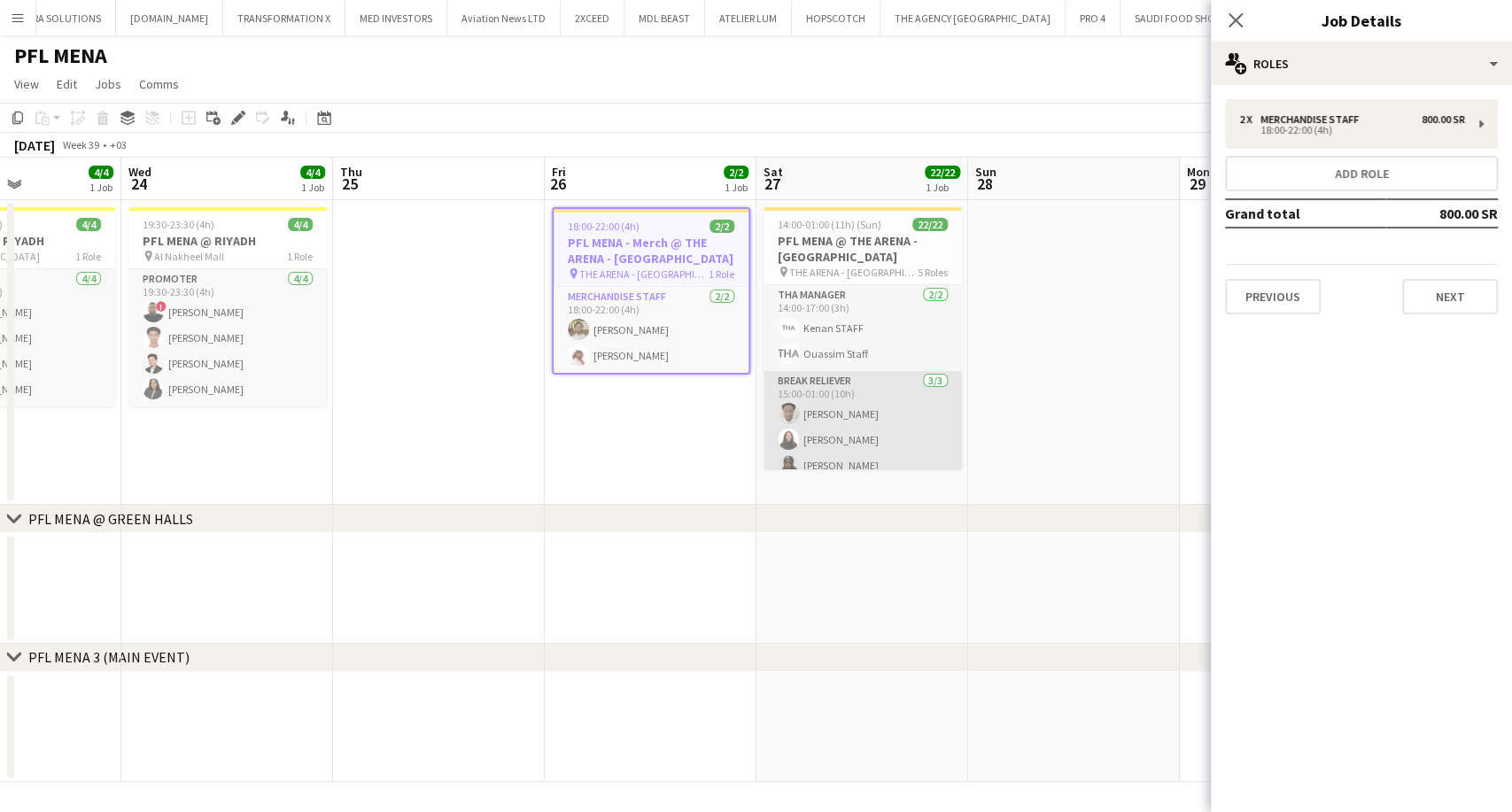
scroll to position [0, 725]
click at [850, 432] on app-card-role "Break reliever [DATE] 15:00-01:00 (10h) [PERSON_NAME] Siren Nahdi Madinah [PERS…" at bounding box center [863, 427] width 198 height 112
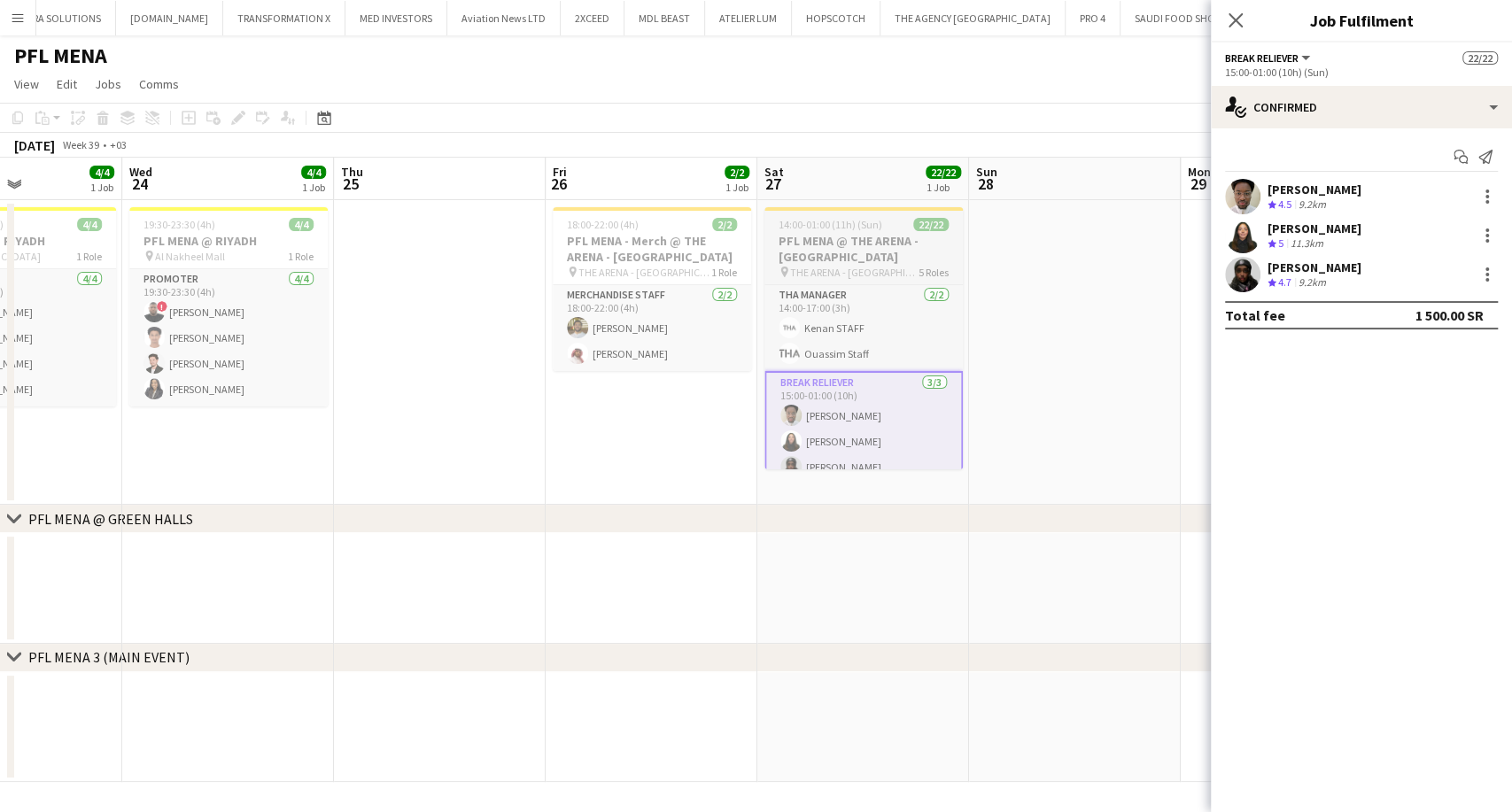
click at [850, 273] on span "THE ARENA - [GEOGRAPHIC_DATA]" at bounding box center [854, 273] width 128 height 13
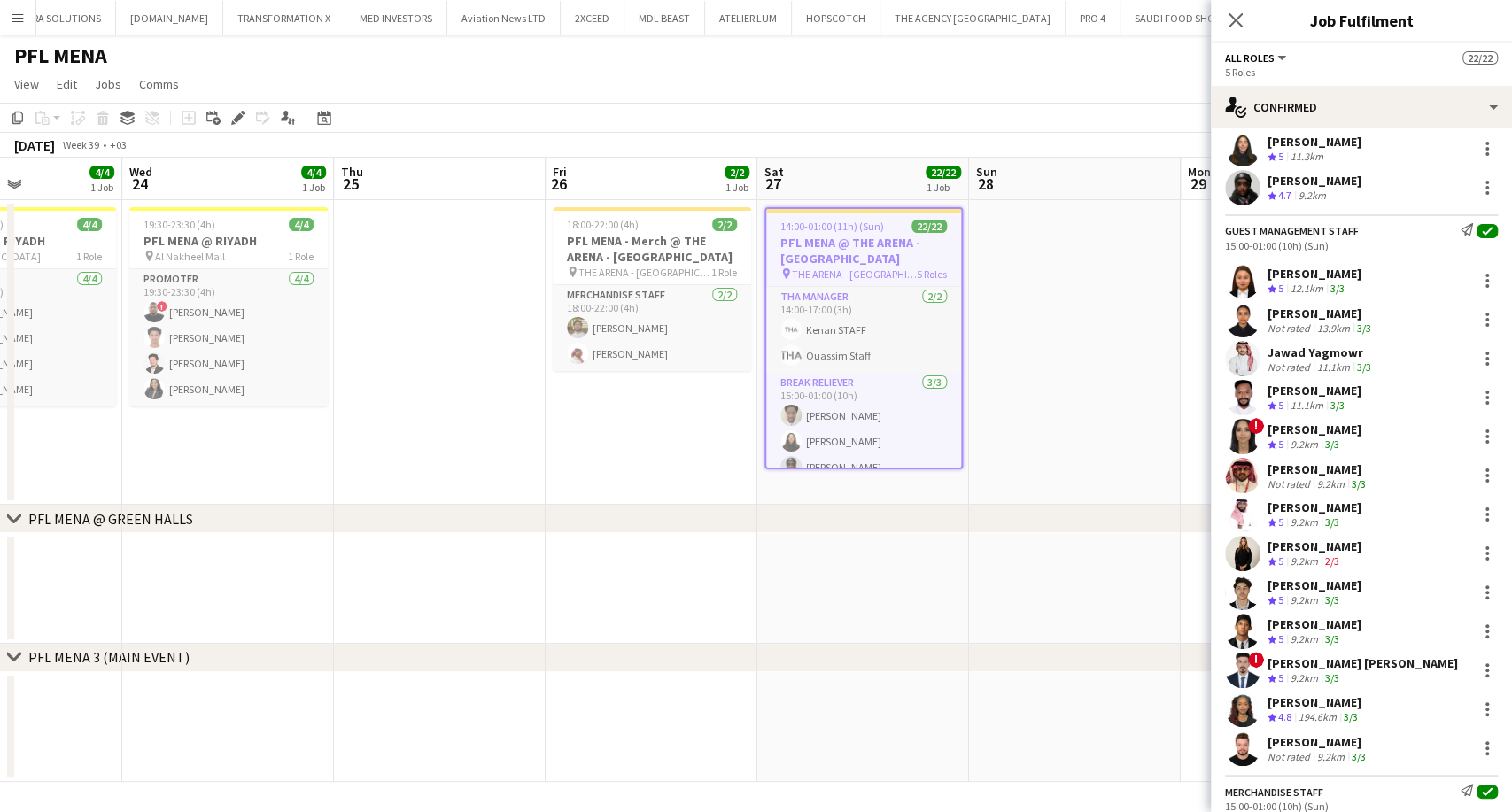
scroll to position [570, 0]
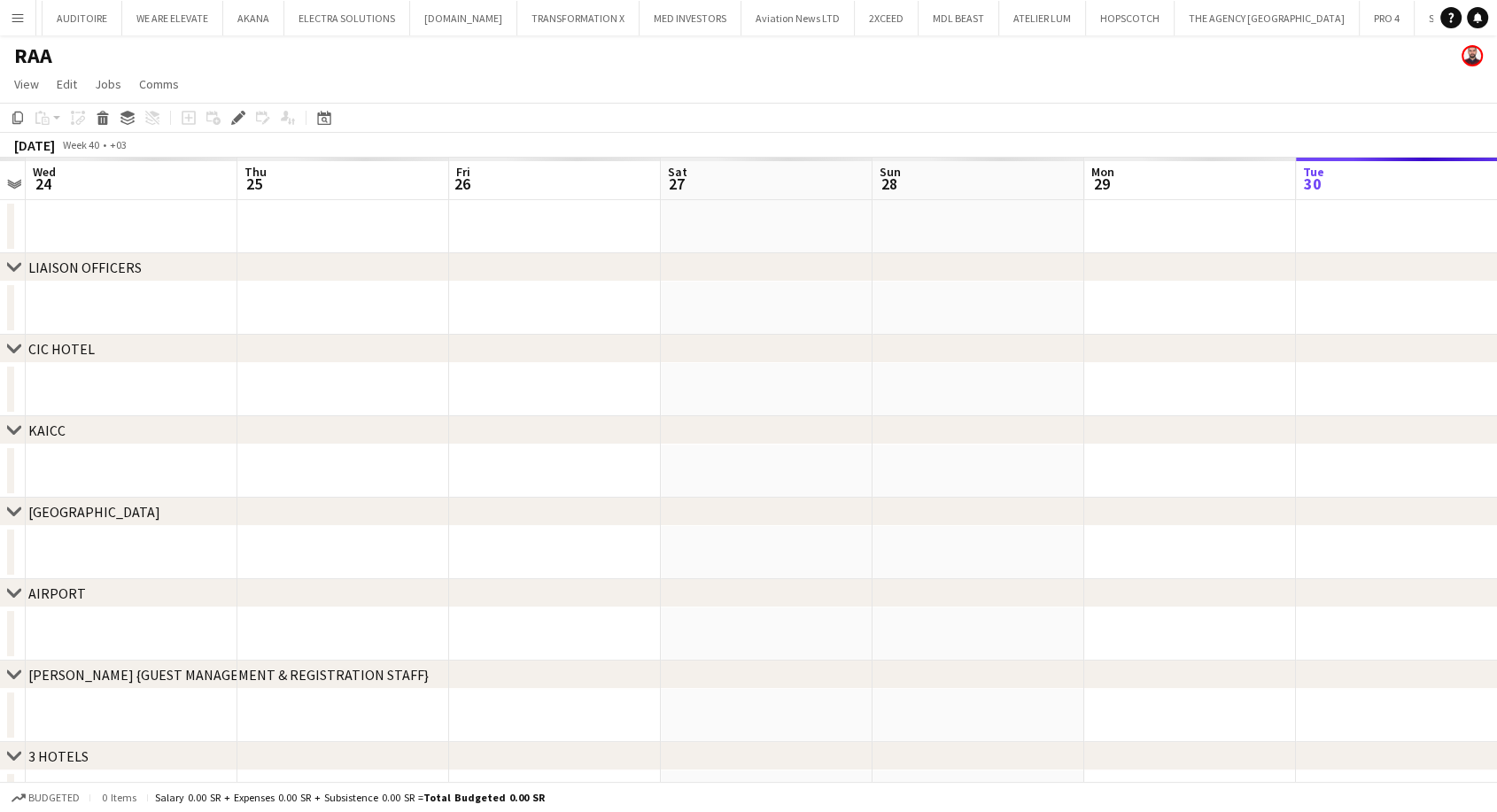
scroll to position [0, 1250]
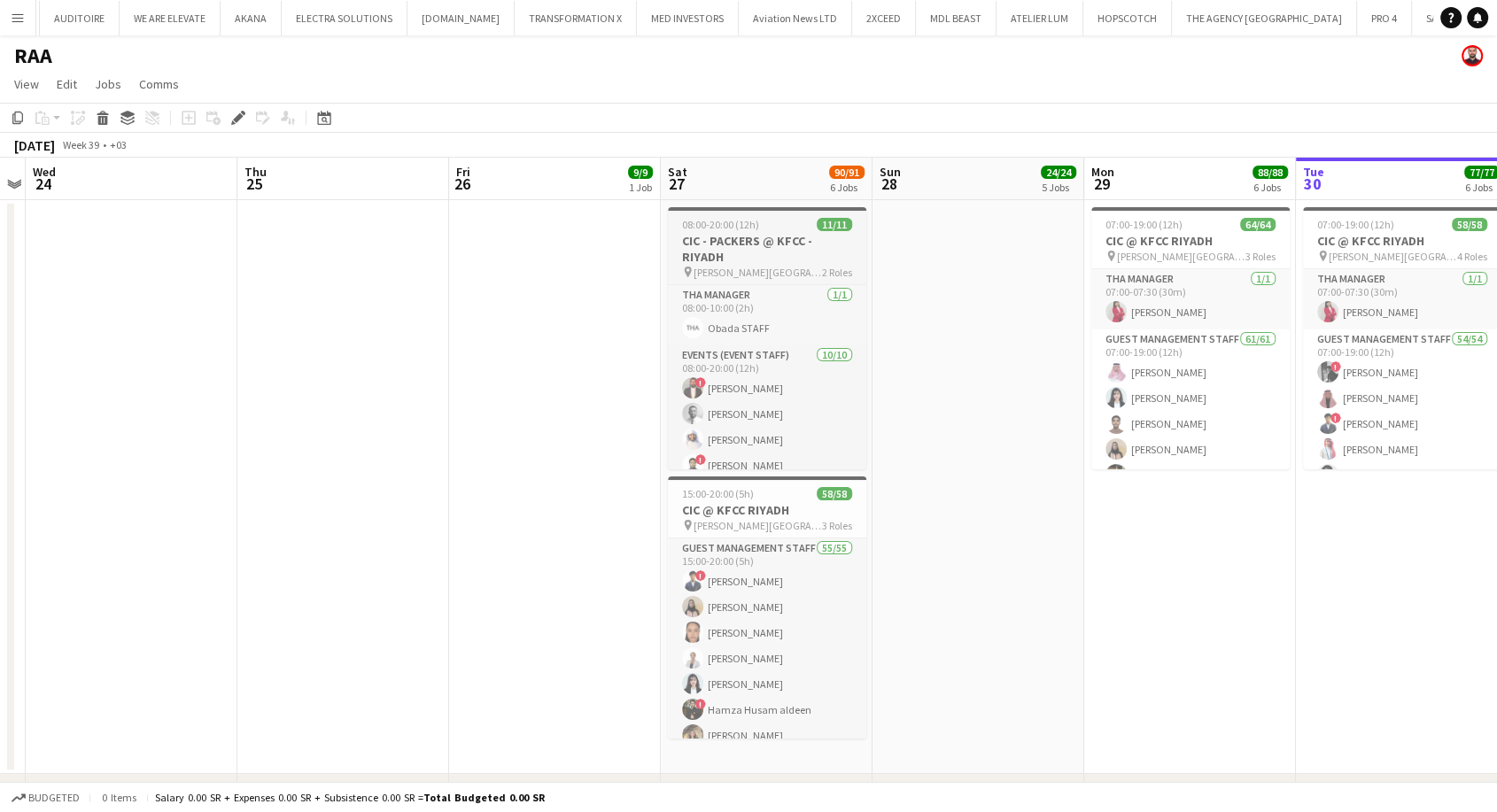
click at [704, 246] on h3 "CIC - PACKERS @ KFCC - RIYADH" at bounding box center [767, 249] width 198 height 32
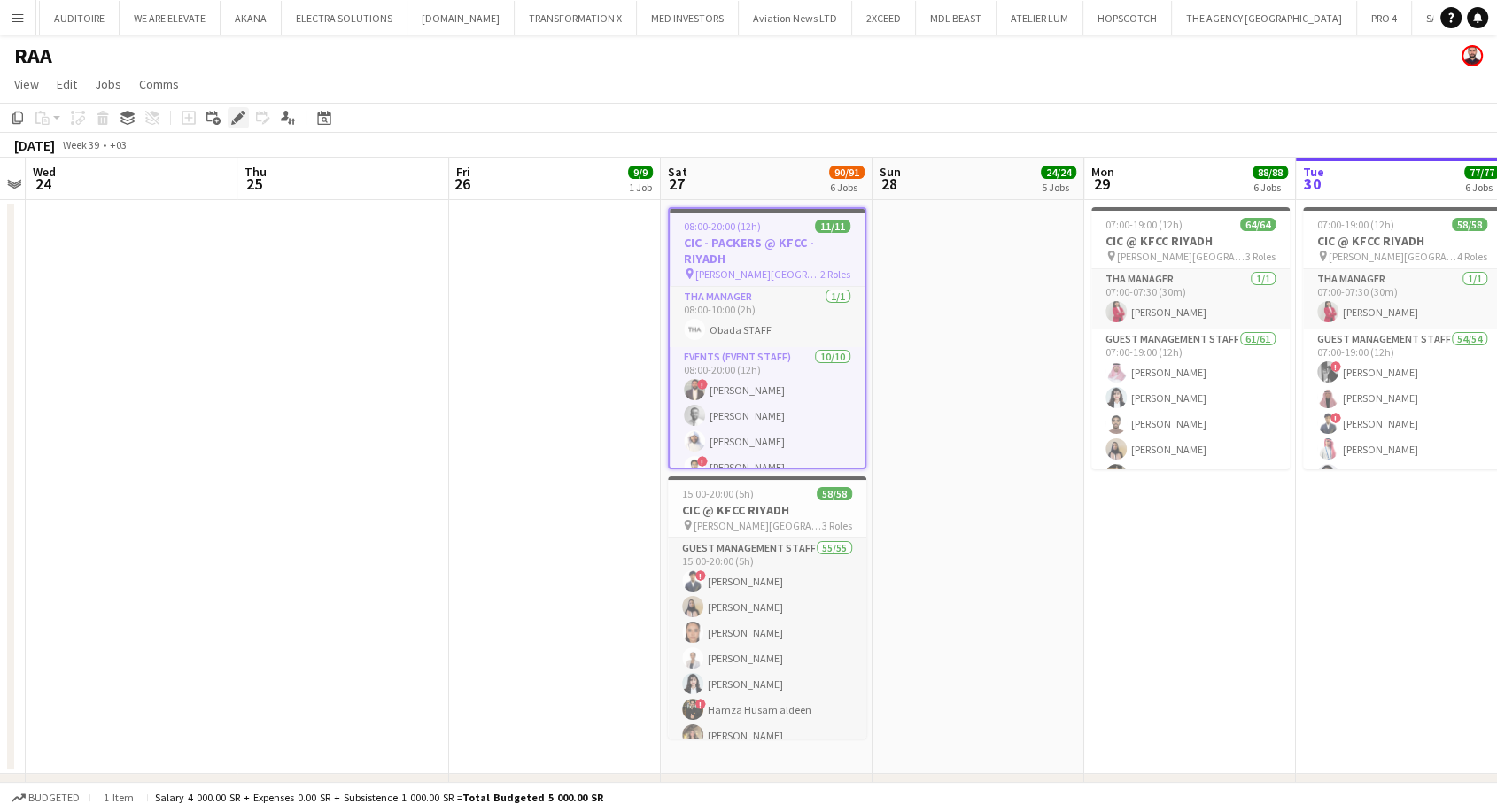
click at [231, 115] on icon "Edit" at bounding box center [238, 117] width 14 height 14
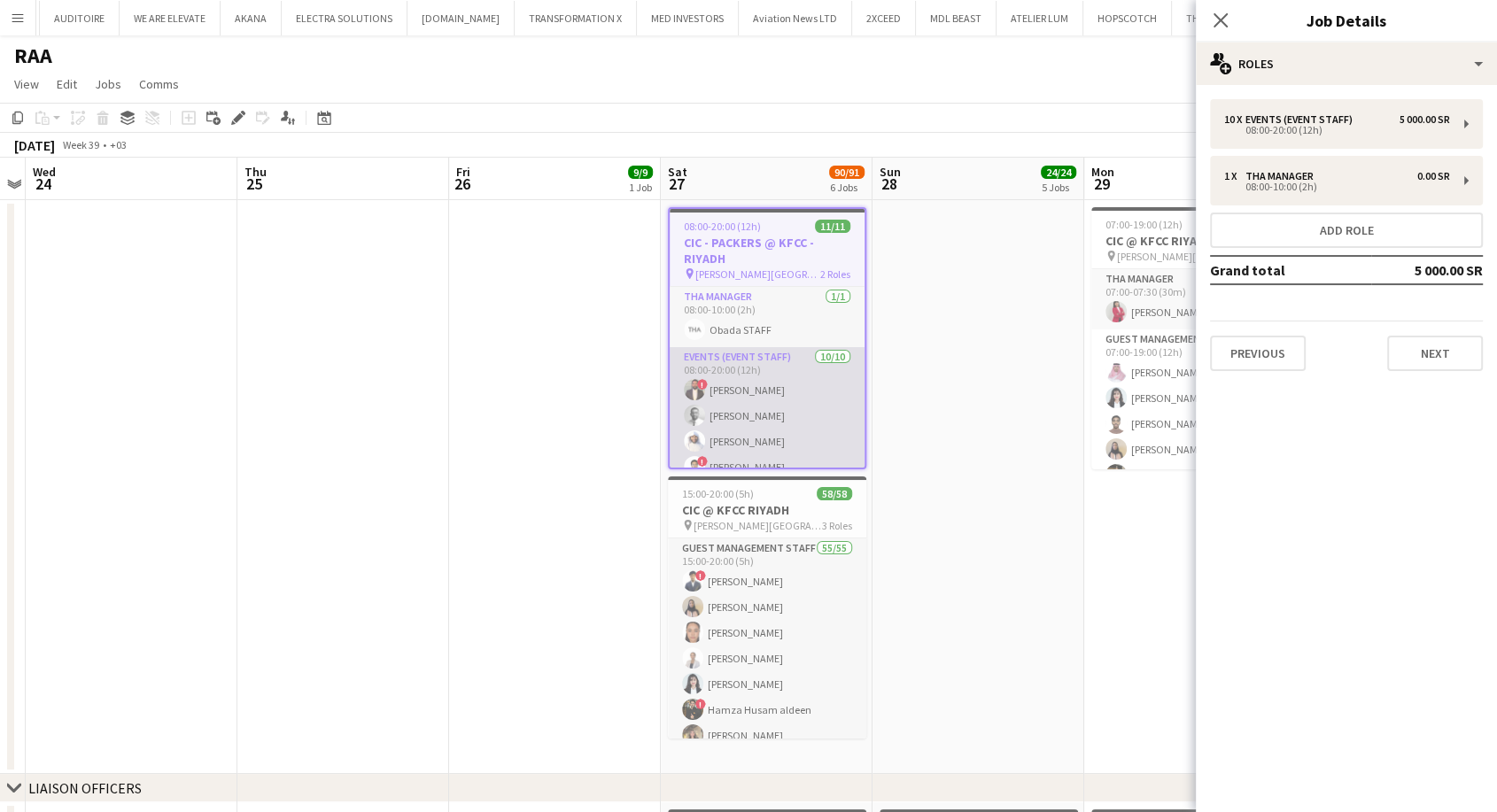
click at [751, 429] on app-card-role "Events (Event Staff) 10/10 08:00-20:00 (12h) ! Khaled Nasser Mustafa Tahir Nass…" at bounding box center [767, 495] width 195 height 296
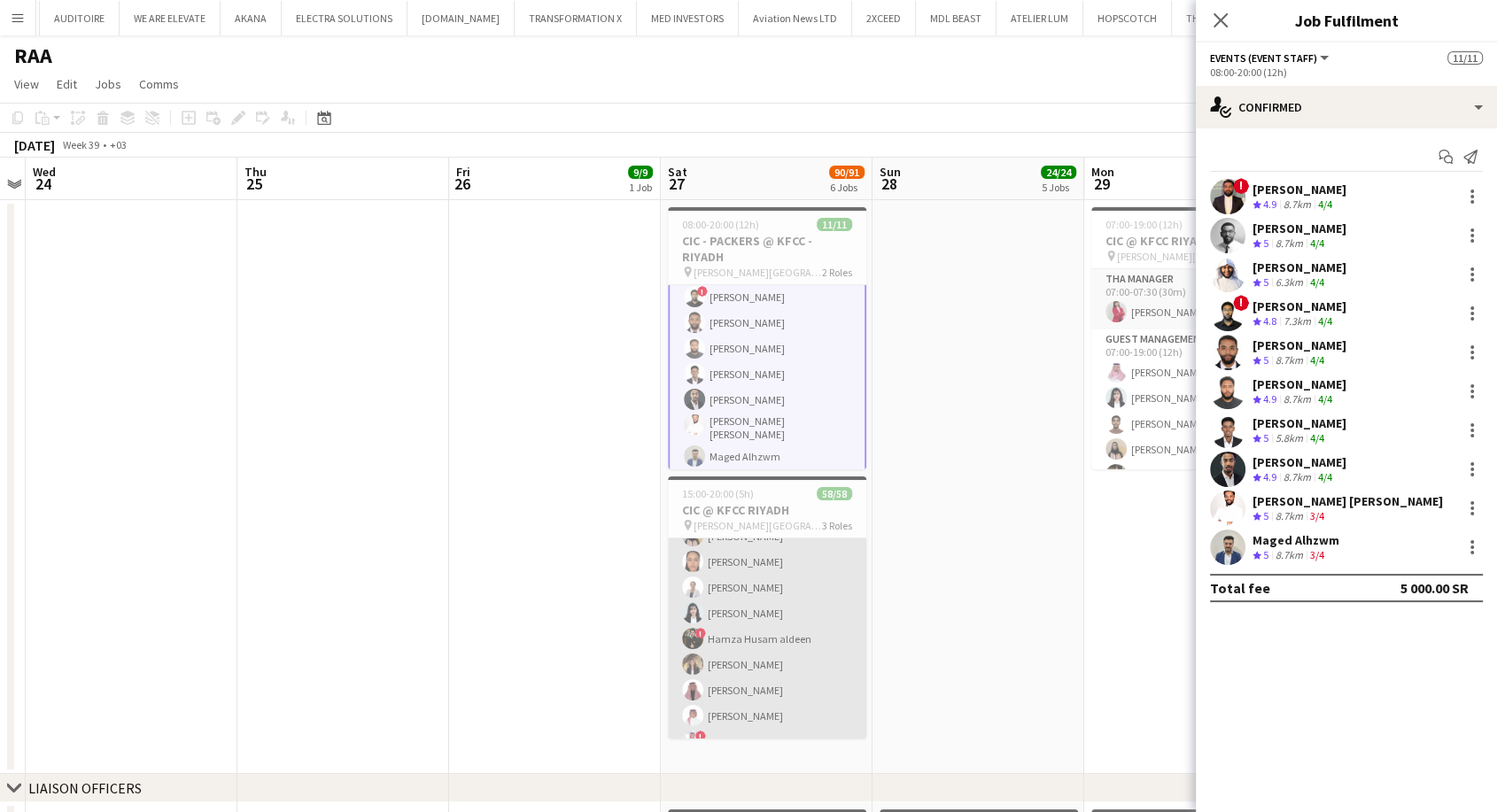
scroll to position [98, 0]
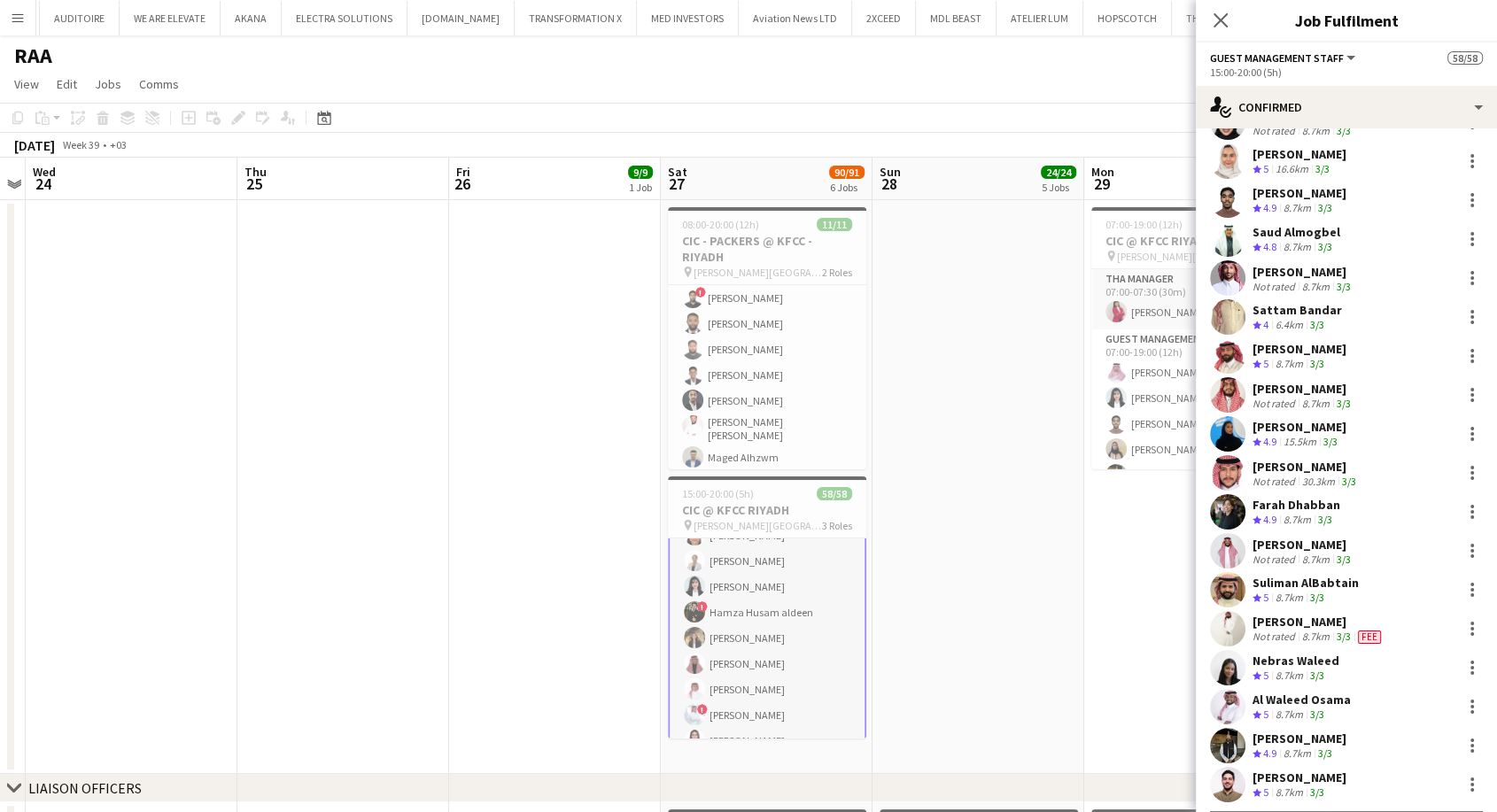
scroll to position [1557, 0]
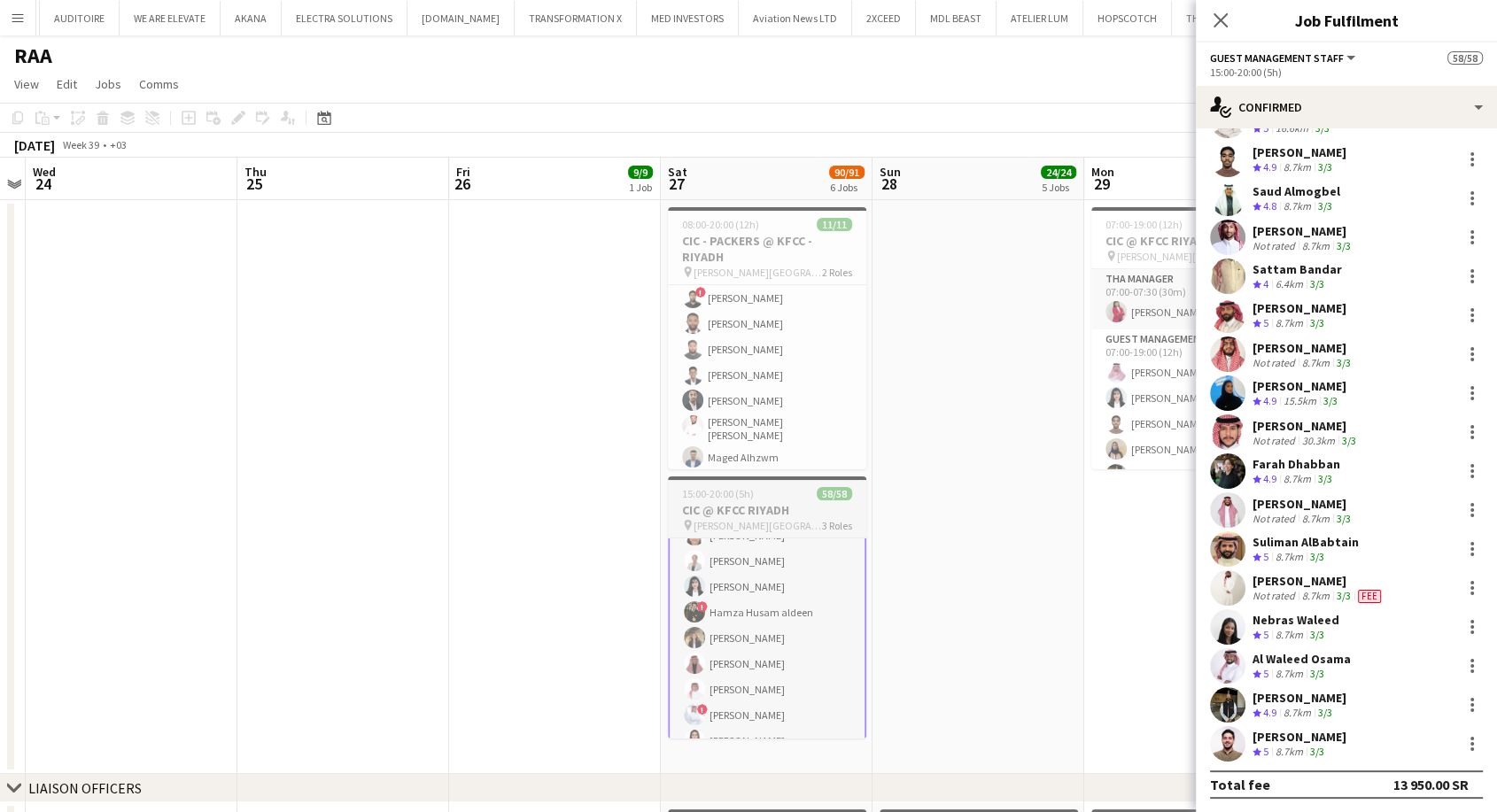
click at [755, 521] on span "King Fahad Cultural Center" at bounding box center [758, 526] width 128 height 13
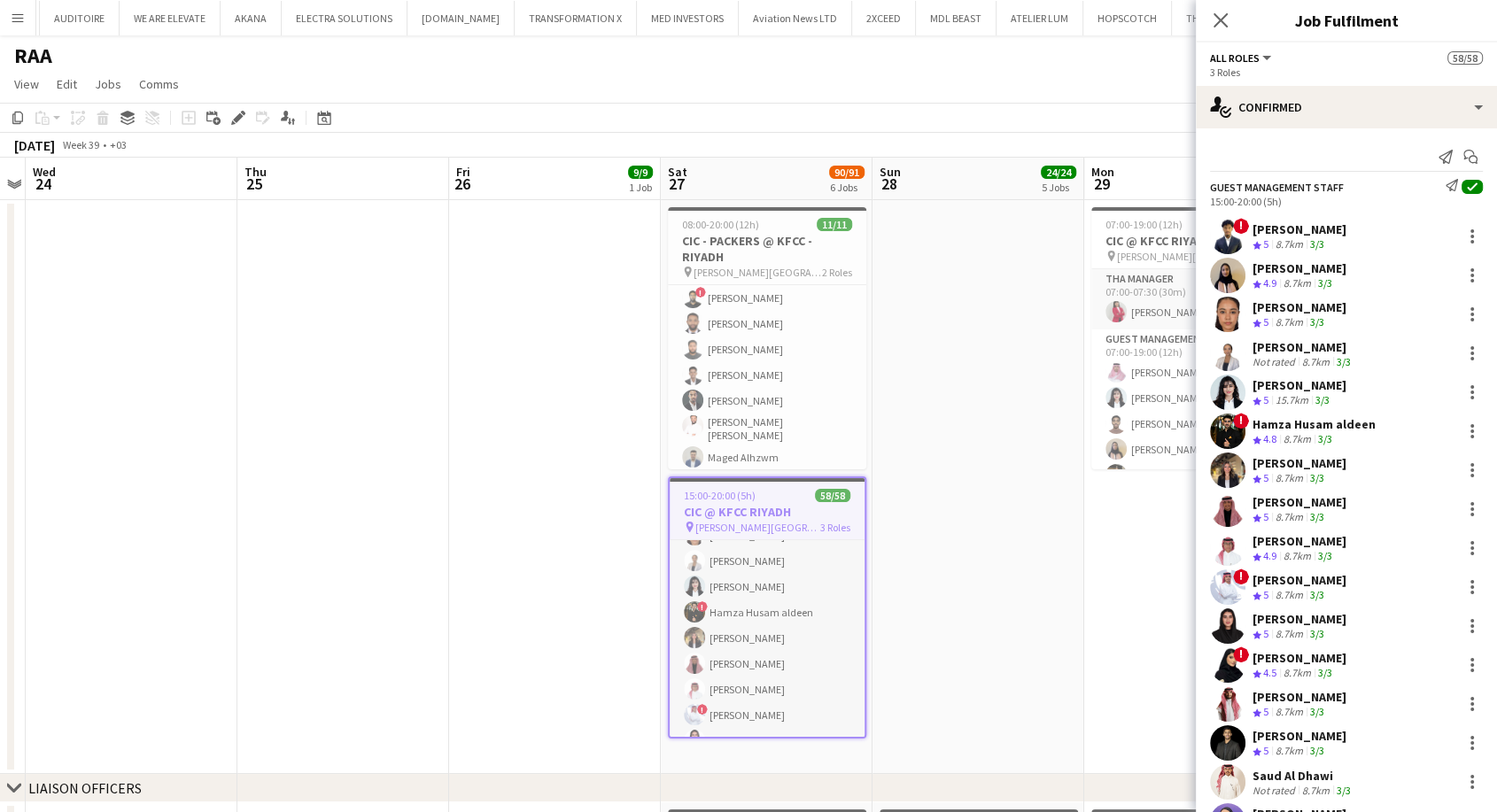
scroll to position [98, 0]
click at [236, 117] on icon at bounding box center [238, 118] width 10 height 10
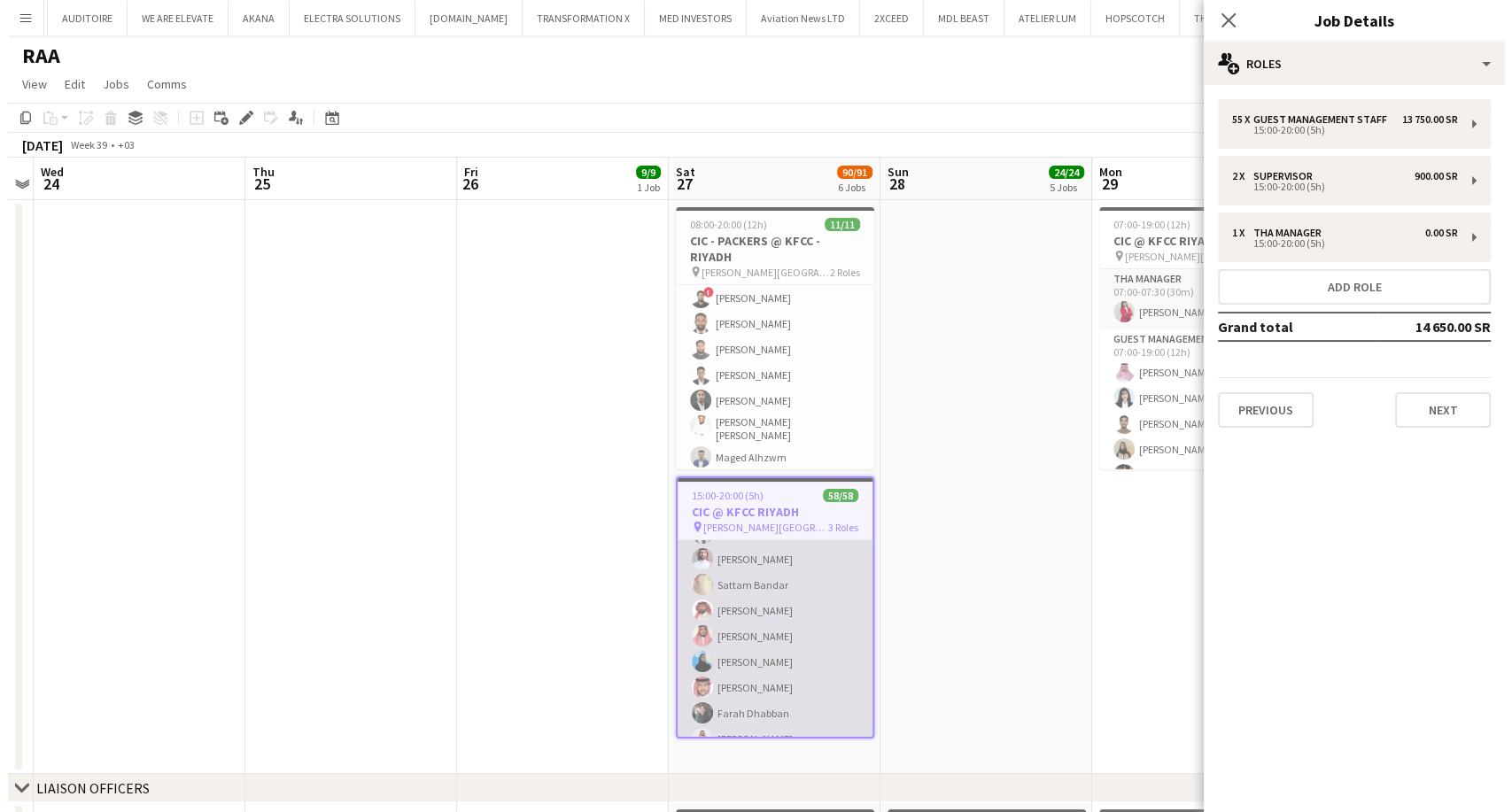
scroll to position [1396, 0]
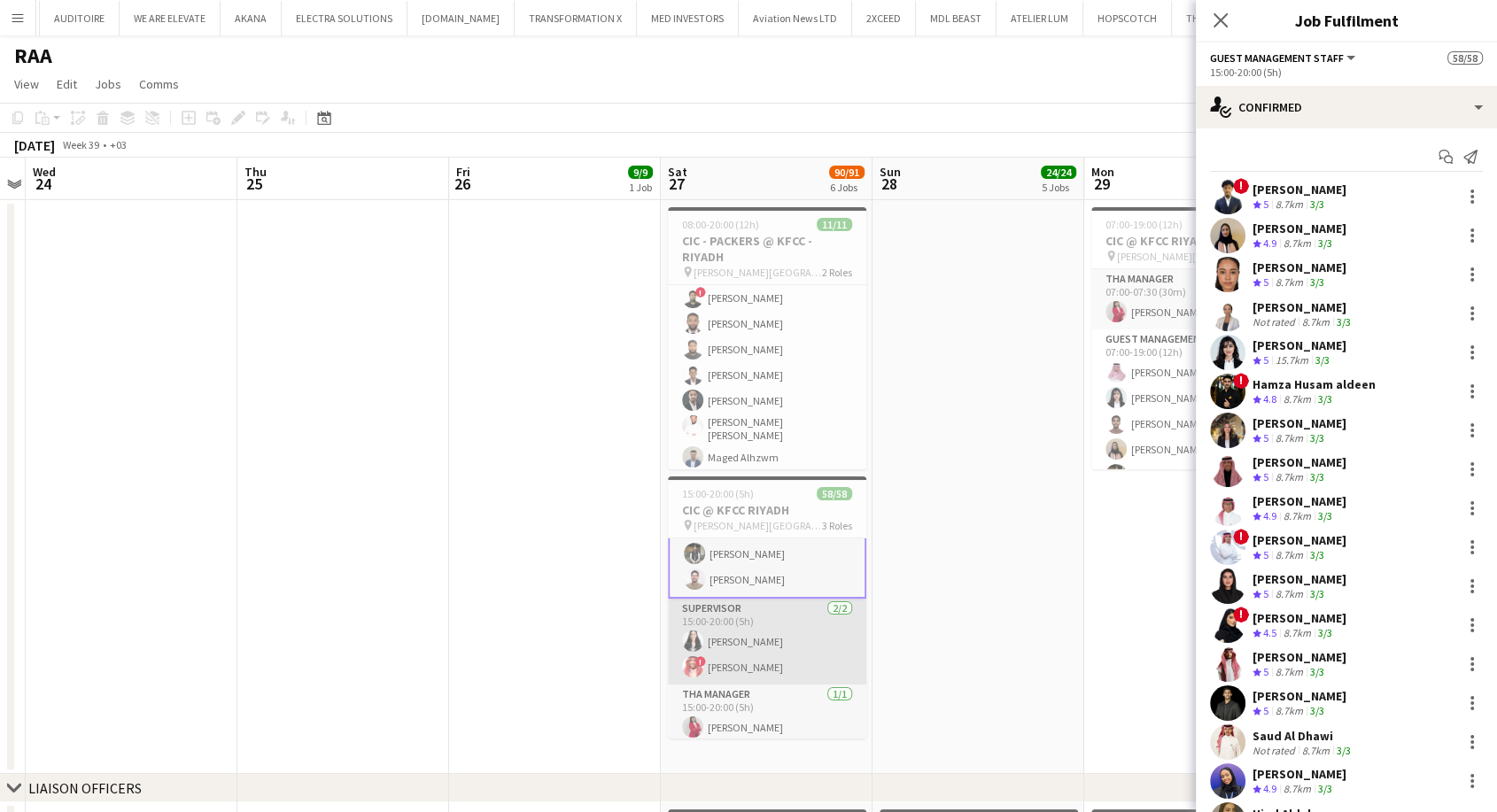
click at [754, 638] on app-card-role "Supervisor 2/2 15:00-20:00 (5h) Manar Alharbi ! Amin Abdullah" at bounding box center [767, 641] width 198 height 86
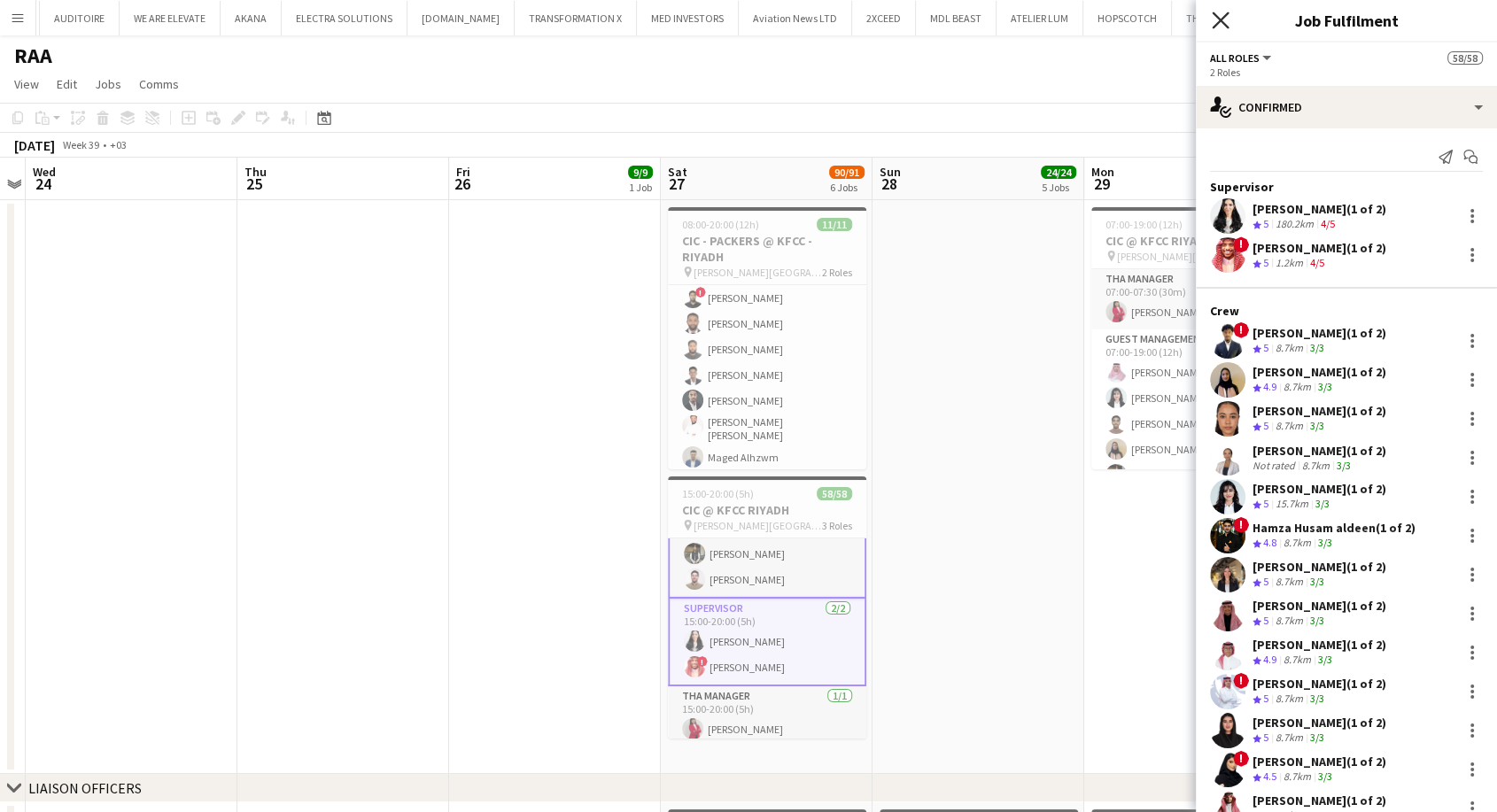
click at [1222, 28] on icon "Close pop-in" at bounding box center [1220, 20] width 17 height 17
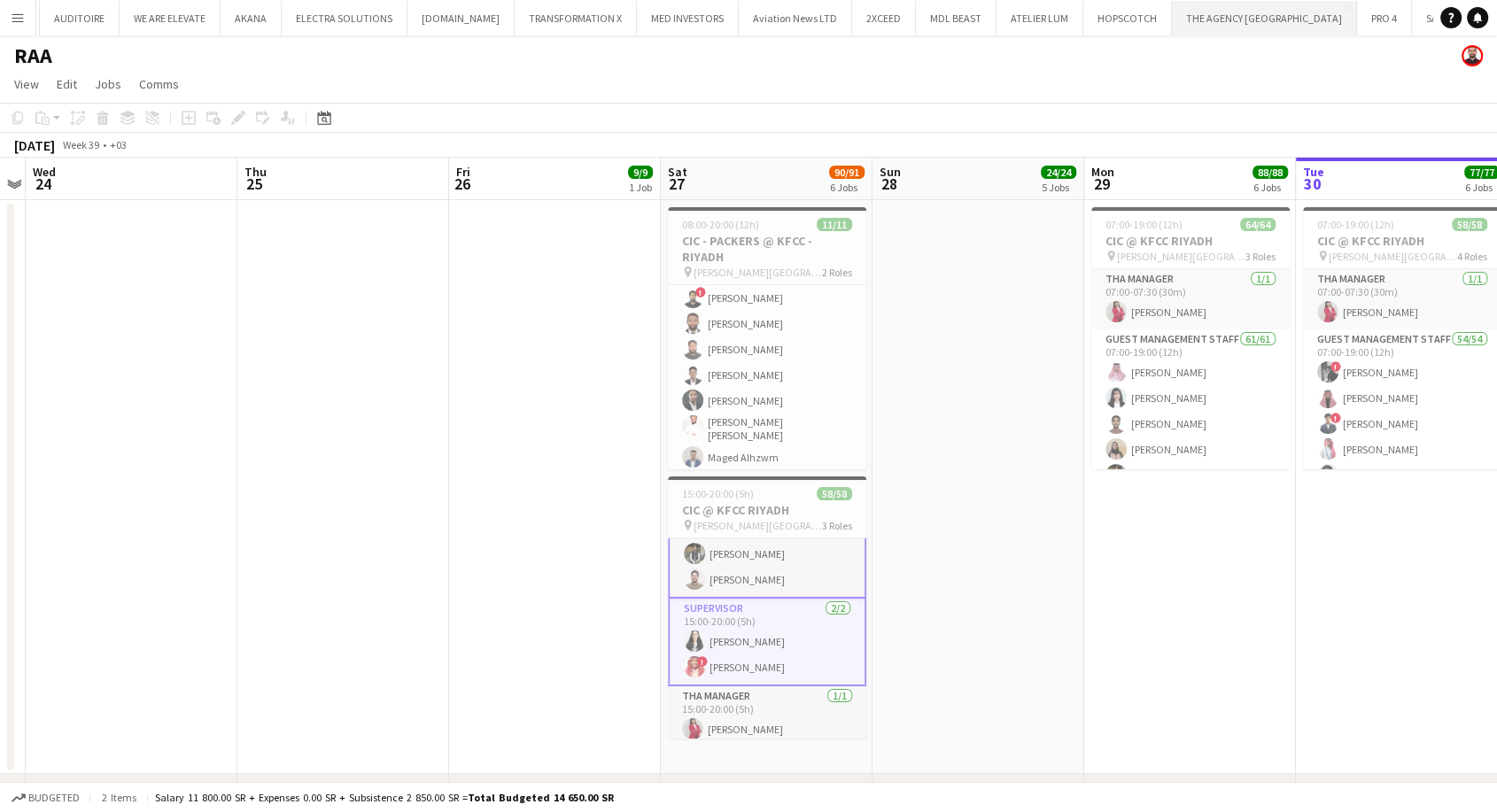
click at [1218, 17] on button "THE AGENCY ARABIA Close" at bounding box center [1265, 18] width 185 height 35
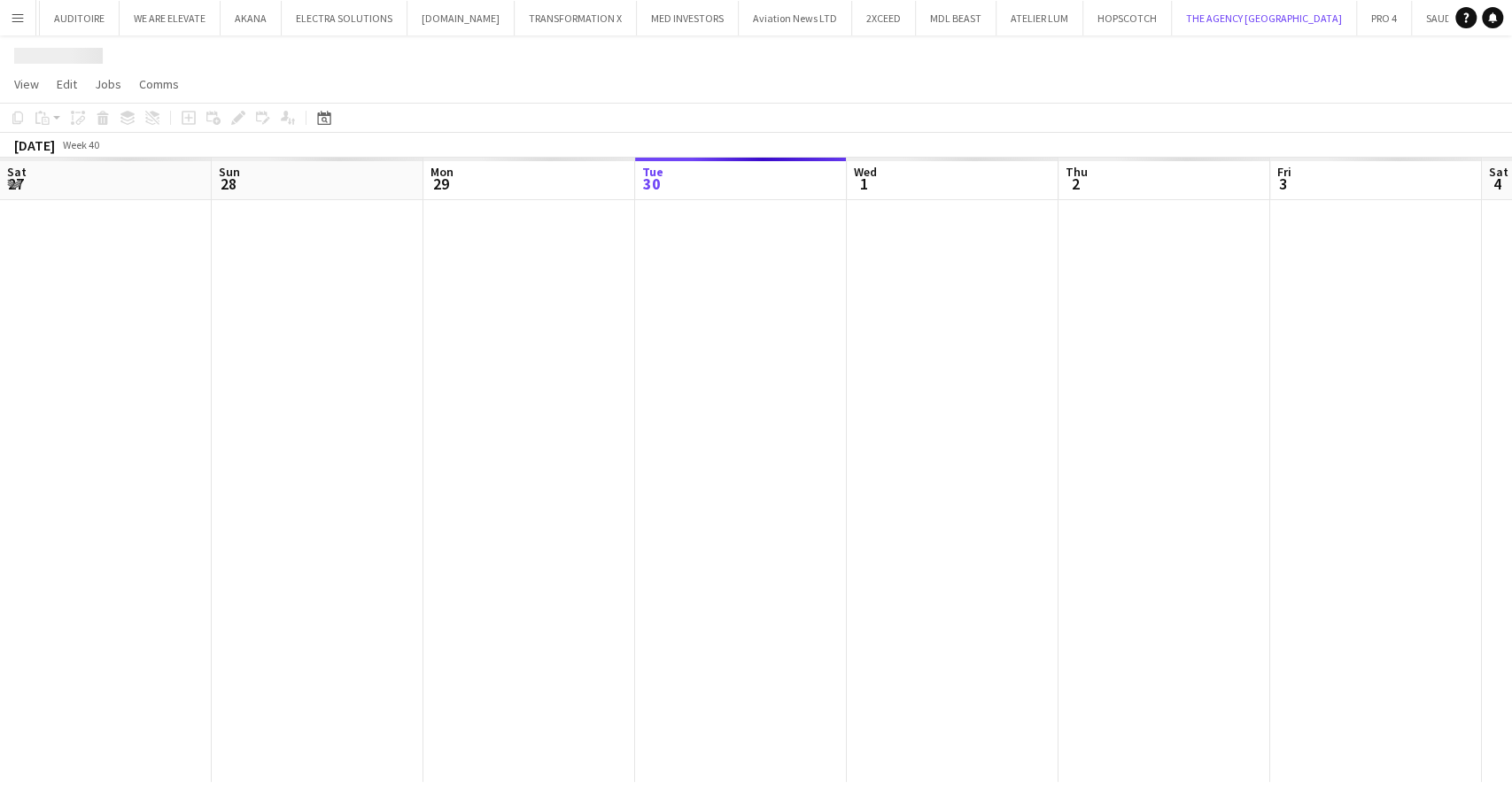
scroll to position [0, 423]
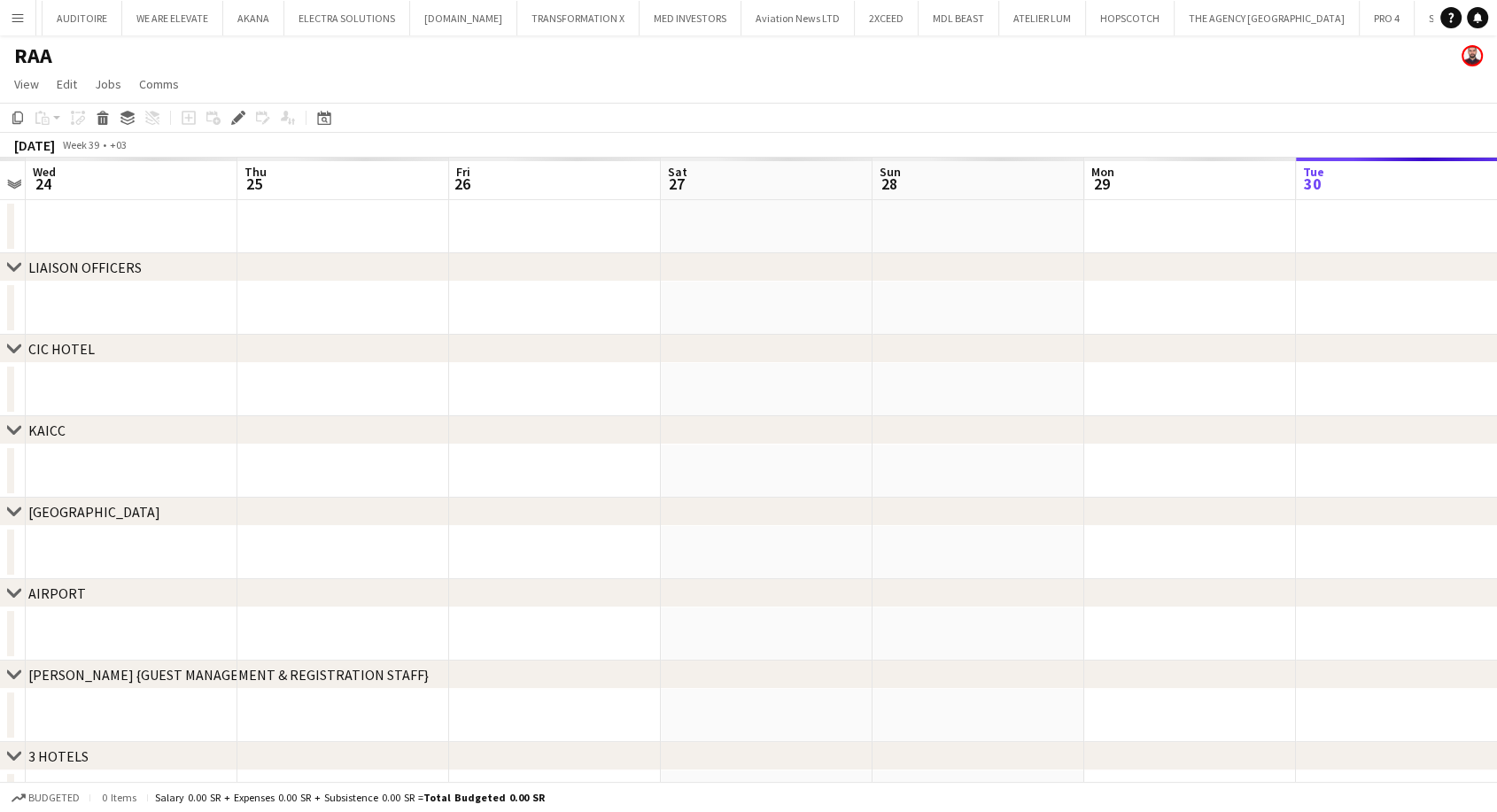
scroll to position [0, 1250]
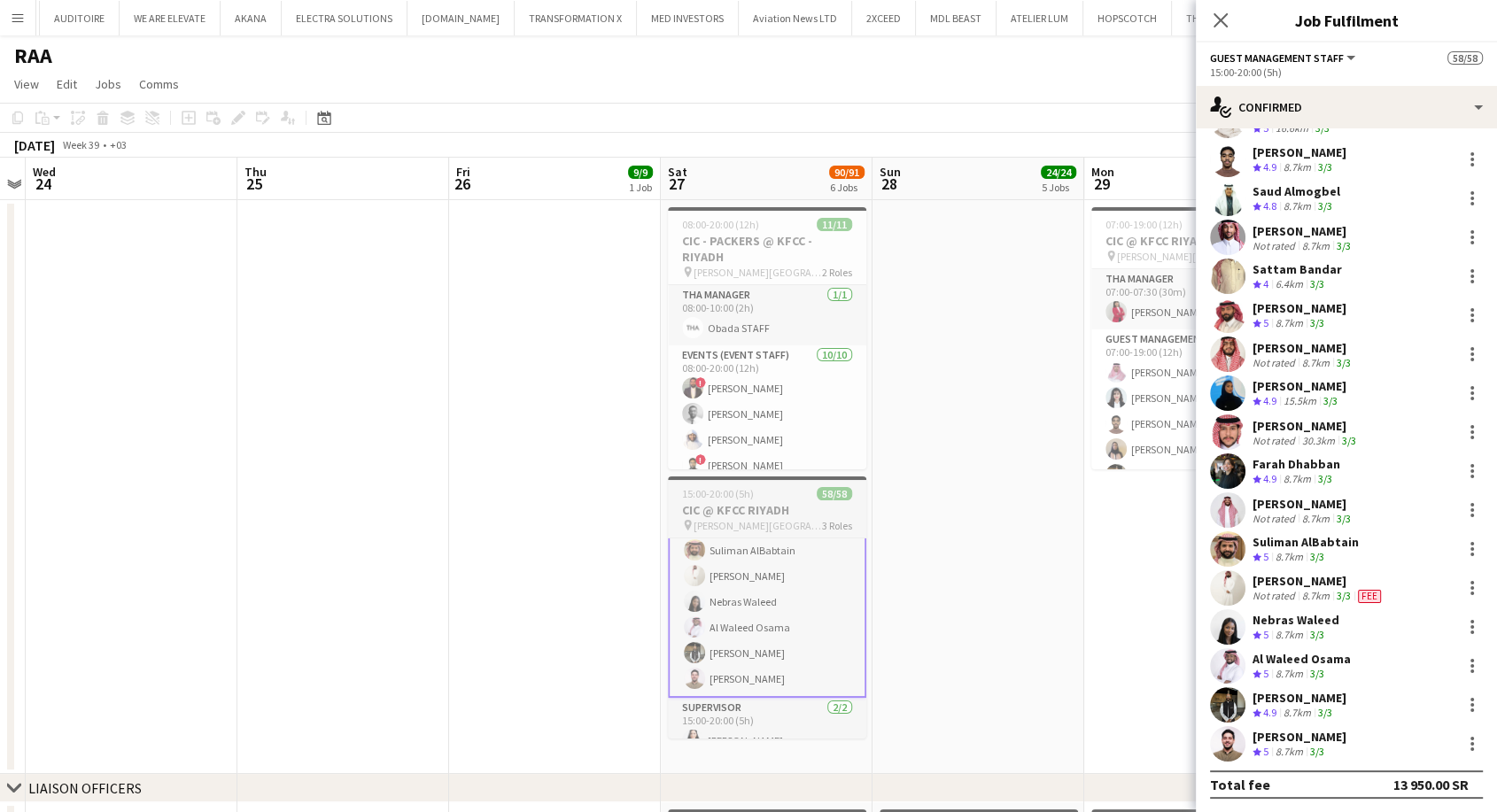
scroll to position [1396, 0]
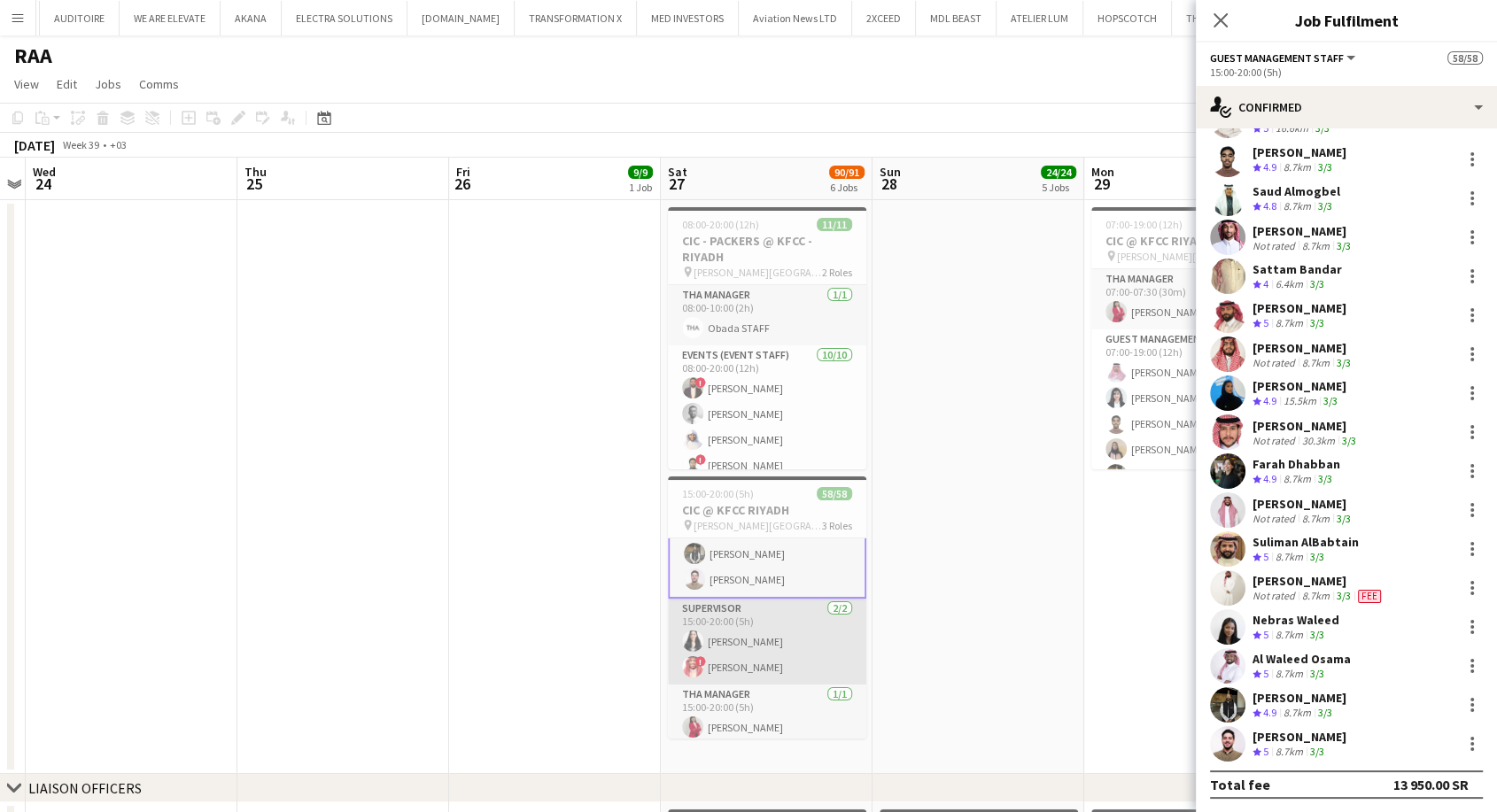
click at [781, 650] on app-card-role "Supervisor 2/2 15:00-20:00 (5h) Manar Alharbi ! Amin Abdullah" at bounding box center [767, 641] width 198 height 86
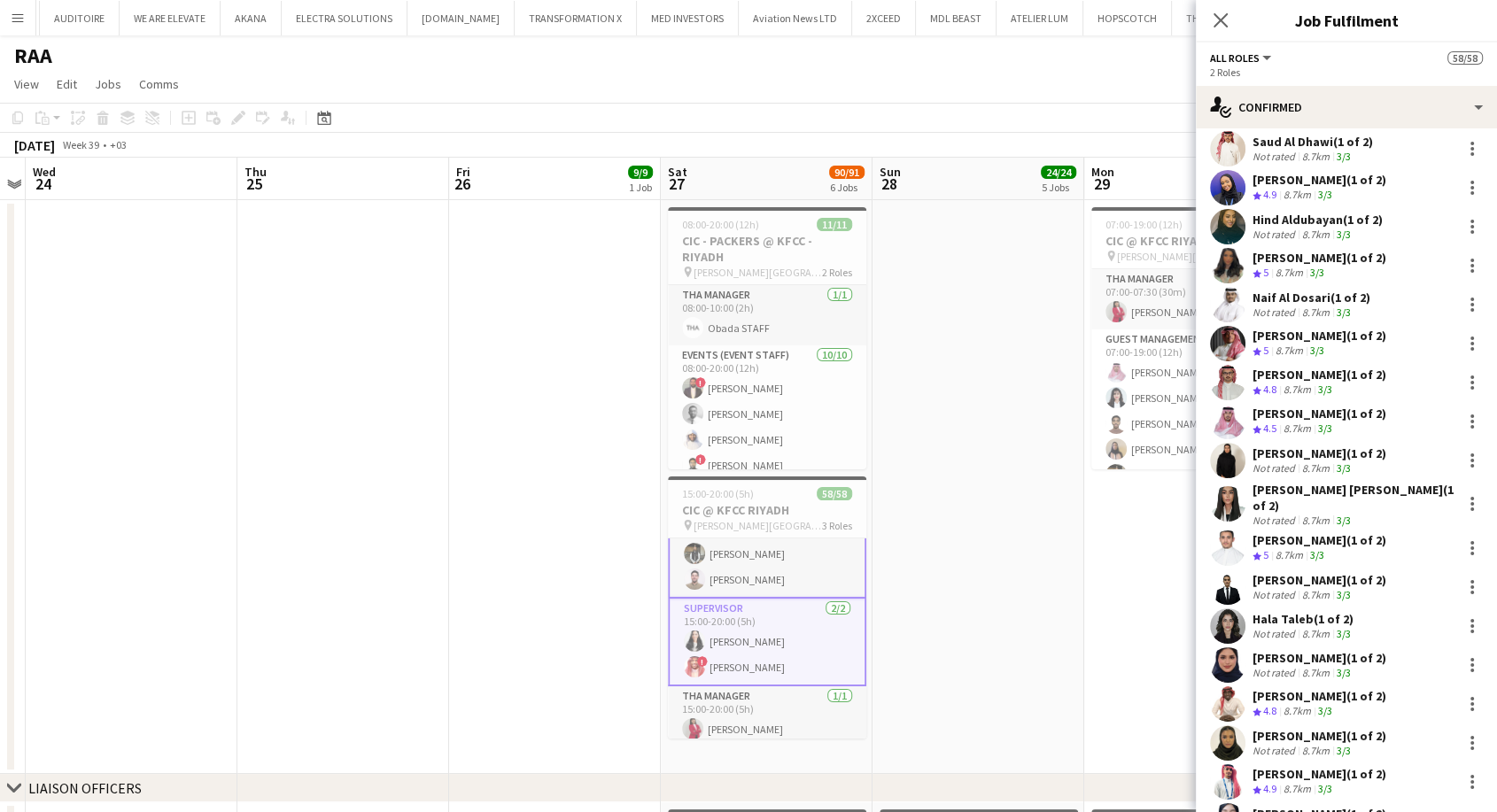
scroll to position [1700, 0]
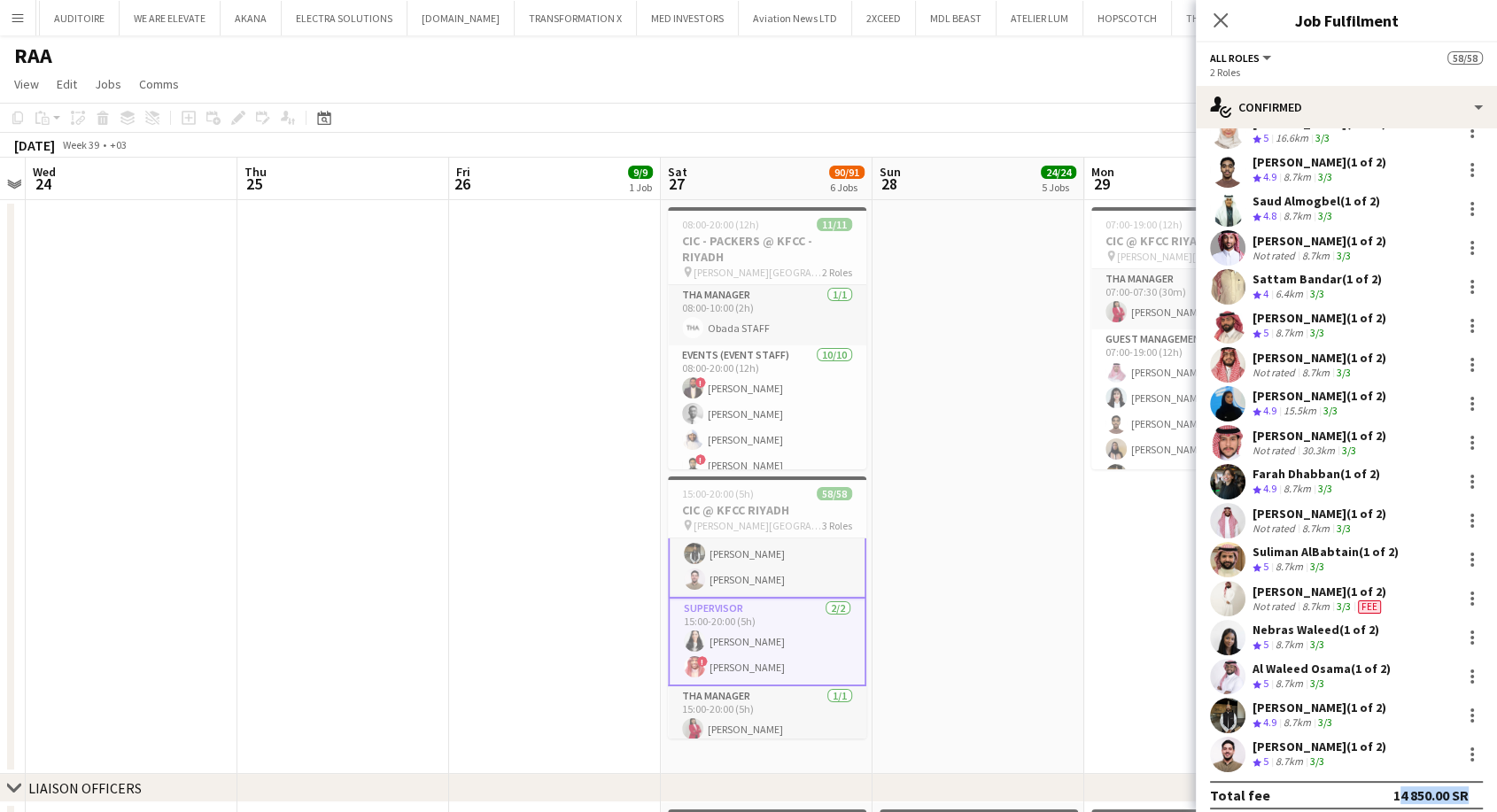
drag, startPoint x: 1372, startPoint y: 784, endPoint x: 1447, endPoint y: 782, distance: 75.0
click at [1447, 782] on div "Total fee 14 850.00 SR" at bounding box center [1346, 795] width 273 height 28
click at [755, 526] on span "[PERSON_NAME][GEOGRAPHIC_DATA]" at bounding box center [758, 526] width 128 height 13
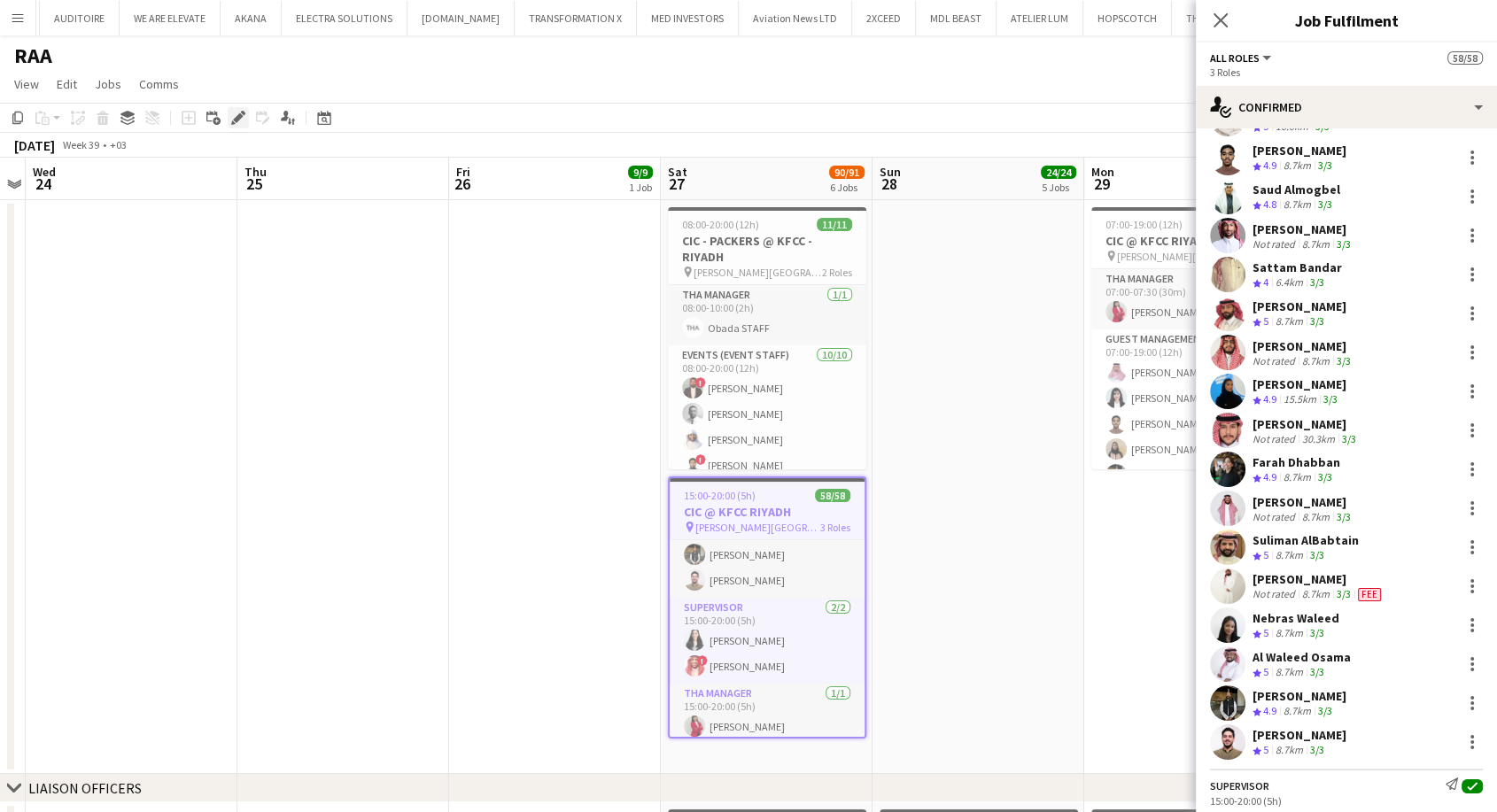
click at [241, 115] on icon at bounding box center [243, 113] width 5 height 5
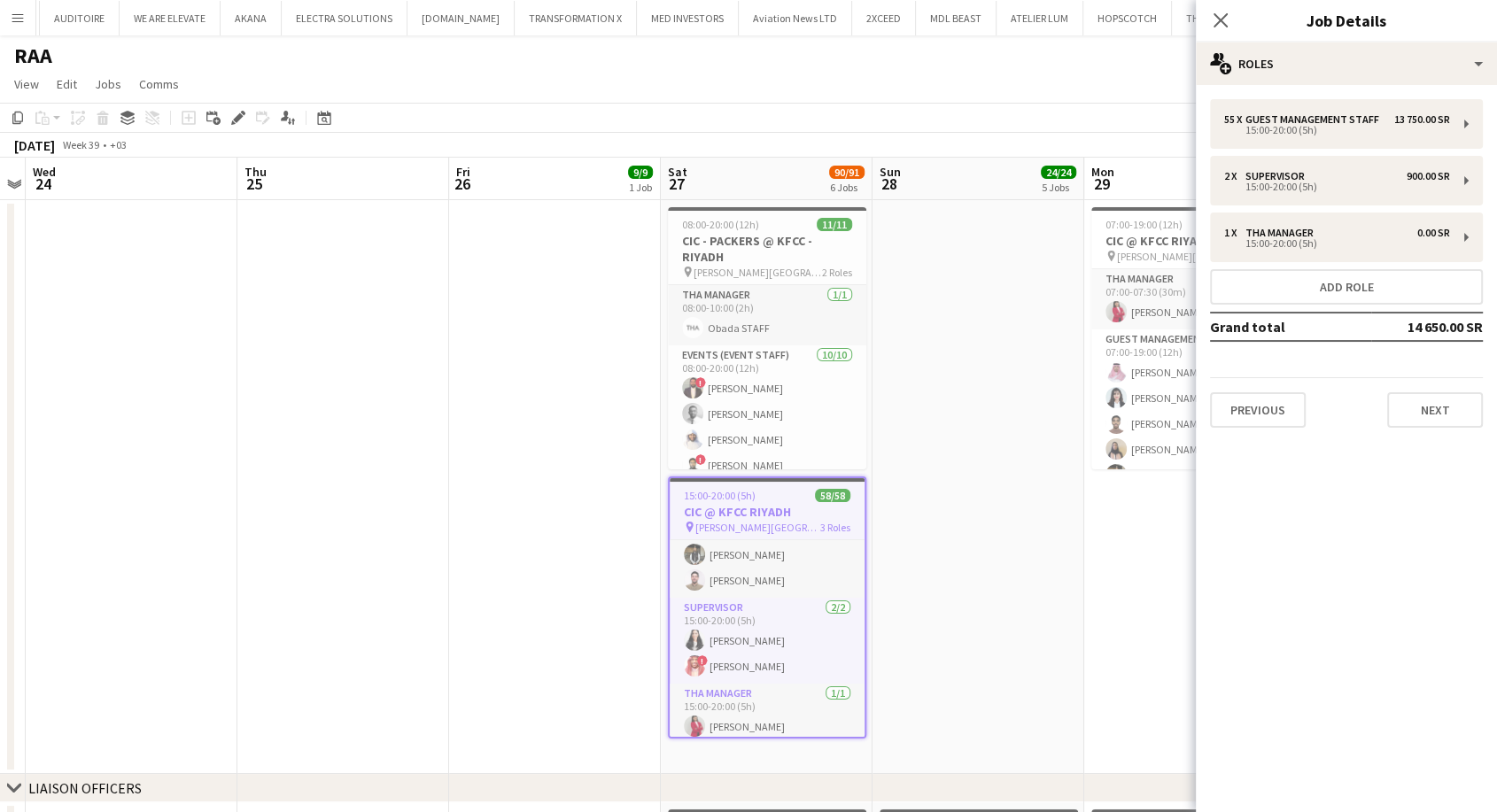
click at [877, 599] on app-date-cell at bounding box center [978, 486] width 212 height 573
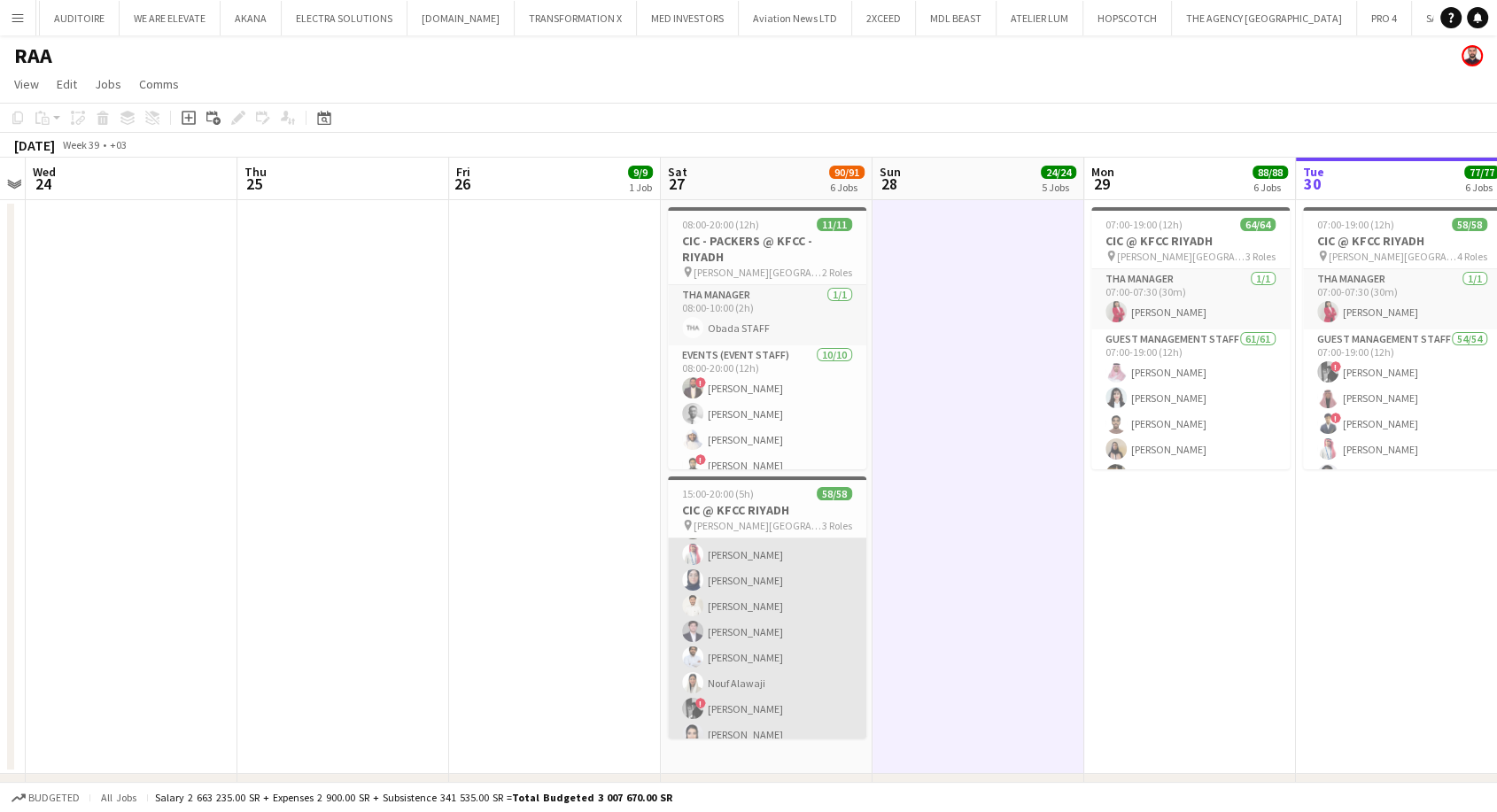
scroll to position [15, 0]
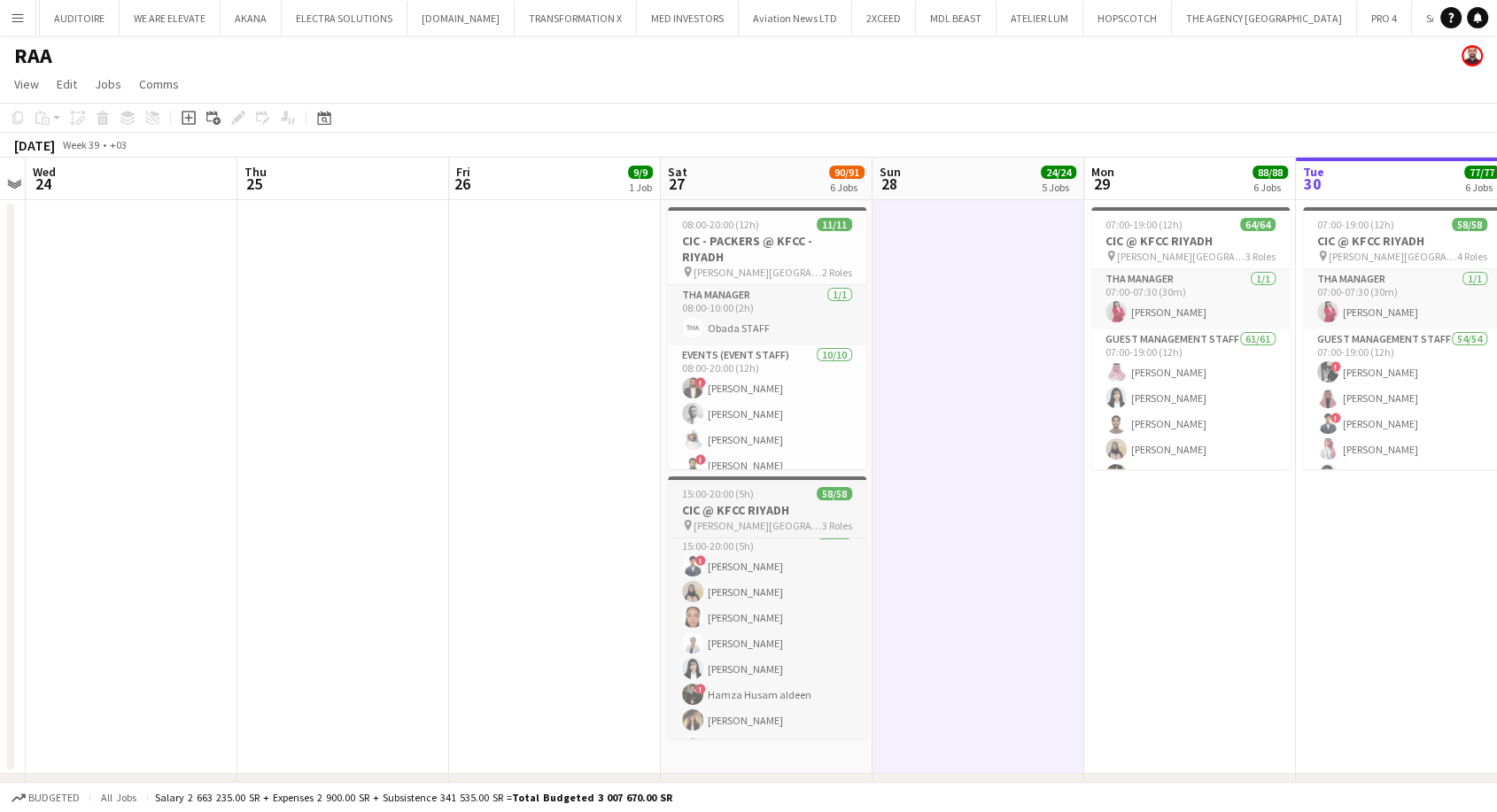
click at [745, 512] on h3 "CIC @ KFCC RIYADH" at bounding box center [767, 509] width 198 height 16
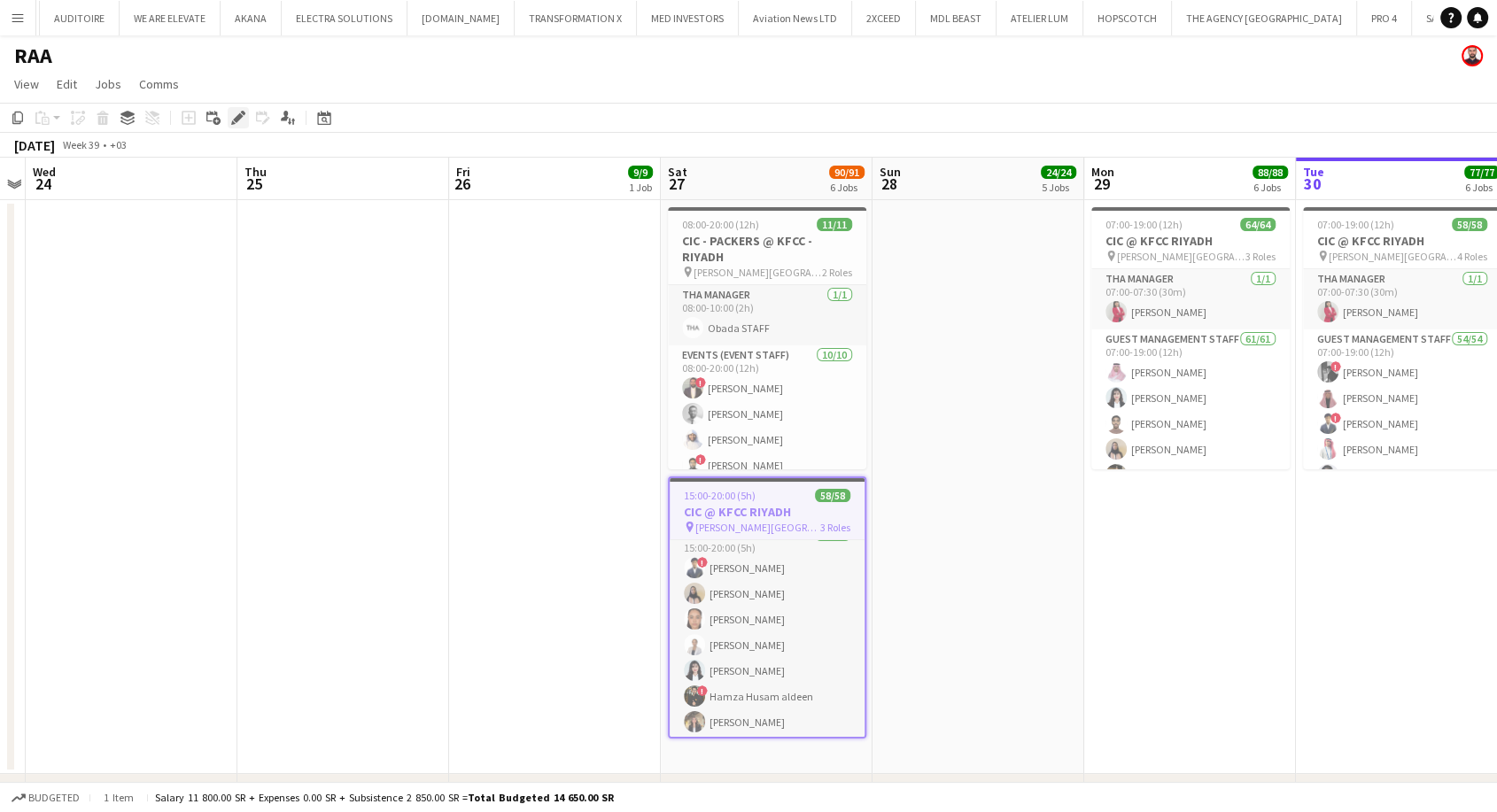
click at [240, 117] on icon at bounding box center [238, 118] width 10 height 10
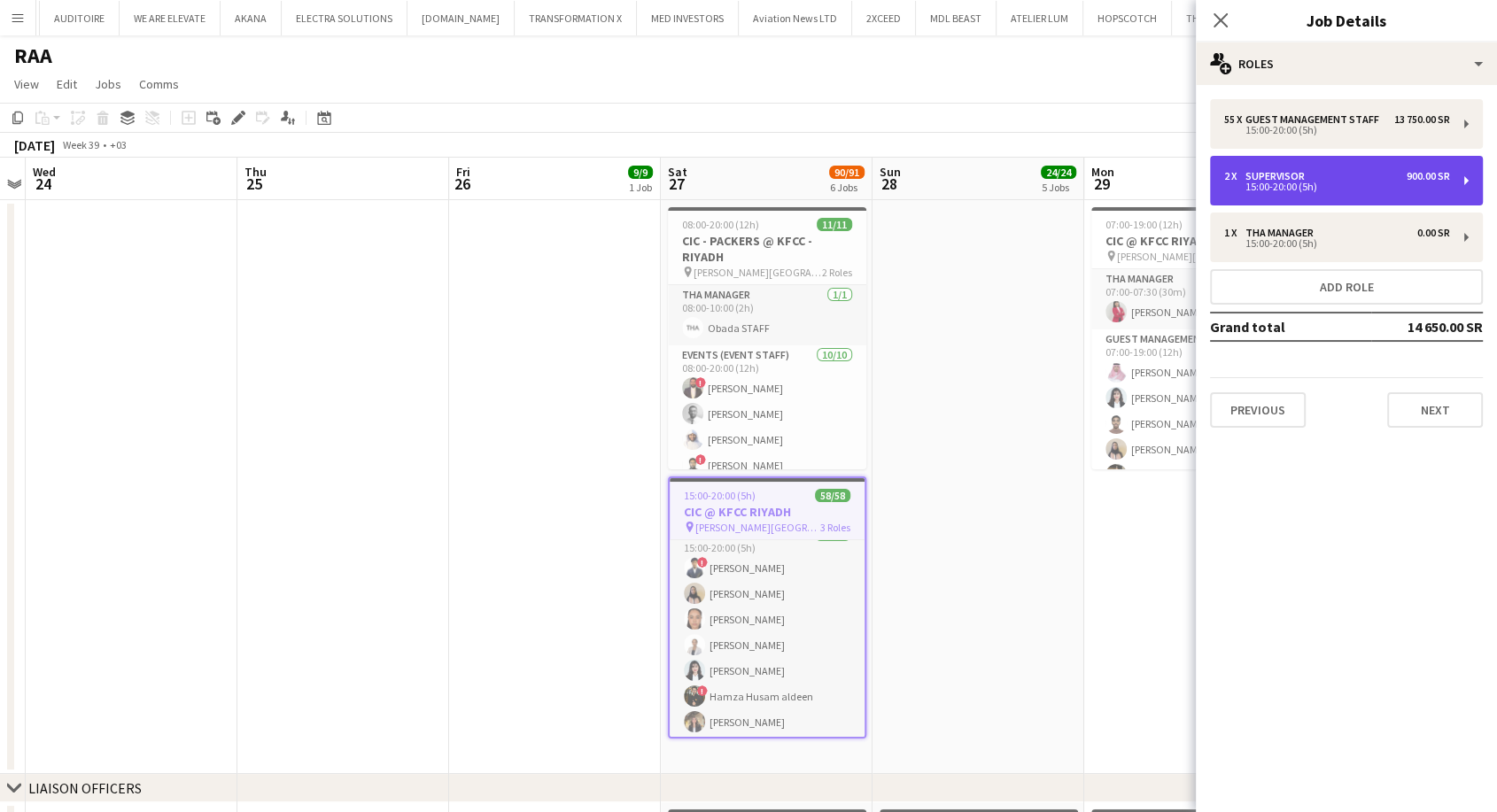
click at [1361, 190] on div "15:00-20:00 (5h)" at bounding box center [1337, 187] width 226 height 9
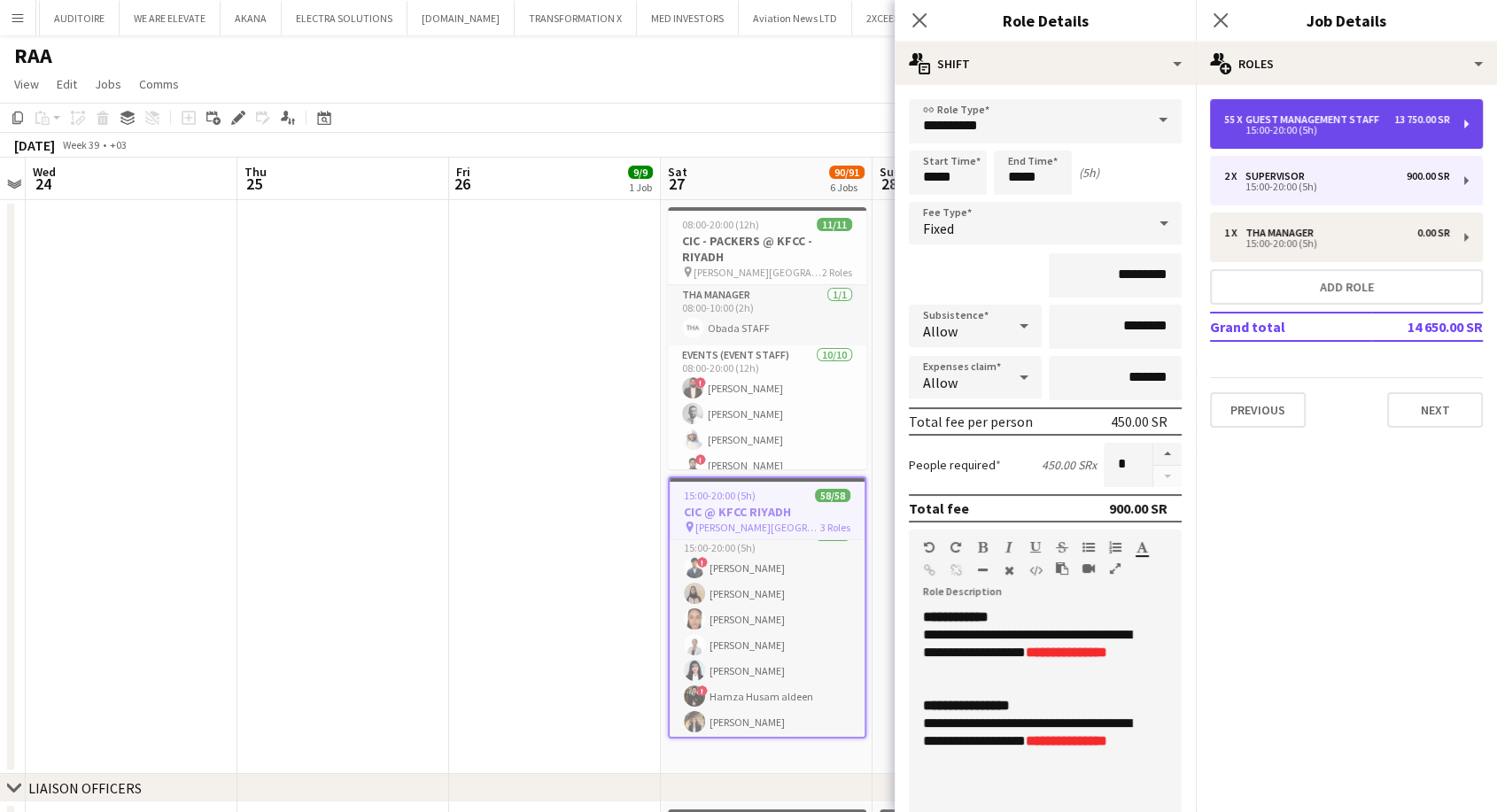
click at [1346, 126] on div "15:00-20:00 (5h)" at bounding box center [1337, 130] width 226 height 9
type input "**********"
type input "*********"
type input "**"
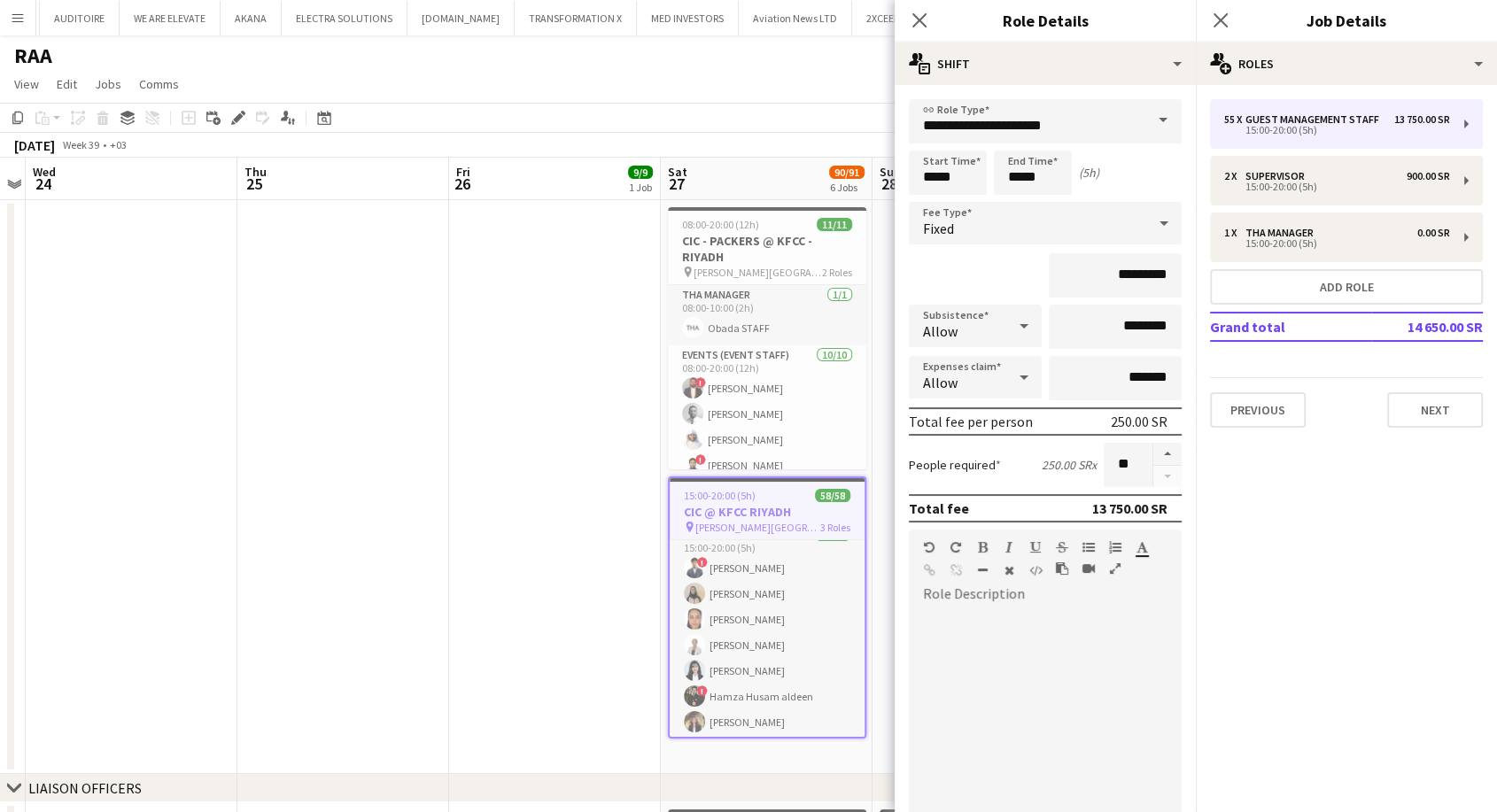
click at [514, 501] on app-date-cell at bounding box center [554, 486] width 212 height 573
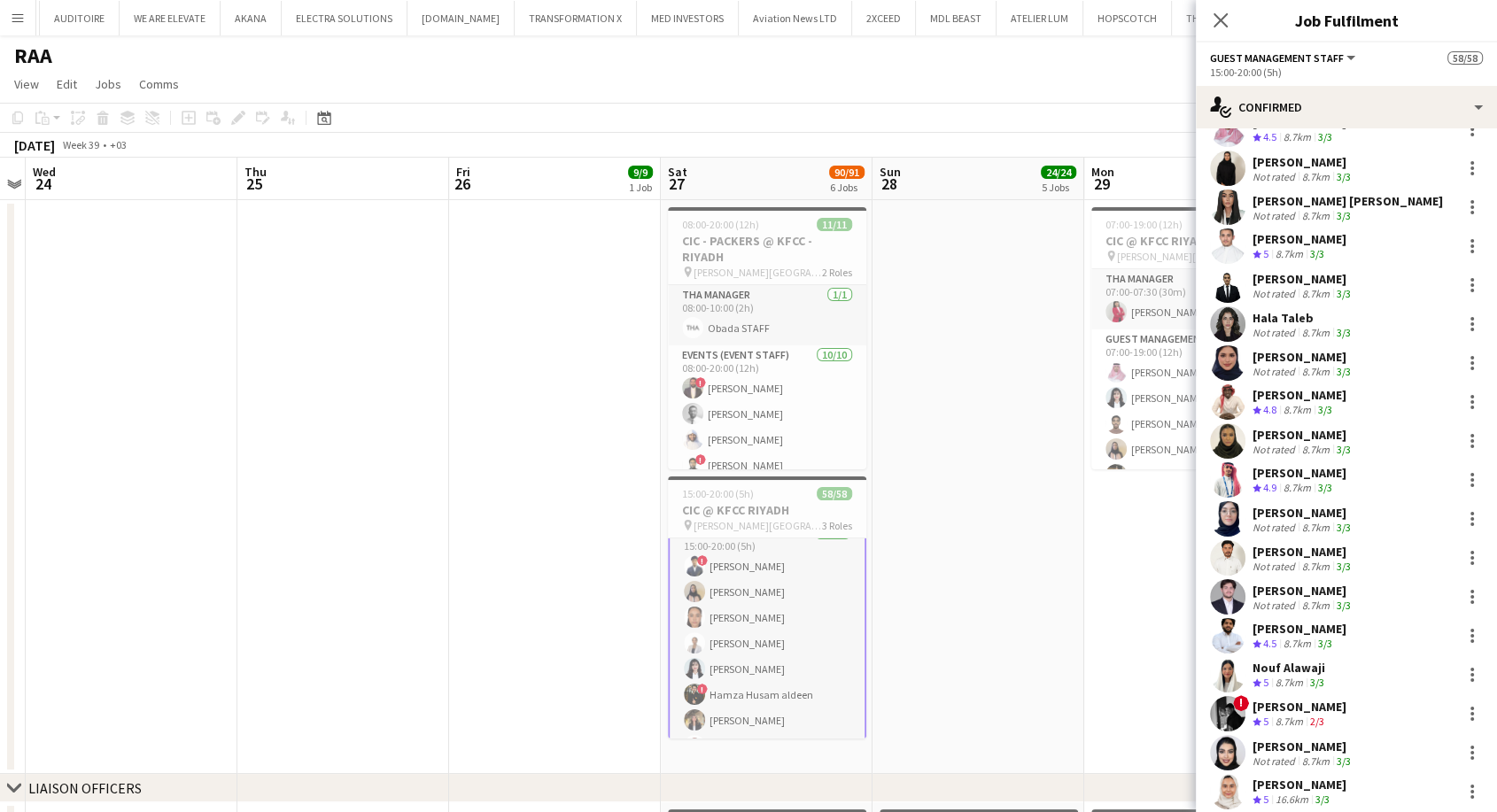
scroll to position [1557, 0]
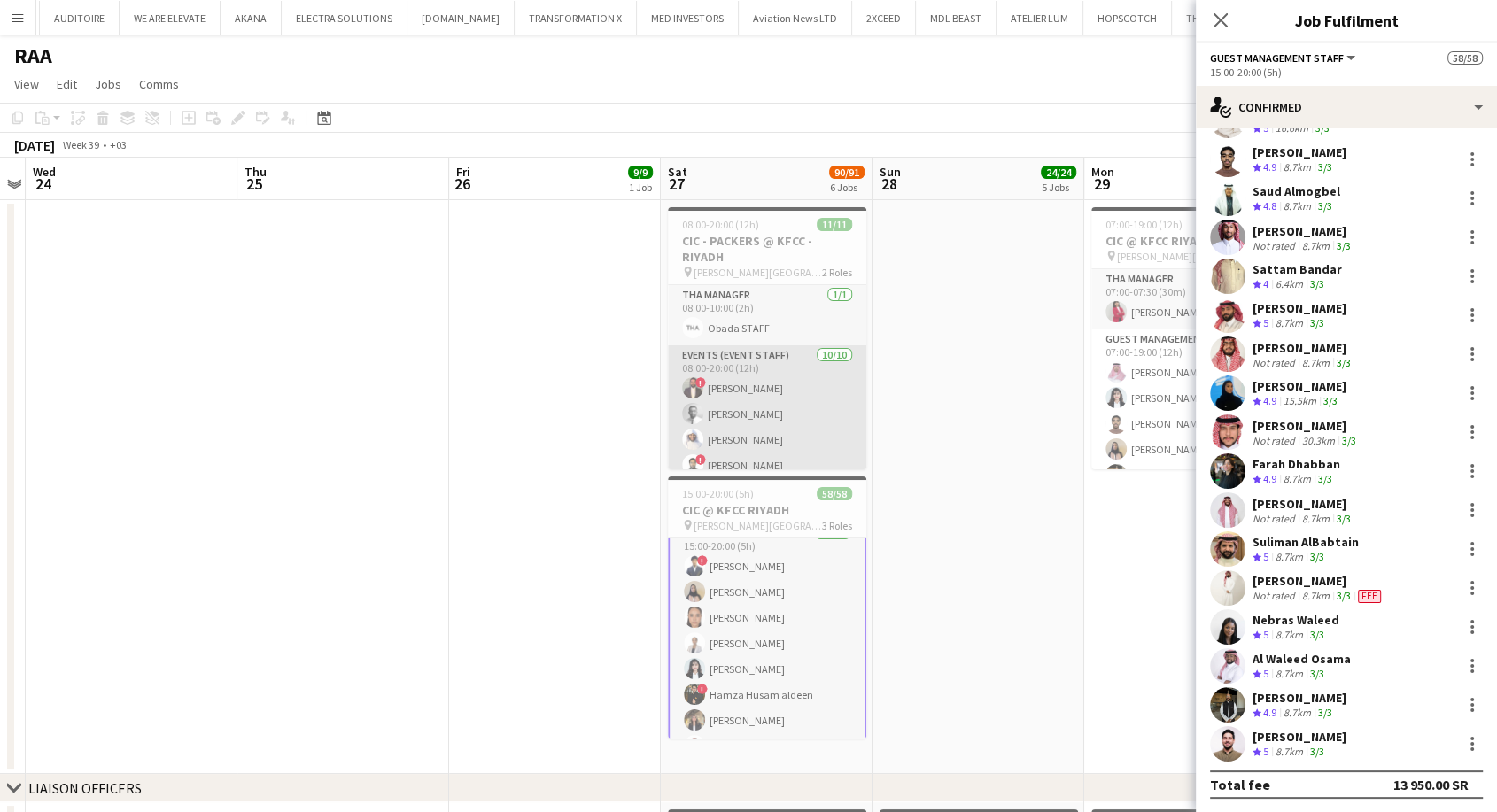
click at [795, 441] on app-card-role "Events (Event Staff) 10/10 08:00-20:00 (12h) ! Khaled Nasser Mustafa Tahir Nass…" at bounding box center [767, 493] width 198 height 296
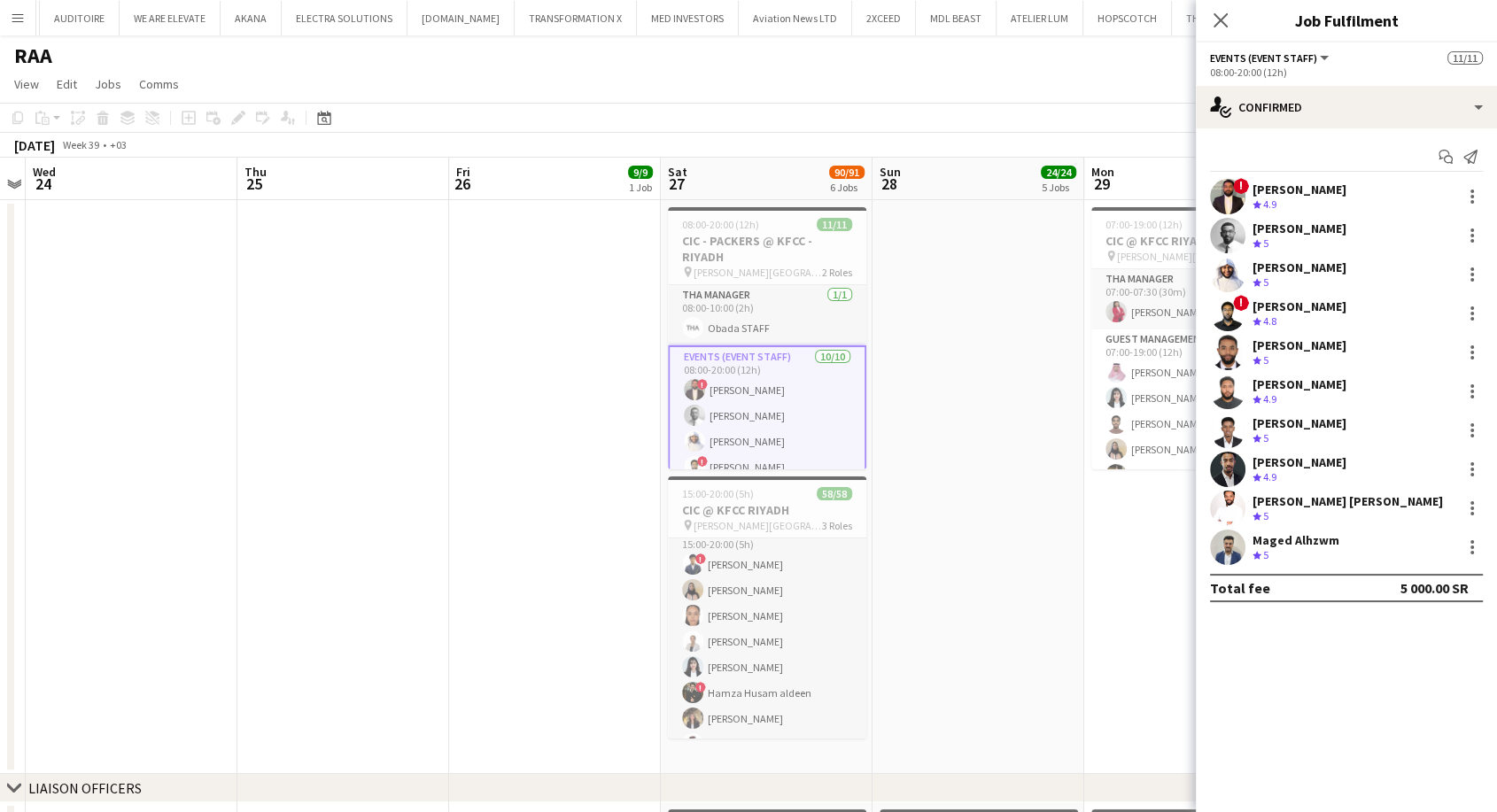
scroll to position [15, 0]
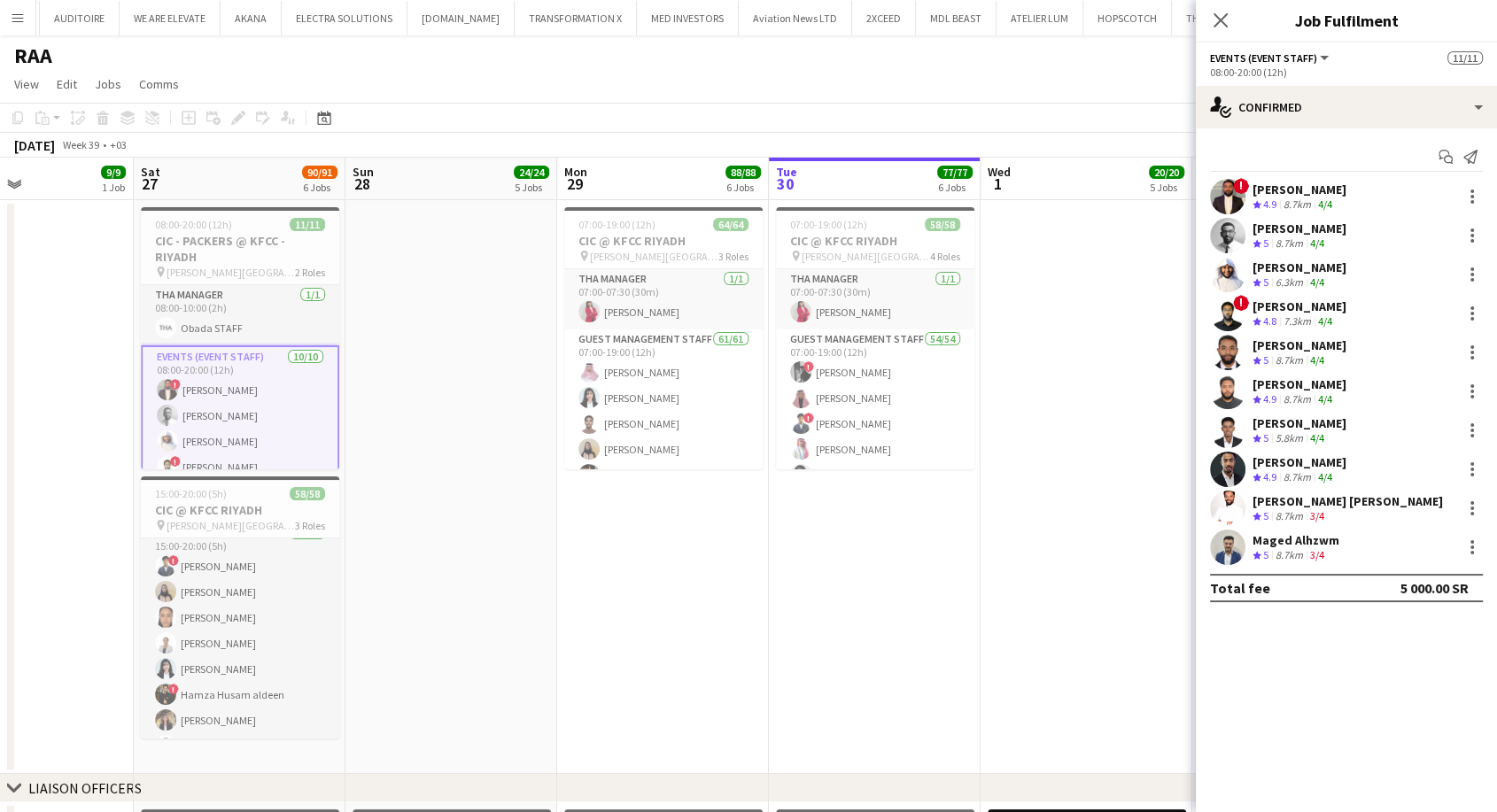
drag, startPoint x: 982, startPoint y: 564, endPoint x: 477, endPoint y: 514, distance: 507.5
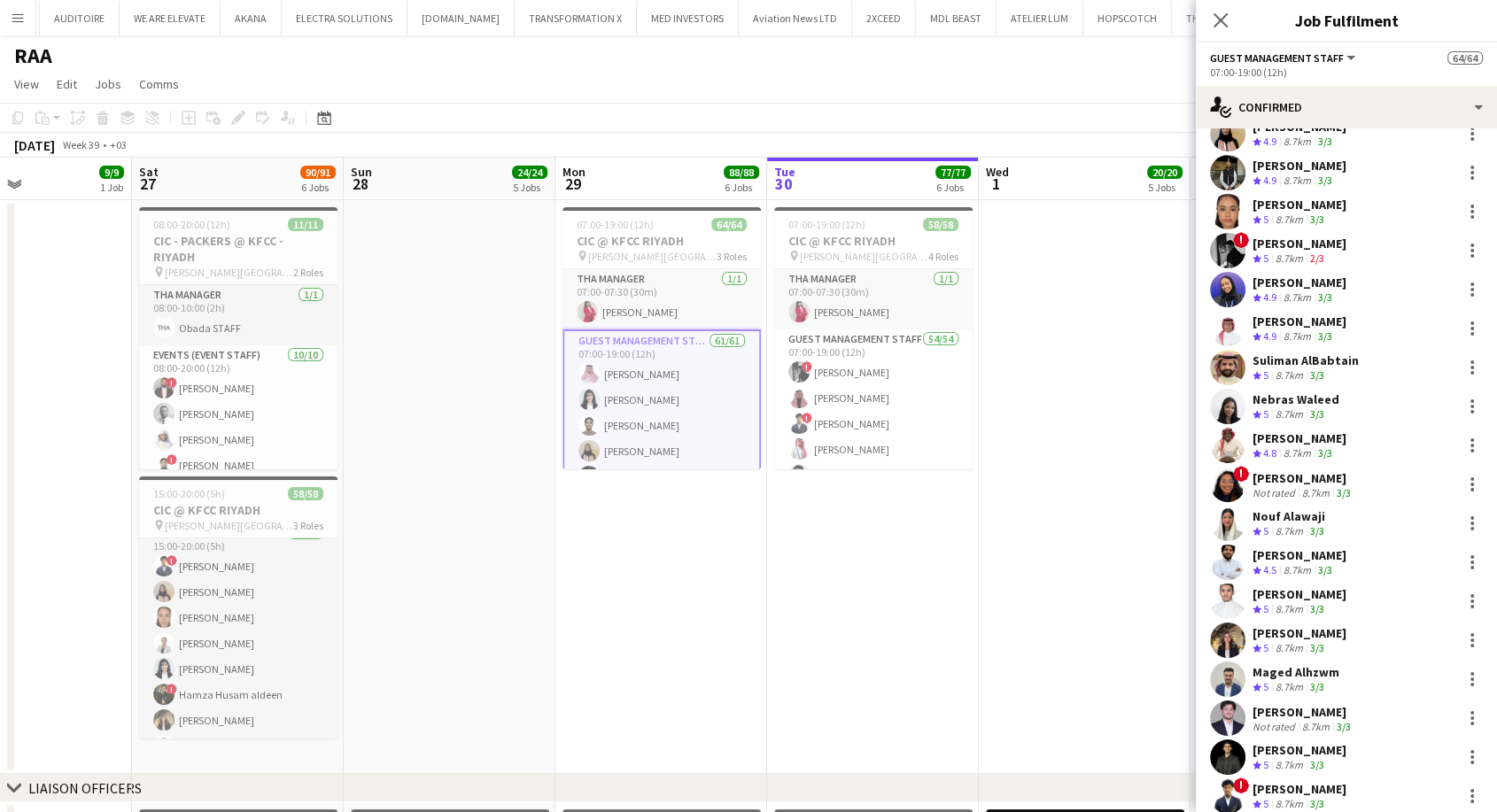
scroll to position [0, 0]
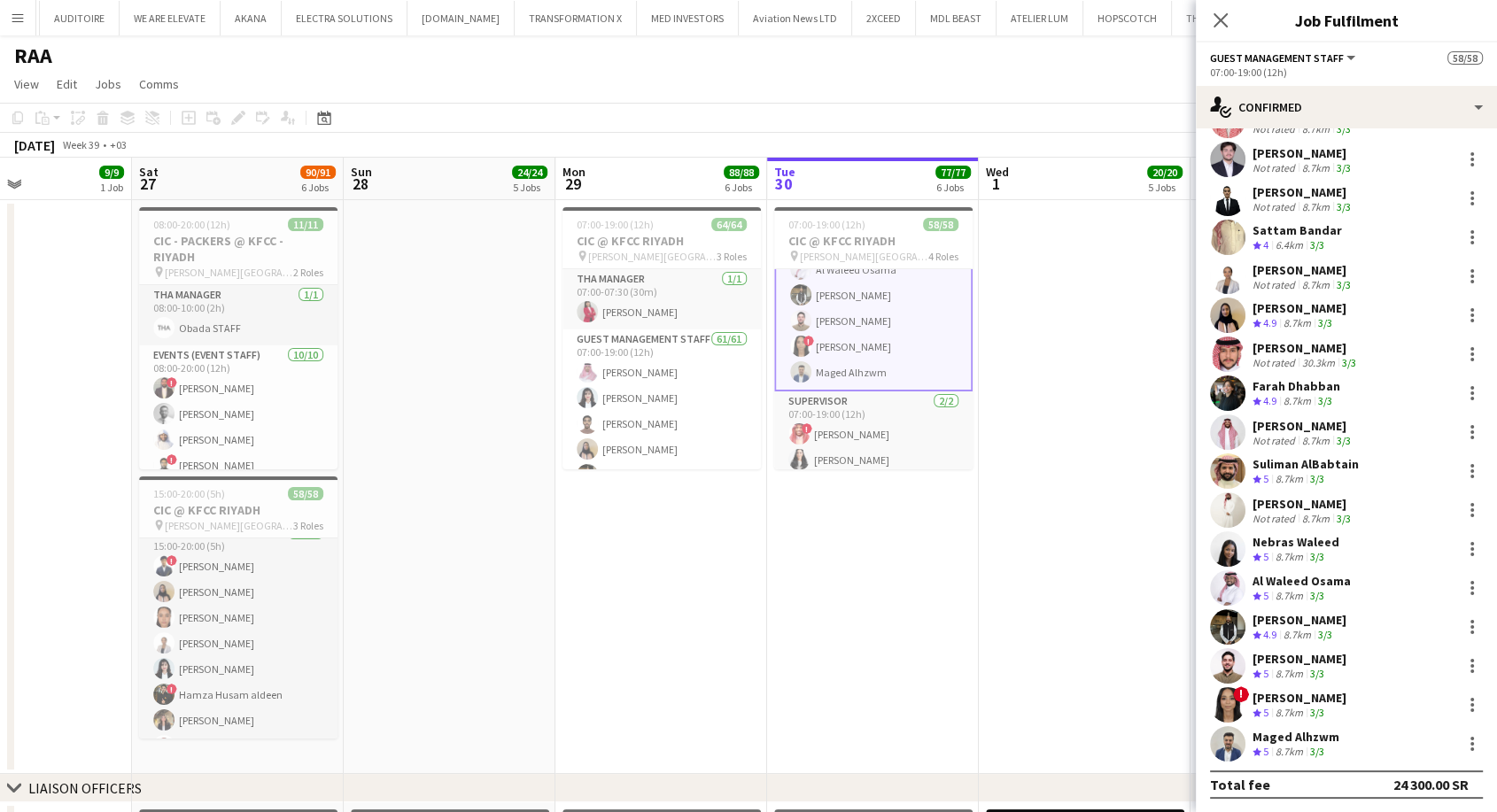
scroll to position [1377, 0]
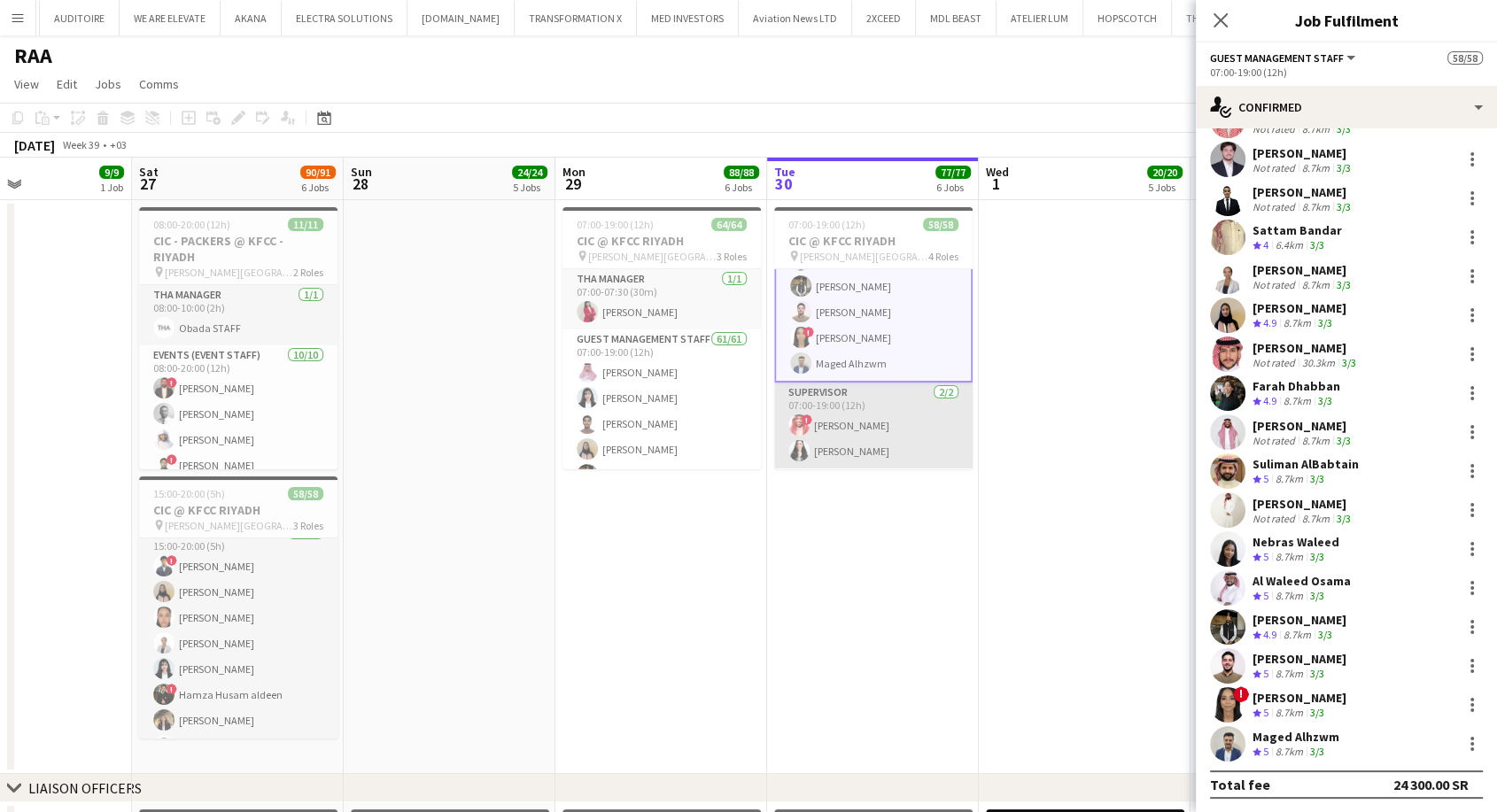
click at [889, 422] on app-card-role "Supervisor 2/2 07:00-19:00 (12h) ! Amin Abdullah Manar Alharbi" at bounding box center [874, 426] width 198 height 86
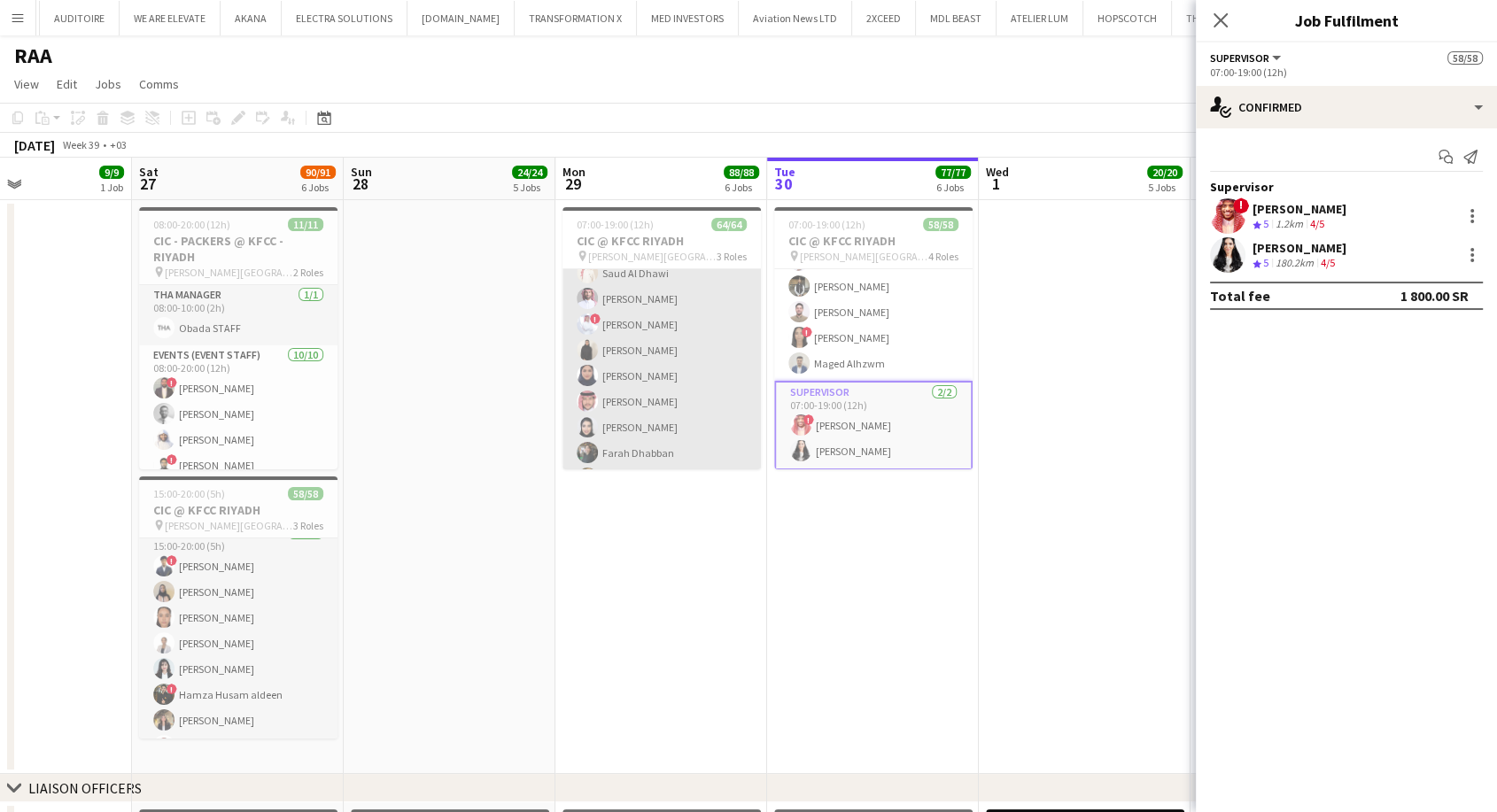
scroll to position [1546, 0]
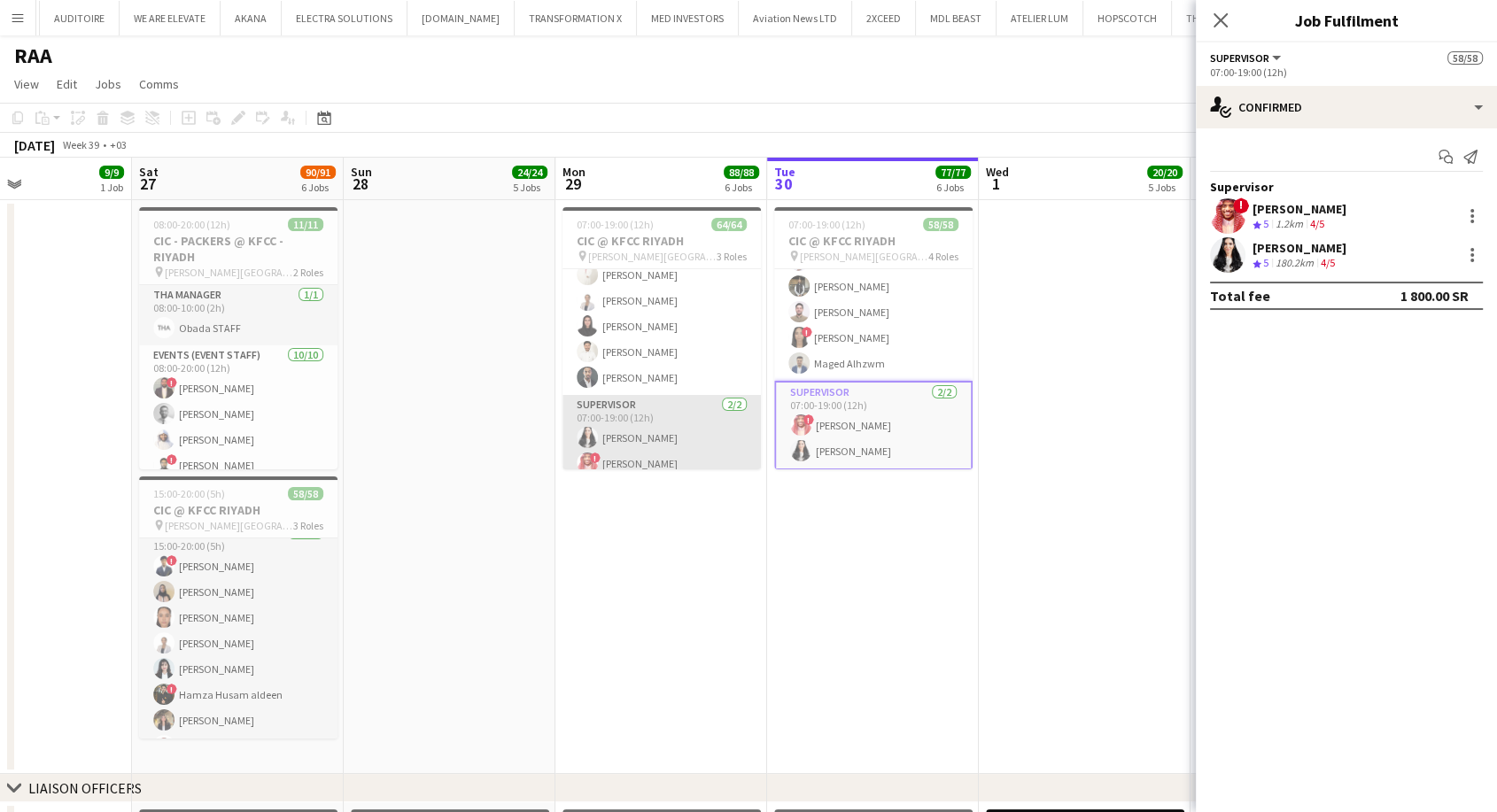
click at [645, 435] on app-card-role "Supervisor 2/2 07:00-19:00 (12h) Manar Alharbi ! Amin Abdullah" at bounding box center [662, 438] width 198 height 86
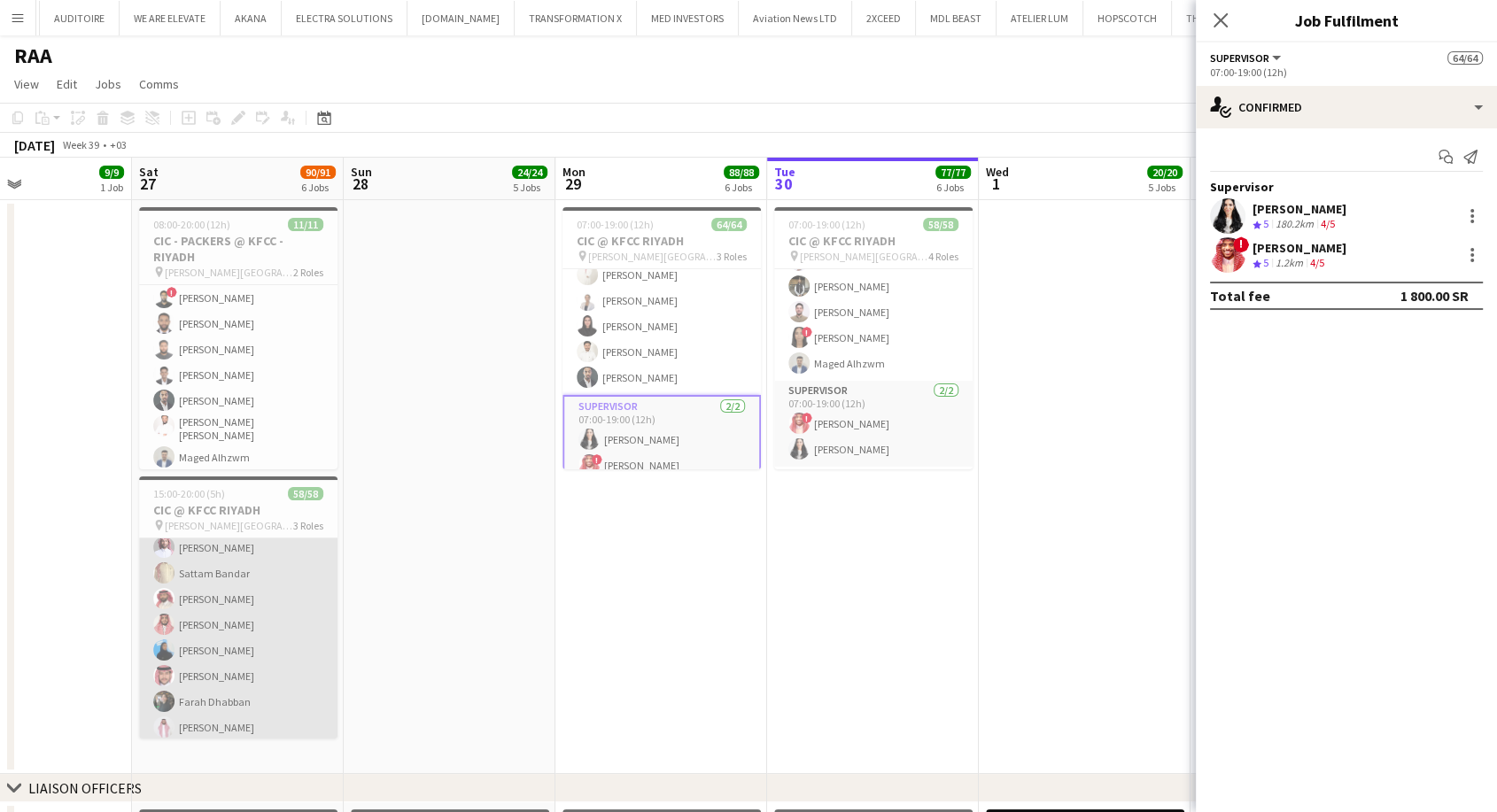
scroll to position [1393, 0]
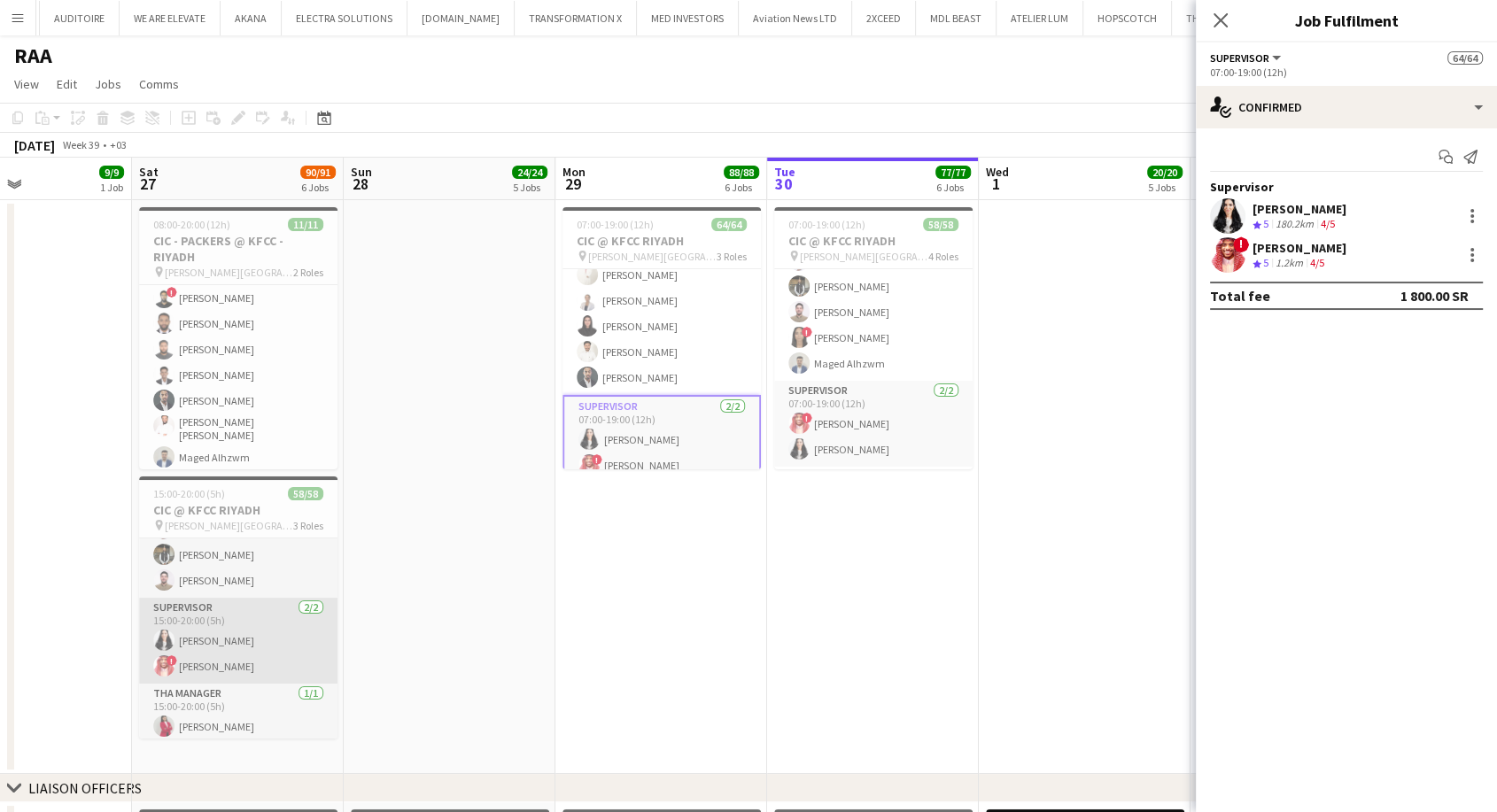
click at [245, 650] on app-card-role "Supervisor 2/2 15:00-20:00 (5h) Manar Alharbi ! Amin Abdullah" at bounding box center [239, 640] width 198 height 86
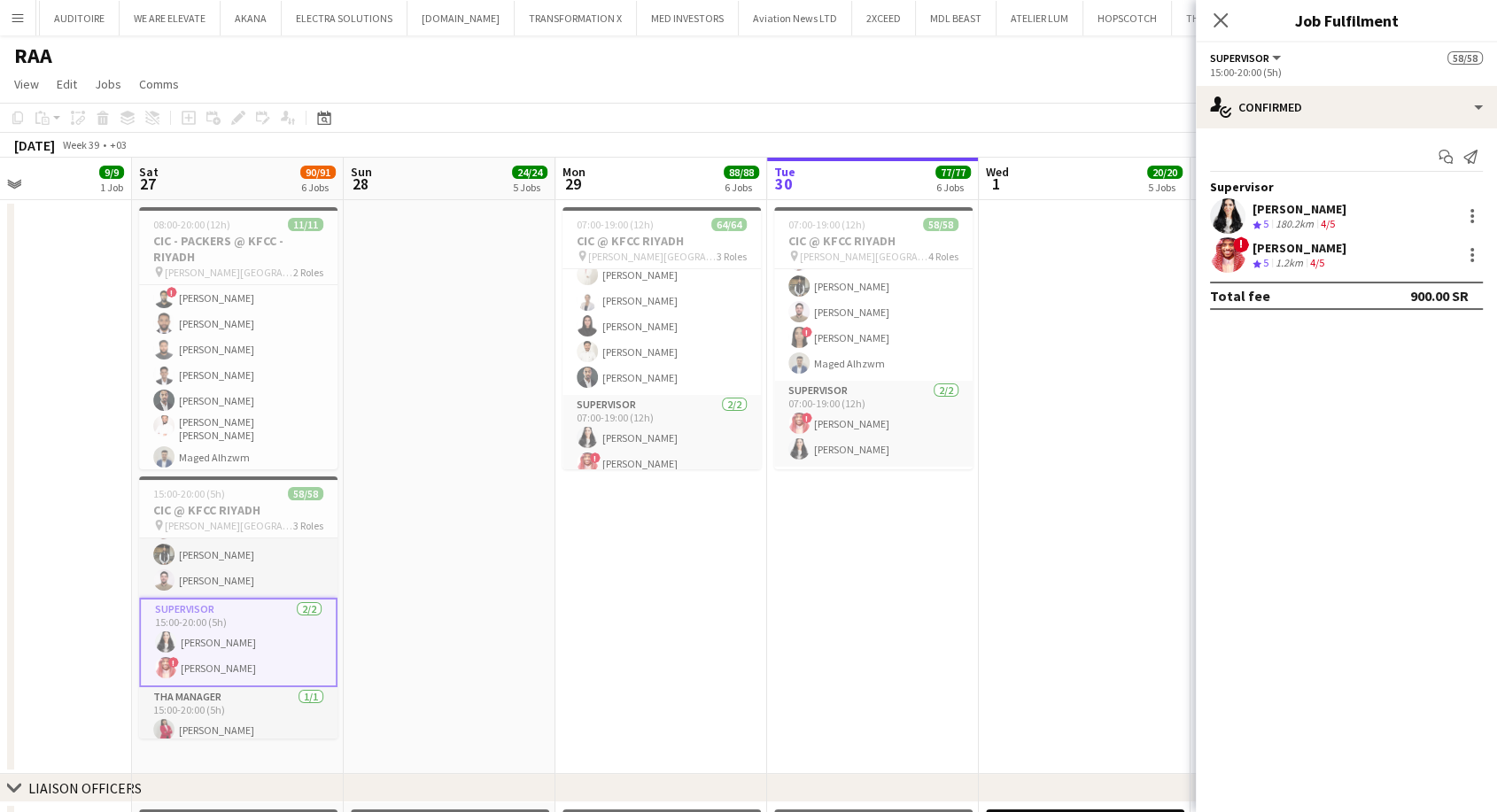
click at [745, 633] on app-date-cell "07:00-19:00 (12h) 64/64 CIC @ KFCC RIYADH pin King Fahad Cultural Center 3 Role…" at bounding box center [661, 486] width 212 height 573
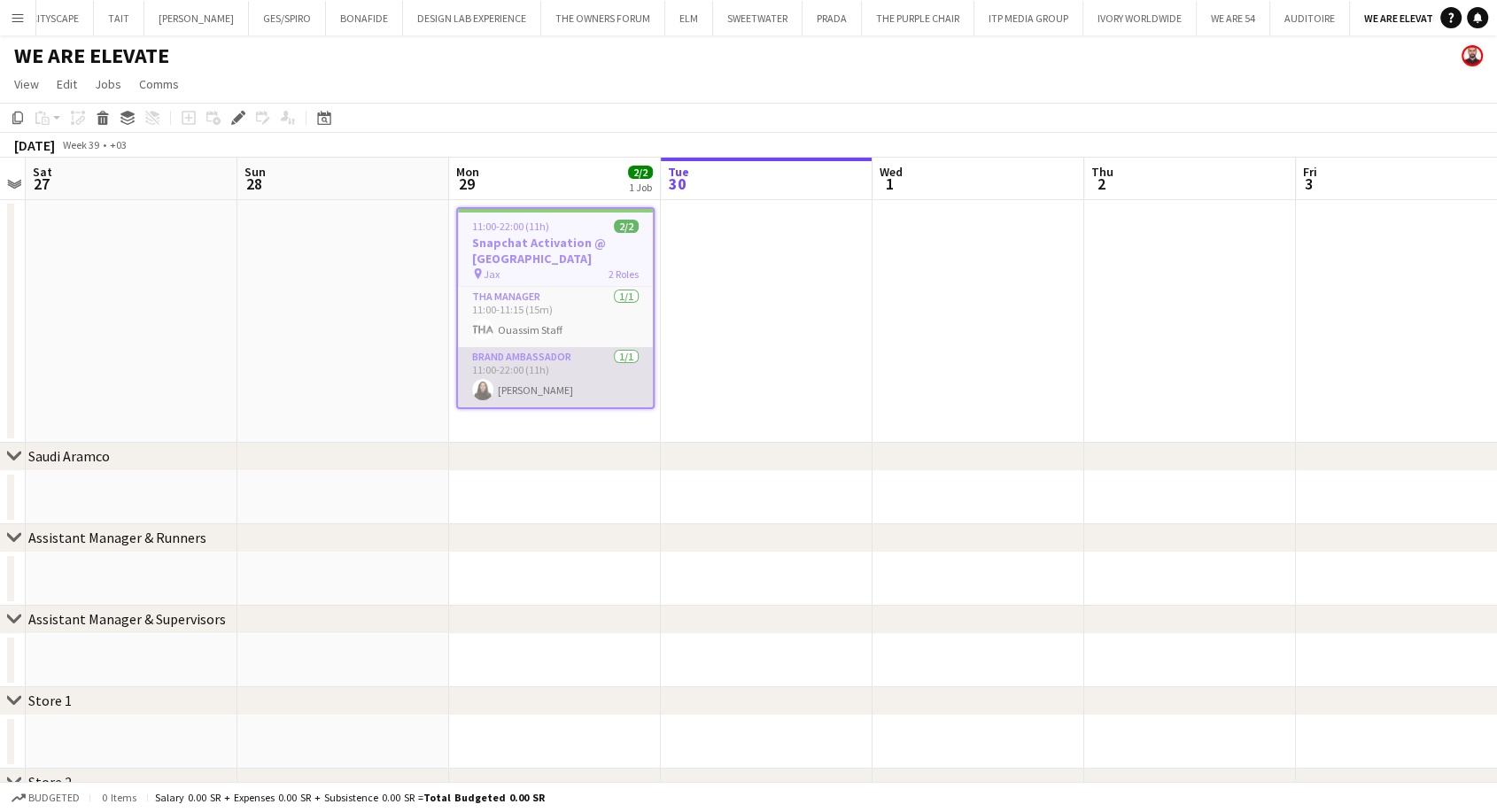
click at [561, 373] on app-card-role "Brand Ambassador [DATE] 11:00-22:00 (11h) [PERSON_NAME]" at bounding box center [555, 377] width 195 height 61
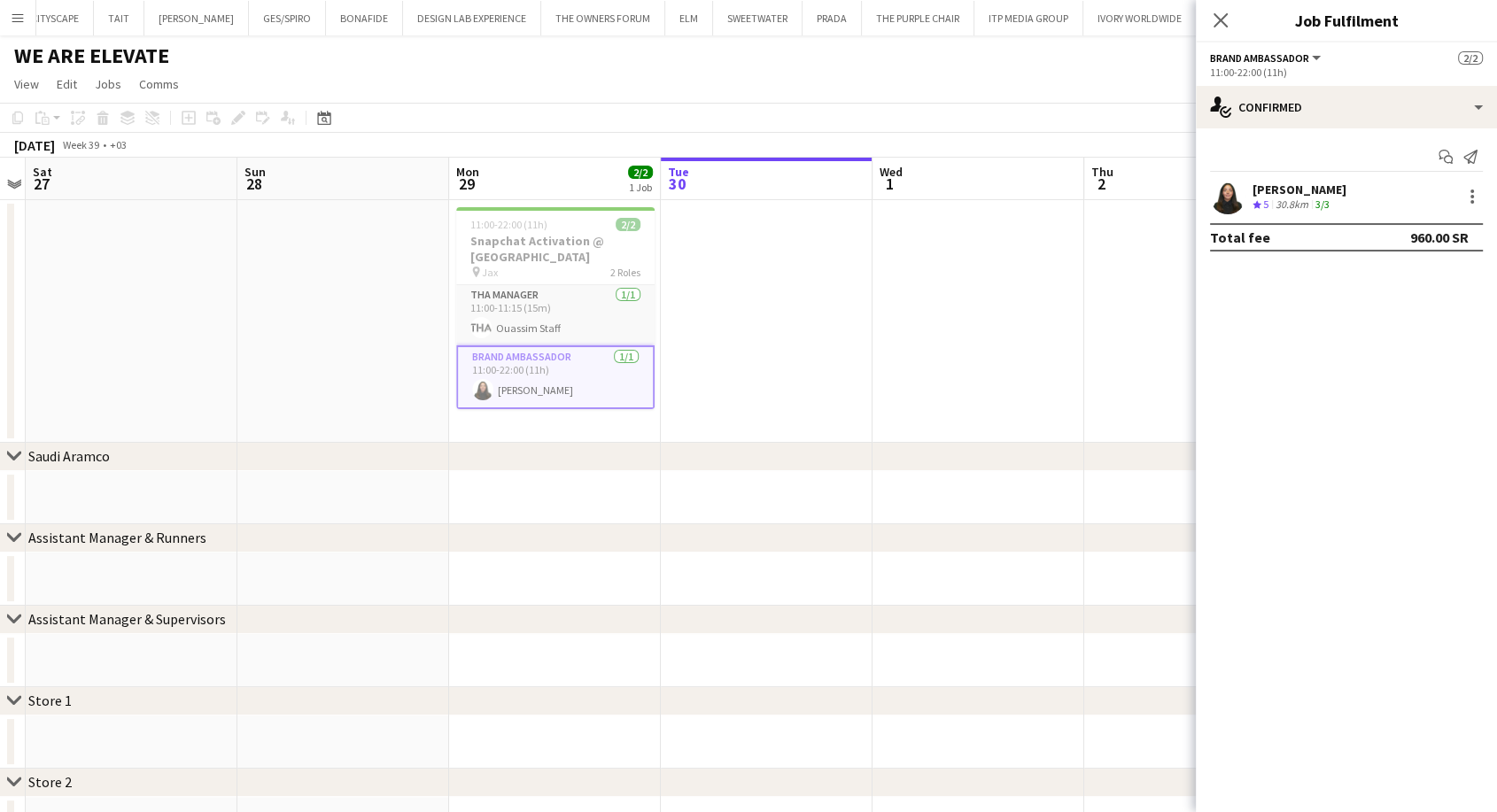
click at [561, 373] on app-card-role "Brand Ambassador [DATE] 11:00-22:00 (11h) [PERSON_NAME]" at bounding box center [555, 376] width 198 height 63
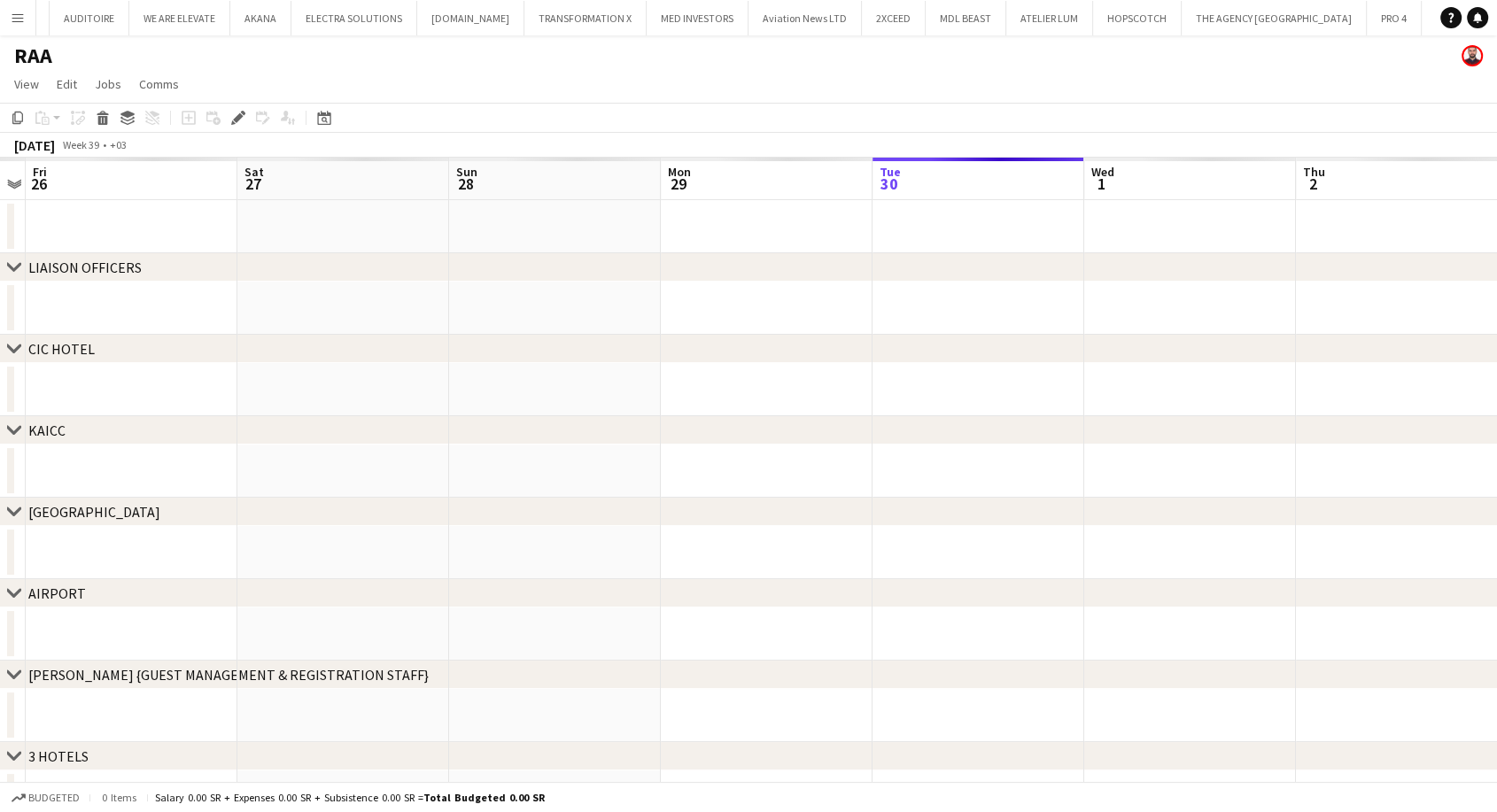
scroll to position [0, 1250]
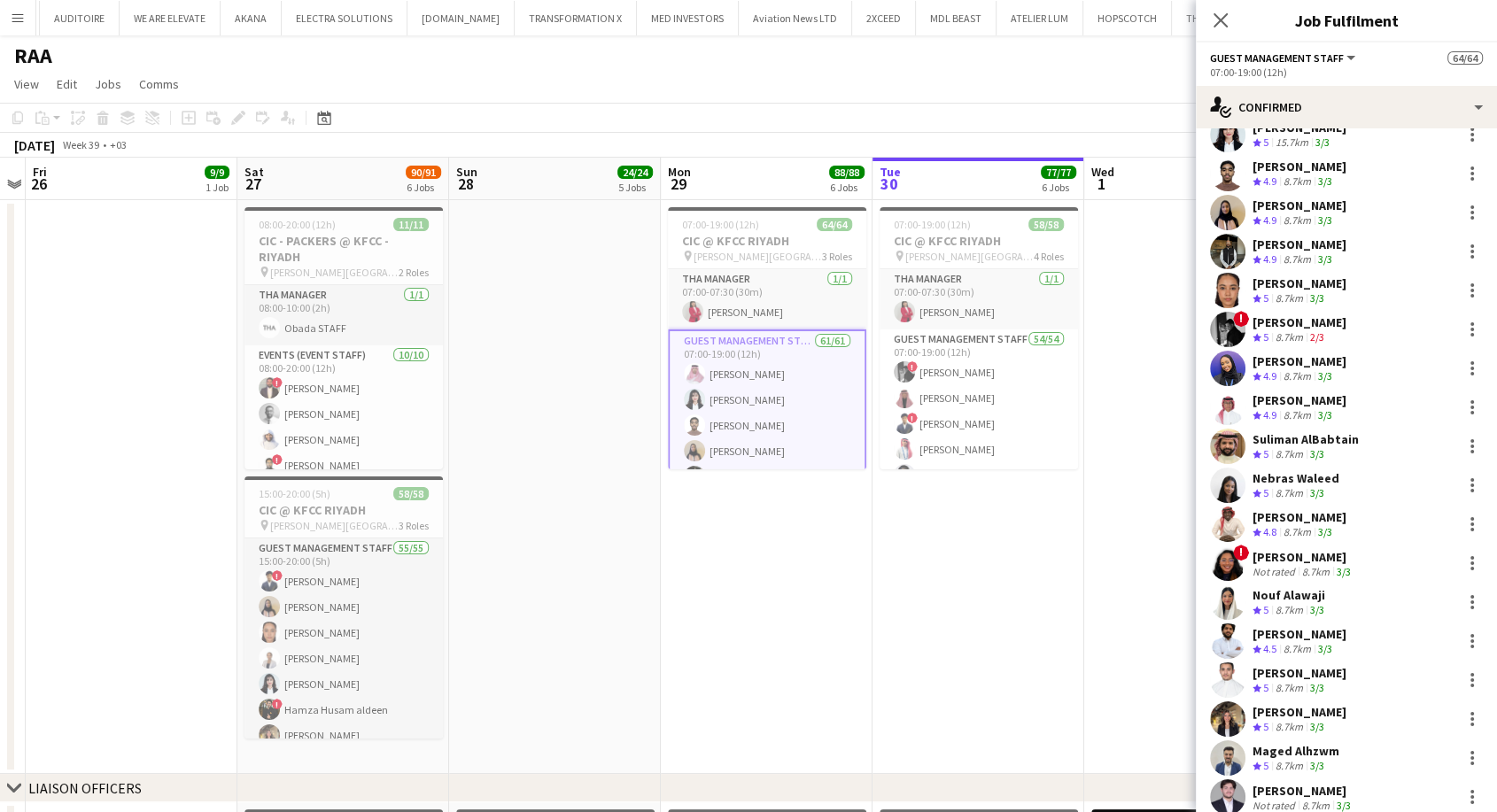
scroll to position [0, 0]
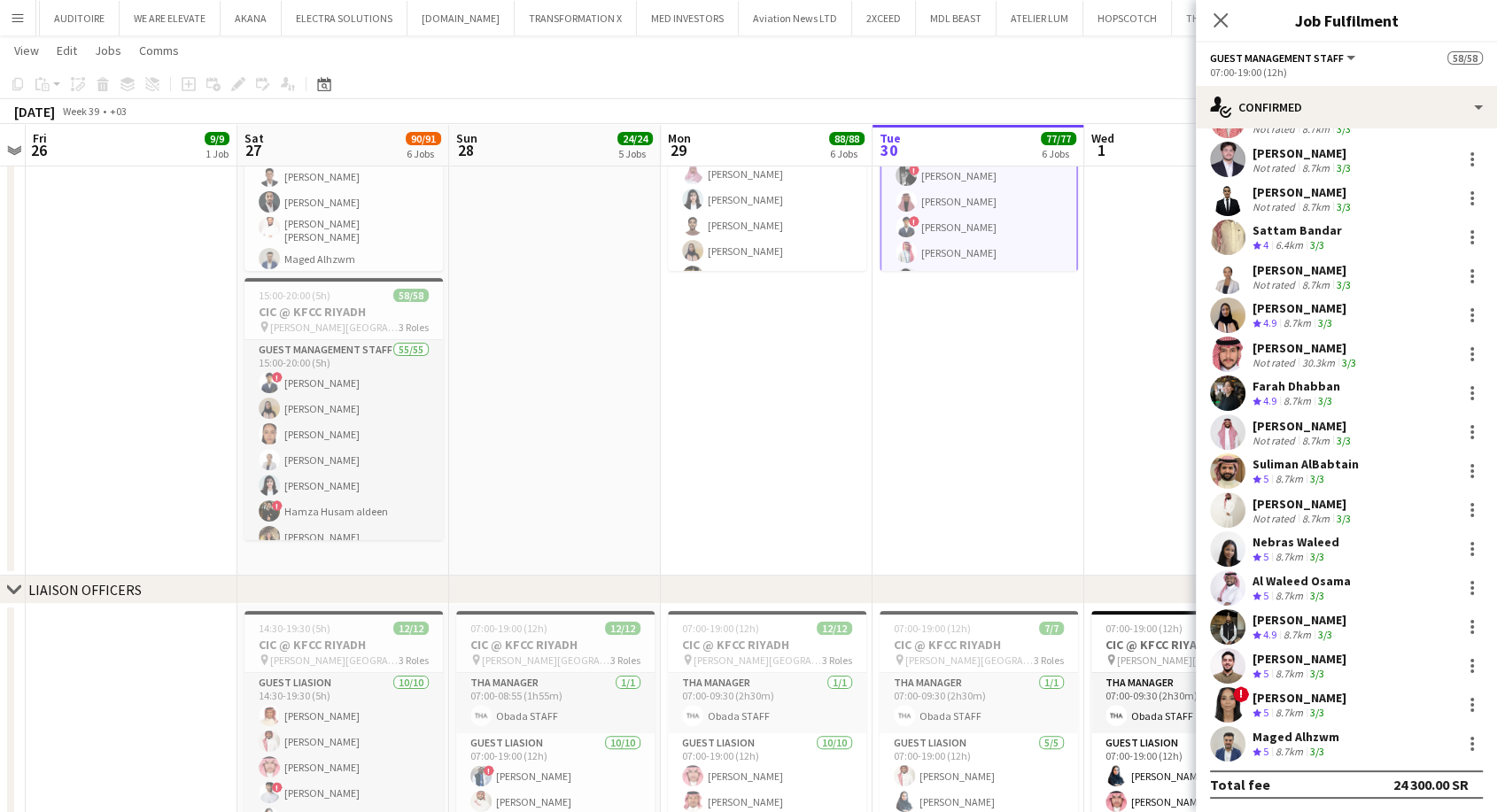
scroll to position [492, 0]
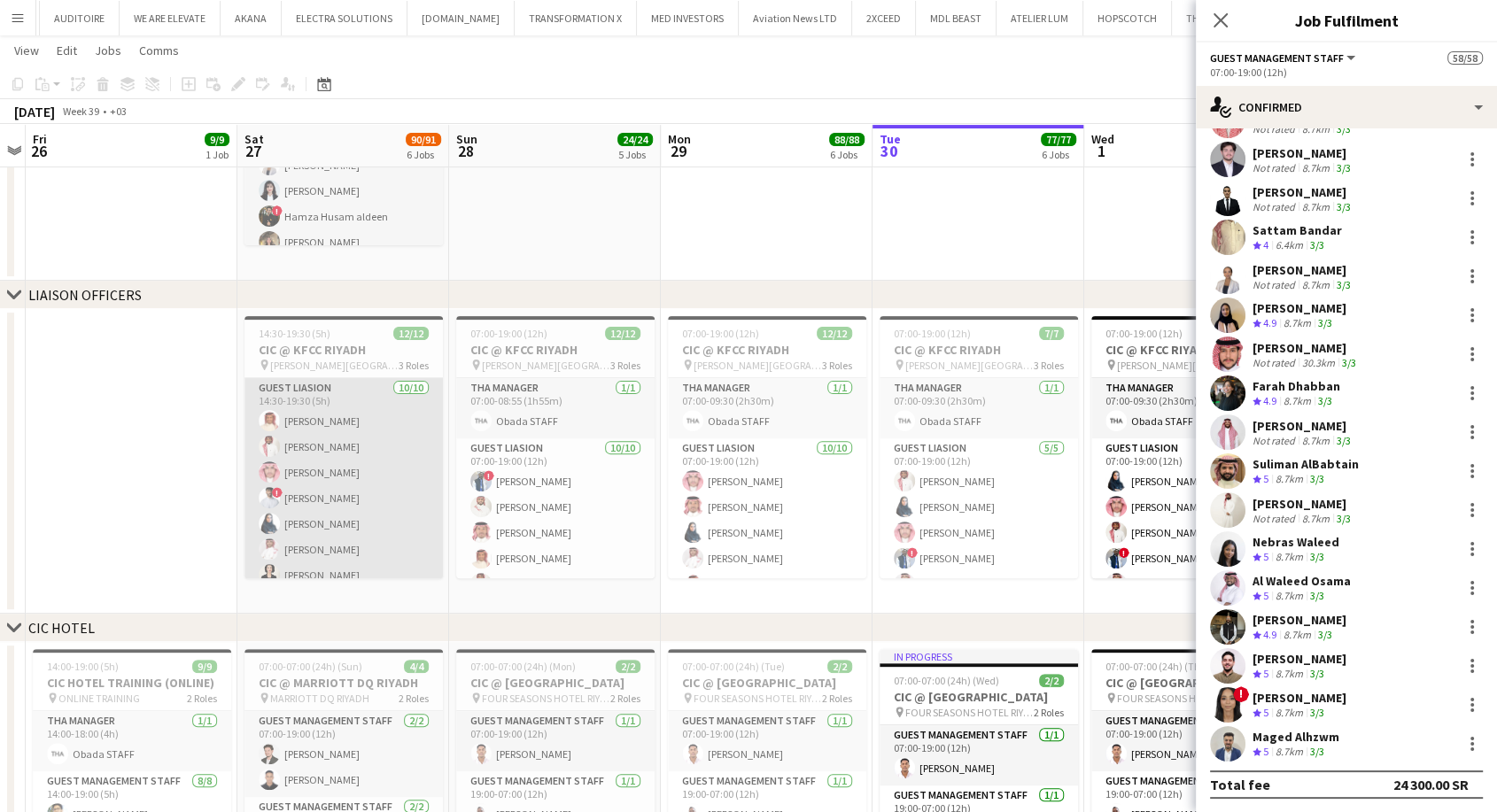
click at [353, 529] on app-card-role "Guest Liasion [DATE] 14:30-19:30 (5h) [PERSON_NAME] [PERSON_NAME] [PERSON_NAME]…" at bounding box center [343, 524] width 198 height 292
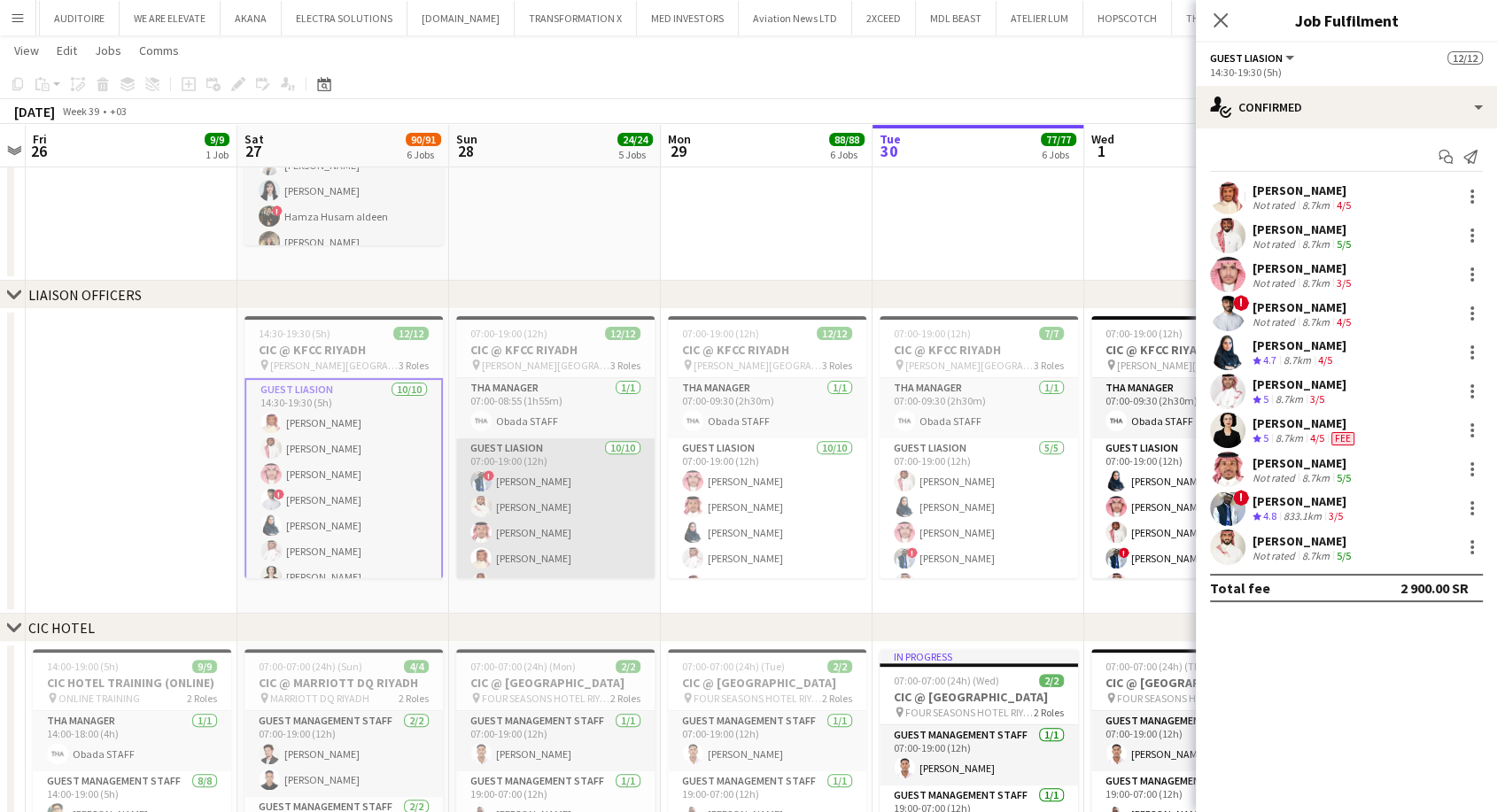
click at [545, 550] on app-card-role "Guest Liasion [DATE] 07:00-19:00 (12h) ! [PERSON_NAME] Sultan Alnashwan [PERSON…" at bounding box center [555, 584] width 198 height 292
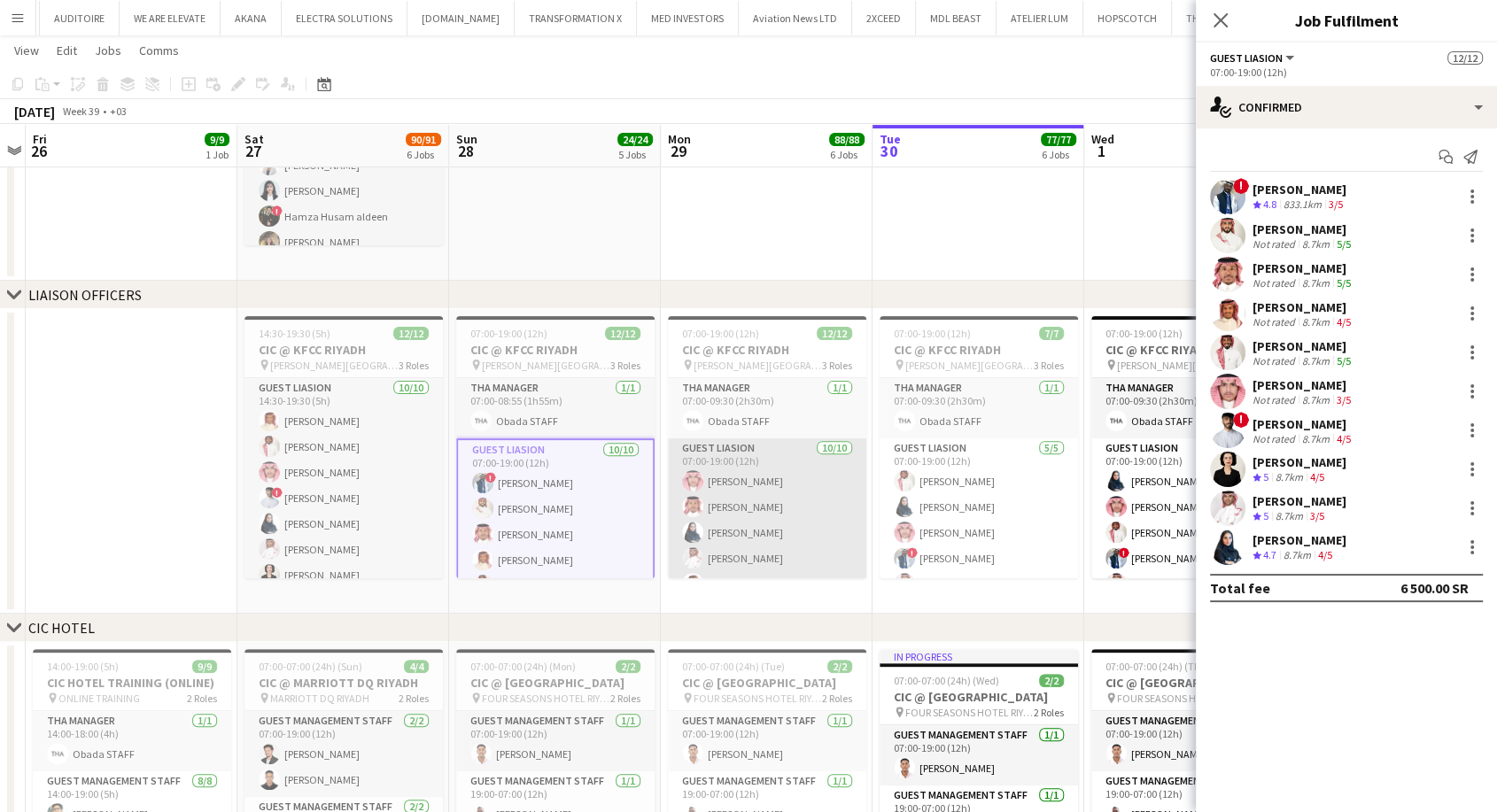
click at [725, 551] on app-card-role "Guest Liasion [DATE] 07:00-19:00 (12h) [PERSON_NAME] [PERSON_NAME] [PERSON_NAME…" at bounding box center [767, 584] width 198 height 292
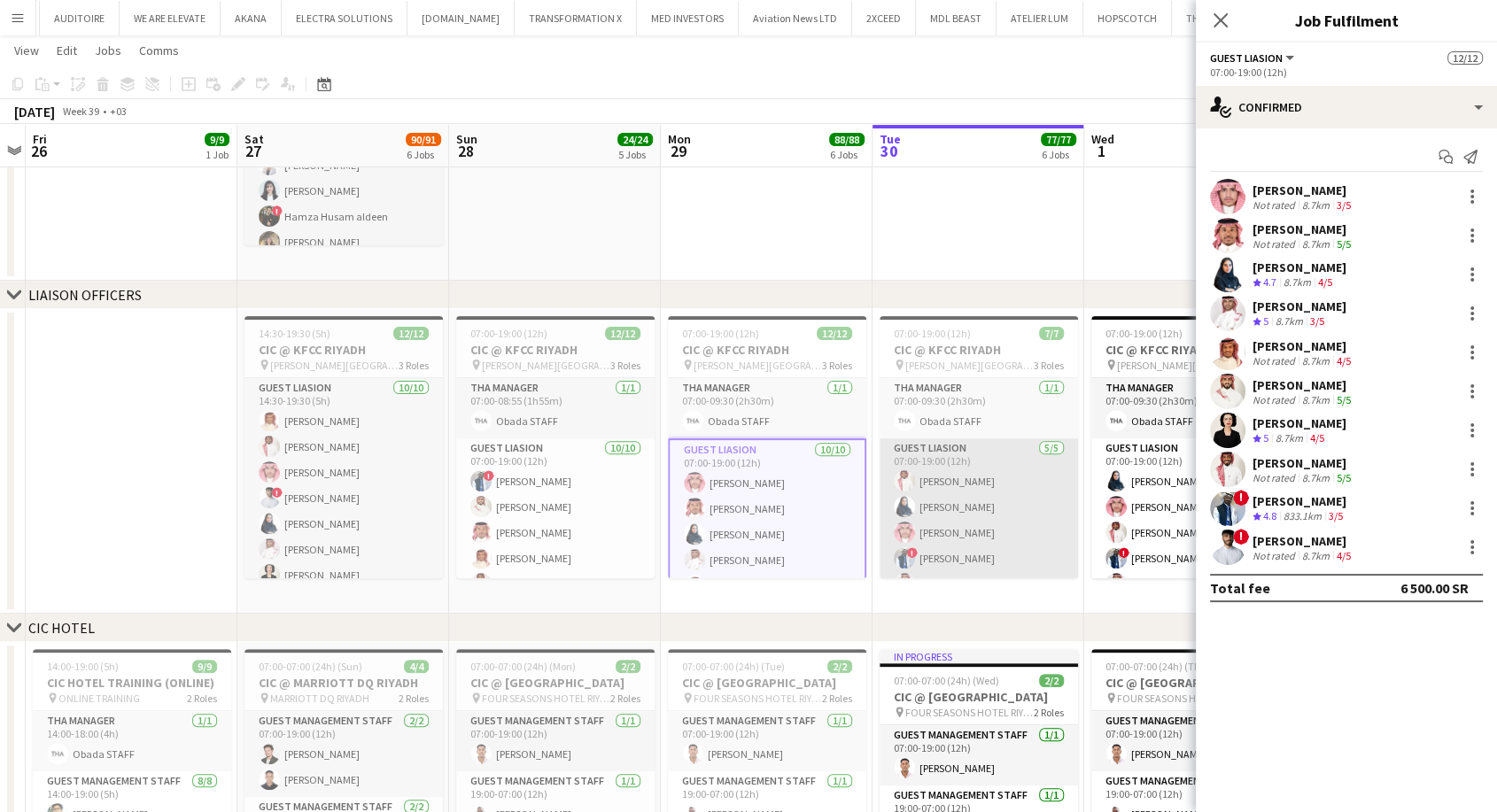
click at [945, 530] on app-card-role "Guest Liasion [DATE] 07:00-19:00 (12h) [PERSON_NAME] [PERSON_NAME] [PERSON_NAME…" at bounding box center [978, 520] width 198 height 163
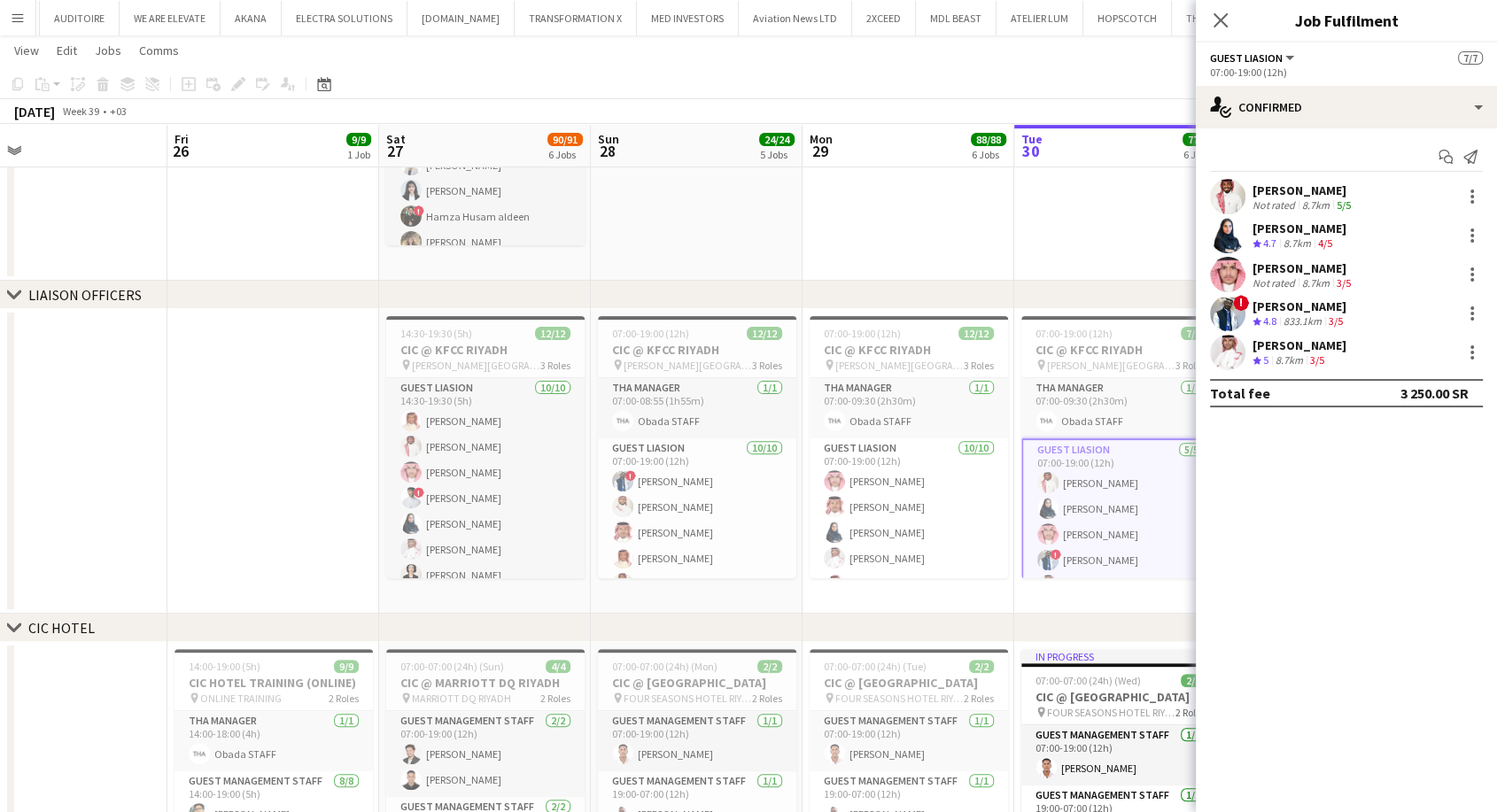
drag, startPoint x: 964, startPoint y: 531, endPoint x: 682, endPoint y: 533, distance: 282.0
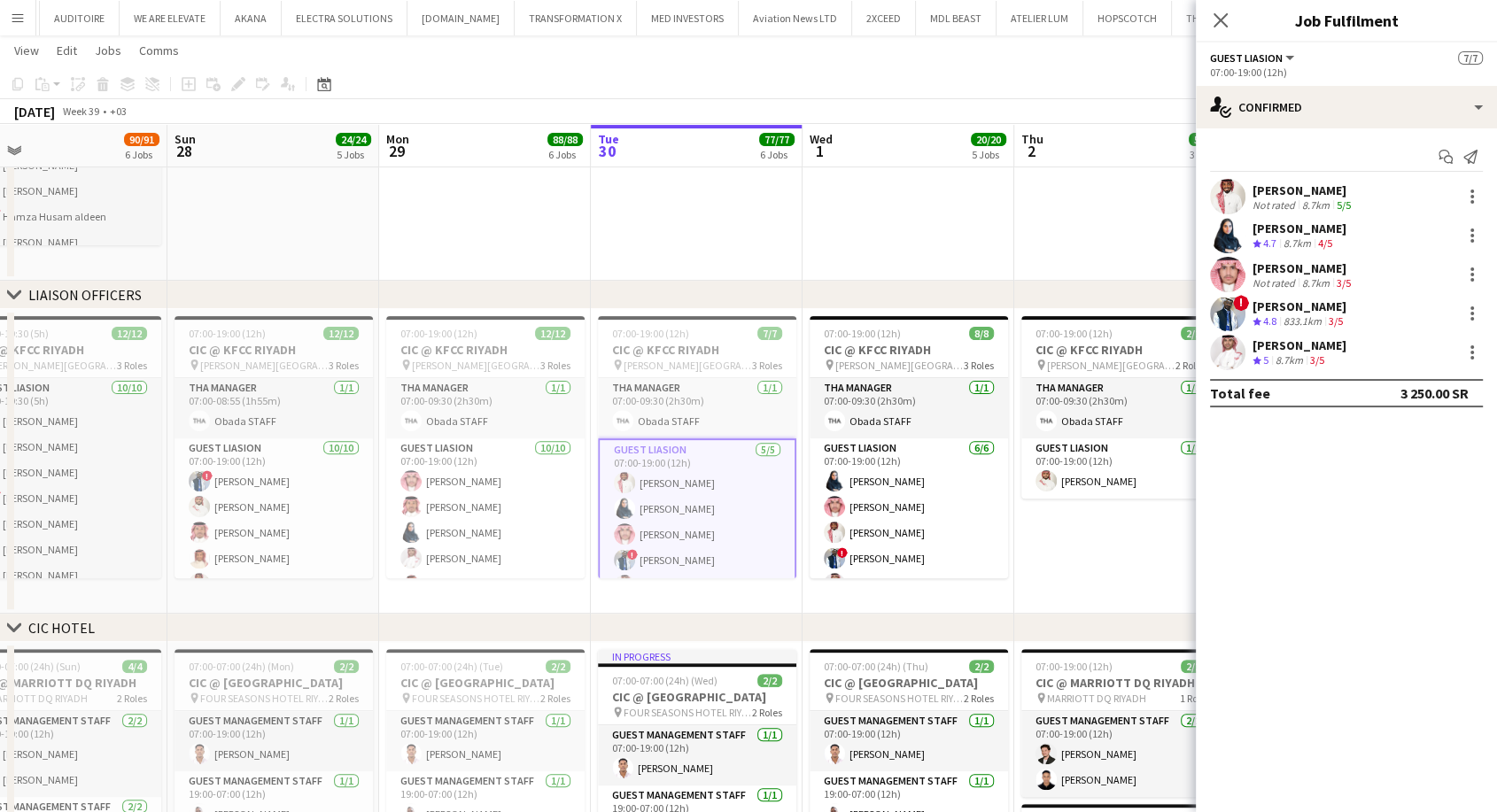
scroll to position [0, 468]
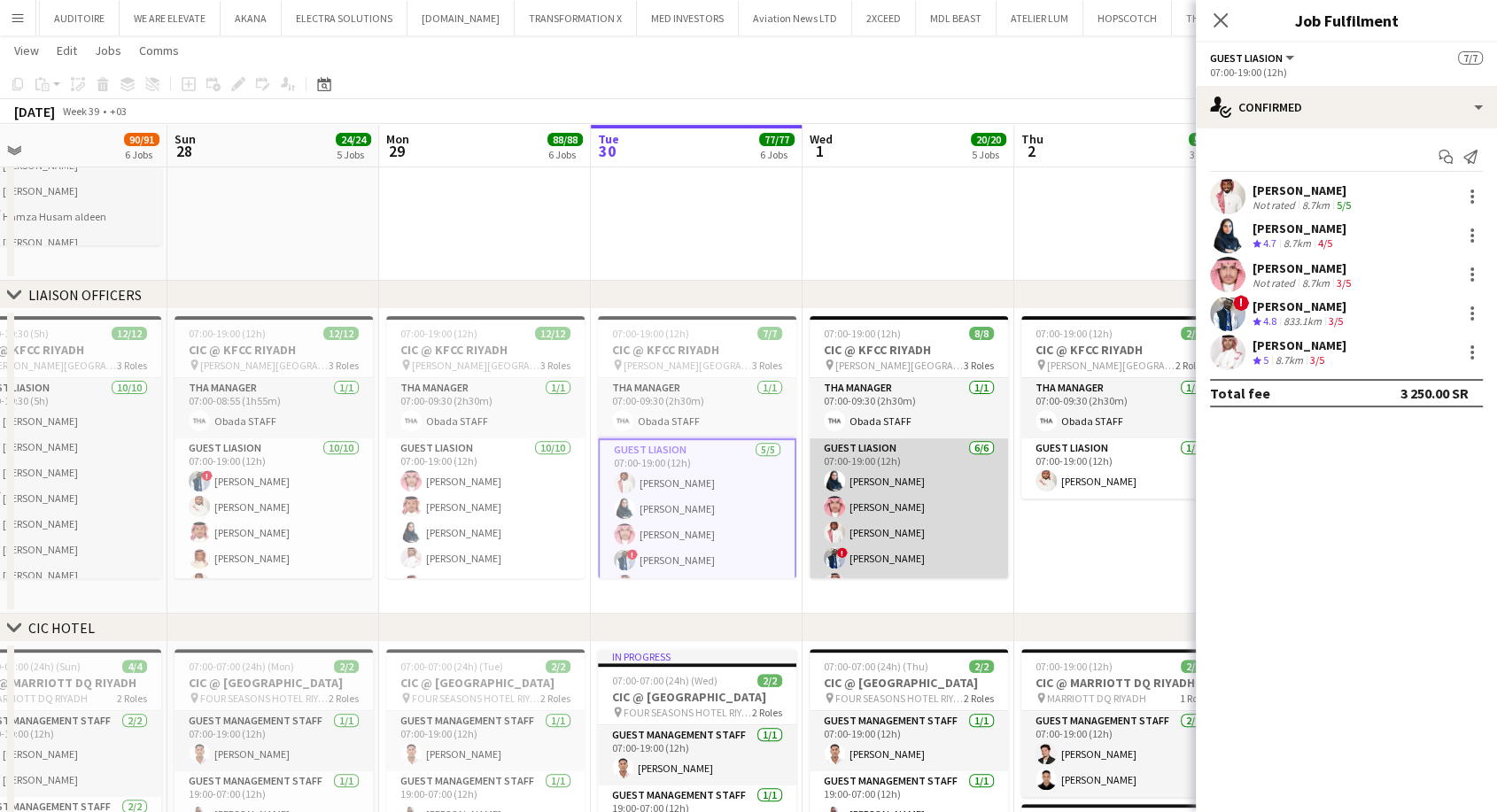
click at [860, 533] on app-card-role "Guest Liasion [DATE] 07:00-19:00 (12h) [PERSON_NAME] [PERSON_NAME] [PERSON_NAME…" at bounding box center [909, 533] width 198 height 189
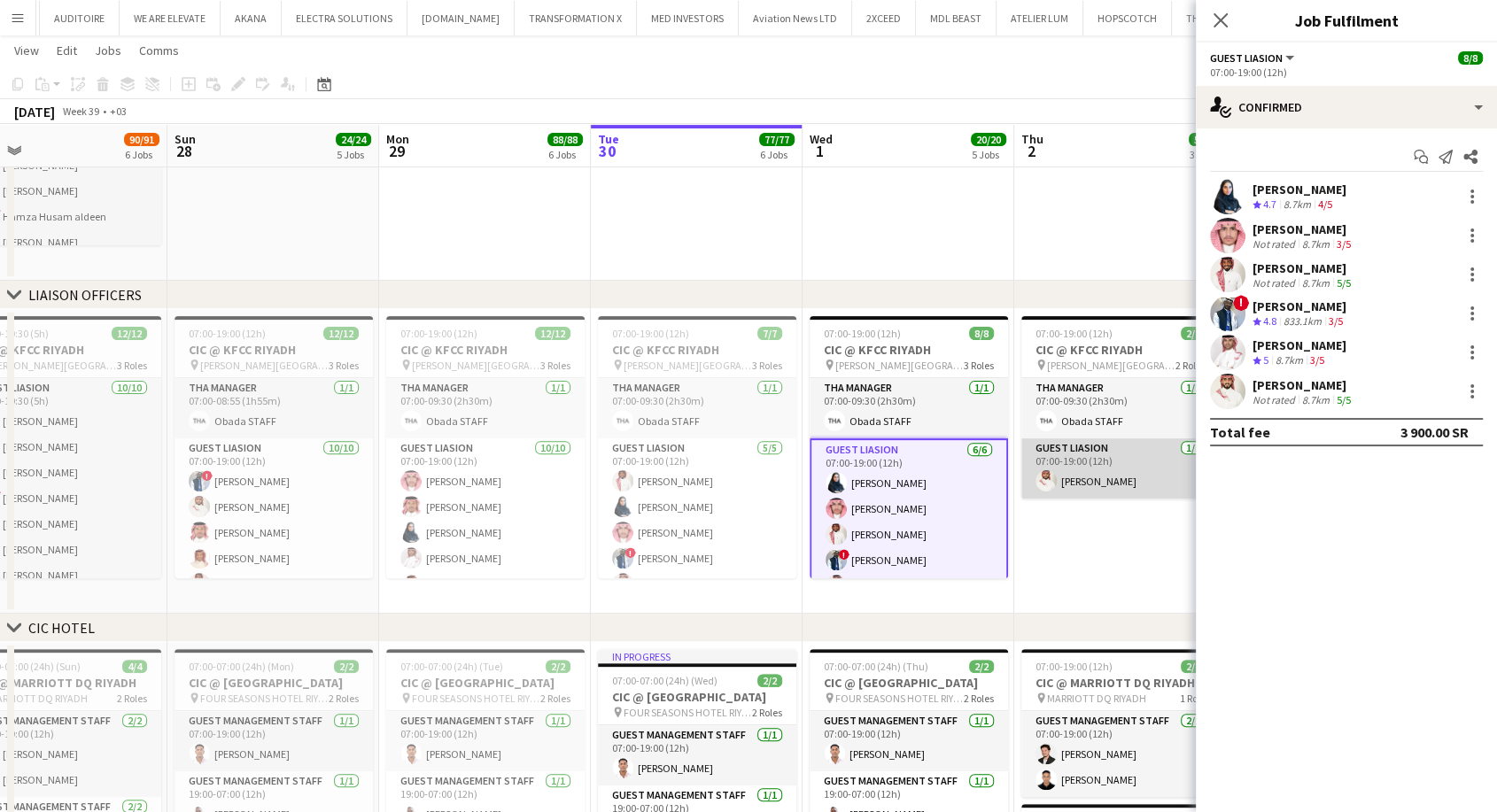
click at [1082, 473] on app-card-role "Guest Liasion [DATE] 07:00-19:00 (12h) [PERSON_NAME]" at bounding box center [1121, 469] width 198 height 61
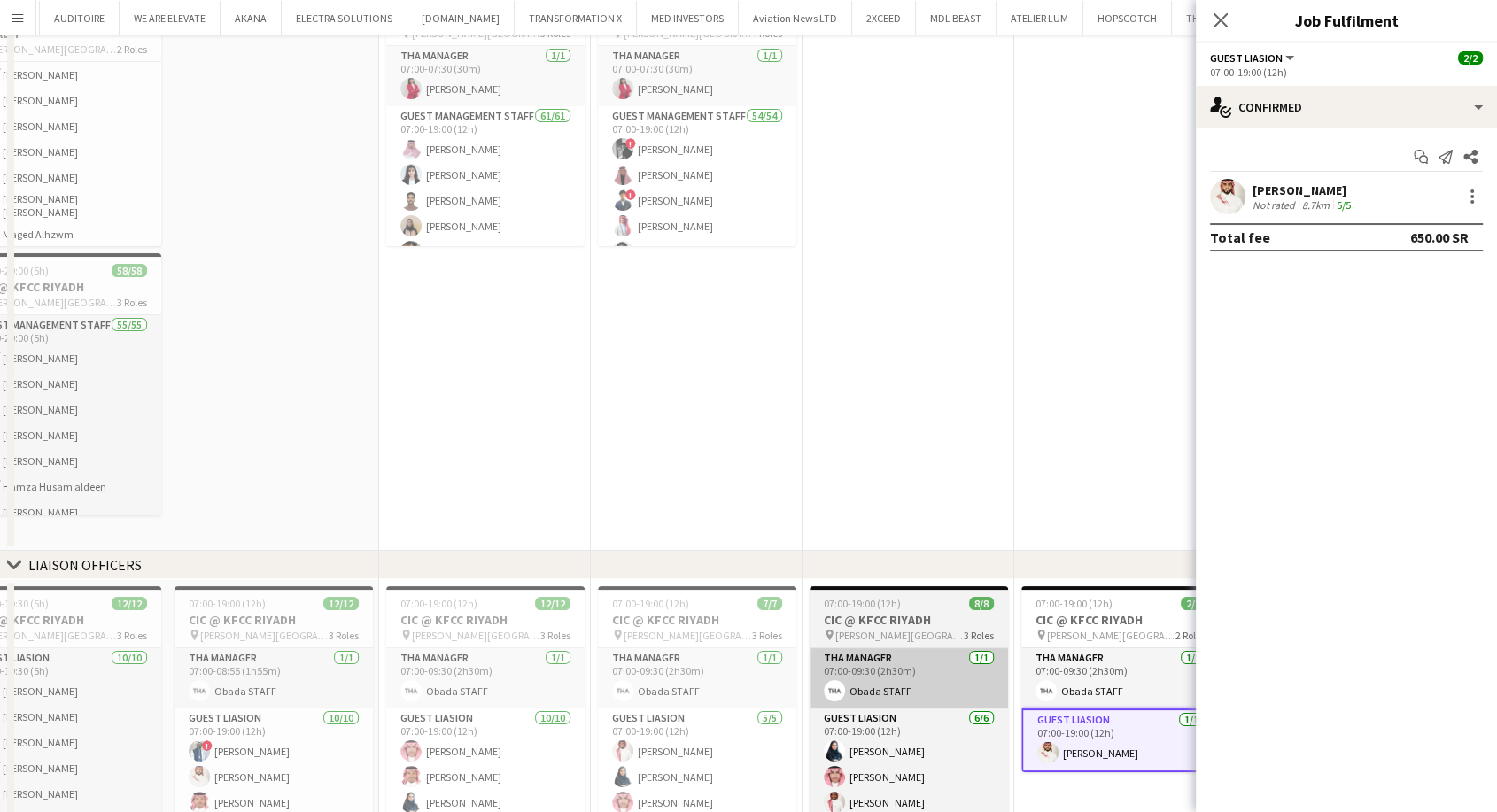
scroll to position [0, 0]
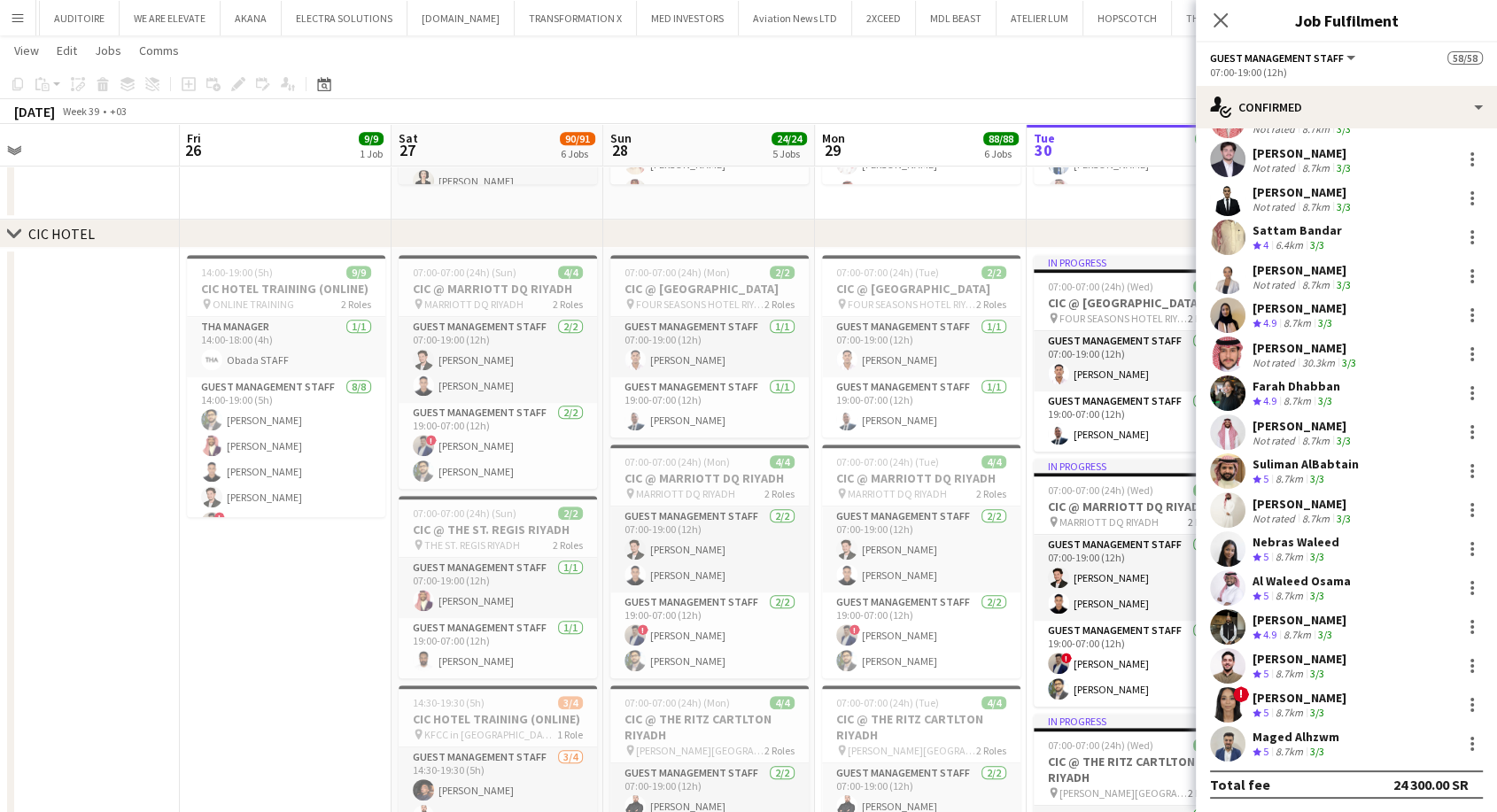
scroll to position [0, 430]
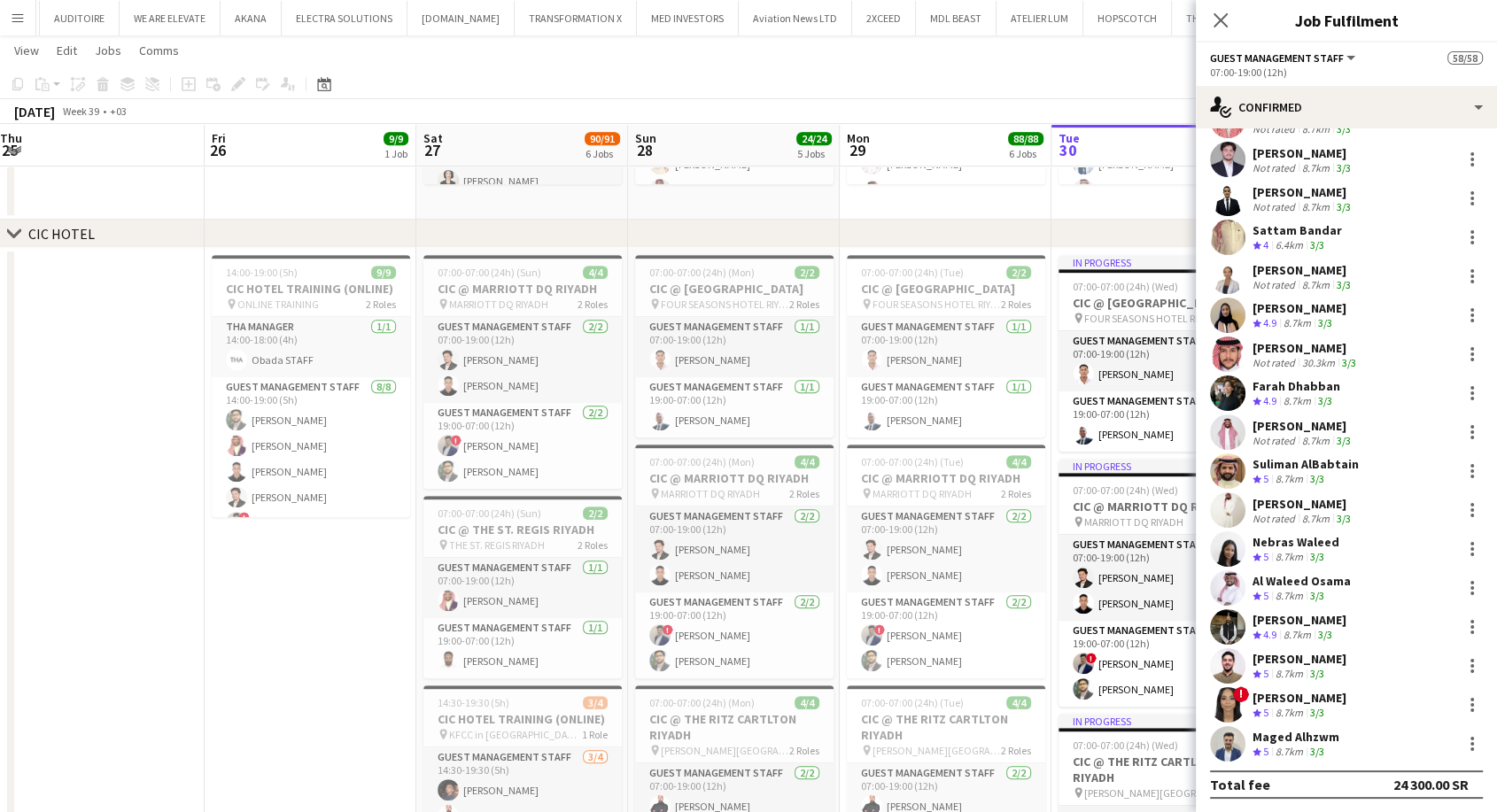
drag, startPoint x: 208, startPoint y: 553, endPoint x: 665, endPoint y: 568, distance: 457.2
click at [665, 568] on app-calendar-viewport "Tue 23 Wed 24 Thu 25 Fri 26 9/9 1 Job Sat 27 90/91 6 Jobs Sun 28 24/24 5 Jobs M…" at bounding box center [748, 672] width 1497 height 2976
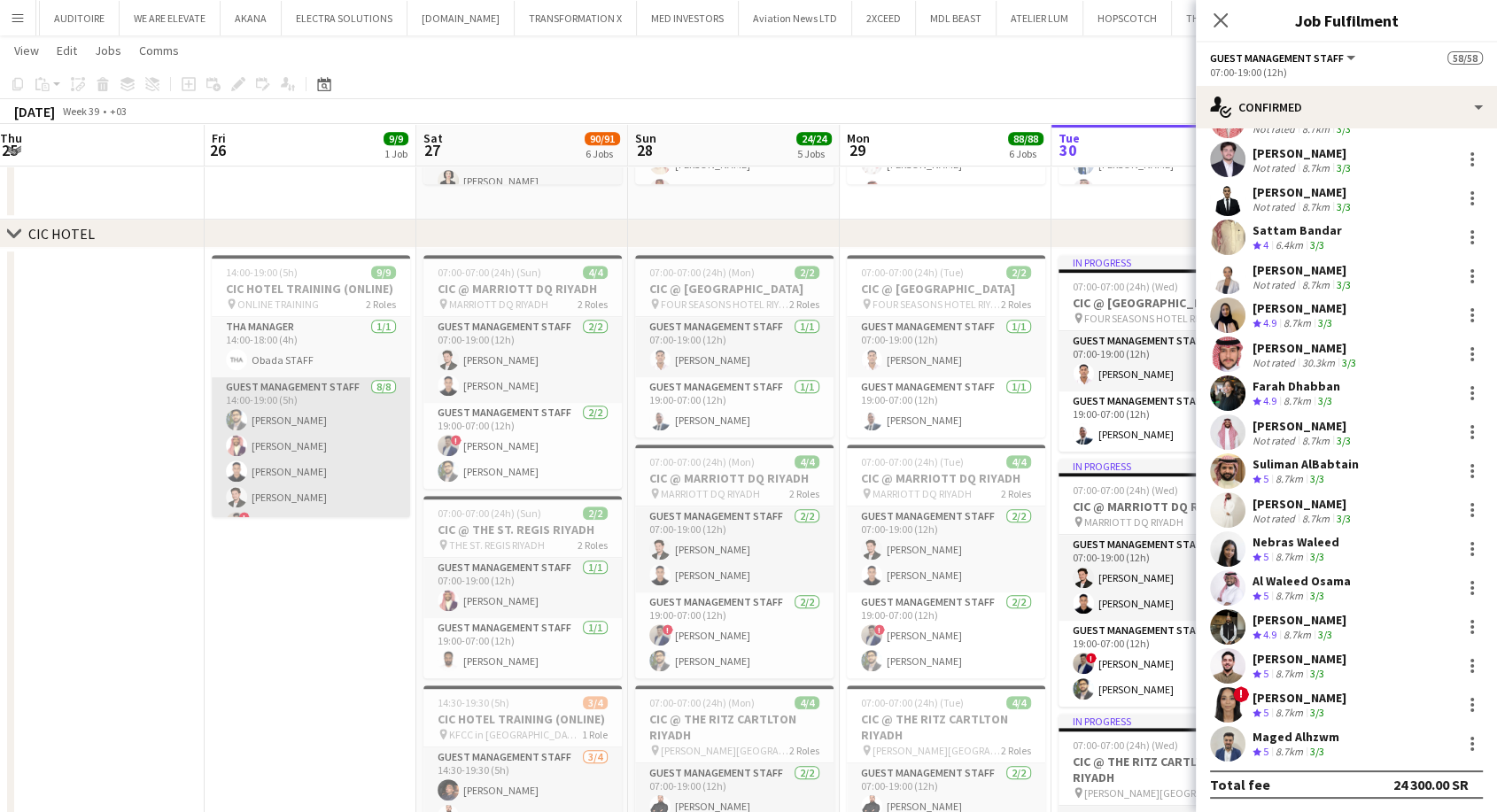
click at [269, 474] on app-card-role "Guest Management Staff 8/8 14:00-19:00 (5h) Abdullah Altawil Mawia Mohamed Ahme…" at bounding box center [311, 497] width 198 height 240
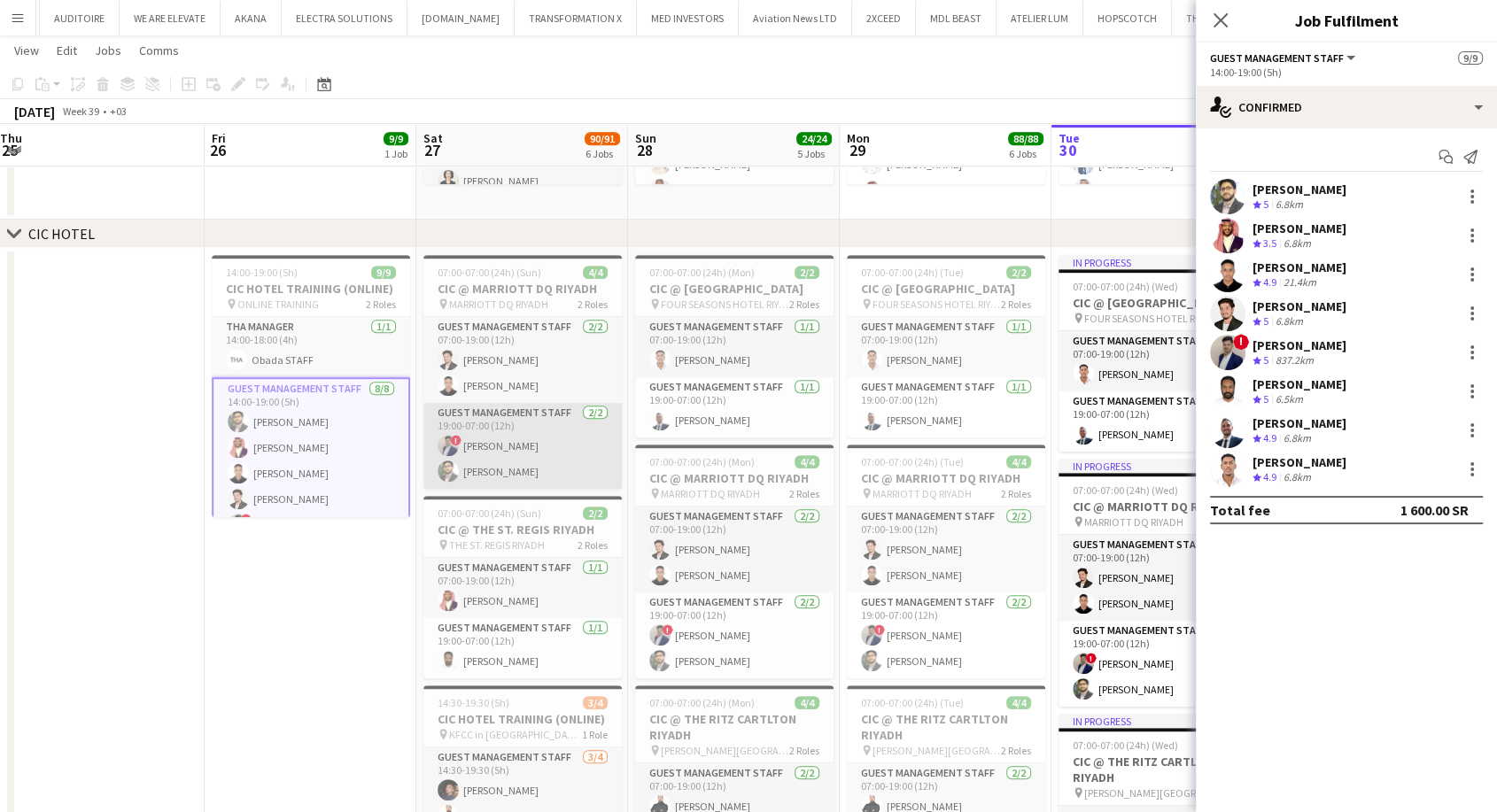
click at [451, 466] on app-user-avatar at bounding box center [448, 471] width 21 height 21
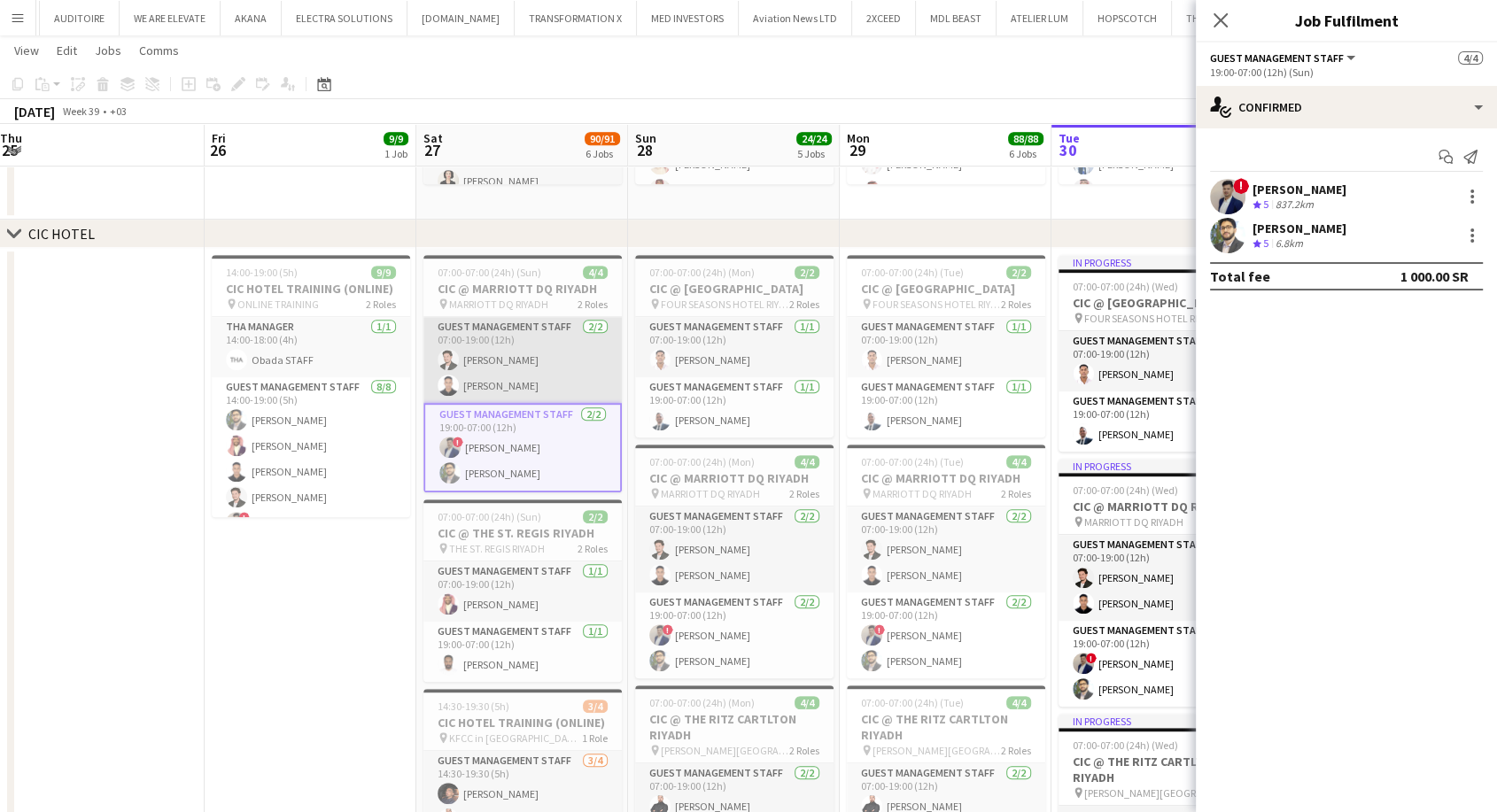
click at [498, 371] on app-card-role "Guest Management Staff 2/2 07:00-19:00 (12h) Jawhar Omar Ahmed Alsheikh" at bounding box center [522, 361] width 198 height 86
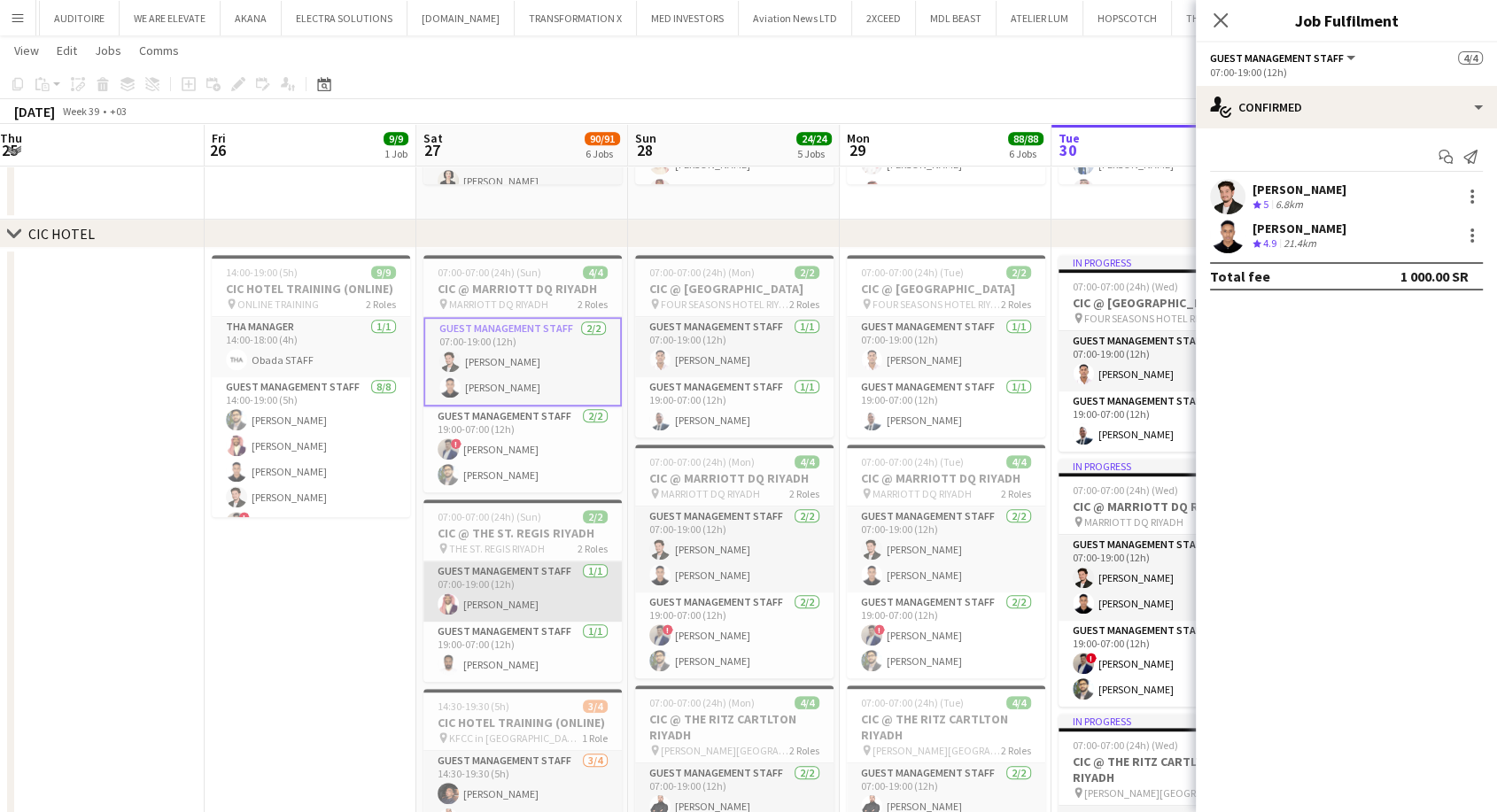
click at [498, 606] on app-card-role "Guest Management Staff 1/1 07:00-19:00 (12h) Mawia Mohamed" at bounding box center [522, 592] width 198 height 61
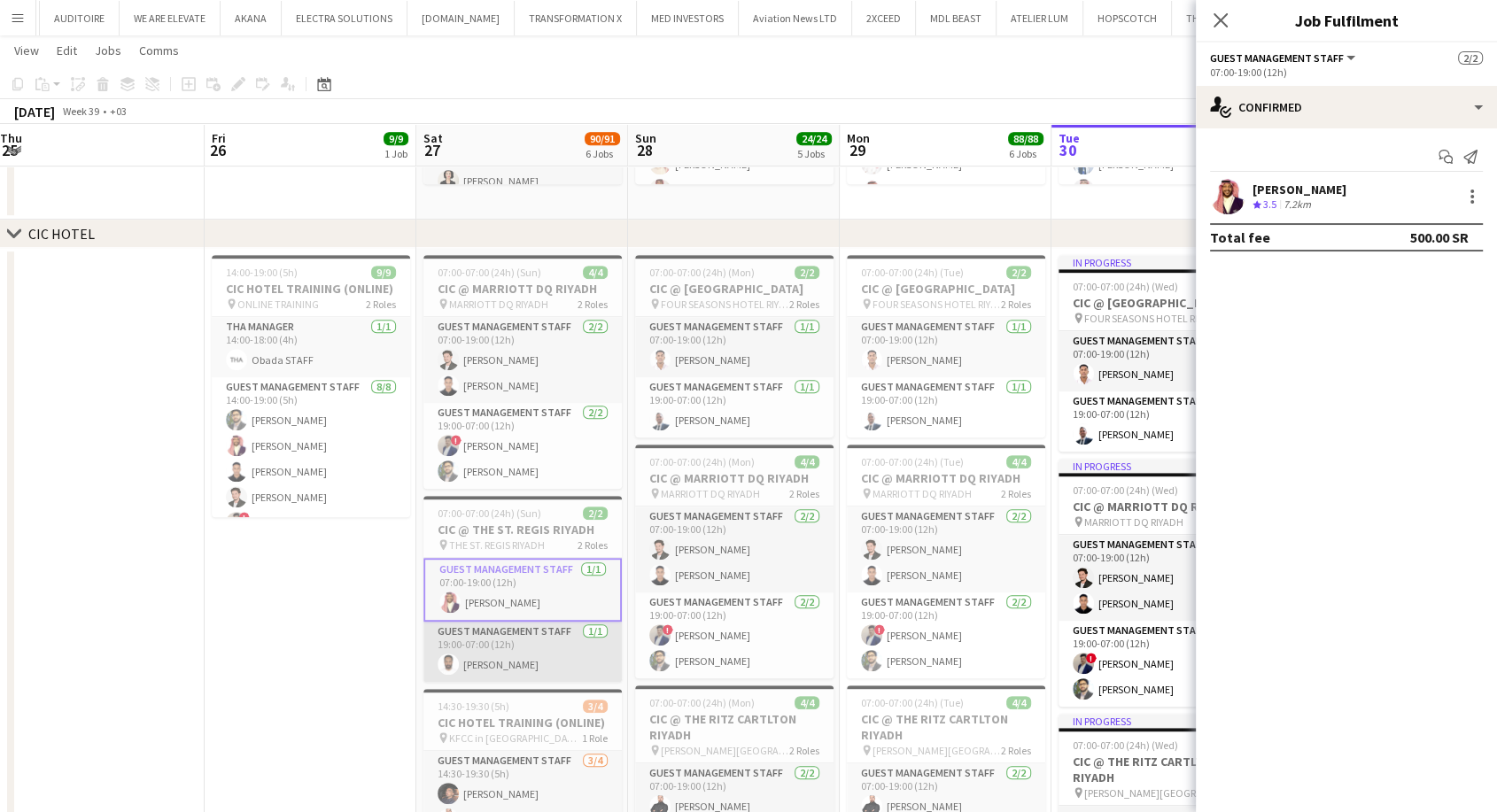
click at [504, 653] on app-card-role "Guest Management Staff 1/1 19:00-07:00 (12h) Saleh Gafer" at bounding box center [522, 652] width 198 height 61
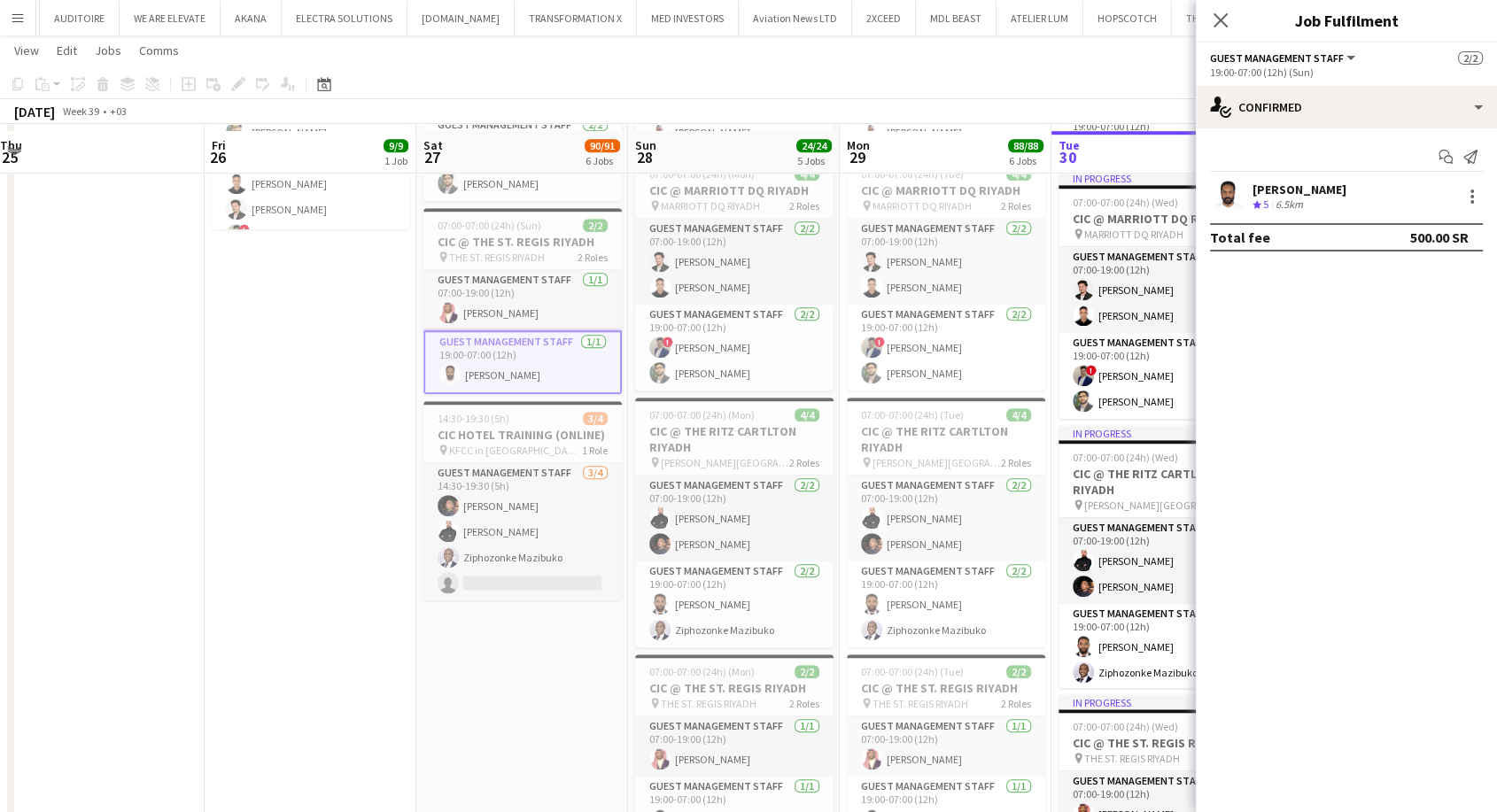
scroll to position [1181, 0]
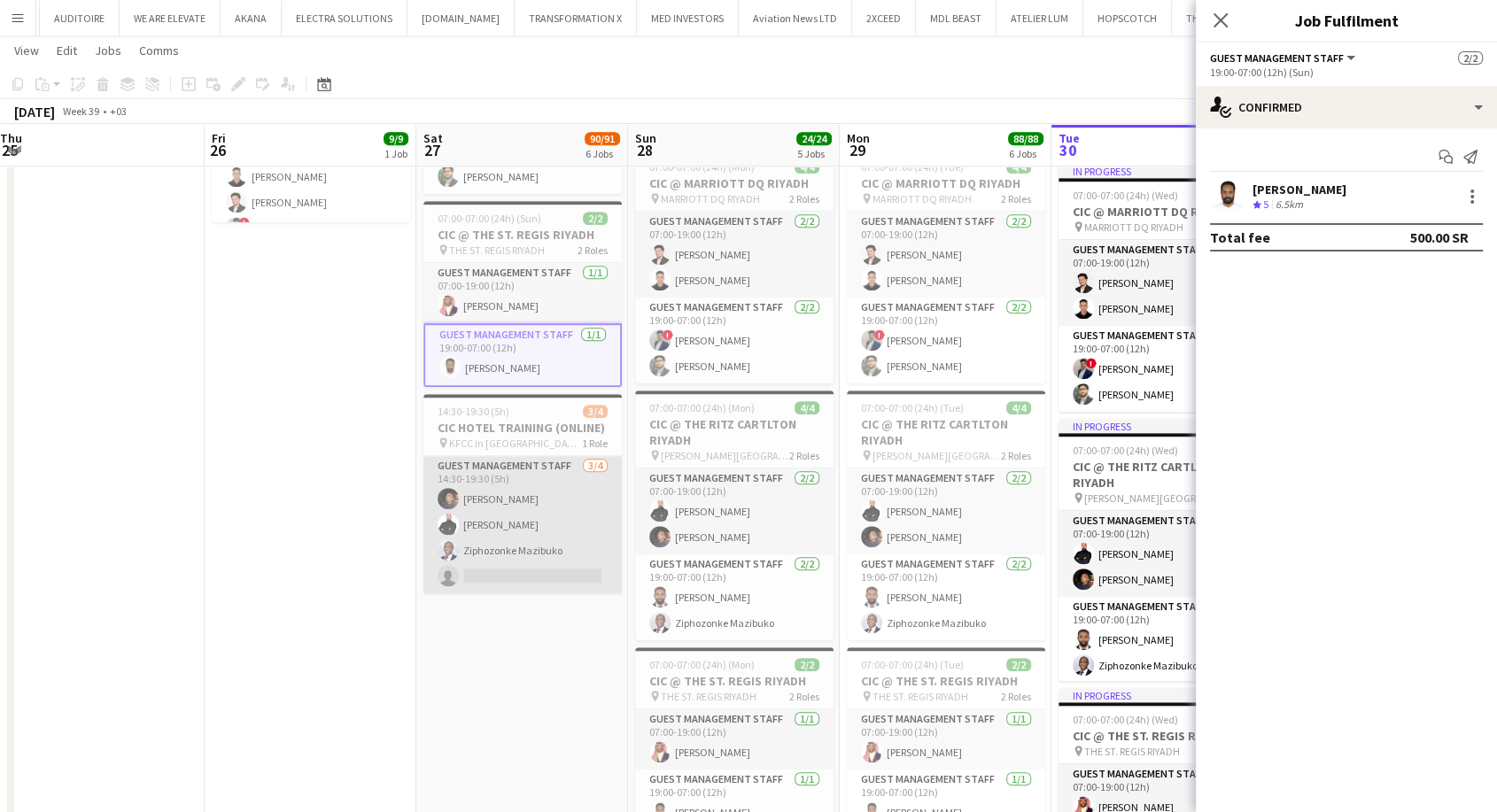
click at [508, 551] on app-card-role "Guest Management Staff 3/4 14:30-19:30 (5h) Karim Elsayed Osama Atipa Ziphozonk…" at bounding box center [522, 525] width 198 height 138
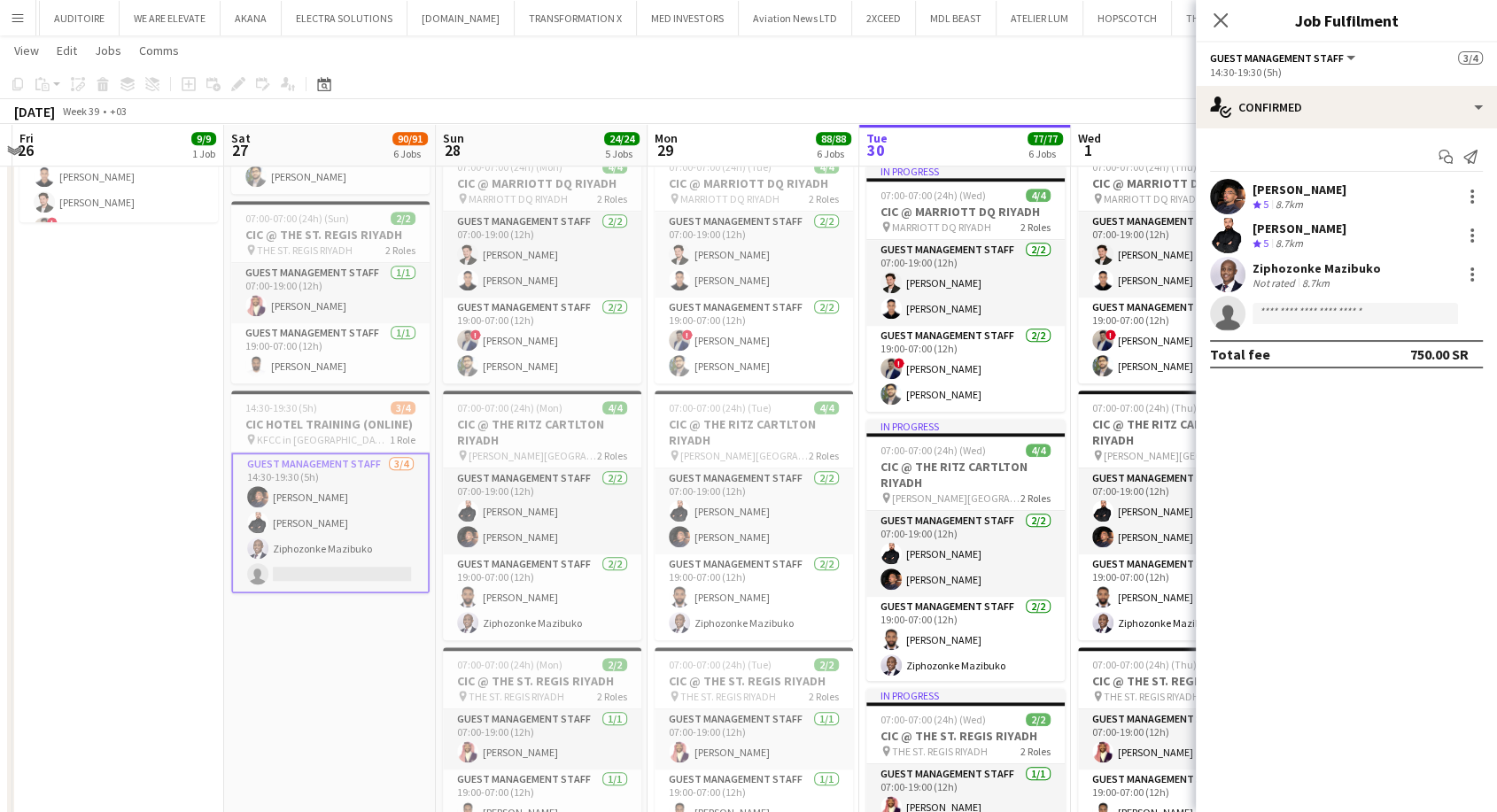
scroll to position [0, 630]
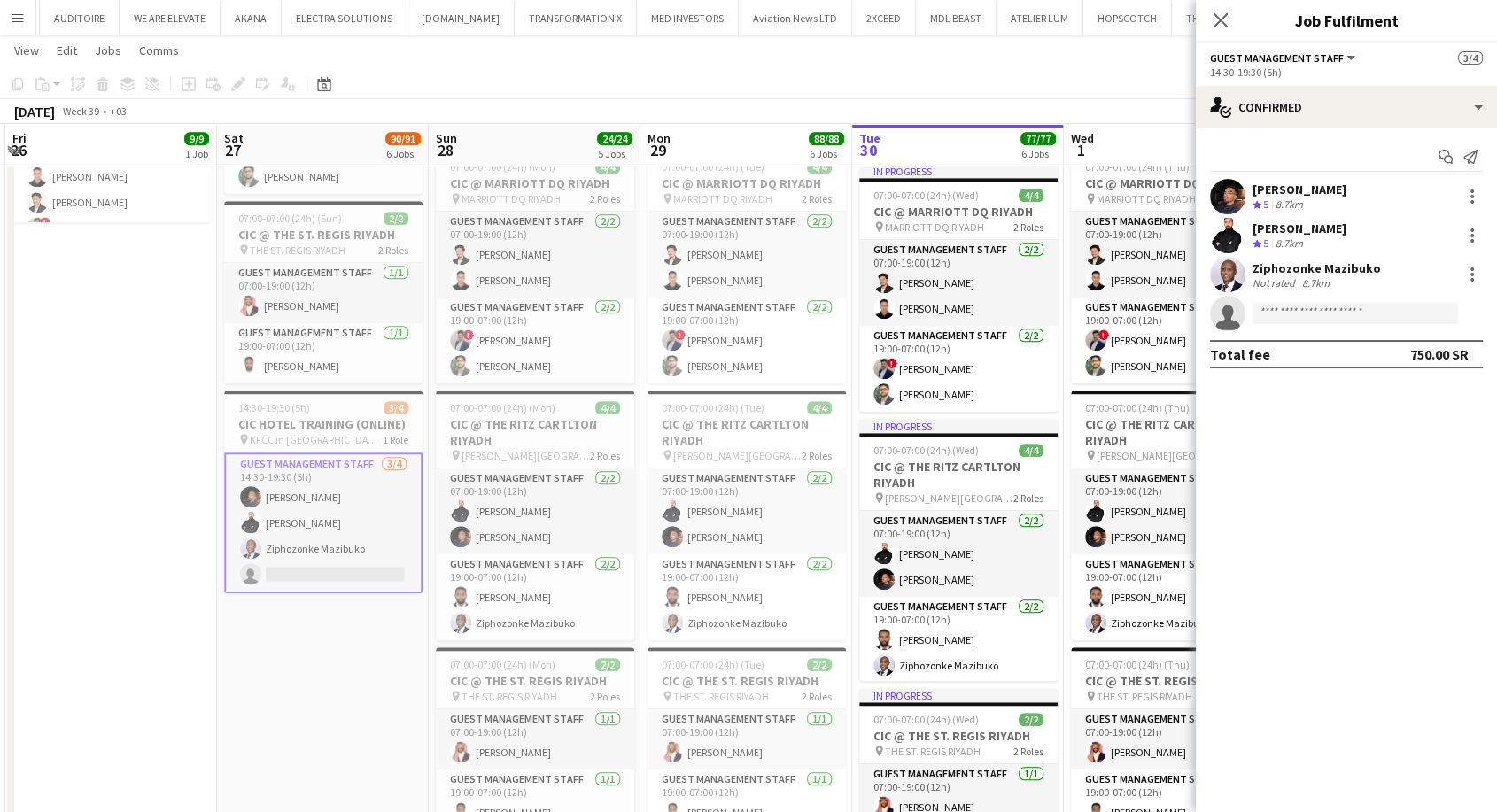
drag, startPoint x: 508, startPoint y: 536, endPoint x: 338, endPoint y: 532, distance: 170.0
click at [338, 532] on app-calendar-viewport "Tue 23 Wed 24 Thu 25 Fri 26 9/9 1 Job Sat 27 90/91 6 Jobs Sun 28 24/24 5 Jobs M…" at bounding box center [748, 377] width 1497 height 2976
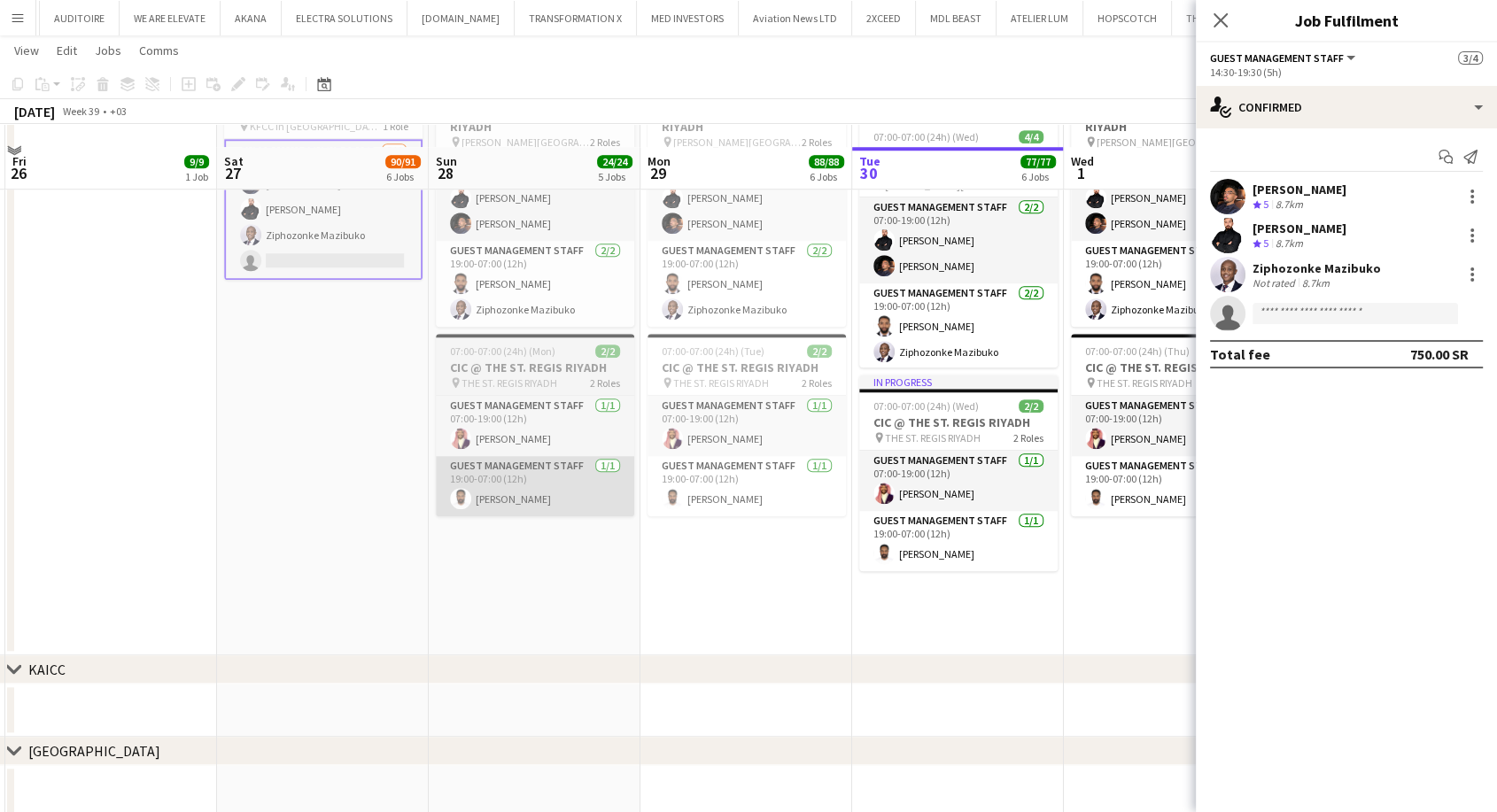
scroll to position [1475, 0]
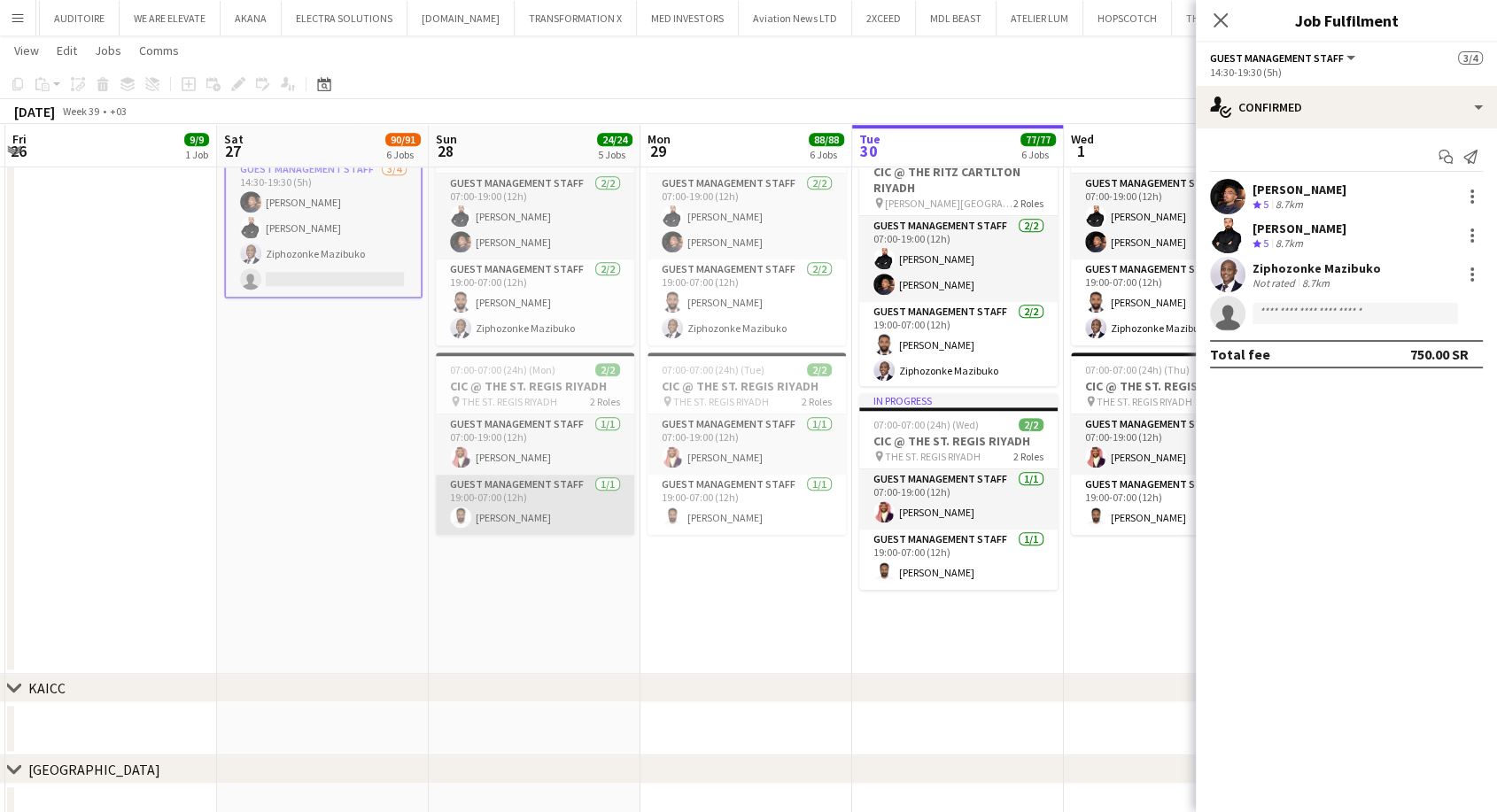
click at [512, 527] on app-card-role "Guest Management Staff 1/1 19:00-07:00 (12h) Saleh Gafer" at bounding box center [535, 505] width 198 height 61
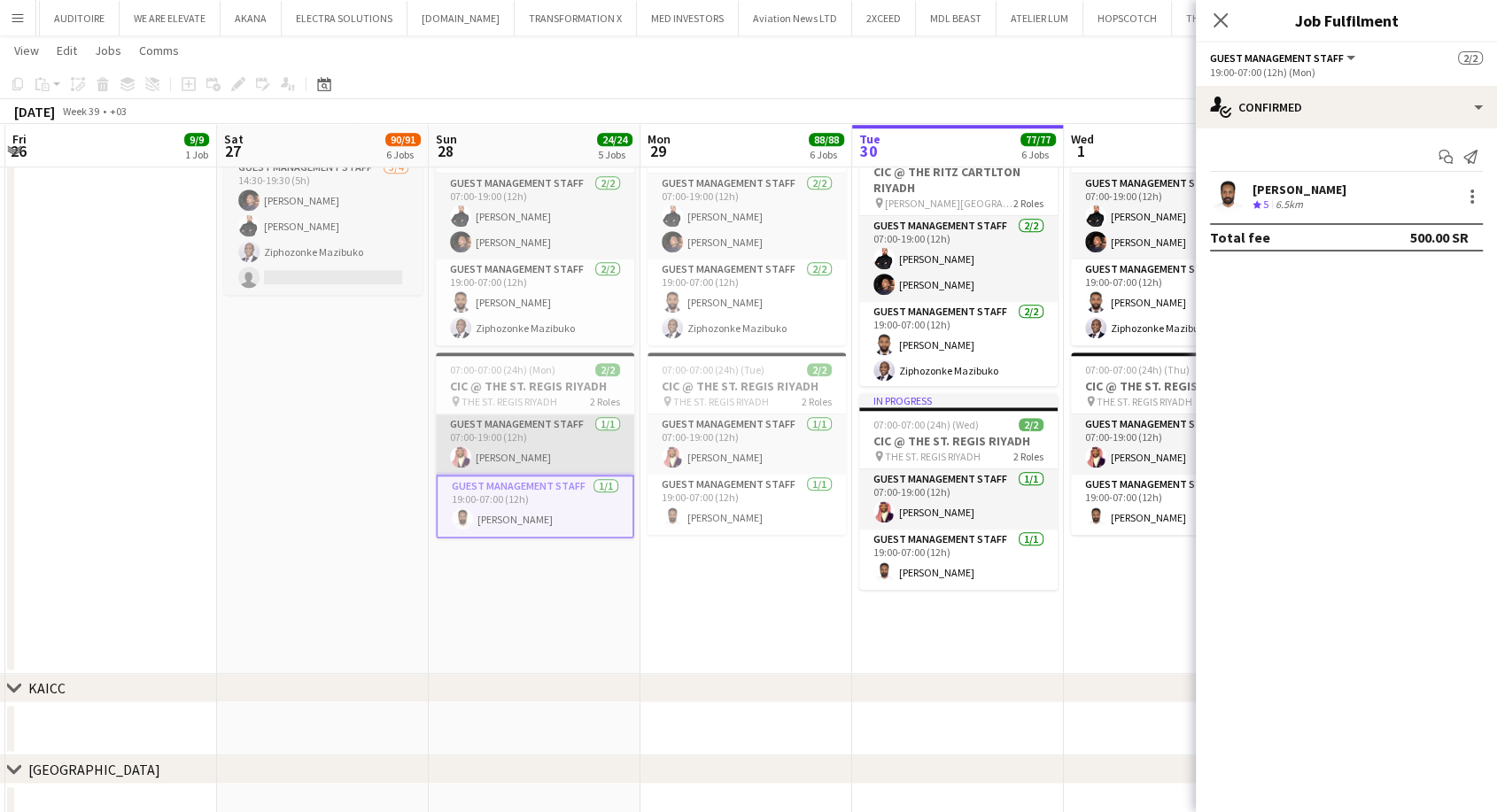
click at [514, 473] on app-card-role "Guest Management Staff 1/1 07:00-19:00 (12h) Mawia Mohamed" at bounding box center [535, 445] width 198 height 61
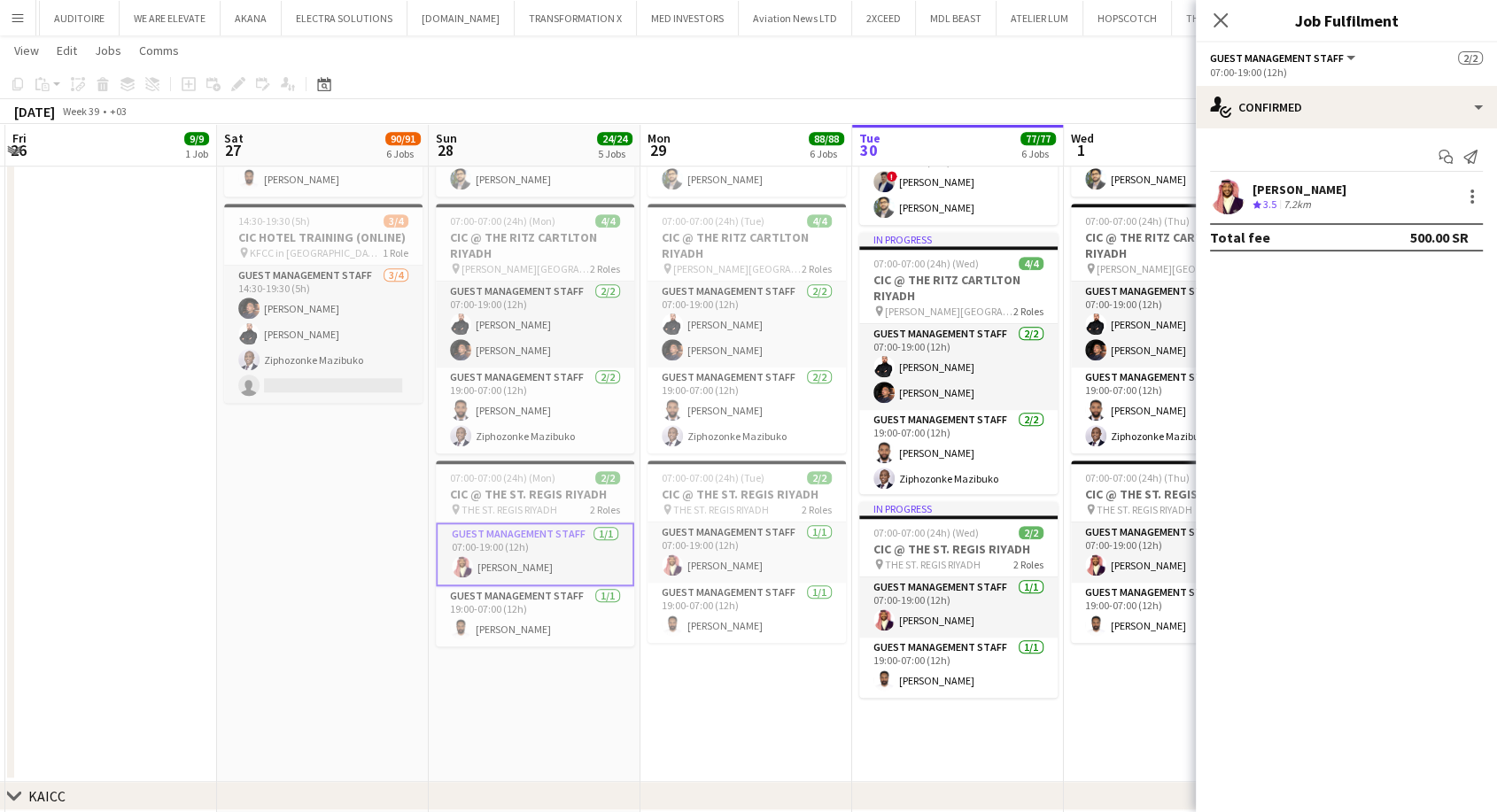
scroll to position [1181, 0]
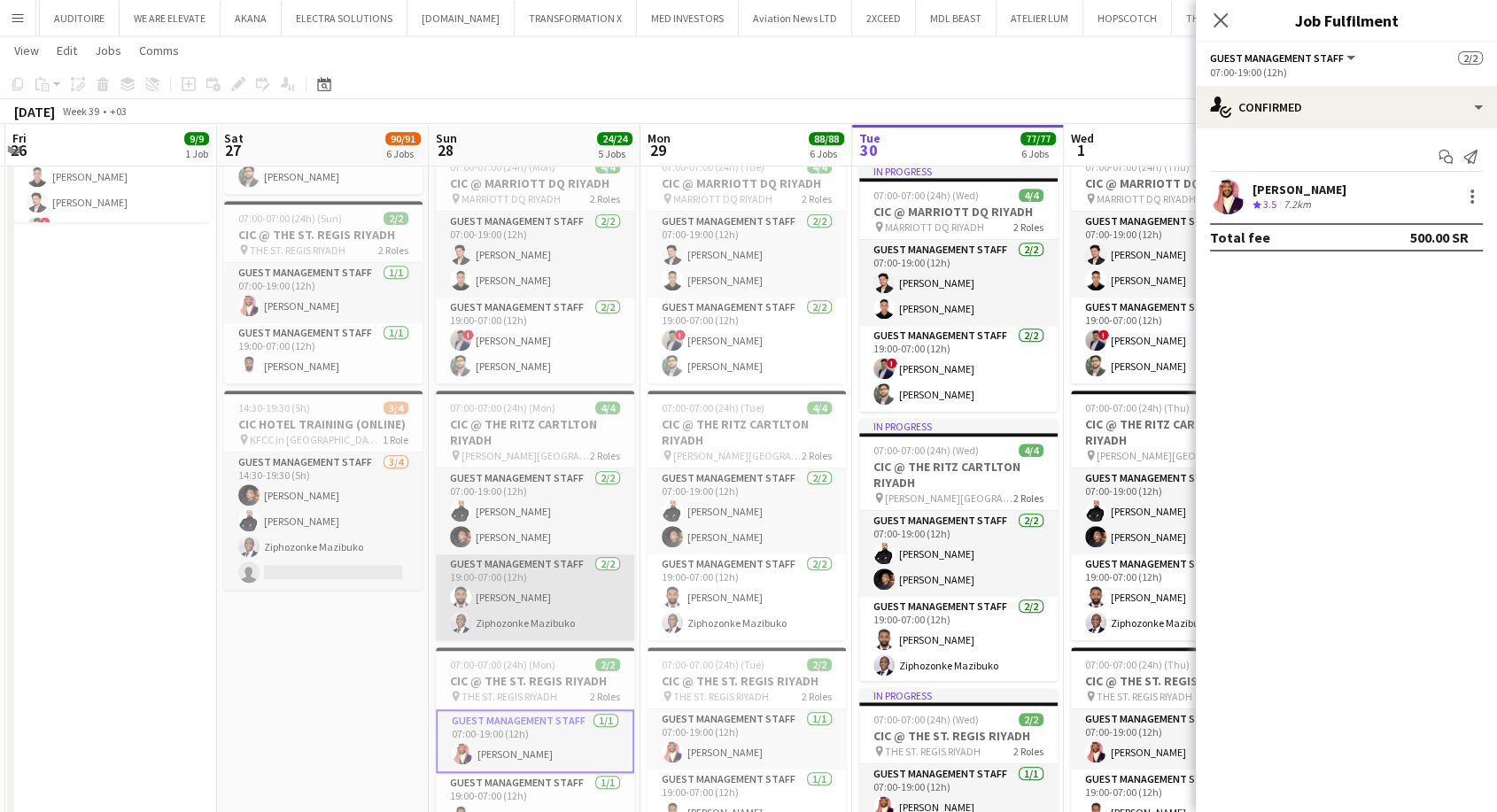
click at [524, 616] on app-card-role "Guest Management Staff 2/2 19:00-07:00 (12h) Abdulrahman Almakki Ziphozonke Maz…" at bounding box center [535, 597] width 198 height 86
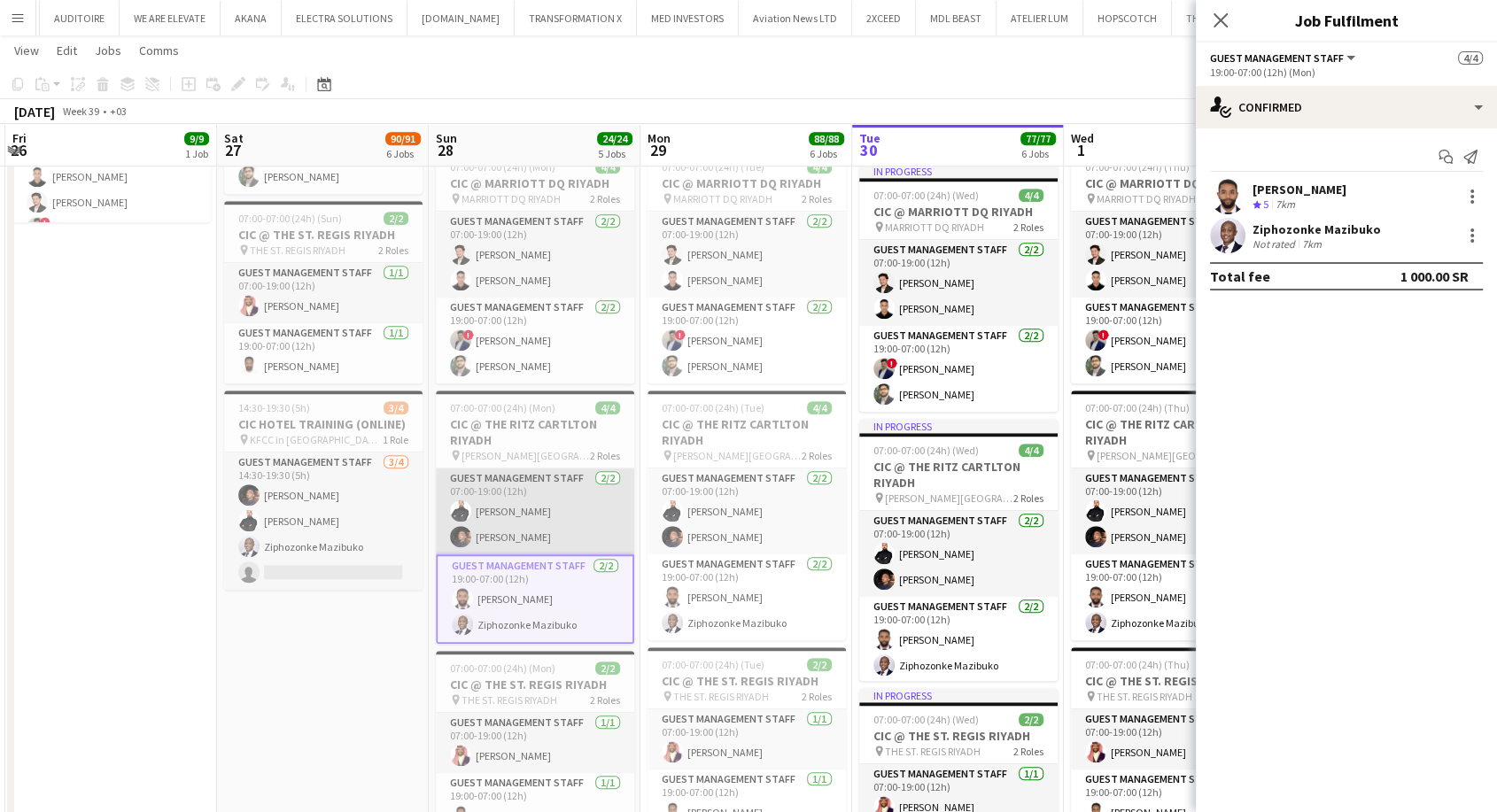
click at [525, 554] on app-card-role "Guest Management Staff 2/2 07:00-19:00 (12h) Osama Atipa Karim Elsayed" at bounding box center [535, 512] width 198 height 86
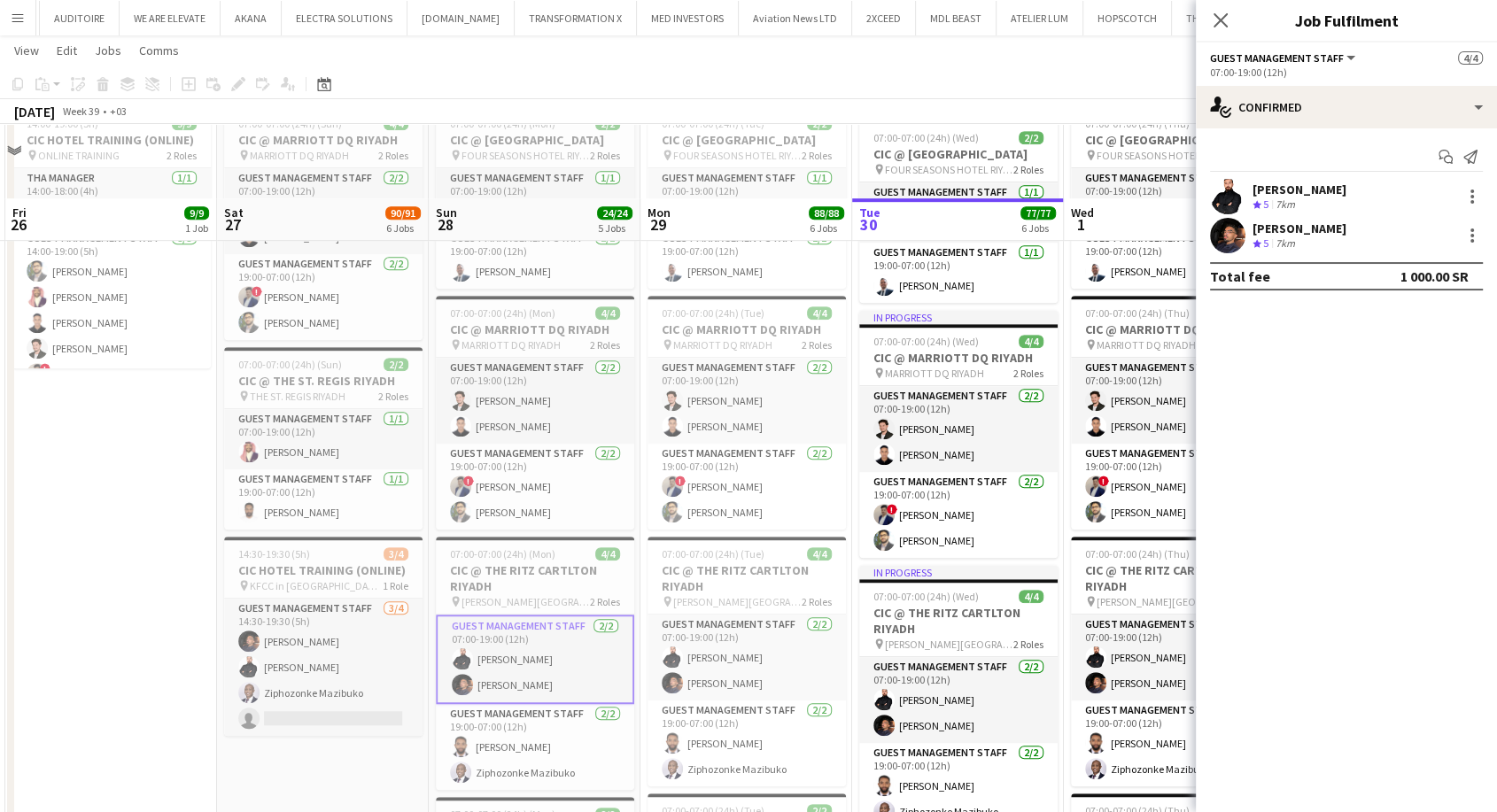
scroll to position [984, 0]
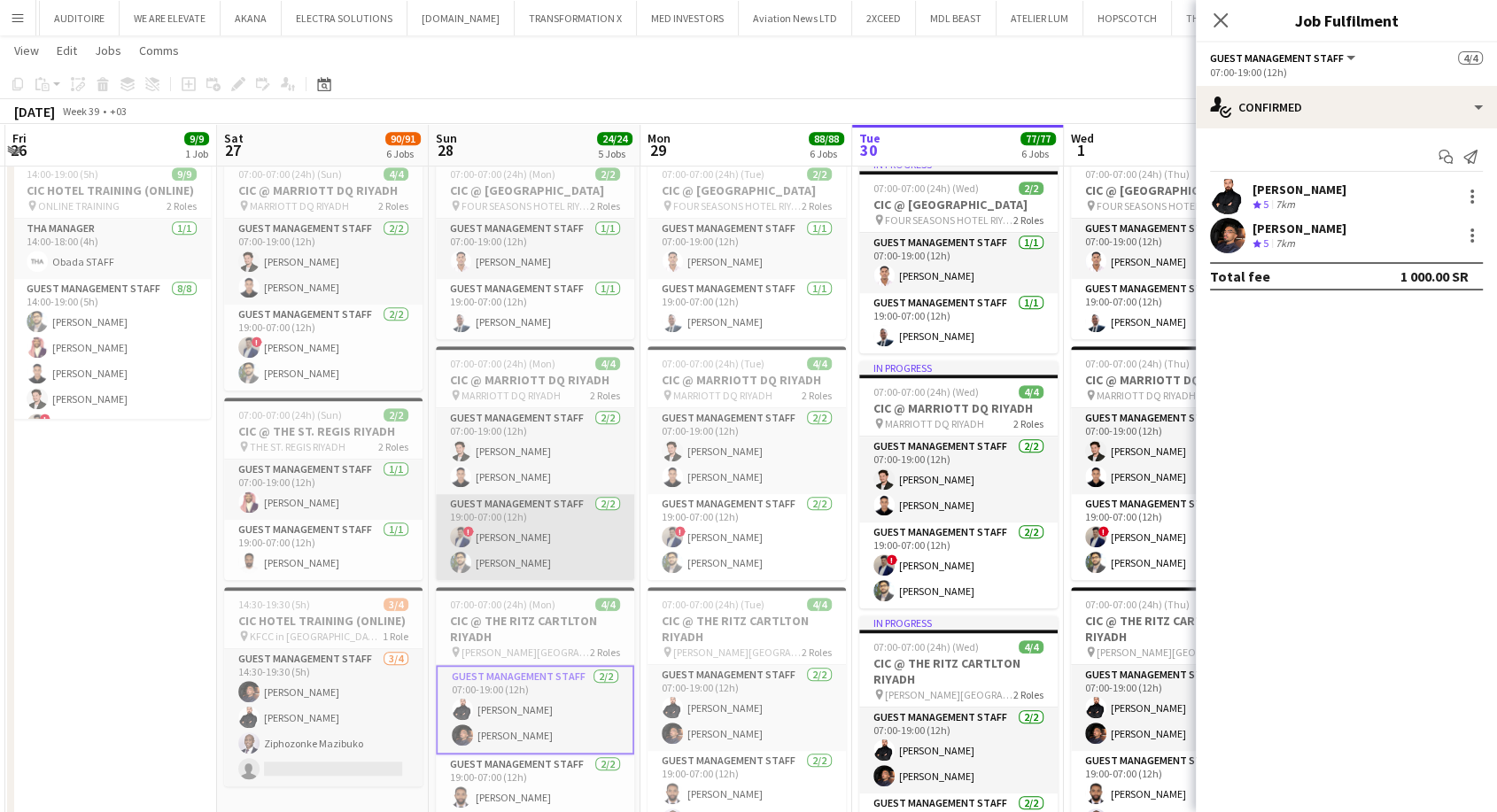
click at [524, 566] on app-card-role "Guest Management Staff 2/2 19:00-07:00 (12h) ! Hamza Omar Abdullah Altawil" at bounding box center [535, 538] width 198 height 86
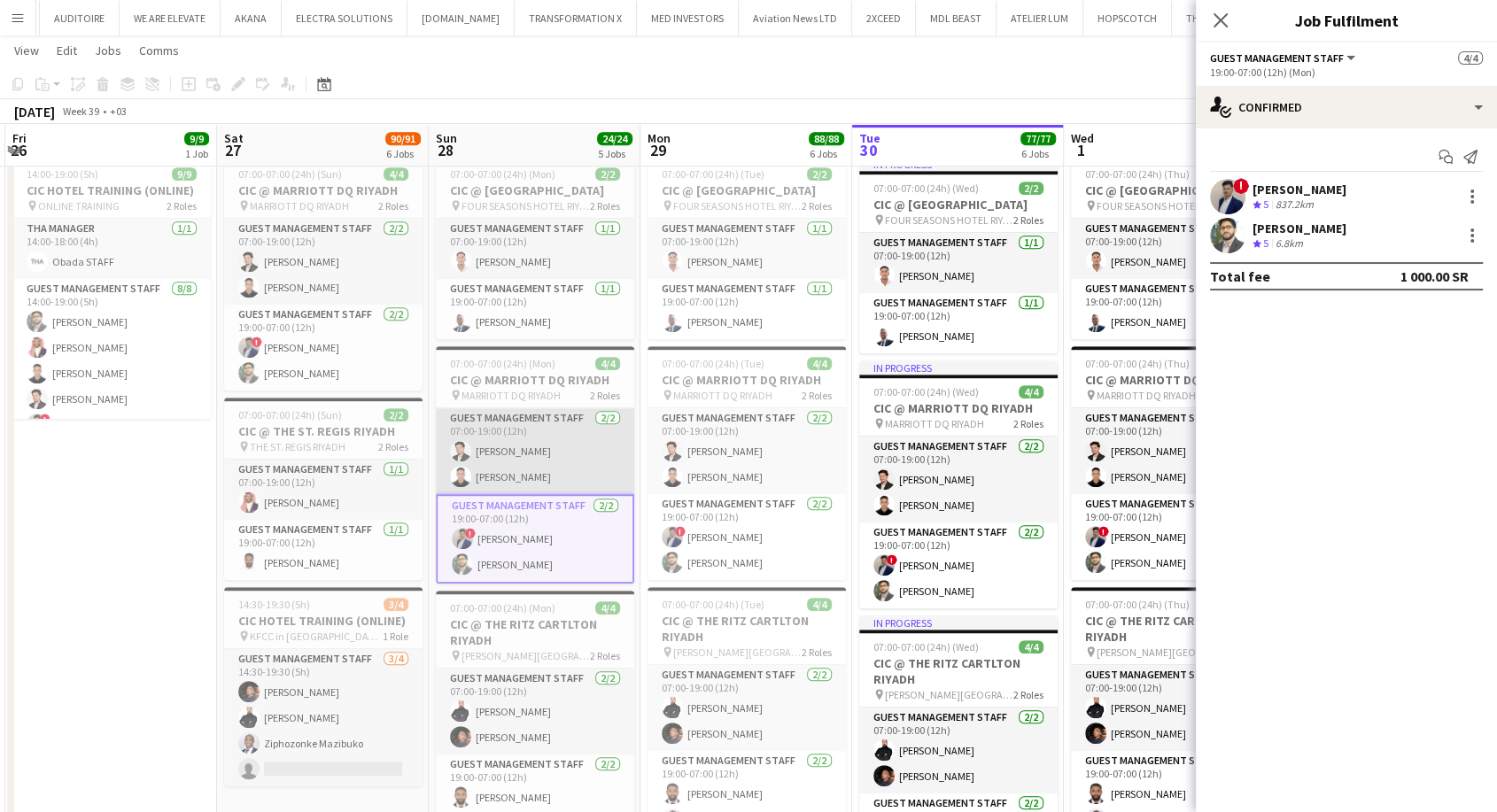
click at [531, 484] on app-card-role "Guest Management Staff 2/2 07:00-19:00 (12h) Jawhar Omar Ahmed Alsheikh" at bounding box center [535, 451] width 198 height 86
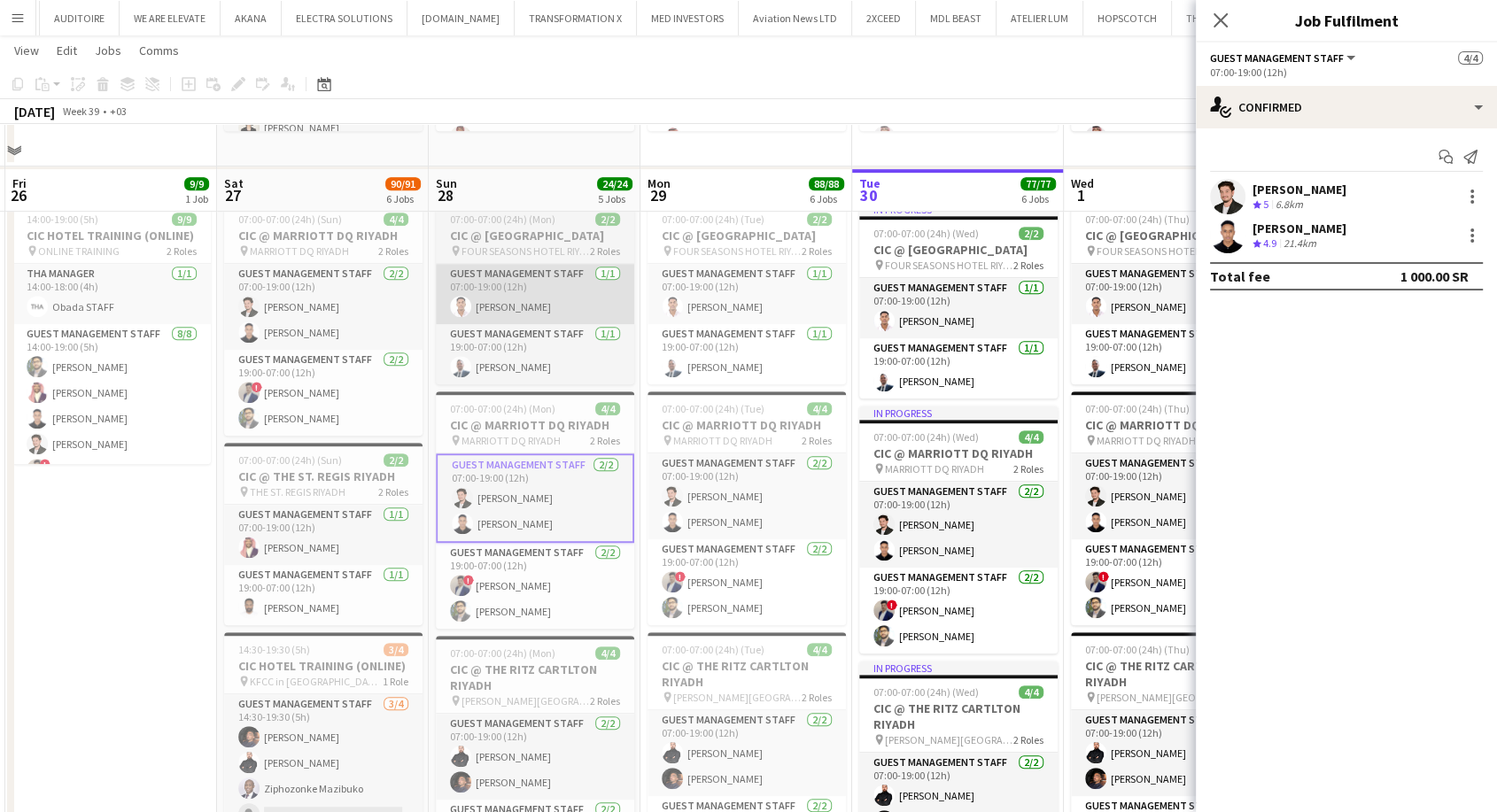
scroll to position [688, 0]
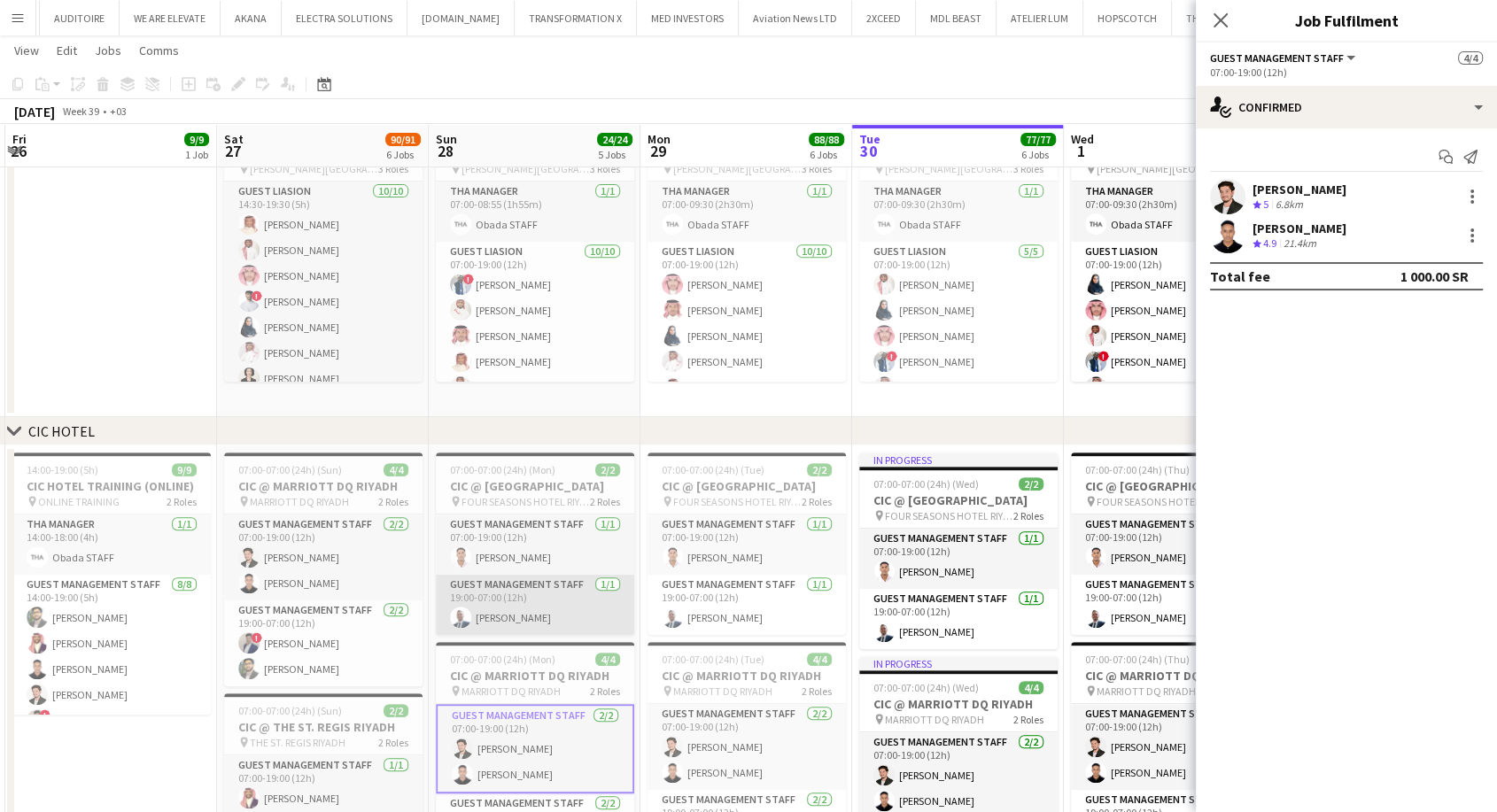
click at [553, 632] on app-card-role "Guest Management Staff 1/1 19:00-07:00 (12h) Mohamad Wahbi" at bounding box center [535, 605] width 198 height 61
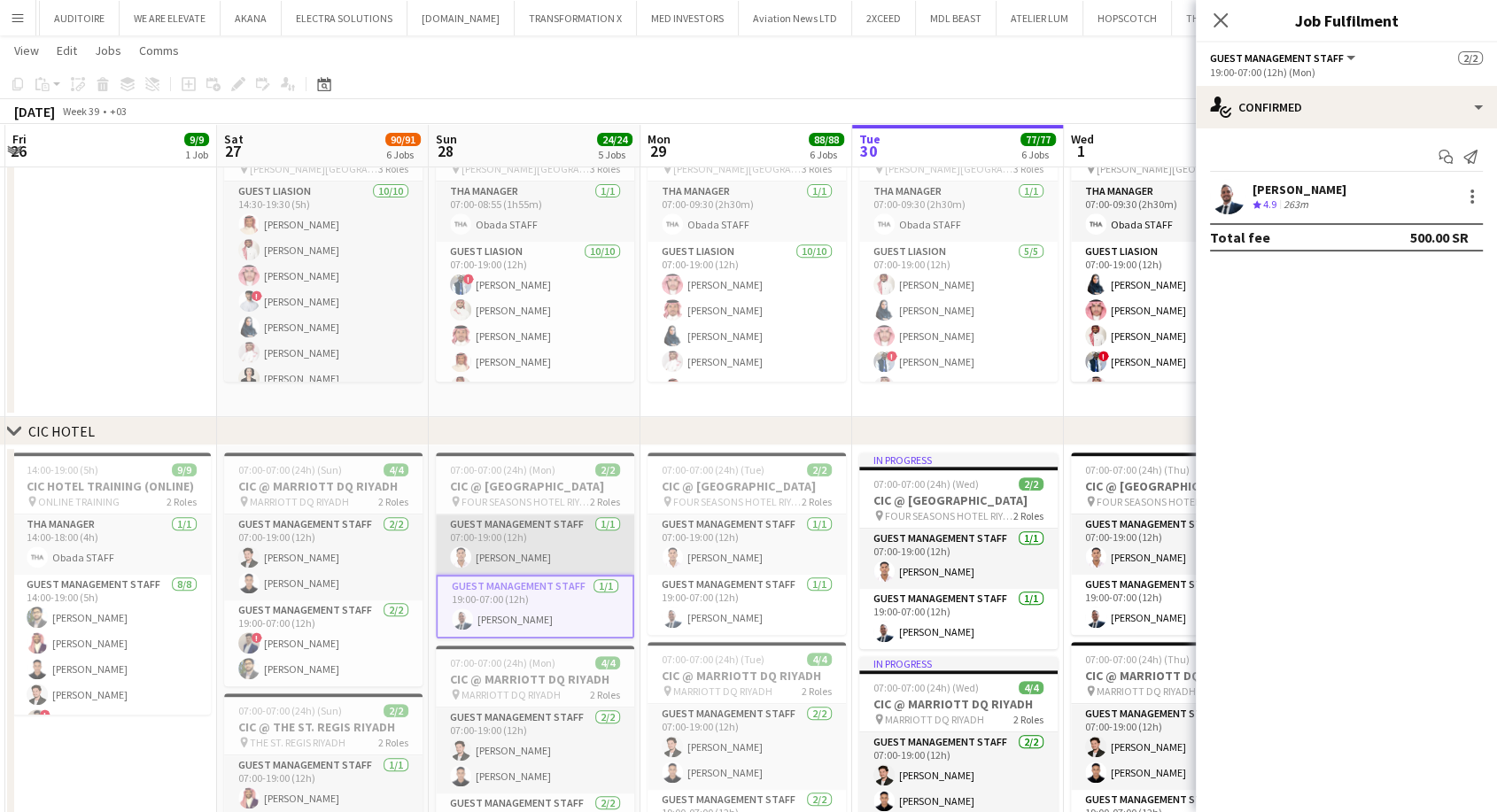
click at [539, 574] on app-card-role "Guest Management Staff 1/1 07:00-19:00 (12h) Basheir Hussein" at bounding box center [535, 545] width 198 height 61
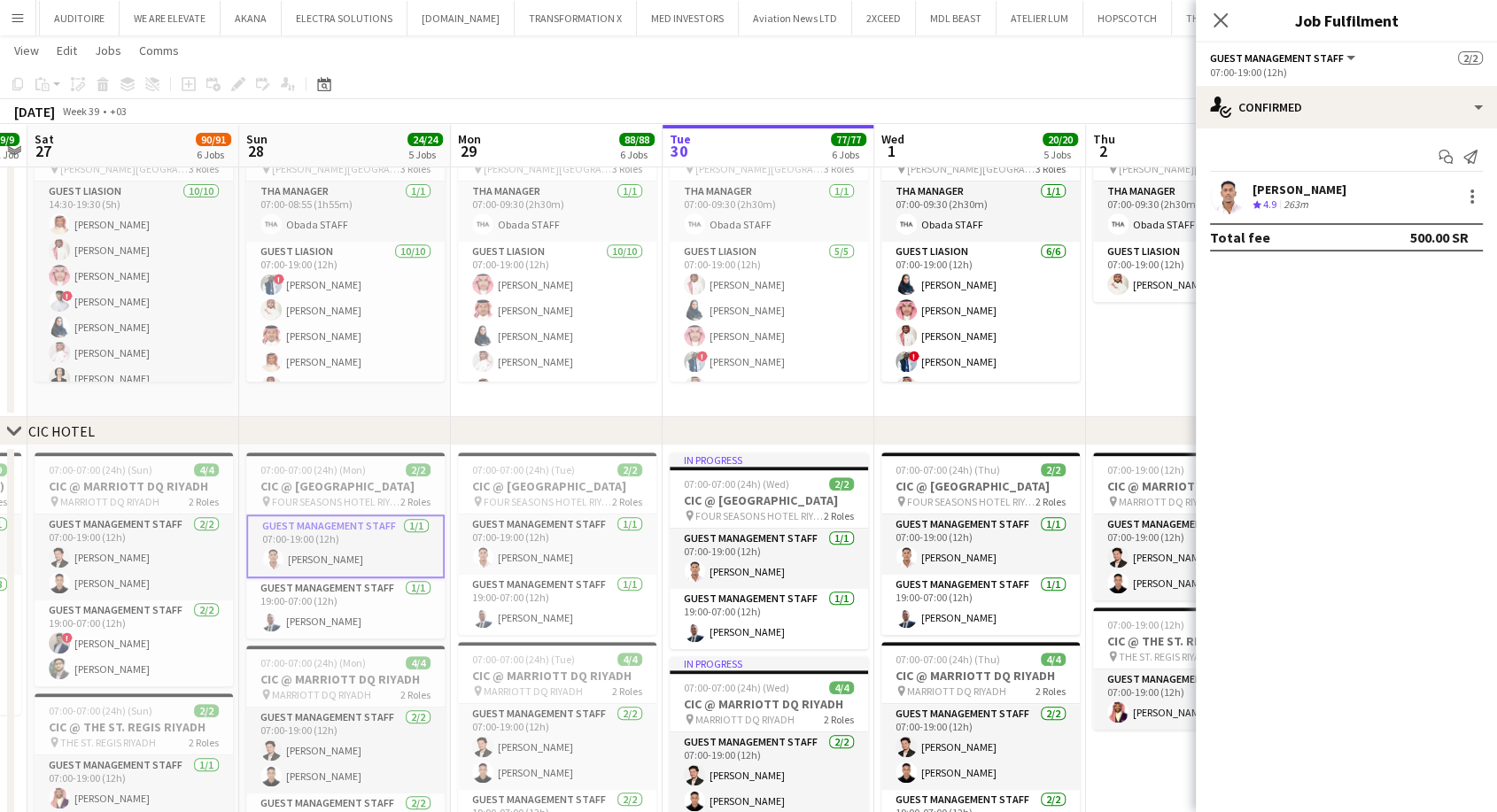
drag, startPoint x: 603, startPoint y: 617, endPoint x: 414, endPoint y: 596, distance: 190.2
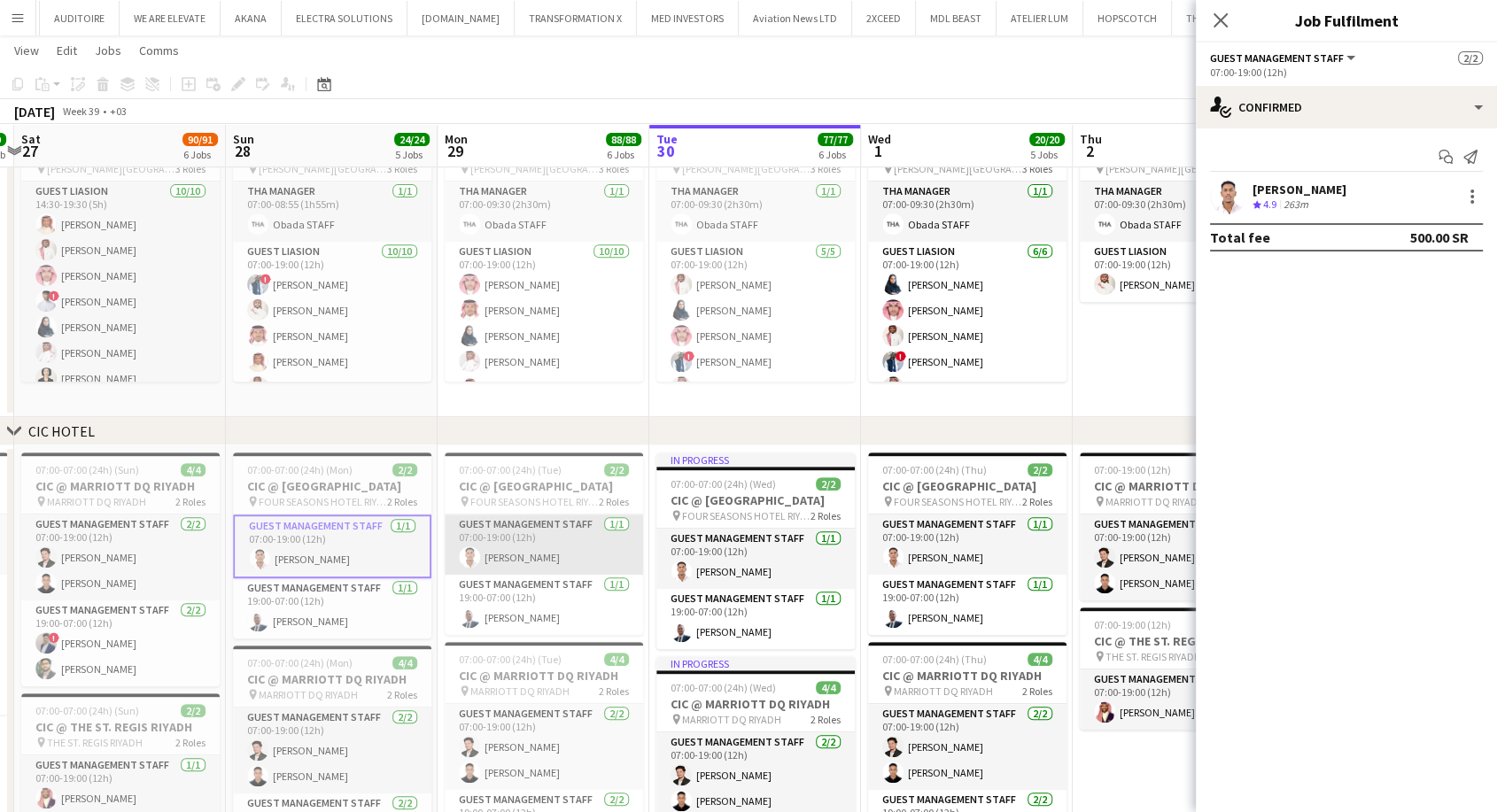
click at [527, 574] on app-card-role "Guest Management Staff 1/1 07:00-19:00 (12h) Basheir Hussein" at bounding box center [544, 545] width 198 height 61
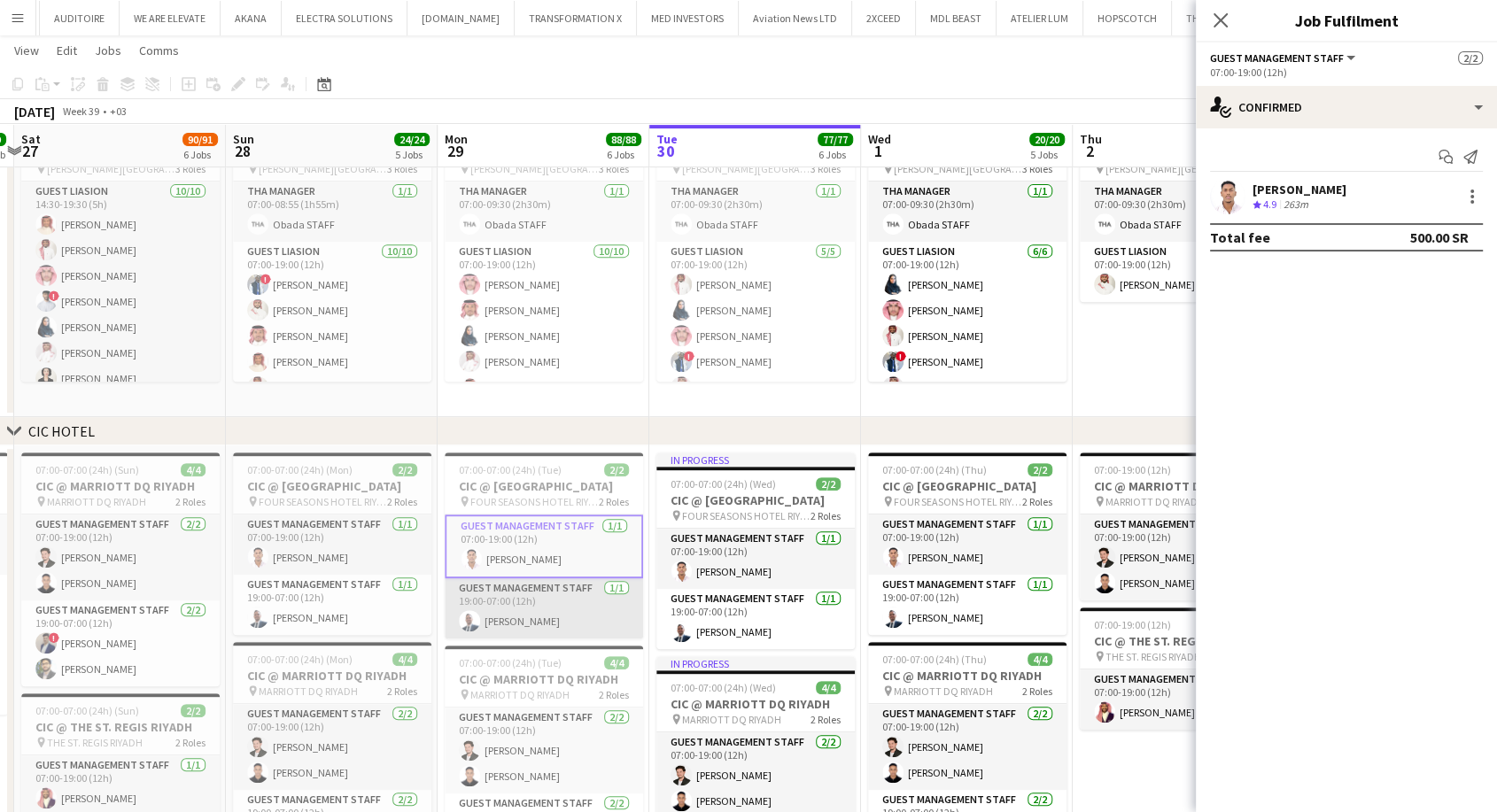
click at [526, 619] on app-card-role "Guest Management Staff 1/1 19:00-07:00 (12h) Mohamad Wahbi" at bounding box center [544, 608] width 198 height 61
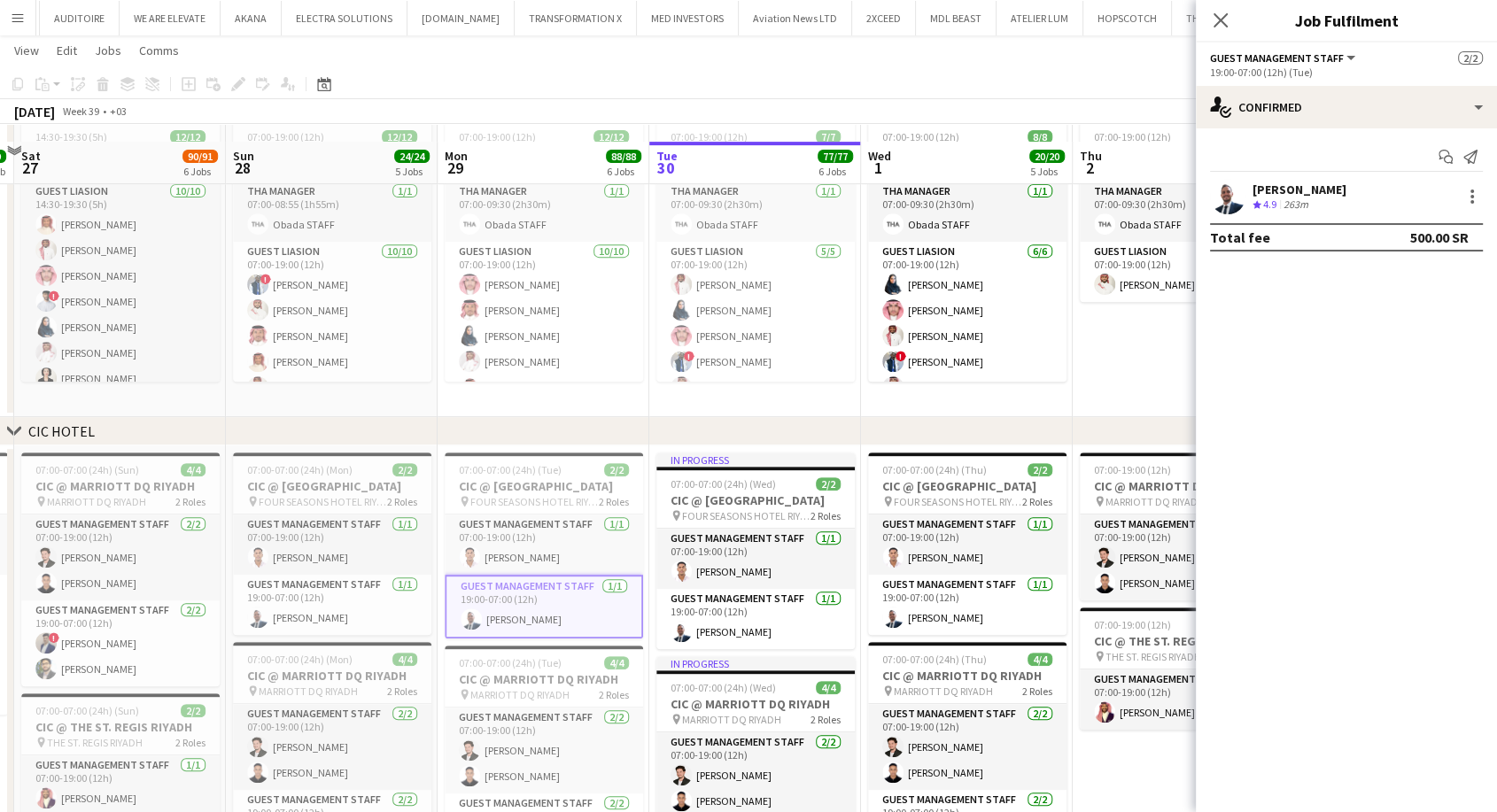
scroll to position [885, 0]
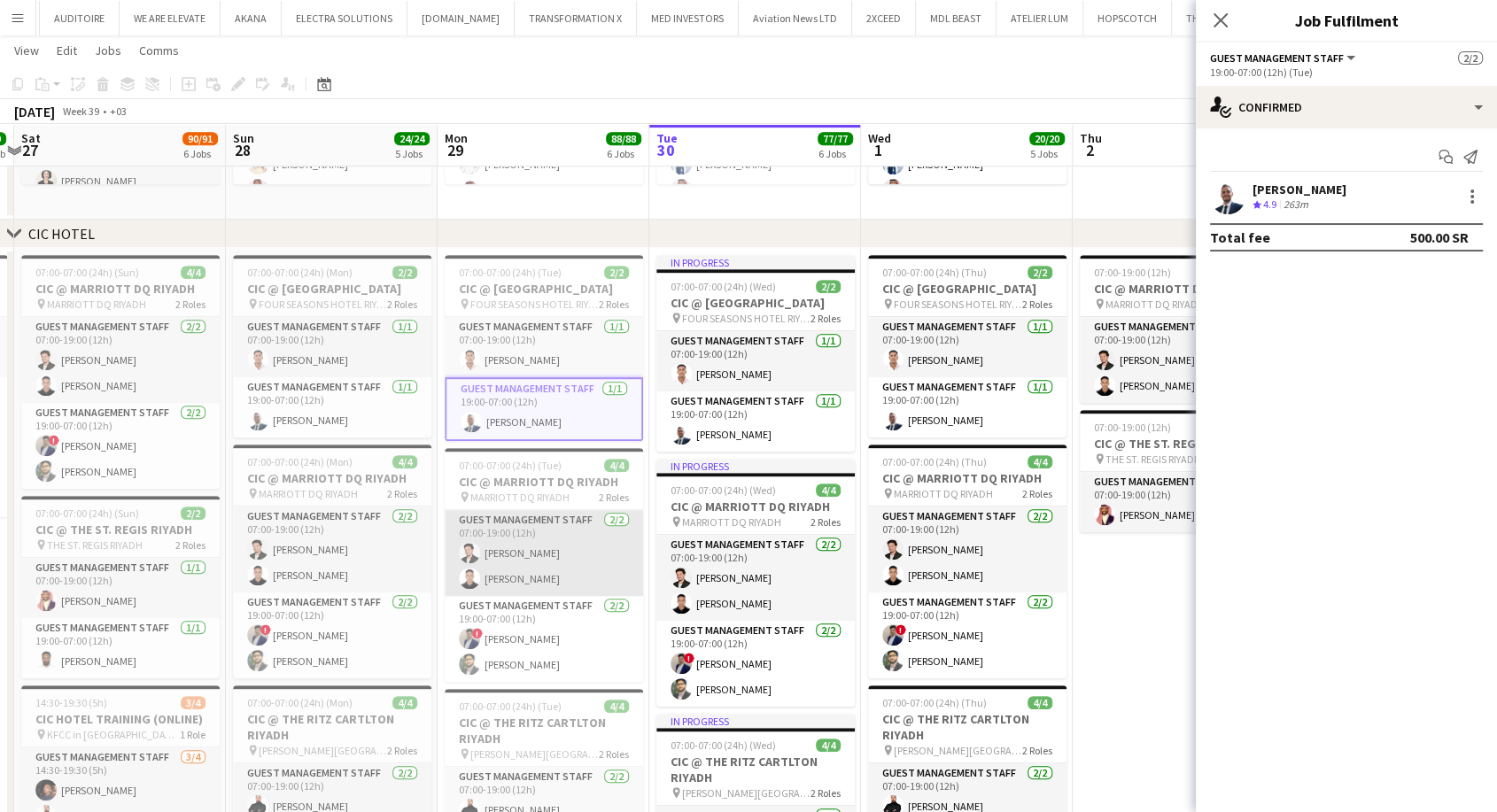
click at [526, 583] on app-card-role "Guest Management Staff 2/2 07:00-19:00 (12h) Jawhar Omar Ahmed Alsheikh" at bounding box center [544, 553] width 198 height 86
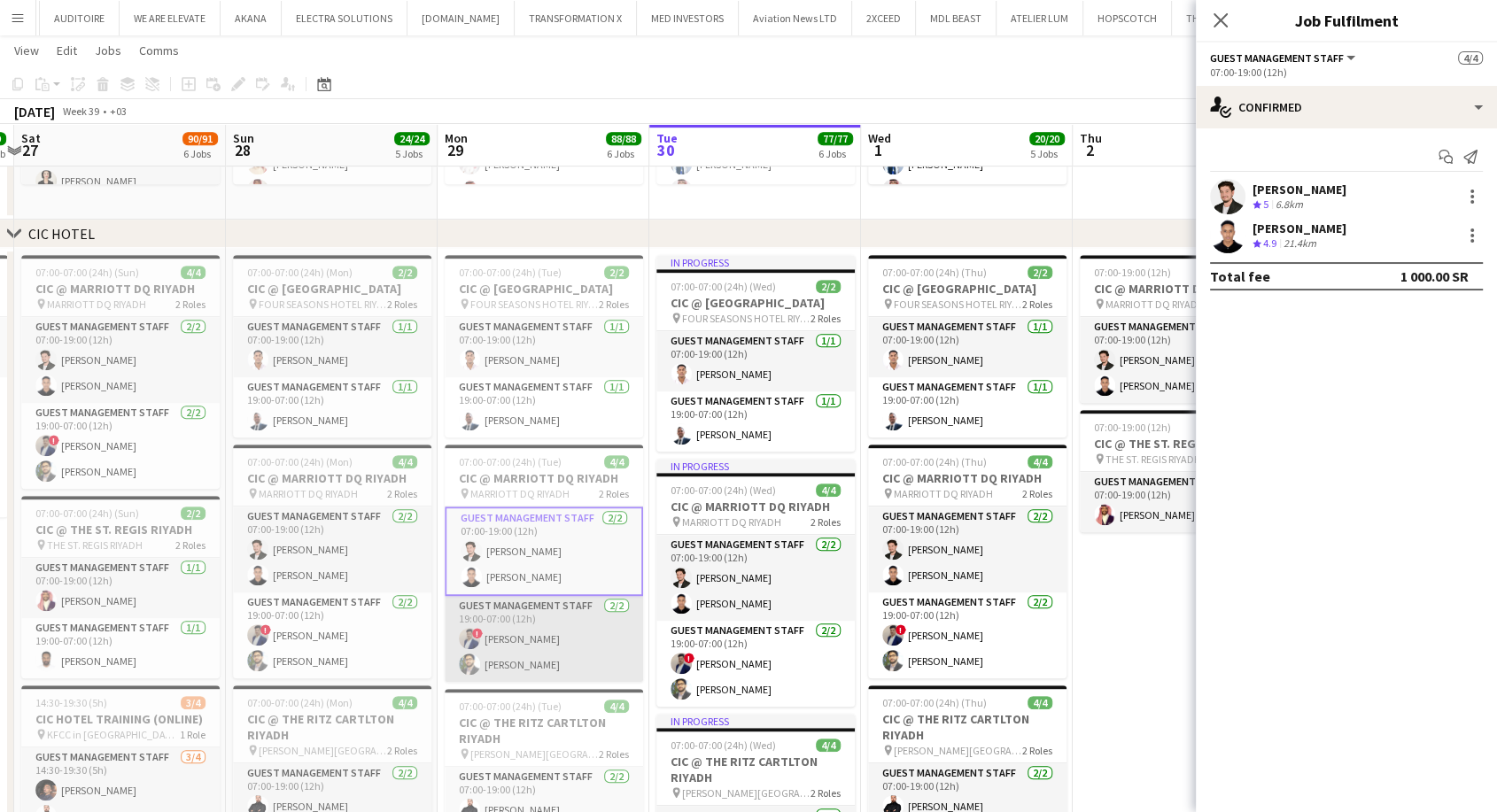
click at [521, 653] on app-card-role "Guest Management Staff 2/2 19:00-07:00 (12h) ! Hamza Omar Abdullah Altawil" at bounding box center [544, 640] width 198 height 86
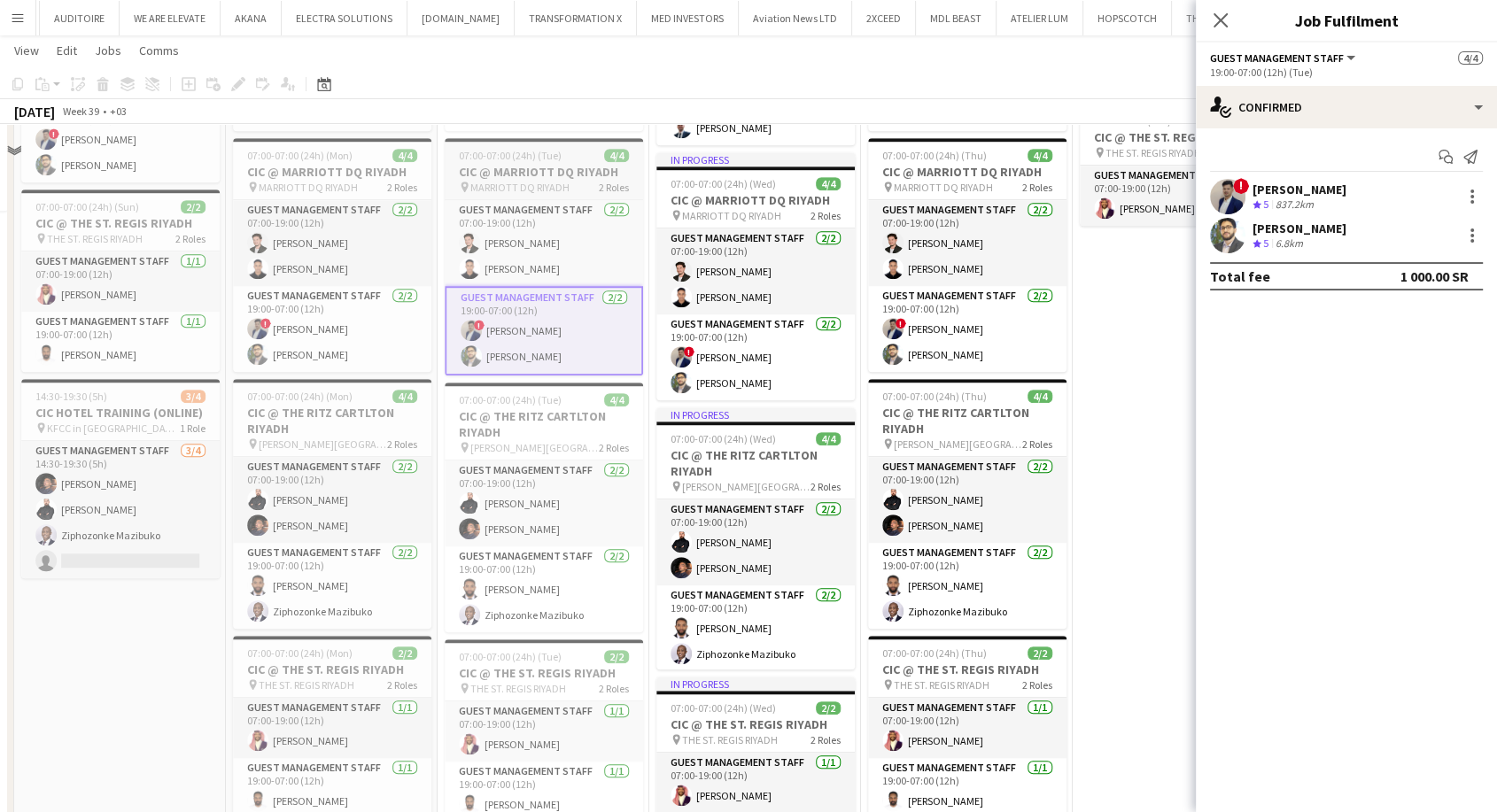
scroll to position [1279, 0]
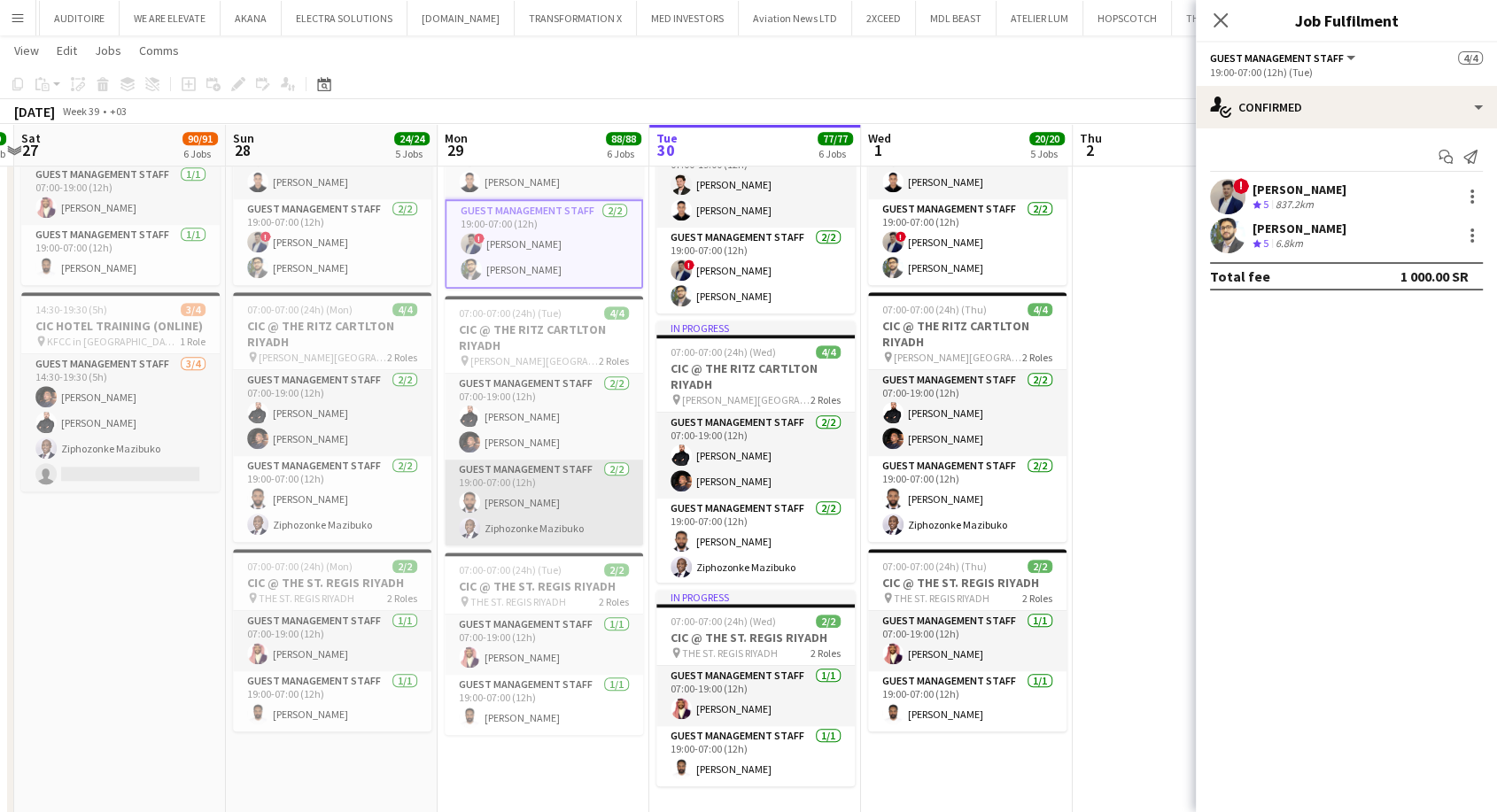
click at [542, 521] on app-card-role "Guest Management Staff 2/2 19:00-07:00 (12h) Abdulrahman Almakki Ziphozonke Maz…" at bounding box center [544, 503] width 198 height 86
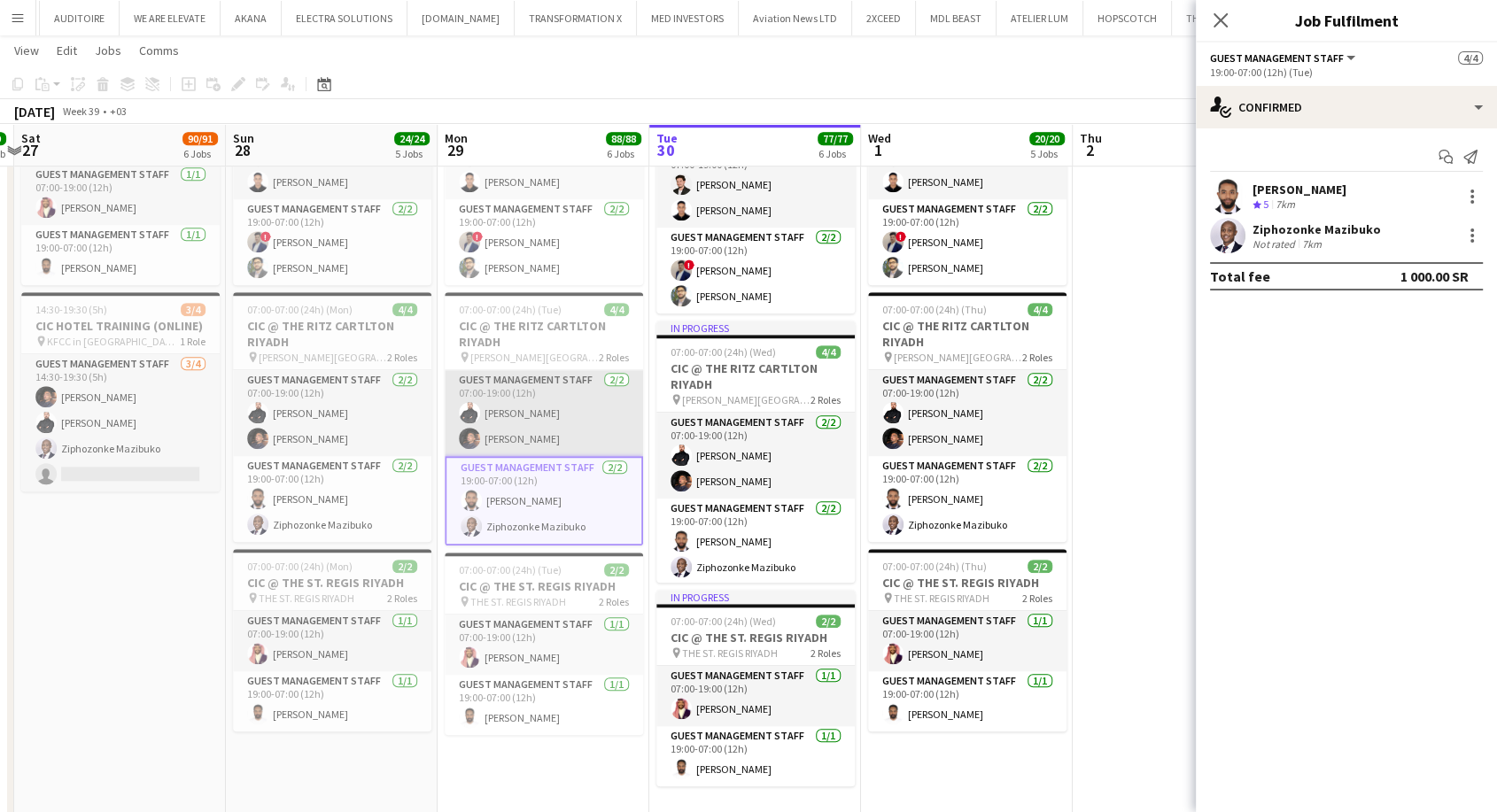
click at [531, 448] on app-card-role "Guest Management Staff 2/2 07:00-19:00 (12h) Osama Atipa Karim Elsayed" at bounding box center [544, 413] width 198 height 86
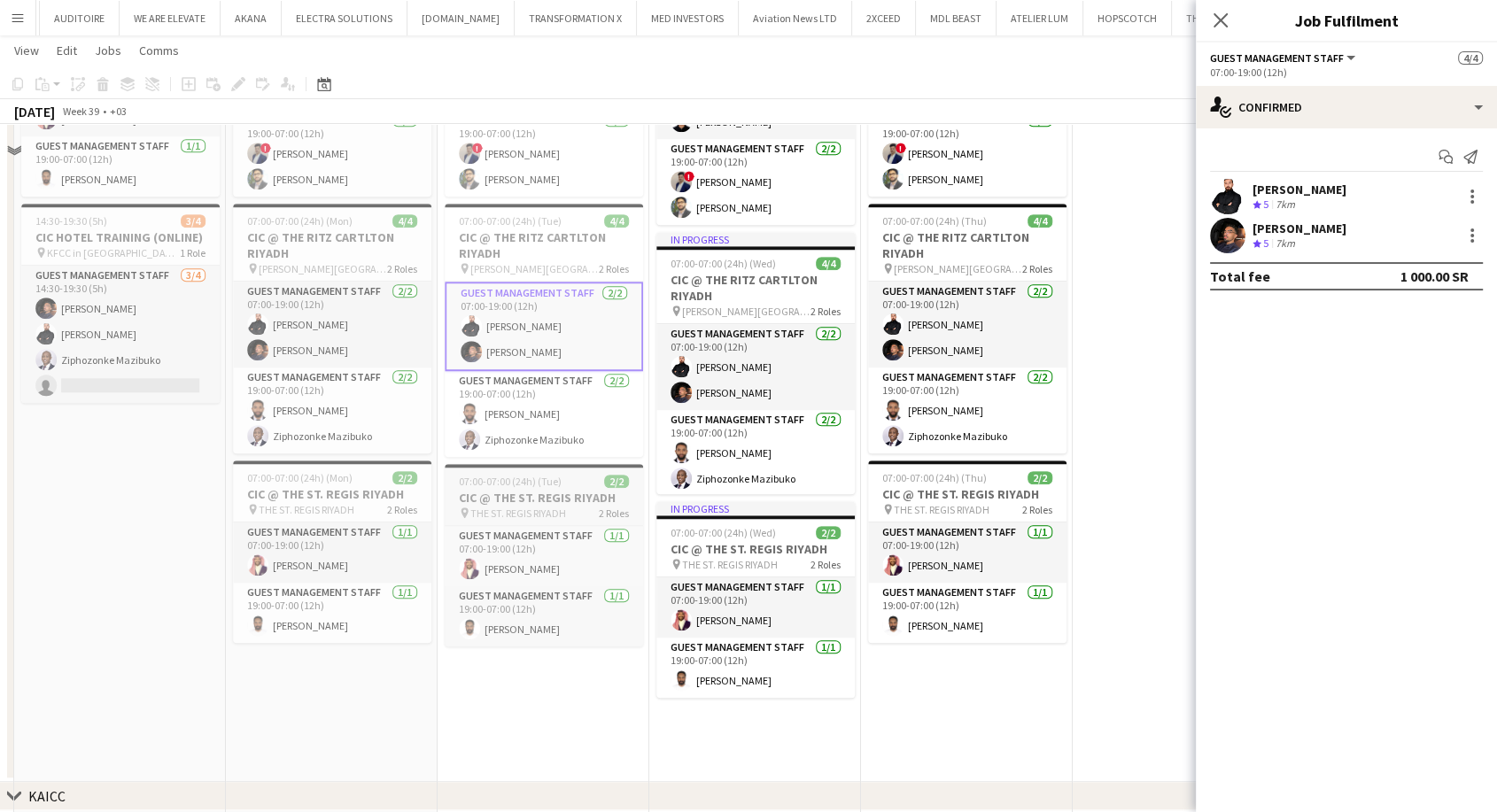
scroll to position [1475, 0]
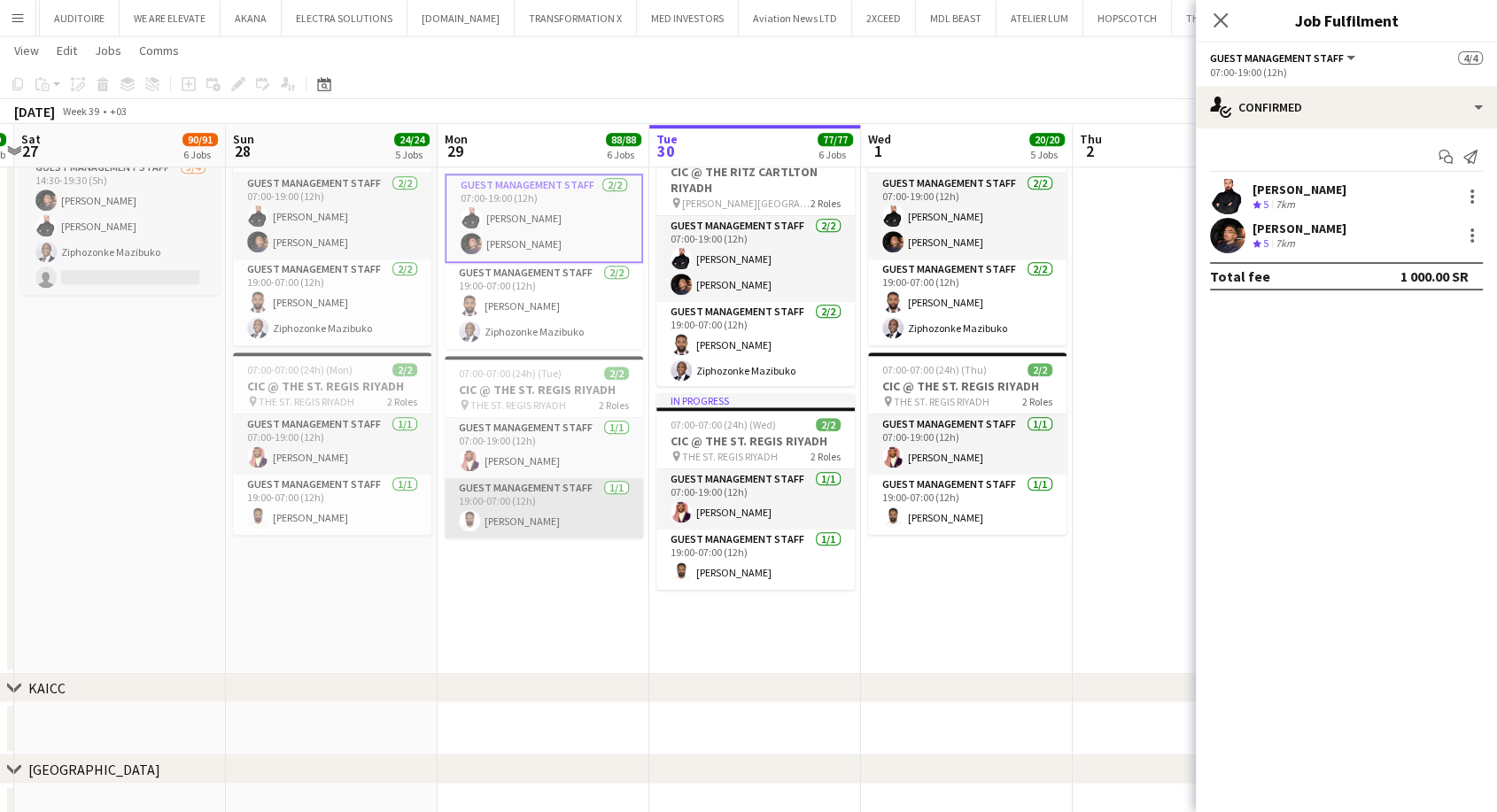
click at [541, 530] on app-card-role "Guest Management Staff 1/1 19:00-07:00 (12h) Saleh Gafer" at bounding box center [544, 508] width 198 height 61
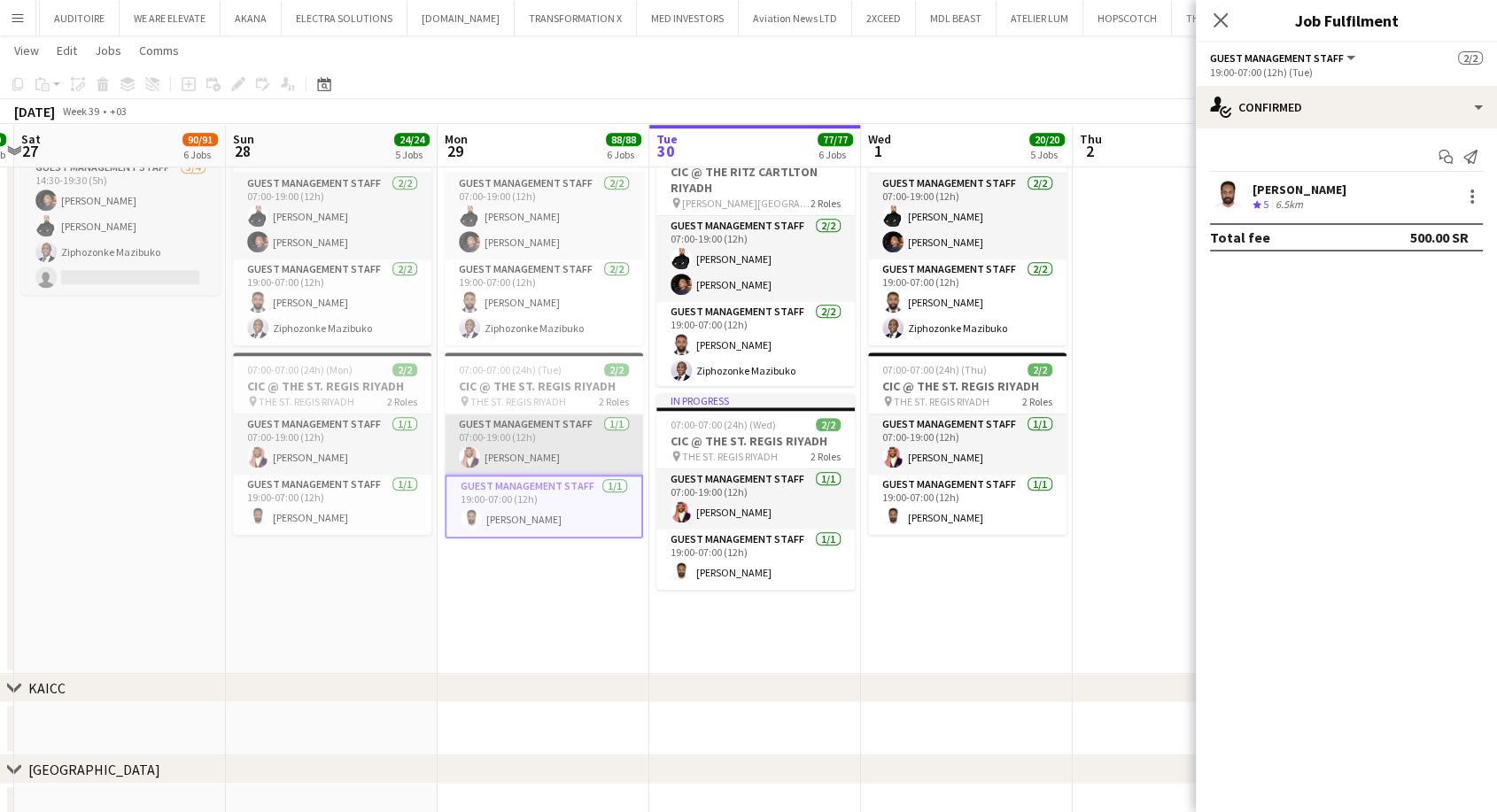
click at [539, 474] on app-card-role "Guest Management Staff 1/1 07:00-19:00 (12h) Mawia Mohamed" at bounding box center [544, 445] width 198 height 61
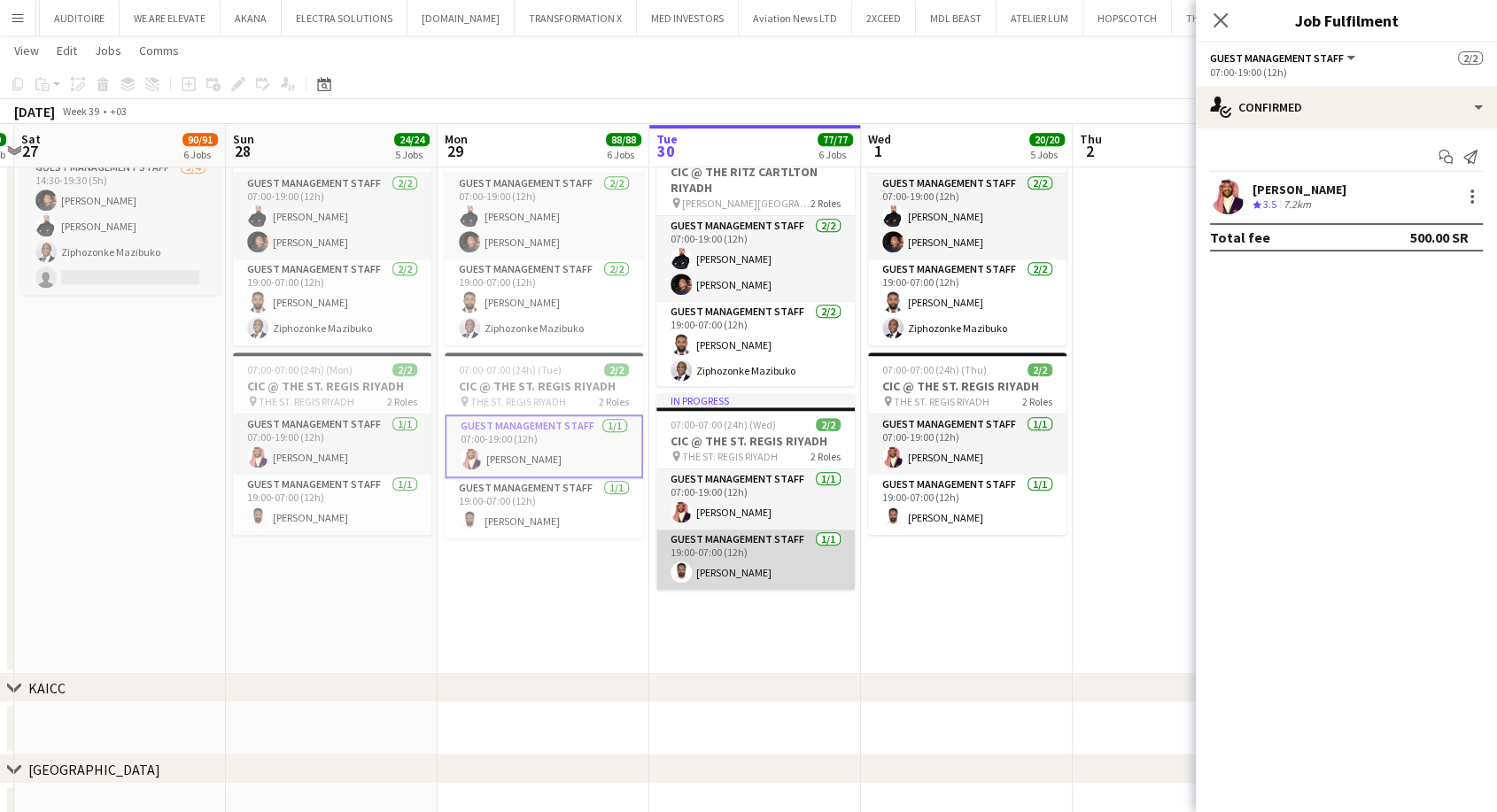
click at [693, 575] on app-card-role "Guest Management Staff 1/1 19:00-07:00 (12h) Saleh Gafer" at bounding box center [755, 560] width 198 height 61
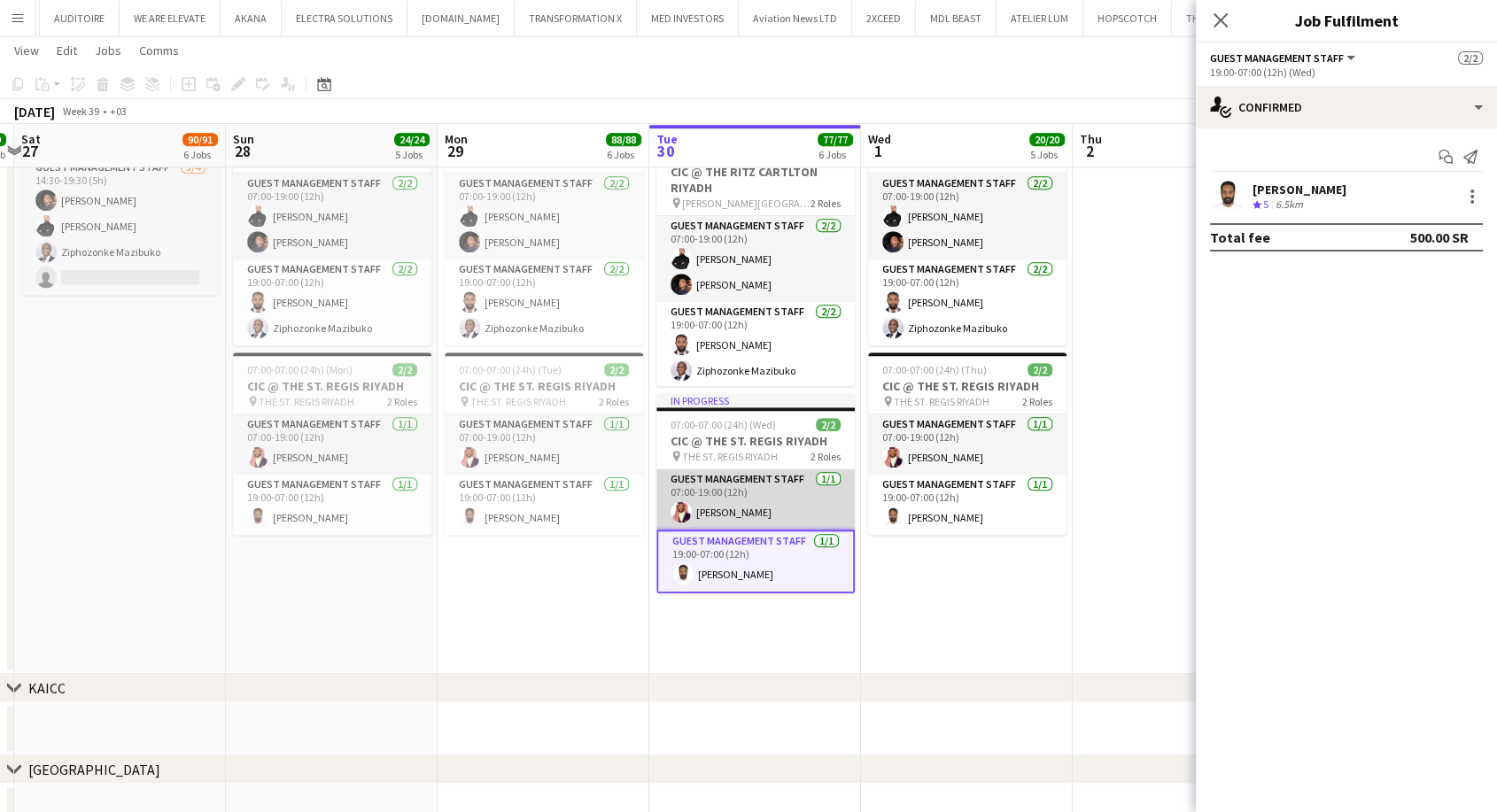
click at [716, 526] on app-card-role "Guest Management Staff 1/1 07:00-19:00 (12h) Mawia Mohamed" at bounding box center [755, 500] width 198 height 61
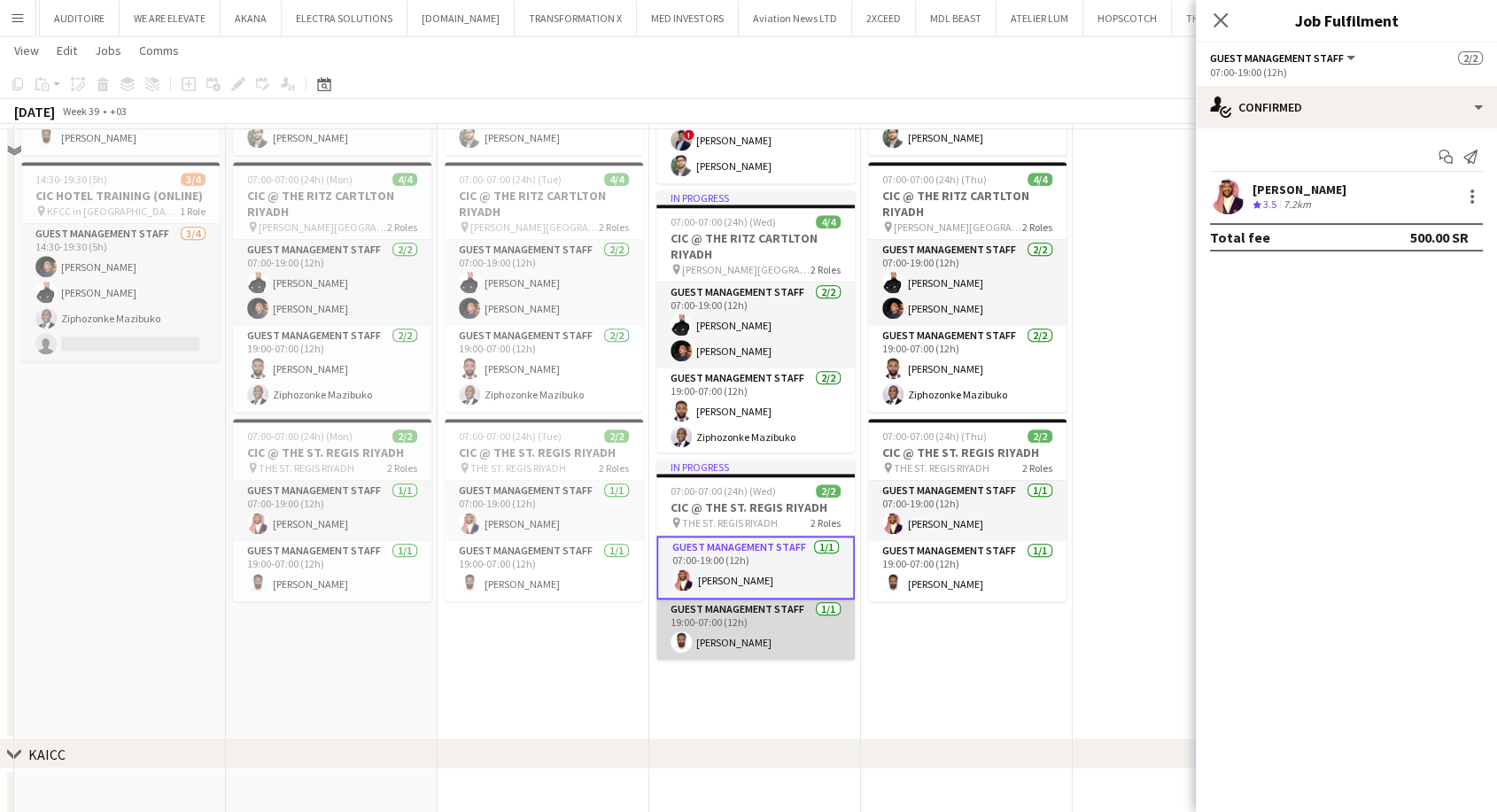
scroll to position [1279, 0]
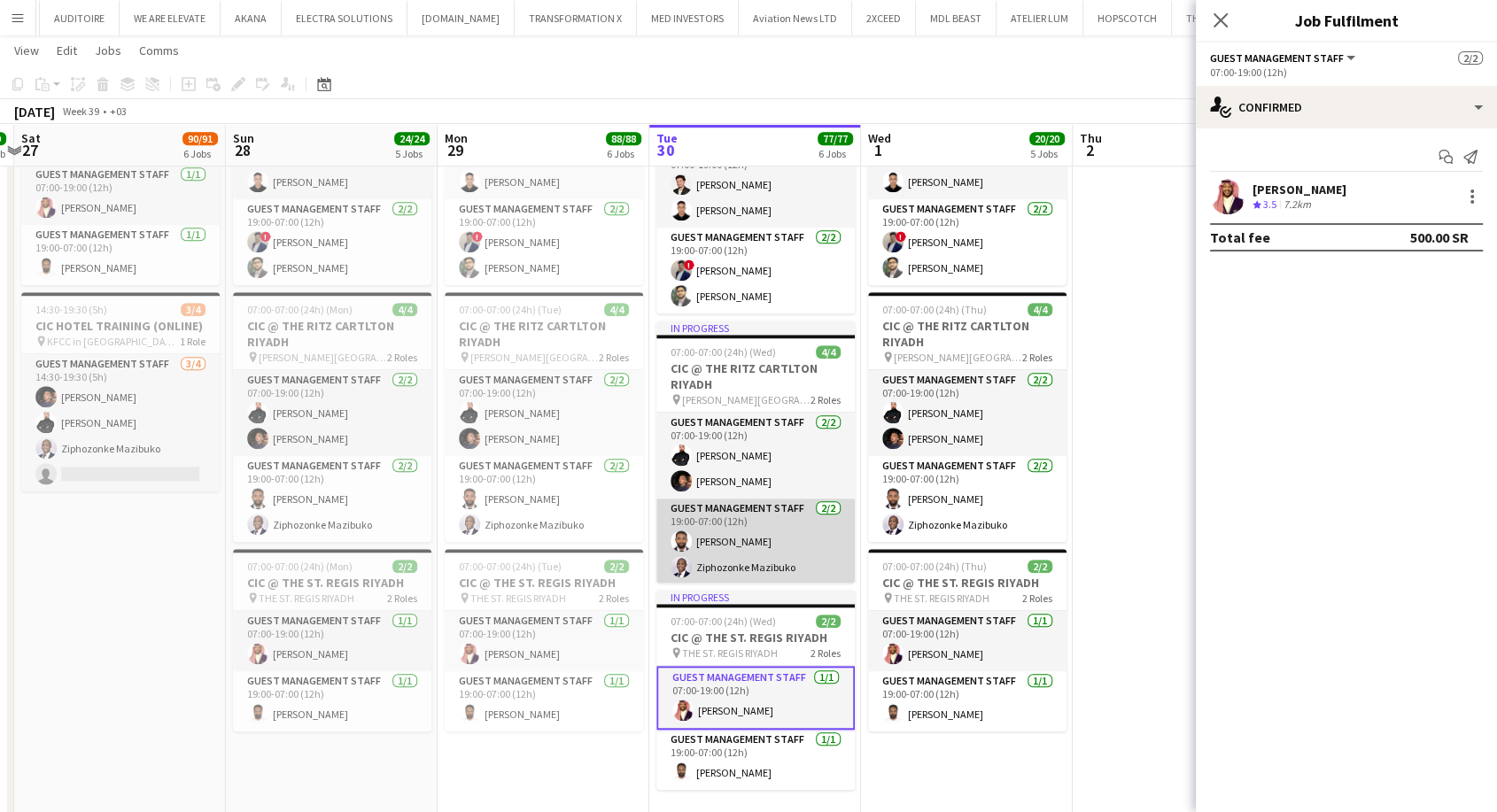
click at [732, 577] on app-card-role "Guest Management Staff 2/2 19:00-07:00 (12h) Abdulrahman Almakki Ziphozonke Maz…" at bounding box center [755, 541] width 198 height 86
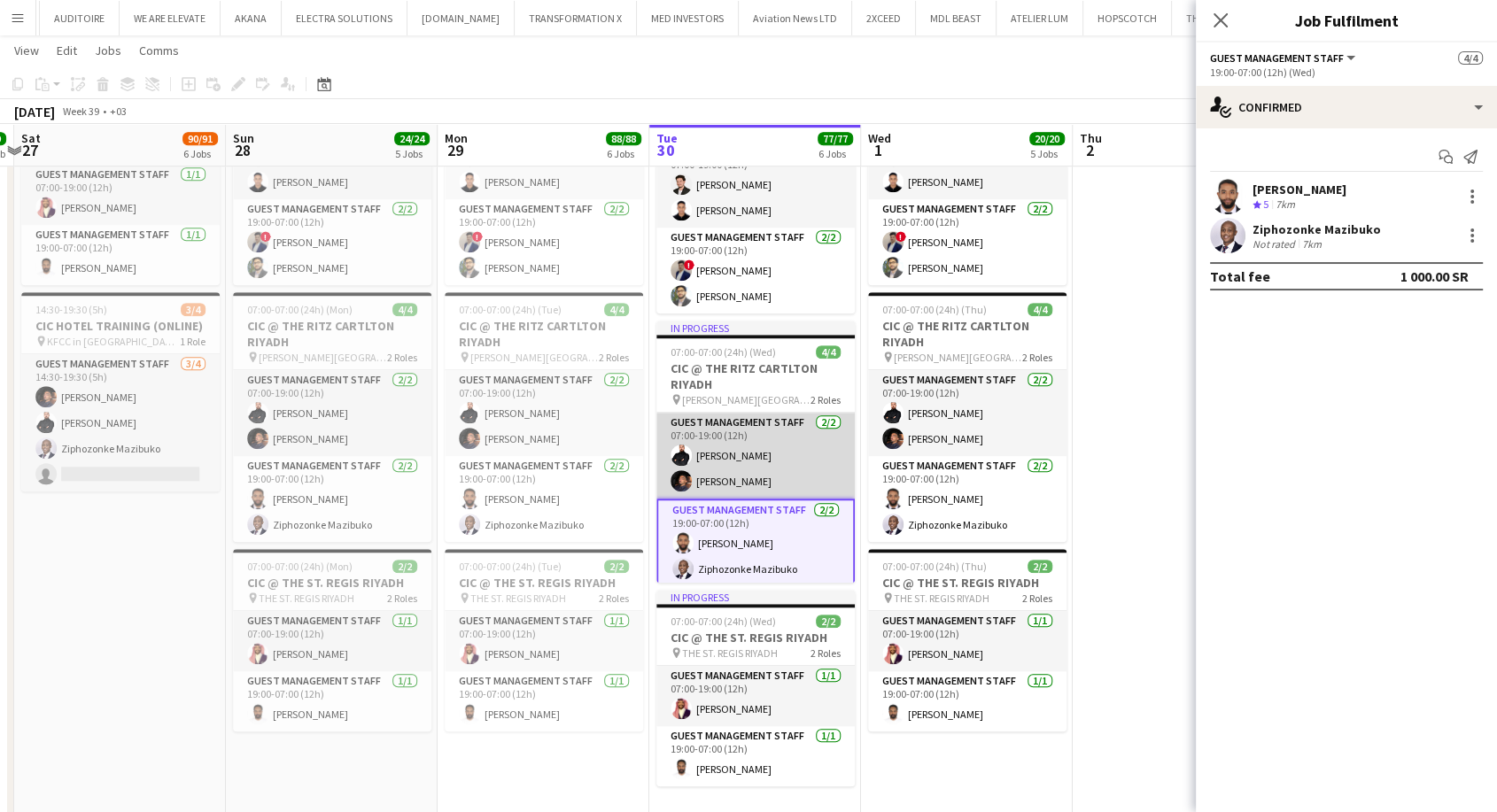
click at [732, 498] on app-card-role "Guest Management Staff 2/2 07:00-19:00 (12h) Osama Atipa Karim Elsayed" at bounding box center [755, 456] width 198 height 86
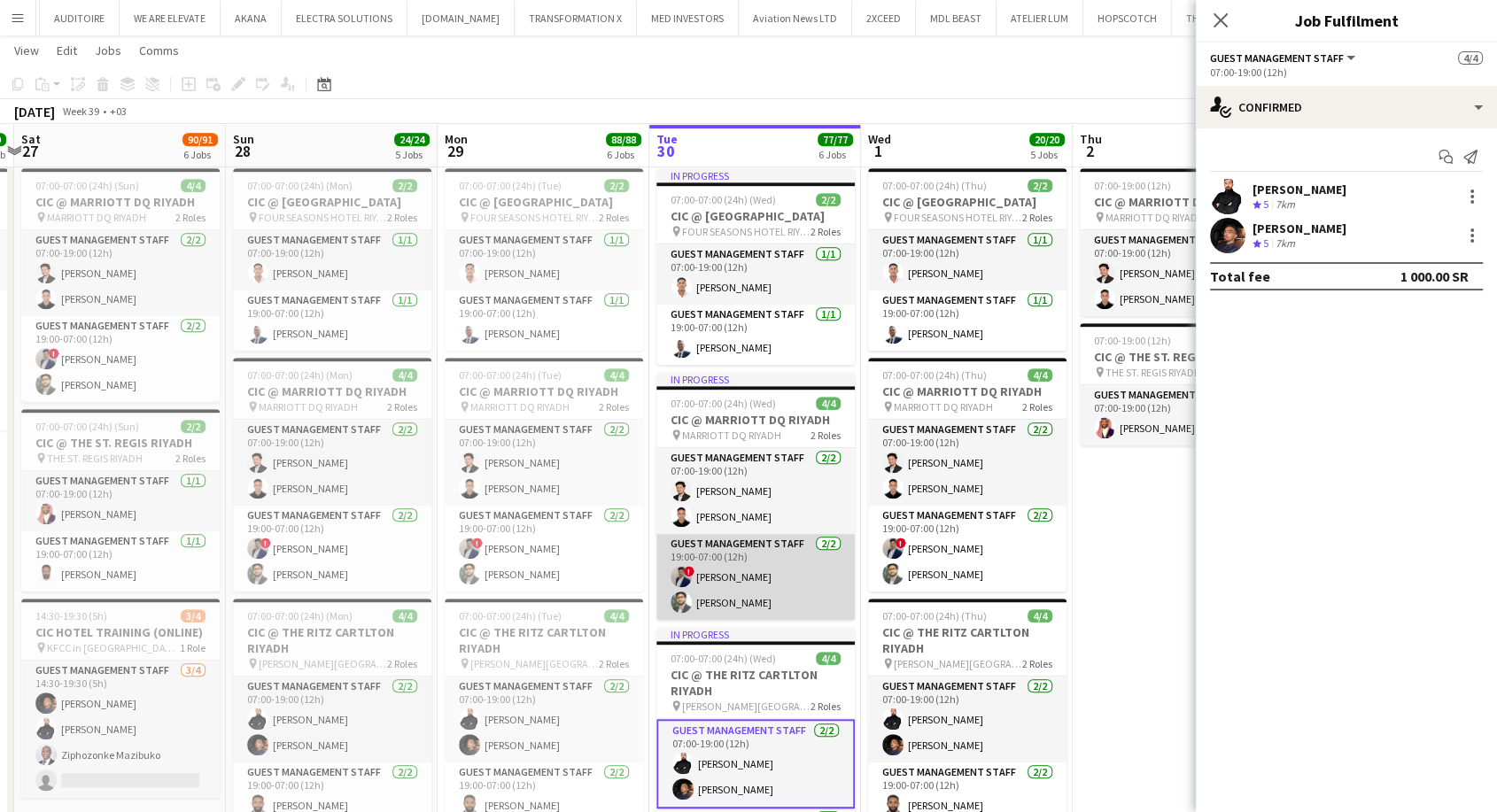
scroll to position [885, 0]
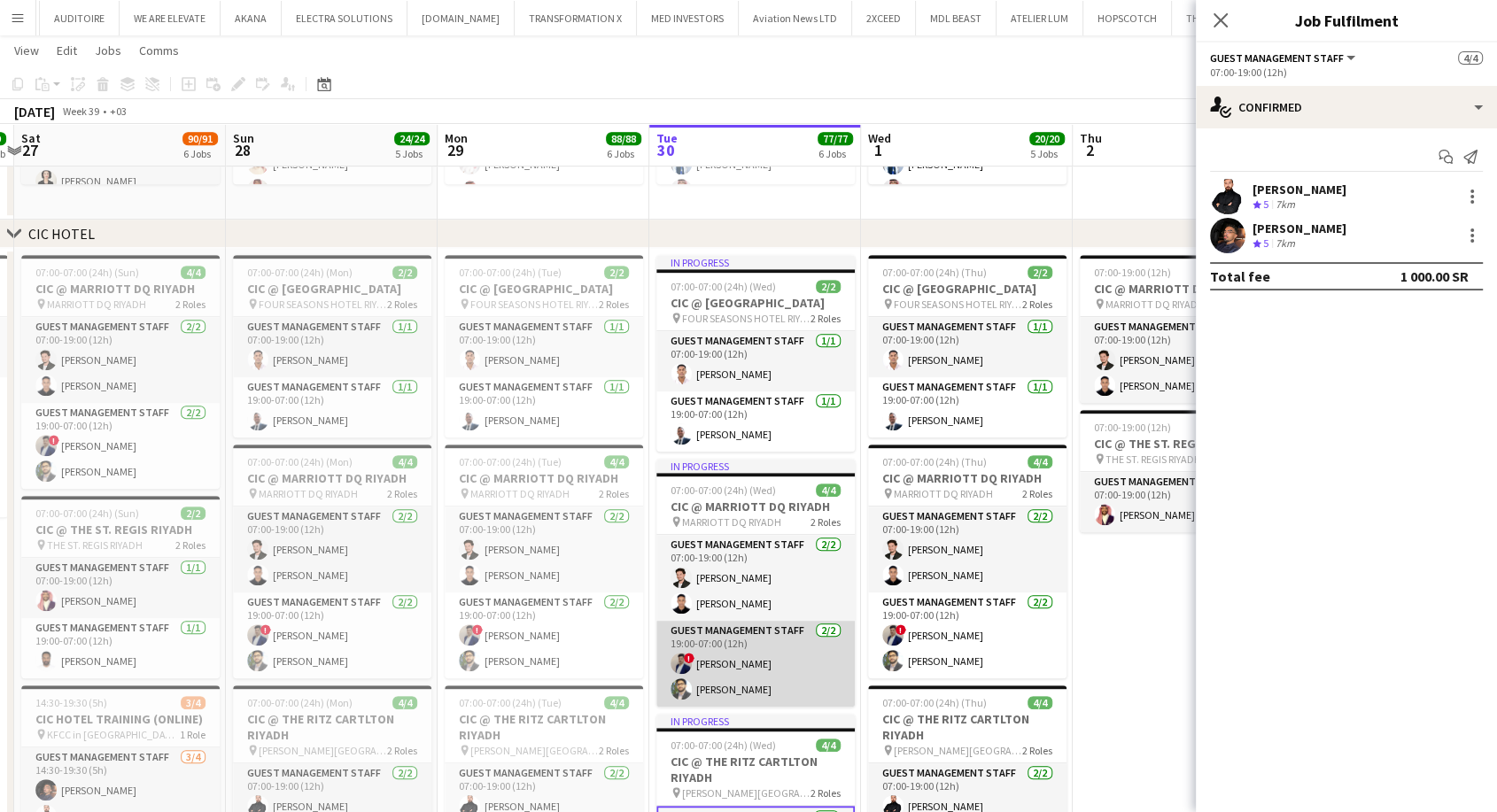
click at [744, 689] on app-card-role "Guest Management Staff 2/2 19:00-07:00 (12h) ! Hamza Omar Abdullah Altawil" at bounding box center [755, 664] width 198 height 86
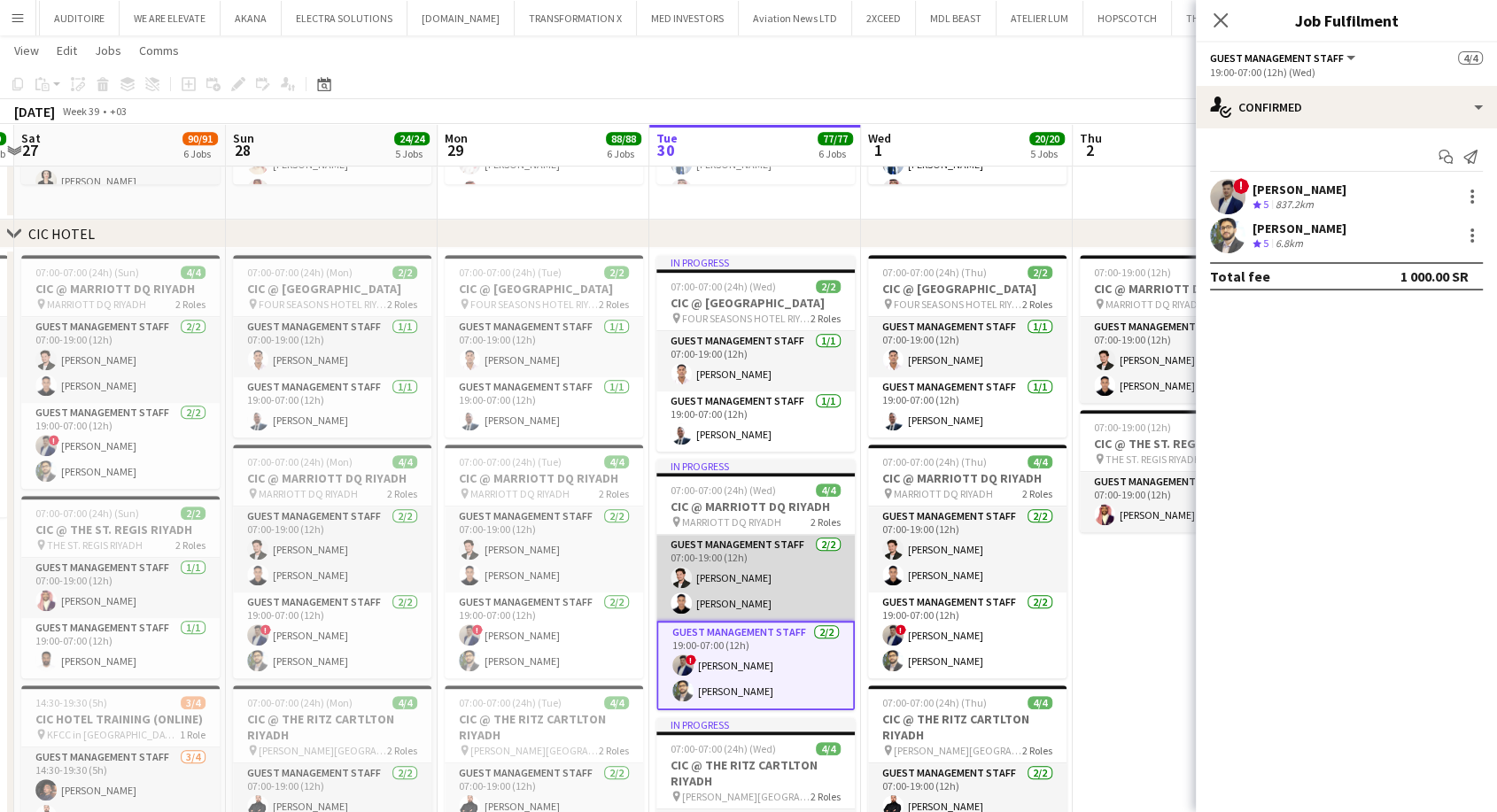
click at [743, 609] on app-card-role "Guest Management Staff 2/2 07:00-19:00 (12h) Jawhar Omar Ahmed Alsheikh" at bounding box center [755, 578] width 198 height 86
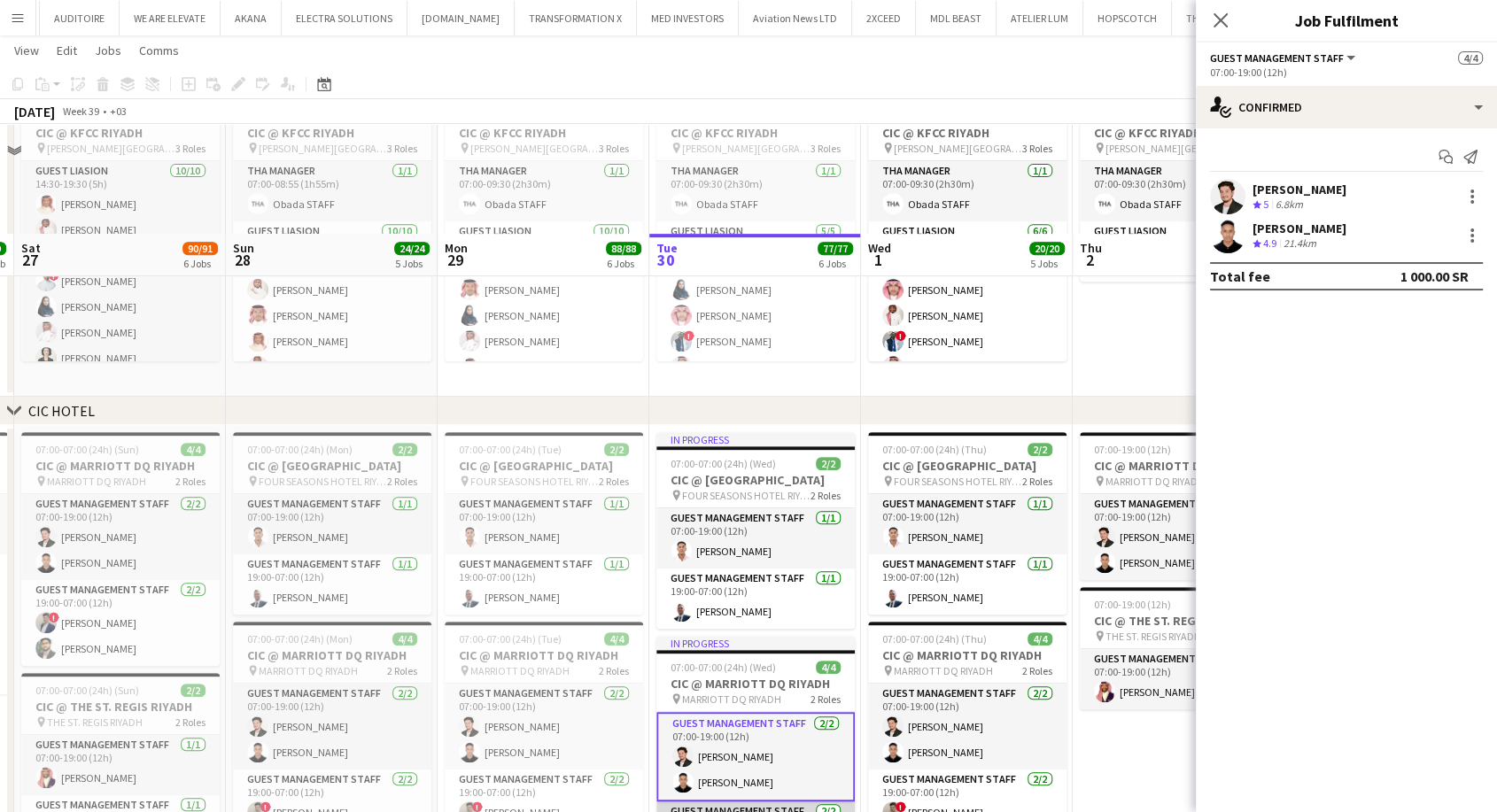
scroll to position [688, 0]
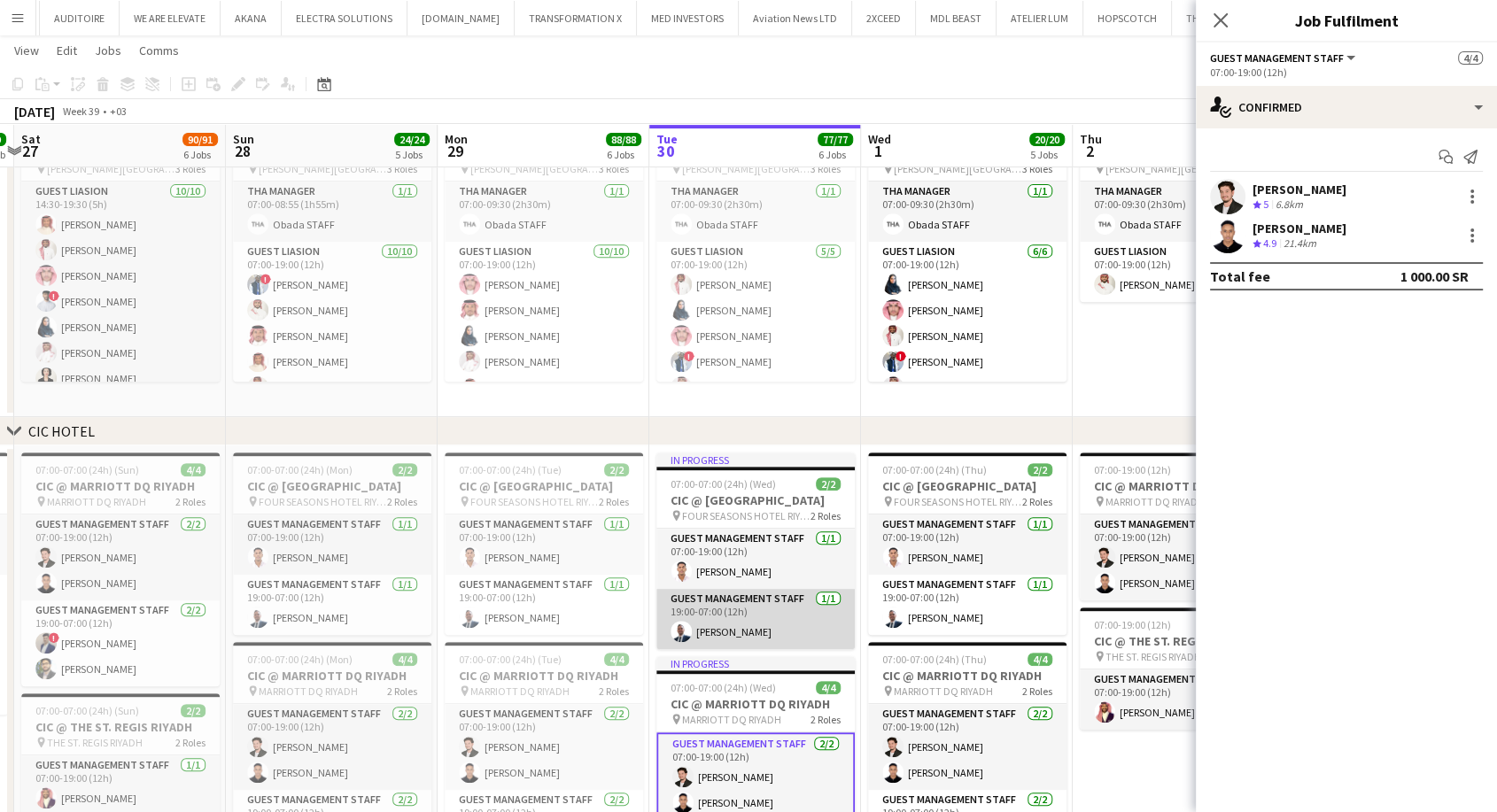
click at [743, 649] on app-card-role "Guest Management Staff 1/1 19:00-07:00 (12h) Mohamad Wahbi" at bounding box center [755, 619] width 198 height 61
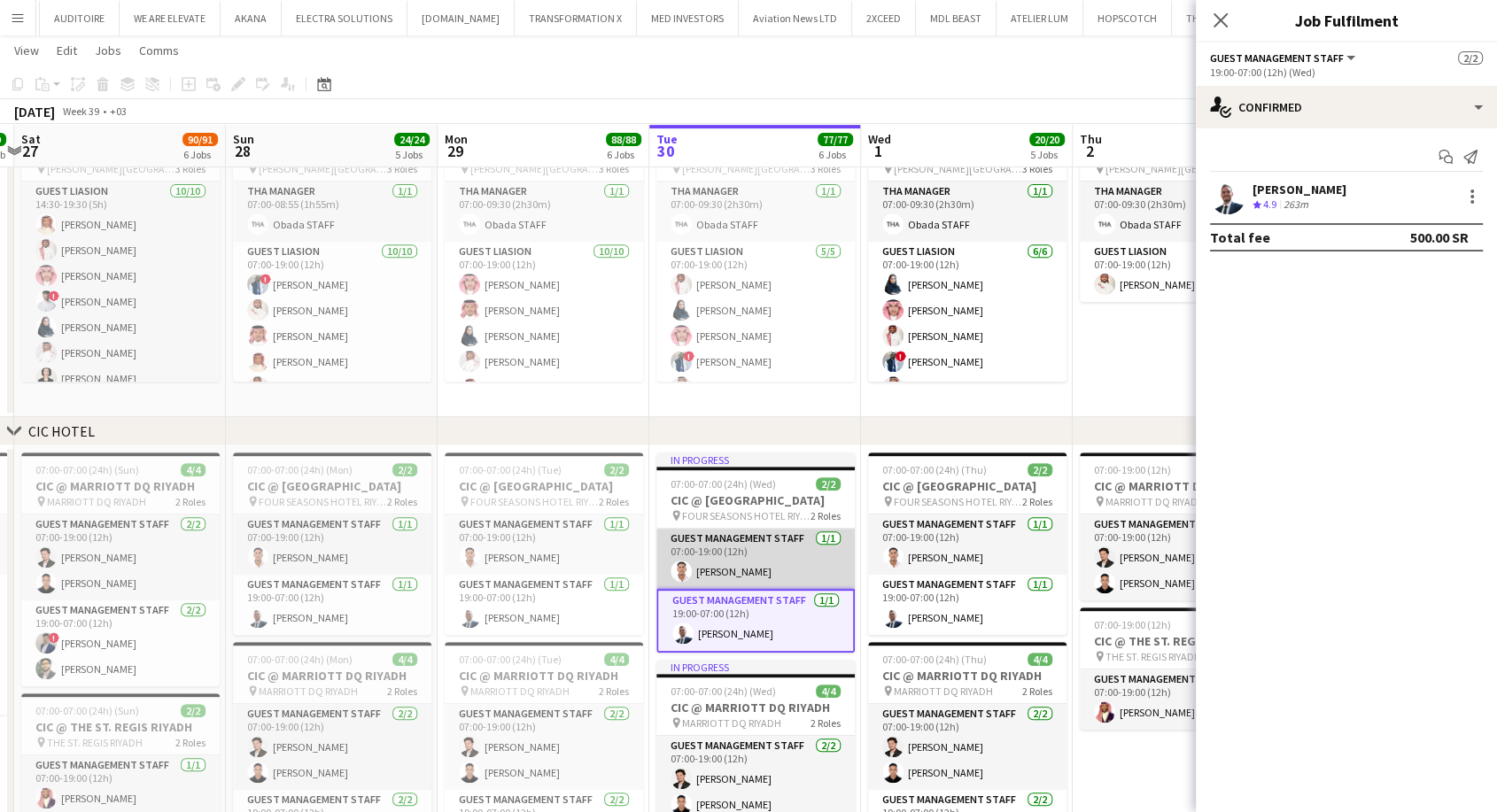
click at [739, 587] on app-card-role "Guest Management Staff 1/1 07:00-19:00 (12h) Basheir Hussein" at bounding box center [755, 559] width 198 height 61
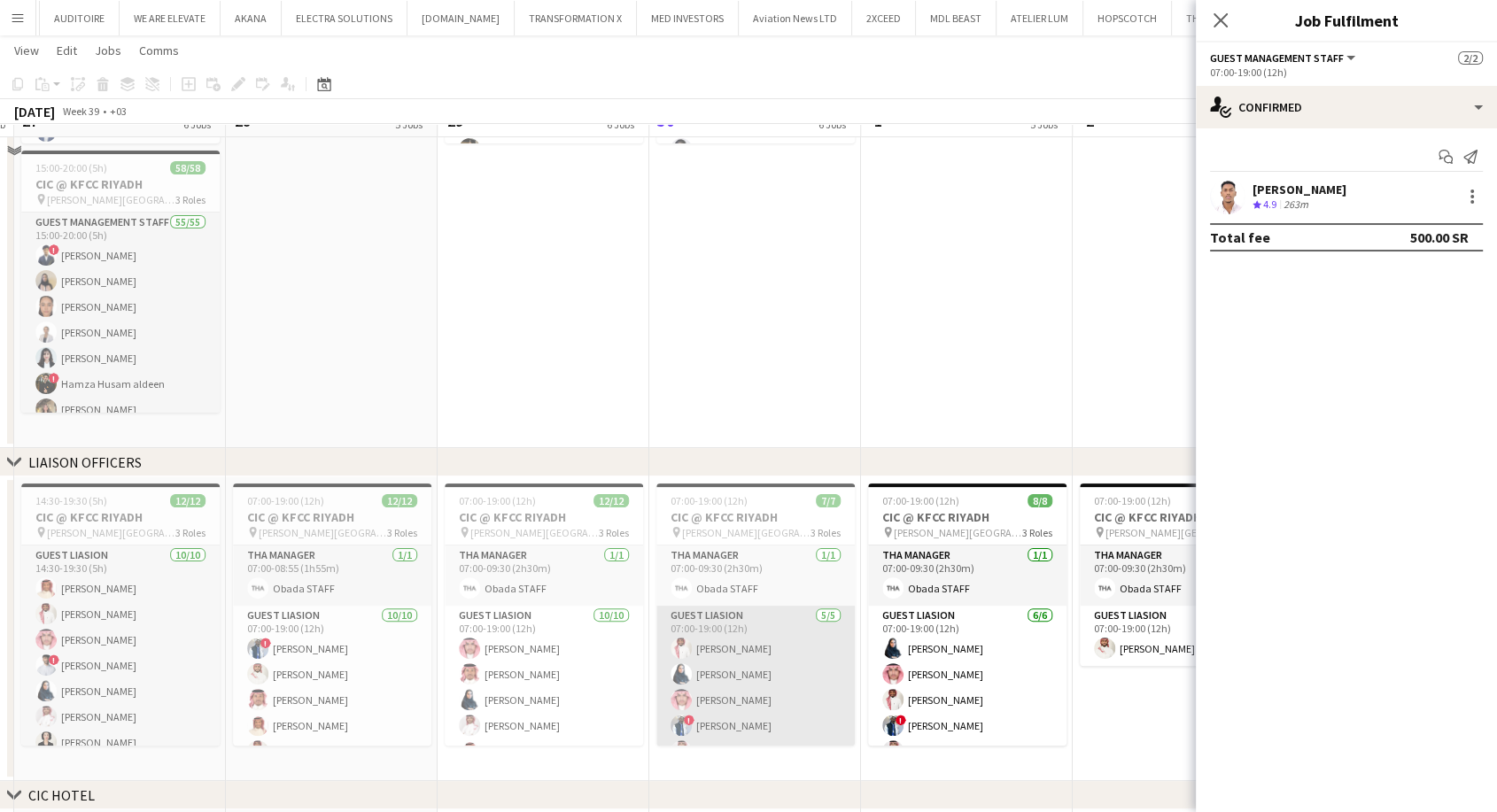
scroll to position [295, 0]
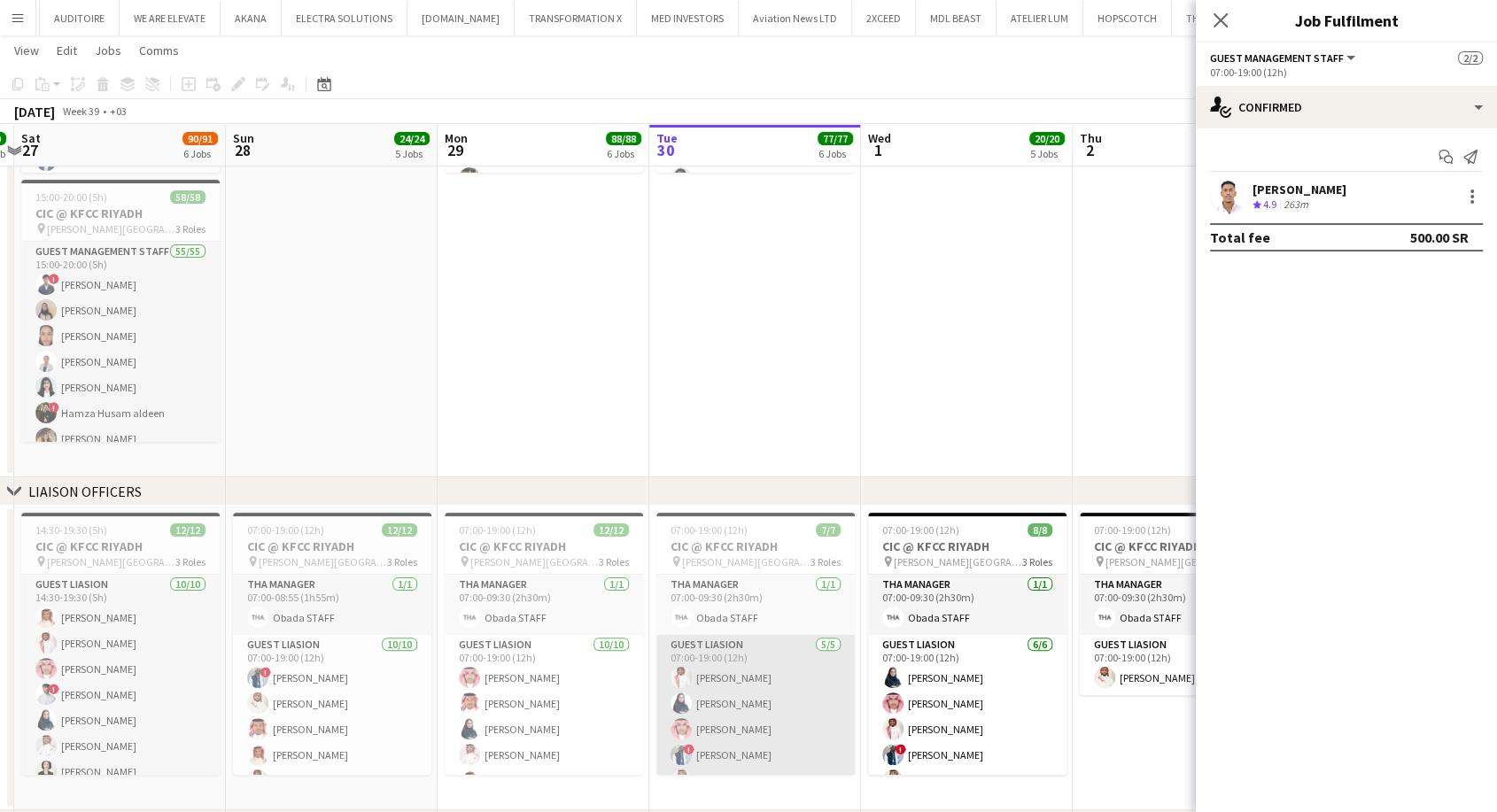
click at [730, 724] on app-card-role "Guest Liasion 5/5 07:00-19:00 (12h) Mohammed Abdulelah Rina Alamoudi Amer Alzah…" at bounding box center [755, 717] width 198 height 163
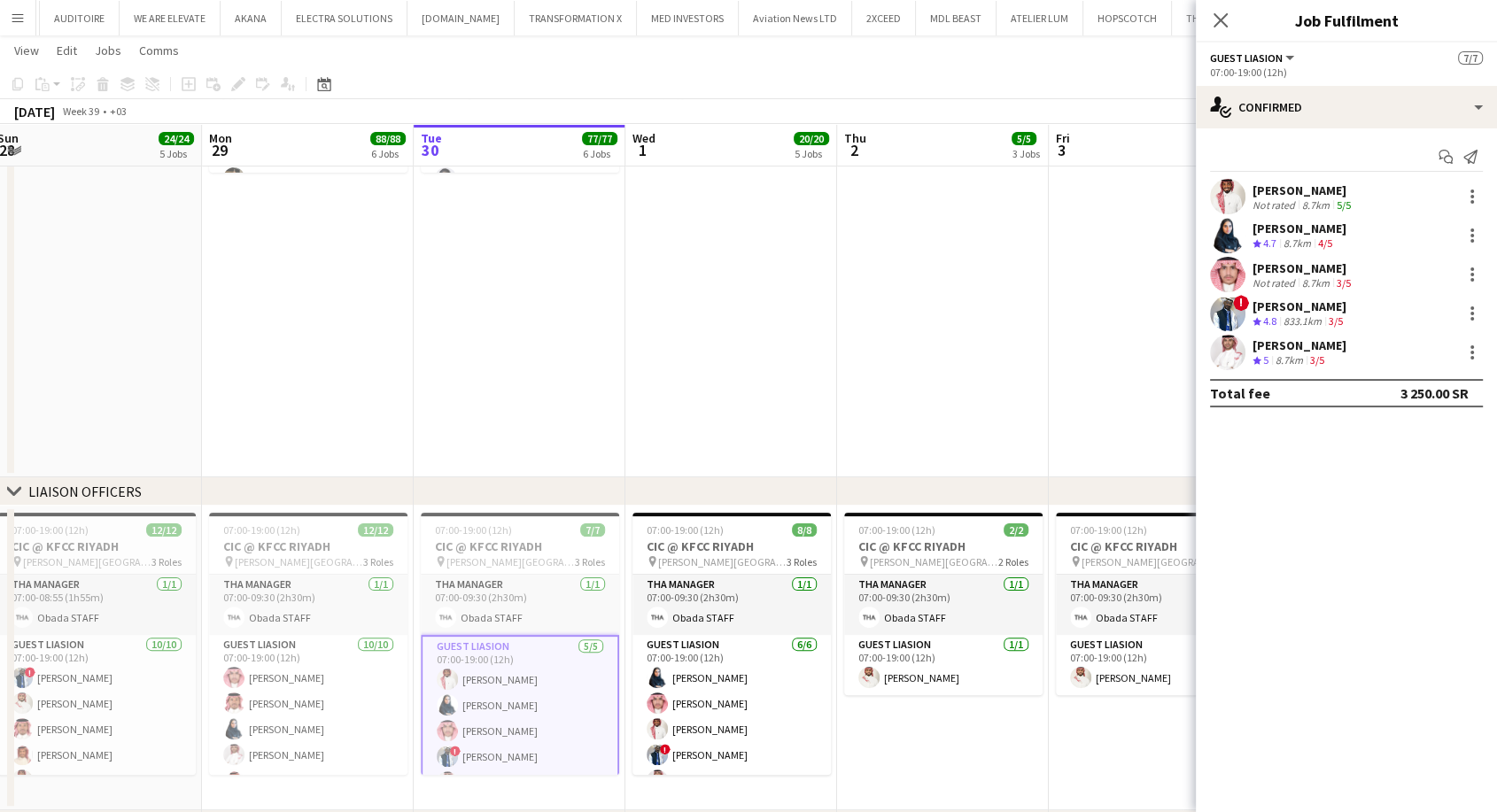
drag, startPoint x: 733, startPoint y: 720, endPoint x: 497, endPoint y: 680, distance: 239.4
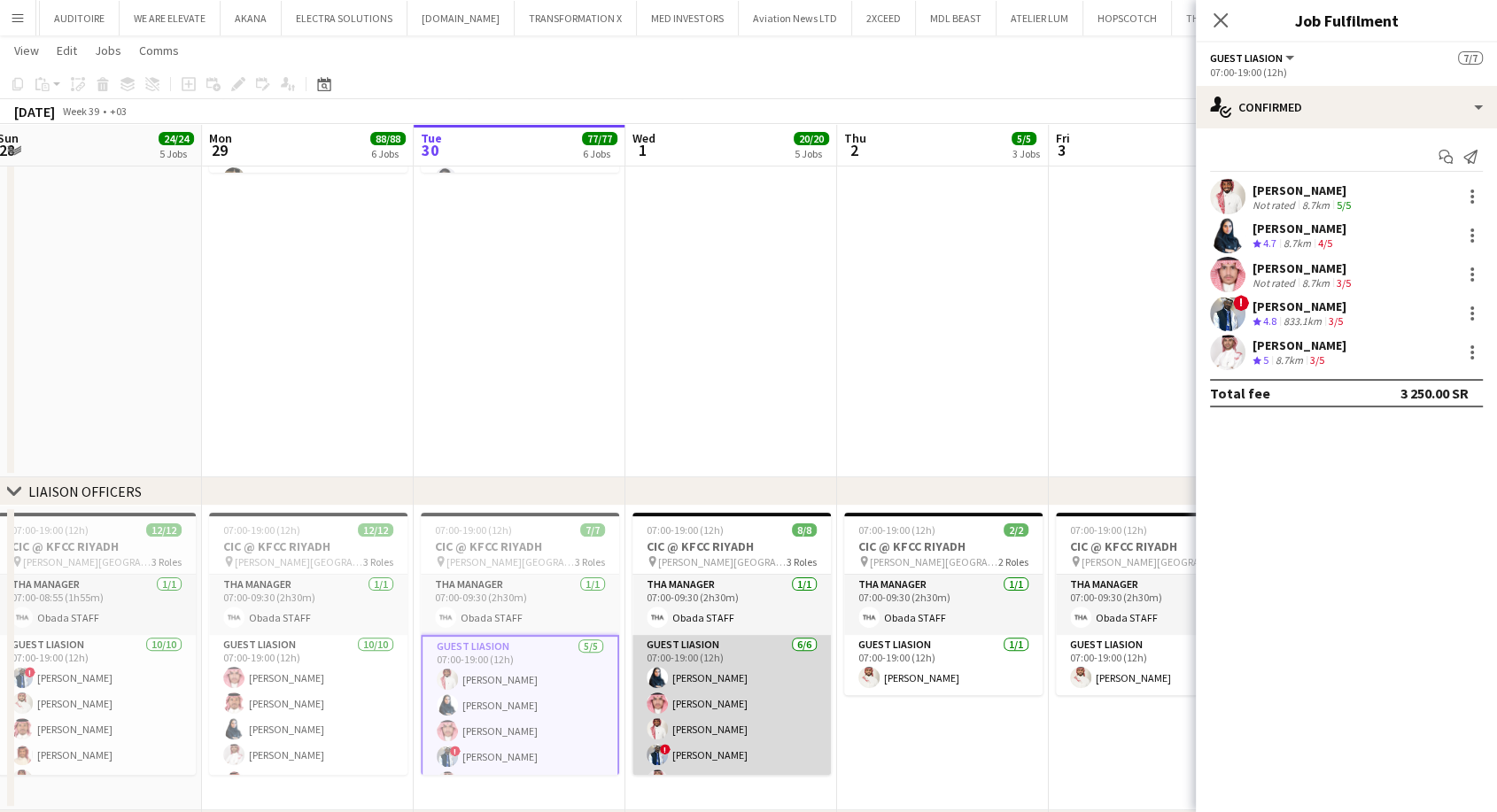
scroll to position [0, 645]
click at [705, 701] on app-card-role "Guest Liasion 6/6 07:00-19:00 (12h) Rina Alamoudi Amer Alzahrani Mohammed Abdul…" at bounding box center [732, 729] width 198 height 189
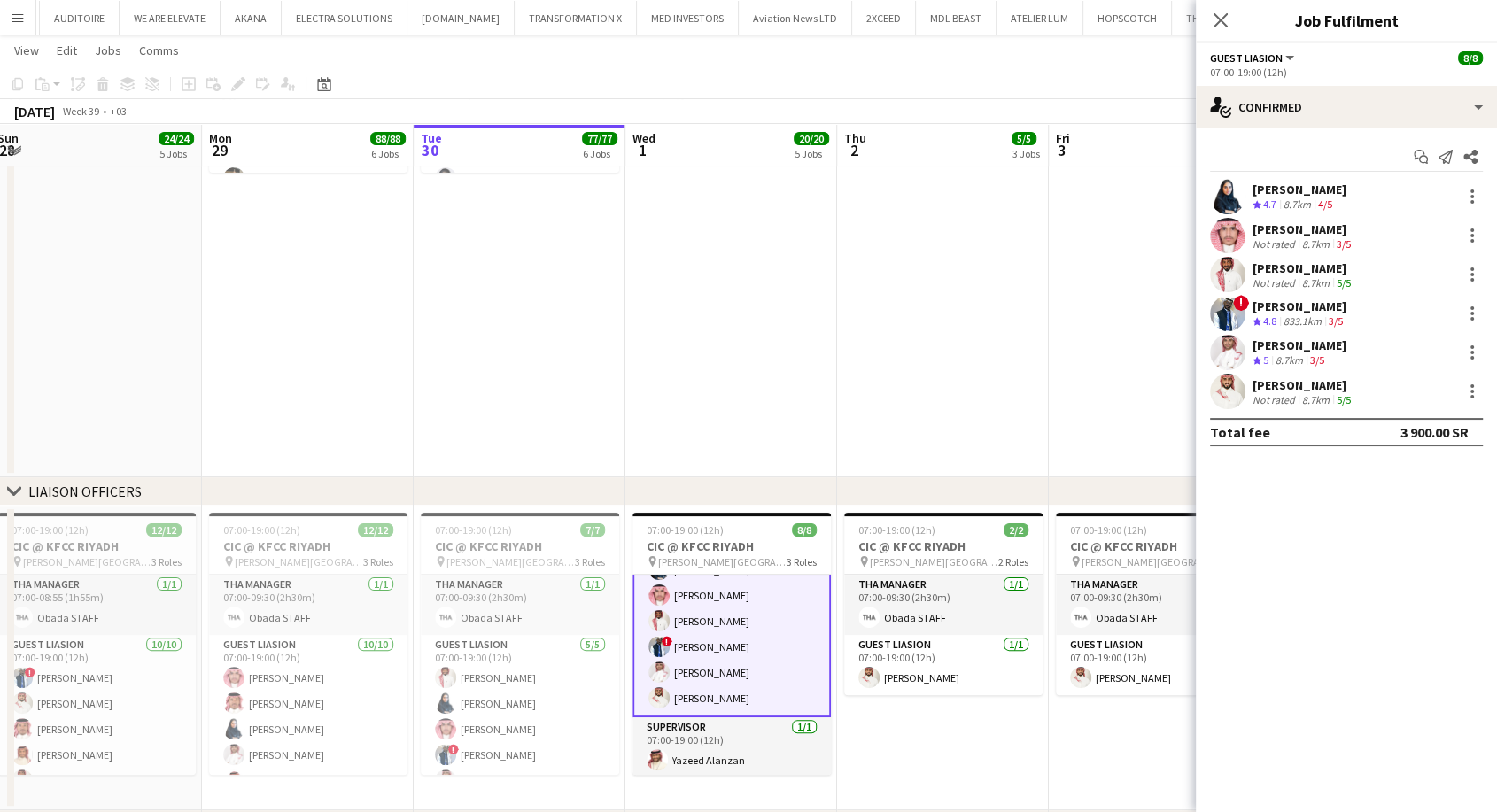
scroll to position [113, 0]
click at [704, 751] on app-card-role "Supervisor 1/1 07:00-19:00 (12h) Yazeed Alanzan" at bounding box center [732, 745] width 198 height 61
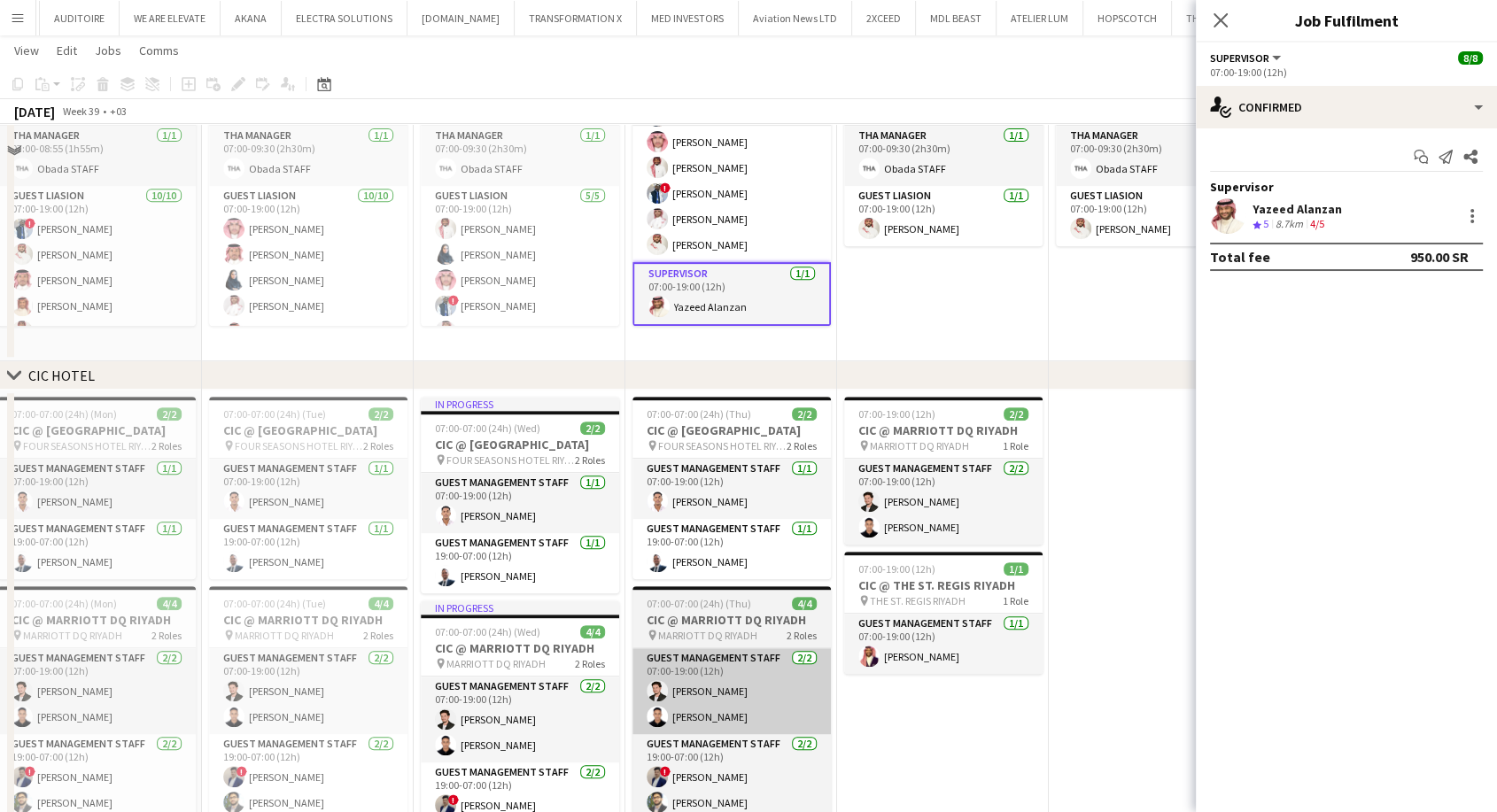
scroll to position [786, 0]
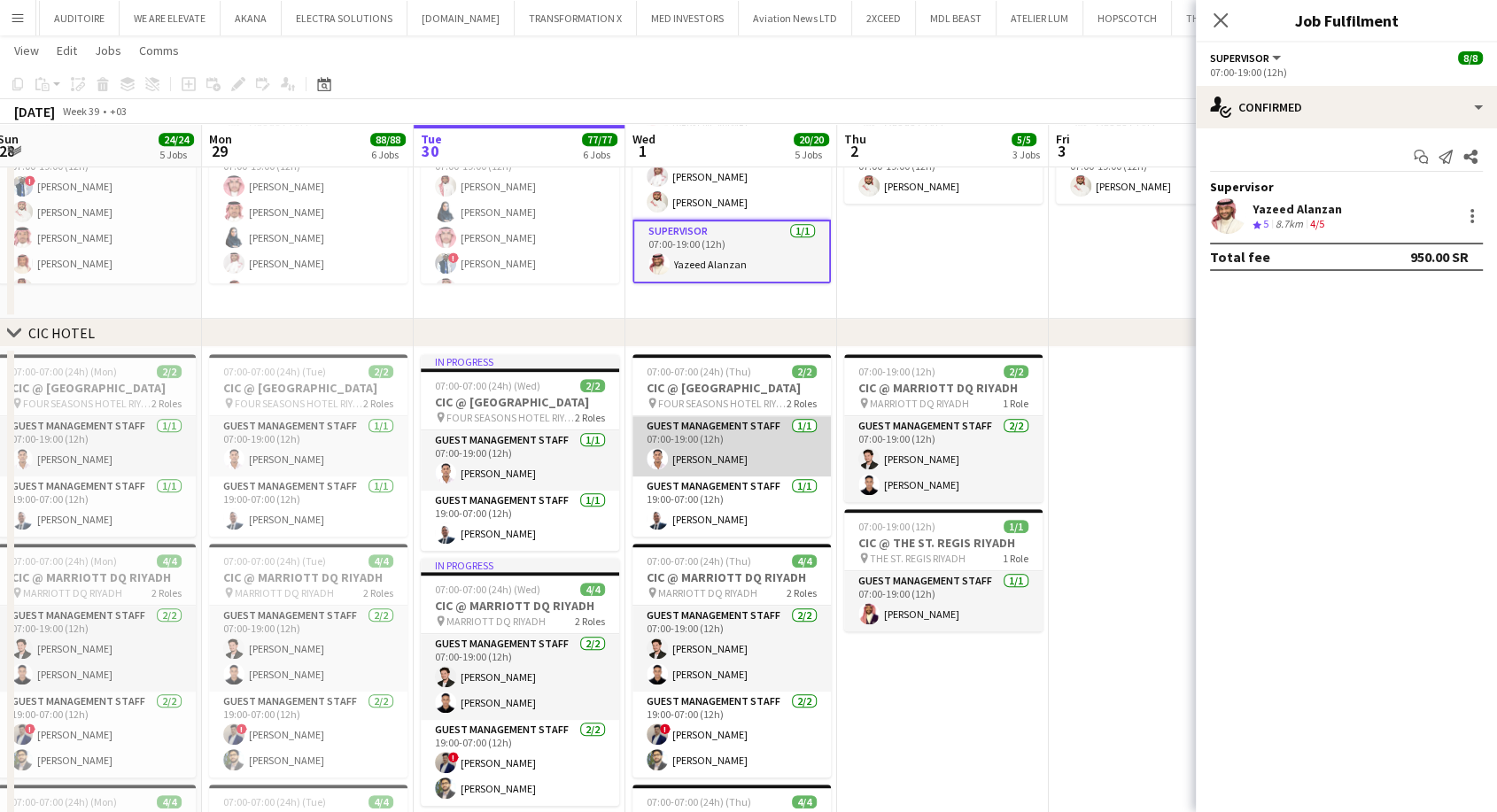
click at [709, 476] on app-card-role "Guest Management Staff 1/1 07:00-19:00 (12h) Basheir Hussein" at bounding box center [732, 447] width 198 height 61
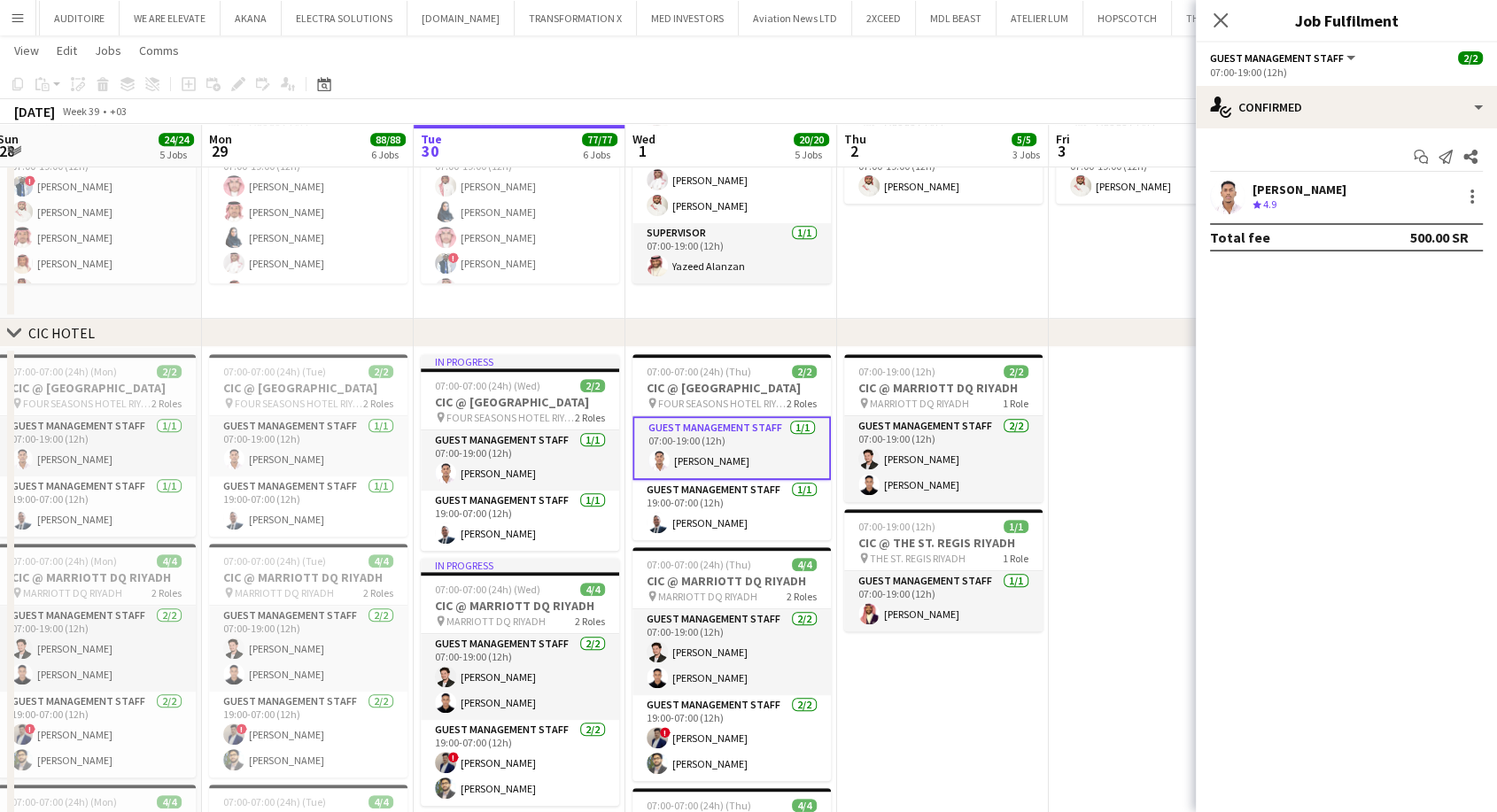
scroll to position [109, 0]
click at [709, 528] on app-card-role "Guest Management Staff 1/1 19:00-07:00 (12h) Mohamad Wahbi" at bounding box center [732, 510] width 198 height 61
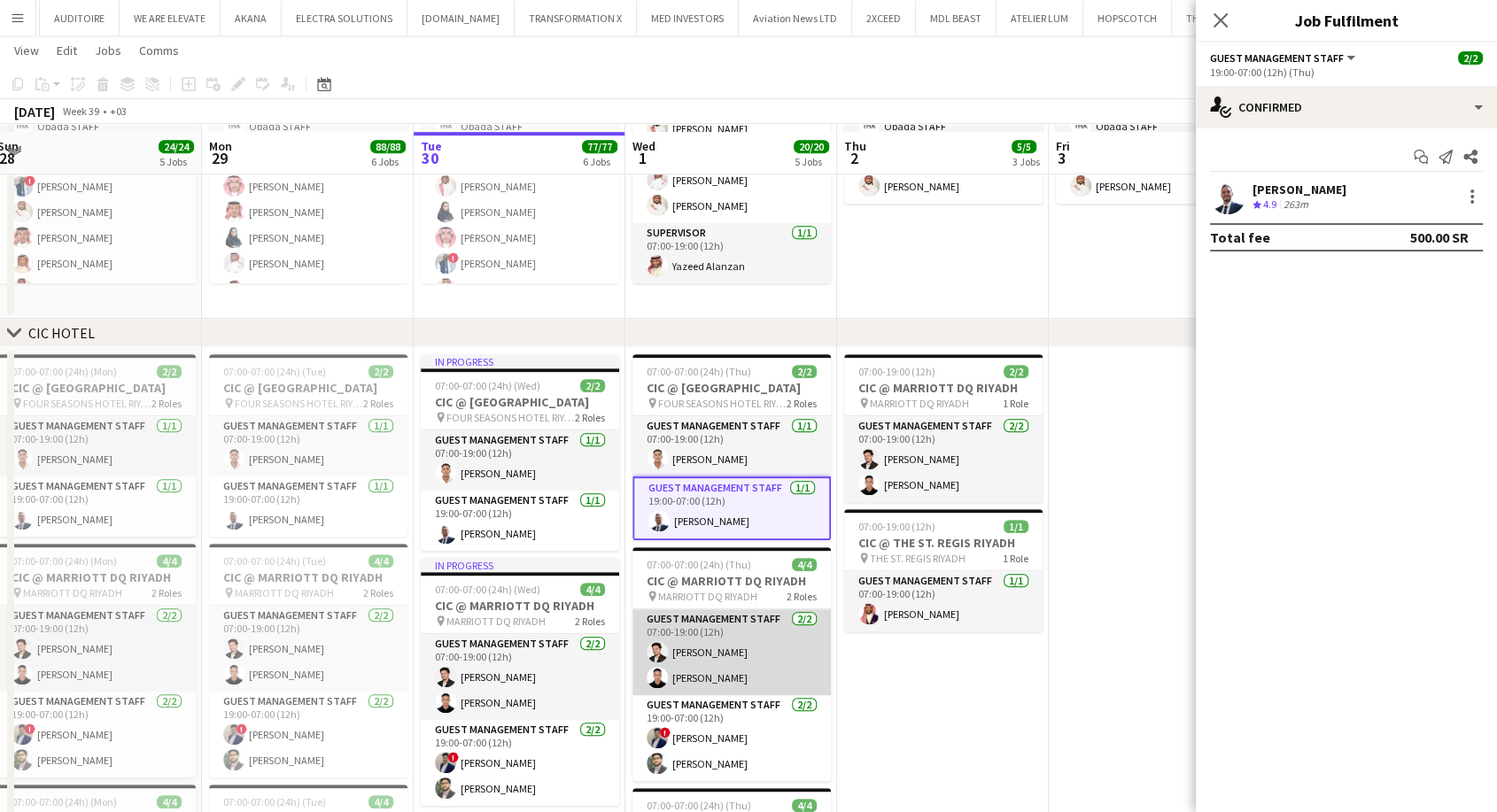
scroll to position [984, 0]
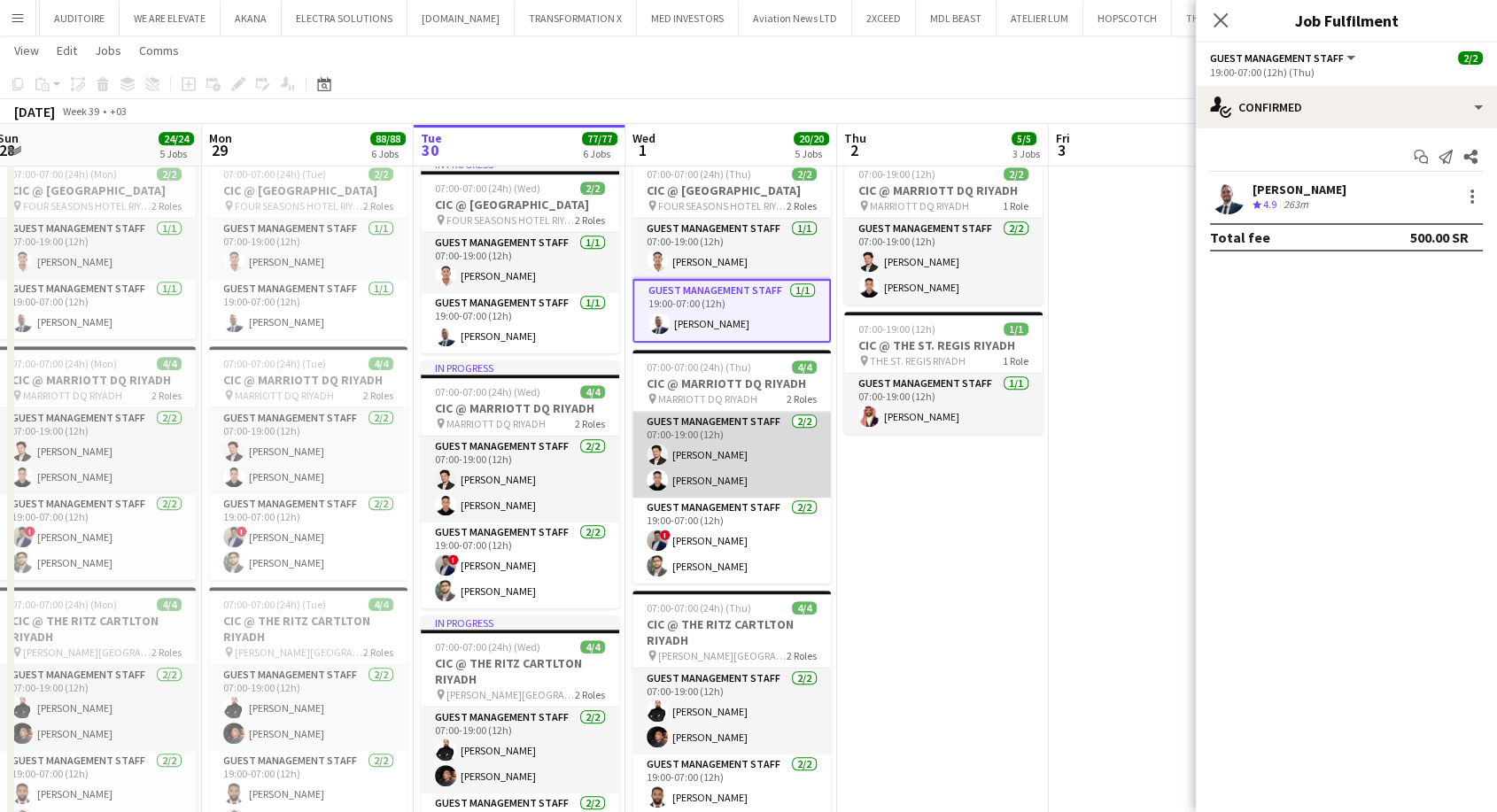
click at [716, 497] on app-card-role "Guest Management Staff 2/2 07:00-19:00 (12h) Jawhar Omar Ahmed Alsheikh" at bounding box center [732, 455] width 198 height 86
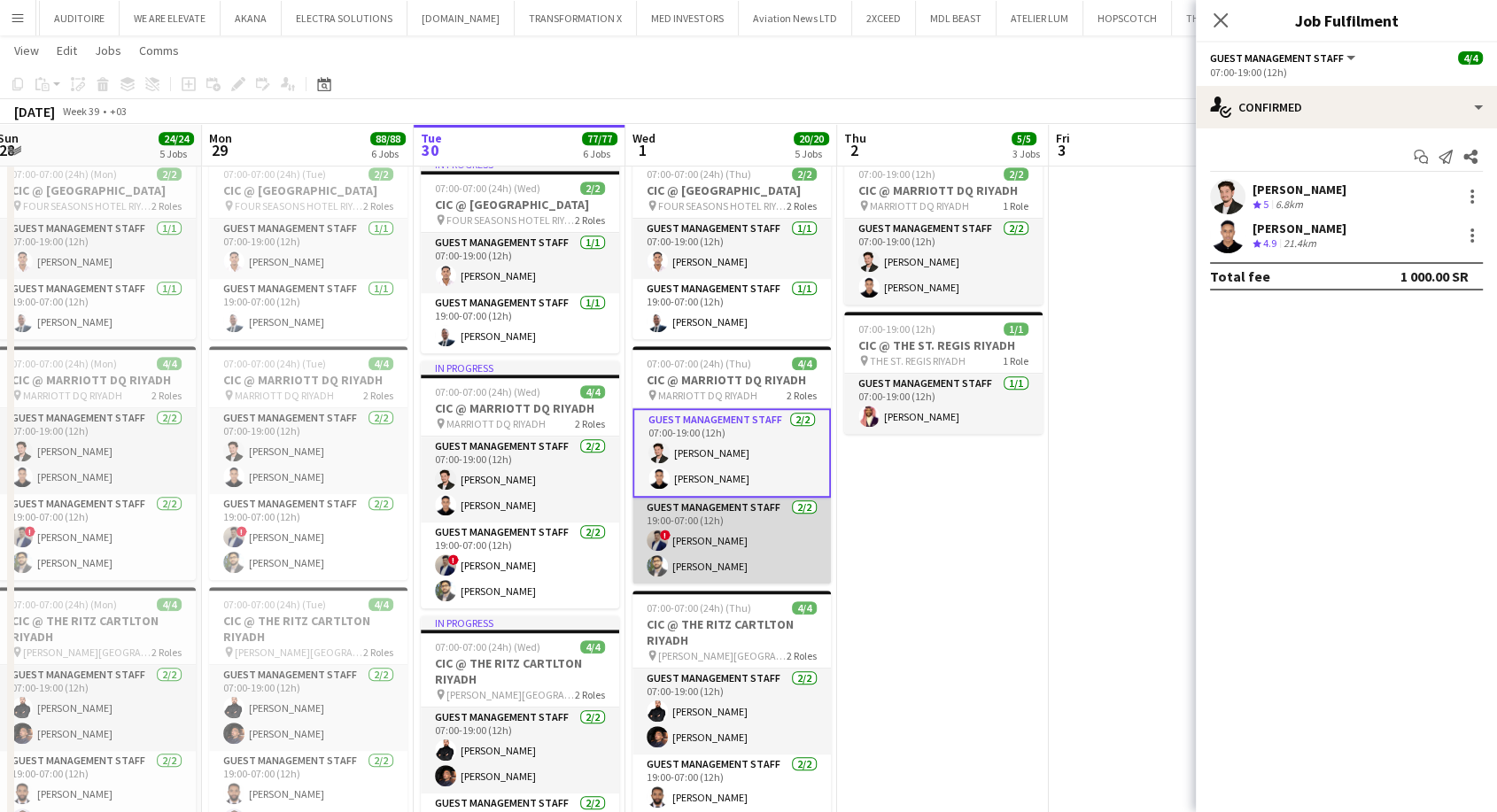
click at [721, 568] on app-card-role "Guest Management Staff 2/2 19:00-07:00 (12h) ! Hamza Omar Abdullah Altawil" at bounding box center [732, 540] width 198 height 86
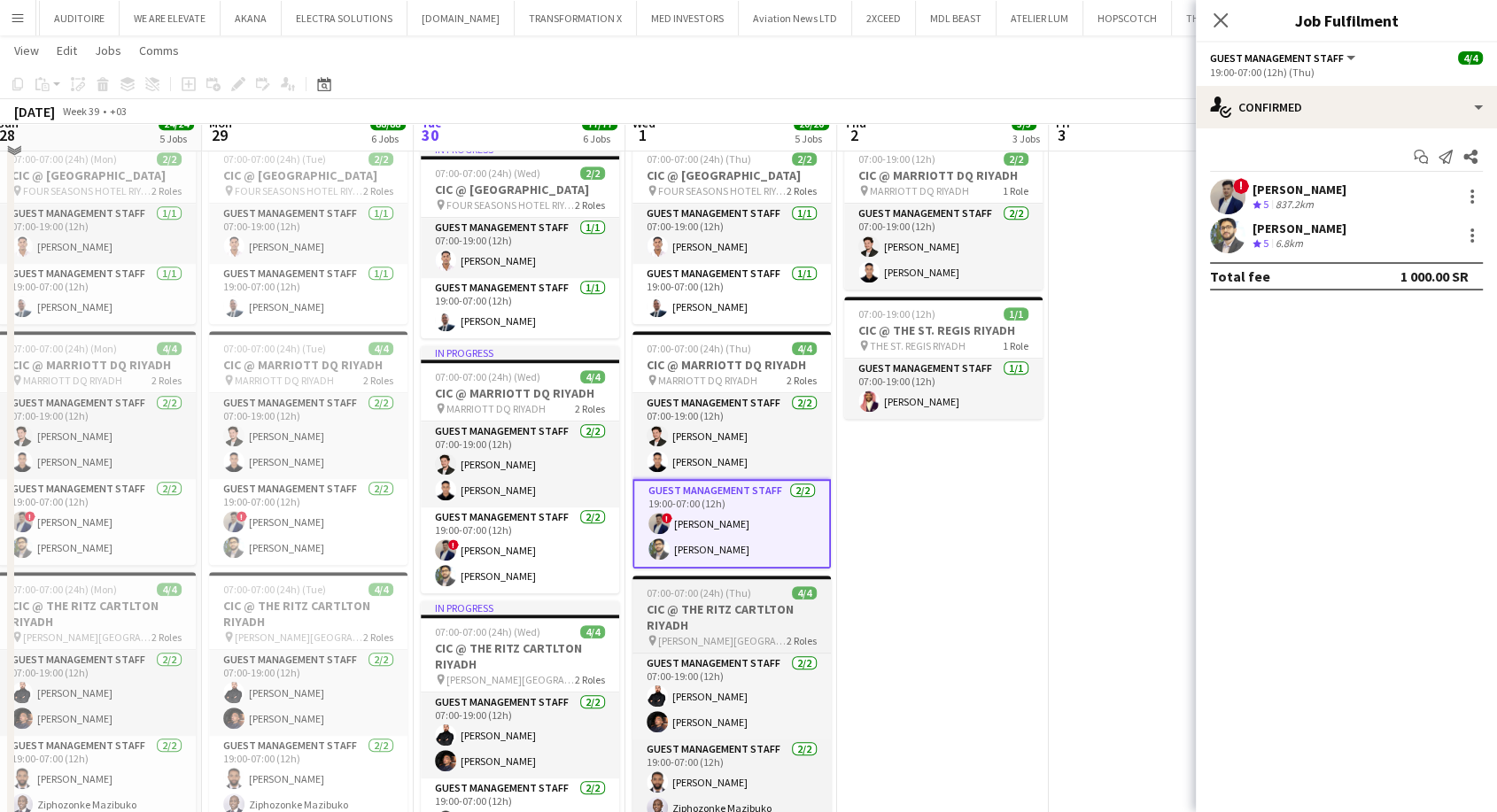
scroll to position [1181, 0]
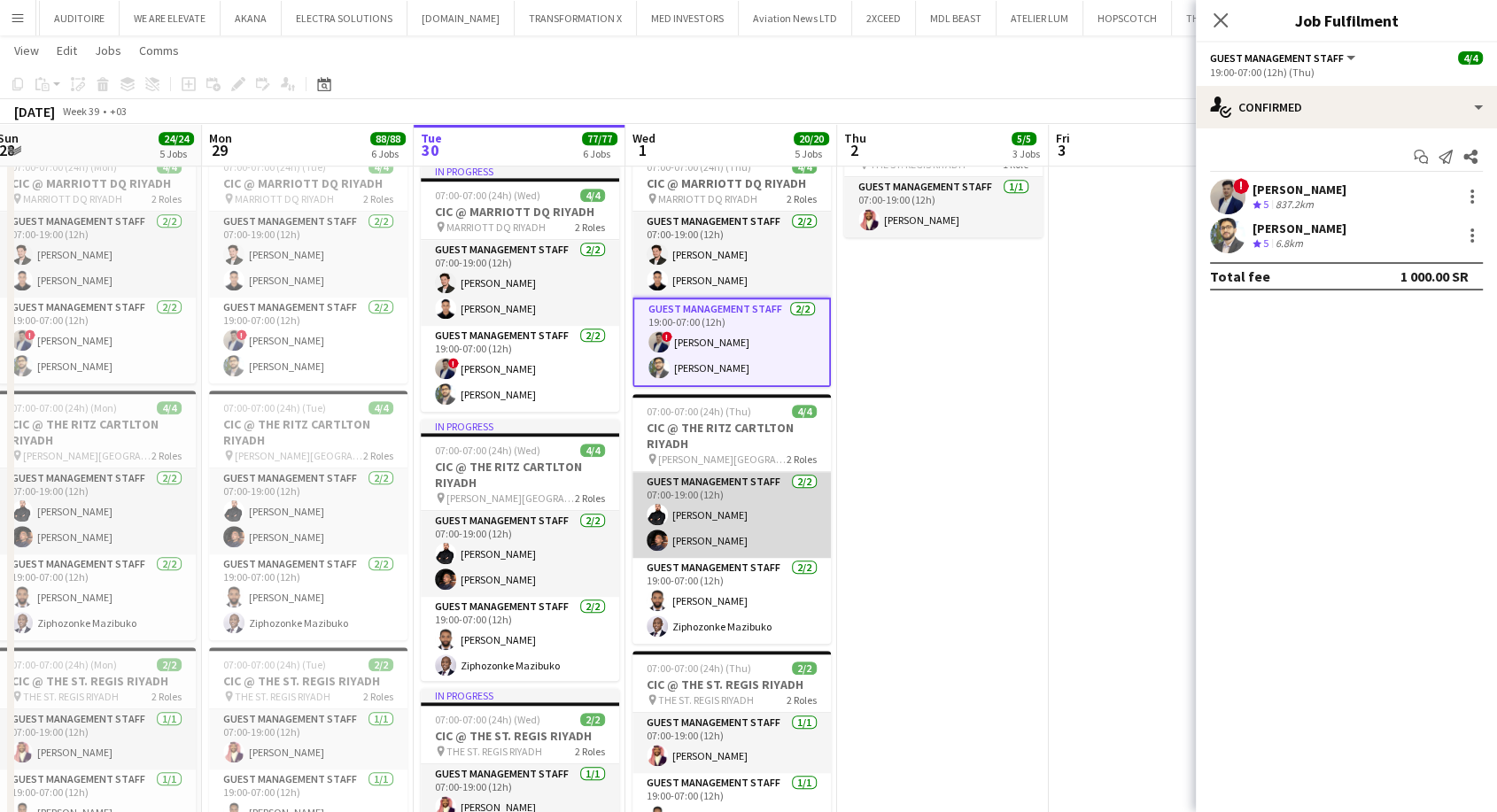
click at [717, 551] on app-card-role "Guest Management Staff 2/2 07:00-19:00 (12h) Osama Atipa Karim Elsayed" at bounding box center [732, 515] width 198 height 86
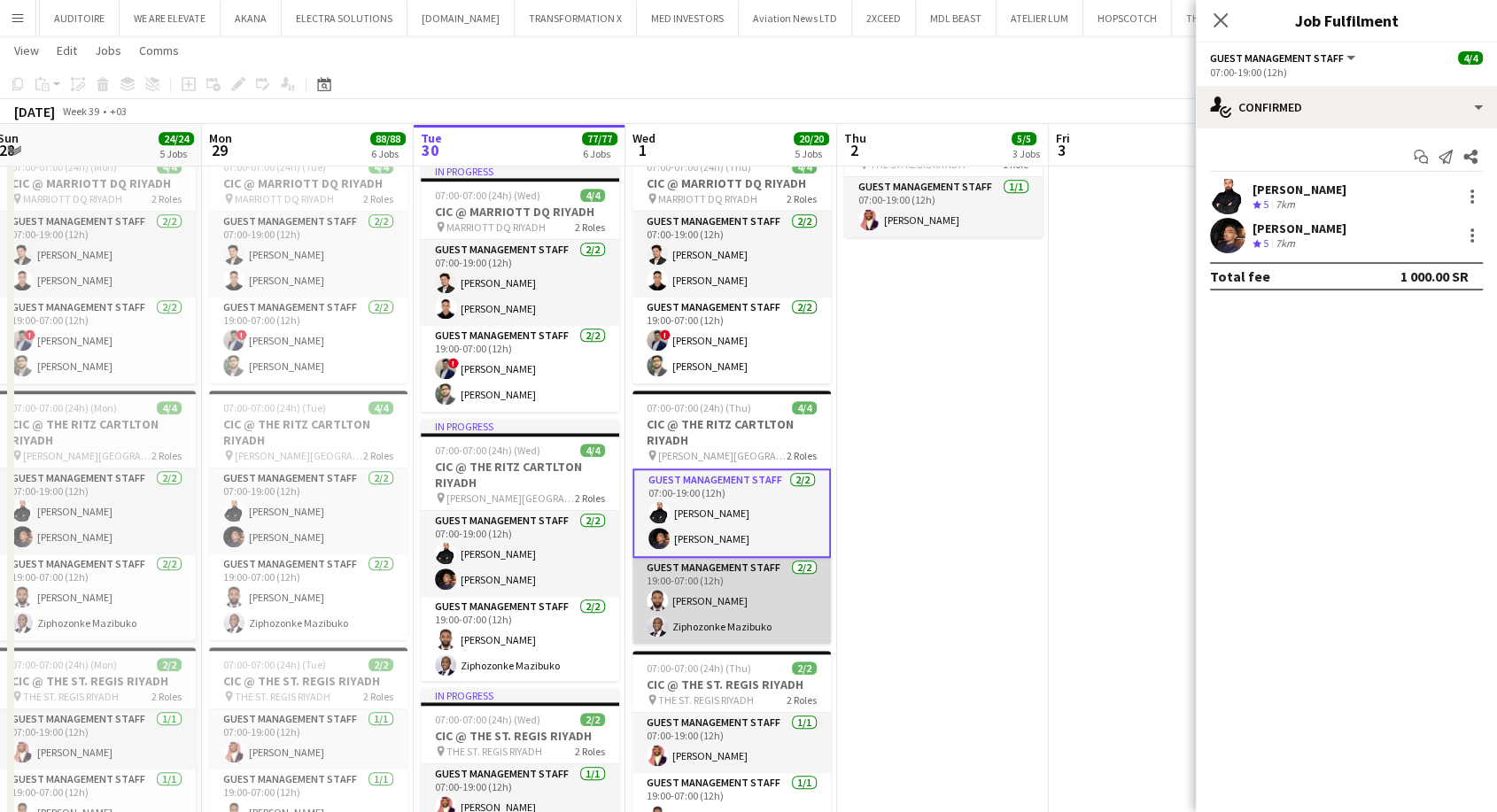
click at [723, 629] on app-card-role "Guest Management Staff 2/2 19:00-07:00 (12h) Abdulrahman Almakki Ziphozonke Maz…" at bounding box center [732, 601] width 198 height 86
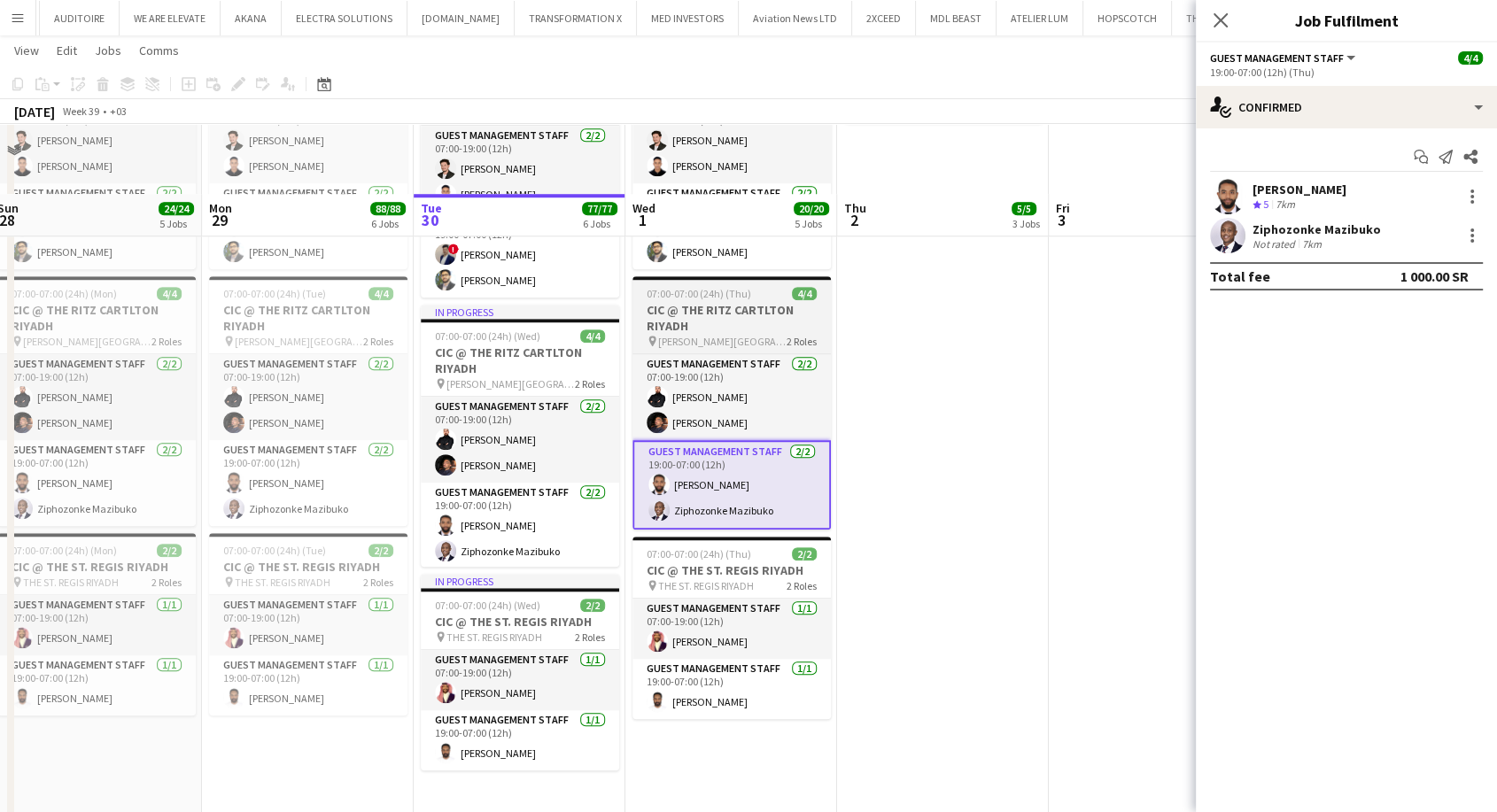
scroll to position [0, 0]
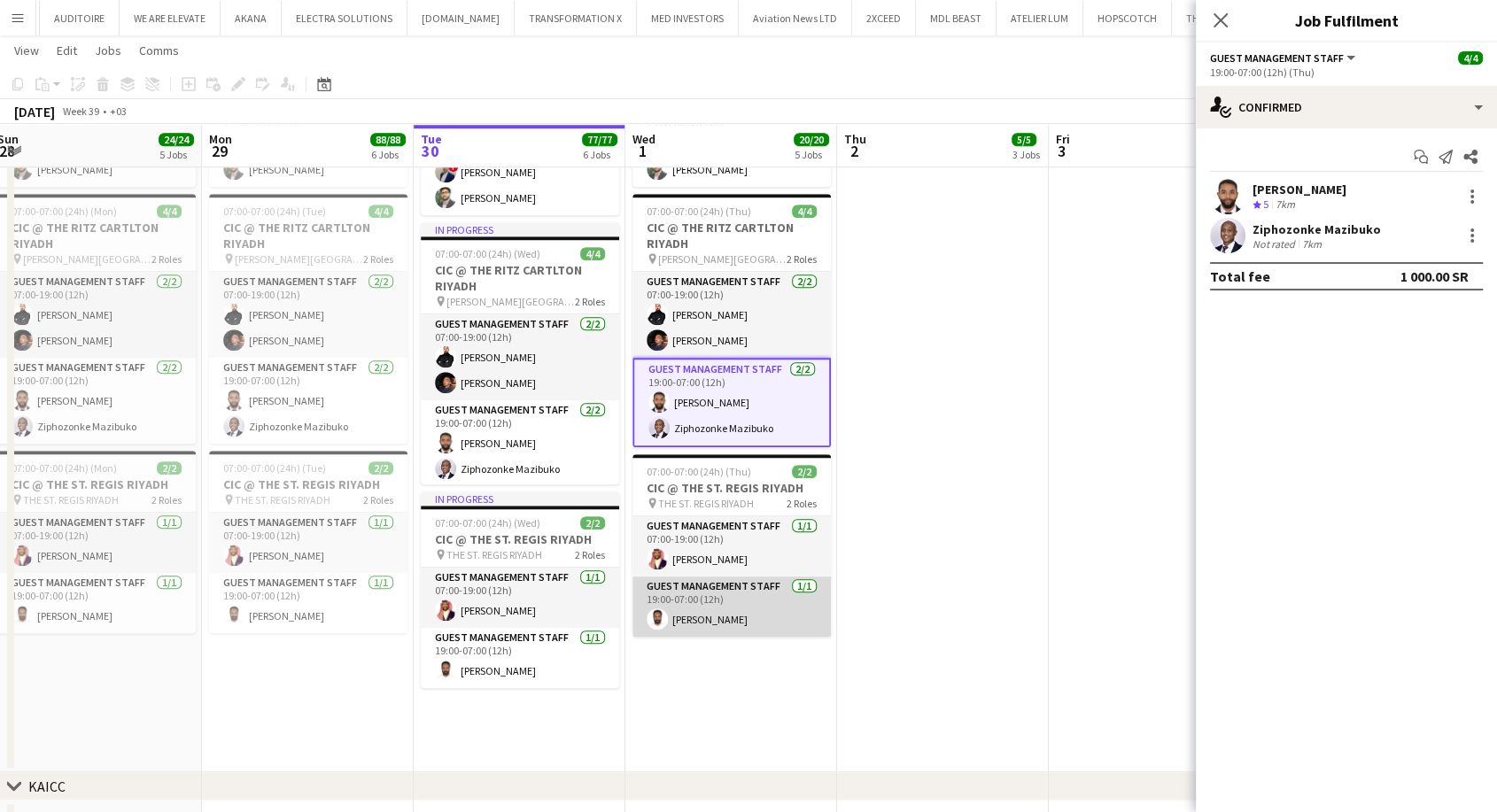
click at [709, 597] on app-card-role "Guest Management Staff 1/1 19:00-07:00 (12h) Saleh Gafer" at bounding box center [732, 606] width 198 height 61
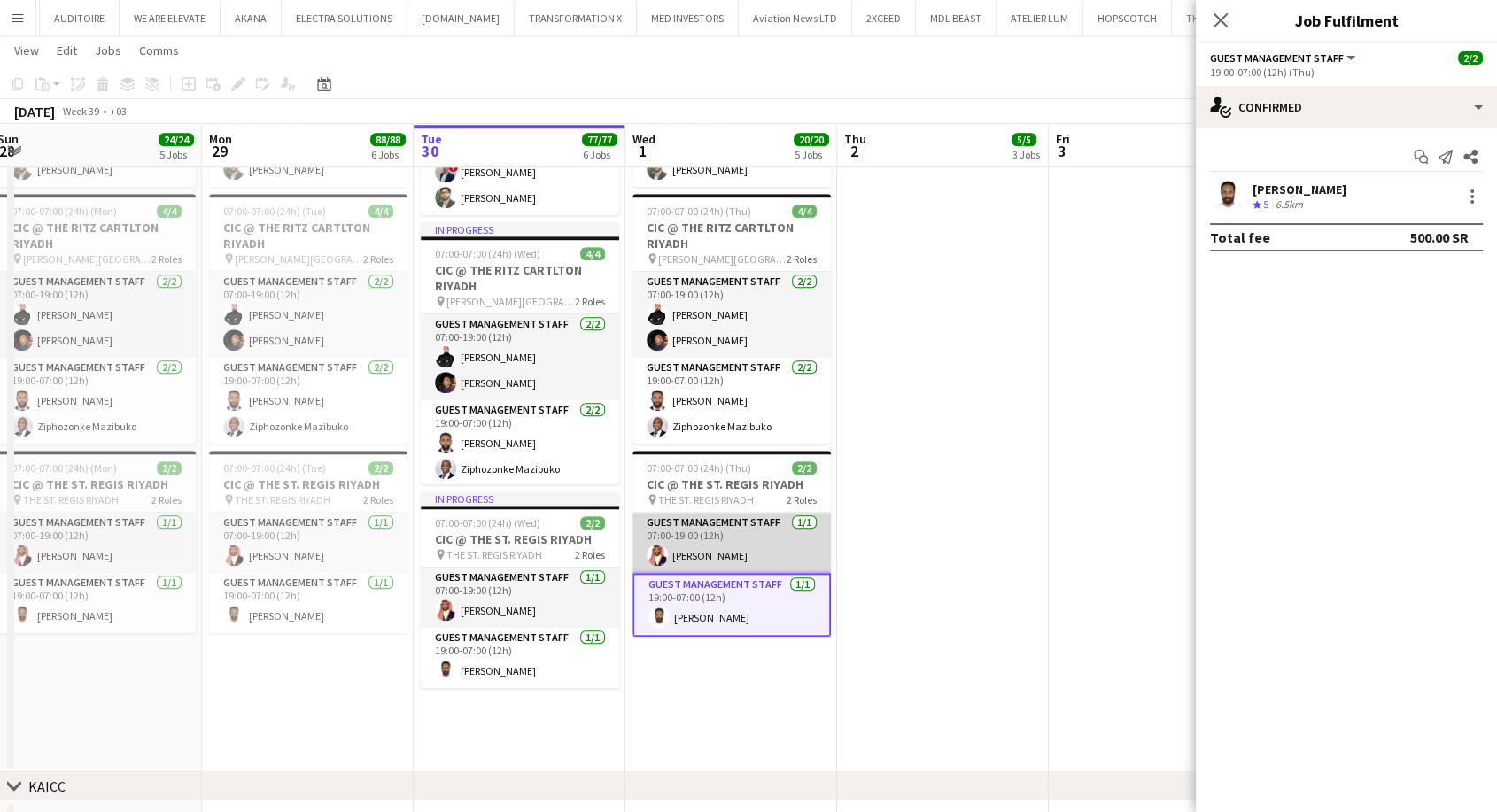
click at [709, 570] on app-card-role "Guest Management Staff 1/1 07:00-19:00 (12h) Mawia Mohamed" at bounding box center [732, 543] width 198 height 61
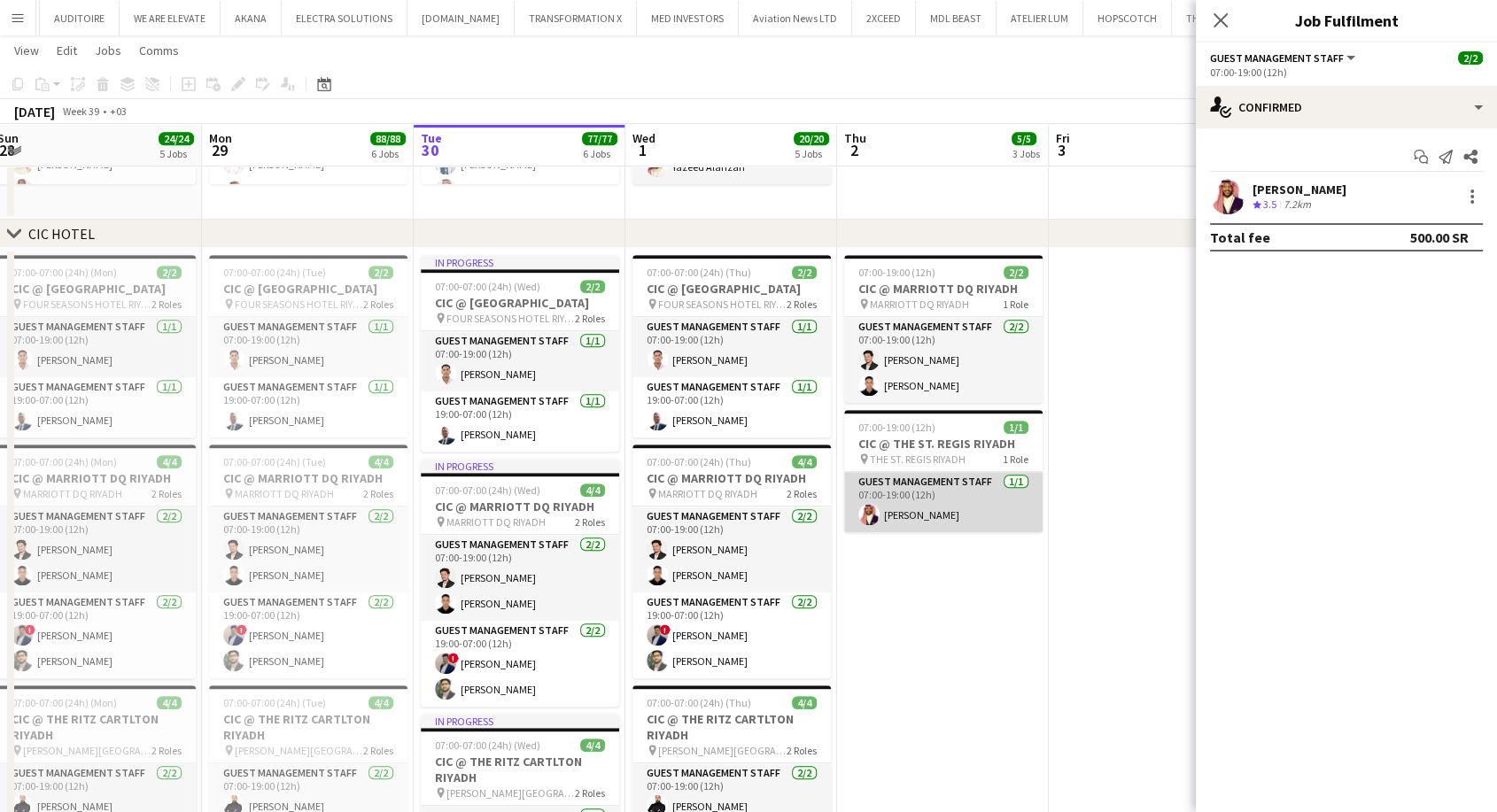
click at [862, 523] on app-card-role "Guest Management Staff 1/1 07:00-19:00 (12h) Mawia Mohamed" at bounding box center [944, 502] width 198 height 61
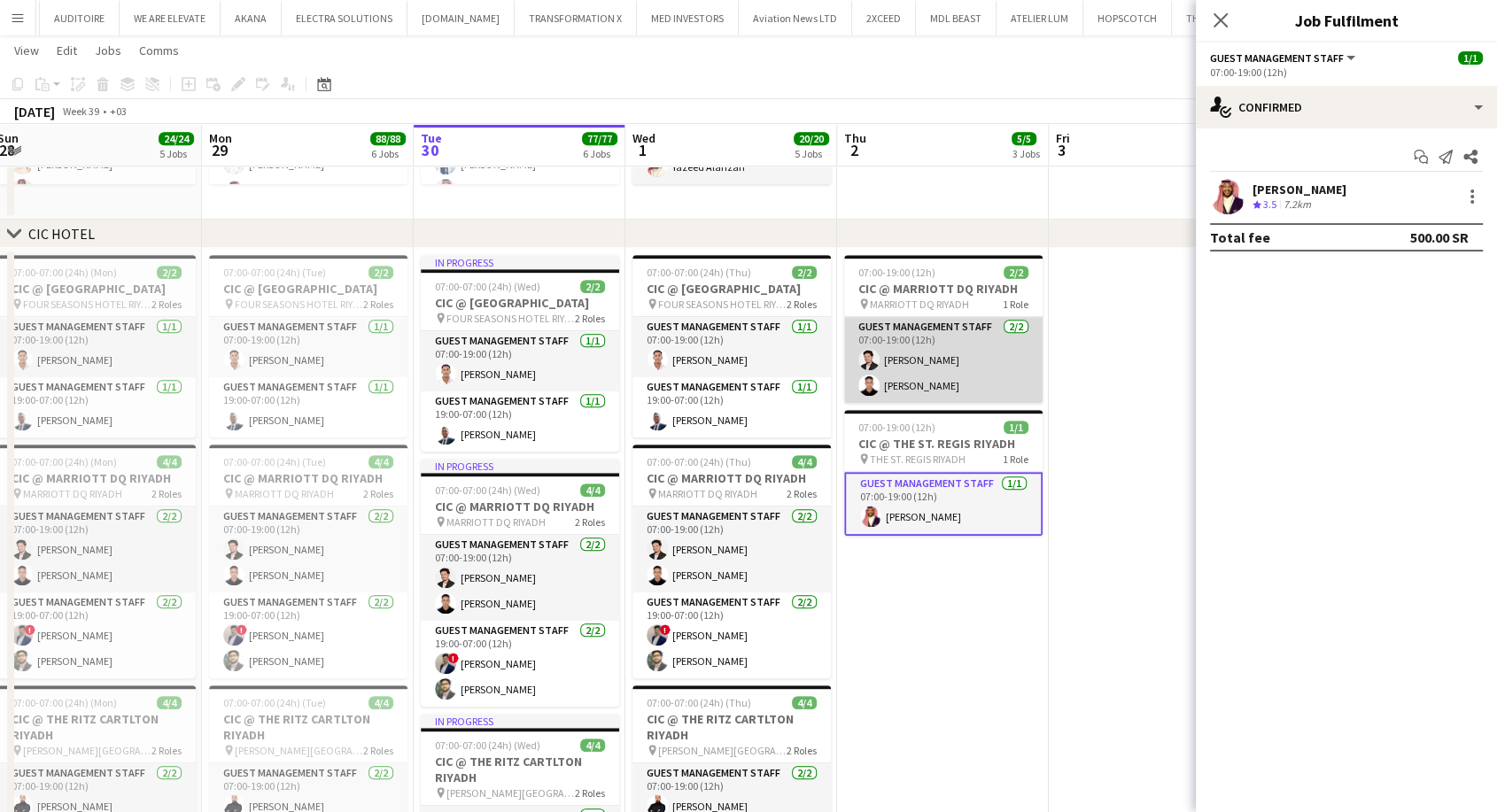
click at [905, 377] on app-card-role "Guest Management Staff 2/2 07:00-19:00 (12h) Jawhar Omar Ahmed Alsheikh" at bounding box center [944, 361] width 198 height 86
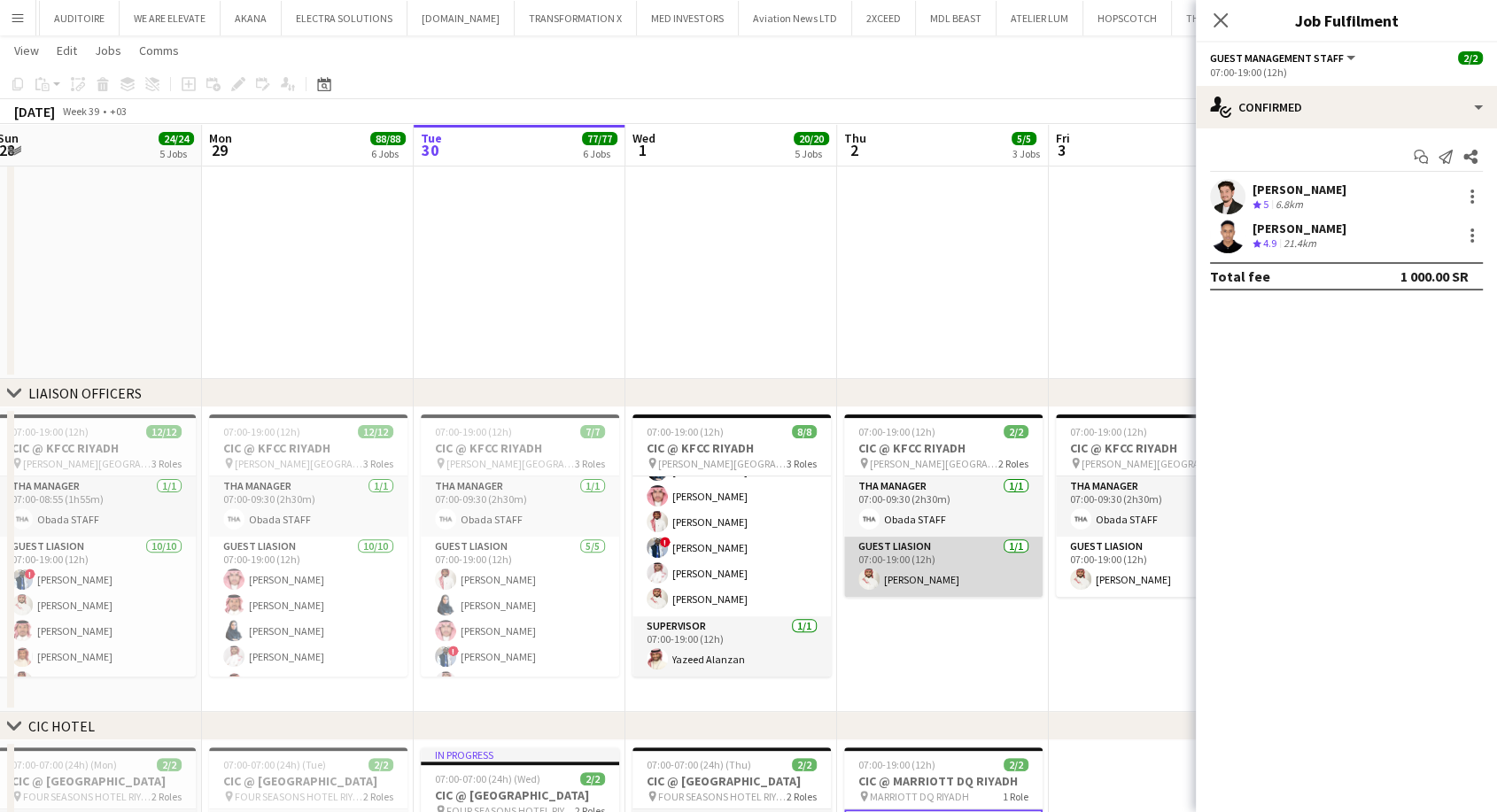
click at [914, 564] on app-card-role "Guest Liasion 1/1 07:00-19:00 (12h) Sultan Alnashwan" at bounding box center [944, 567] width 198 height 61
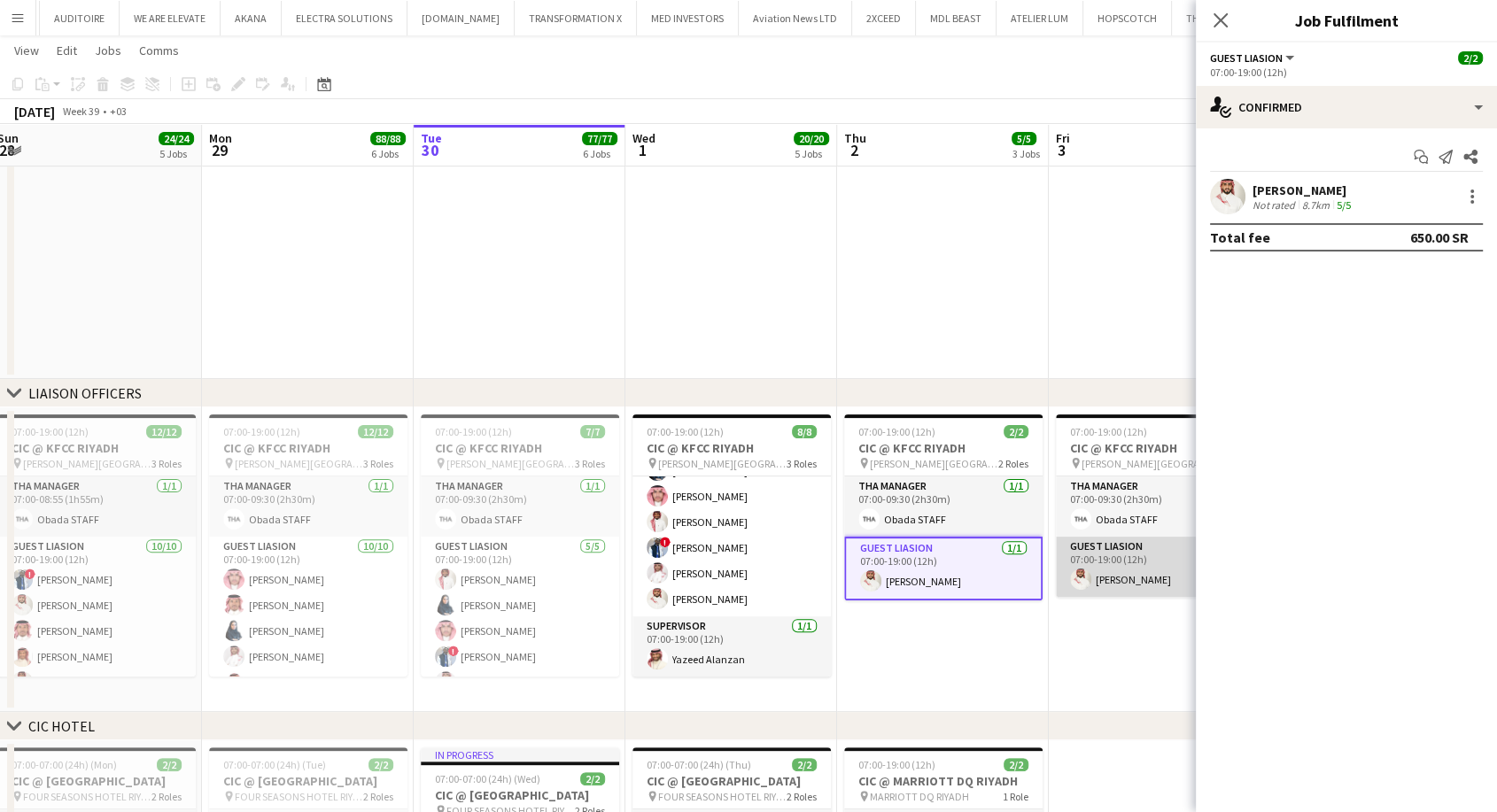
click at [1145, 576] on app-card-role "Guest Liasion 1/1 07:00-19:00 (12h) Sultan Alnashwan" at bounding box center [1155, 567] width 198 height 61
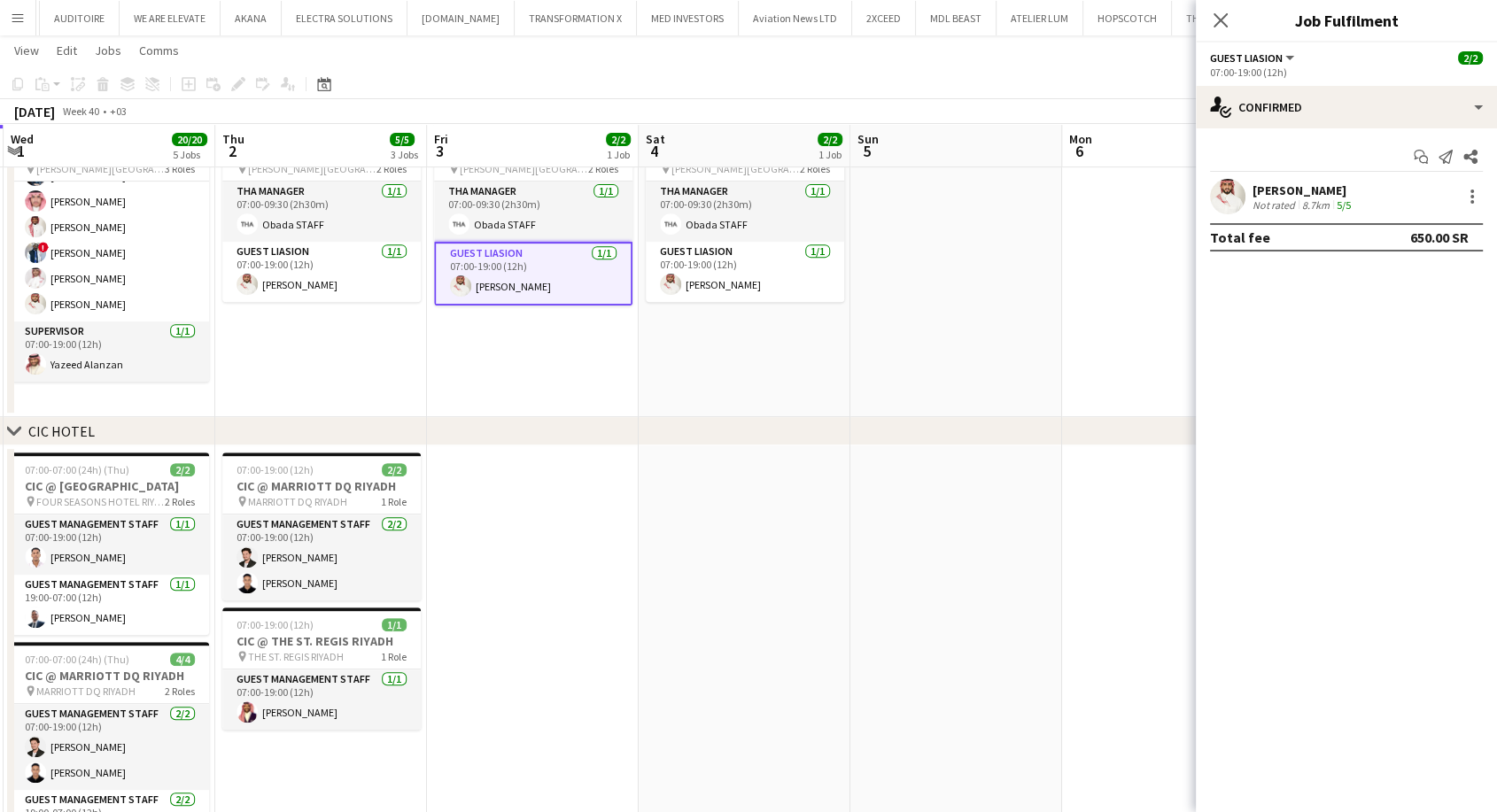
drag, startPoint x: 1056, startPoint y: 369, endPoint x: 434, endPoint y: 392, distance: 622.4
click at [728, 287] on app-card-role "Guest Liasion 1/1 07:00-19:00 (12h) Sultan Alnashwan" at bounding box center [745, 272] width 198 height 61
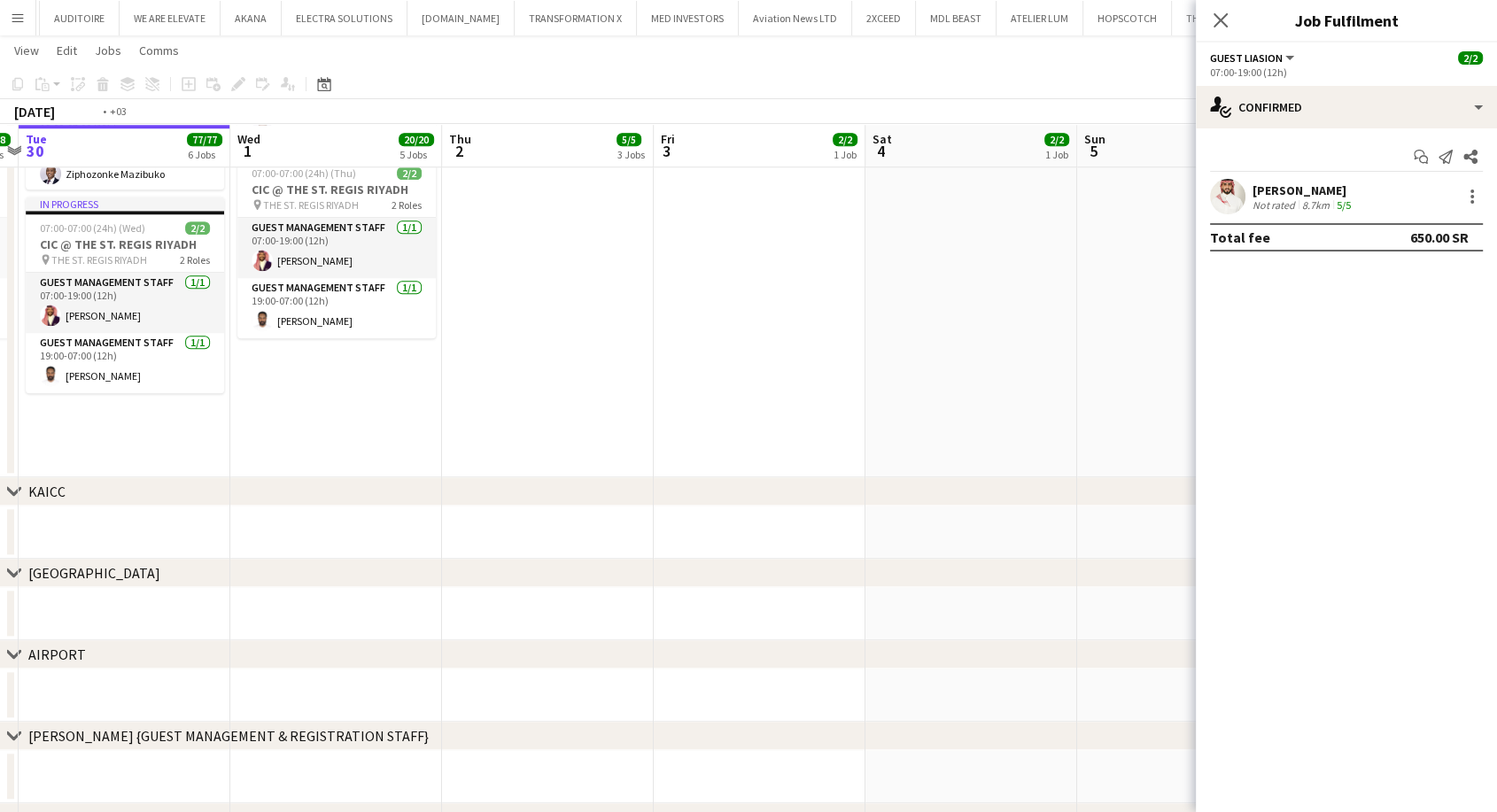
drag, startPoint x: 686, startPoint y: 352, endPoint x: 1285, endPoint y: 352, distance: 599.0
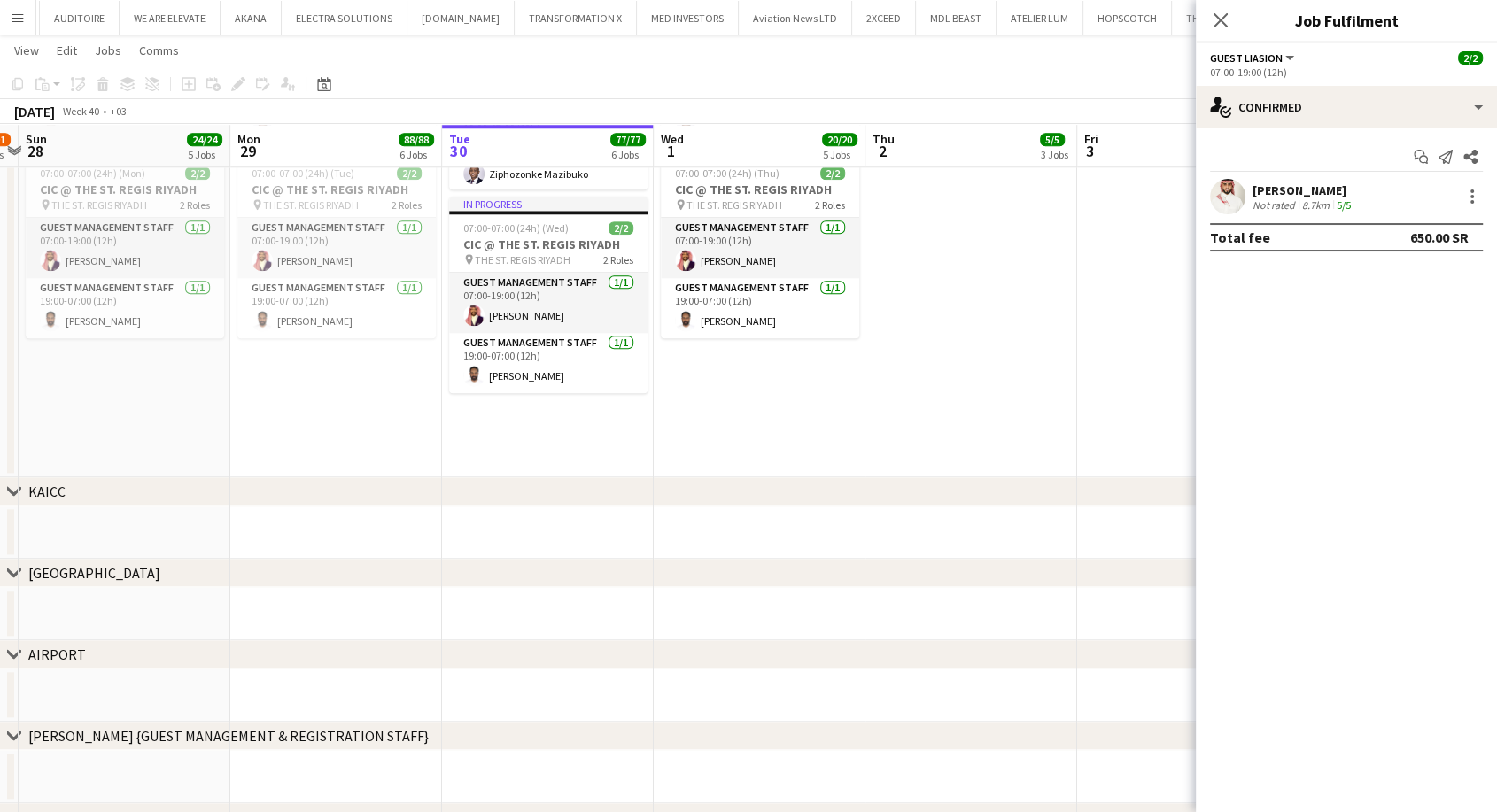
drag, startPoint x: 489, startPoint y: 406, endPoint x: 986, endPoint y: 429, distance: 497.5
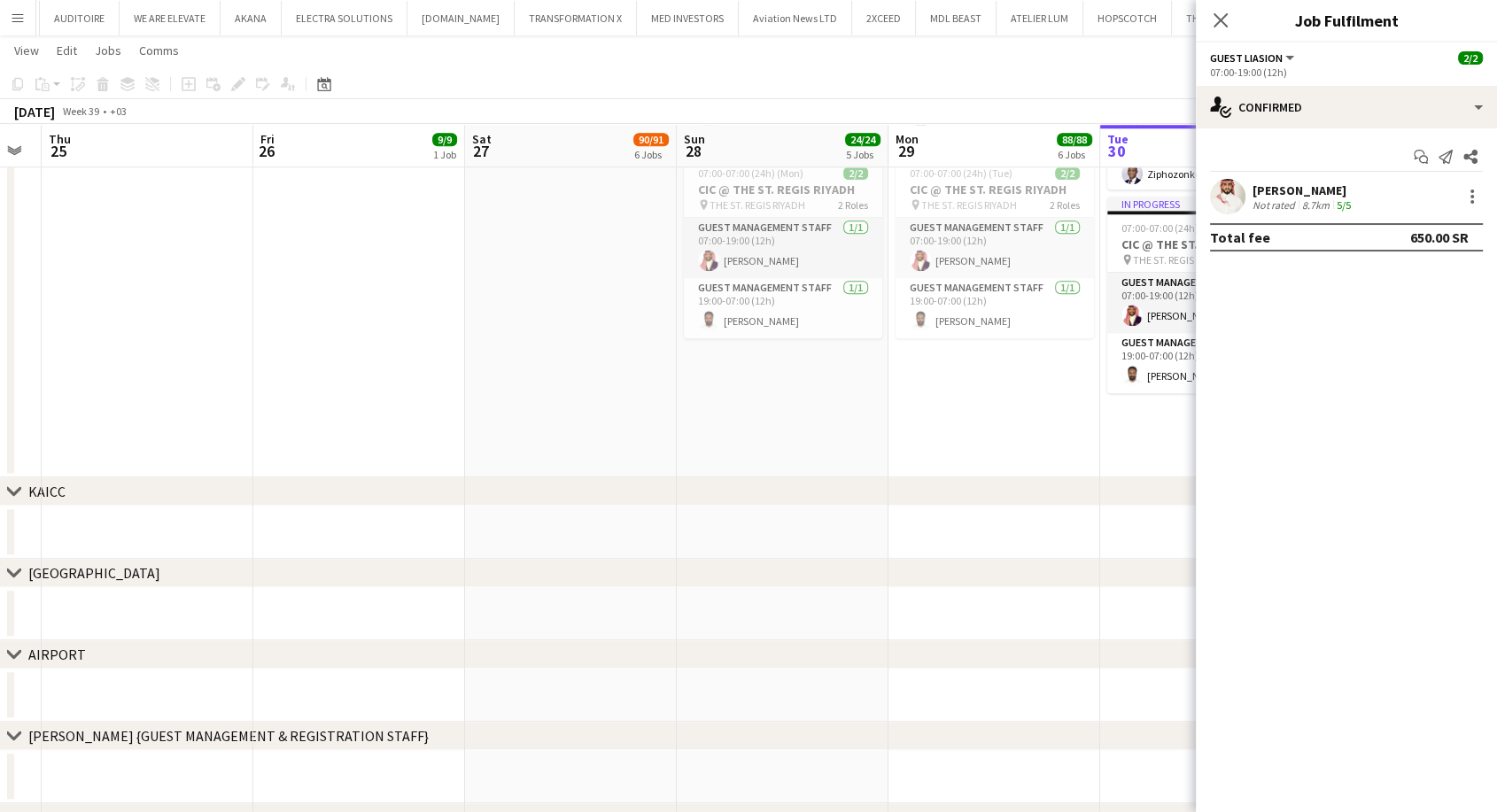
drag, startPoint x: 194, startPoint y: 429, endPoint x: 657, endPoint y: 434, distance: 463.0
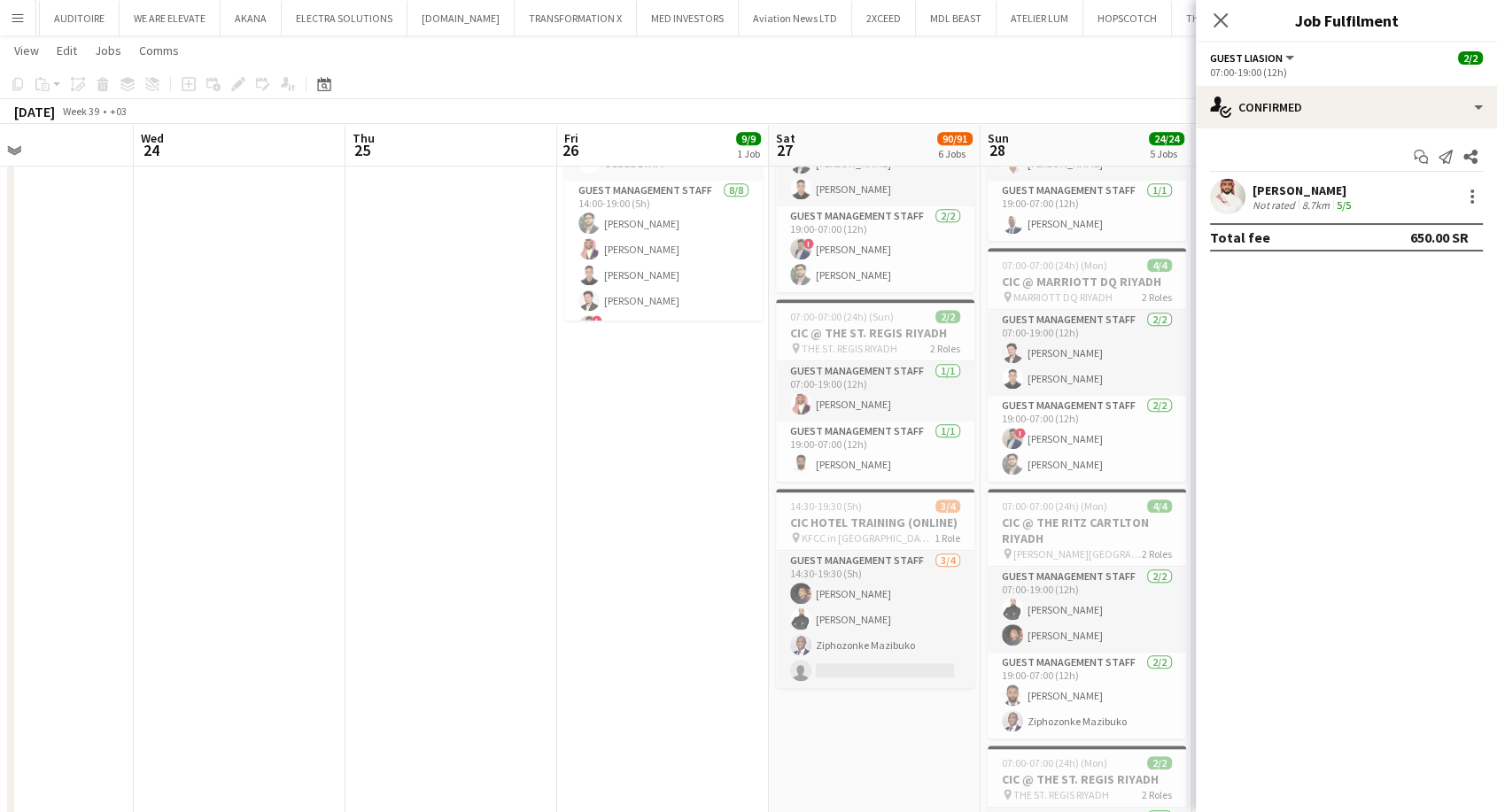
drag, startPoint x: 495, startPoint y: 436, endPoint x: 99, endPoint y: 438, distance: 396.0
click at [107, 439] on app-calendar-viewport "Sun 21 Mon 22 Tue 23 Wed 24 Thu 25 Fri 26 9/9 1 Job Sat 27 90/91 6 Jobs Sun 28 …" at bounding box center [748, 475] width 1497 height 2976
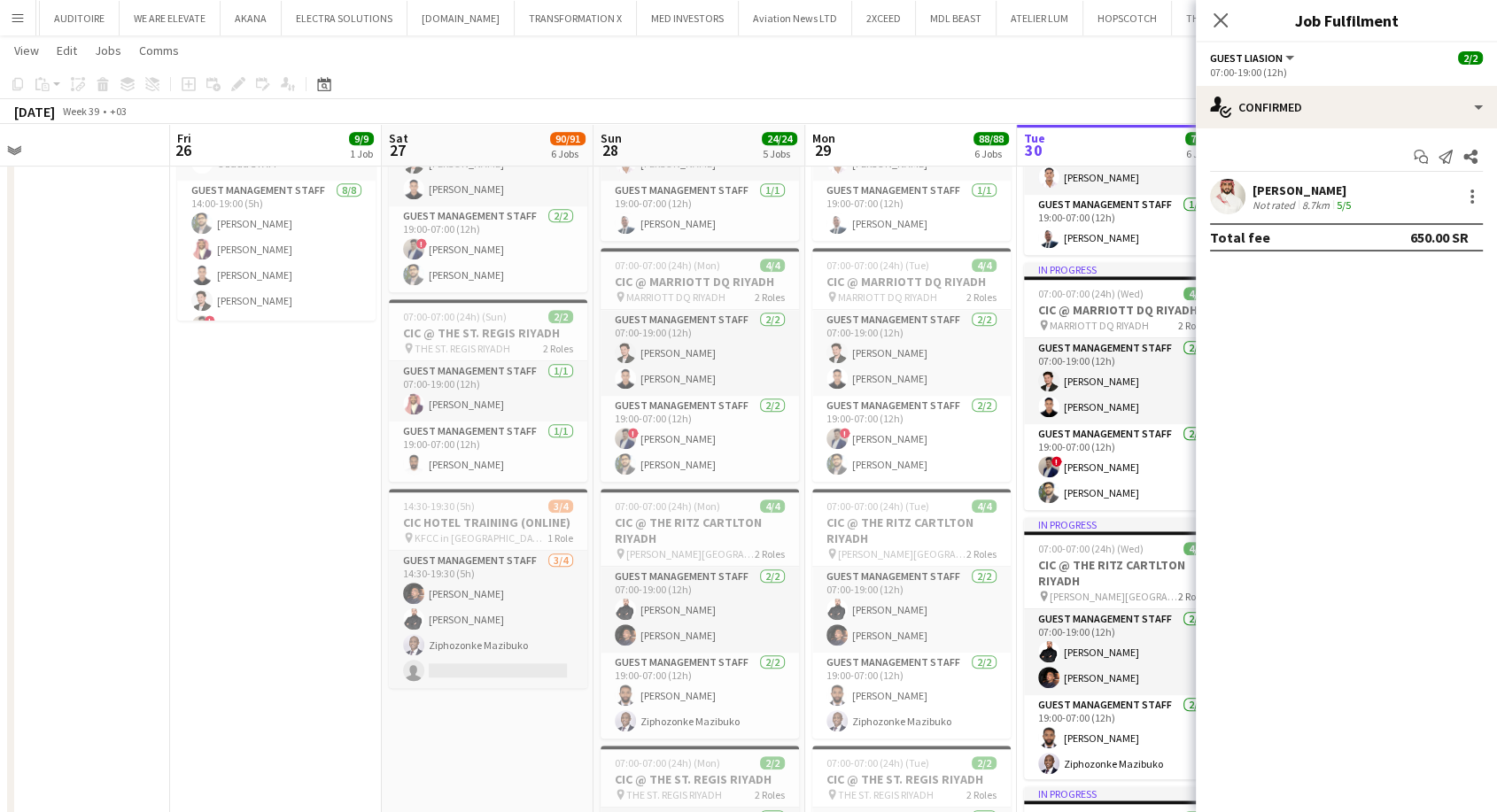
drag, startPoint x: 459, startPoint y: 502, endPoint x: 240, endPoint y: 417, distance: 234.9
click at [0, 444] on app-calendar-viewport "Tue 23 Wed 24 Thu 25 Fri 26 9/9 1 Job Sat 27 90/91 6 Jobs Sun 28 24/24 5 Jobs M…" at bounding box center [748, 475] width 1497 height 2976
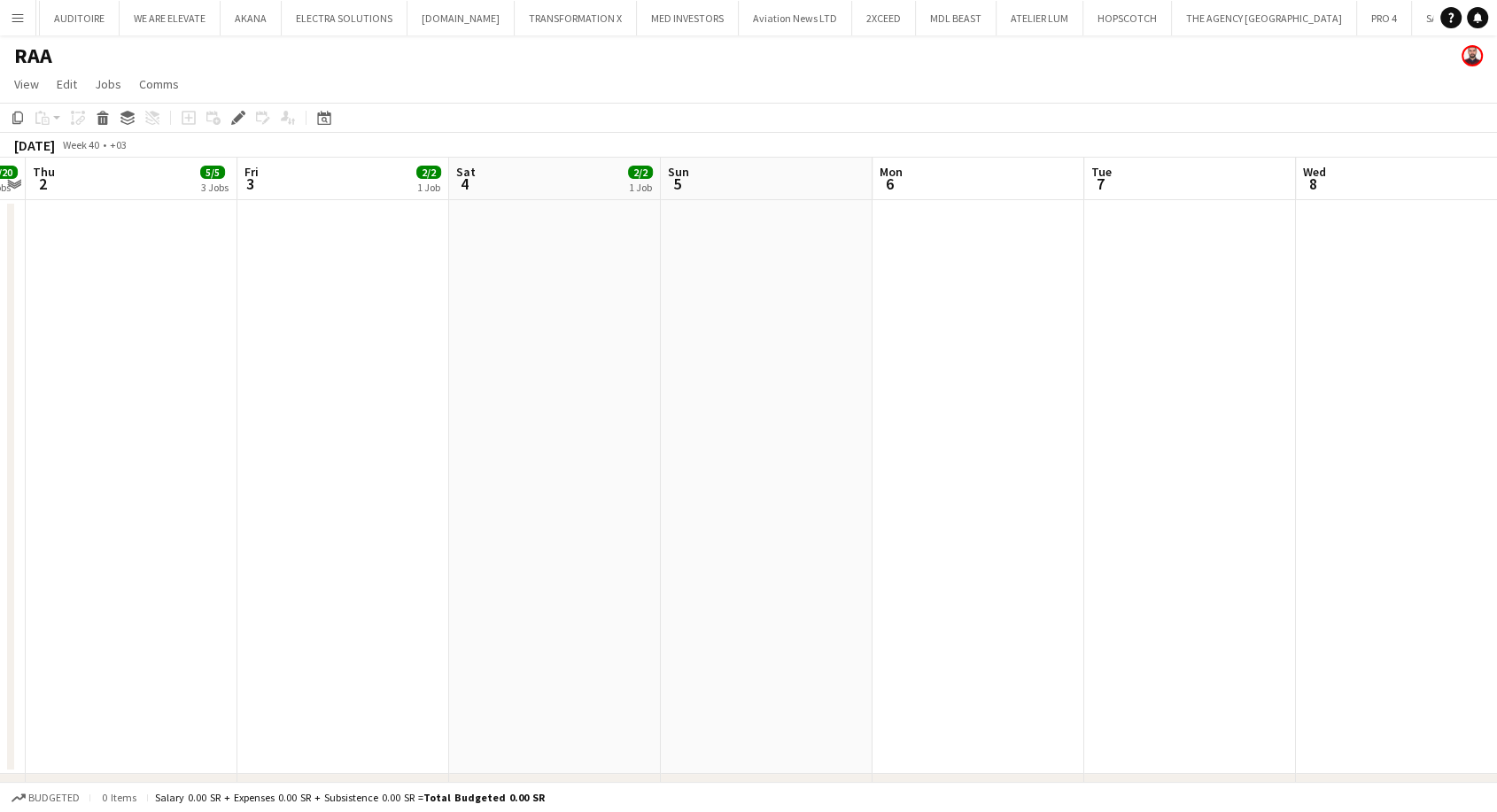
scroll to position [0, 496]
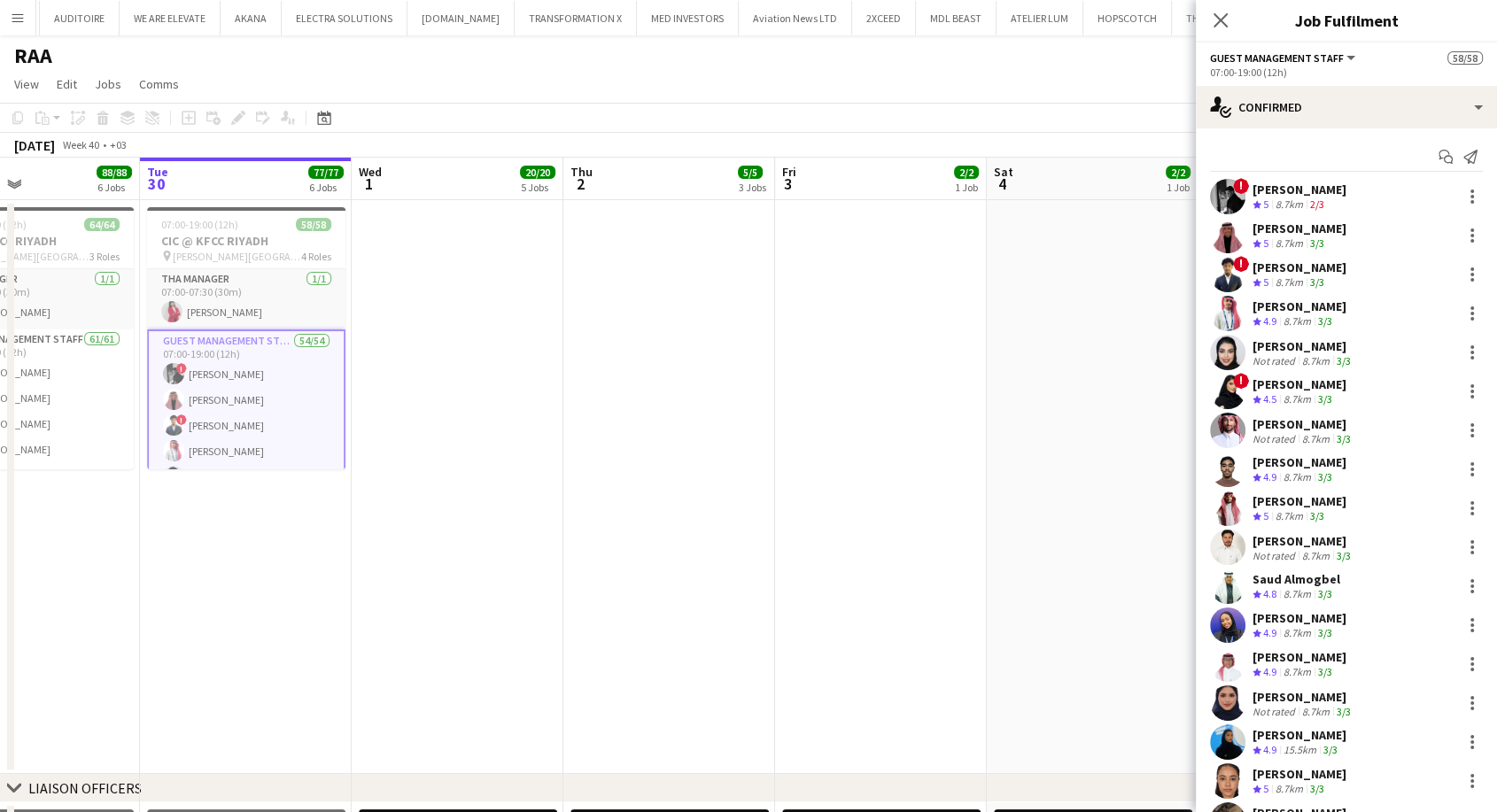
click at [1283, 209] on div "8.7km" at bounding box center [1290, 205] width 35 height 15
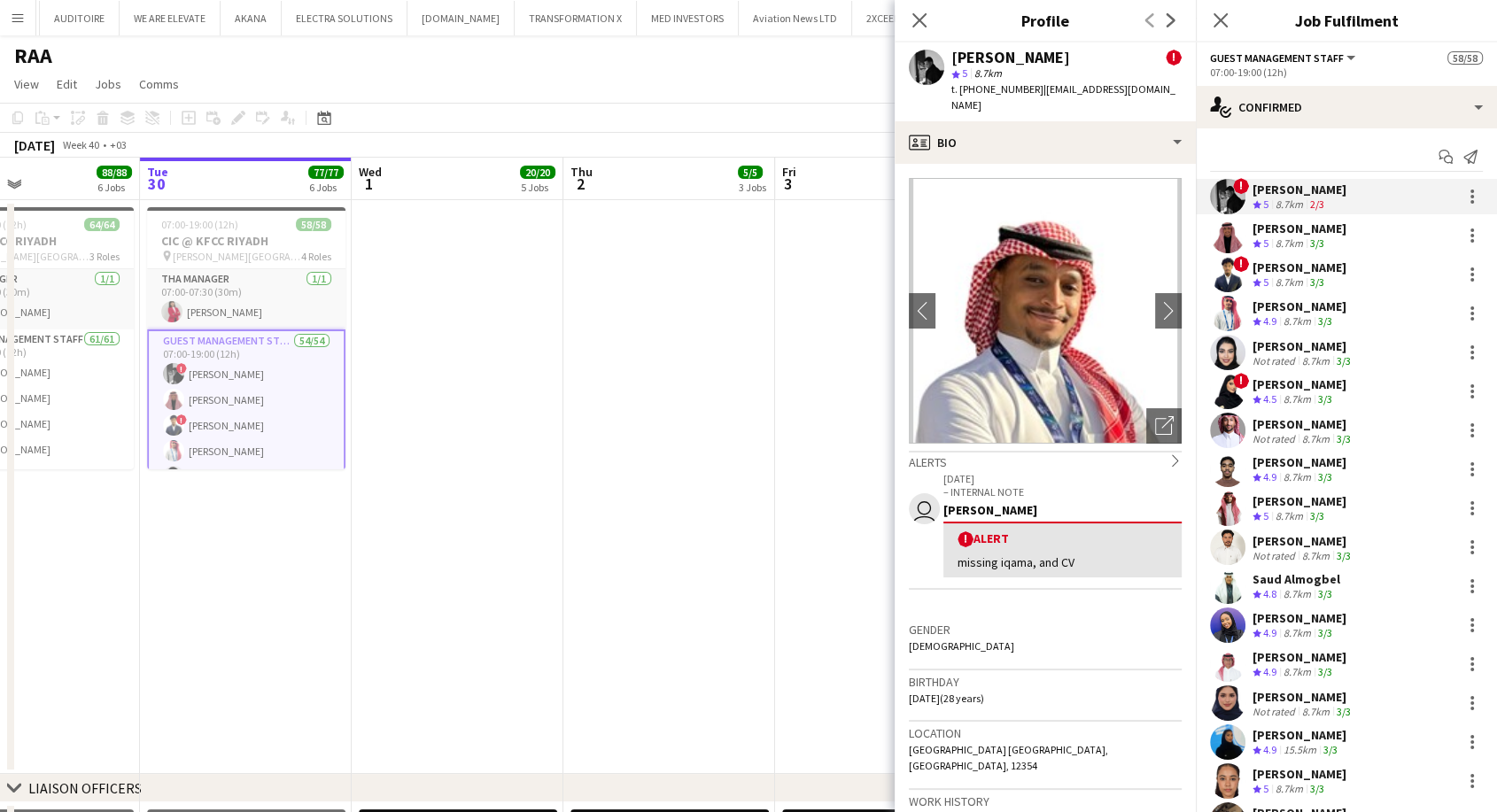
click at [1300, 206] on div "8.7km" at bounding box center [1290, 205] width 35 height 15
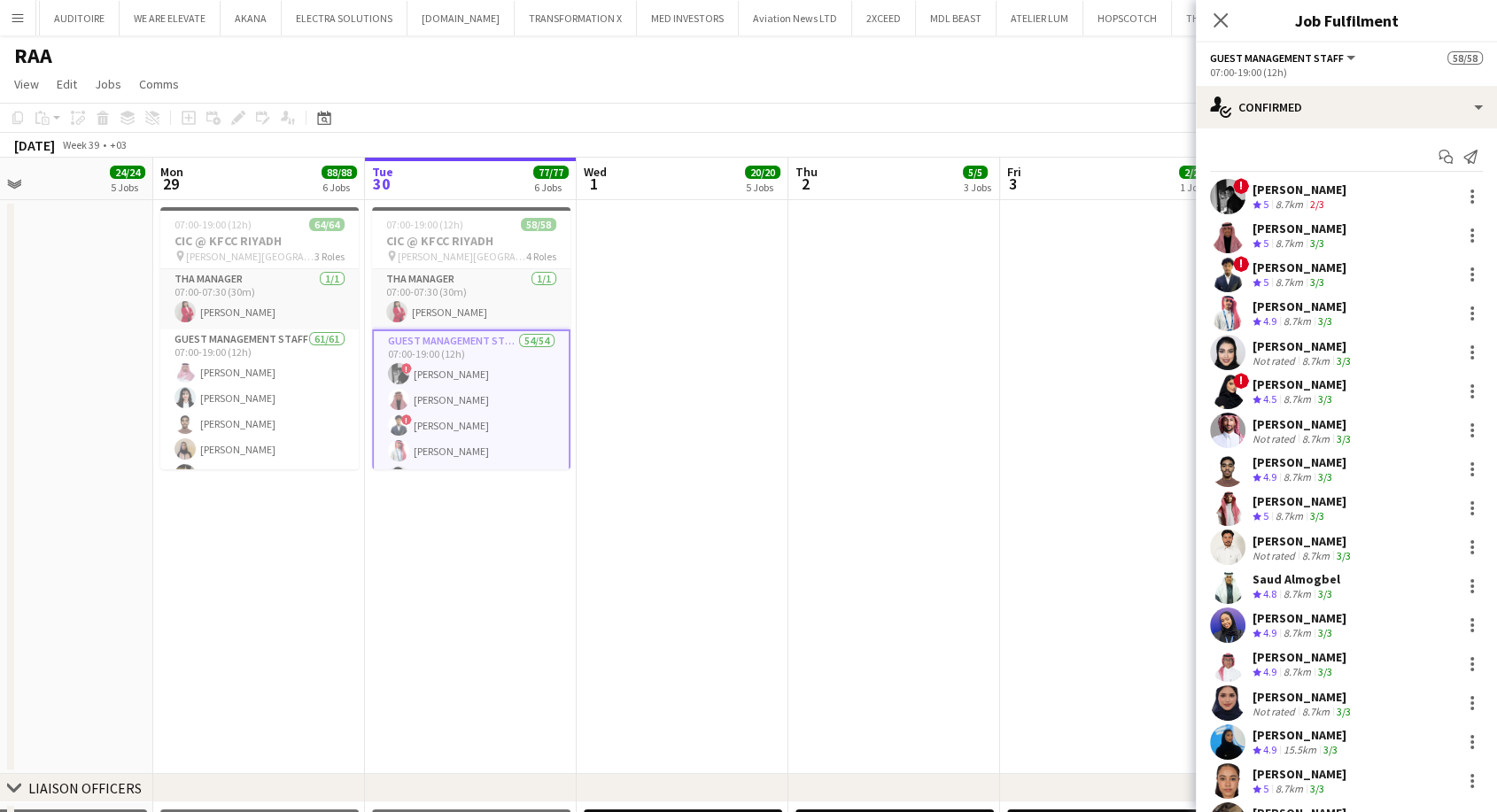
scroll to position [0, 436]
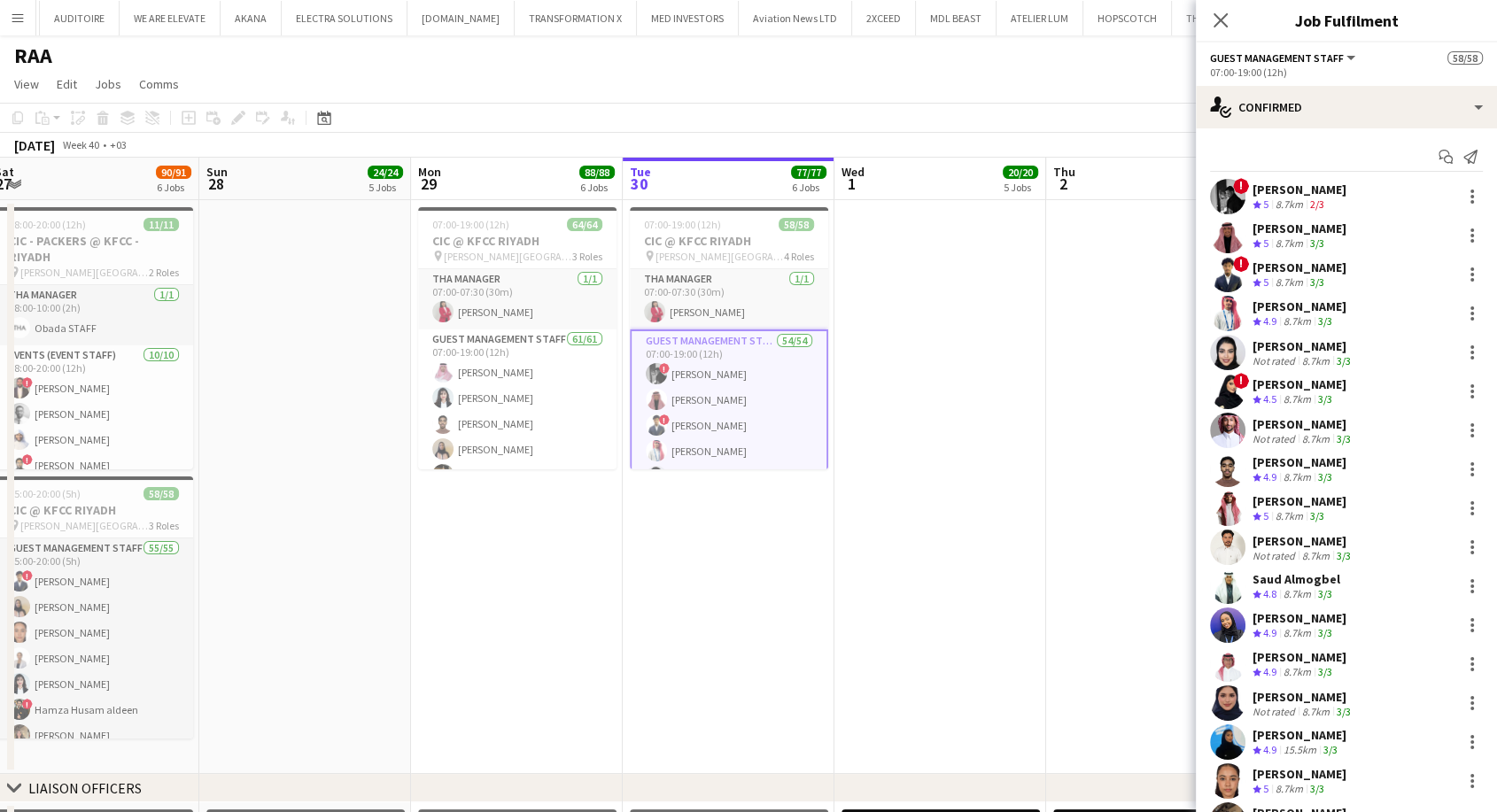
drag, startPoint x: 623, startPoint y: 484, endPoint x: 1067, endPoint y: 508, distance: 444.6
click at [1224, 23] on icon at bounding box center [1220, 20] width 17 height 17
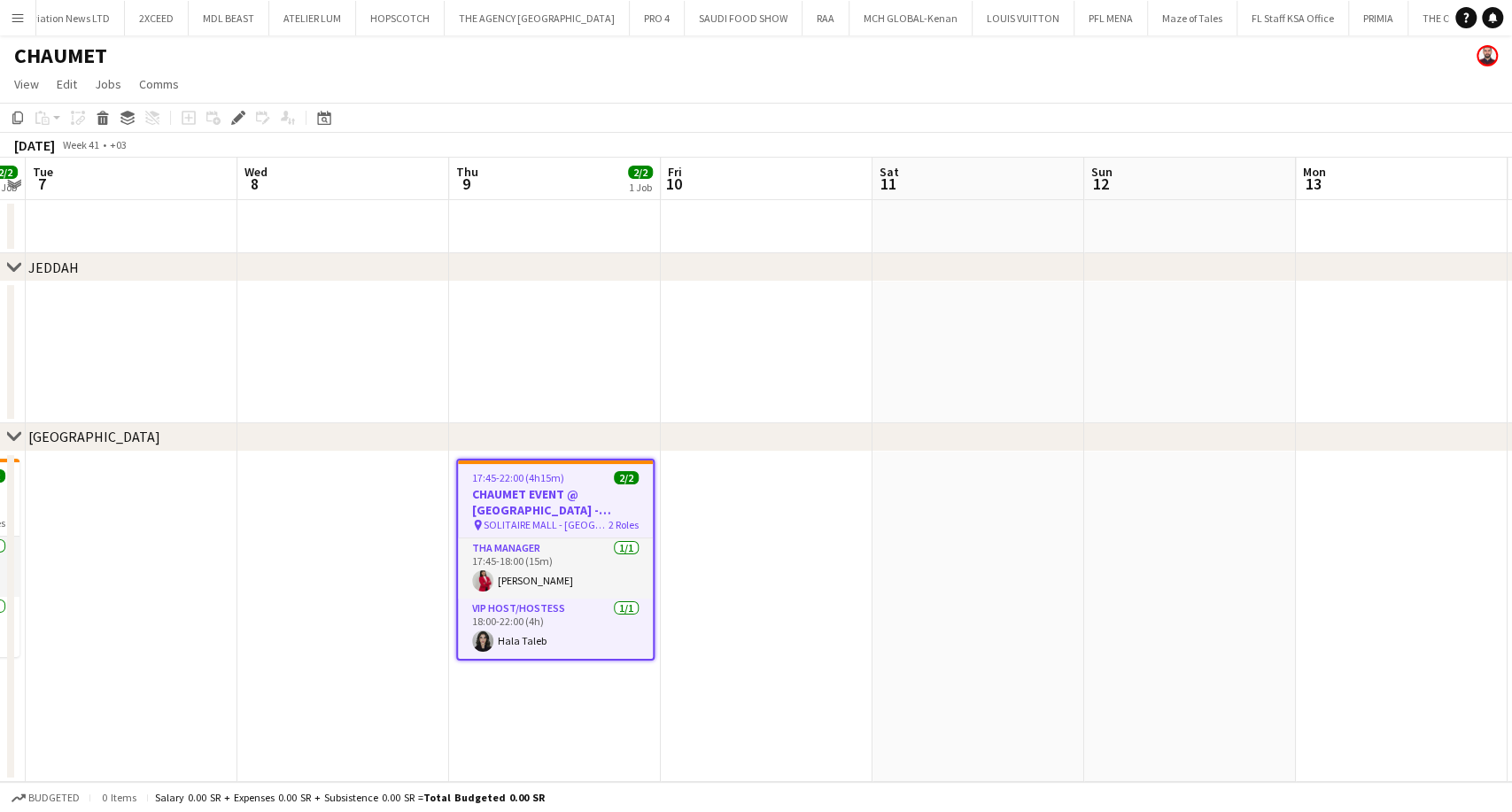
scroll to position [0, 1978]
click at [551, 633] on app-card-role "VIP Host/Hostess [DATE] 18:00-22:00 (4h) [PERSON_NAME]" at bounding box center [555, 628] width 195 height 61
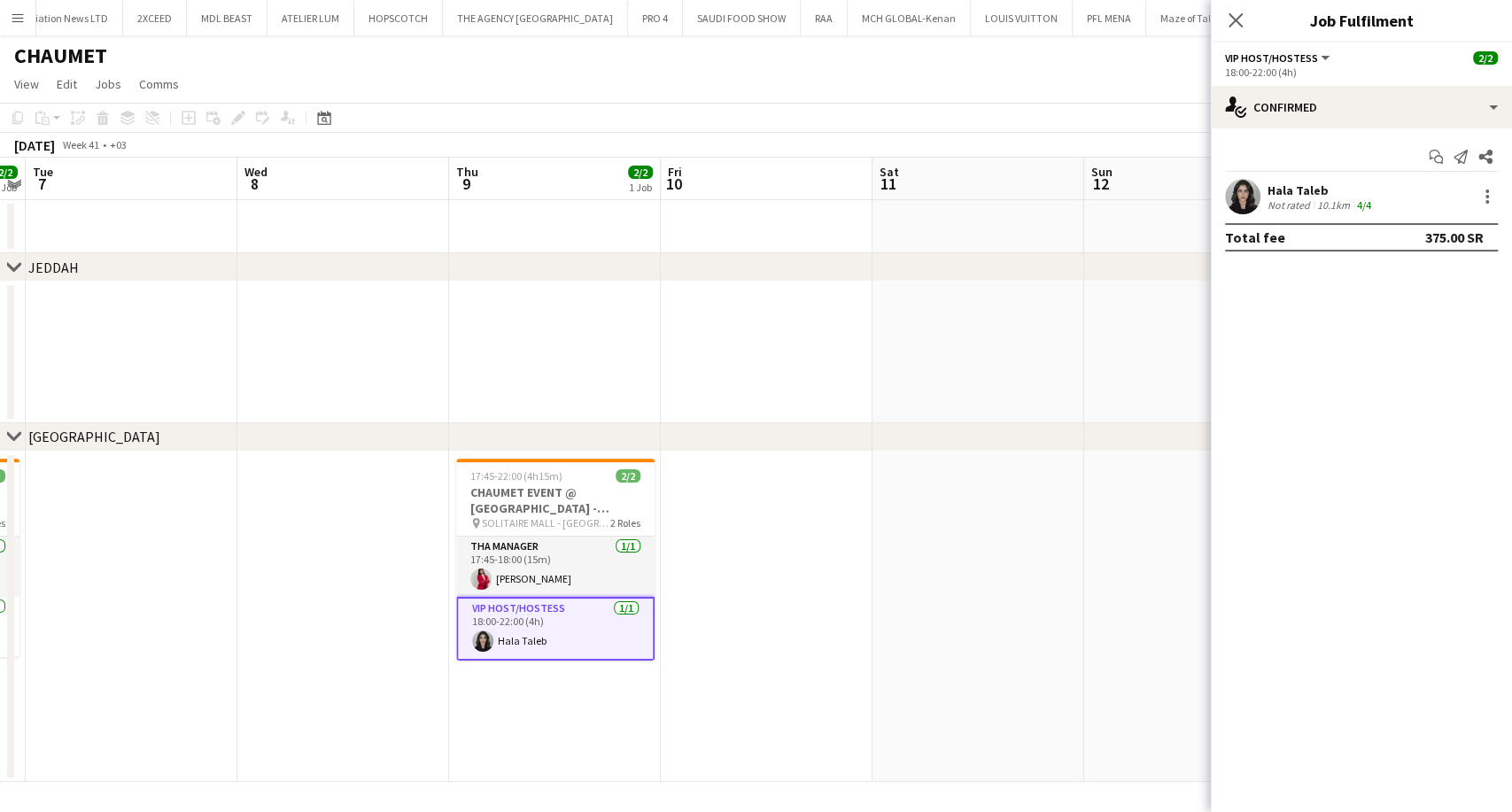
click at [1306, 202] on div "Not rated" at bounding box center [1290, 205] width 46 height 13
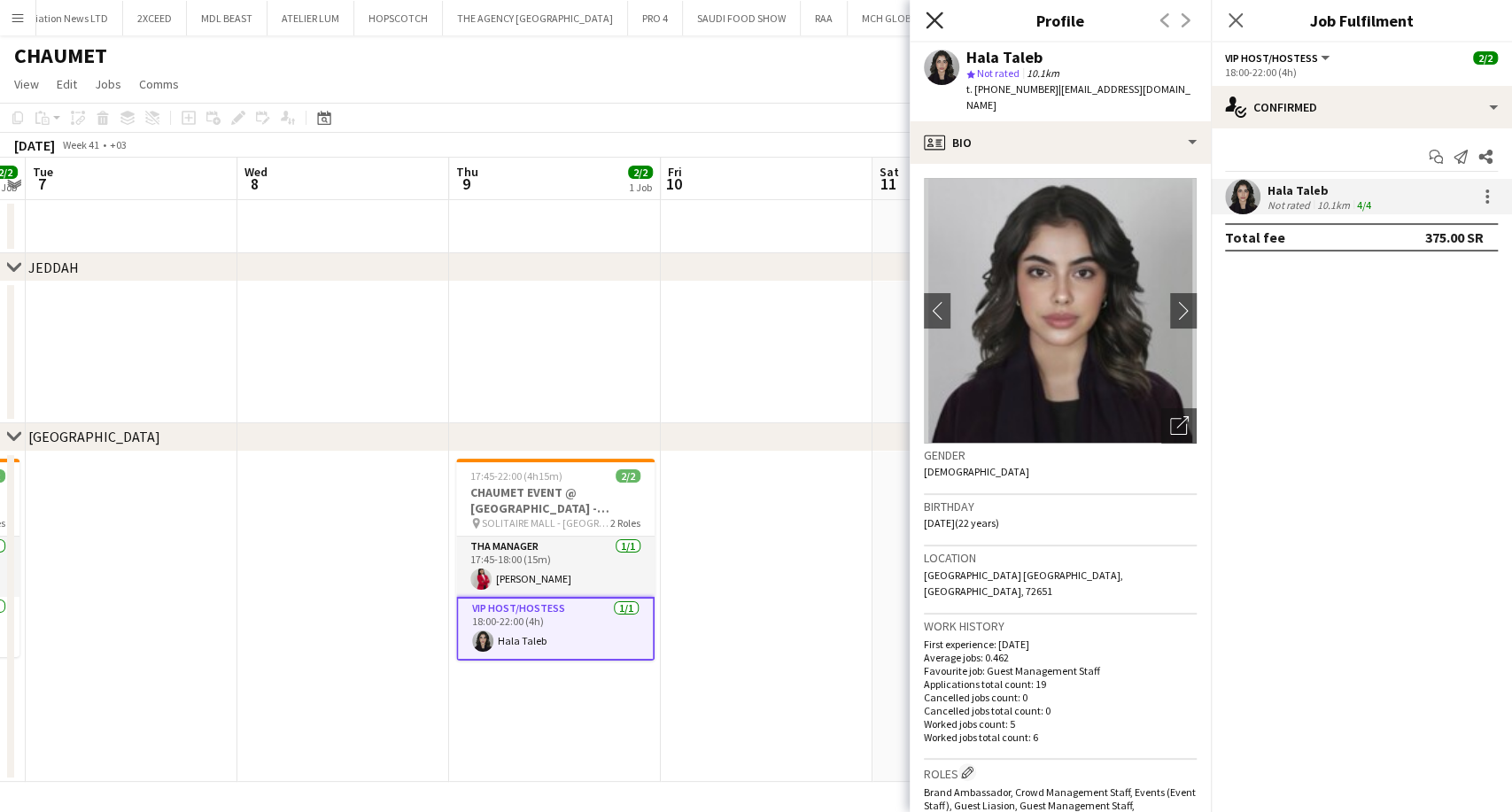
click at [941, 20] on icon "Close pop-in" at bounding box center [934, 20] width 17 height 17
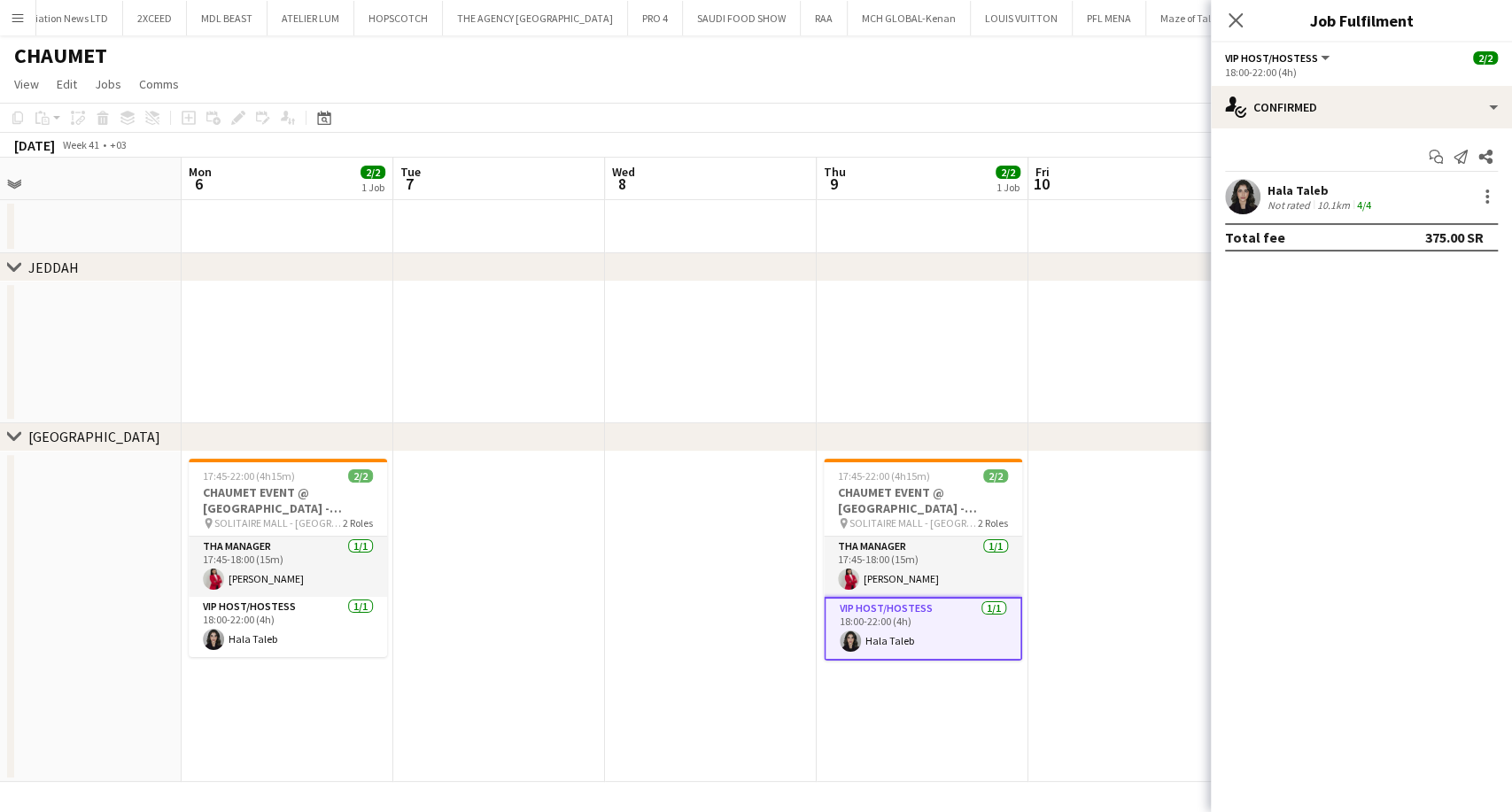
scroll to position [0, 439]
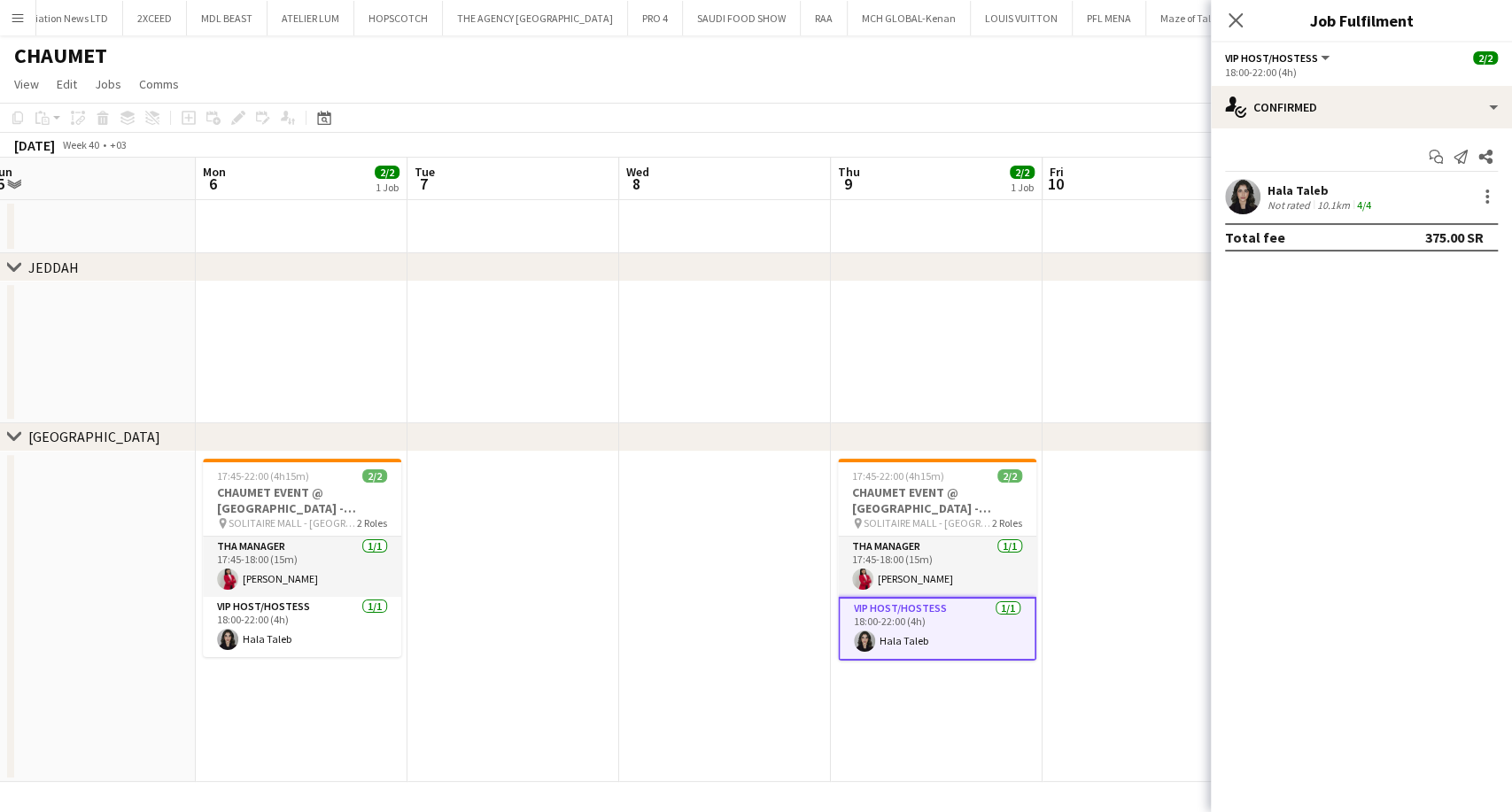
drag, startPoint x: 297, startPoint y: 603, endPoint x: 678, endPoint y: 589, distance: 381.3
click at [678, 589] on app-calendar-viewport "Fri 3 Sat 4 Sun 5 Mon 6 2/2 1 Job Tue 7 Wed 8 Thu 9 2/2 1 Job Fri 10 Sat 11 Sun…" at bounding box center [756, 470] width 1512 height 624
click at [256, 626] on app-card-role "VIP Host/Hostess [DATE] 18:00-22:00 (4h) [PERSON_NAME]" at bounding box center [302, 628] width 198 height 61
